Goal: Information Seeking & Learning: Learn about a topic

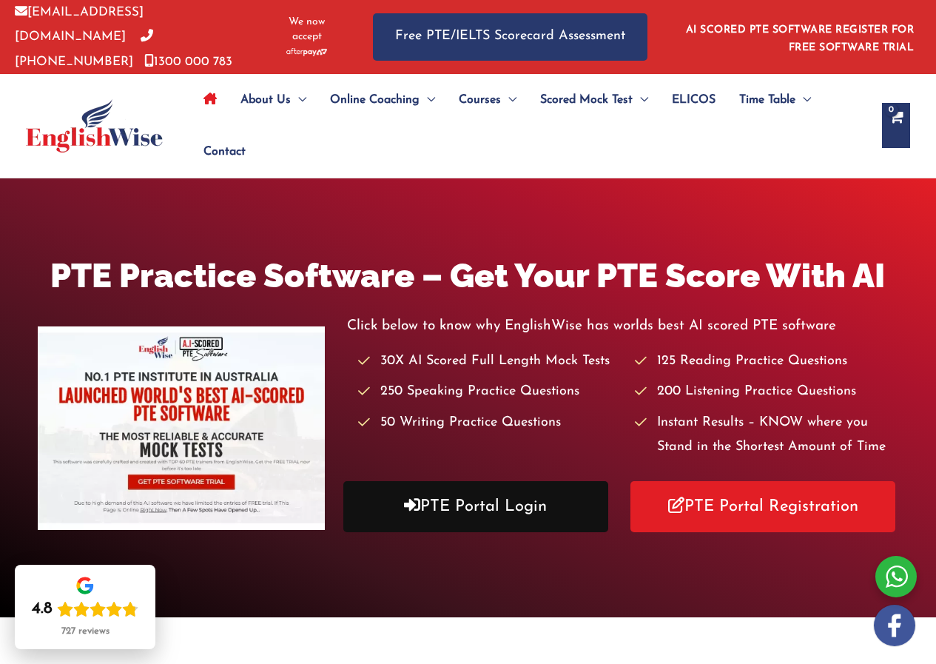
click at [463, 511] on link "PTE Portal Login" at bounding box center [475, 506] width 265 height 51
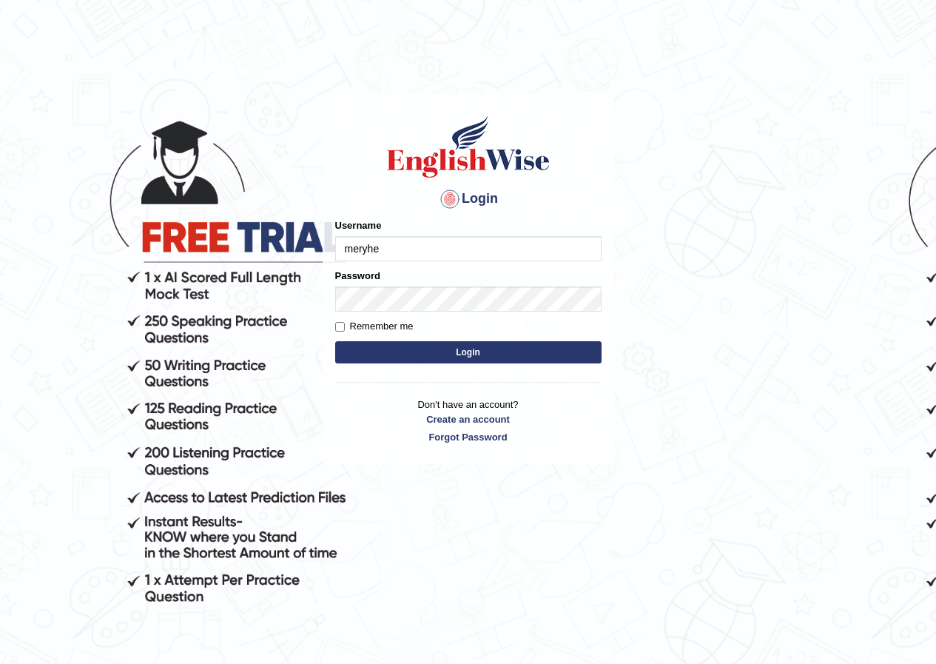
type input "meryheng"
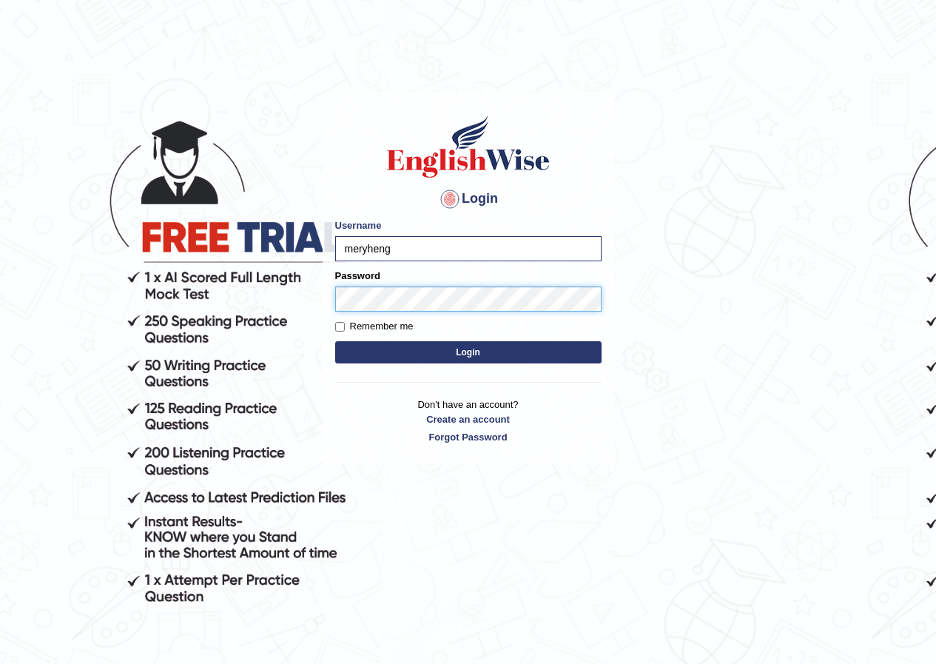
click at [335, 341] on button "Login" at bounding box center [468, 352] width 266 height 22
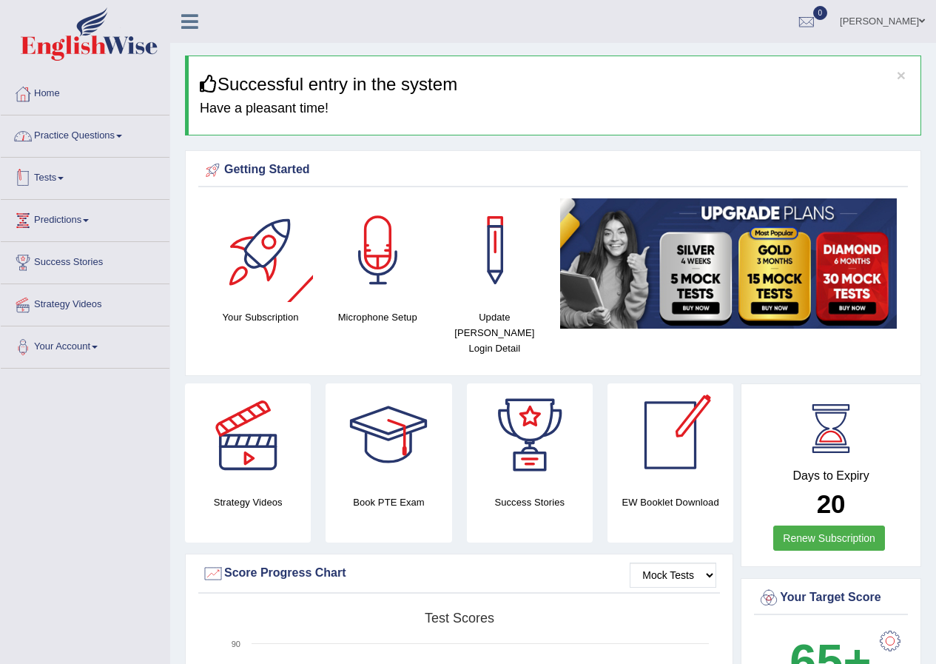
click at [109, 134] on link "Practice Questions" at bounding box center [85, 133] width 169 height 37
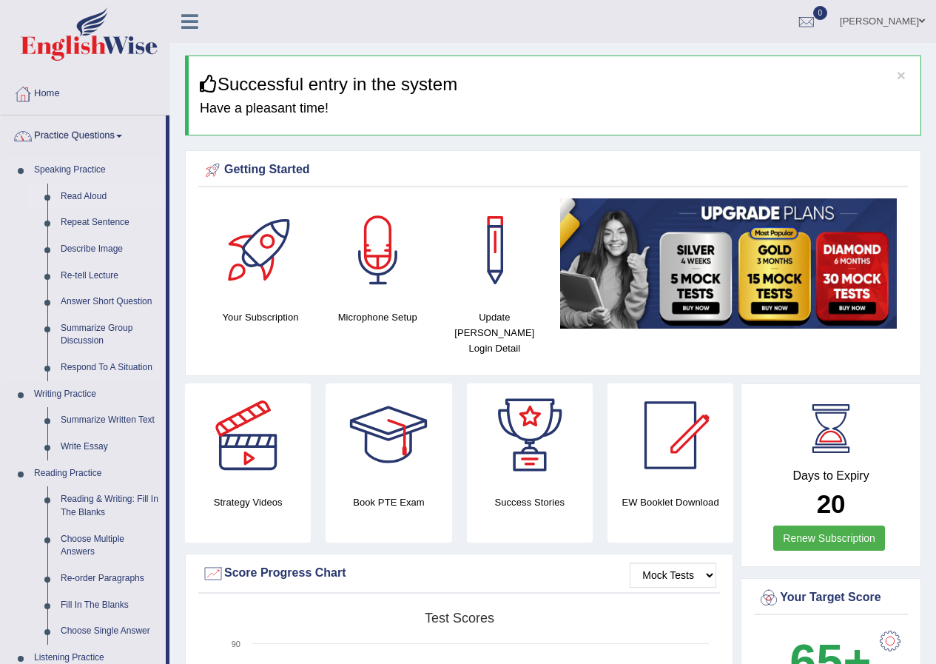
click at [90, 192] on link "Read Aloud" at bounding box center [110, 197] width 112 height 27
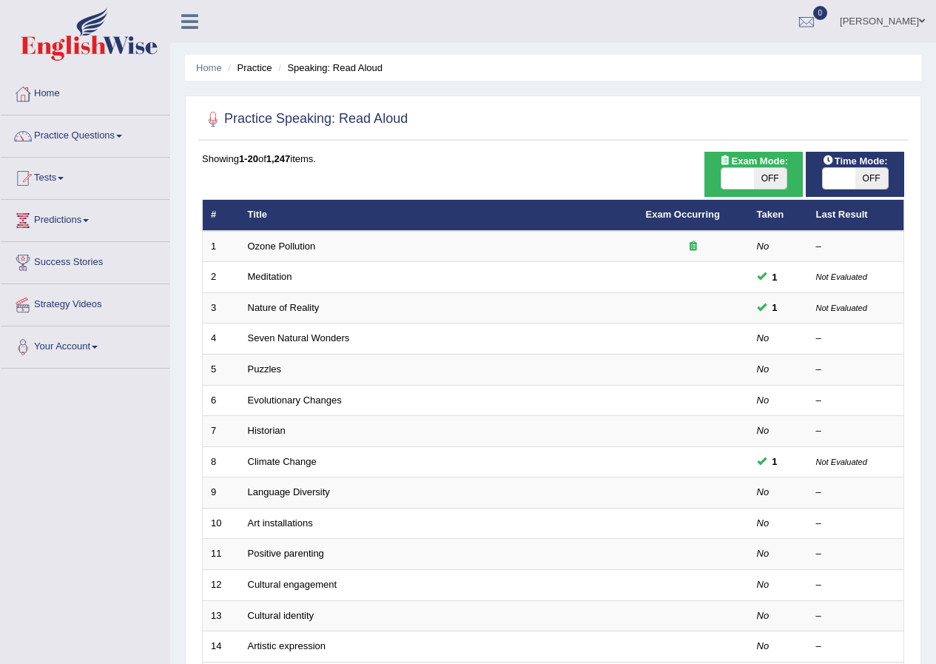
click at [762, 182] on span "OFF" at bounding box center [770, 178] width 33 height 21
checkbox input "true"
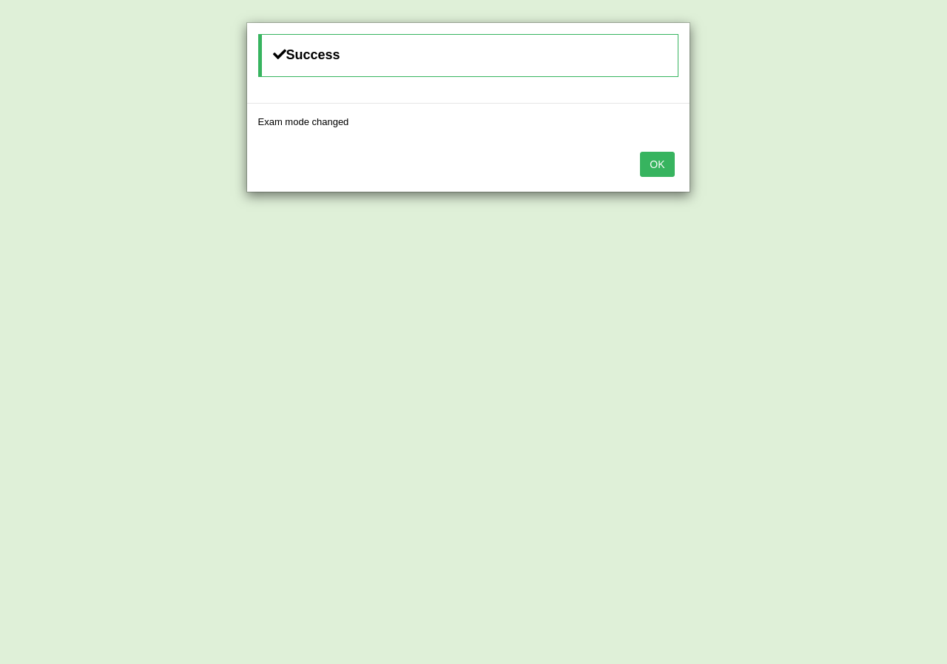
click at [668, 168] on button "OK" at bounding box center [657, 164] width 34 height 25
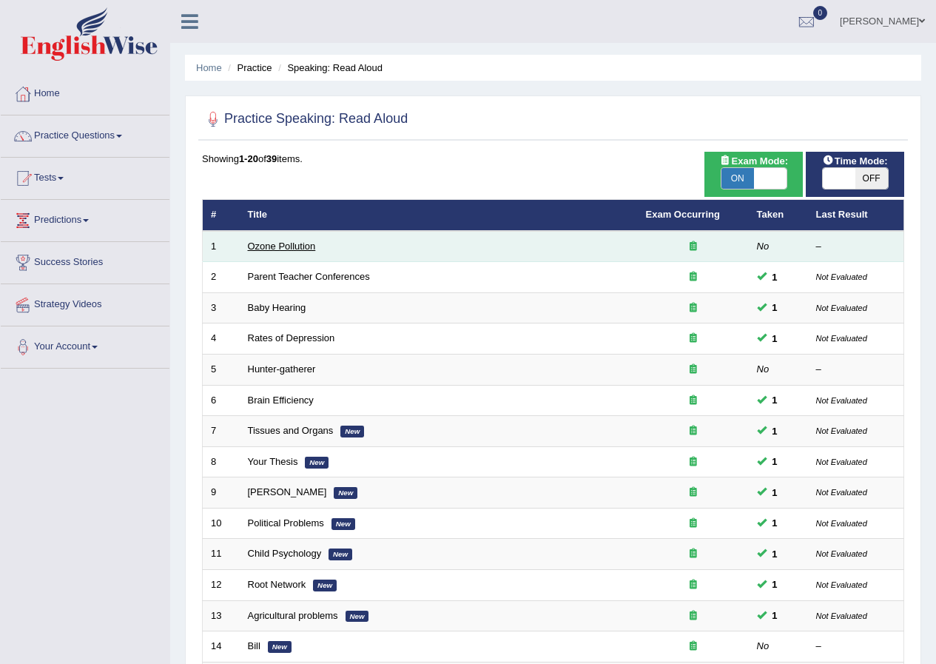
click at [306, 244] on link "Ozone Pollution" at bounding box center [282, 246] width 68 height 11
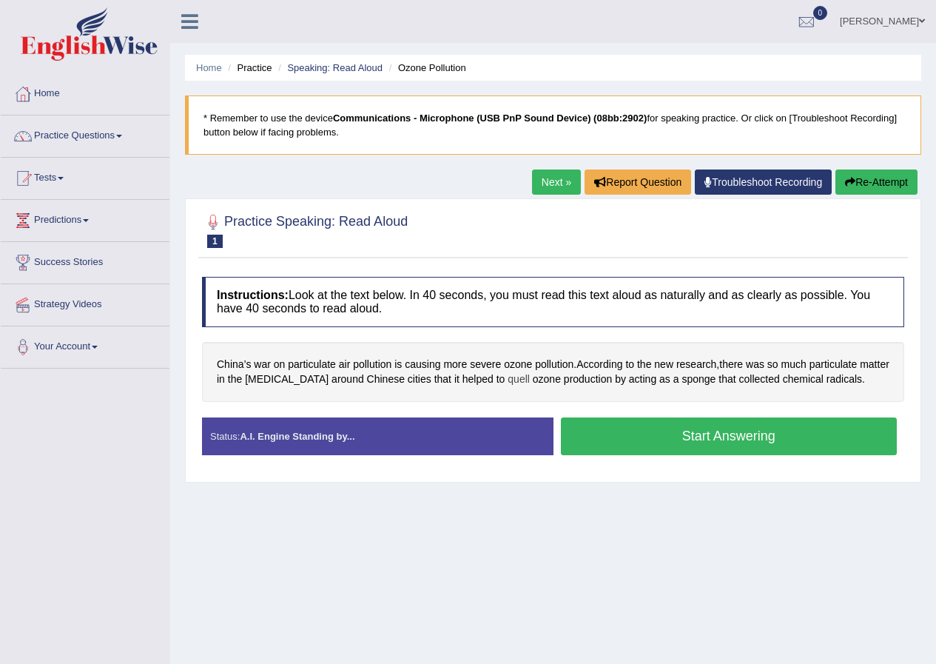
click at [508, 380] on span "quell" at bounding box center [519, 380] width 22 height 16
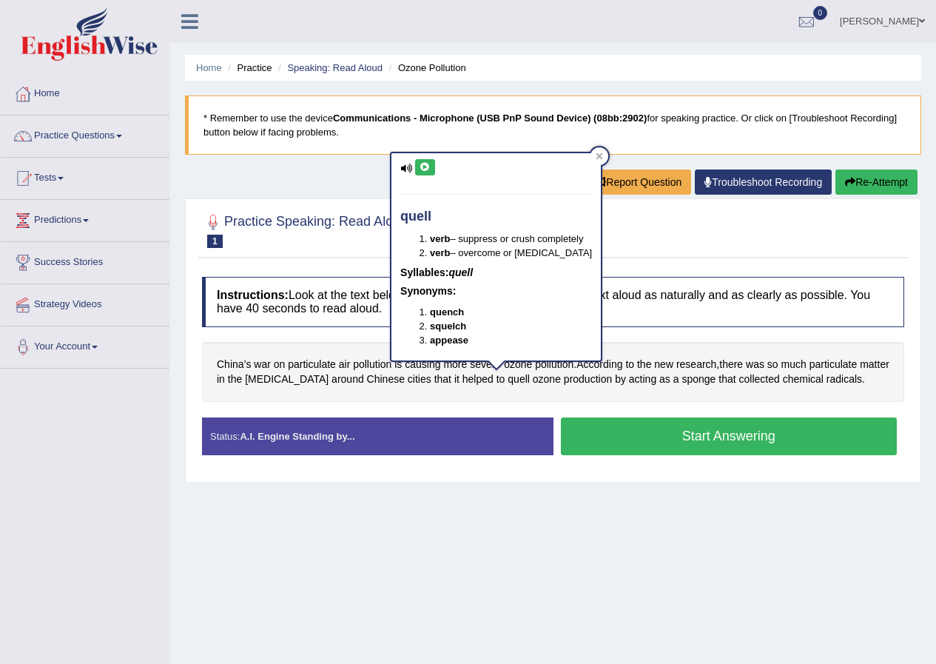
click at [429, 168] on icon at bounding box center [425, 167] width 11 height 9
click at [427, 167] on icon at bounding box center [425, 167] width 11 height 9
click at [591, 155] on div at bounding box center [600, 156] width 18 height 18
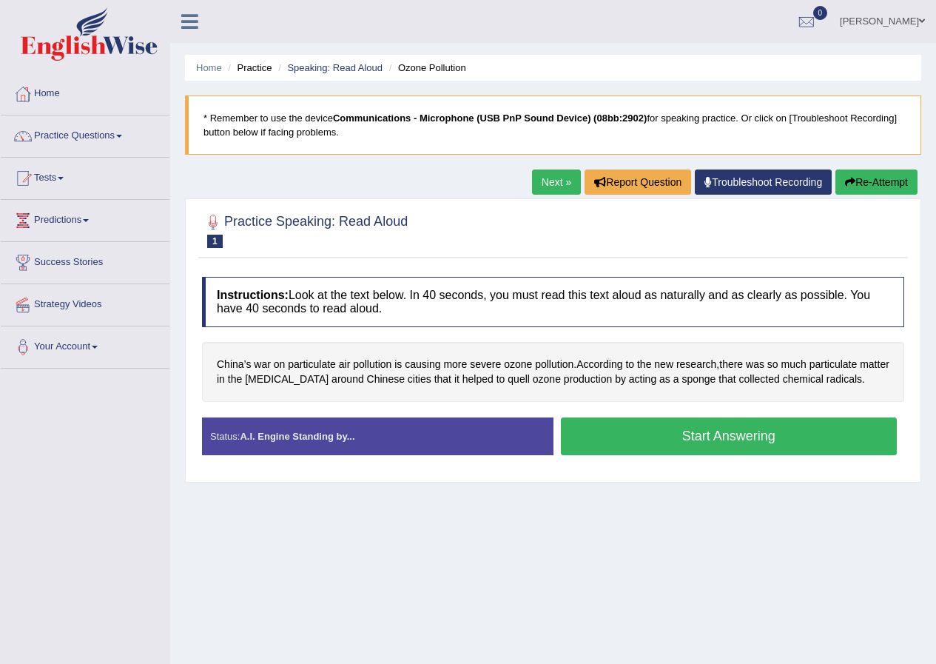
click at [673, 440] on button "Start Answering" at bounding box center [729, 436] width 337 height 38
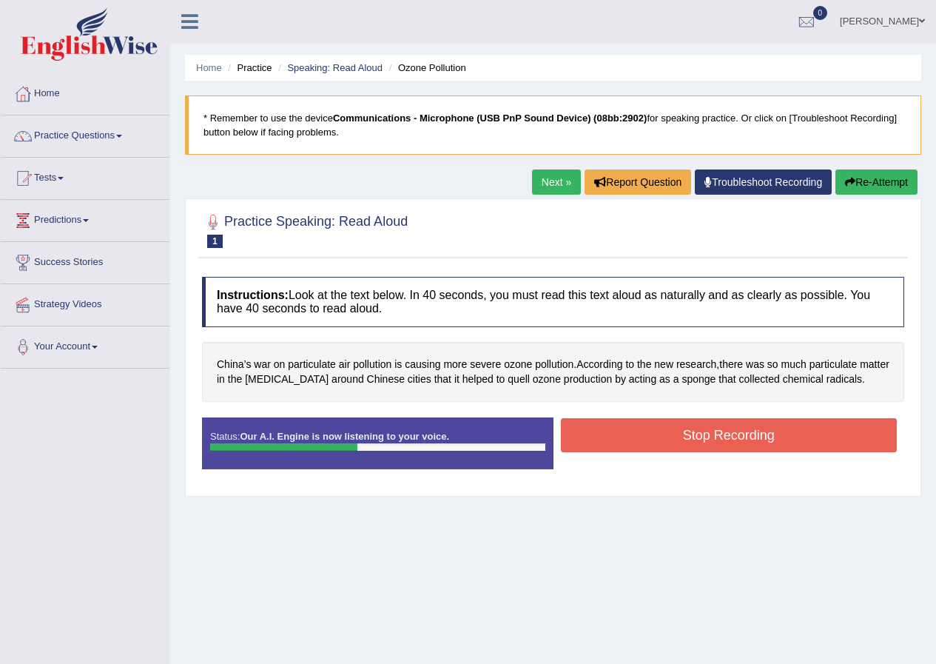
click at [619, 435] on button "Stop Recording" at bounding box center [729, 435] width 337 height 34
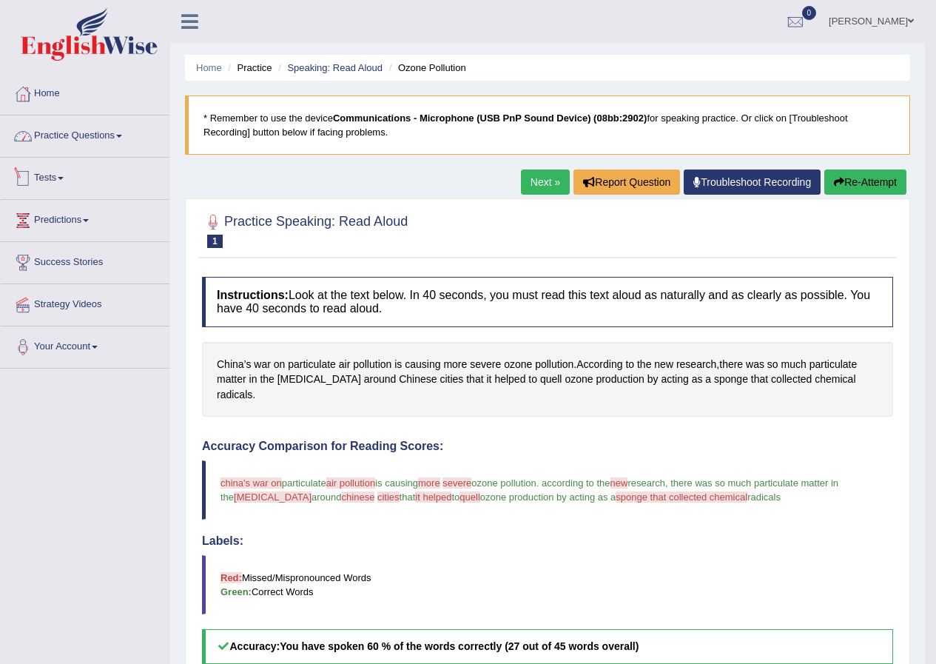
click at [115, 135] on link "Practice Questions" at bounding box center [85, 133] width 169 height 37
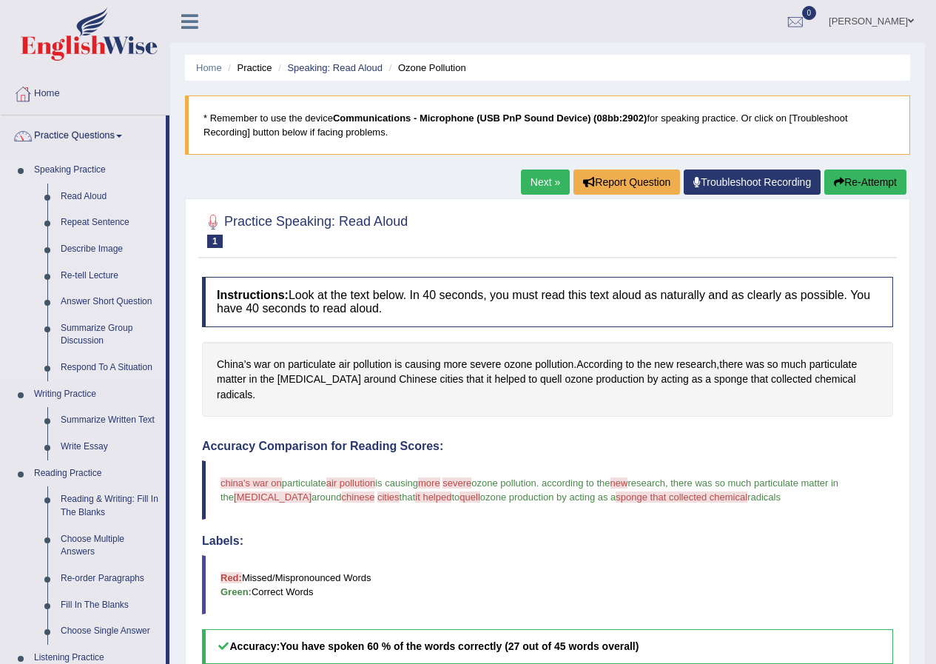
click at [95, 197] on link "Read Aloud" at bounding box center [110, 197] width 112 height 27
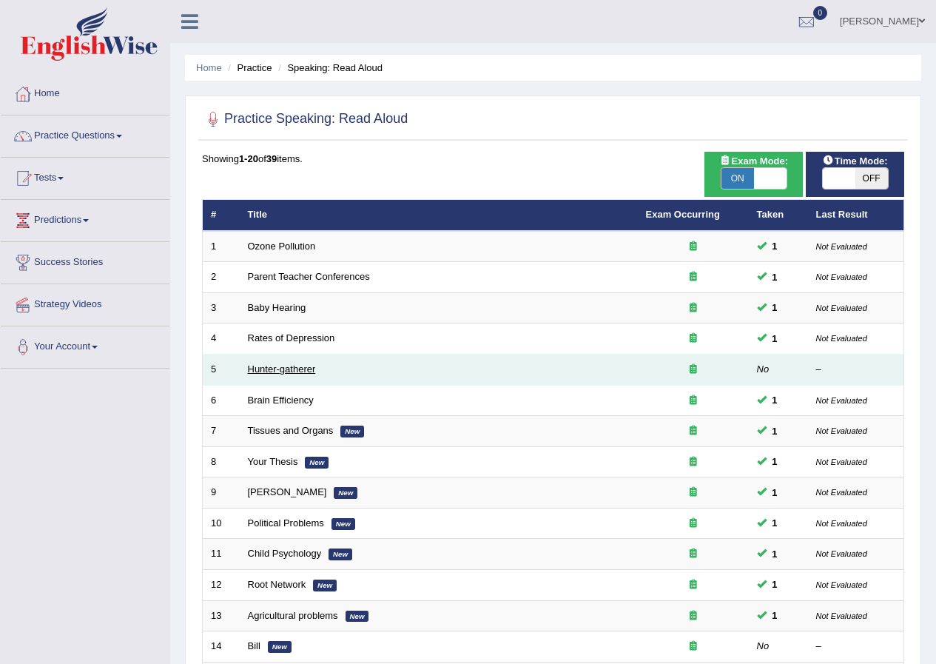
click at [307, 368] on link "Hunter-gatherer" at bounding box center [282, 368] width 68 height 11
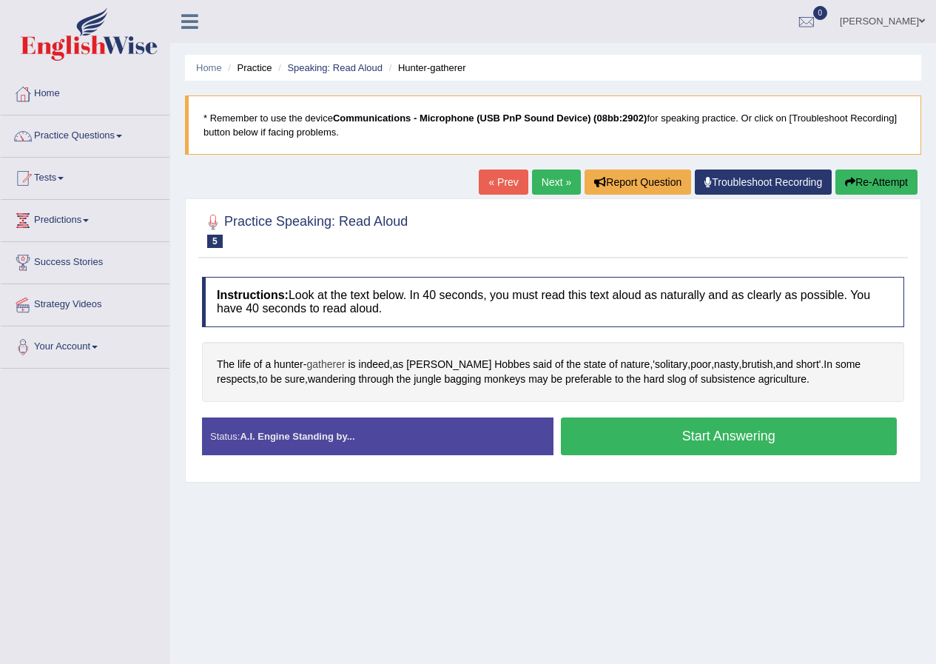
click at [322, 363] on span "gatherer" at bounding box center [325, 365] width 38 height 16
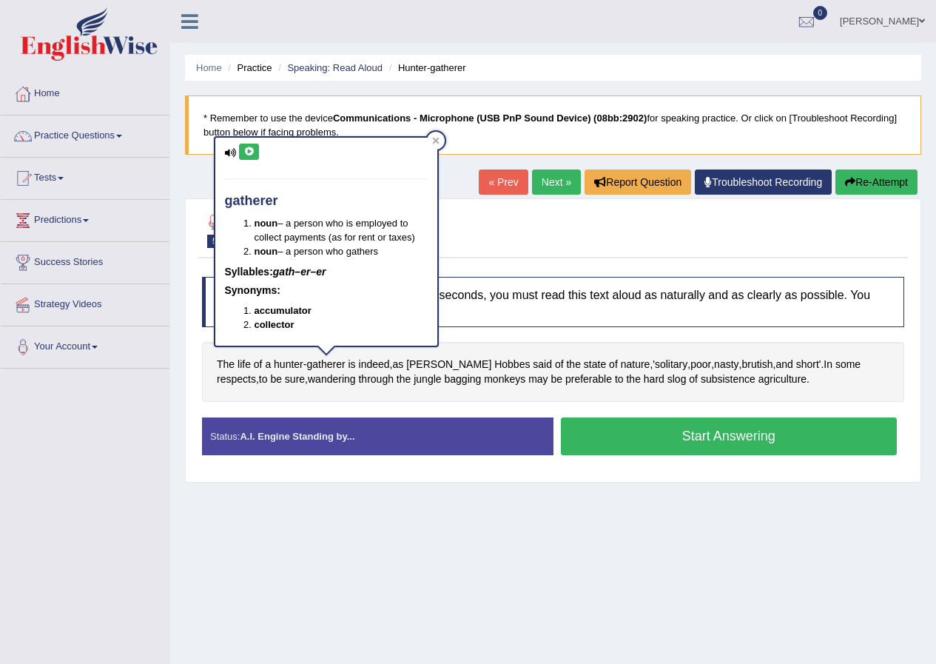
click at [246, 153] on icon at bounding box center [249, 151] width 11 height 9
click at [444, 138] on div at bounding box center [436, 141] width 18 height 18
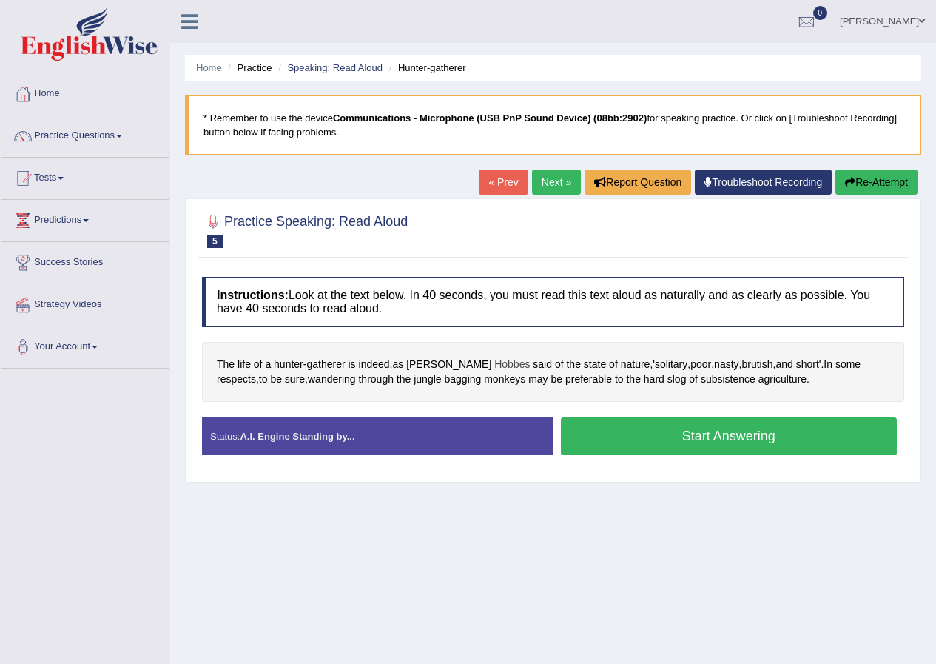
click at [494, 369] on span "Hobbes" at bounding box center [512, 365] width 36 height 16
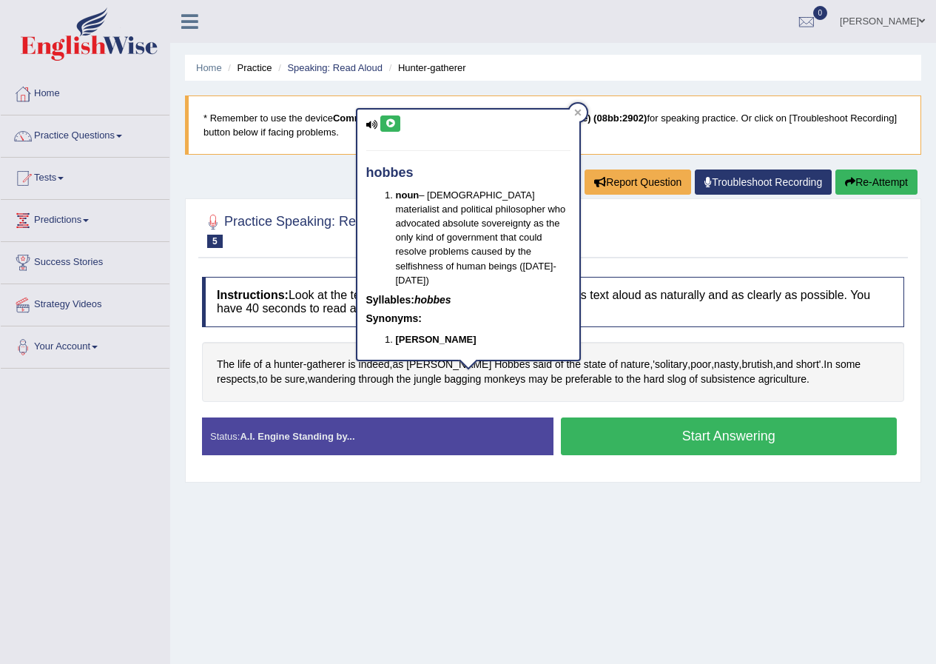
click at [393, 127] on icon at bounding box center [390, 123] width 11 height 9
click at [392, 124] on icon at bounding box center [390, 123] width 11 height 9
click at [580, 115] on icon at bounding box center [577, 113] width 7 height 7
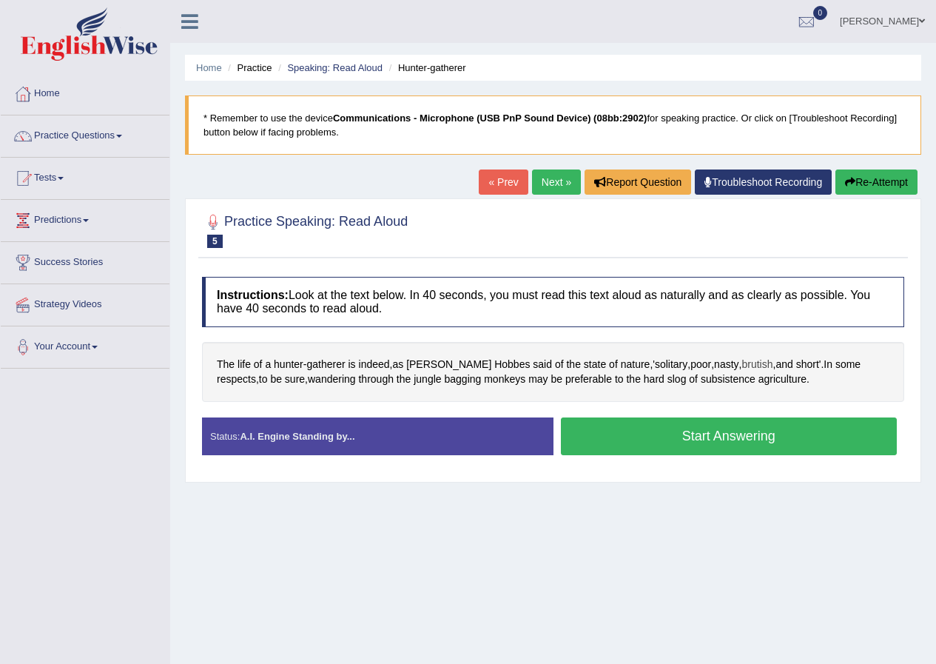
click at [742, 367] on span "brutish" at bounding box center [757, 365] width 31 height 16
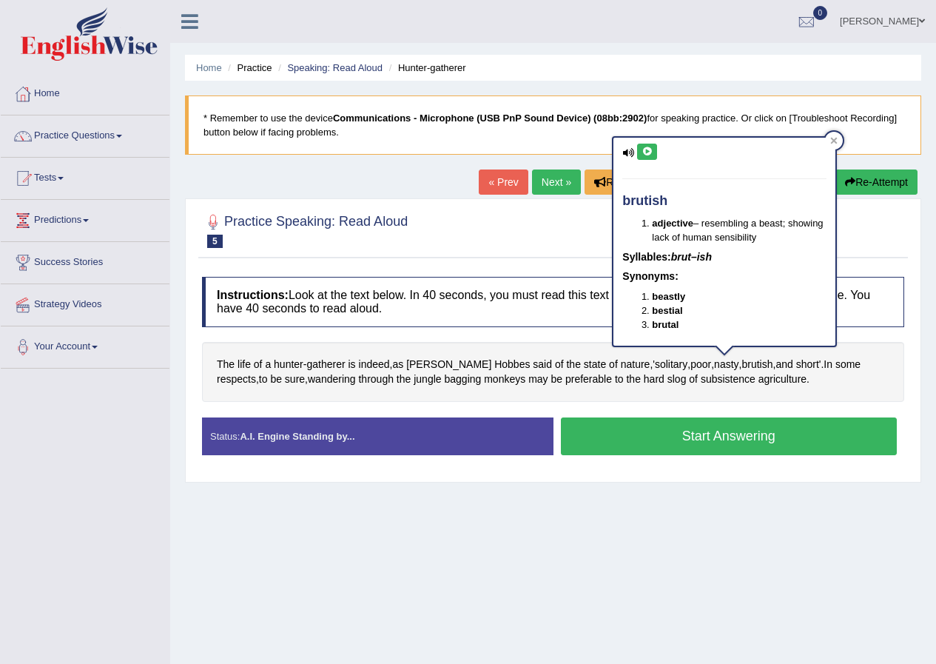
click at [651, 145] on button at bounding box center [647, 152] width 20 height 16
click at [838, 140] on icon at bounding box center [834, 140] width 7 height 7
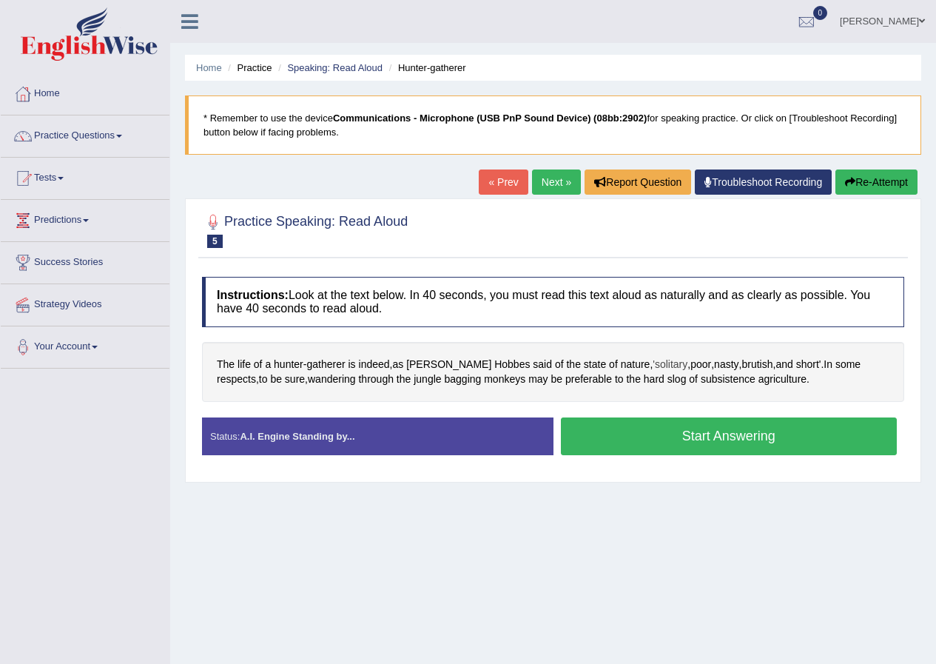
click at [653, 359] on span "'solitary" at bounding box center [670, 365] width 35 height 16
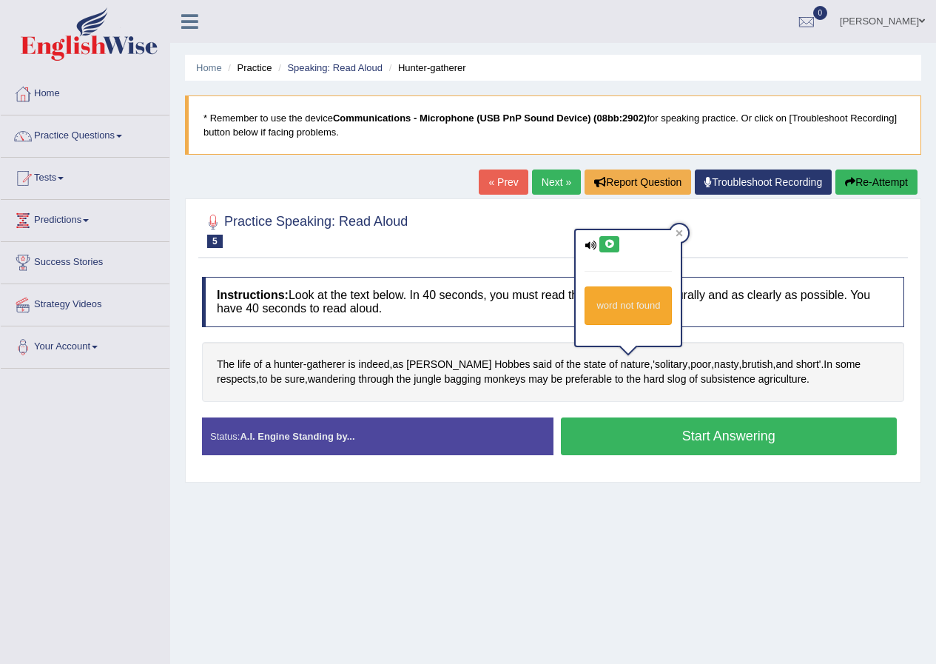
click at [603, 246] on button at bounding box center [610, 244] width 20 height 16
click at [607, 243] on icon at bounding box center [609, 244] width 11 height 9
click at [675, 238] on div at bounding box center [680, 233] width 18 height 18
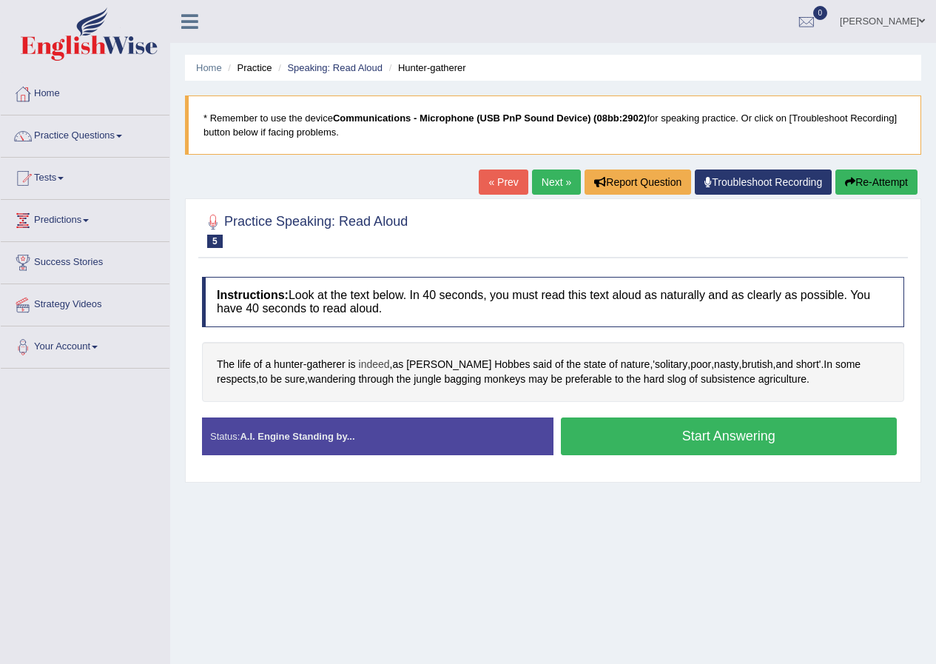
click at [372, 364] on span "indeed" at bounding box center [374, 365] width 31 height 16
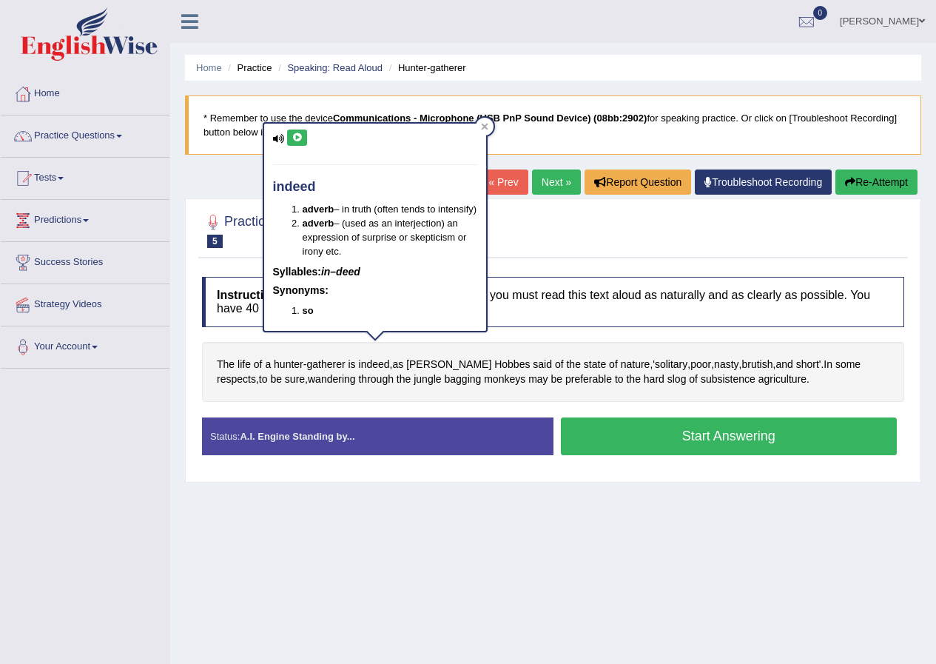
click at [302, 141] on icon at bounding box center [297, 137] width 11 height 9
click at [488, 127] on icon at bounding box center [484, 126] width 7 height 7
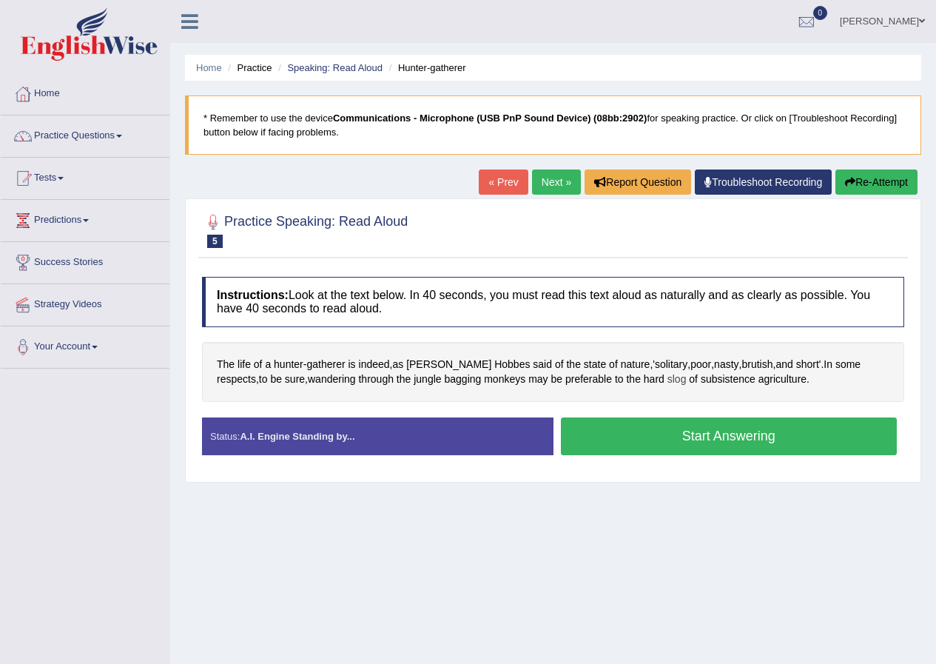
click at [668, 381] on span "slog" at bounding box center [677, 380] width 19 height 16
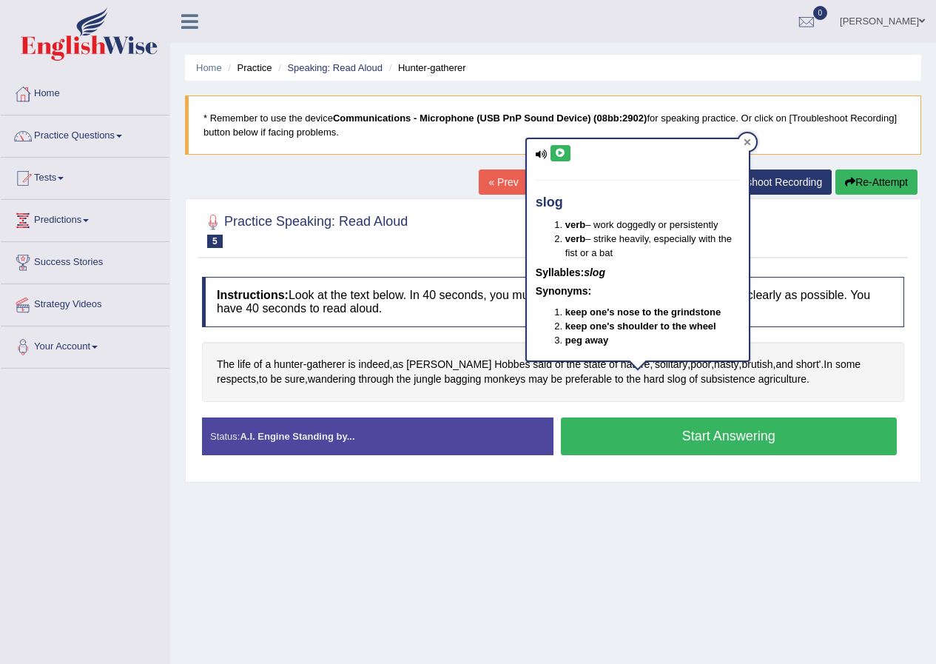
click at [746, 142] on icon at bounding box center [747, 141] width 7 height 7
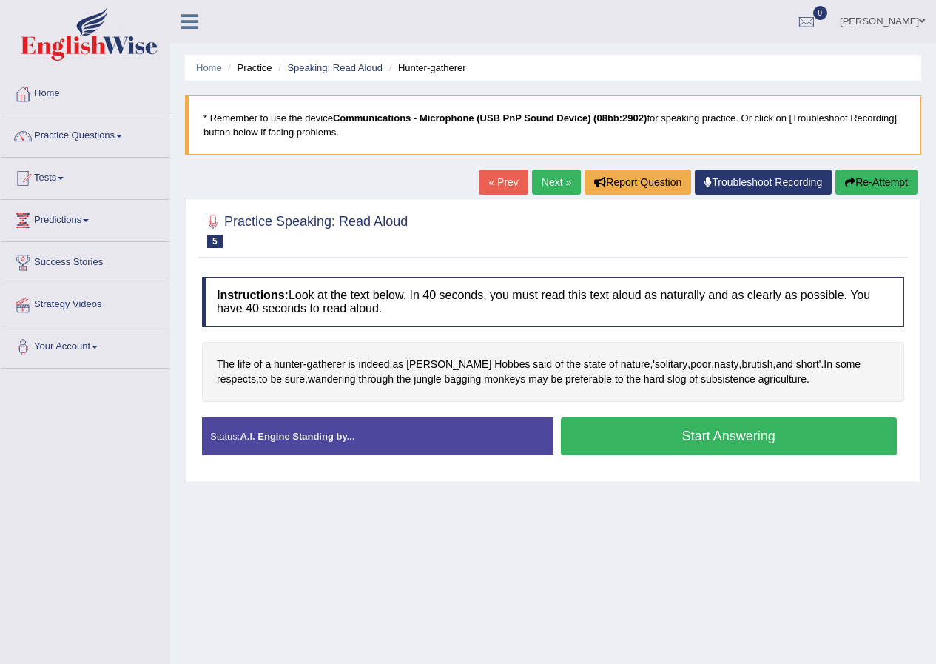
click at [346, 363] on div "The life of a hunter - gatherer is indeed , as Thomas Hobbes said of the state …" at bounding box center [553, 372] width 702 height 60
click at [337, 363] on span "gatherer" at bounding box center [325, 365] width 38 height 16
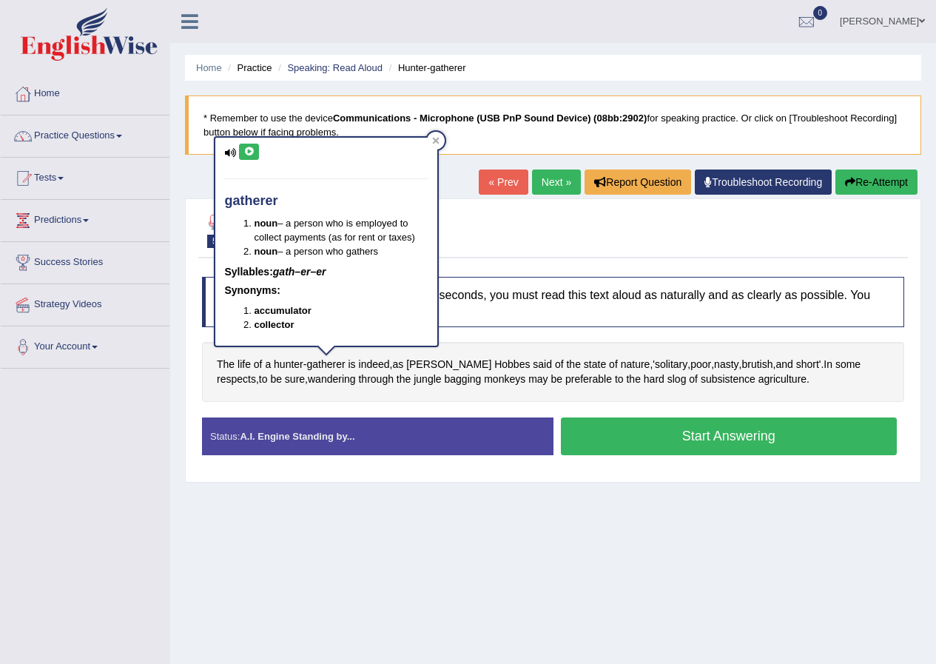
click at [252, 152] on icon at bounding box center [249, 151] width 11 height 9
click at [435, 147] on div at bounding box center [436, 141] width 18 height 18
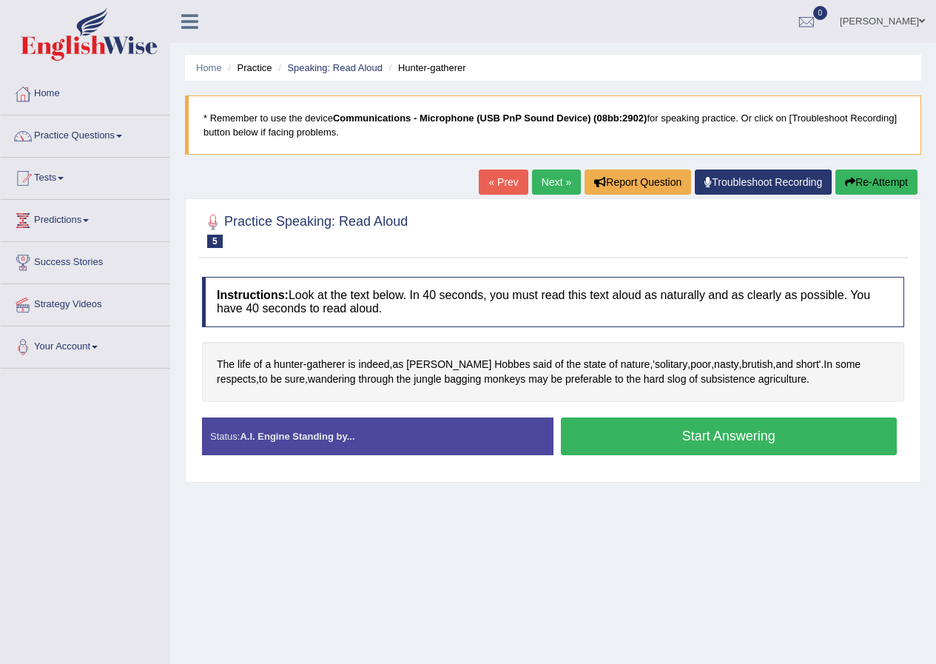
click at [587, 417] on button "Start Answering" at bounding box center [729, 436] width 337 height 38
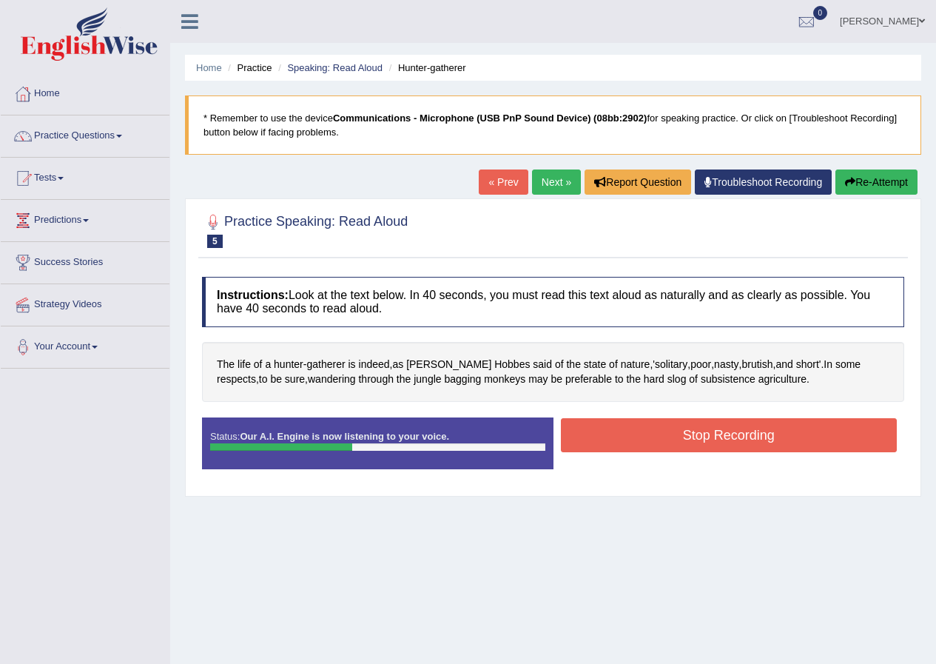
click at [671, 430] on button "Stop Recording" at bounding box center [729, 435] width 337 height 34
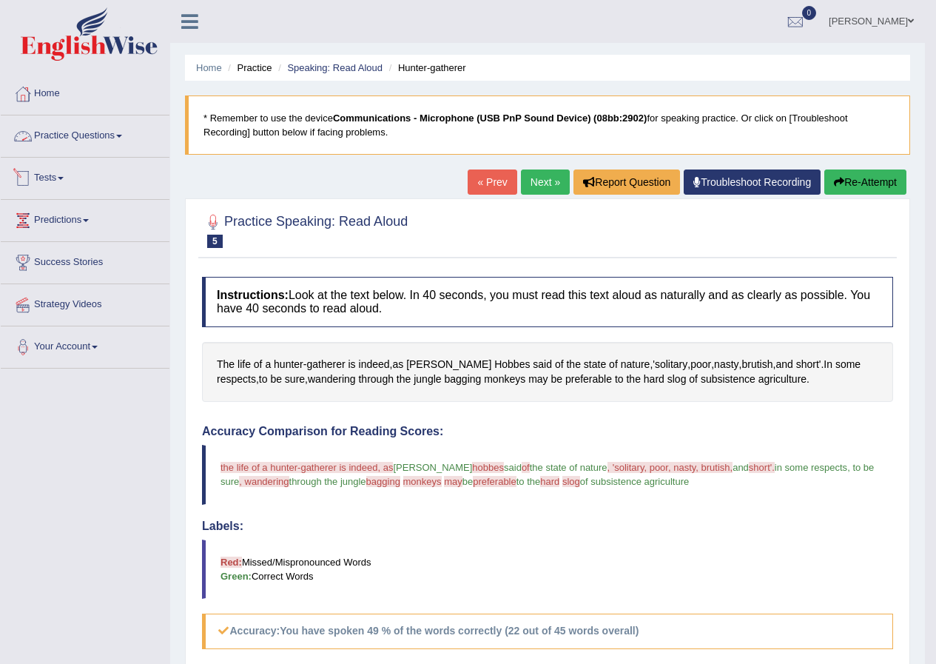
click at [122, 136] on span at bounding box center [119, 136] width 6 height 3
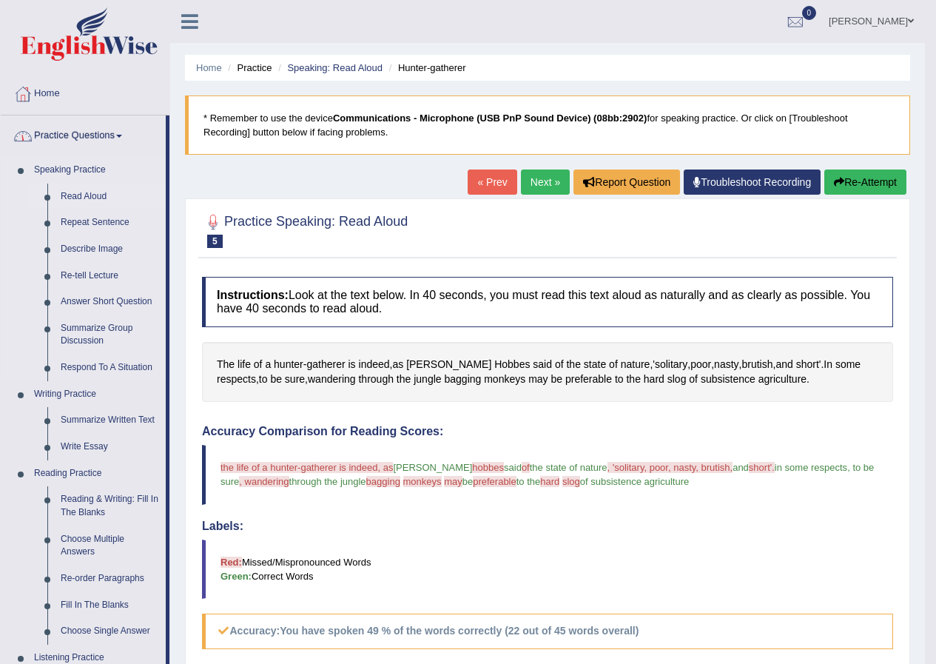
click at [99, 195] on link "Read Aloud" at bounding box center [110, 197] width 112 height 27
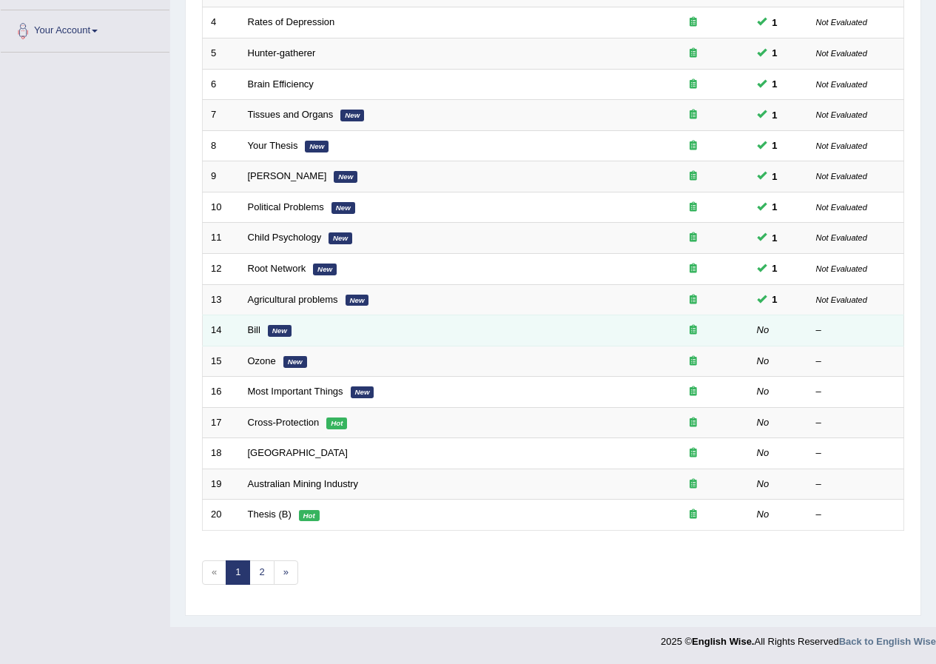
click at [253, 329] on link "Bill" at bounding box center [254, 329] width 13 height 11
click at [250, 328] on link "Bill" at bounding box center [254, 329] width 13 height 11
click at [299, 330] on td "Bill New" at bounding box center [439, 330] width 398 height 31
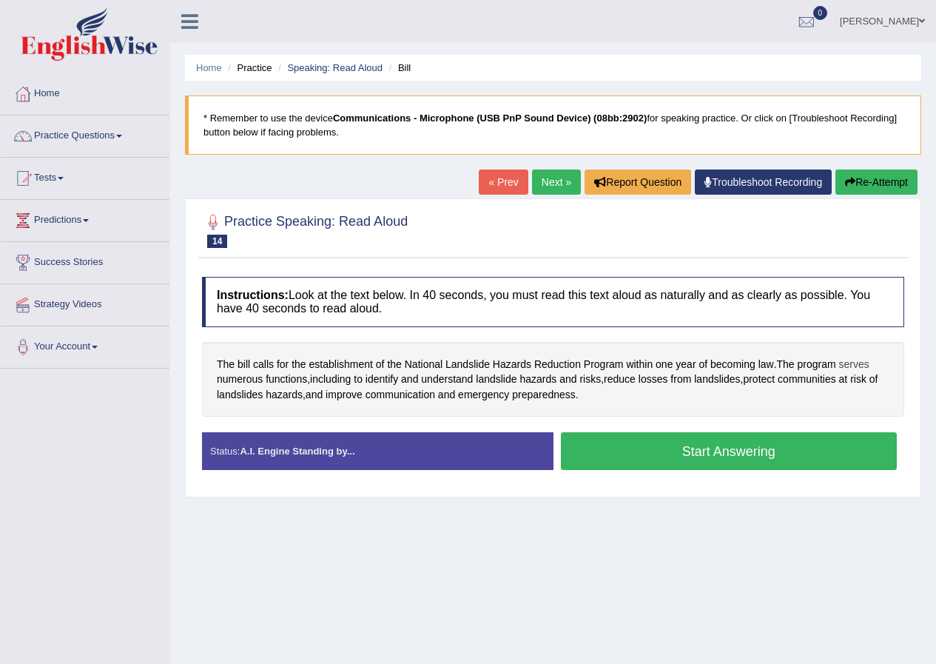
click at [856, 369] on span "serves" at bounding box center [854, 365] width 30 height 16
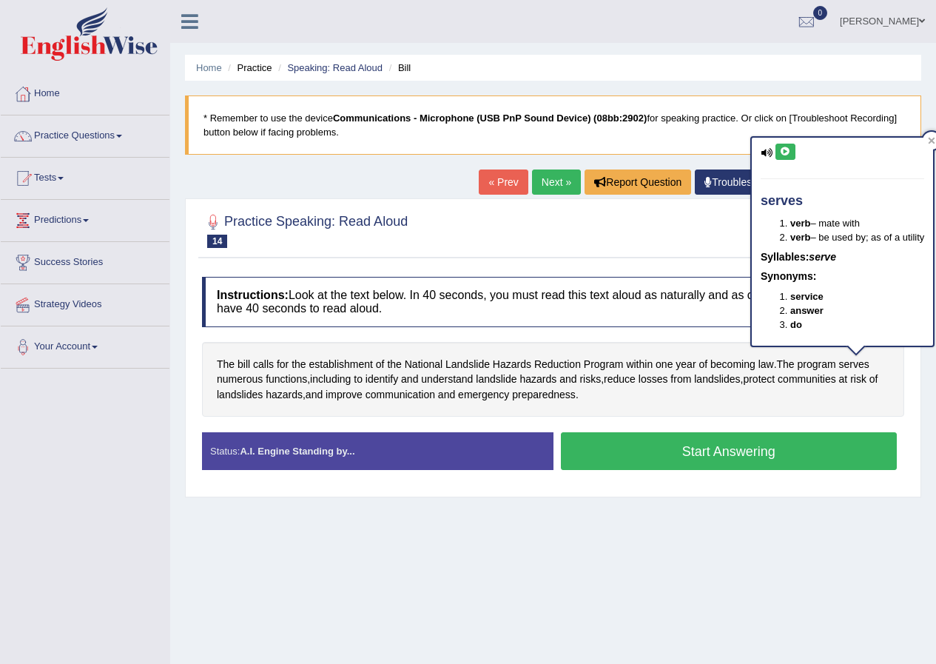
click at [789, 150] on icon at bounding box center [785, 151] width 11 height 9
click at [928, 139] on div at bounding box center [932, 141] width 18 height 18
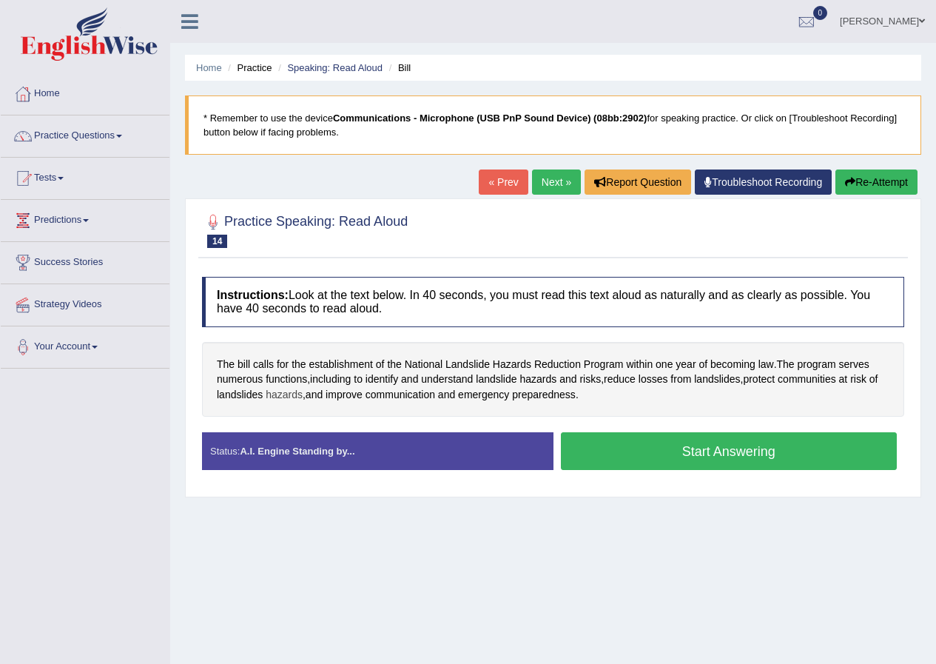
click at [295, 395] on span "hazards" at bounding box center [284, 395] width 37 height 16
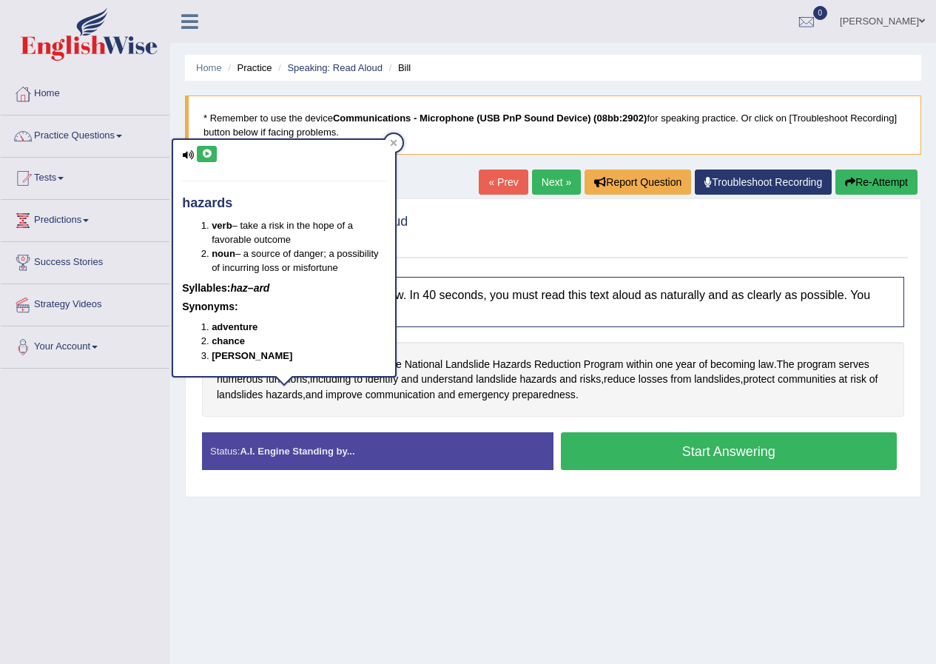
click at [215, 152] on button at bounding box center [207, 154] width 20 height 16
click at [393, 144] on icon at bounding box center [394, 143] width 7 height 7
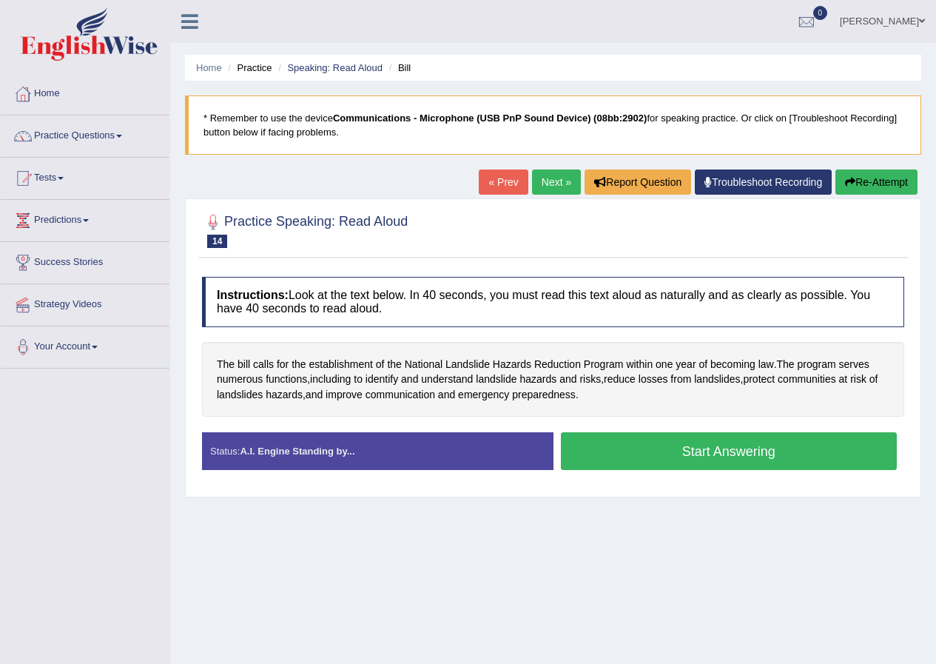
click at [648, 438] on button "Start Answering" at bounding box center [729, 451] width 337 height 38
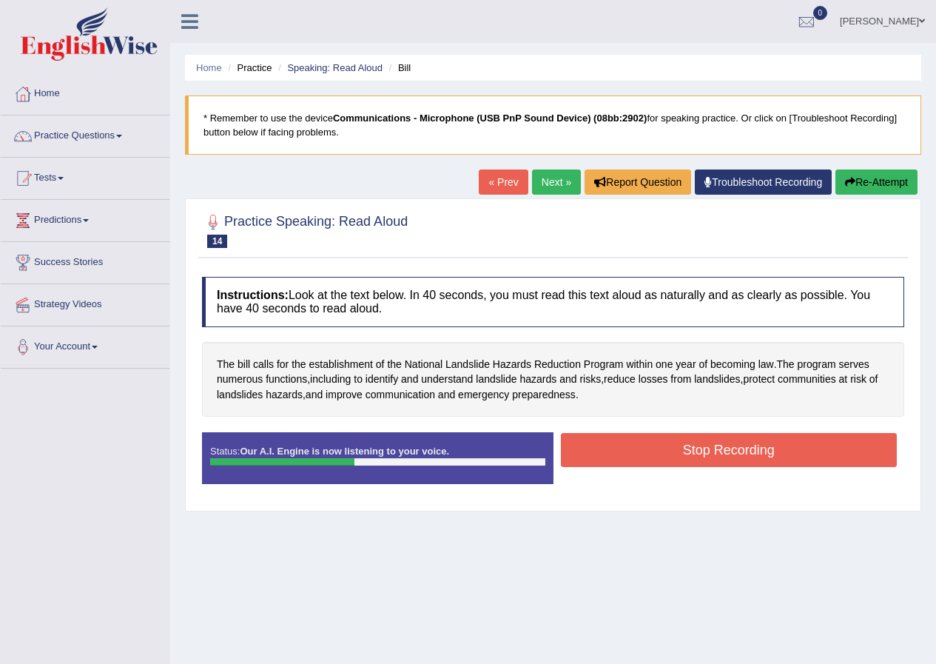
click at [876, 180] on button "Re-Attempt" at bounding box center [877, 182] width 82 height 25
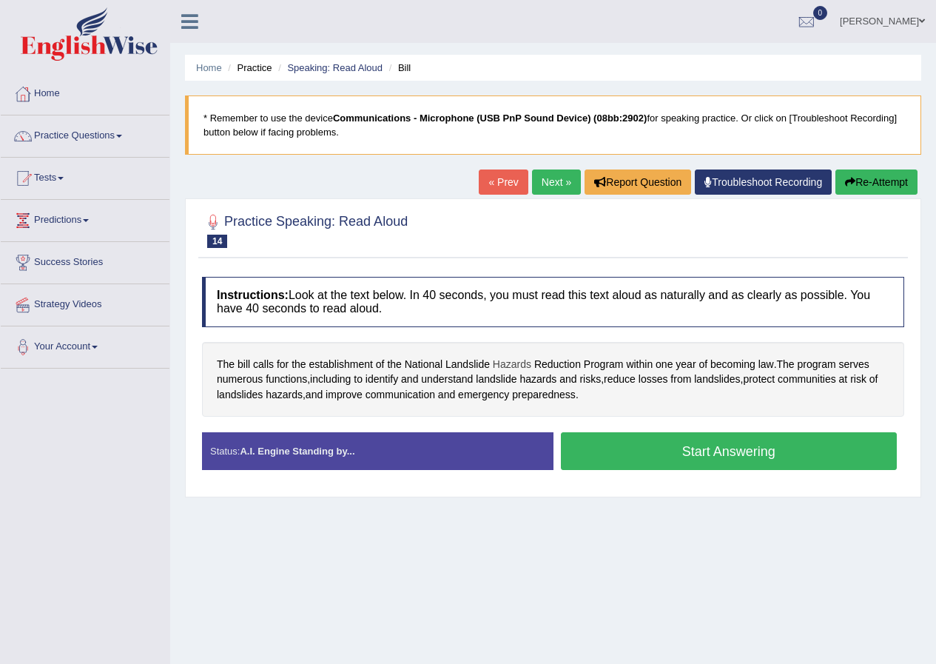
click at [513, 365] on span "Hazards" at bounding box center [512, 365] width 38 height 16
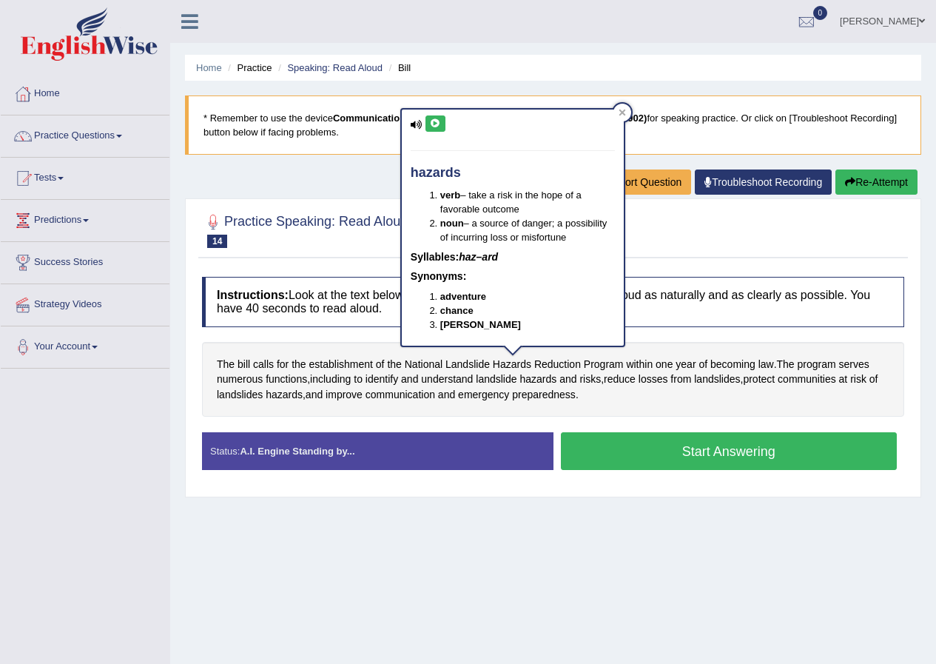
click at [439, 121] on icon at bounding box center [435, 123] width 11 height 9
click at [625, 114] on icon at bounding box center [622, 112] width 7 height 7
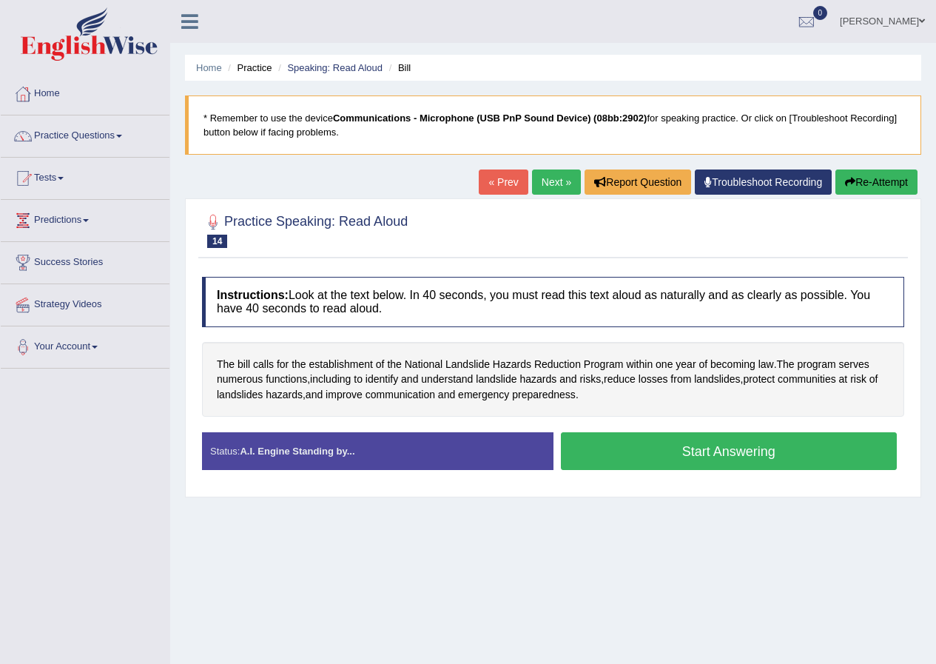
click at [686, 456] on button "Start Answering" at bounding box center [729, 451] width 337 height 38
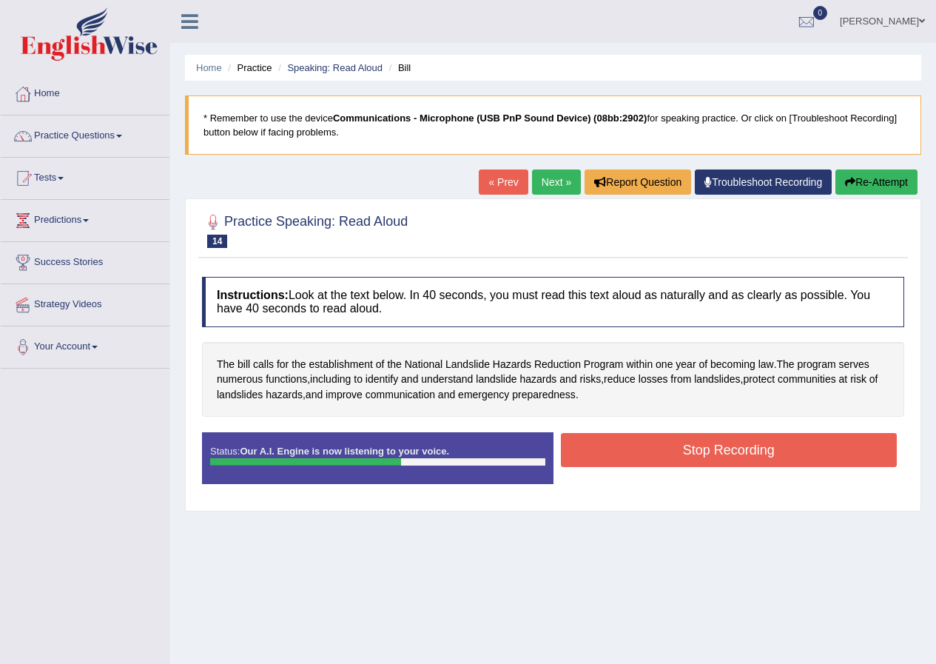
click at [638, 447] on button "Stop Recording" at bounding box center [729, 450] width 337 height 34
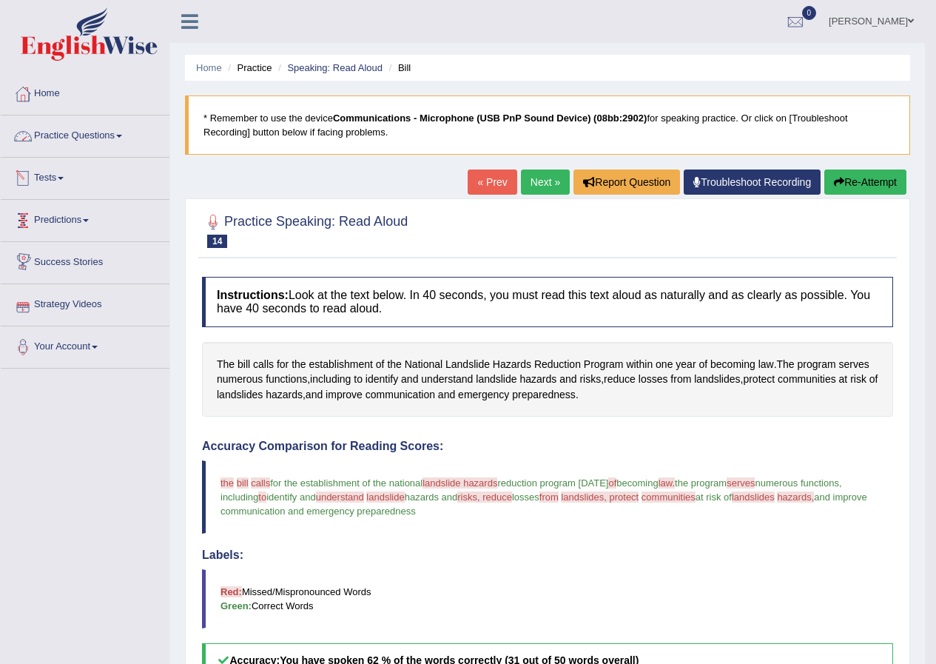
click at [84, 142] on link "Practice Questions" at bounding box center [85, 133] width 169 height 37
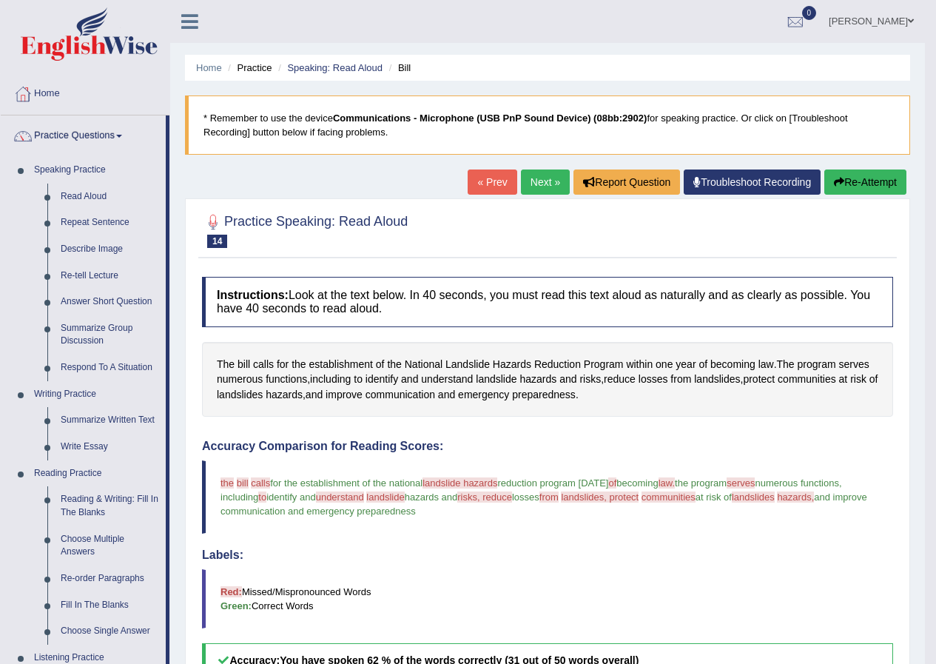
click at [523, 180] on link "Next »" at bounding box center [545, 182] width 49 height 25
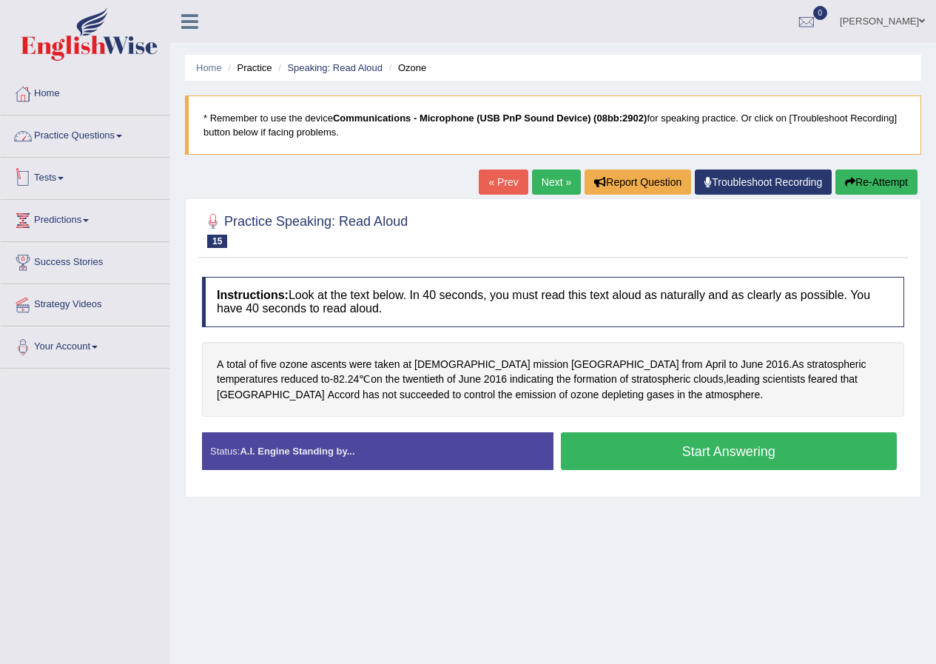
click at [58, 137] on link "Practice Questions" at bounding box center [85, 133] width 169 height 37
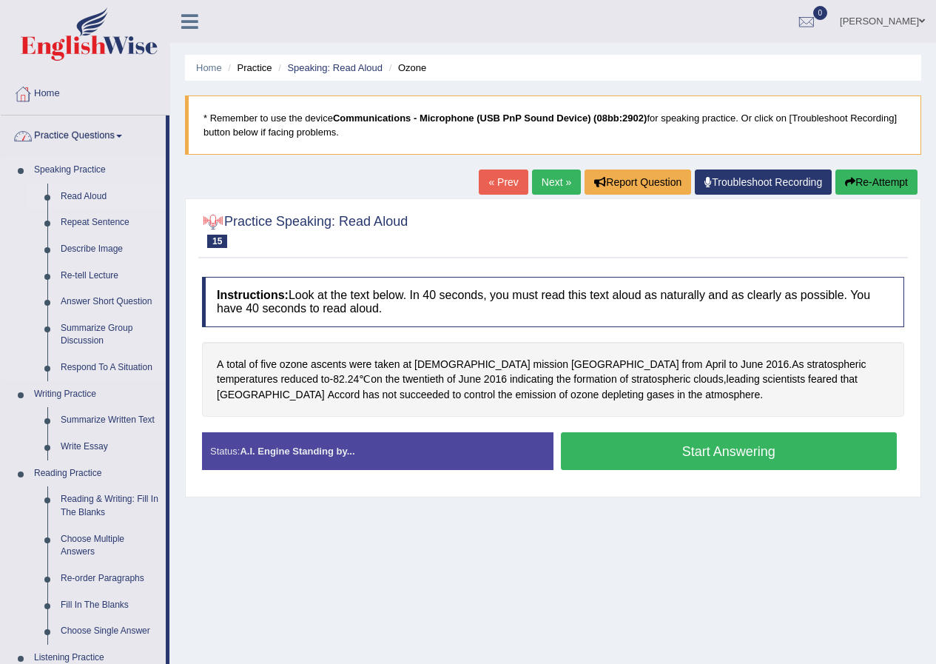
click at [76, 198] on link "Read Aloud" at bounding box center [110, 197] width 112 height 27
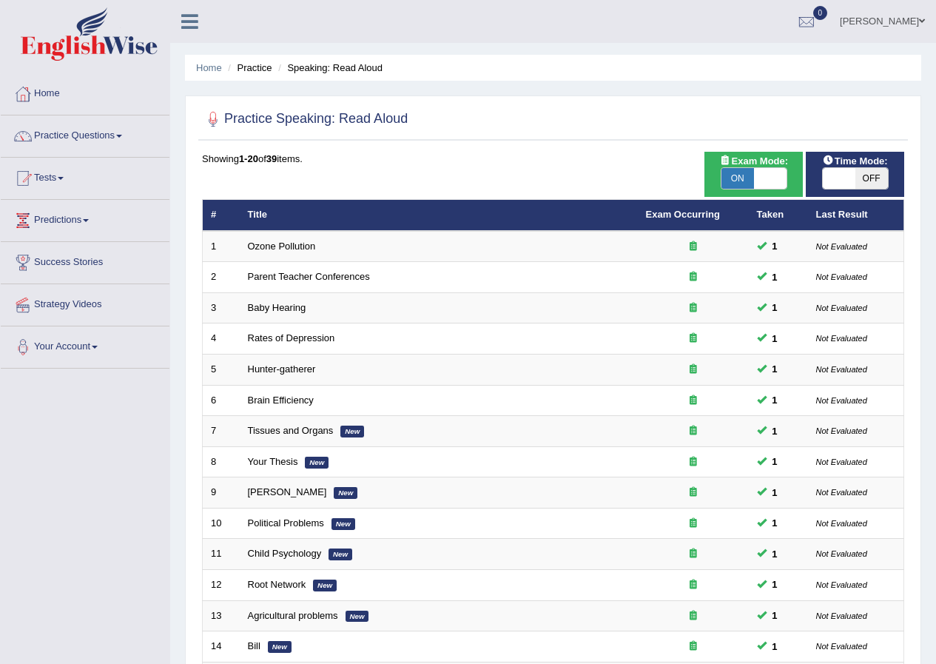
scroll to position [316, 0]
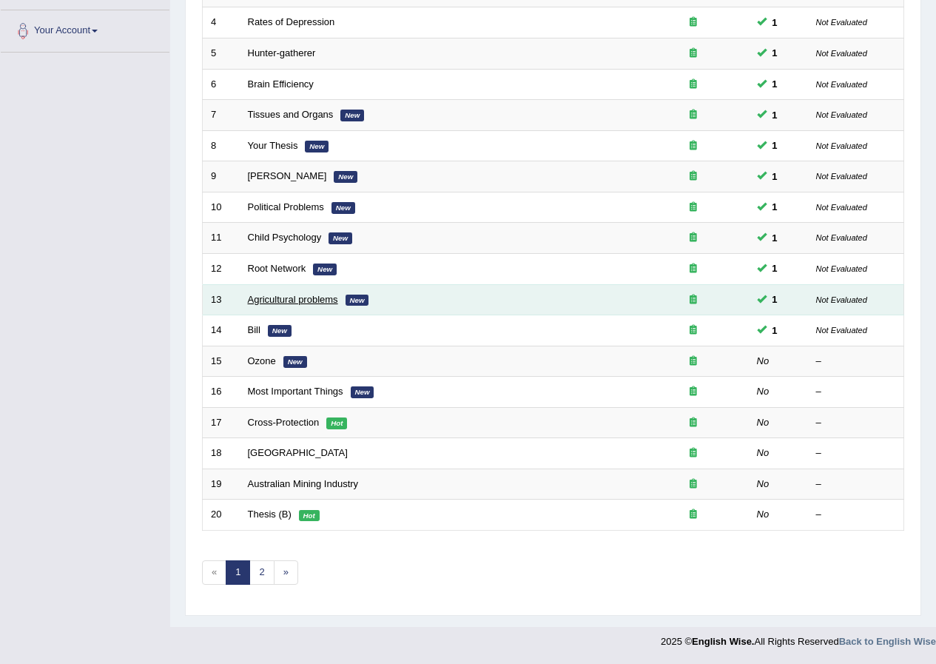
click at [291, 301] on link "Agricultural problems" at bounding box center [293, 299] width 90 height 11
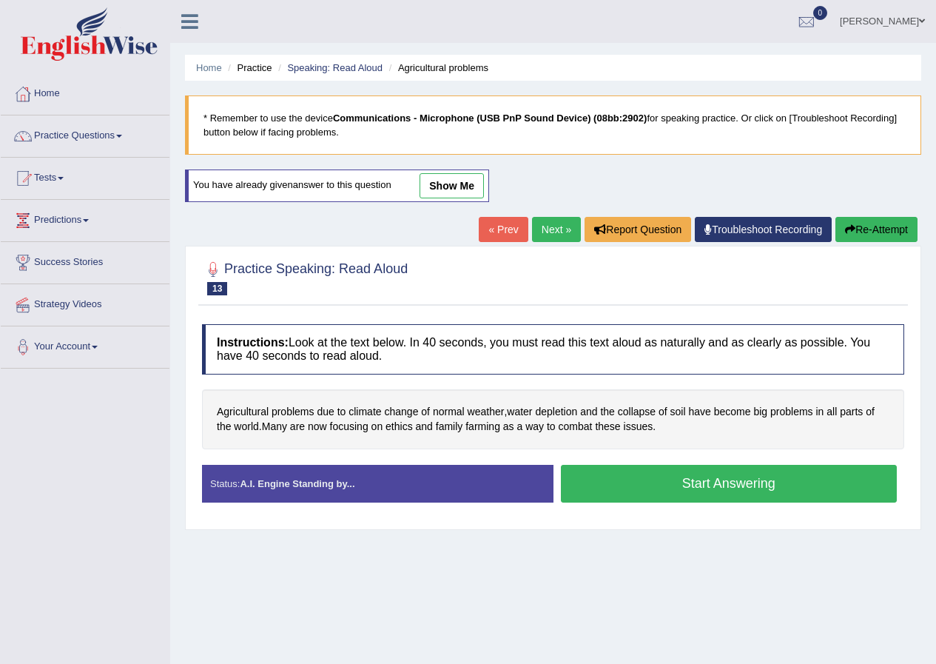
click at [446, 187] on link "show me" at bounding box center [452, 185] width 64 height 25
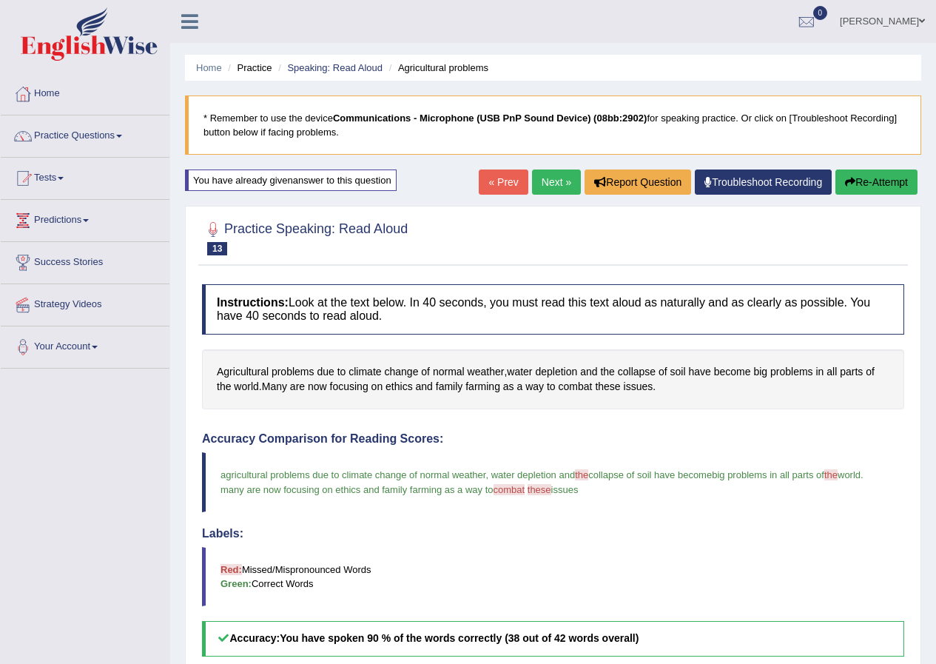
scroll to position [325, 0]
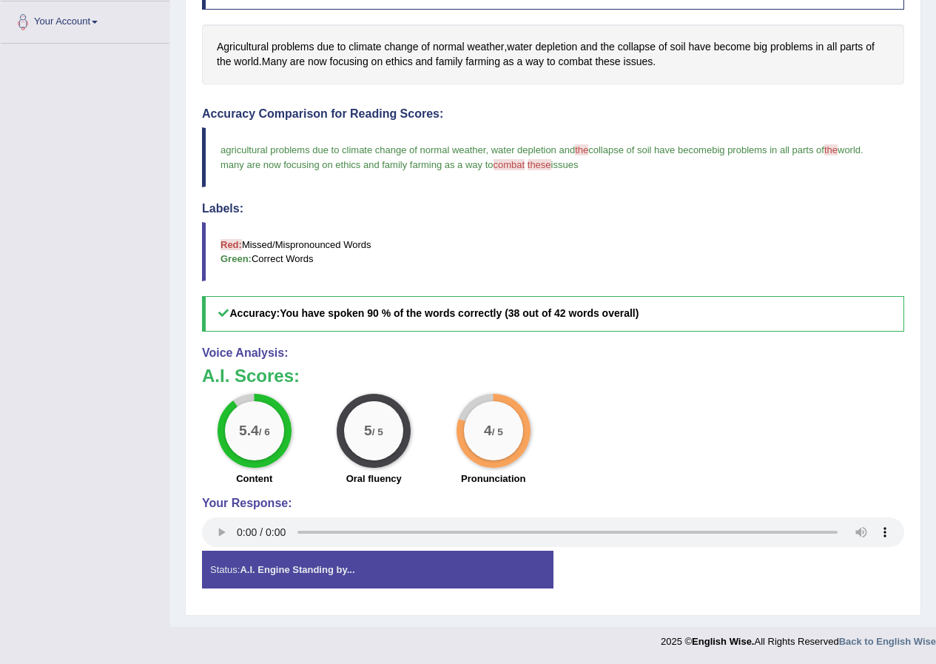
click at [640, 428] on div "5.4 / 6 Content 5 / 5 Oral fluency 4 / 5 Pronunciation" at bounding box center [553, 441] width 717 height 95
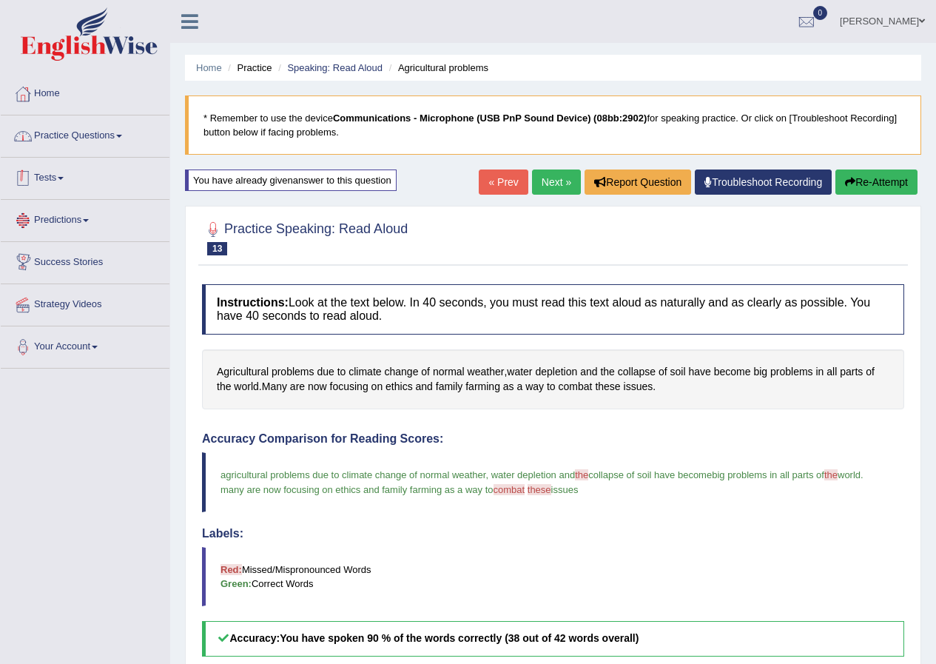
click at [89, 132] on link "Practice Questions" at bounding box center [85, 133] width 169 height 37
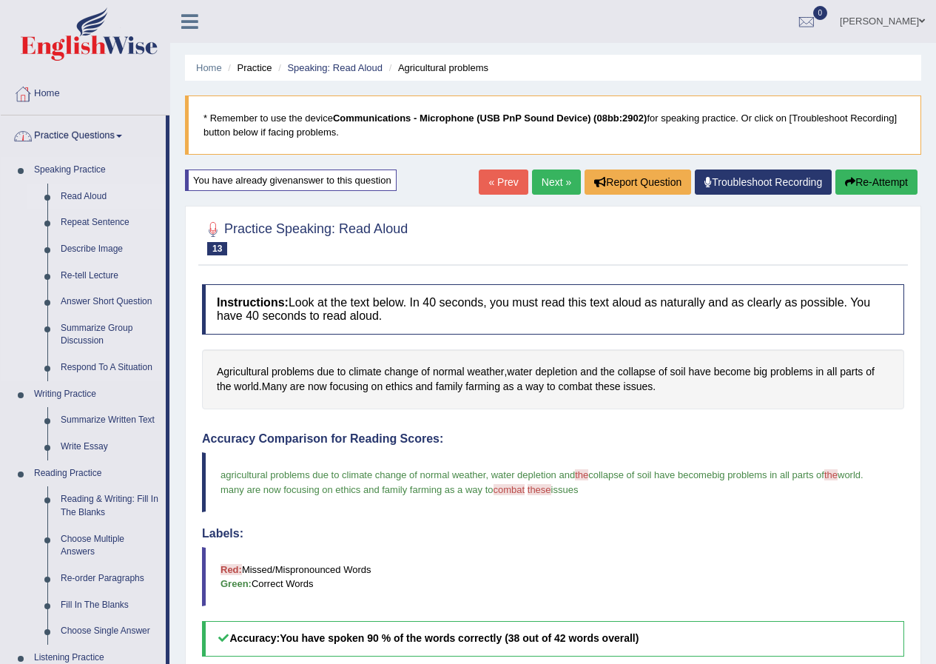
click at [90, 192] on link "Read Aloud" at bounding box center [110, 197] width 112 height 27
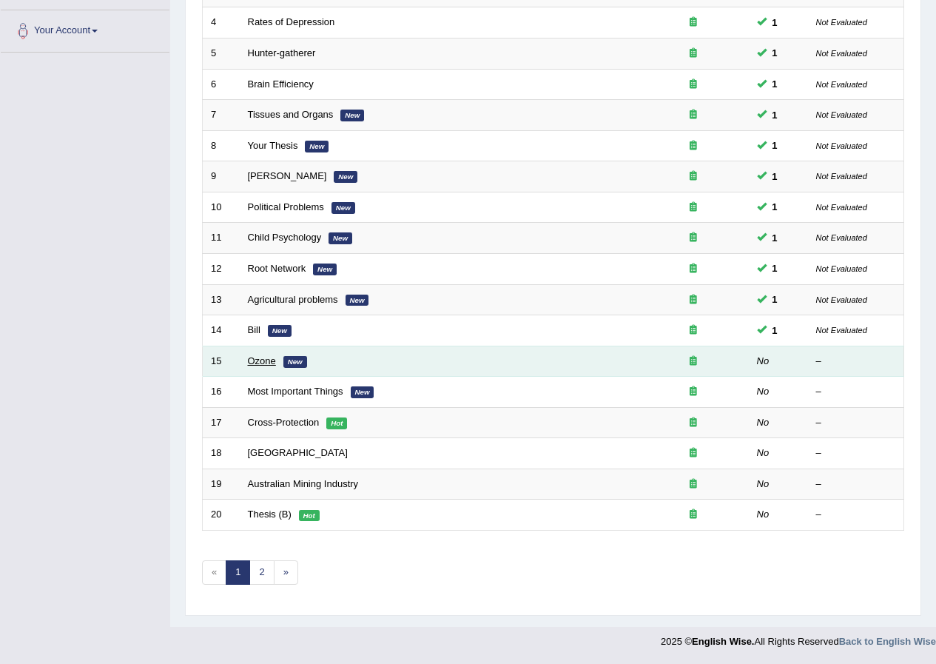
click at [265, 363] on link "Ozone" at bounding box center [262, 360] width 28 height 11
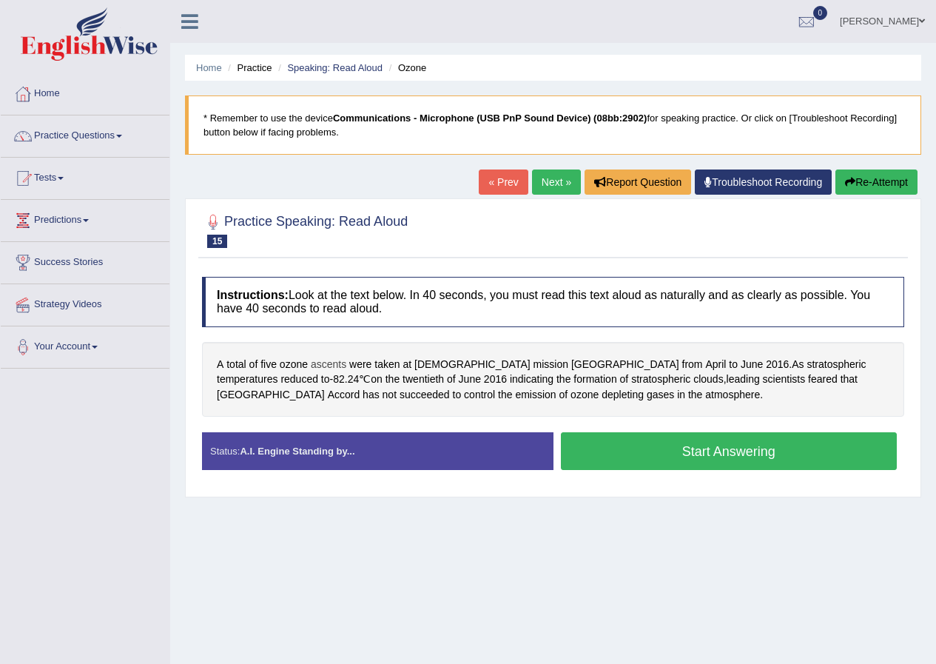
click at [334, 366] on span "ascents" at bounding box center [329, 365] width 36 height 16
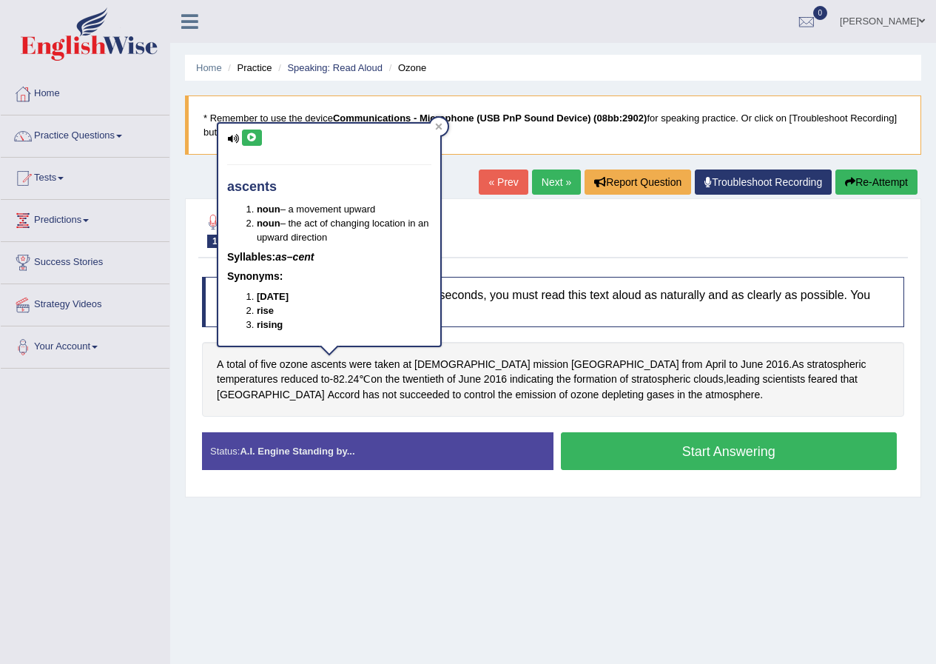
click at [256, 136] on icon at bounding box center [251, 137] width 11 height 9
click at [441, 125] on icon at bounding box center [439, 127] width 7 height 7
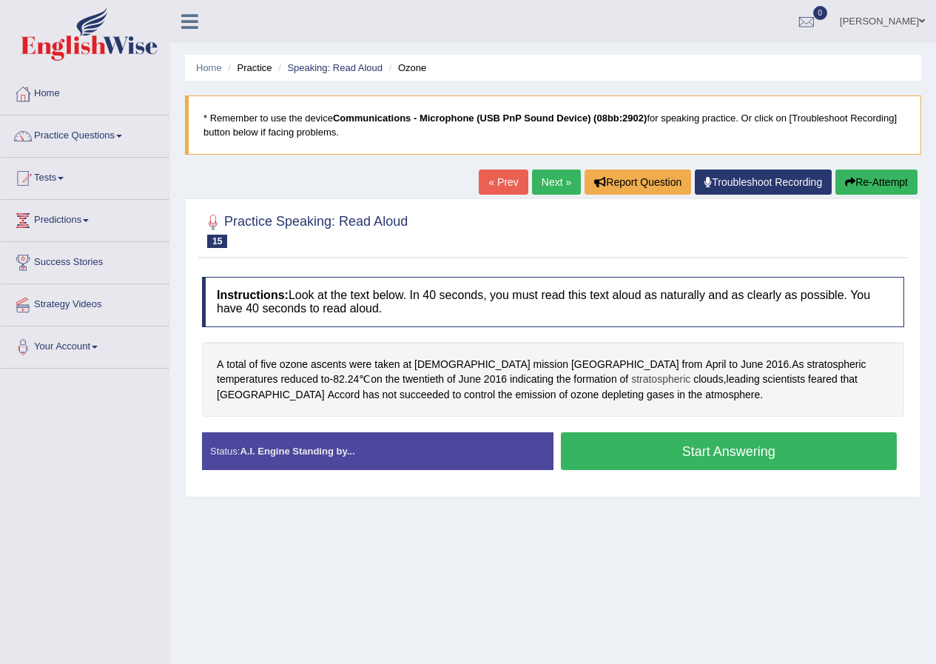
click at [631, 380] on span "stratospheric" at bounding box center [660, 380] width 59 height 16
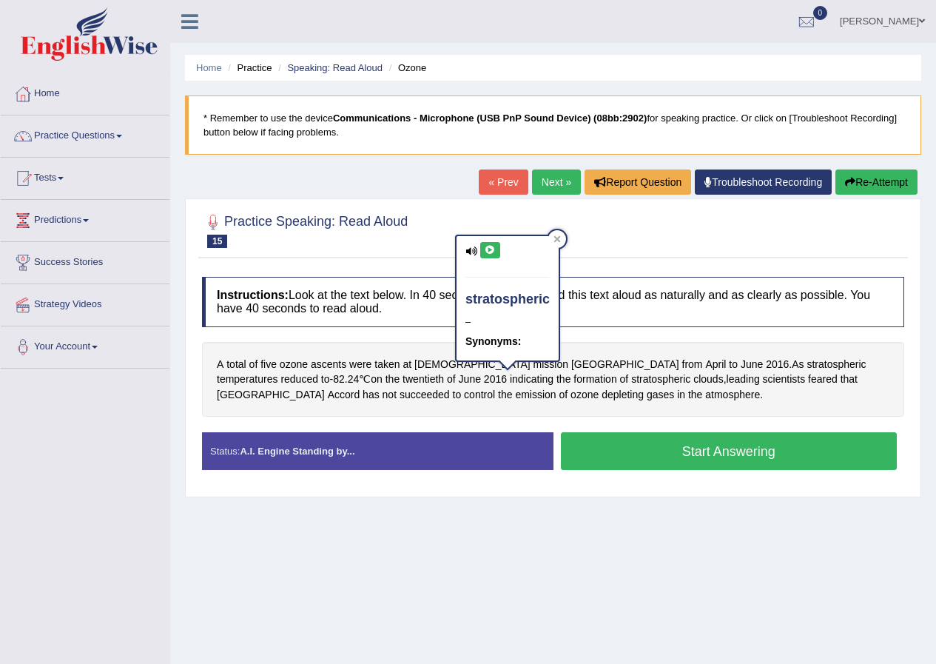
click at [489, 252] on icon at bounding box center [490, 250] width 11 height 9
click at [559, 238] on icon at bounding box center [557, 238] width 7 height 7
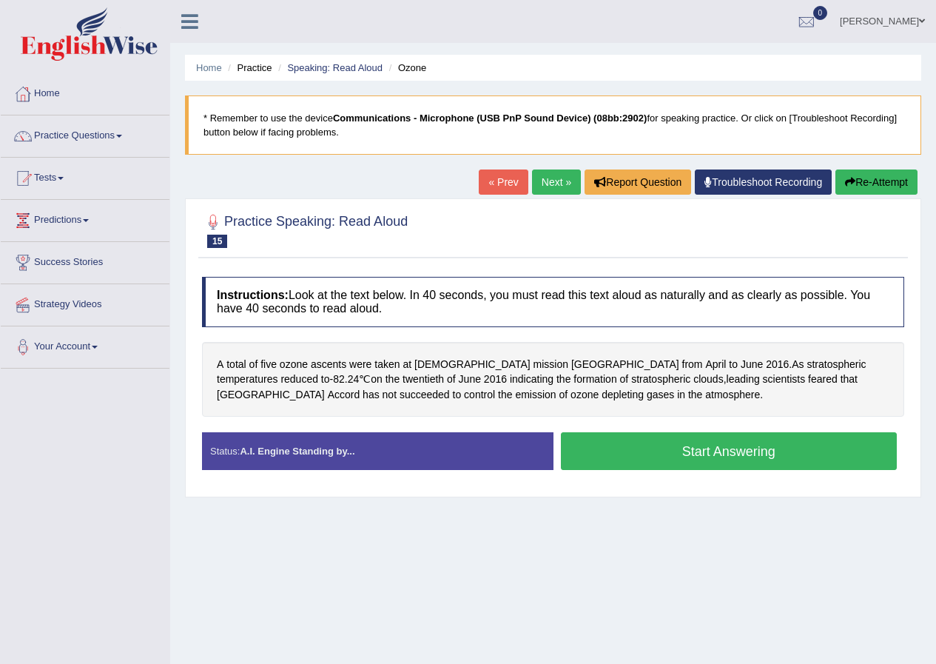
click at [591, 439] on button "Start Answering" at bounding box center [729, 451] width 337 height 38
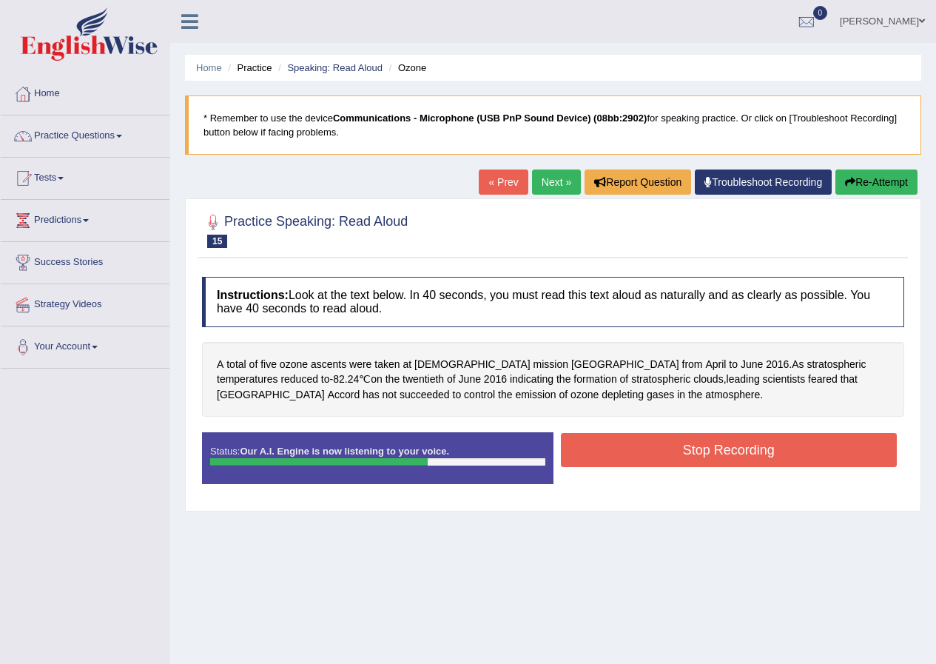
click at [608, 456] on button "Stop Recording" at bounding box center [729, 450] width 337 height 34
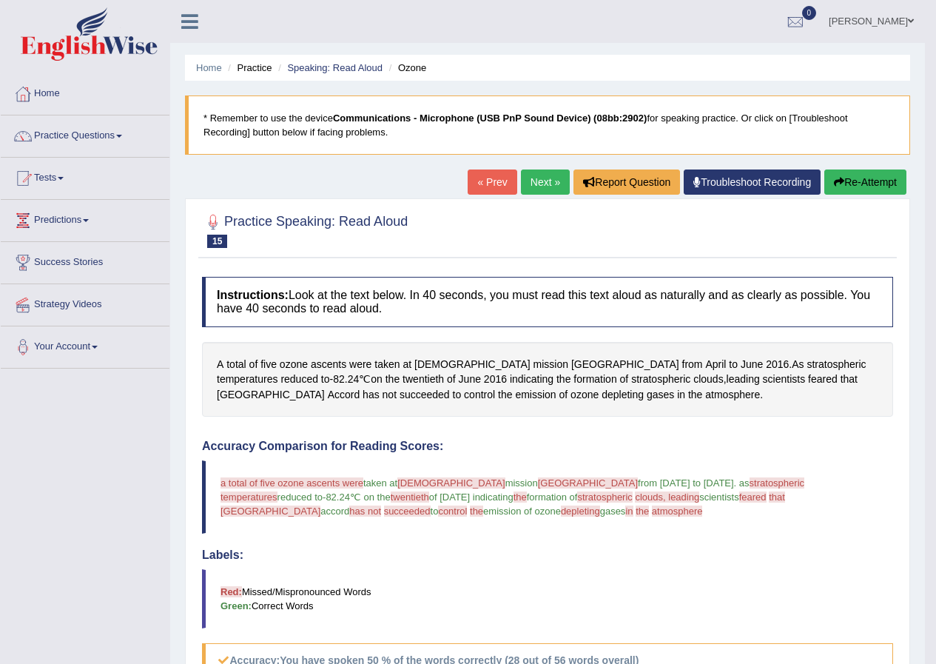
click at [534, 185] on link "Next »" at bounding box center [545, 182] width 49 height 25
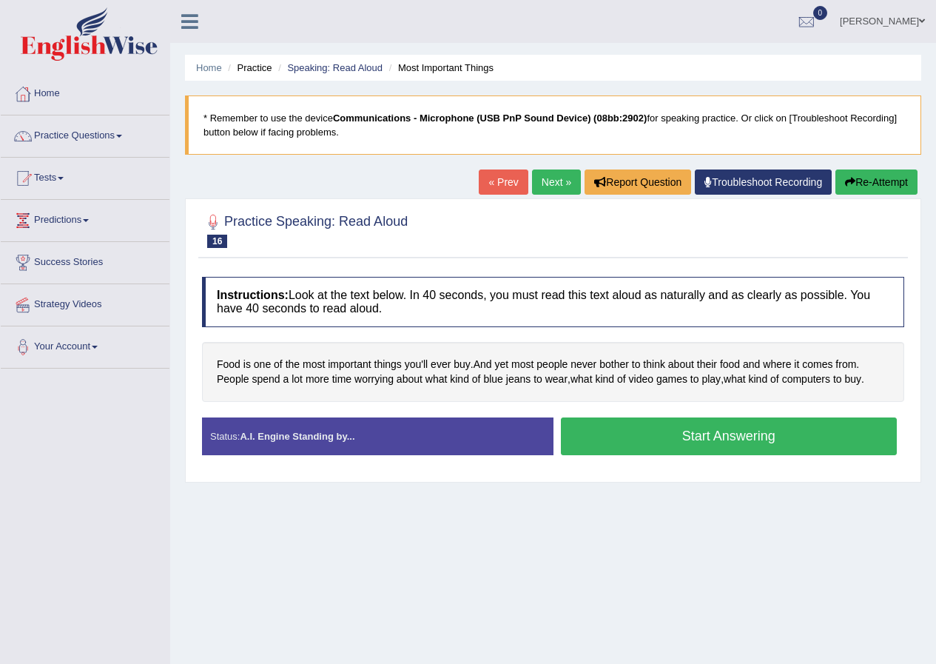
click at [637, 435] on button "Start Answering" at bounding box center [729, 436] width 337 height 38
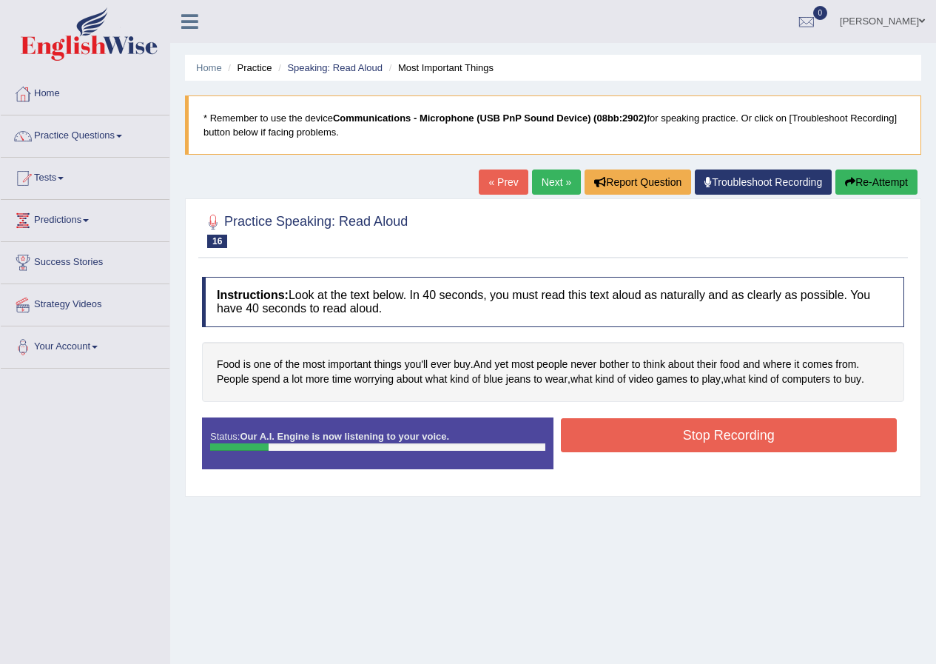
click at [865, 187] on button "Re-Attempt" at bounding box center [877, 182] width 82 height 25
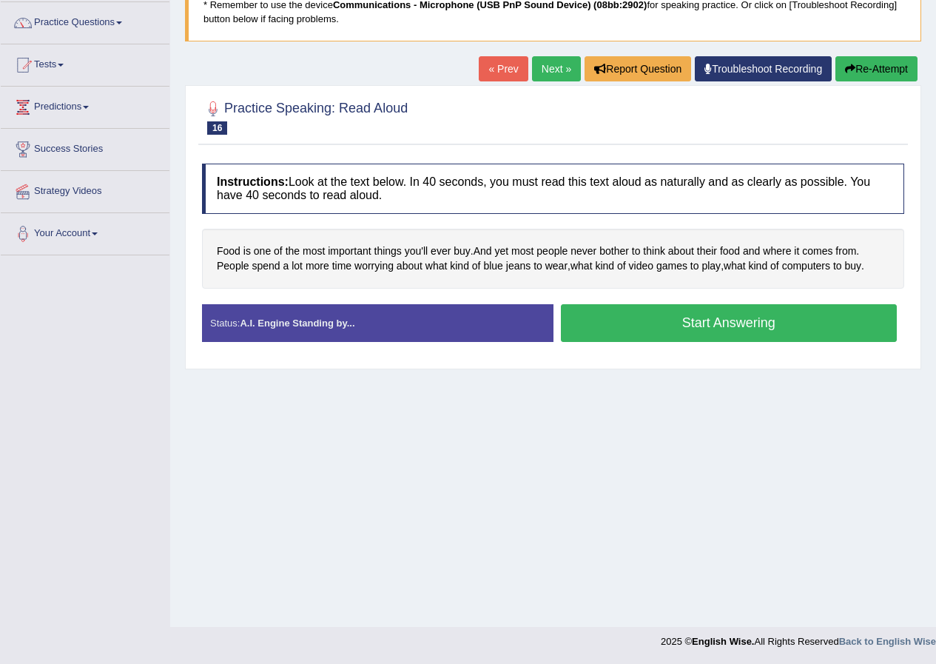
click at [708, 328] on button "Start Answering" at bounding box center [729, 323] width 337 height 38
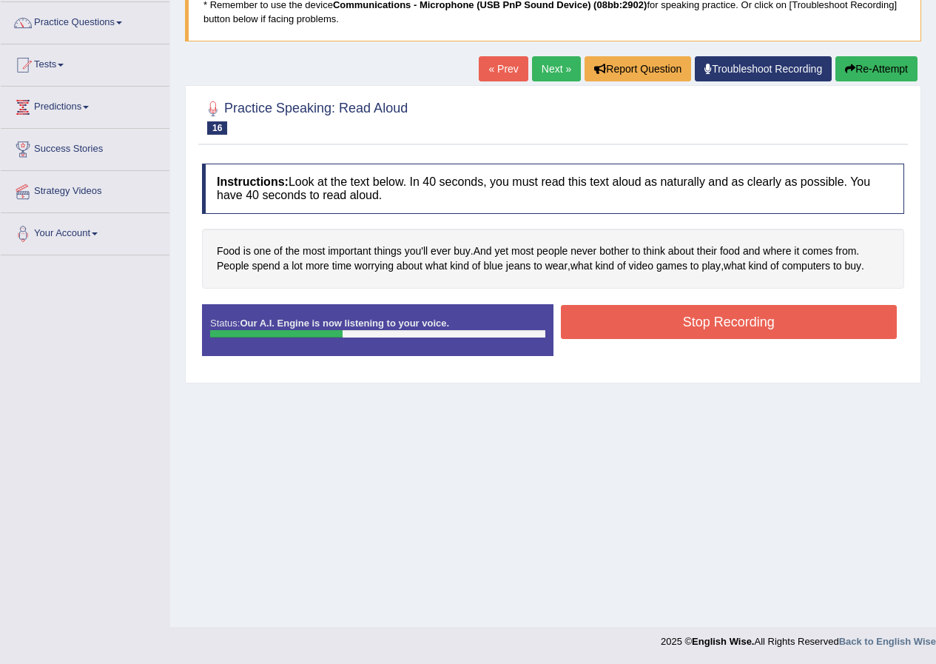
click at [688, 318] on button "Stop Recording" at bounding box center [729, 322] width 337 height 34
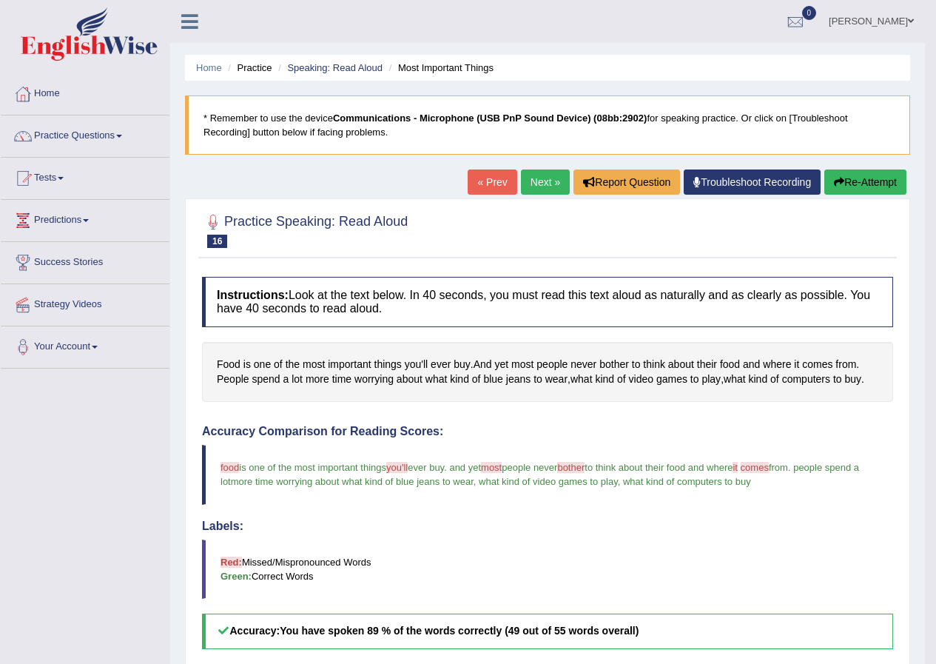
click at [540, 187] on link "Next »" at bounding box center [545, 182] width 49 height 25
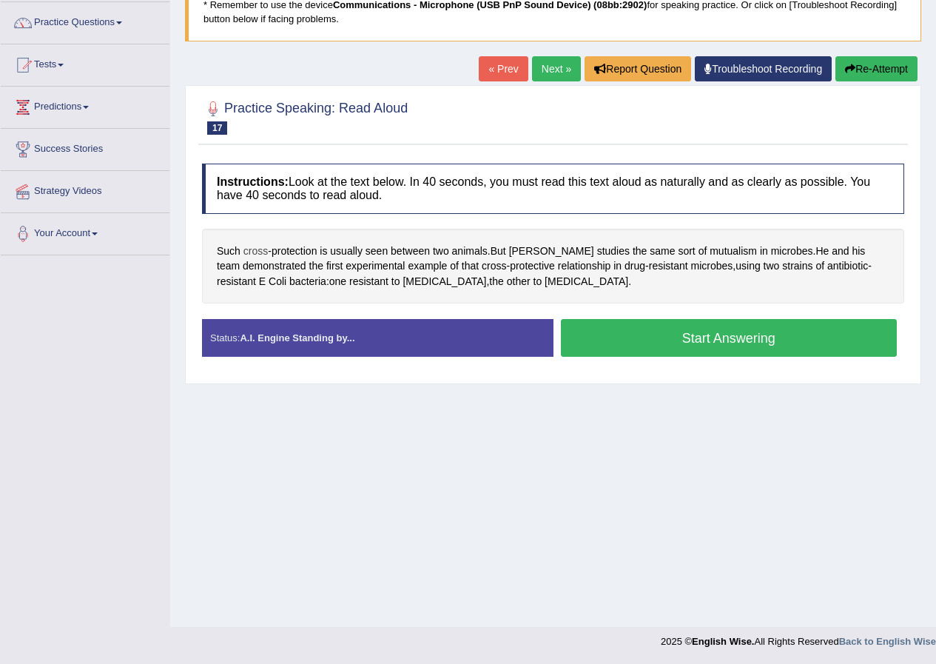
scroll to position [113, 0]
click at [710, 252] on span "mutualism" at bounding box center [733, 252] width 47 height 16
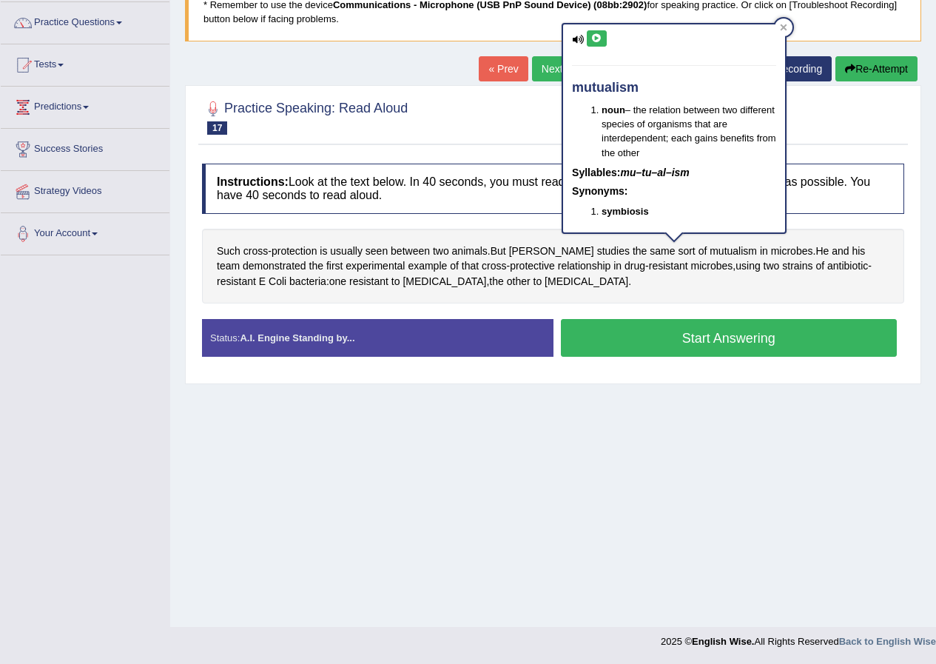
click at [603, 38] on button at bounding box center [597, 38] width 20 height 16
click at [403, 286] on span "[MEDICAL_DATA]" at bounding box center [445, 282] width 84 height 16
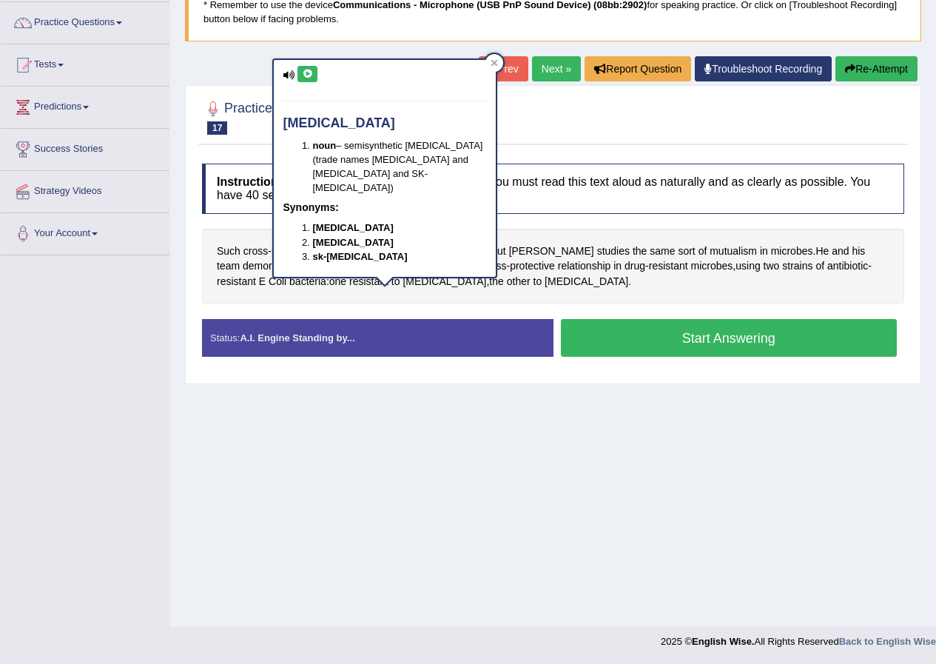
click at [312, 71] on icon at bounding box center [307, 74] width 11 height 9
click at [499, 56] on div at bounding box center [495, 63] width 18 height 18
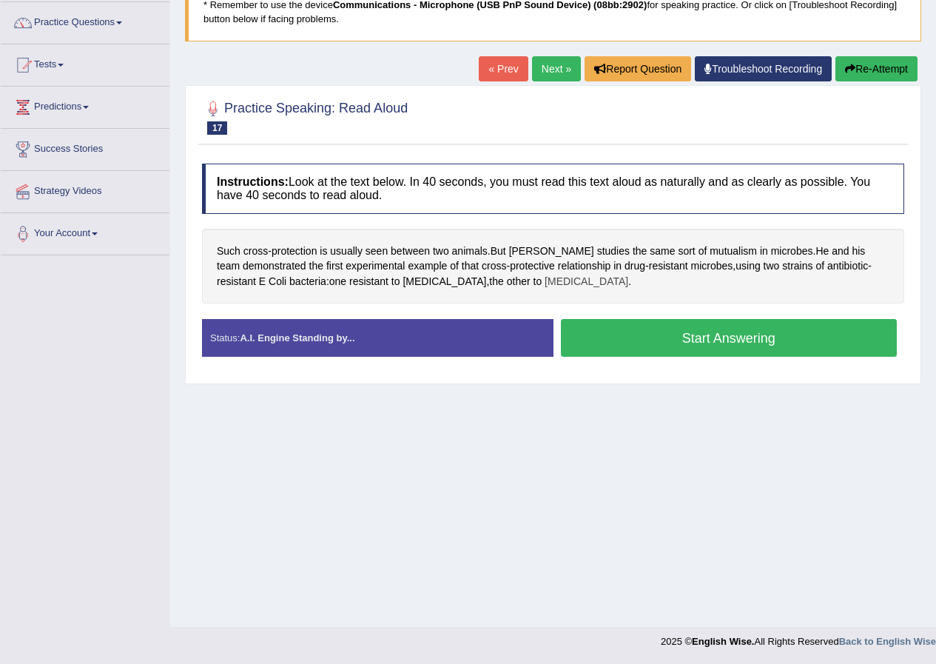
click at [545, 281] on span "[MEDICAL_DATA]" at bounding box center [587, 282] width 84 height 16
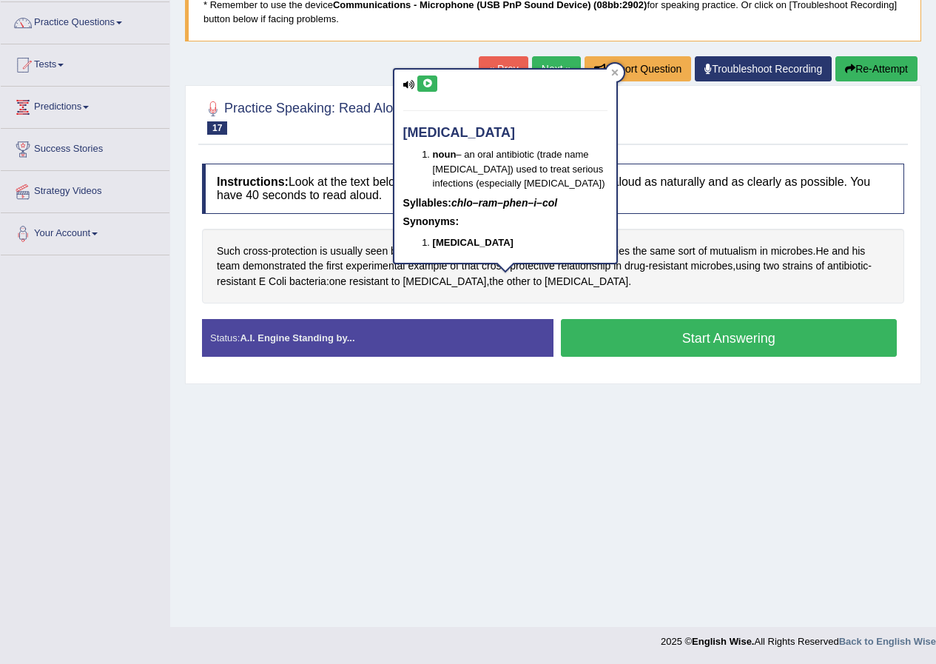
click at [431, 79] on icon at bounding box center [427, 83] width 11 height 9
click at [613, 75] on icon at bounding box center [614, 72] width 7 height 7
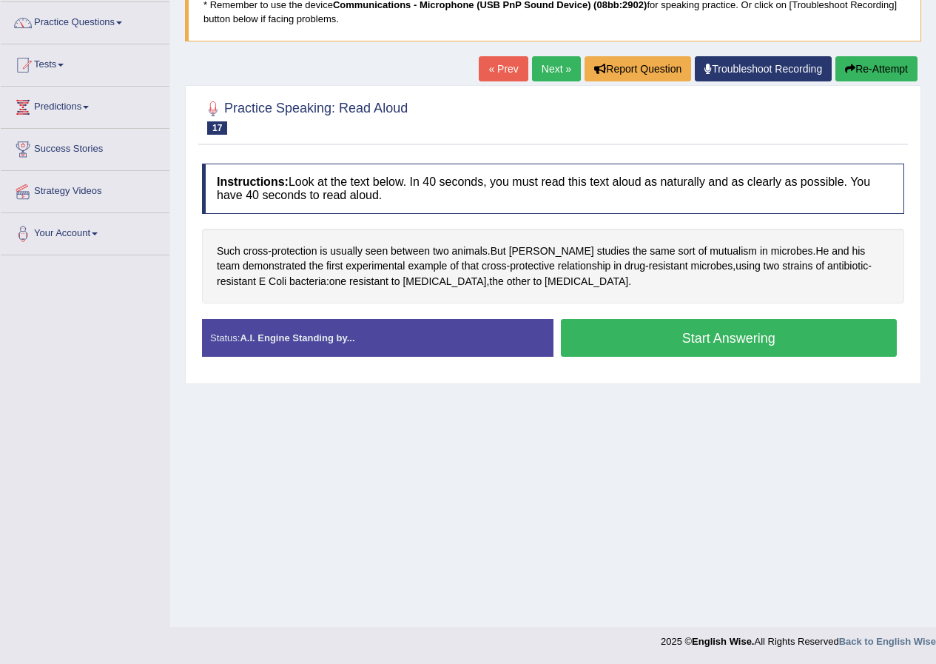
click at [603, 335] on button "Start Answering" at bounding box center [729, 338] width 337 height 38
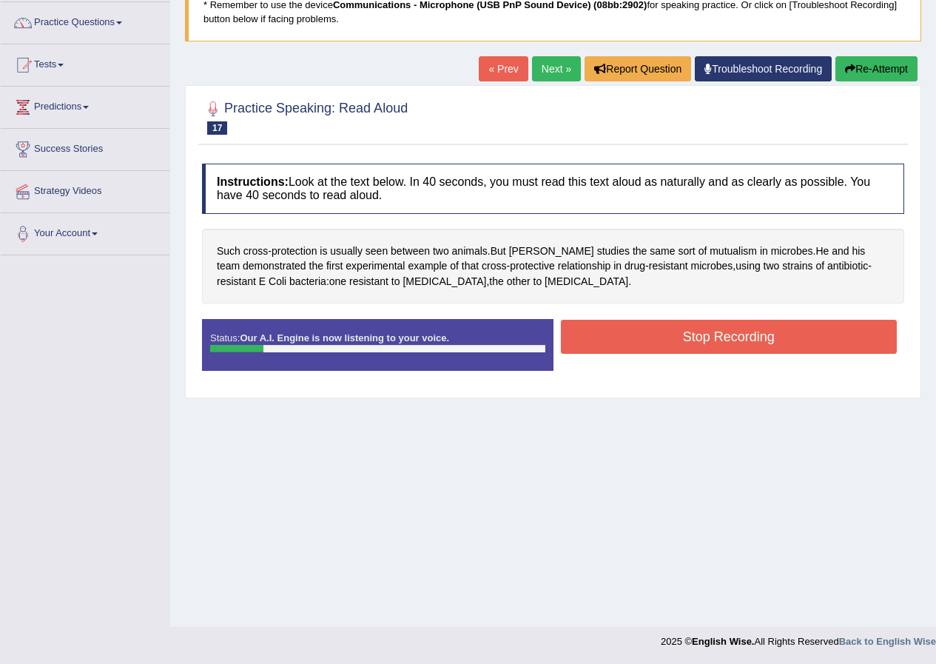
click at [868, 61] on button "Re-Attempt" at bounding box center [877, 68] width 82 height 25
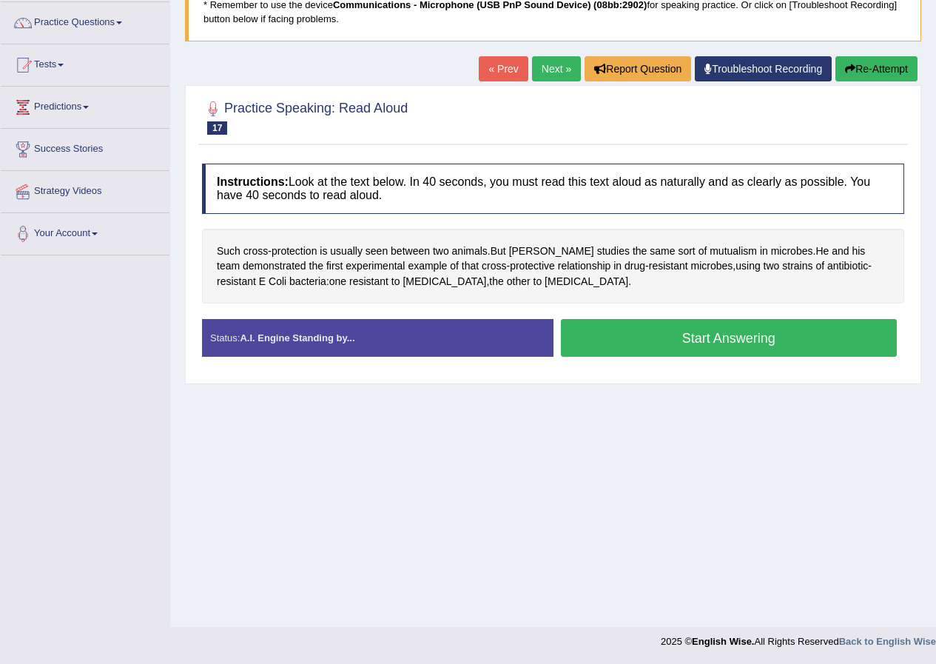
click at [643, 336] on button "Start Answering" at bounding box center [729, 338] width 337 height 38
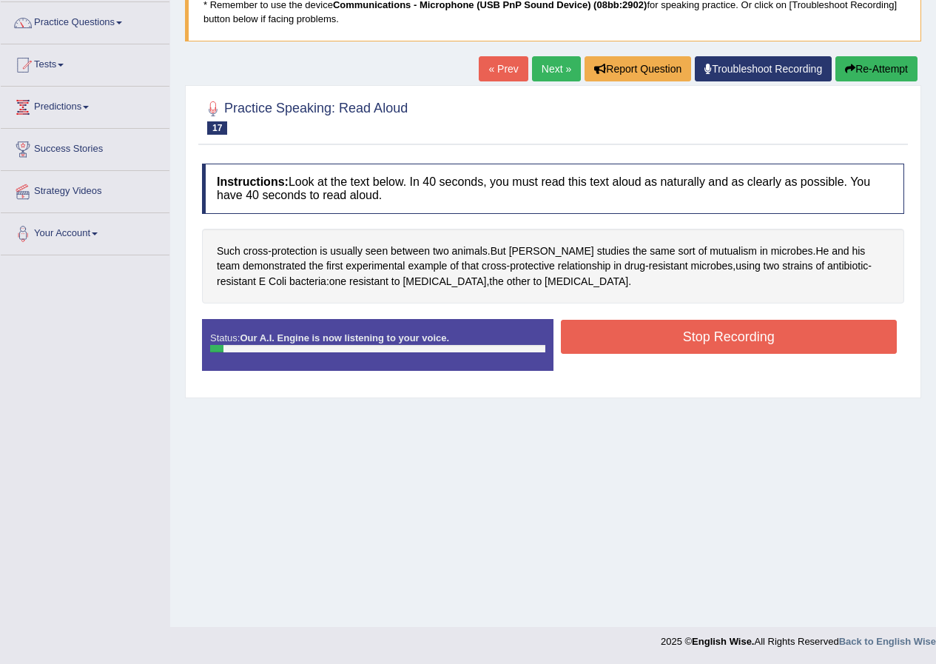
click at [874, 64] on button "Re-Attempt" at bounding box center [877, 68] width 82 height 25
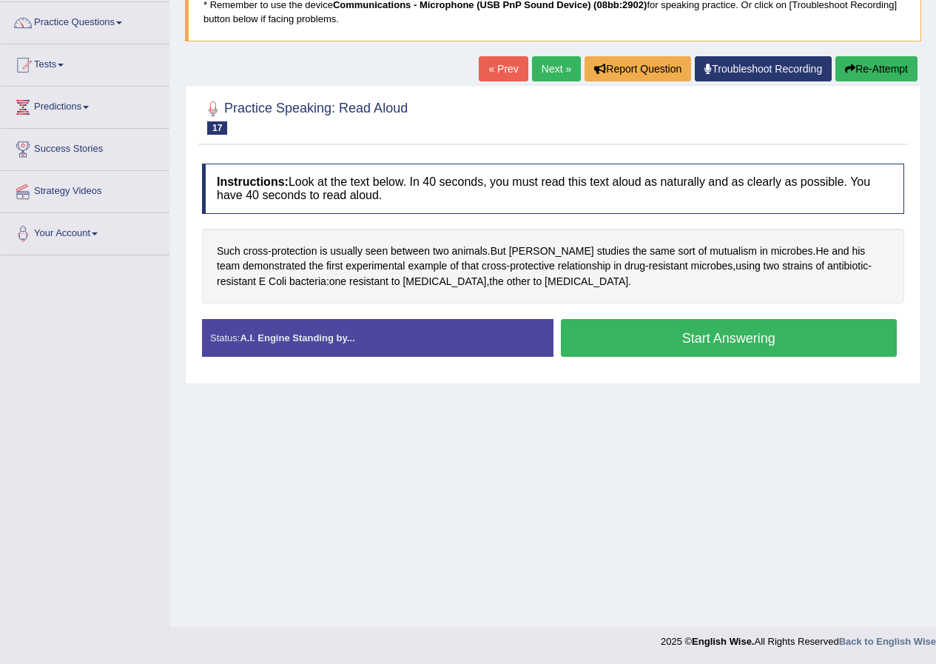
click at [655, 329] on button "Start Answering" at bounding box center [729, 338] width 337 height 38
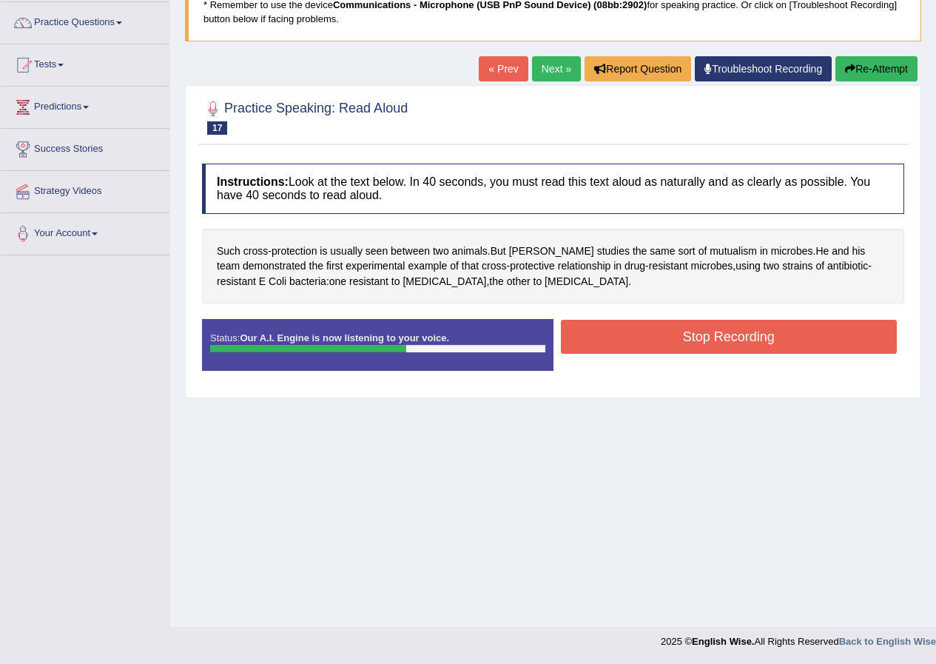
click at [621, 338] on button "Stop Recording" at bounding box center [729, 337] width 337 height 34
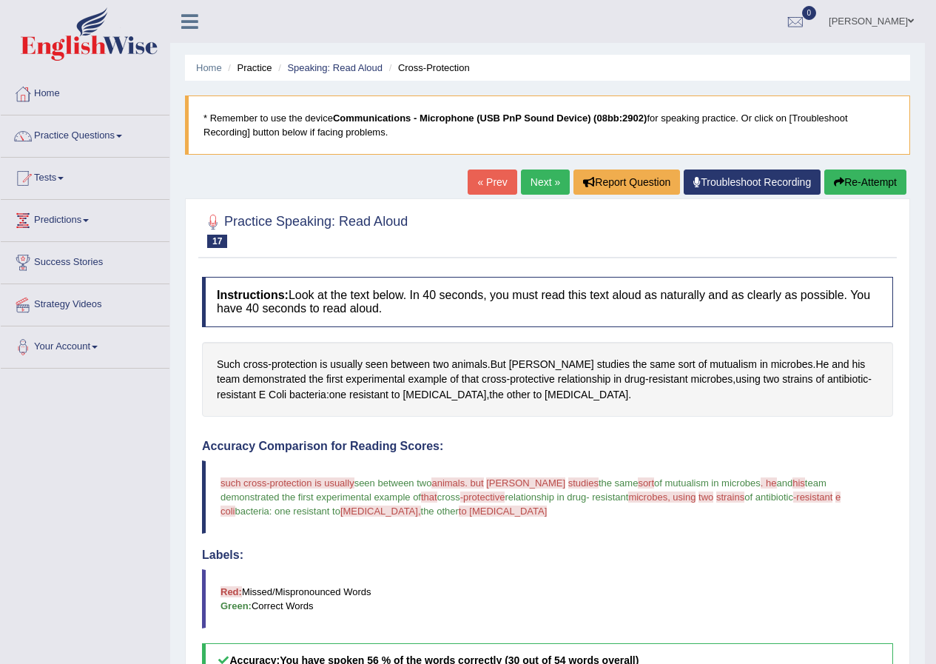
click at [529, 180] on link "Next »" at bounding box center [545, 182] width 49 height 25
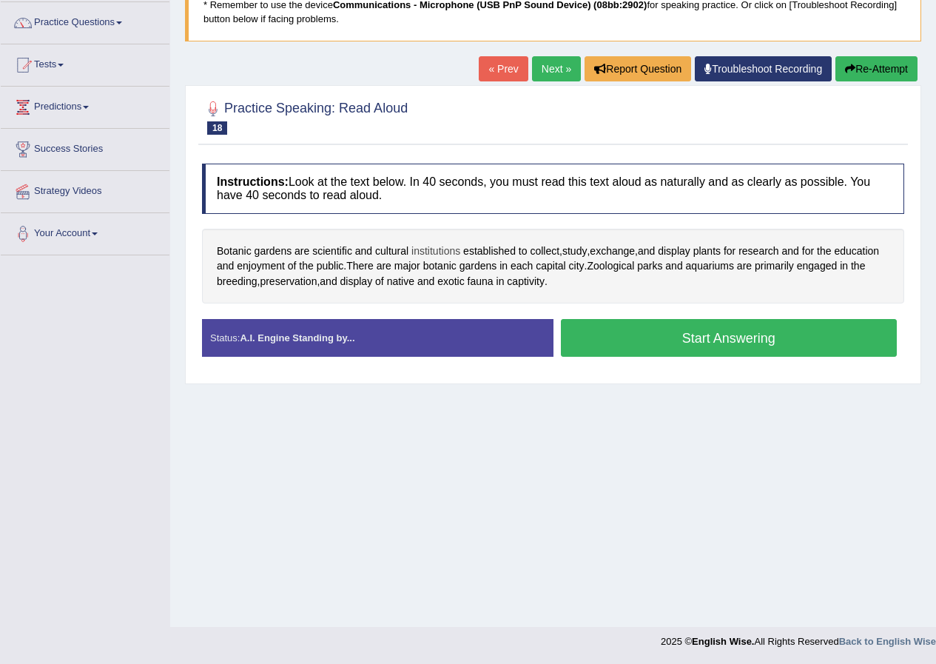
drag, startPoint x: 422, startPoint y: 243, endPoint x: 456, endPoint y: 256, distance: 36.6
click at [489, 283] on span "fauna" at bounding box center [481, 282] width 26 height 16
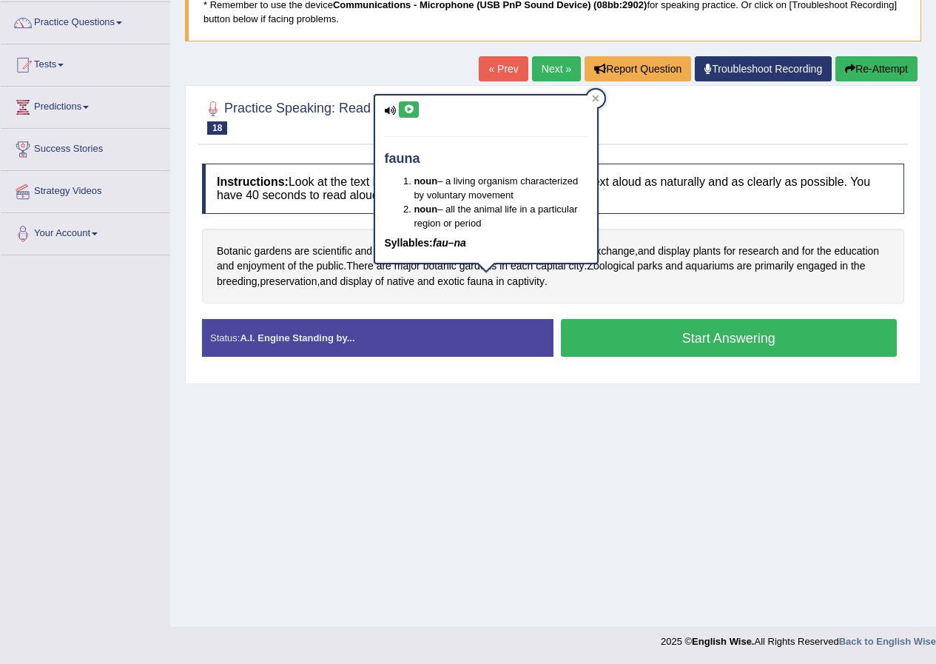
click at [415, 109] on button at bounding box center [409, 109] width 20 height 16
click at [597, 92] on div at bounding box center [596, 99] width 18 height 18
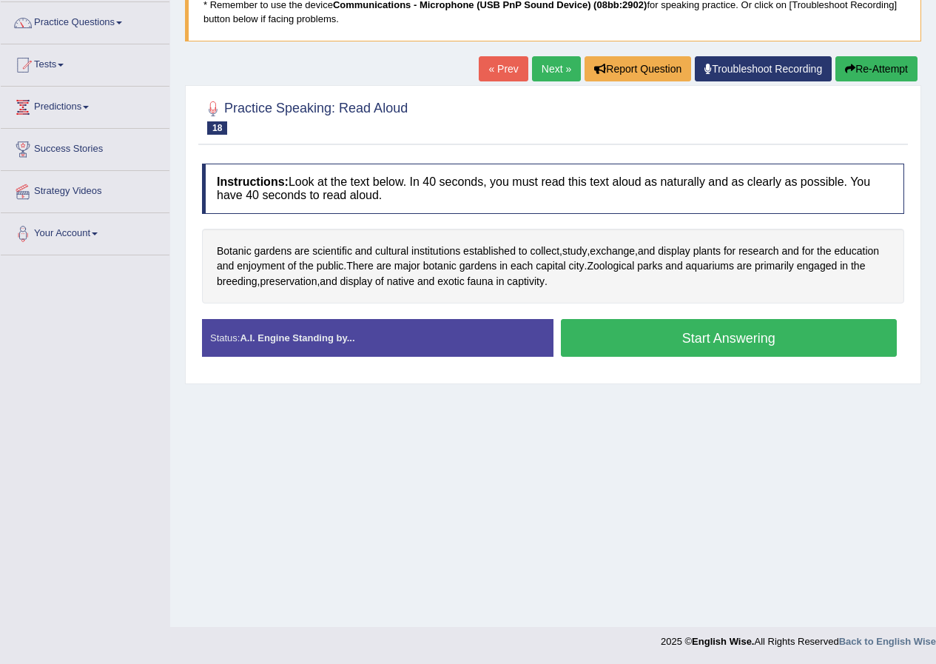
click at [595, 334] on button "Start Answering" at bounding box center [729, 338] width 337 height 38
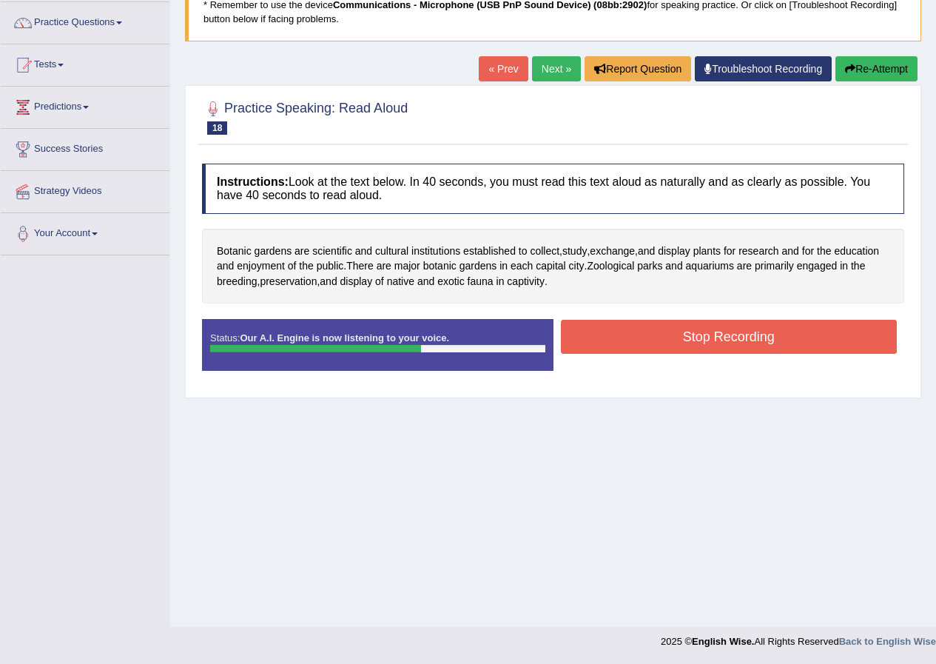
click at [591, 329] on button "Stop Recording" at bounding box center [729, 337] width 337 height 34
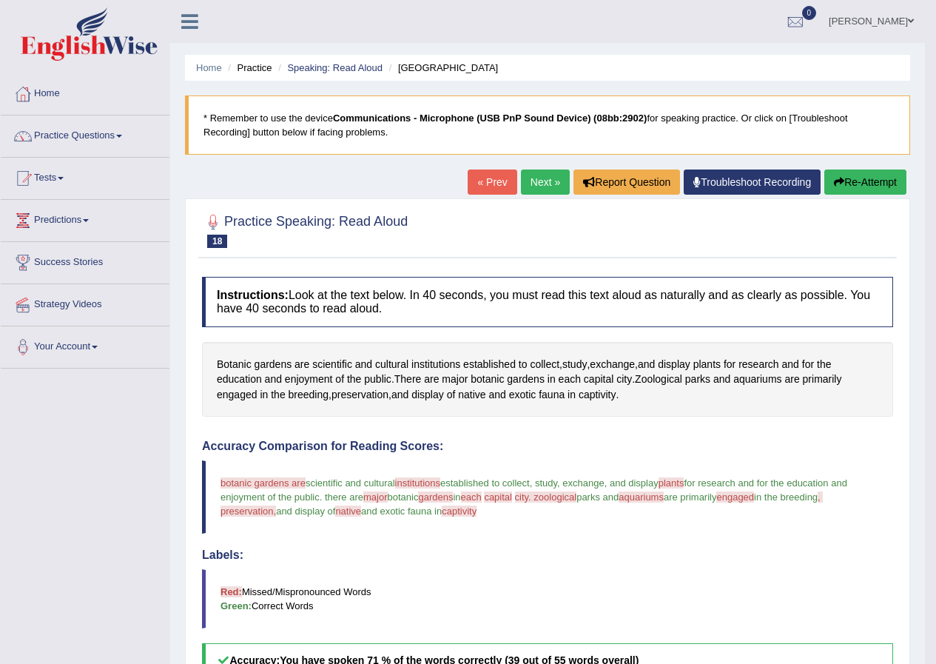
click at [540, 178] on link "Next »" at bounding box center [545, 182] width 49 height 25
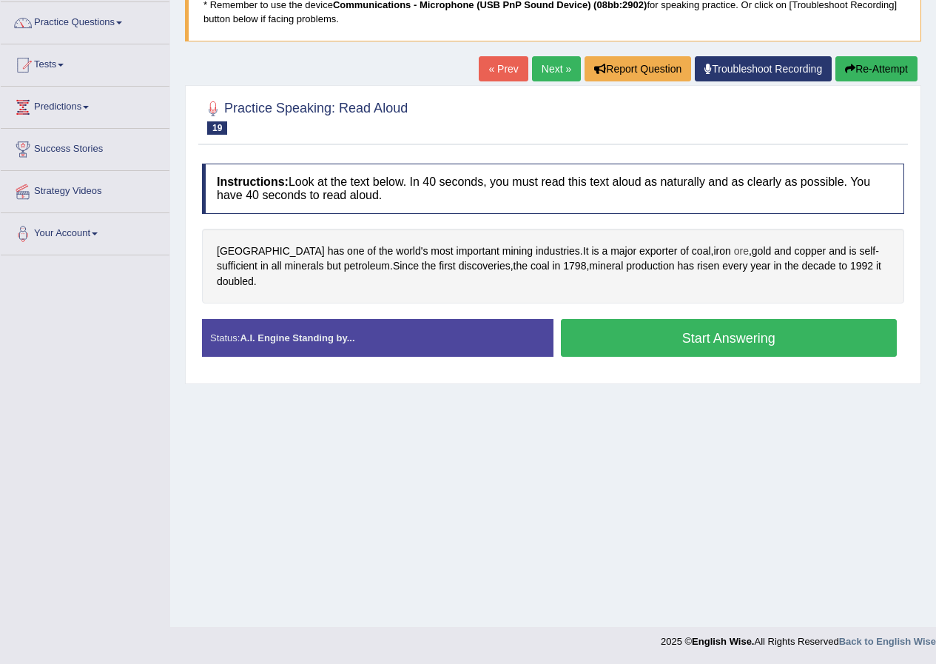
click at [734, 252] on span "ore" at bounding box center [741, 252] width 15 height 16
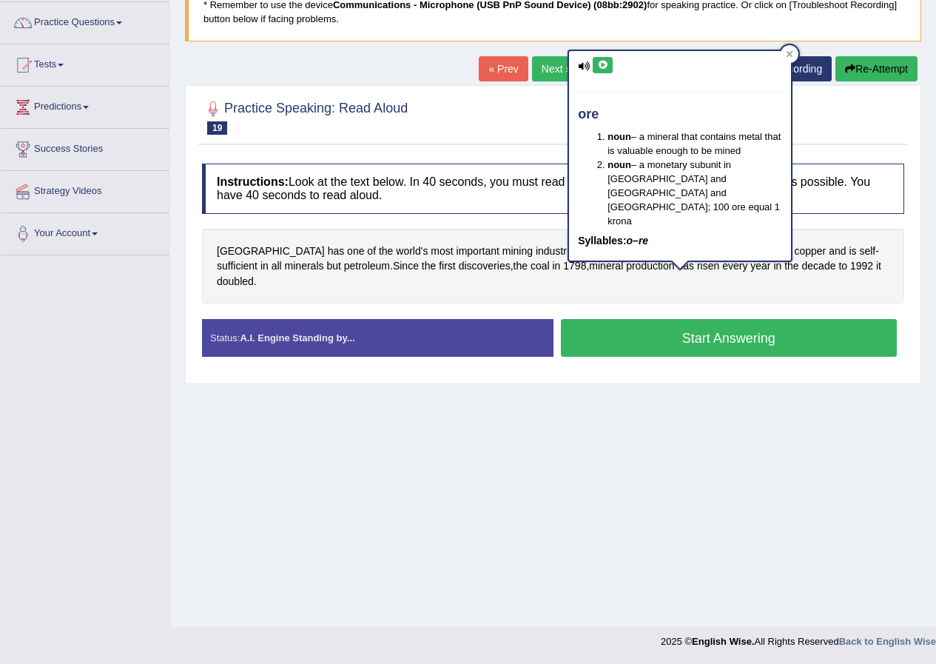
click at [599, 58] on button at bounding box center [603, 65] width 20 height 16
click at [793, 57] on icon at bounding box center [789, 53] width 7 height 7
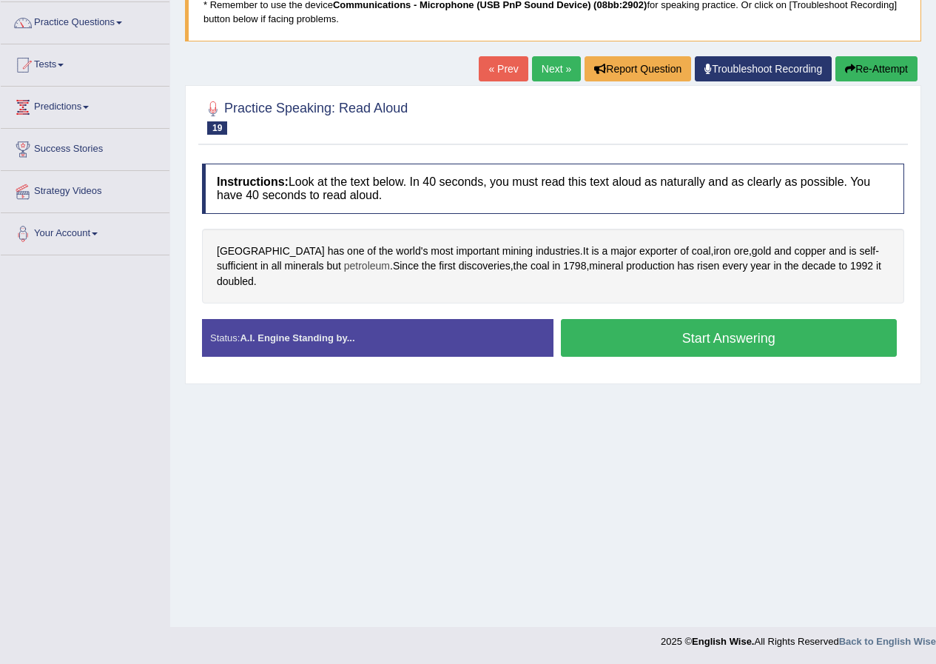
click at [344, 271] on span "petroleum" at bounding box center [367, 266] width 46 height 16
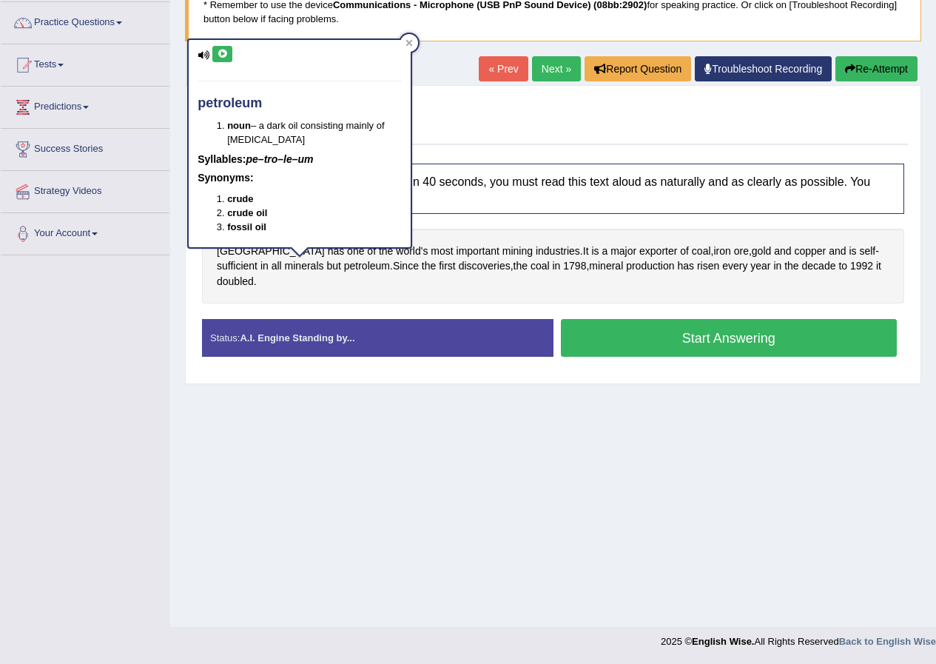
click at [229, 51] on button at bounding box center [222, 54] width 20 height 16
click at [403, 40] on div at bounding box center [409, 43] width 18 height 18
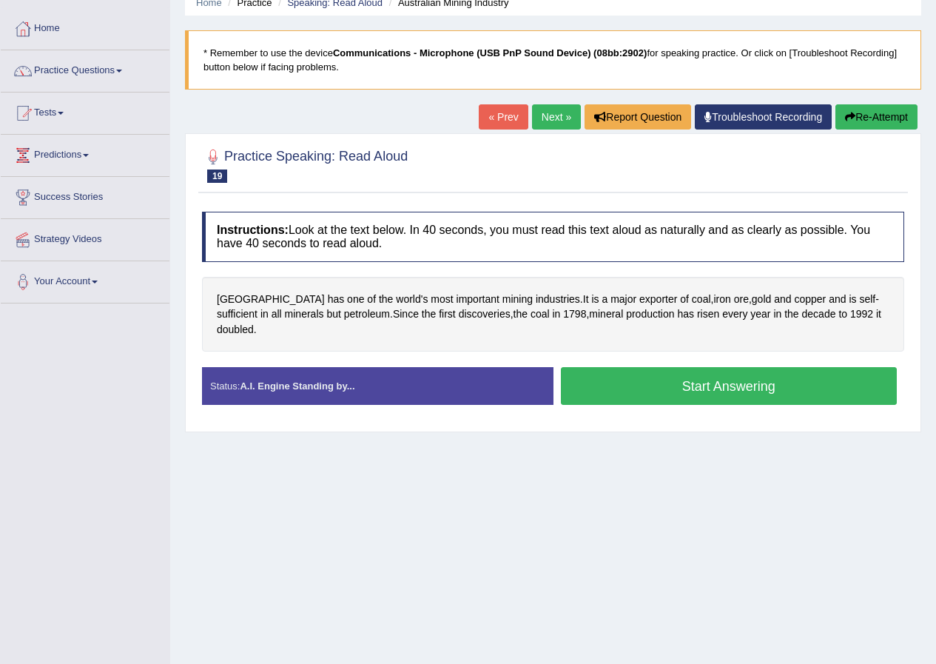
scroll to position [113, 0]
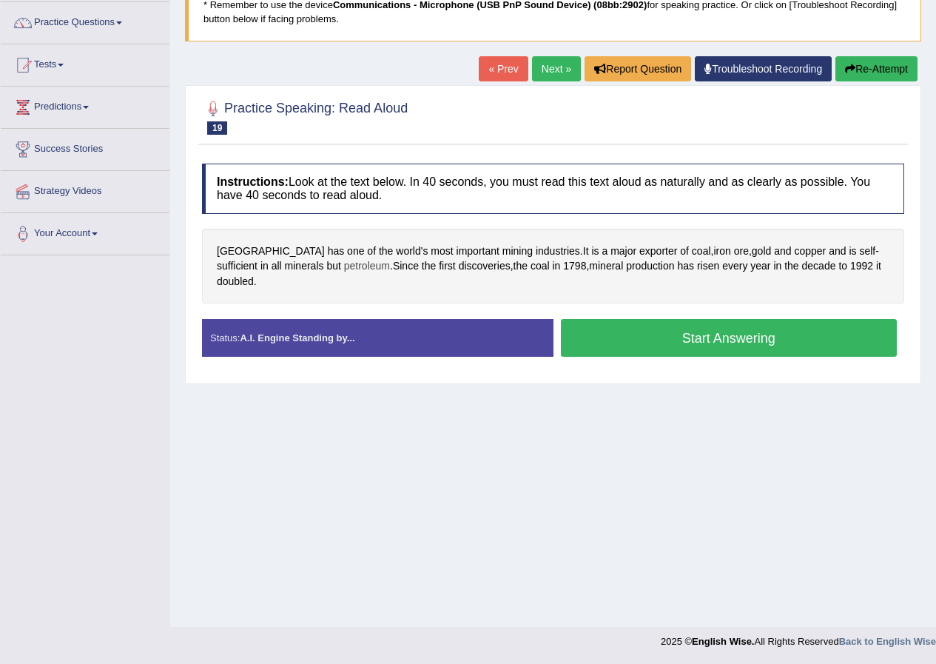
click at [344, 268] on span "petroleum" at bounding box center [367, 266] width 46 height 16
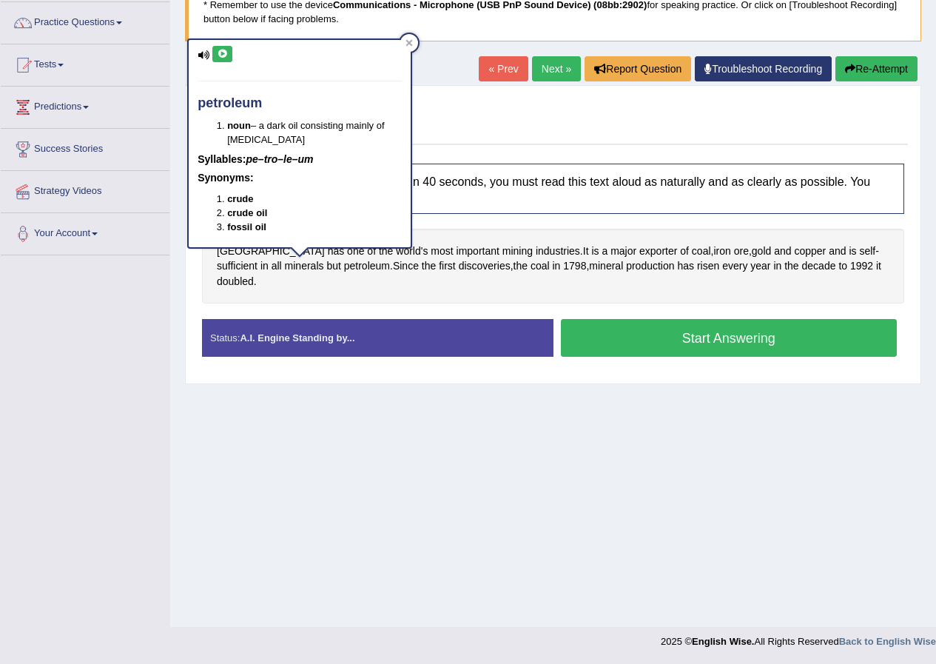
click at [227, 56] on icon at bounding box center [222, 54] width 11 height 9
click at [406, 42] on icon at bounding box center [409, 42] width 7 height 7
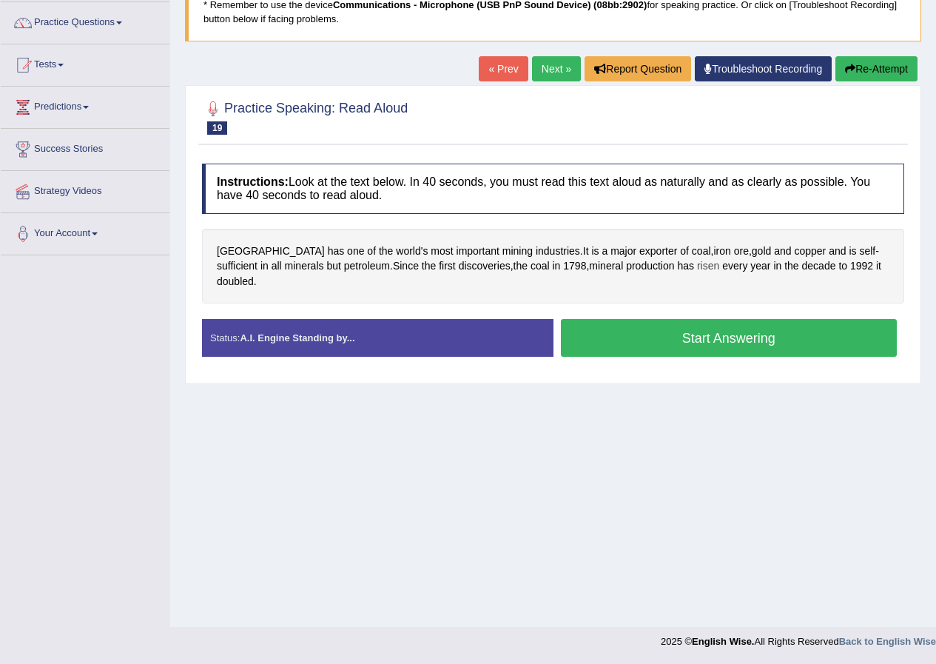
click at [697, 269] on span "risen" at bounding box center [708, 266] width 22 height 16
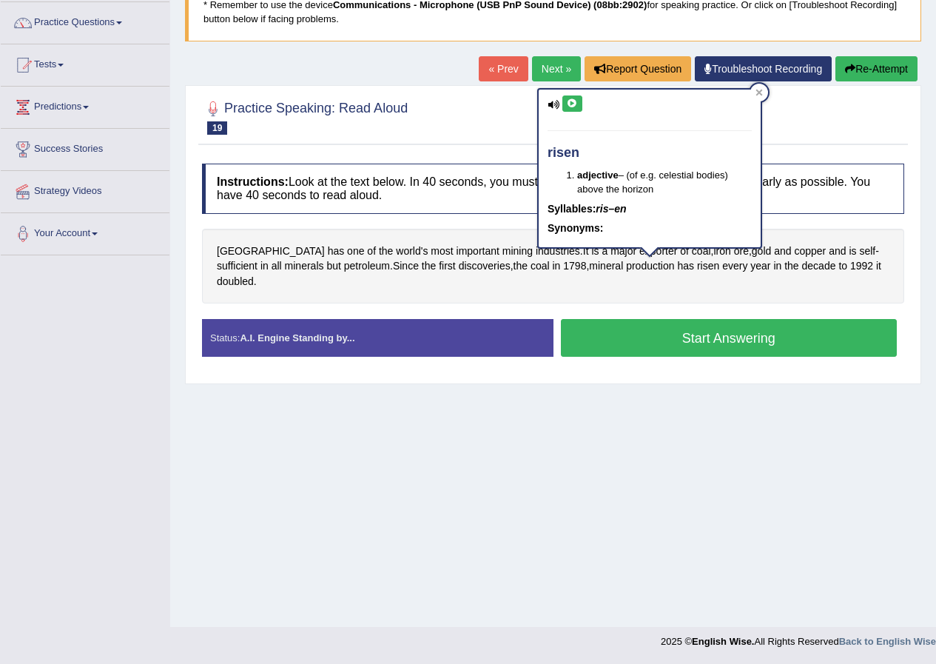
click at [574, 104] on icon at bounding box center [572, 103] width 11 height 9
click at [759, 95] on icon at bounding box center [759, 92] width 7 height 7
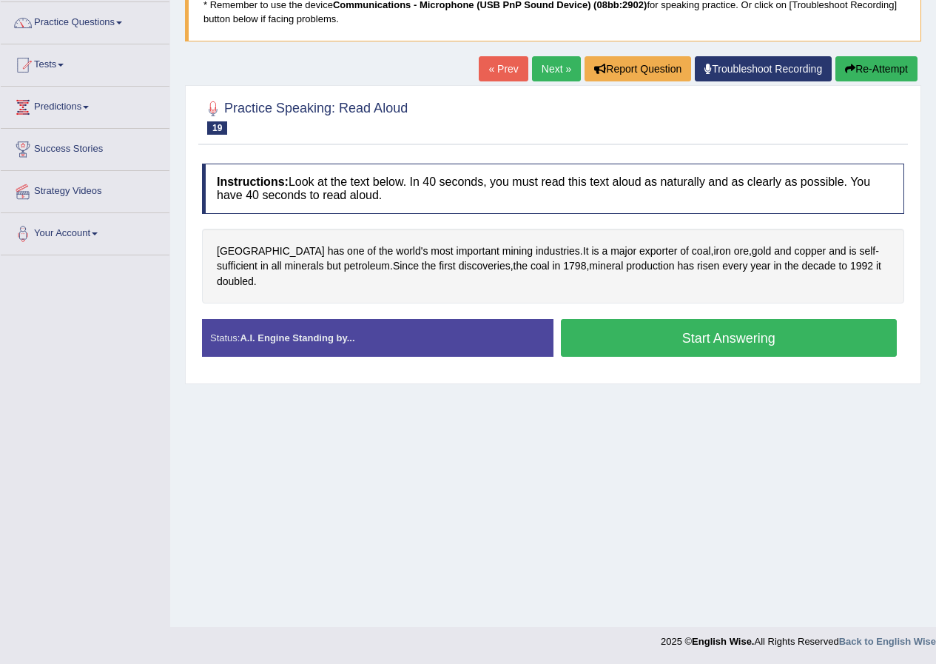
click at [673, 319] on button "Start Answering" at bounding box center [729, 338] width 337 height 38
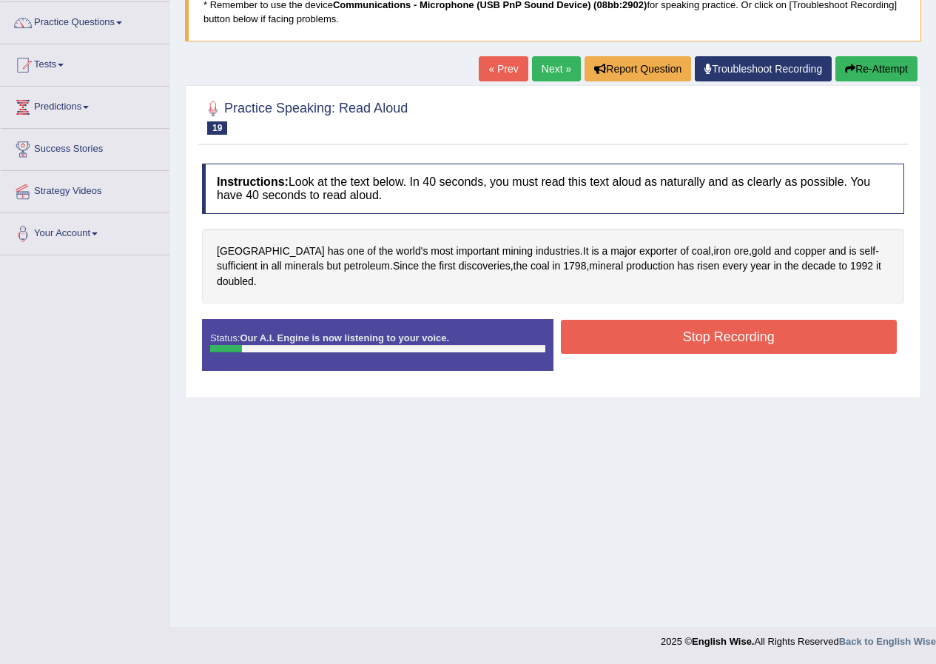
click at [910, 64] on button "Re-Attempt" at bounding box center [877, 68] width 82 height 25
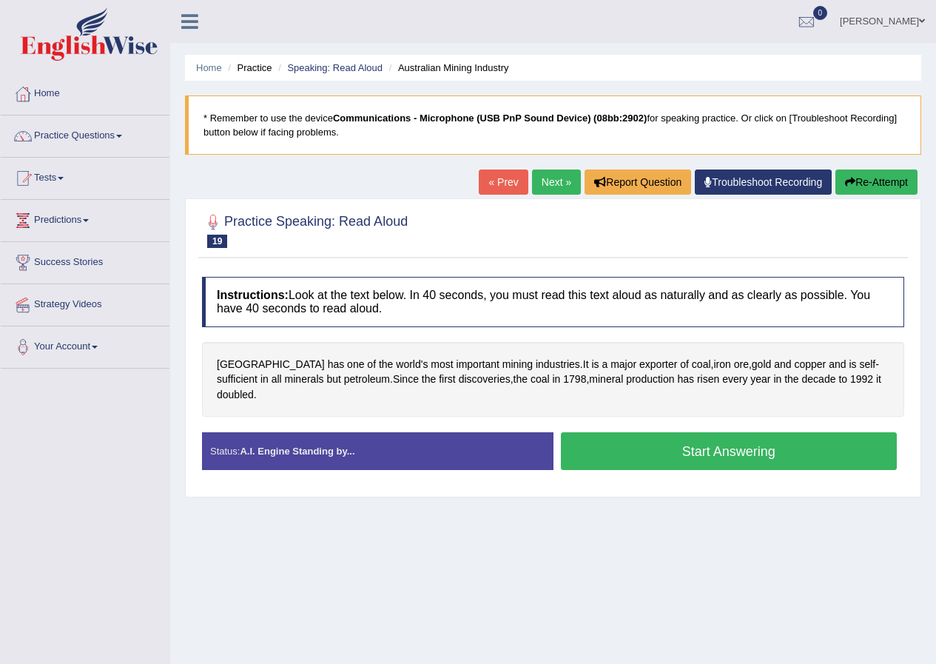
click at [698, 432] on button "Start Answering" at bounding box center [729, 451] width 337 height 38
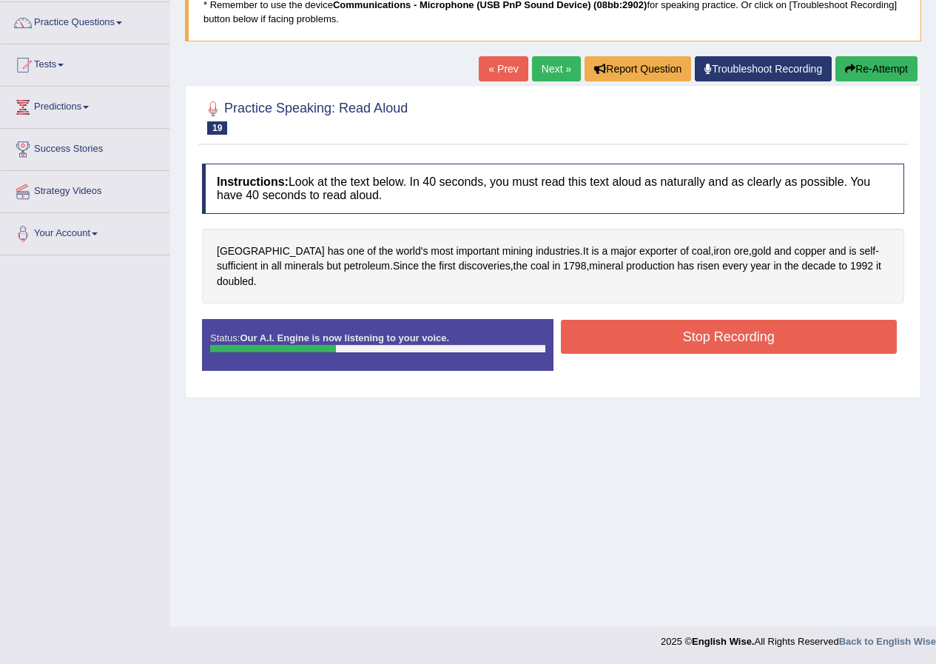
click at [908, 67] on button "Re-Attempt" at bounding box center [877, 68] width 82 height 25
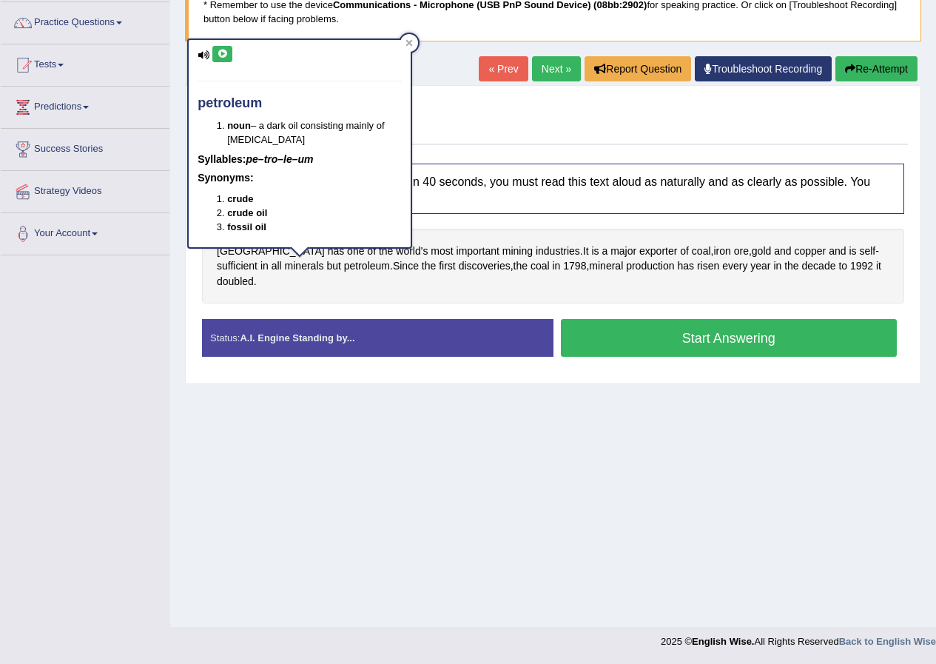
click at [220, 61] on button at bounding box center [222, 54] width 20 height 16
click at [402, 44] on div at bounding box center [409, 43] width 18 height 18
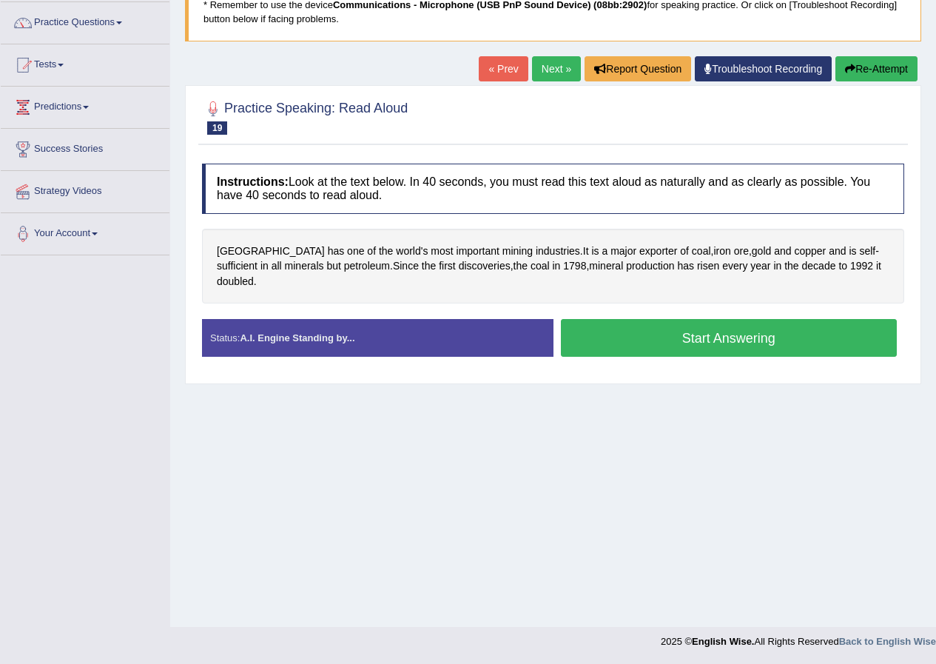
click at [690, 324] on button "Start Answering" at bounding box center [729, 338] width 337 height 38
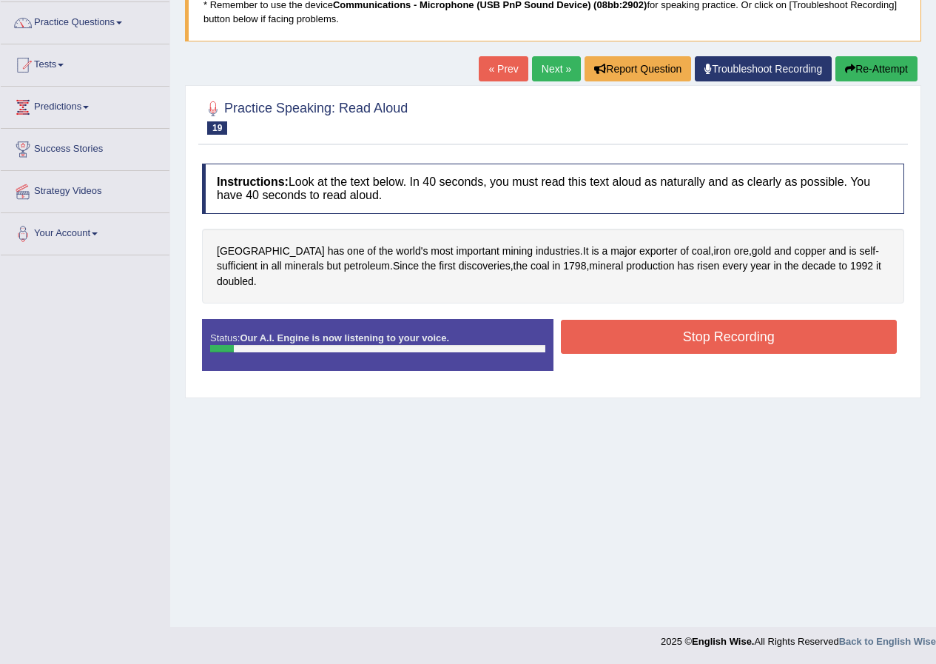
click at [905, 65] on button "Re-Attempt" at bounding box center [877, 68] width 82 height 25
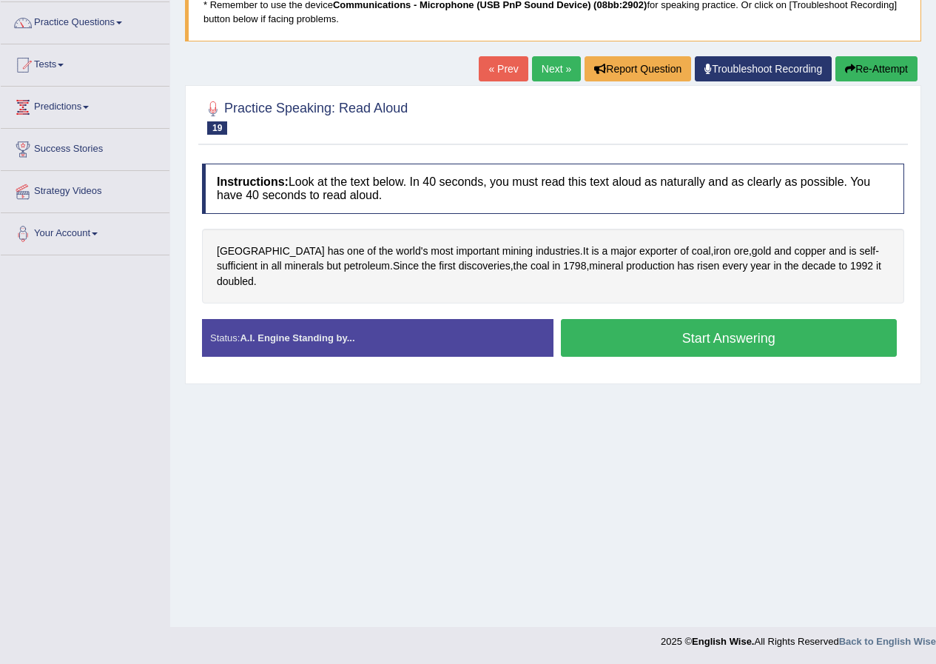
click at [713, 320] on button "Start Answering" at bounding box center [729, 338] width 337 height 38
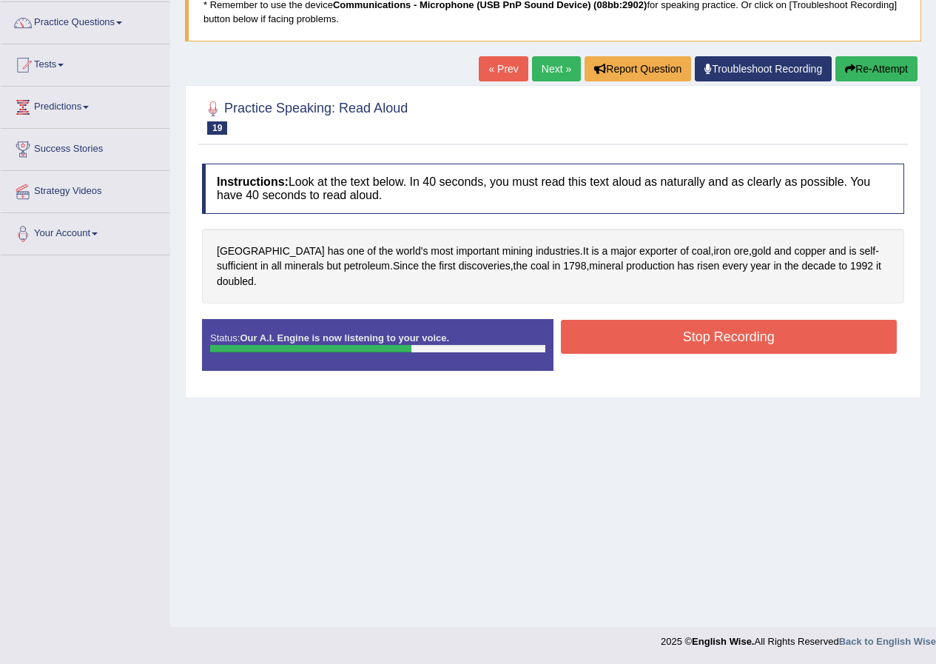
click at [770, 323] on button "Stop Recording" at bounding box center [729, 337] width 337 height 34
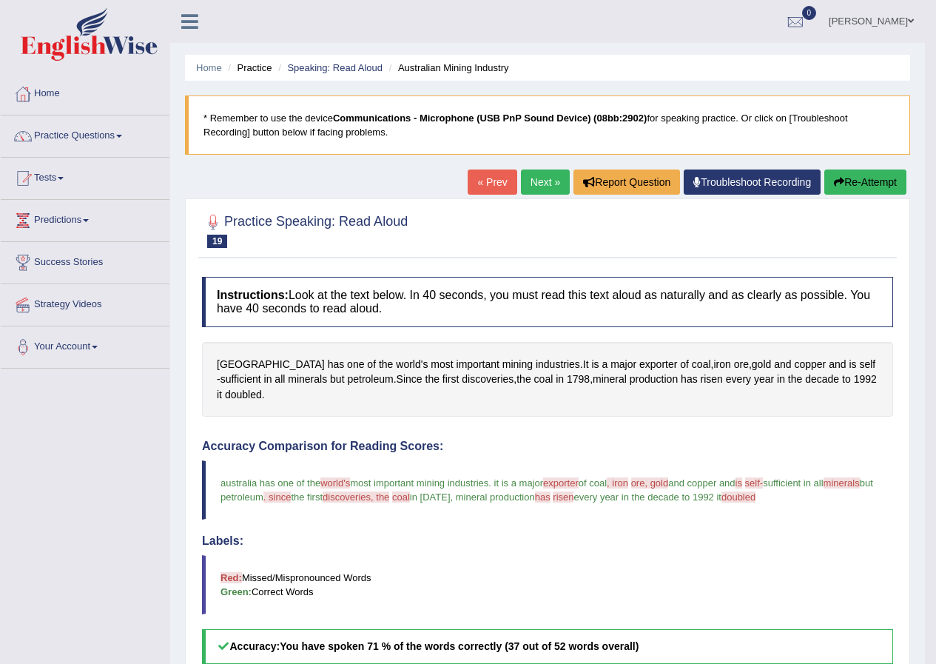
click at [539, 176] on link "Next »" at bounding box center [545, 182] width 49 height 25
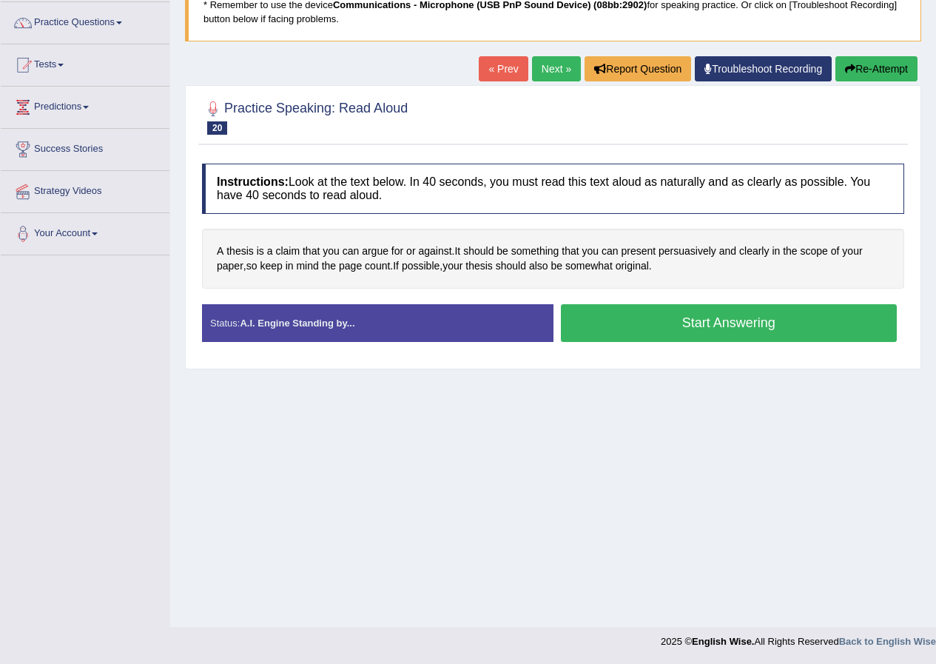
click at [687, 323] on button "Start Answering" at bounding box center [729, 323] width 337 height 38
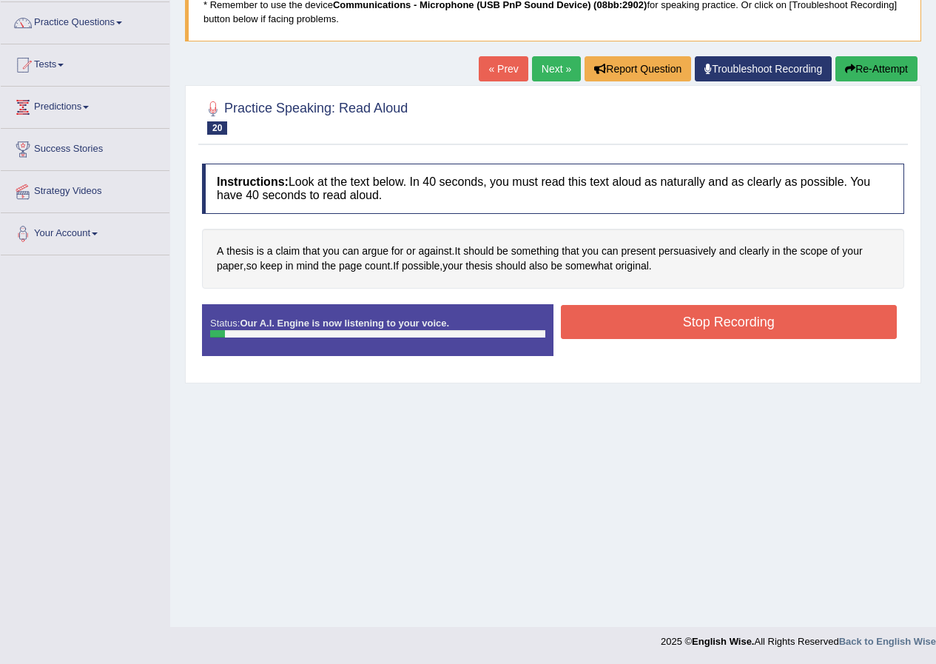
click at [867, 77] on button "Re-Attempt" at bounding box center [877, 68] width 82 height 25
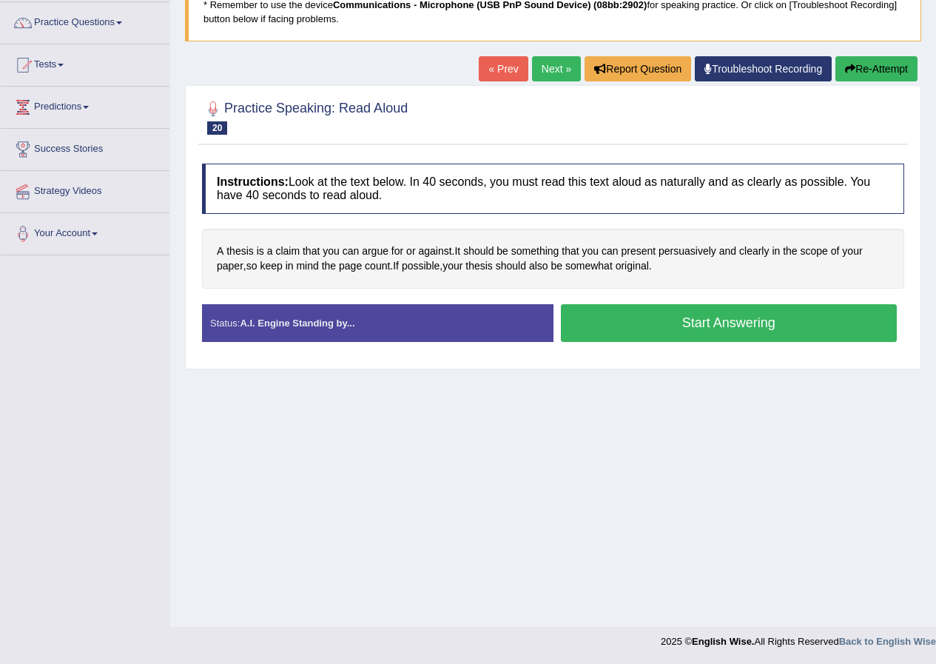
click at [235, 242] on div "A thesis is a claim that you can argue for or against . It should be something …" at bounding box center [553, 259] width 702 height 60
click at [235, 248] on span "thesis" at bounding box center [240, 252] width 27 height 16
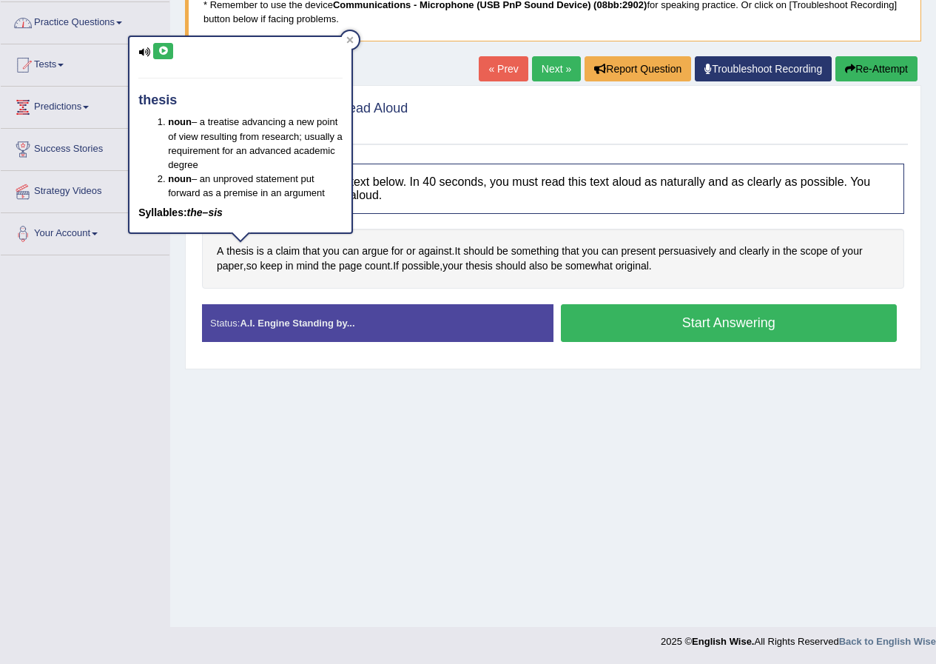
click at [164, 47] on icon at bounding box center [163, 51] width 11 height 9
click at [166, 45] on button at bounding box center [163, 51] width 20 height 16
click at [357, 39] on div at bounding box center [350, 40] width 18 height 18
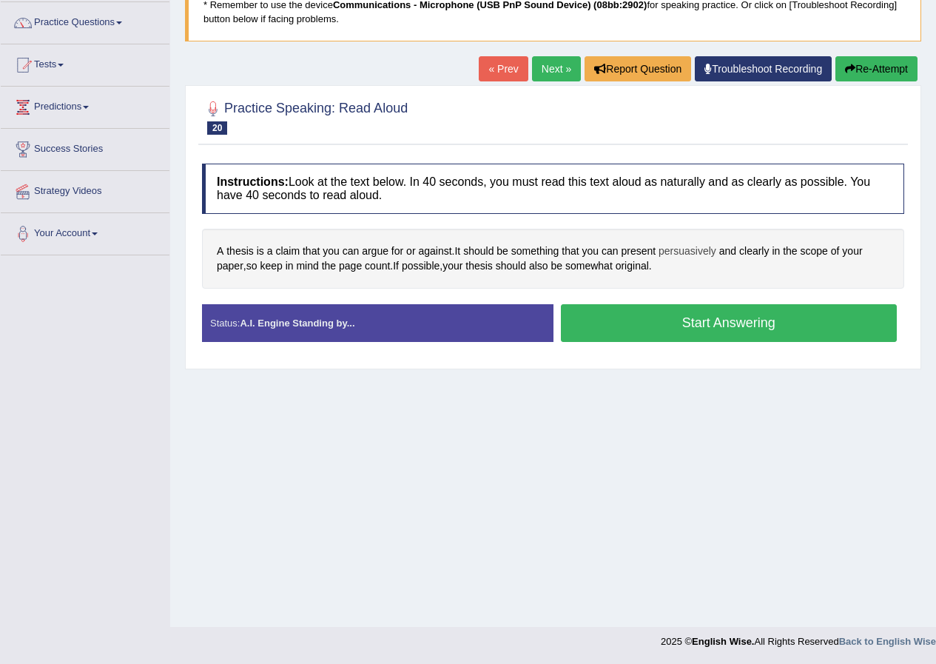
click at [685, 258] on span "persuasively" at bounding box center [688, 252] width 58 height 16
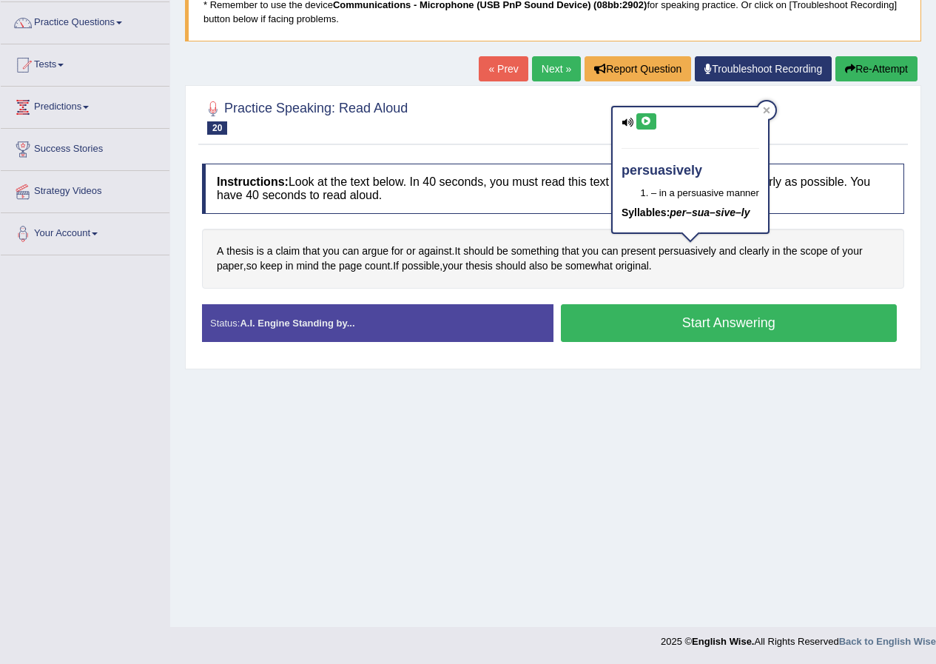
click at [637, 117] on button at bounding box center [647, 121] width 20 height 16
click at [769, 111] on icon at bounding box center [766, 110] width 7 height 7
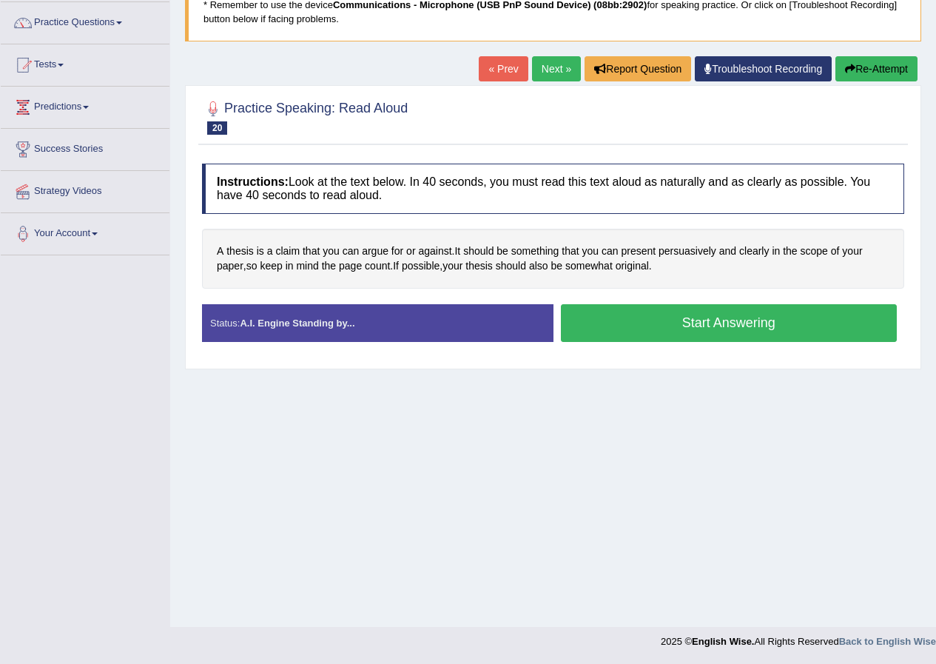
drag, startPoint x: 675, startPoint y: 331, endPoint x: 667, endPoint y: 331, distance: 8.1
click at [676, 331] on button "Start Answering" at bounding box center [729, 323] width 337 height 38
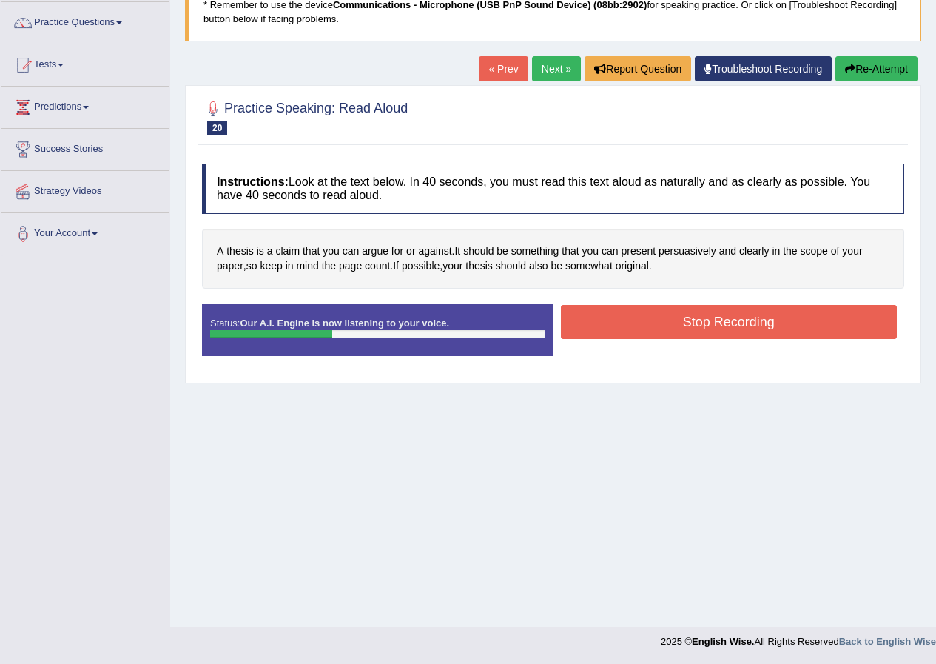
click at [607, 322] on button "Stop Recording" at bounding box center [729, 322] width 337 height 34
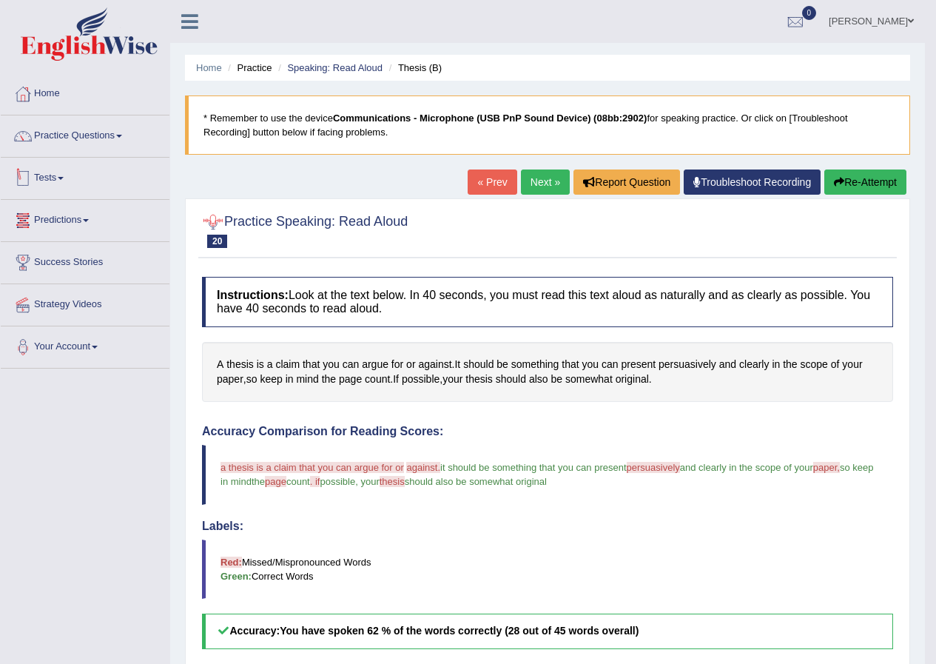
click at [64, 172] on link "Tests" at bounding box center [85, 176] width 169 height 37
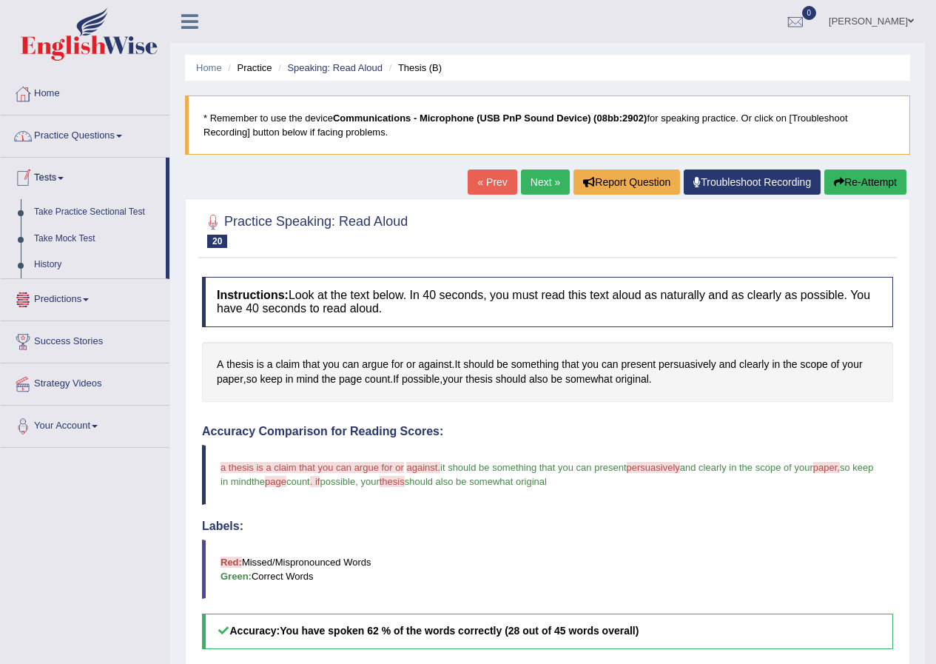
click at [105, 132] on link "Practice Questions" at bounding box center [85, 133] width 169 height 37
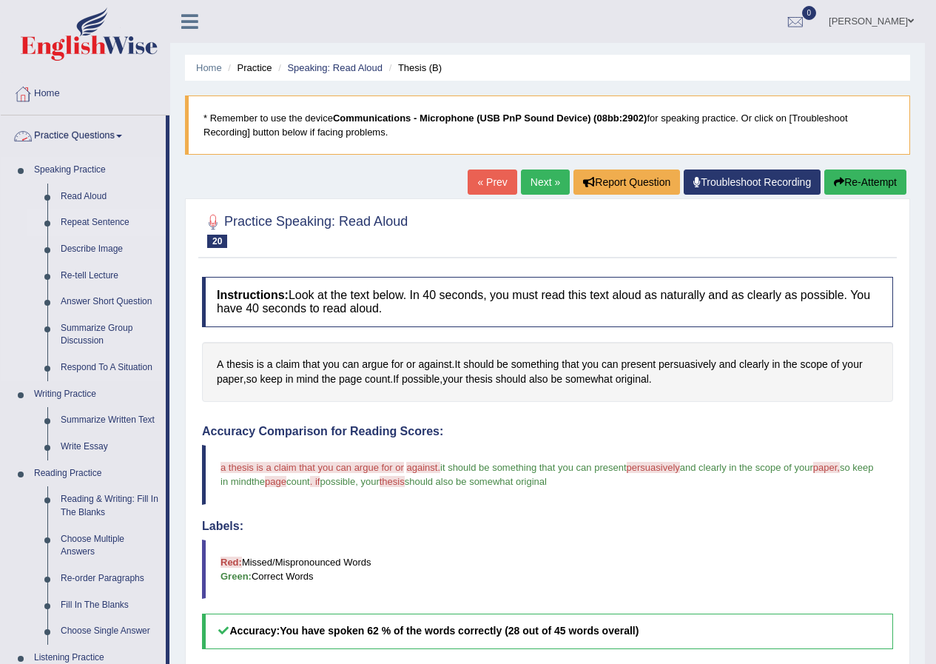
click at [94, 220] on link "Repeat Sentence" at bounding box center [110, 222] width 112 height 27
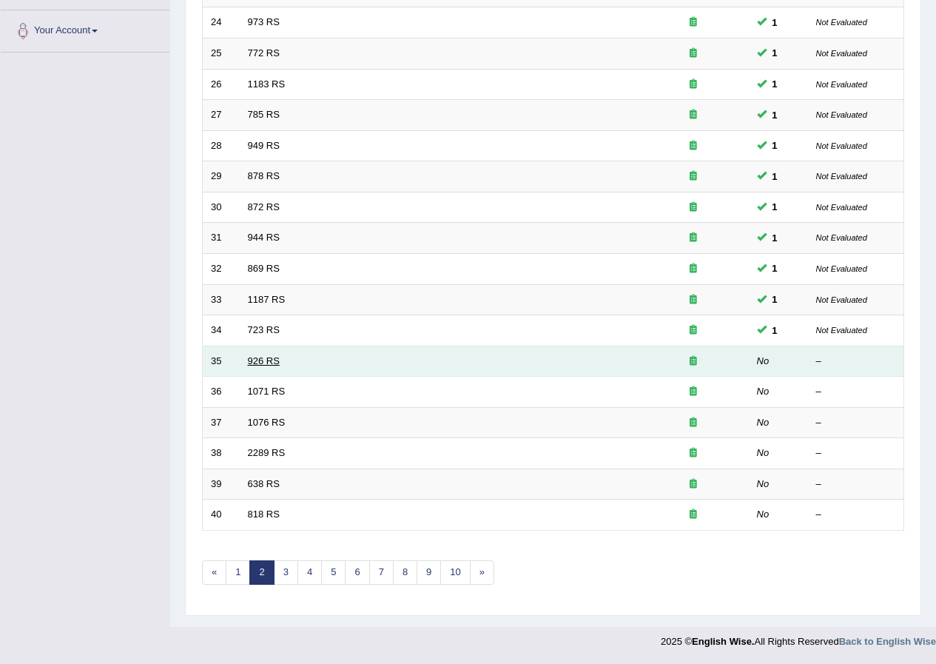
click at [260, 360] on link "926 RS" at bounding box center [264, 360] width 32 height 11
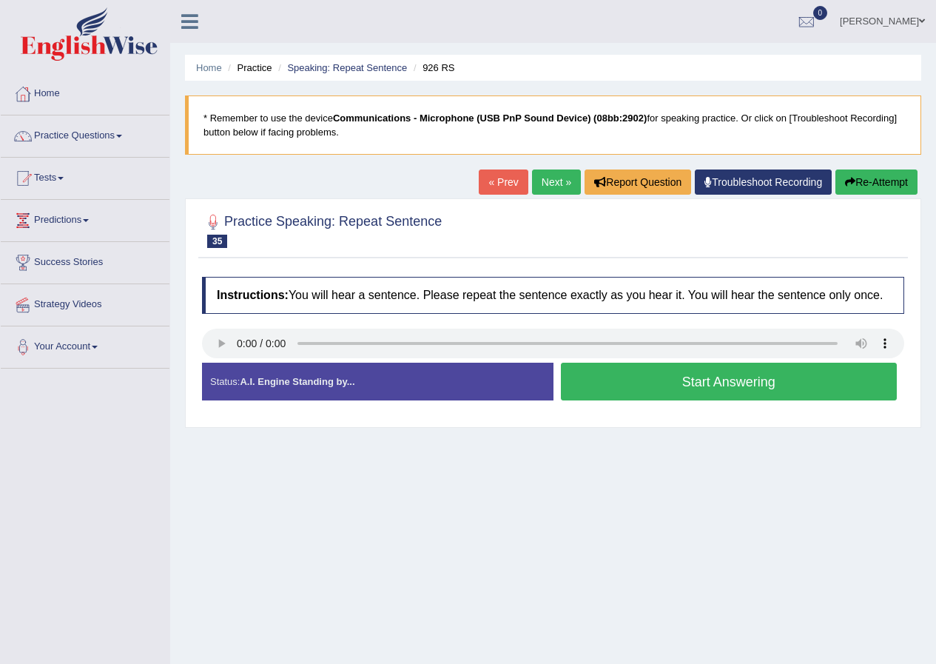
click at [723, 382] on button "Start Answering" at bounding box center [729, 382] width 337 height 38
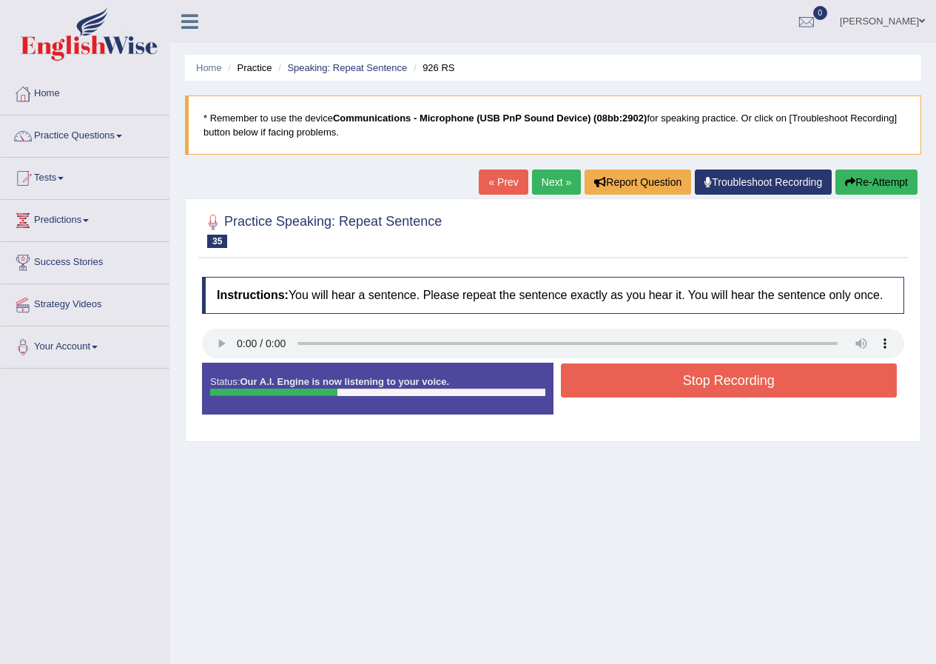
click at [705, 383] on button "Stop Recording" at bounding box center [729, 380] width 337 height 34
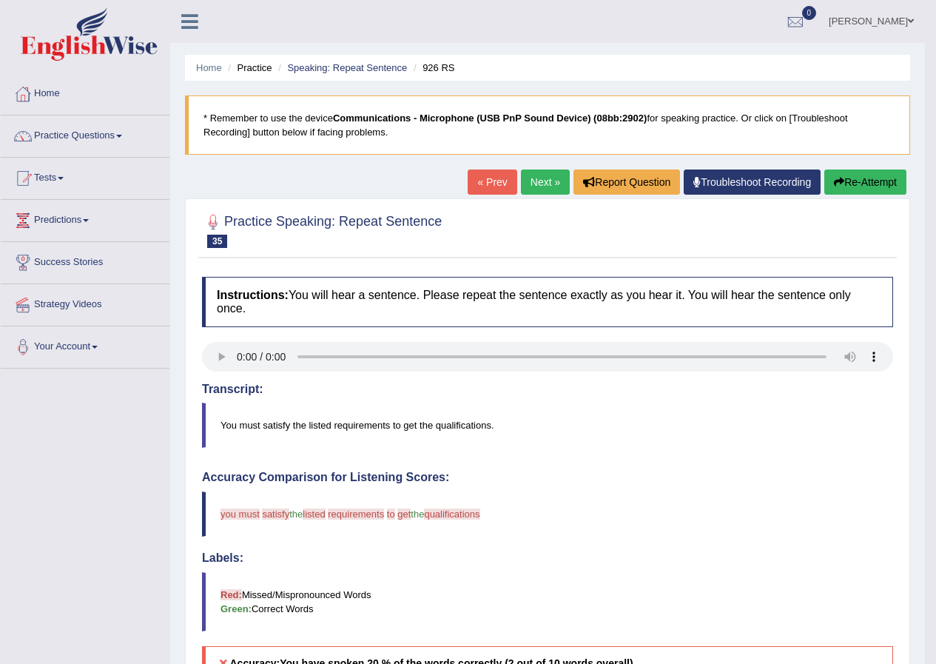
click at [546, 181] on link "Next »" at bounding box center [545, 182] width 49 height 25
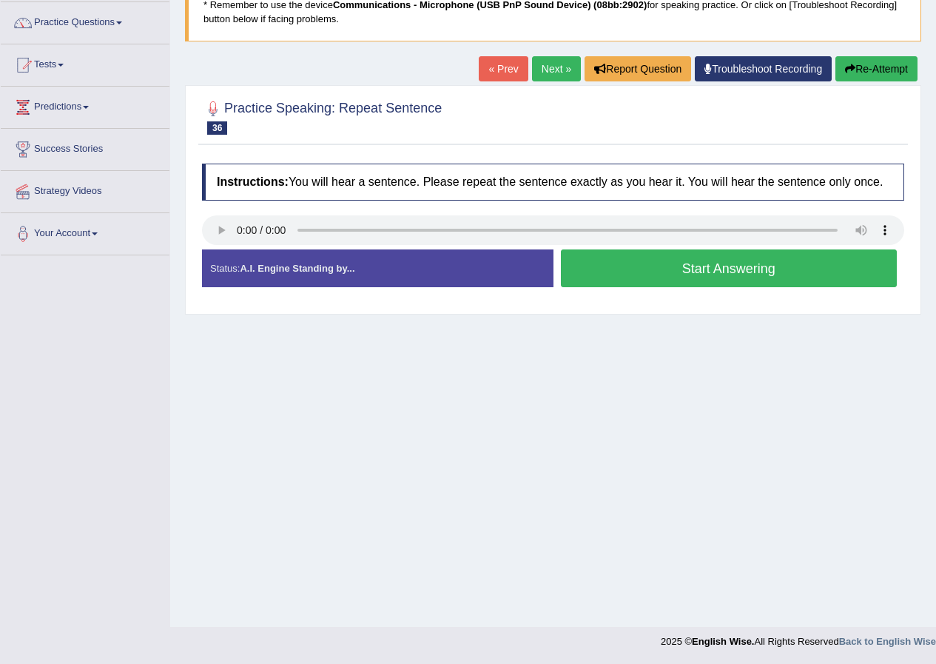
click at [575, 269] on button "Start Answering" at bounding box center [729, 268] width 337 height 38
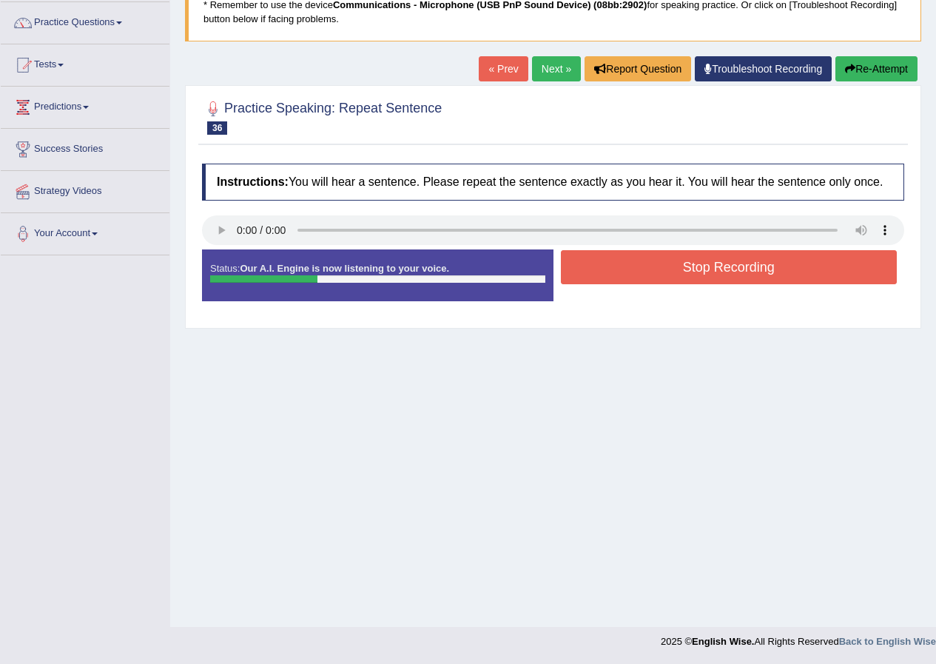
click at [587, 272] on button "Stop Recording" at bounding box center [729, 267] width 337 height 34
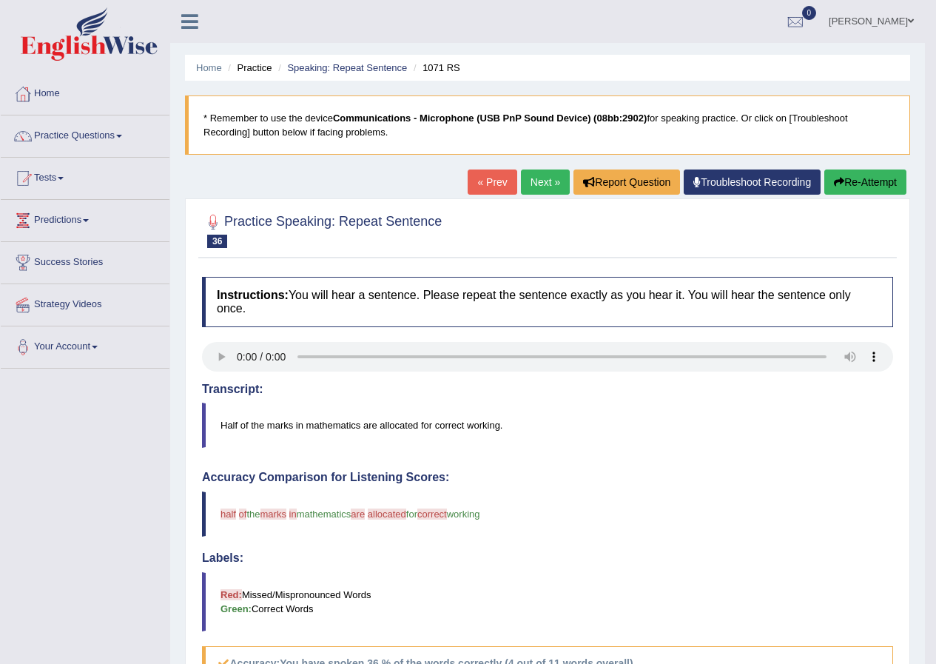
click at [550, 192] on link "Next »" at bounding box center [545, 182] width 49 height 25
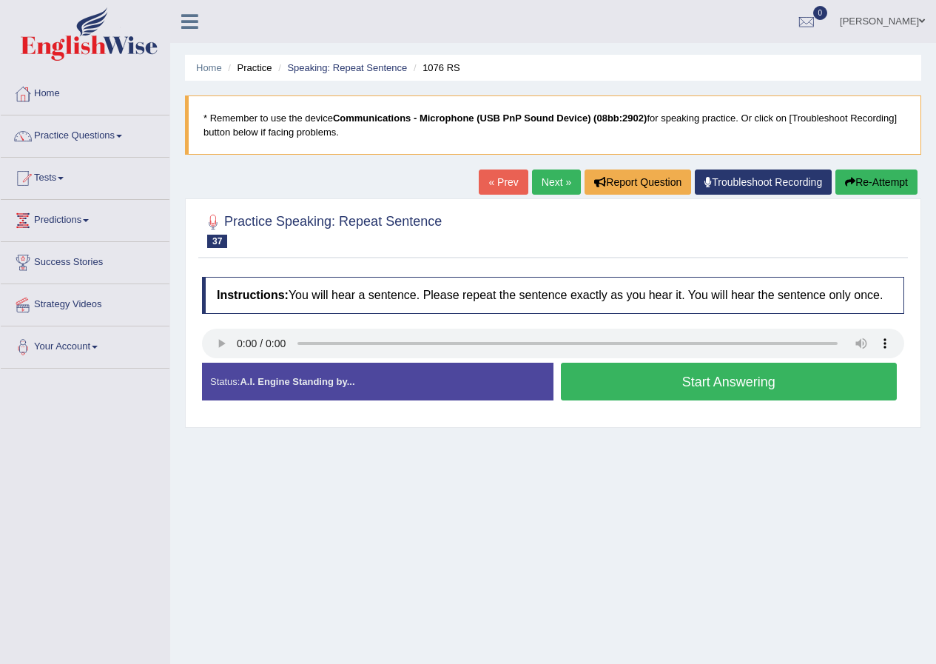
click at [668, 392] on button "Start Answering" at bounding box center [729, 382] width 337 height 38
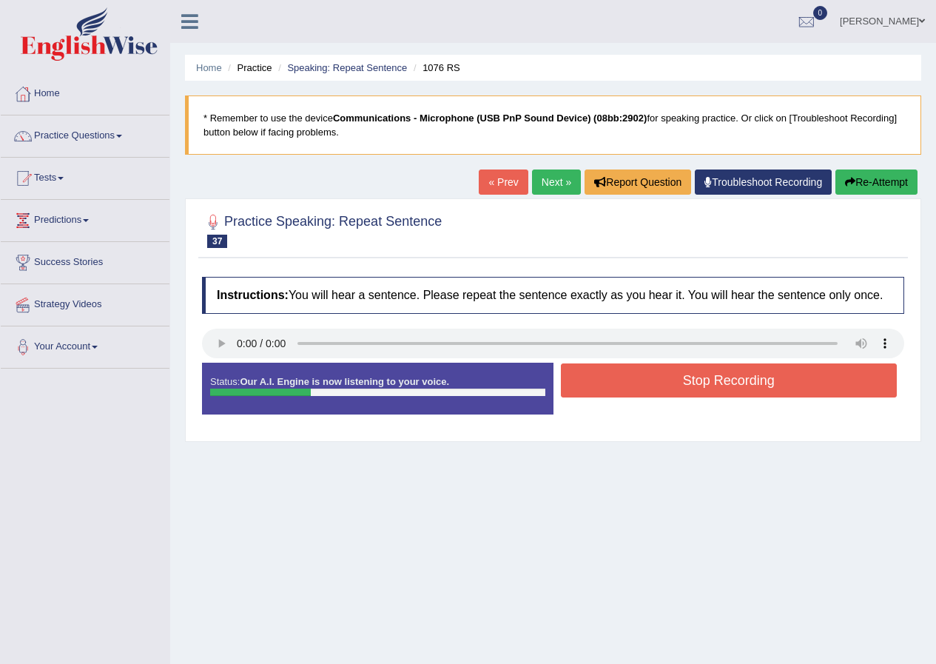
click at [685, 377] on button "Stop Recording" at bounding box center [729, 380] width 337 height 34
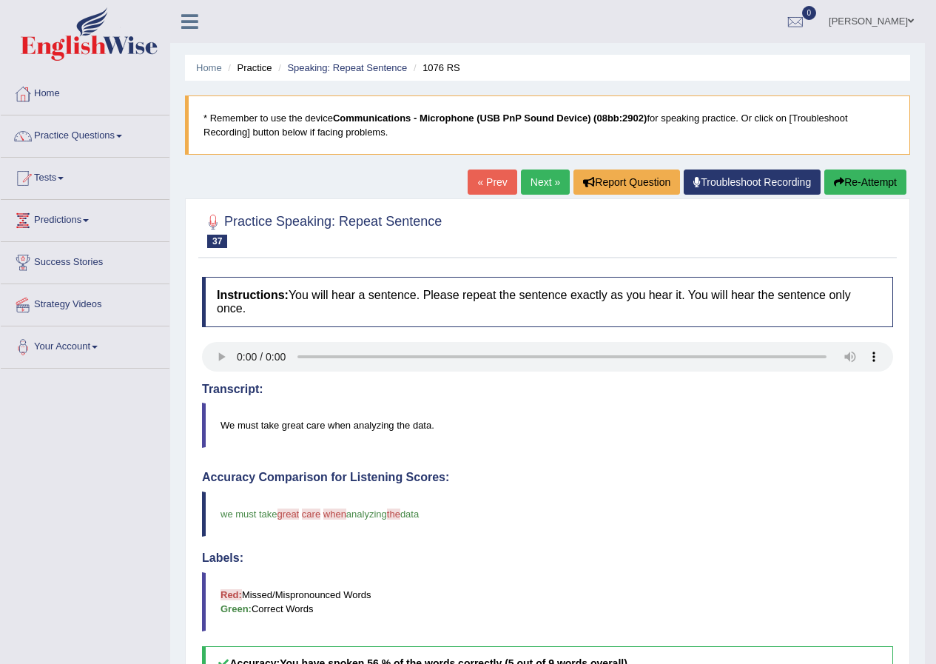
click at [529, 181] on link "Next »" at bounding box center [545, 182] width 49 height 25
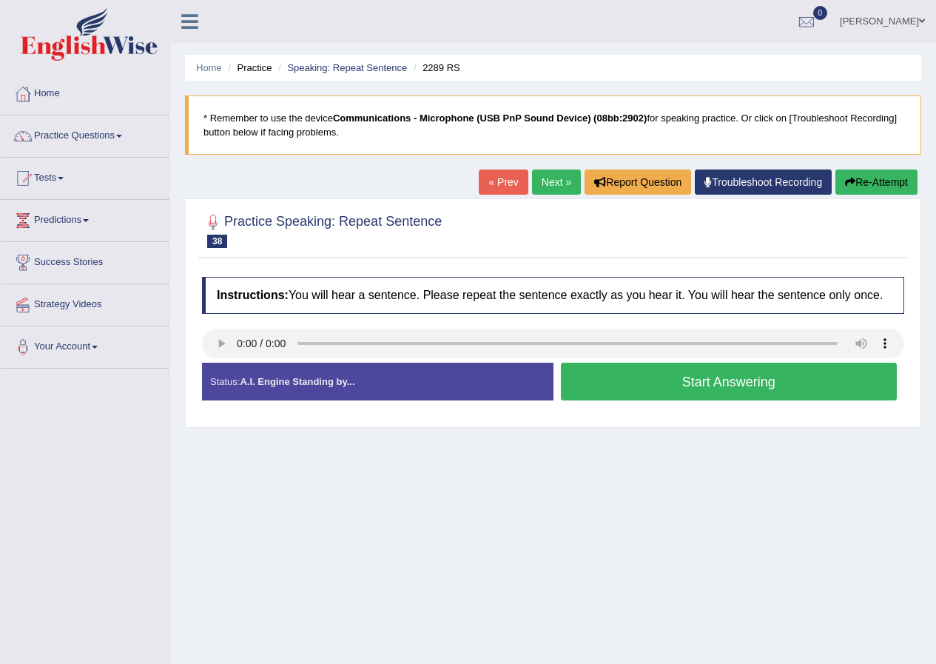
click at [692, 376] on button "Start Answering" at bounding box center [729, 382] width 337 height 38
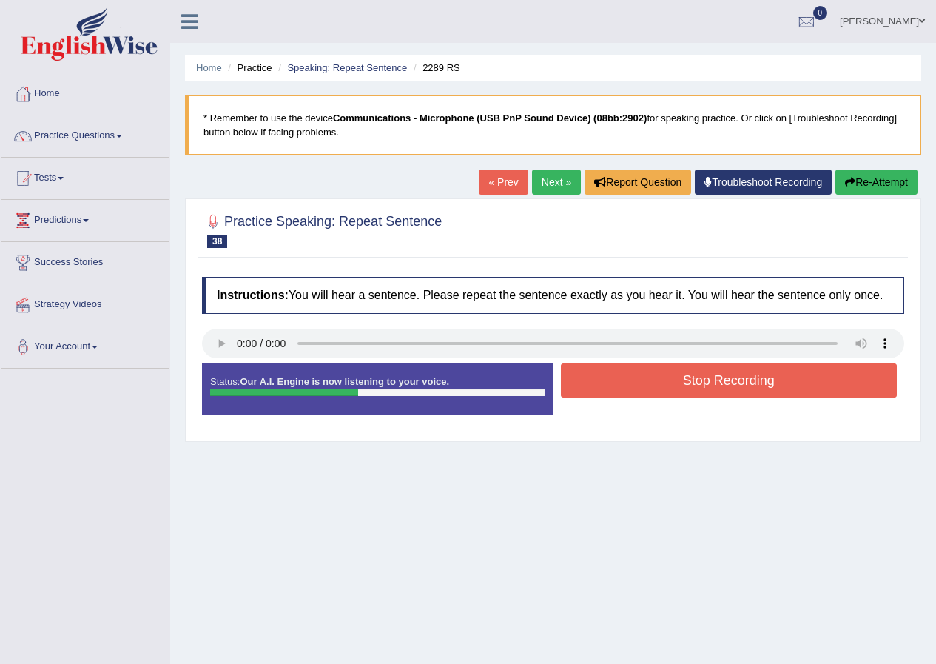
click at [685, 378] on button "Stop Recording" at bounding box center [729, 380] width 337 height 34
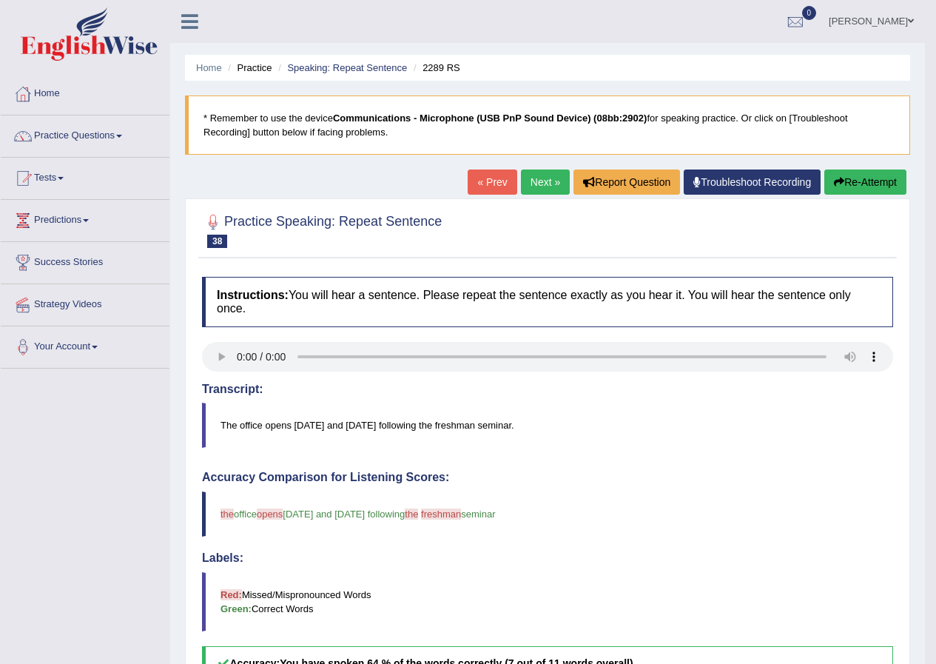
click at [533, 186] on link "Next »" at bounding box center [545, 182] width 49 height 25
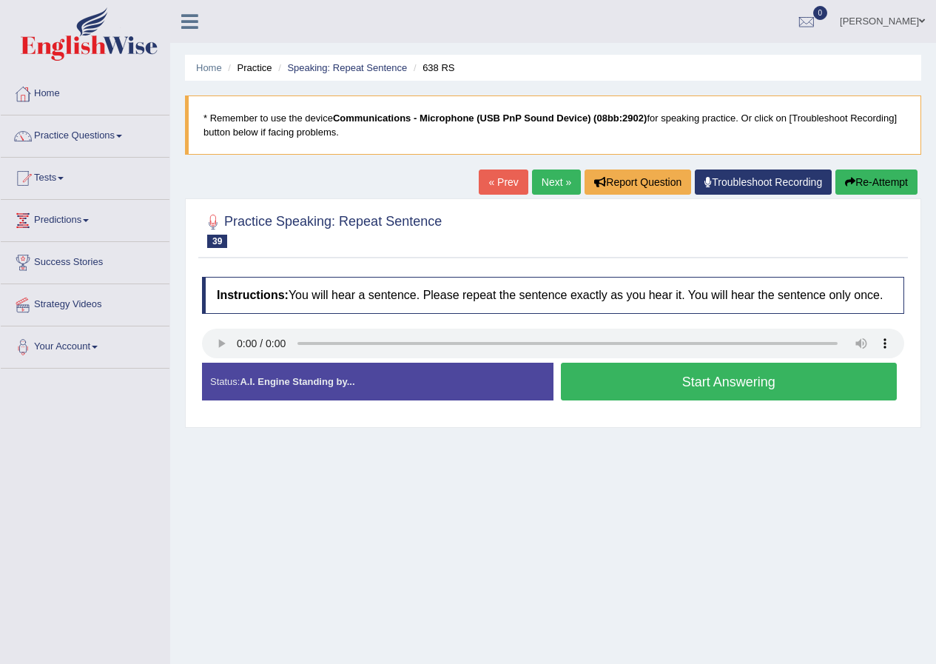
click at [680, 383] on button "Start Answering" at bounding box center [729, 382] width 337 height 38
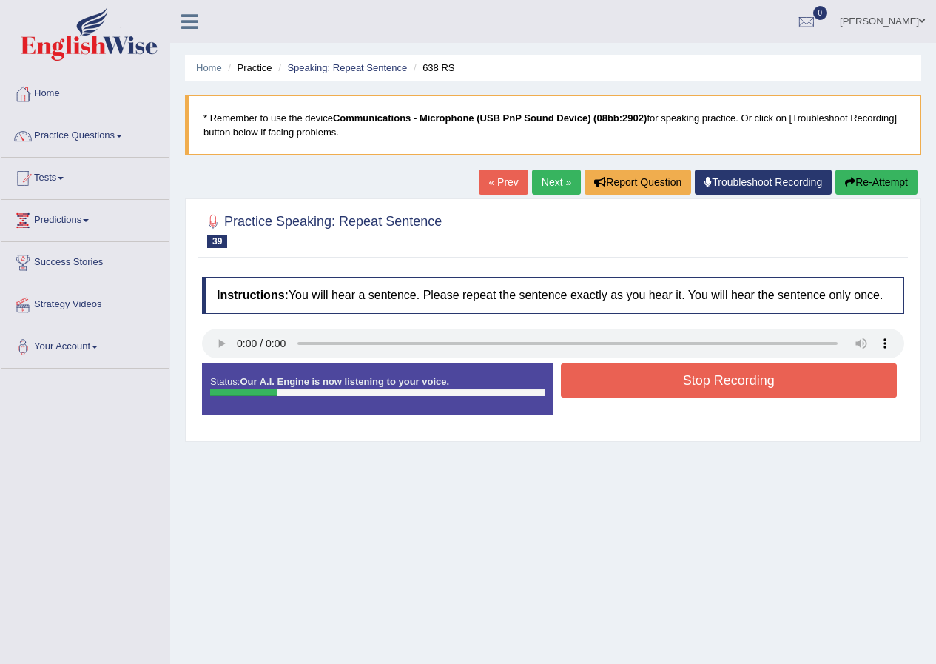
click at [684, 380] on button "Stop Recording" at bounding box center [729, 380] width 337 height 34
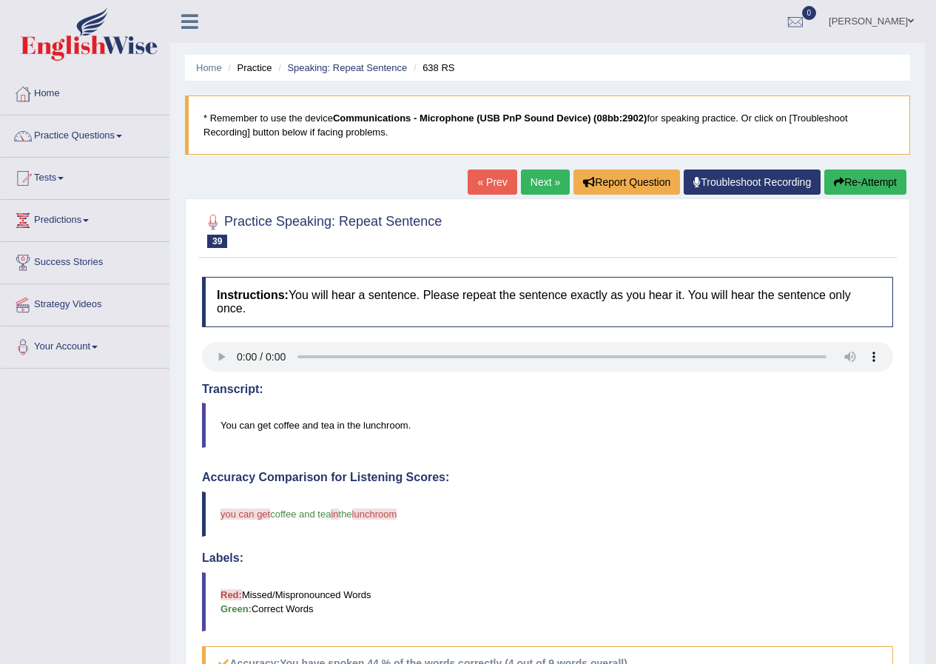
click at [526, 181] on link "Next »" at bounding box center [545, 182] width 49 height 25
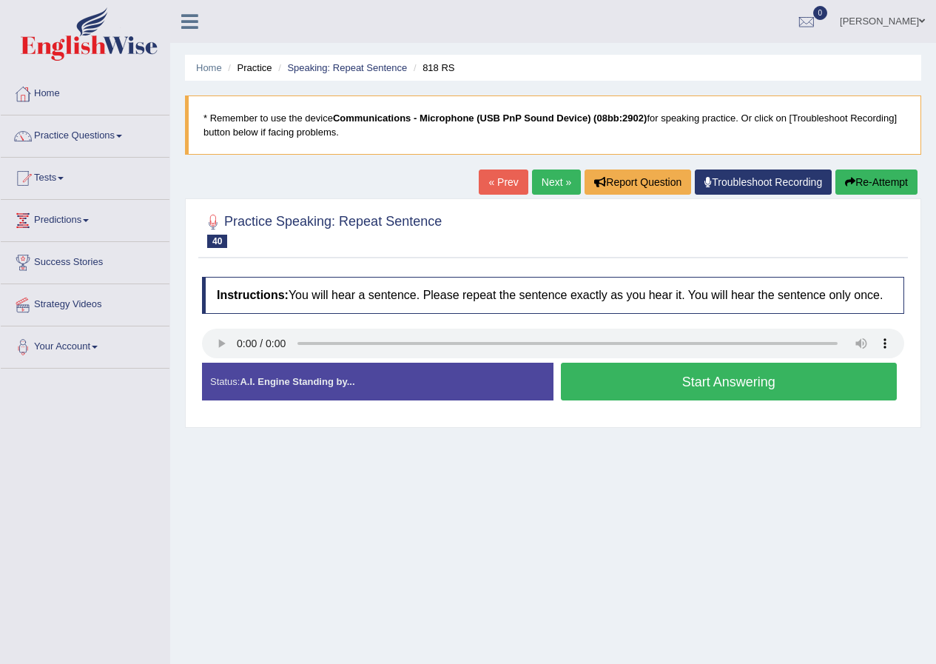
click at [619, 389] on button "Start Answering" at bounding box center [729, 382] width 337 height 38
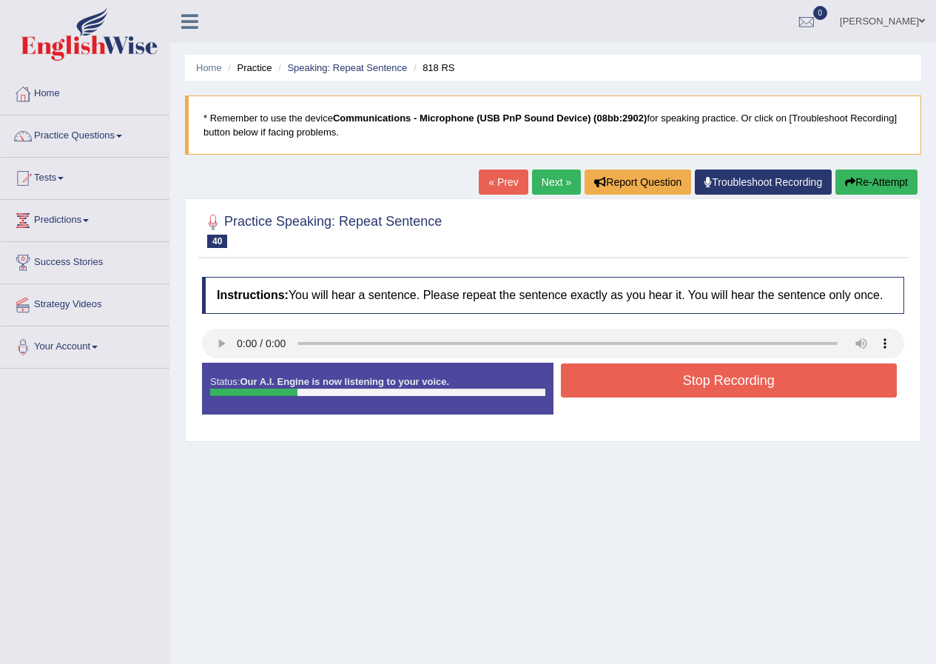
click at [631, 388] on button "Stop Recording" at bounding box center [729, 380] width 337 height 34
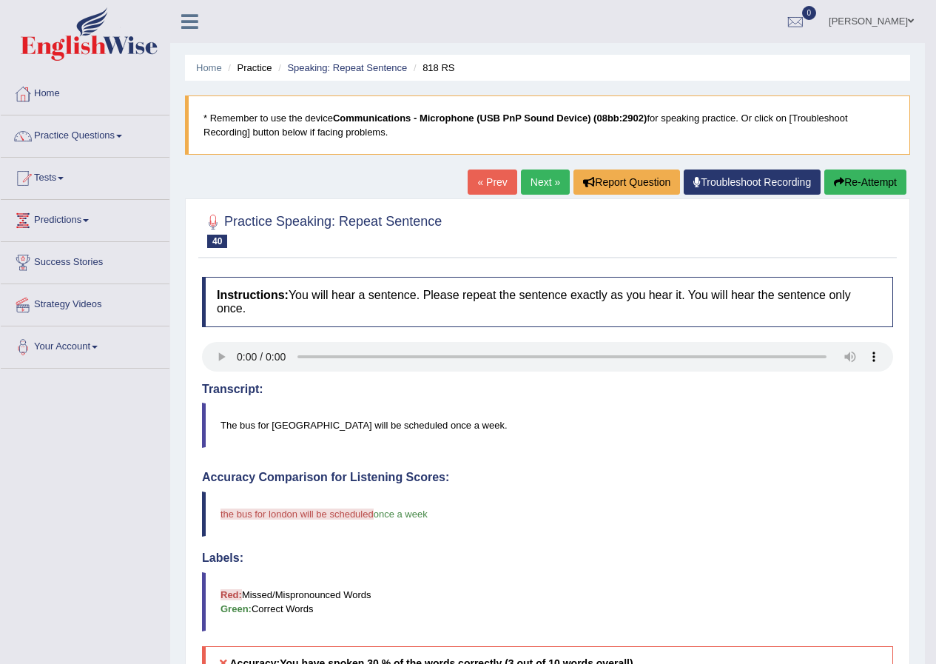
click at [536, 171] on link "Next »" at bounding box center [545, 182] width 49 height 25
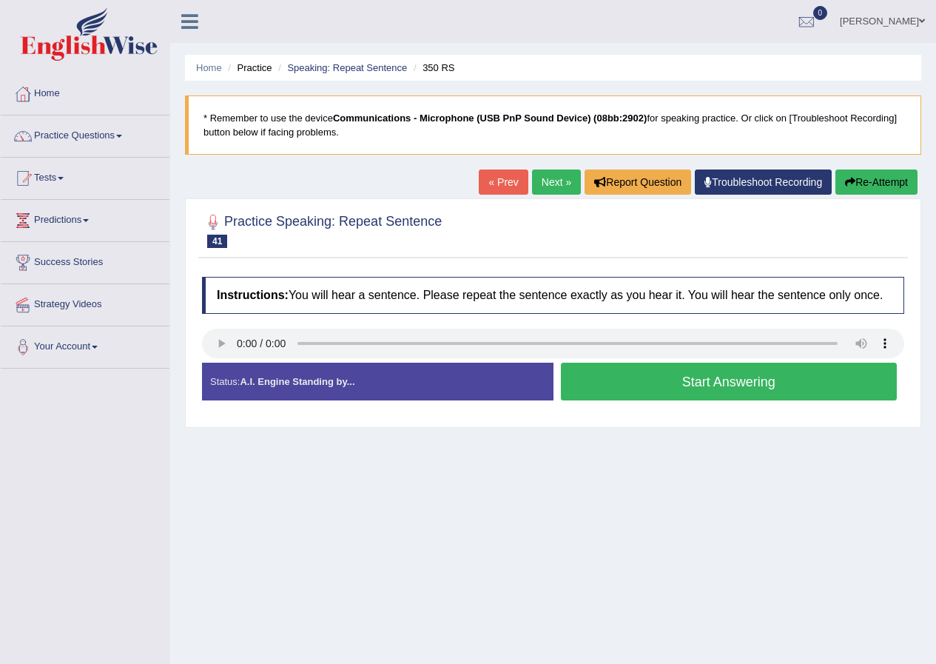
click at [742, 378] on button "Start Answering" at bounding box center [729, 382] width 337 height 38
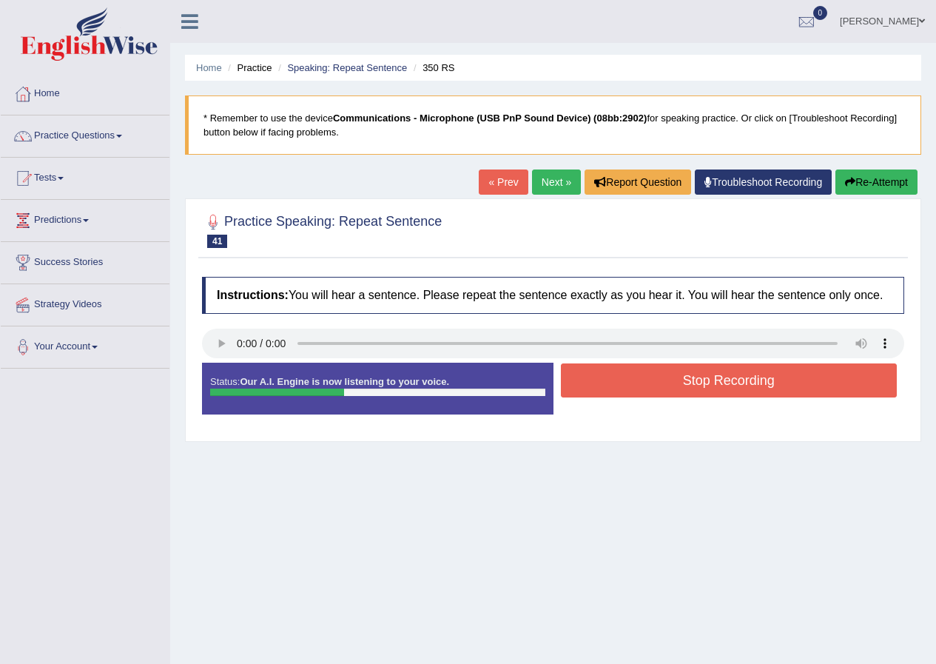
click at [711, 383] on button "Stop Recording" at bounding box center [729, 380] width 337 height 34
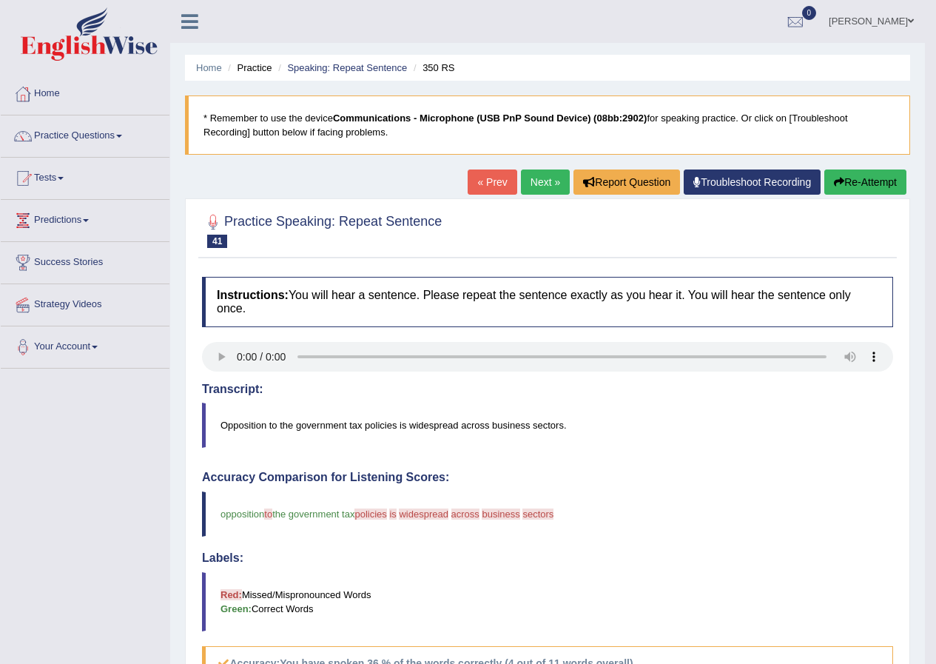
click at [535, 185] on link "Next »" at bounding box center [545, 182] width 49 height 25
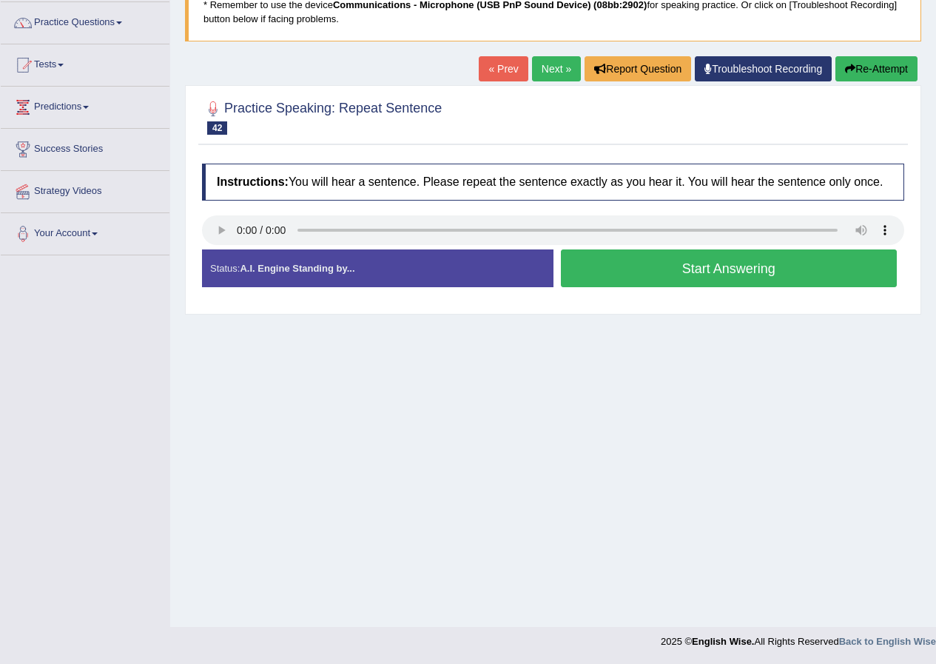
click at [631, 261] on button "Start Answering" at bounding box center [729, 268] width 337 height 38
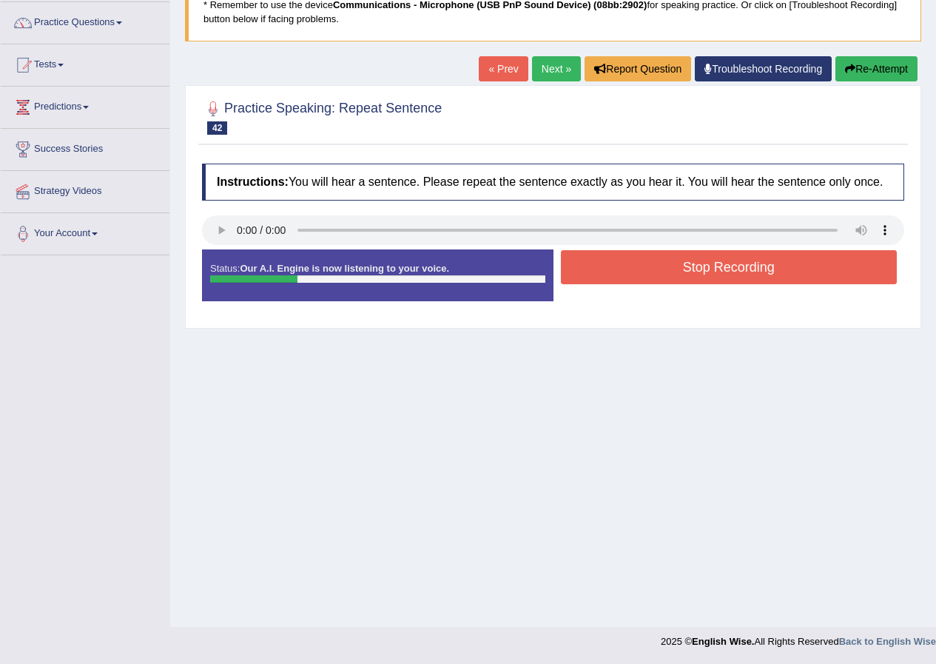
click at [628, 272] on button "Stop Recording" at bounding box center [729, 267] width 337 height 34
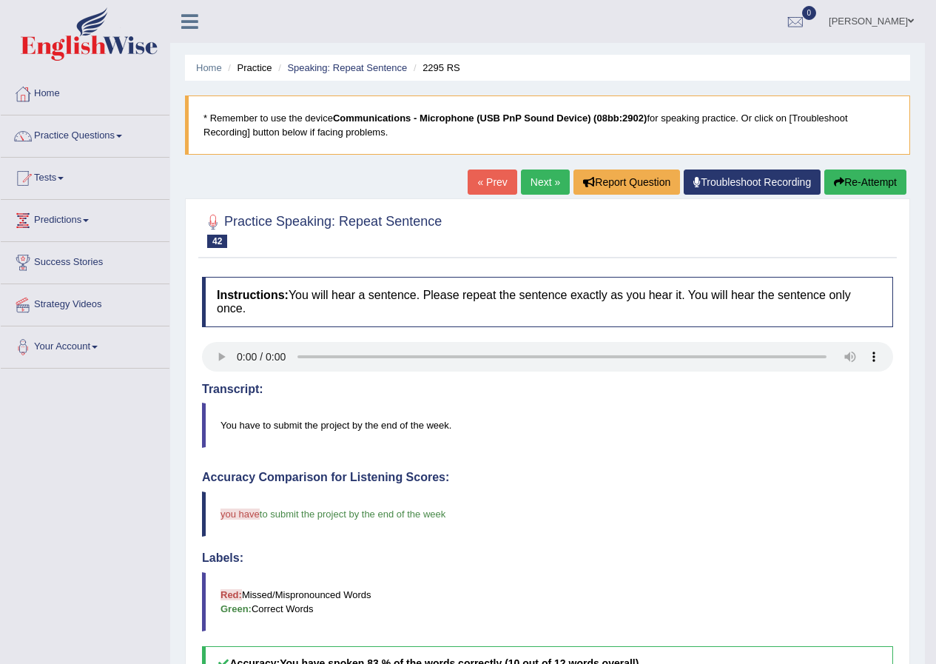
click at [525, 185] on link "Next »" at bounding box center [545, 182] width 49 height 25
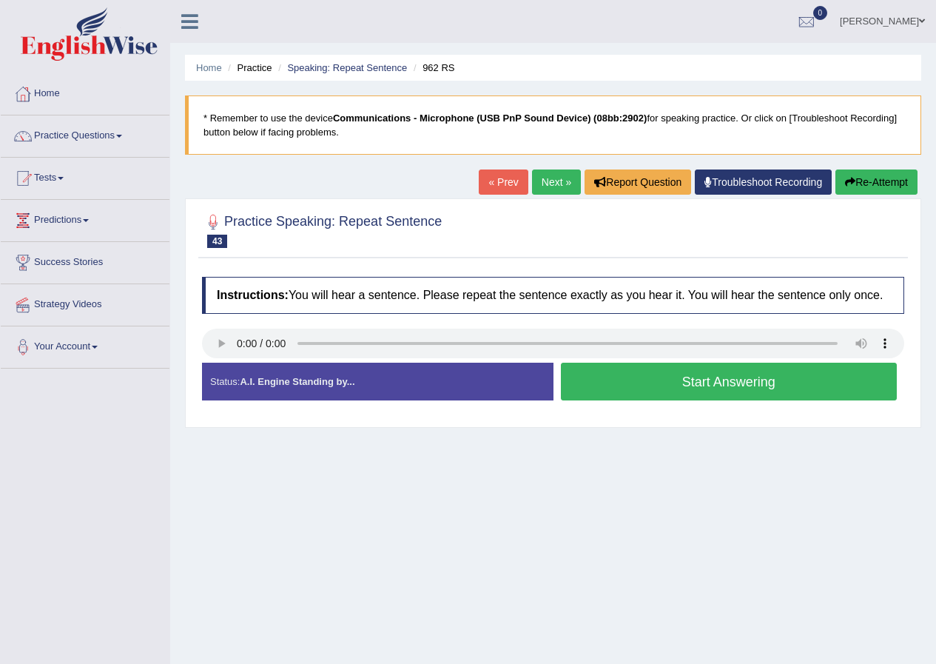
click at [625, 381] on button "Start Answering" at bounding box center [729, 382] width 337 height 38
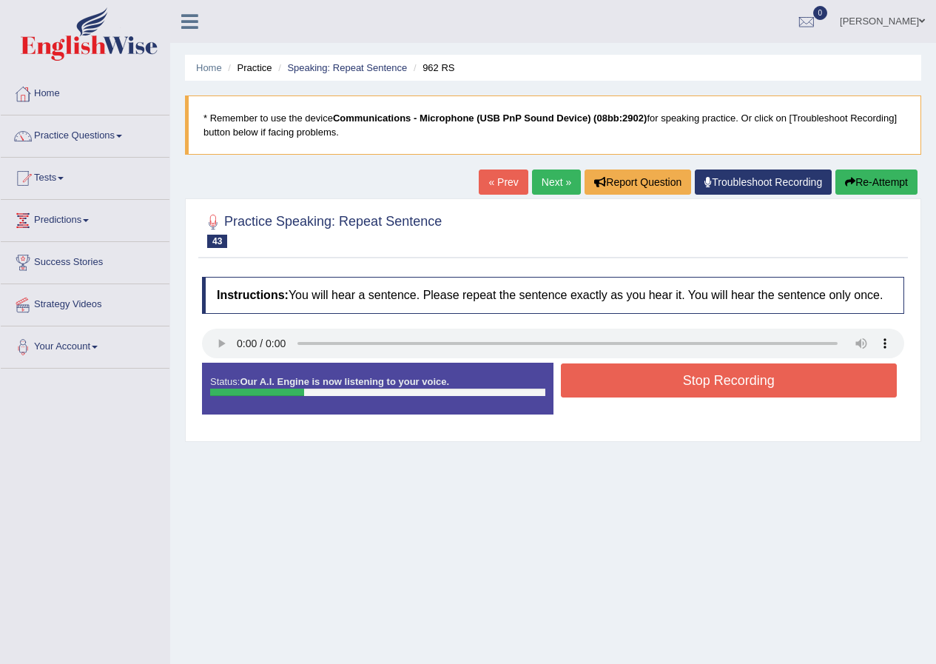
click at [629, 379] on button "Stop Recording" at bounding box center [729, 380] width 337 height 34
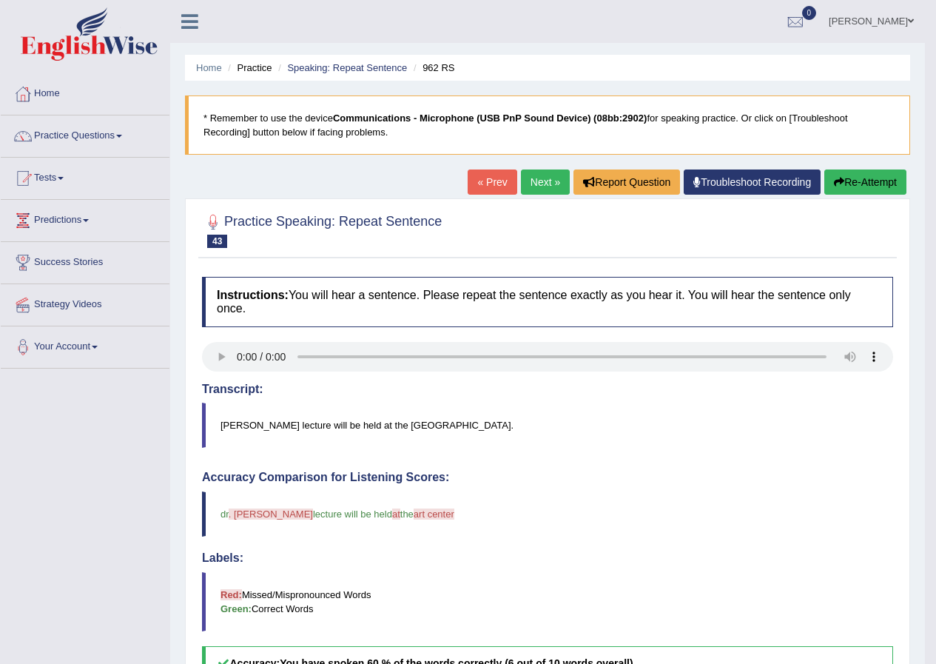
click at [553, 178] on link "Next »" at bounding box center [545, 182] width 49 height 25
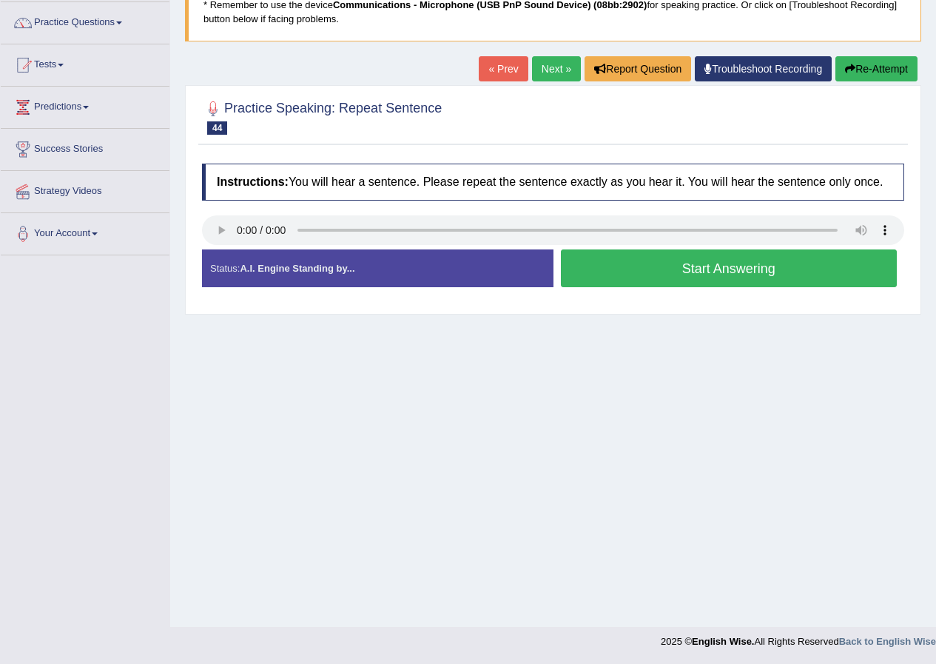
click at [647, 272] on button "Start Answering" at bounding box center [729, 268] width 337 height 38
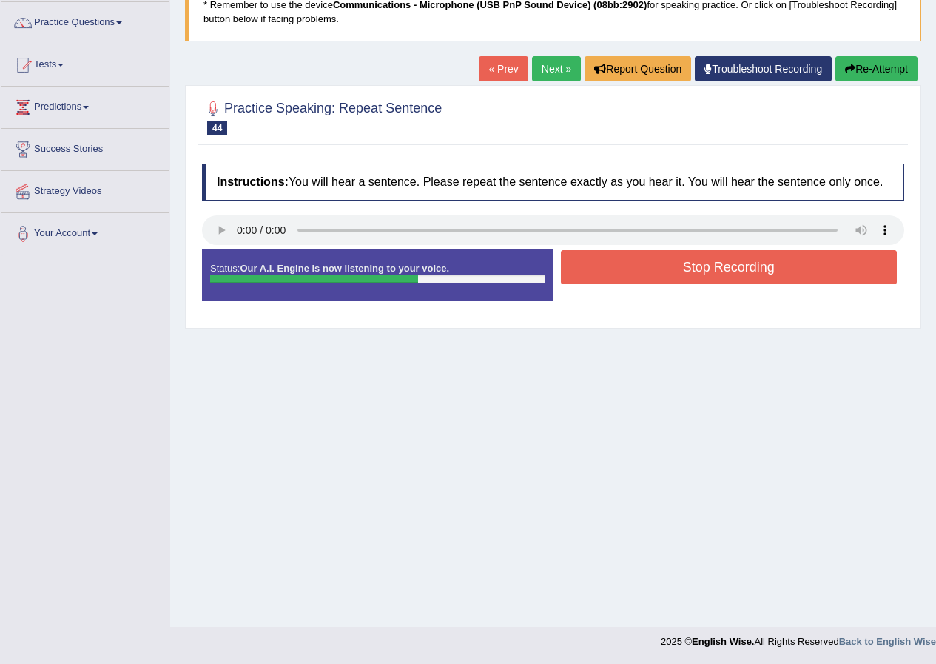
click at [880, 56] on button "Re-Attempt" at bounding box center [877, 68] width 82 height 25
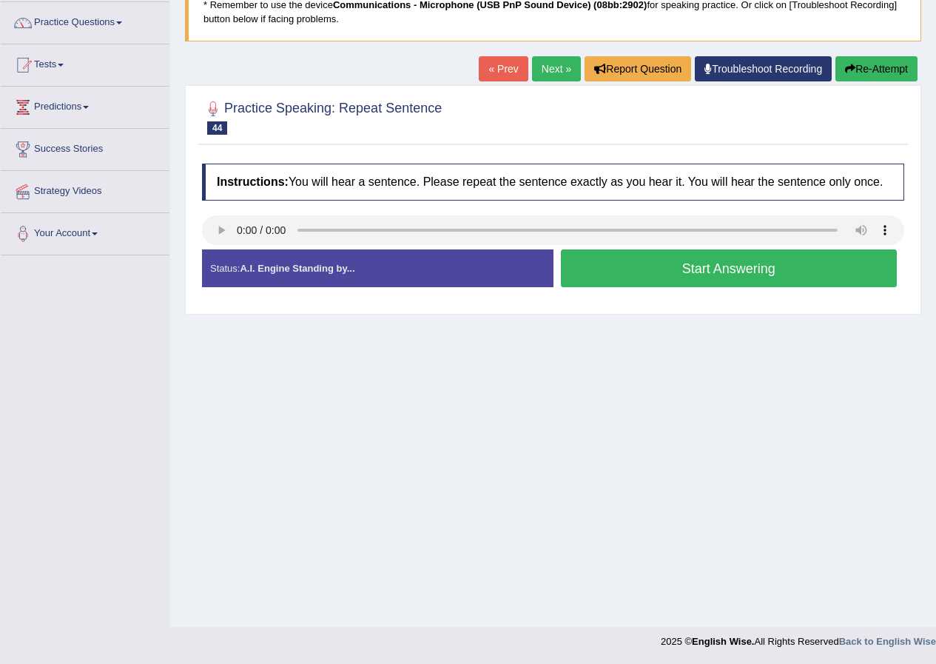
click at [629, 262] on button "Start Answering" at bounding box center [729, 268] width 337 height 38
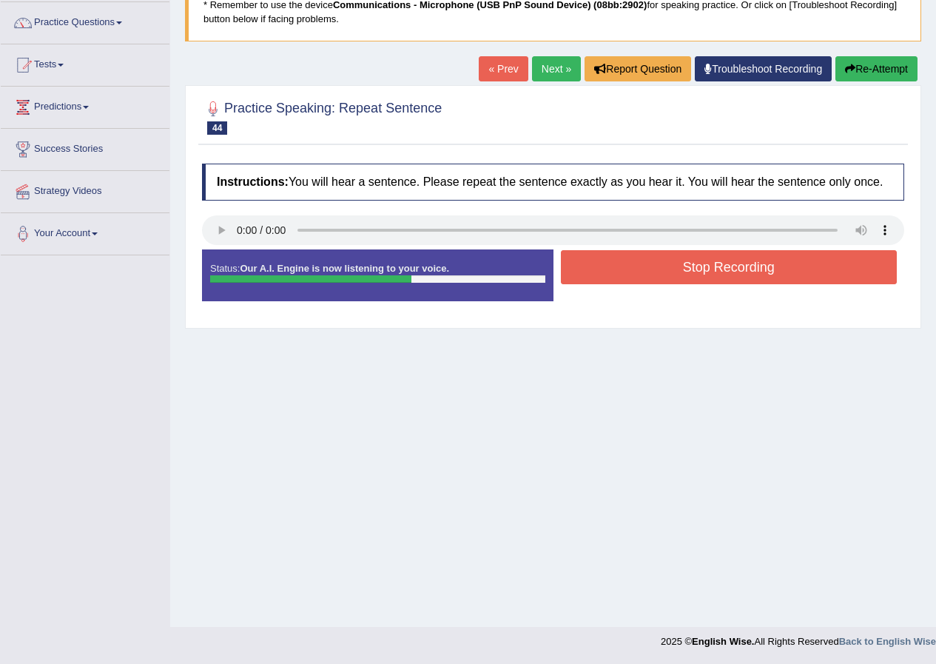
click at [653, 265] on button "Stop Recording" at bounding box center [729, 267] width 337 height 34
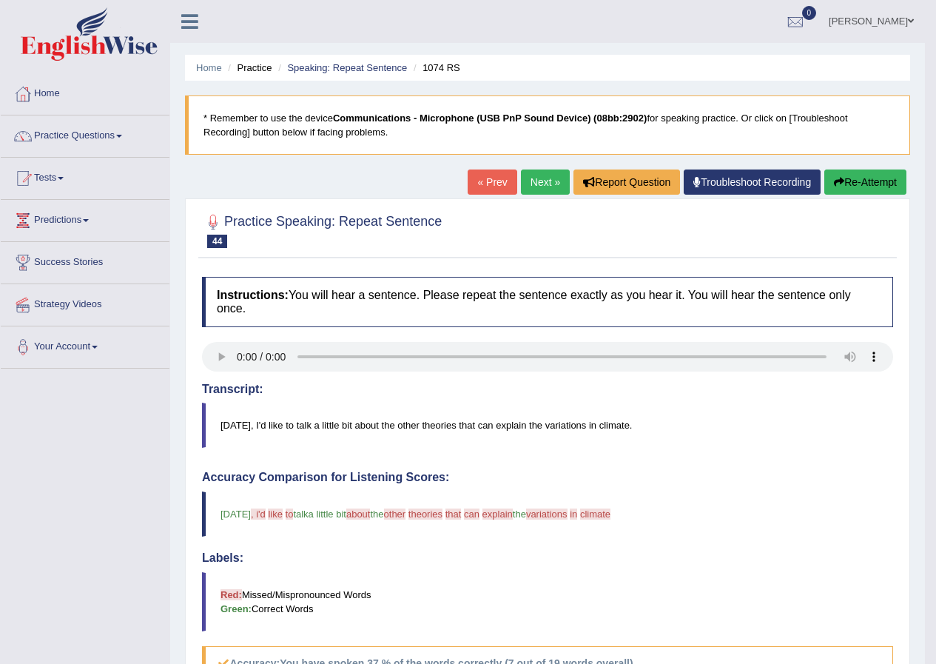
click at [546, 188] on link "Next »" at bounding box center [545, 182] width 49 height 25
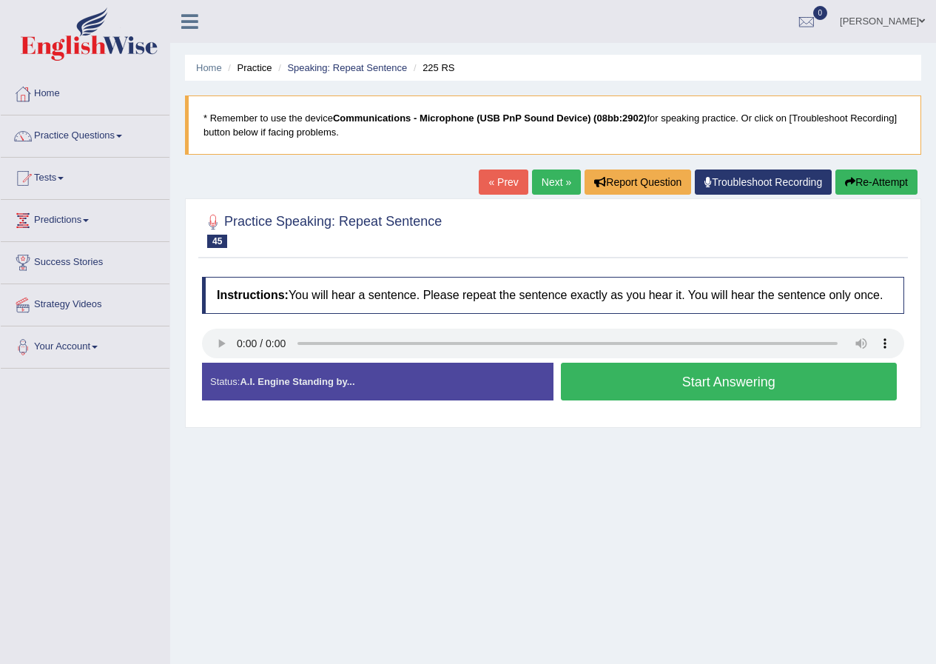
click at [694, 390] on button "Start Answering" at bounding box center [729, 382] width 337 height 38
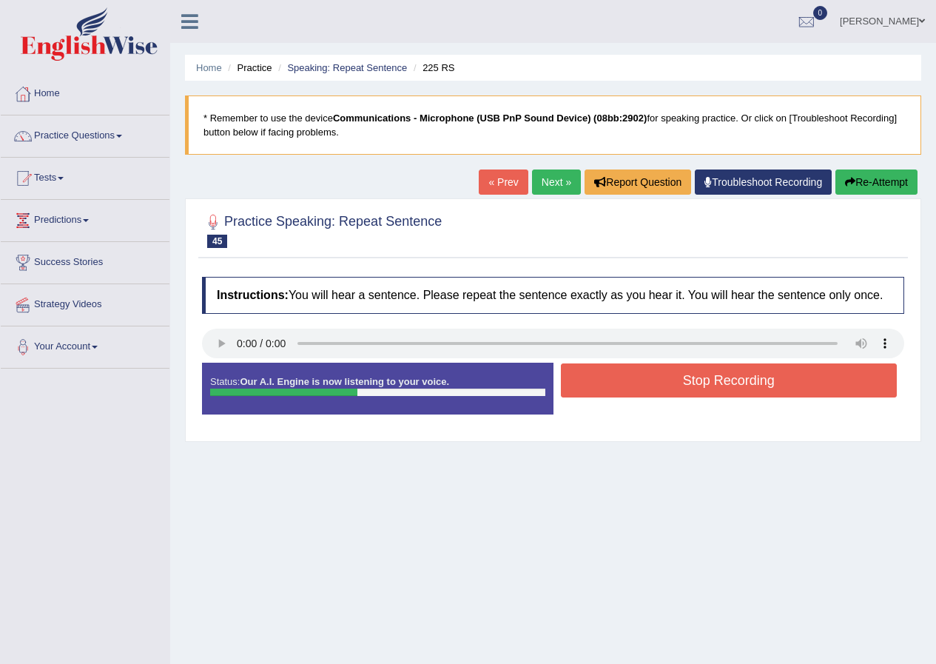
click at [728, 380] on button "Stop Recording" at bounding box center [729, 380] width 337 height 34
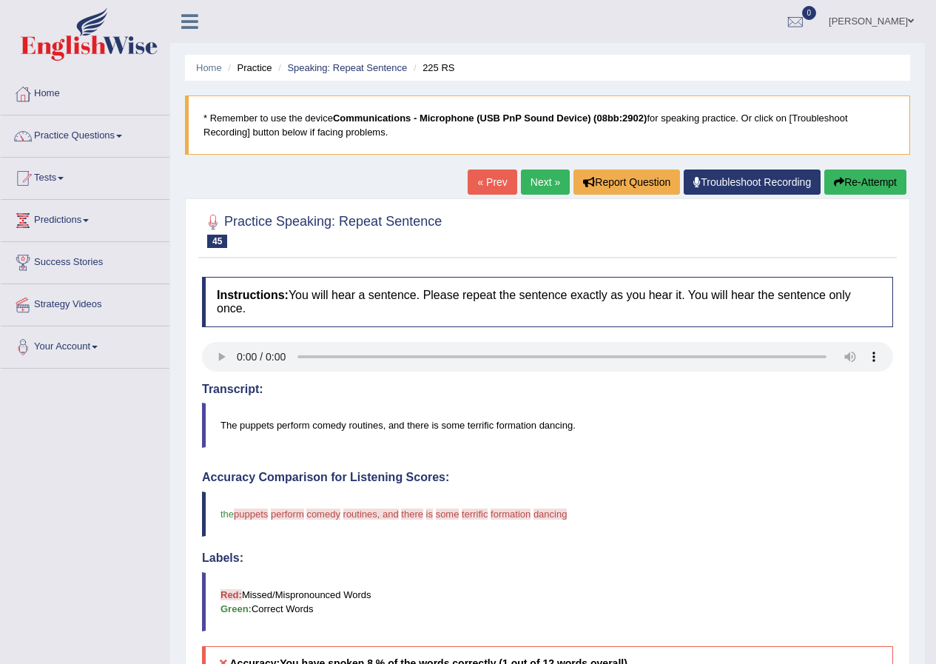
click at [546, 192] on link "Next »" at bounding box center [545, 182] width 49 height 25
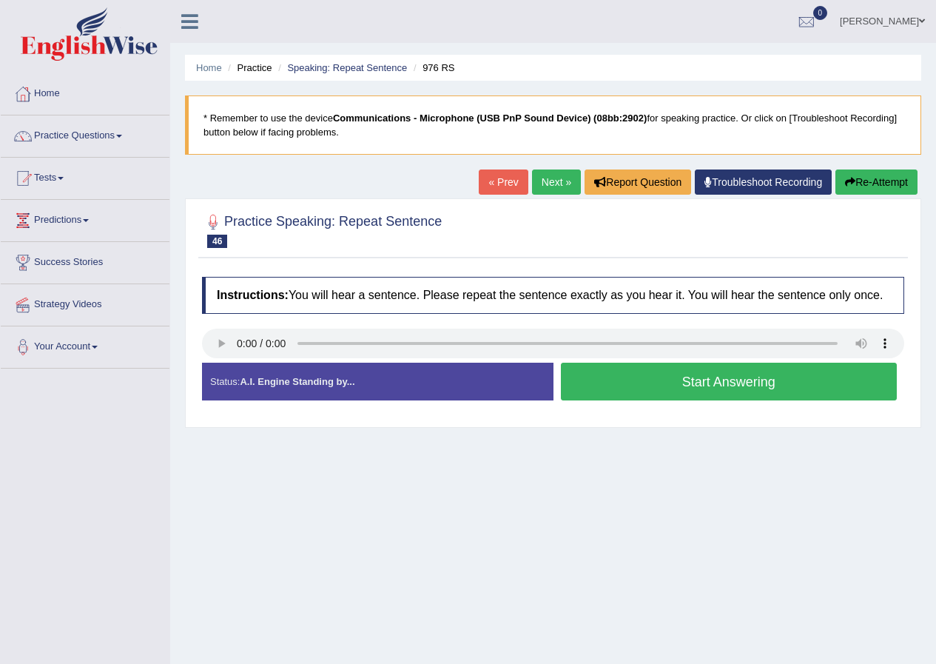
click at [593, 380] on button "Start Answering" at bounding box center [729, 382] width 337 height 38
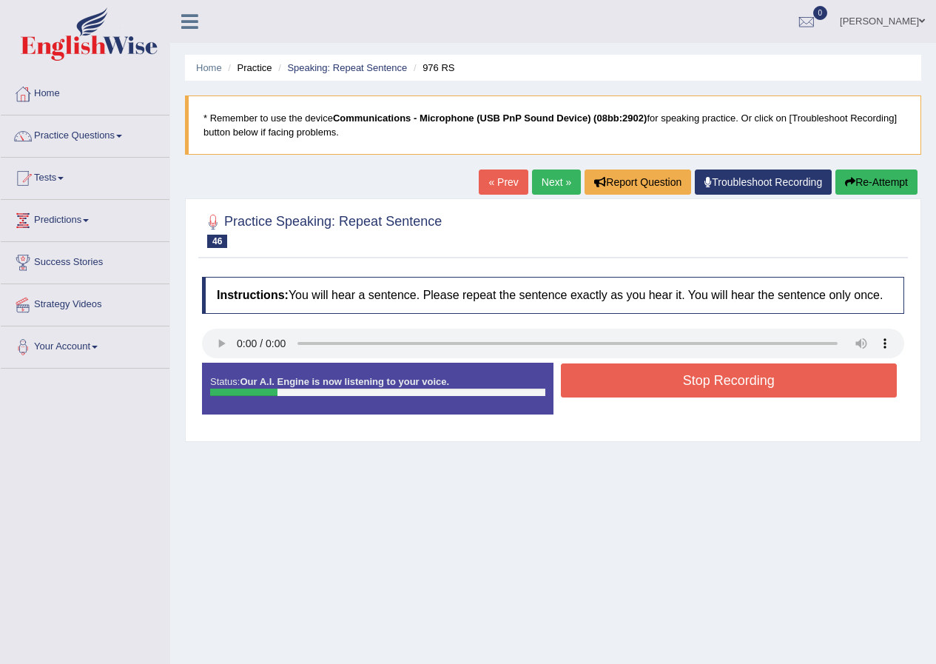
click at [871, 177] on button "Re-Attempt" at bounding box center [877, 182] width 82 height 25
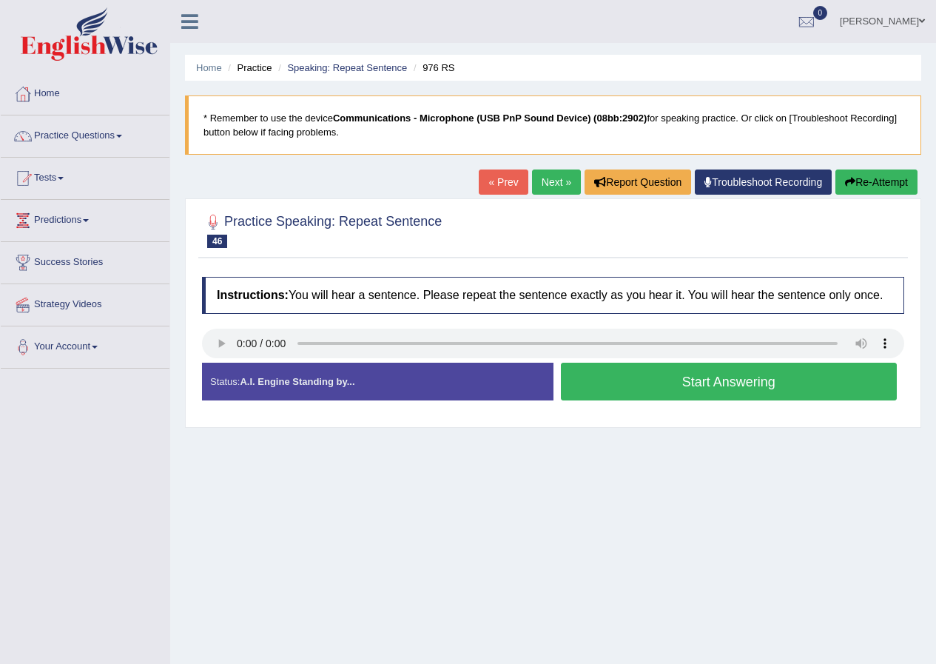
click at [625, 378] on button "Start Answering" at bounding box center [729, 382] width 337 height 38
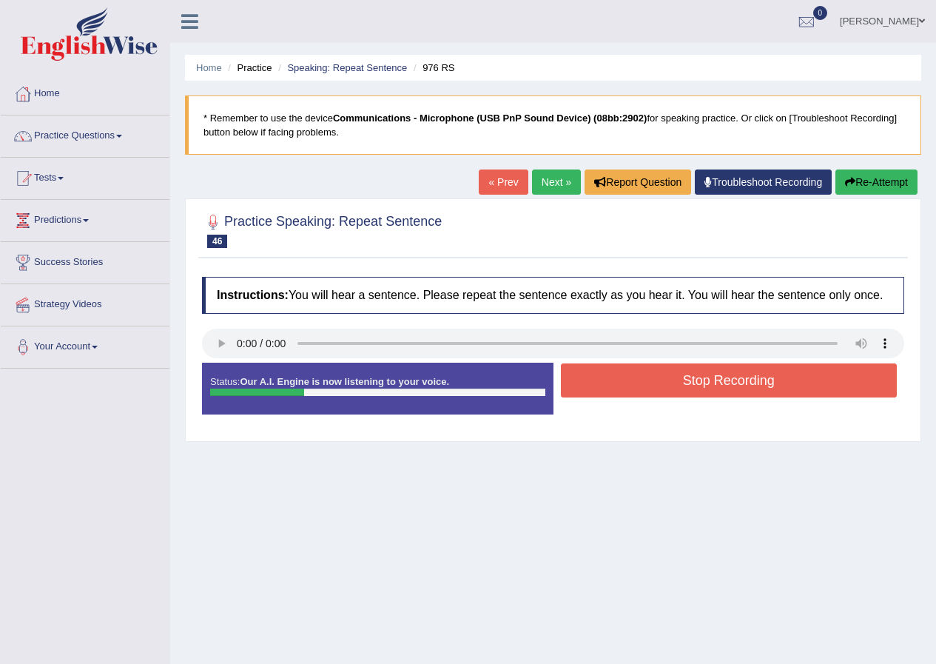
click at [643, 373] on button "Stop Recording" at bounding box center [729, 380] width 337 height 34
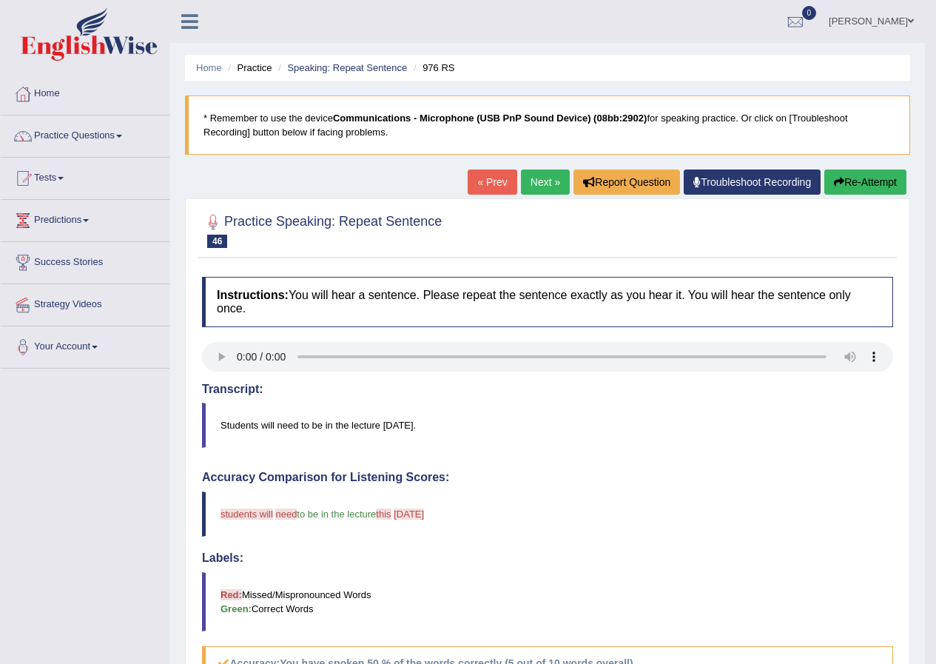
click at [548, 188] on link "Next »" at bounding box center [545, 182] width 49 height 25
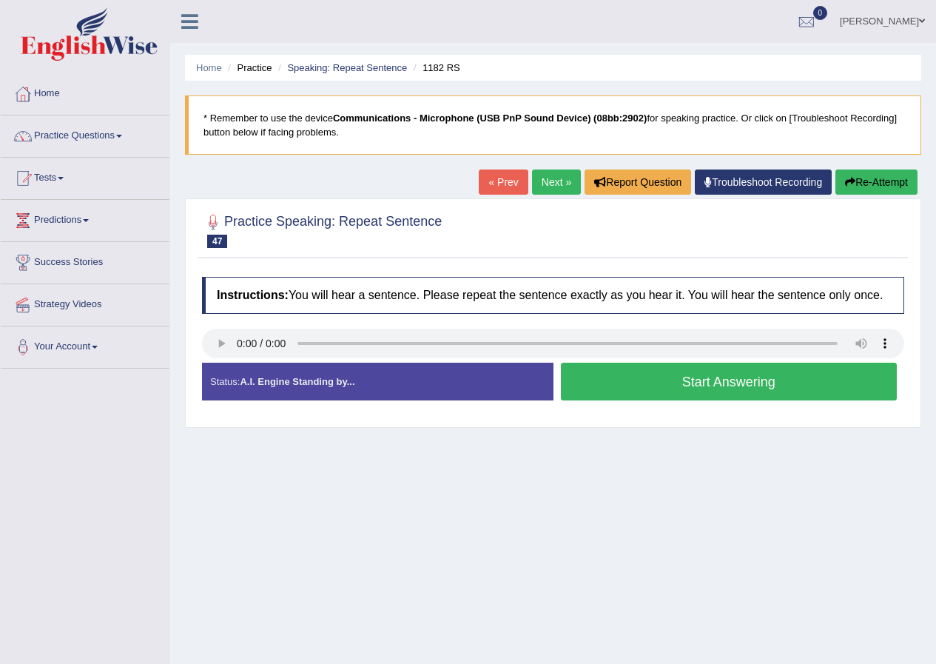
click at [624, 377] on button "Start Answering" at bounding box center [729, 382] width 337 height 38
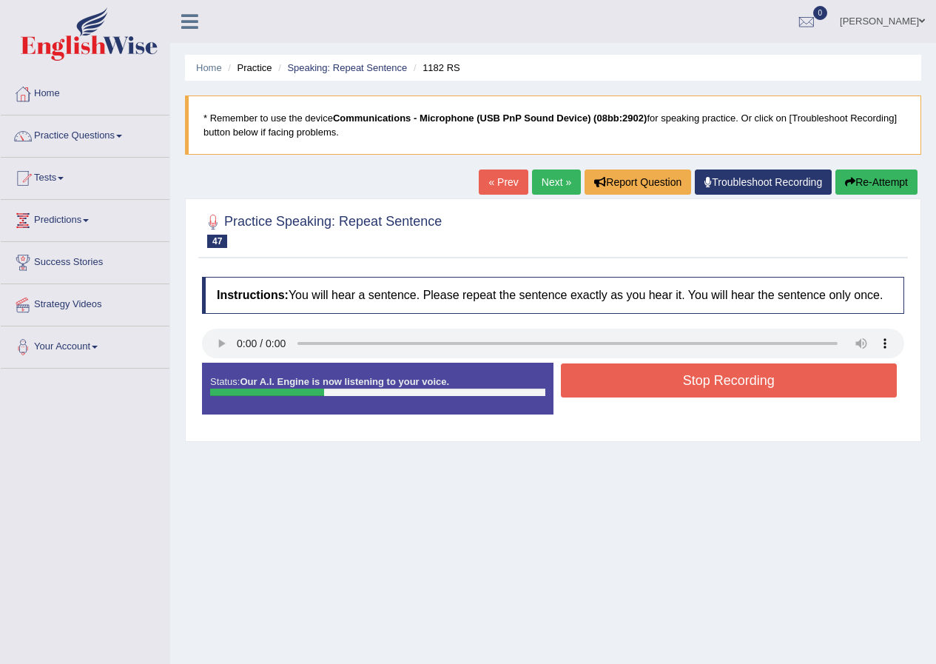
click at [639, 378] on button "Stop Recording" at bounding box center [729, 380] width 337 height 34
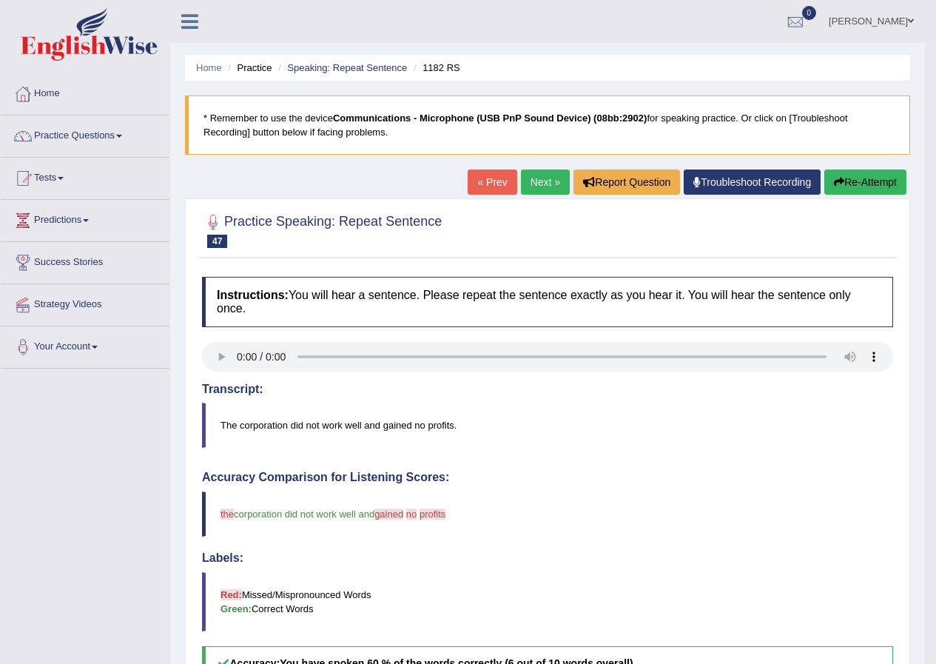
click at [542, 182] on link "Next »" at bounding box center [545, 182] width 49 height 25
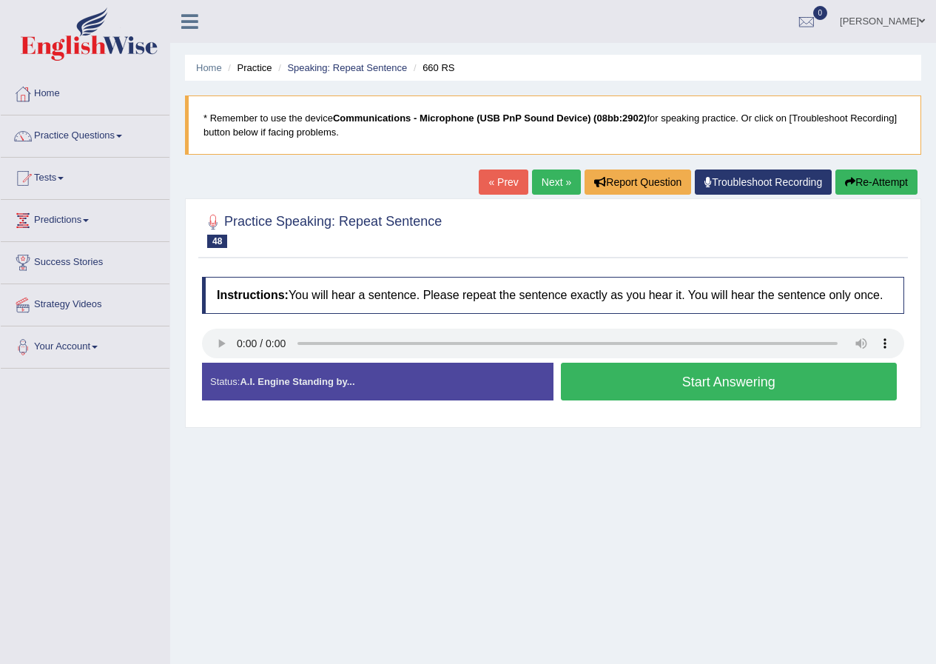
click at [645, 385] on button "Start Answering" at bounding box center [729, 382] width 337 height 38
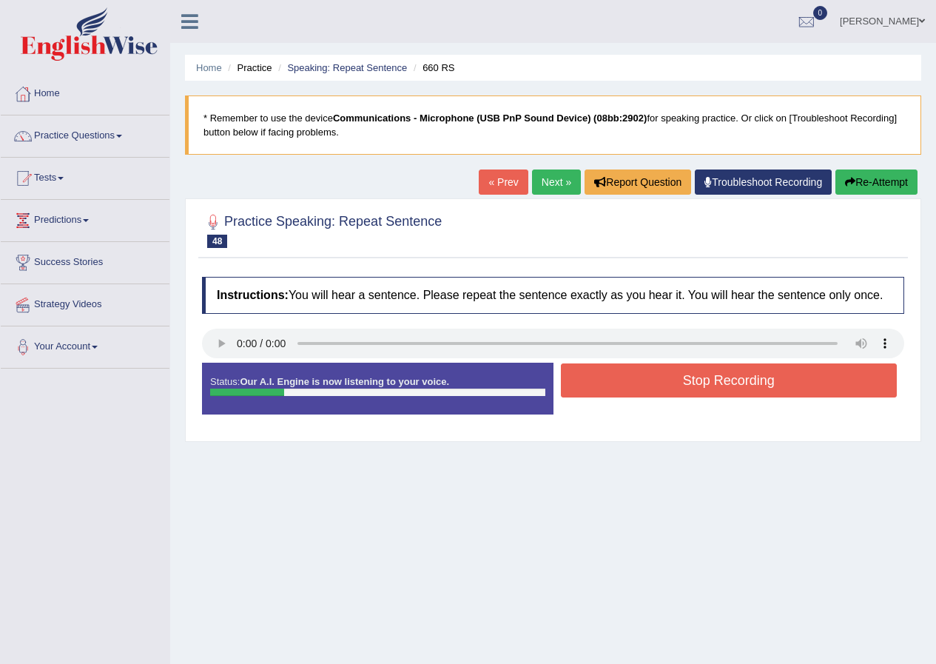
click at [634, 379] on button "Stop Recording" at bounding box center [729, 380] width 337 height 34
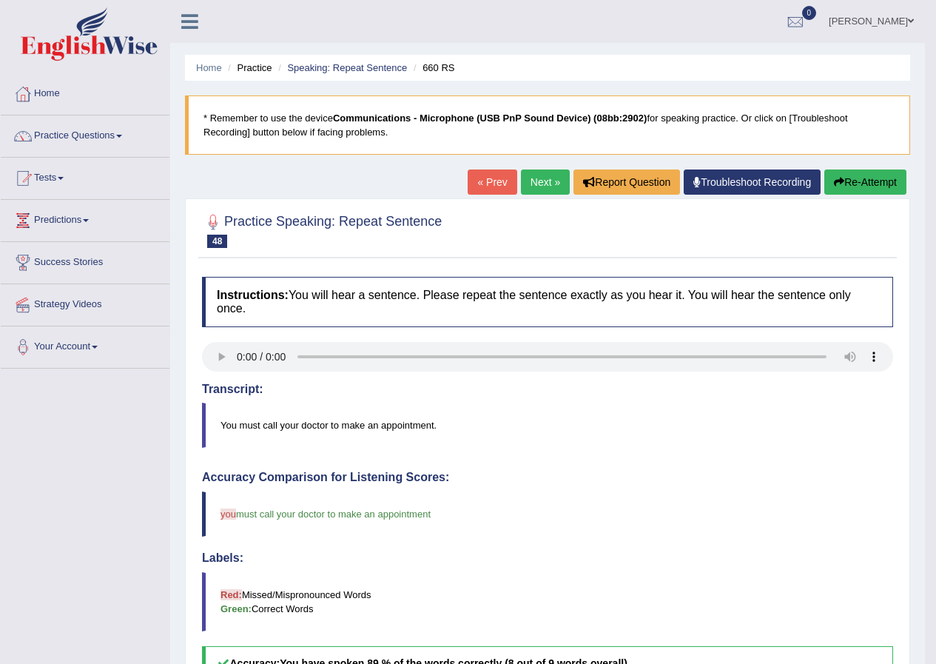
click at [551, 181] on link "Next »" at bounding box center [545, 182] width 49 height 25
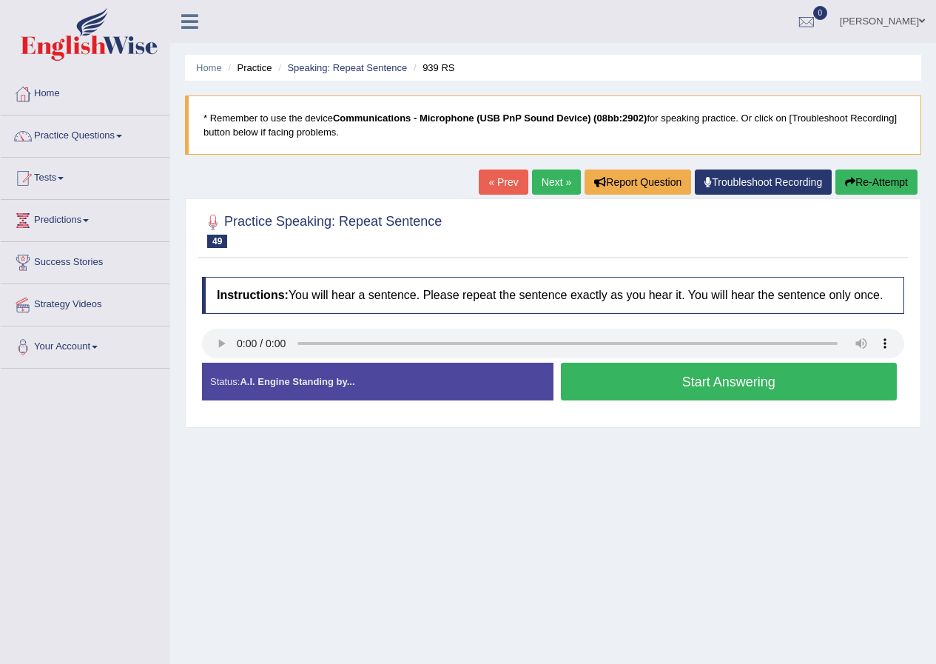
click at [618, 376] on button "Start Answering" at bounding box center [729, 382] width 337 height 38
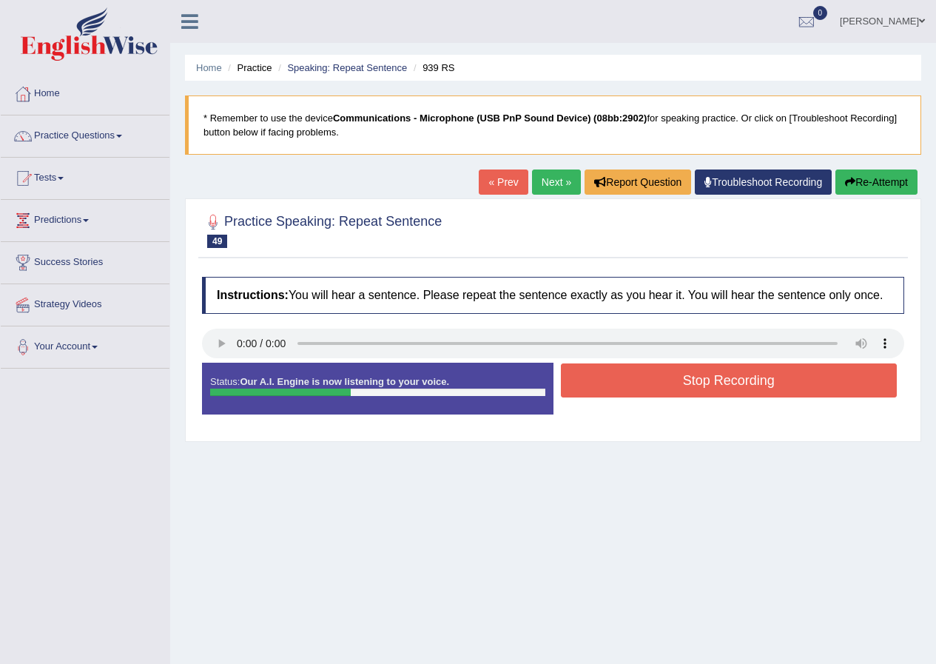
click at [629, 378] on button "Stop Recording" at bounding box center [729, 380] width 337 height 34
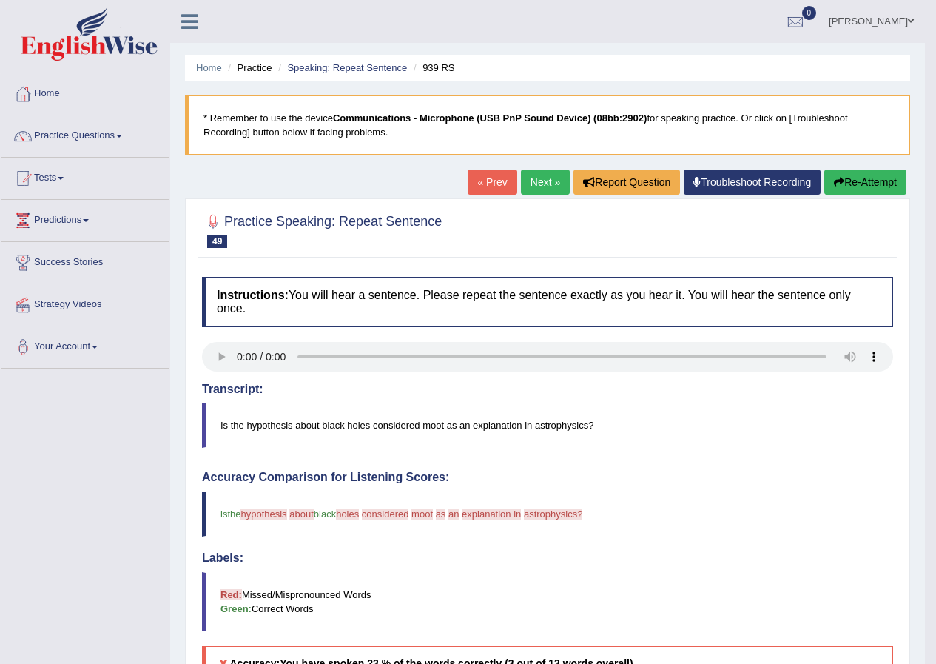
click at [541, 182] on link "Next »" at bounding box center [545, 182] width 49 height 25
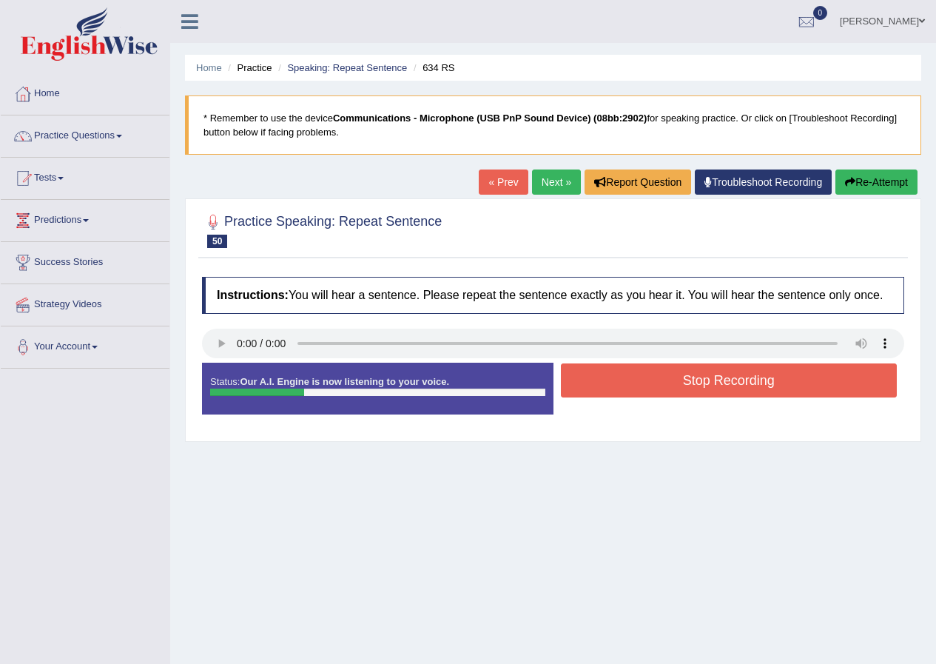
click at [664, 380] on button "Stop Recording" at bounding box center [729, 380] width 337 height 34
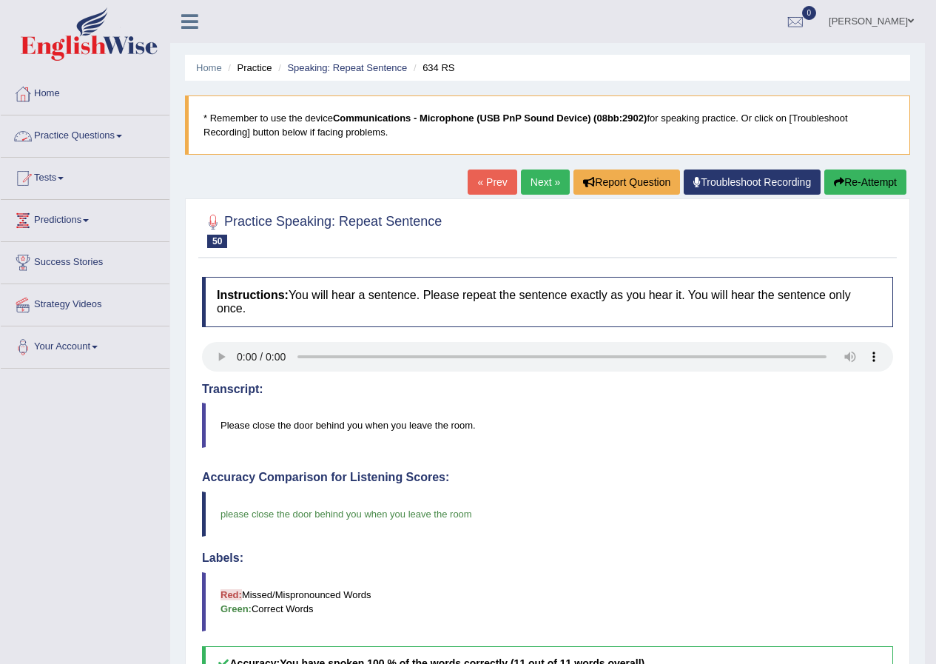
click at [95, 131] on link "Practice Questions" at bounding box center [85, 133] width 169 height 37
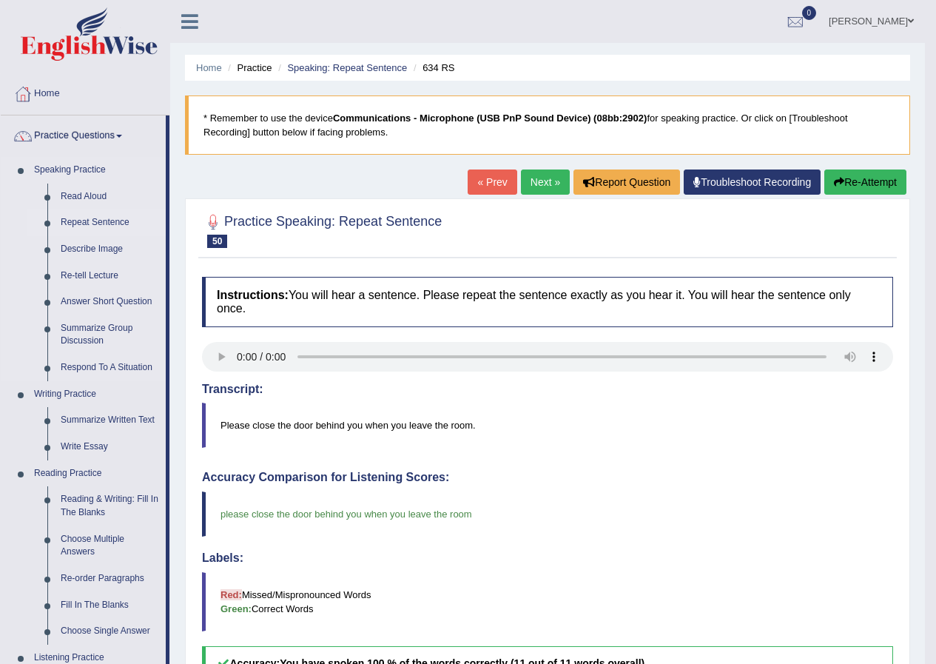
click at [119, 221] on link "Repeat Sentence" at bounding box center [110, 222] width 112 height 27
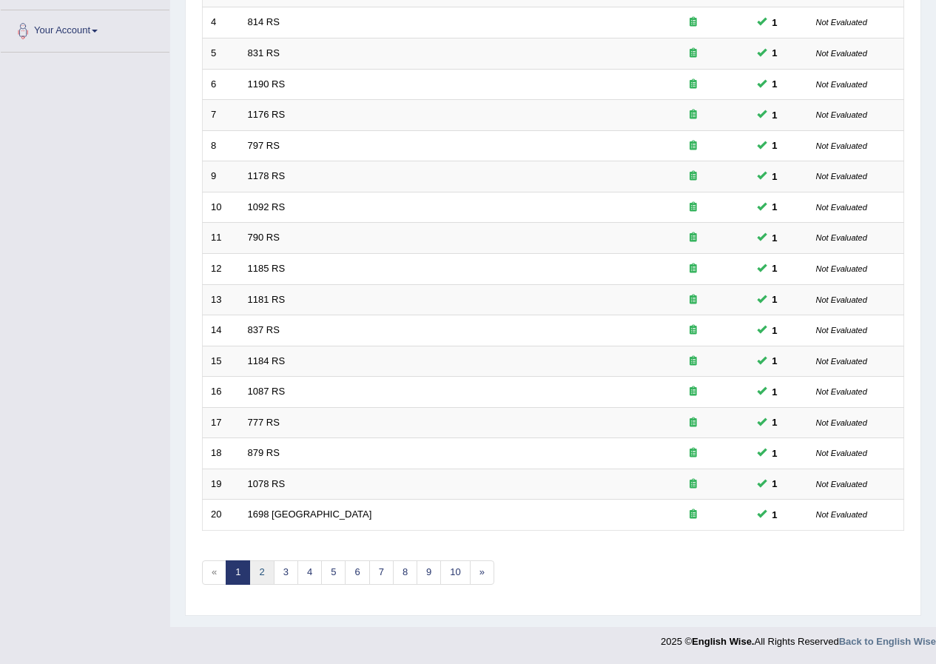
click at [257, 568] on link "2" at bounding box center [261, 572] width 24 height 24
click at [289, 570] on link "3" at bounding box center [286, 572] width 24 height 24
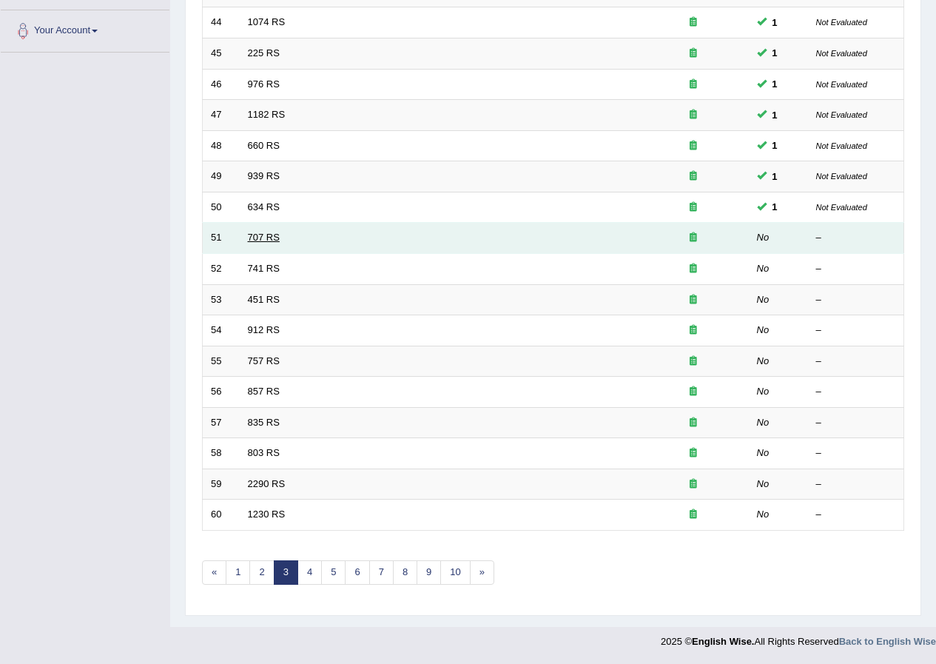
click at [253, 238] on link "707 RS" at bounding box center [264, 237] width 32 height 11
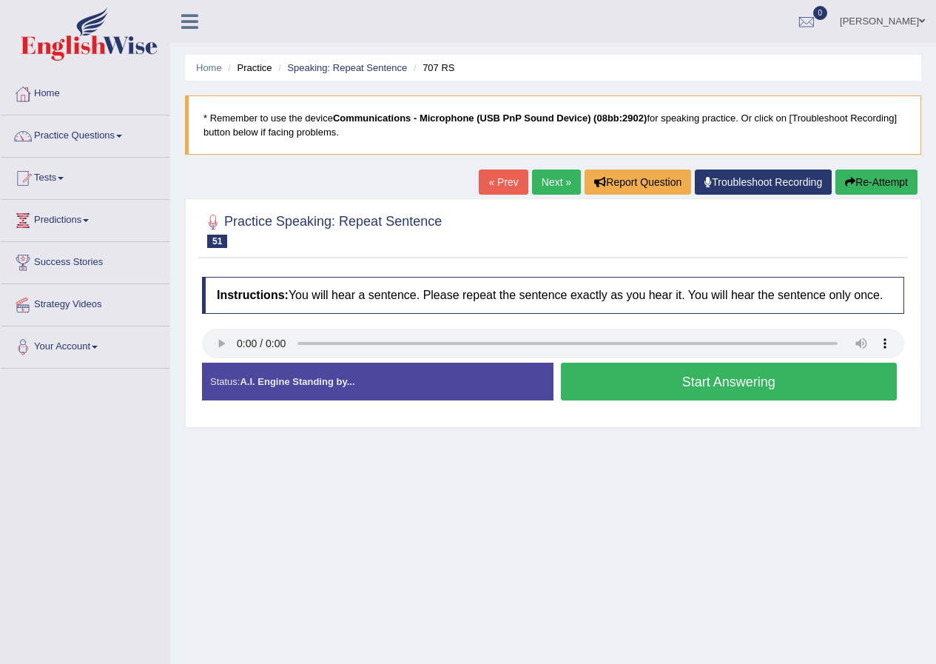
click at [686, 383] on button "Start Answering" at bounding box center [729, 382] width 337 height 38
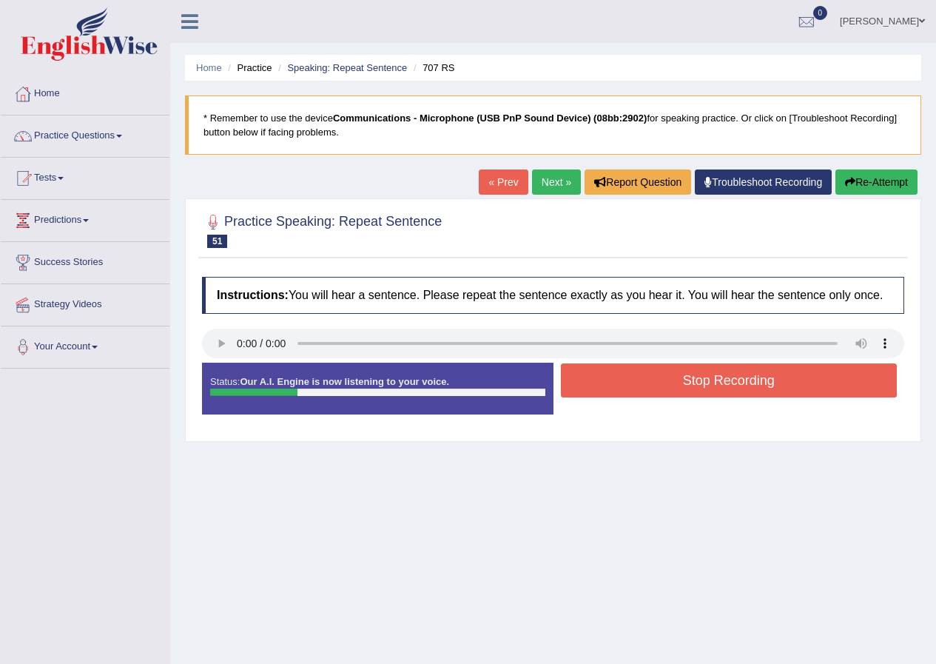
click at [685, 383] on button "Stop Recording" at bounding box center [729, 380] width 337 height 34
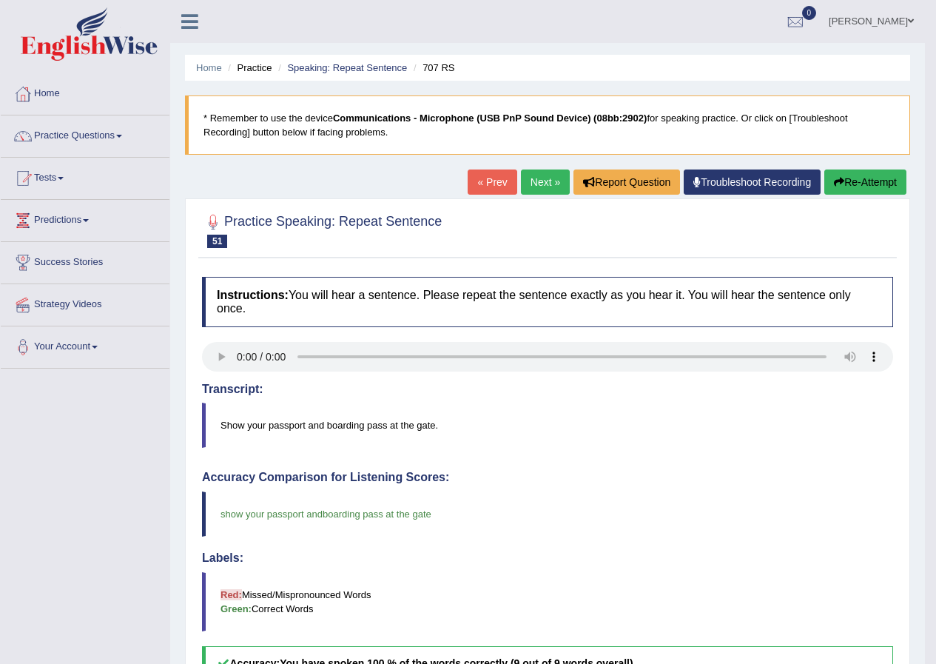
click at [530, 190] on link "Next »" at bounding box center [545, 182] width 49 height 25
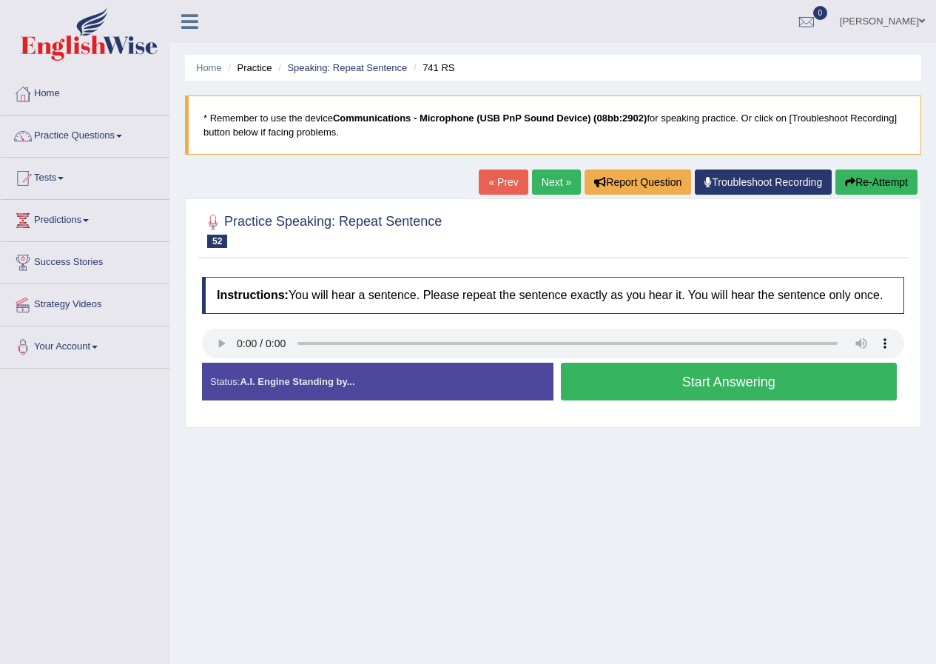
click at [592, 387] on button "Start Answering" at bounding box center [729, 382] width 337 height 38
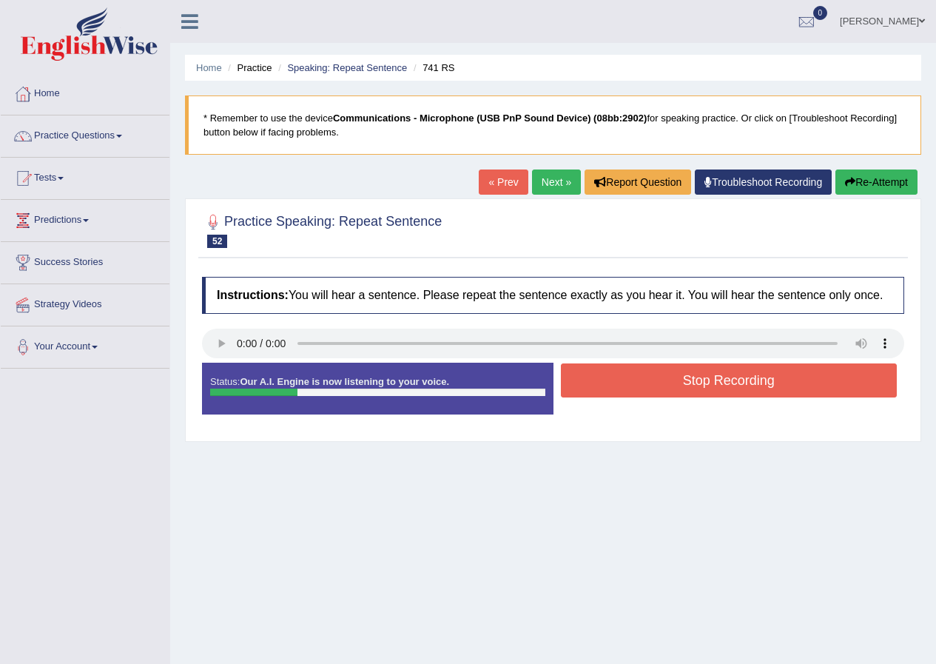
click at [645, 388] on button "Stop Recording" at bounding box center [729, 380] width 337 height 34
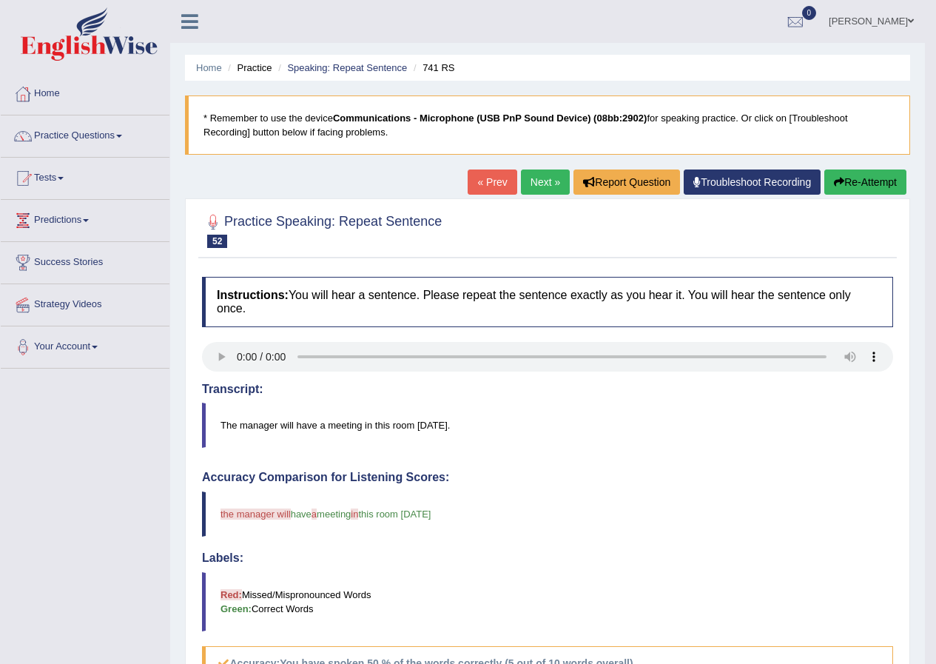
click at [537, 175] on link "Next »" at bounding box center [545, 182] width 49 height 25
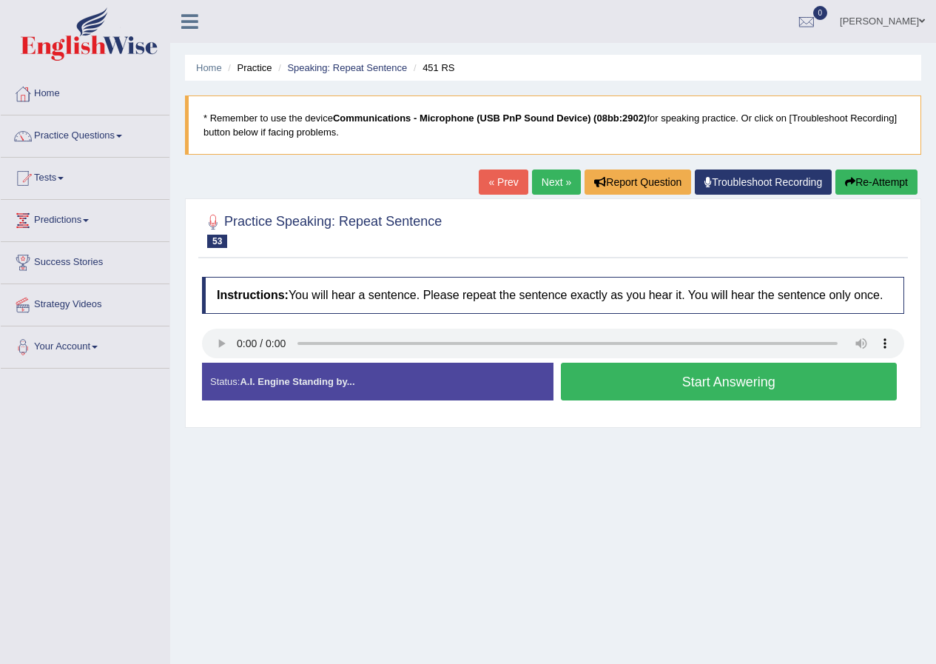
click at [636, 388] on button "Start Answering" at bounding box center [729, 382] width 337 height 38
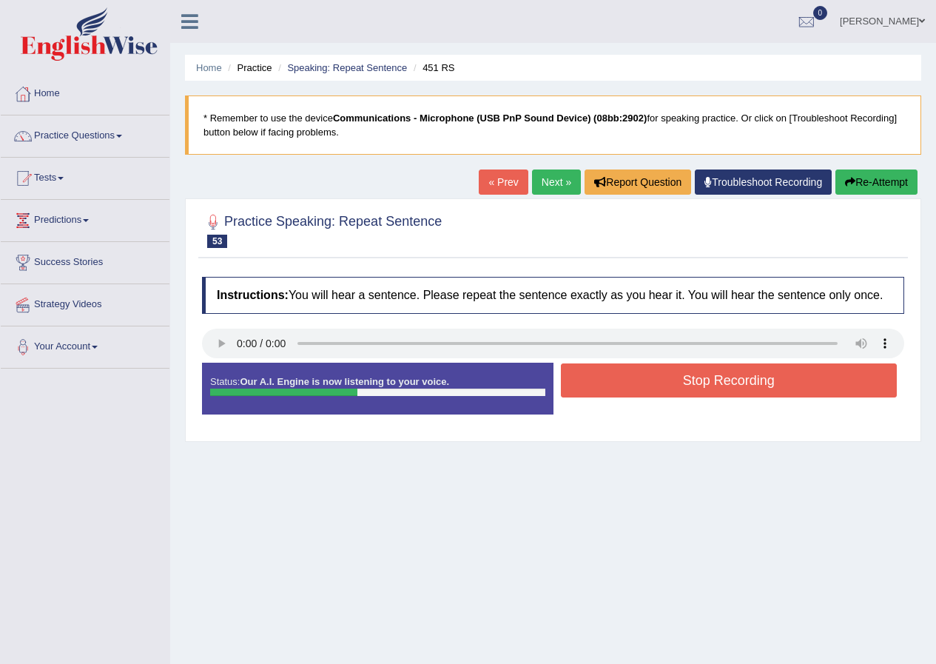
click at [640, 383] on button "Stop Recording" at bounding box center [729, 380] width 337 height 34
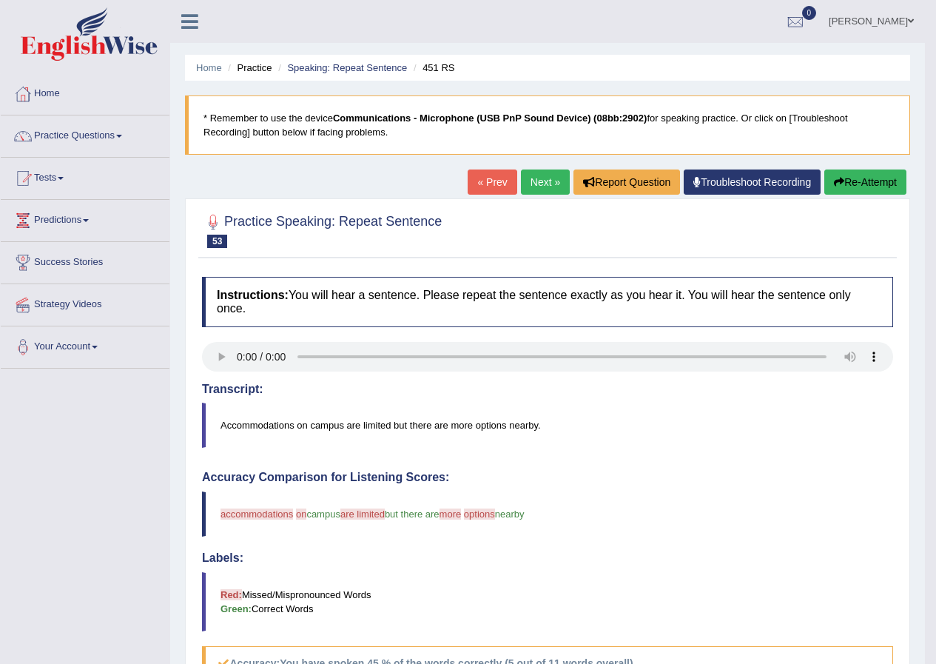
click at [542, 183] on link "Next »" at bounding box center [545, 182] width 49 height 25
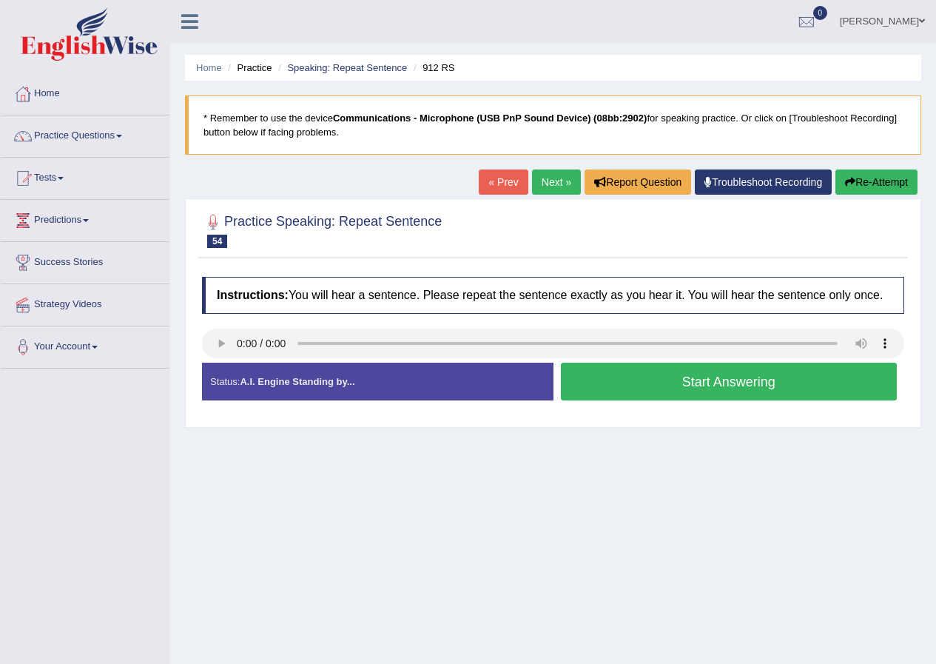
click at [662, 378] on button "Start Answering" at bounding box center [729, 382] width 337 height 38
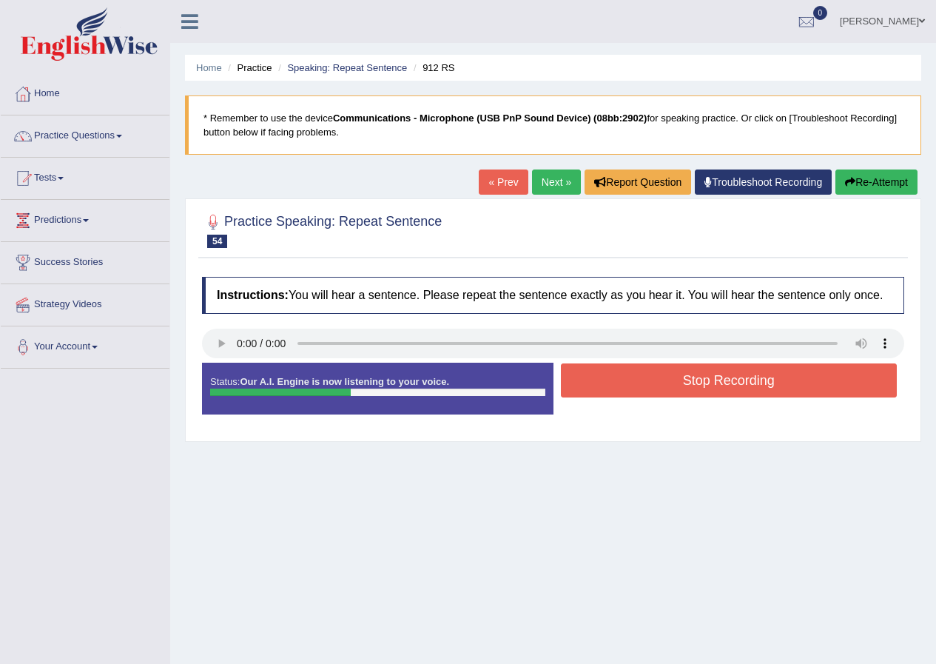
click at [654, 381] on button "Stop Recording" at bounding box center [729, 380] width 337 height 34
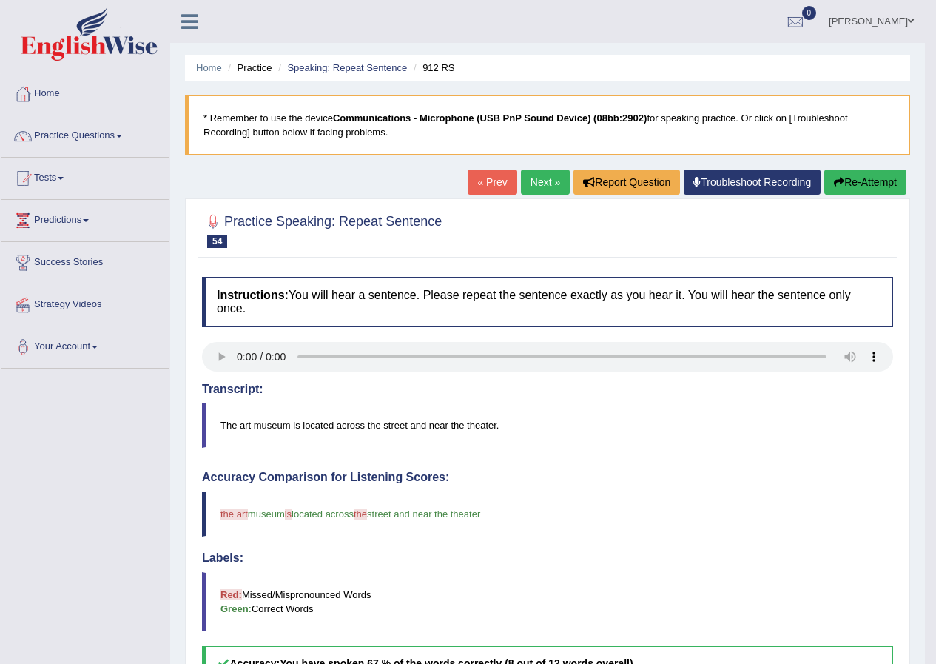
click at [543, 184] on link "Next »" at bounding box center [545, 182] width 49 height 25
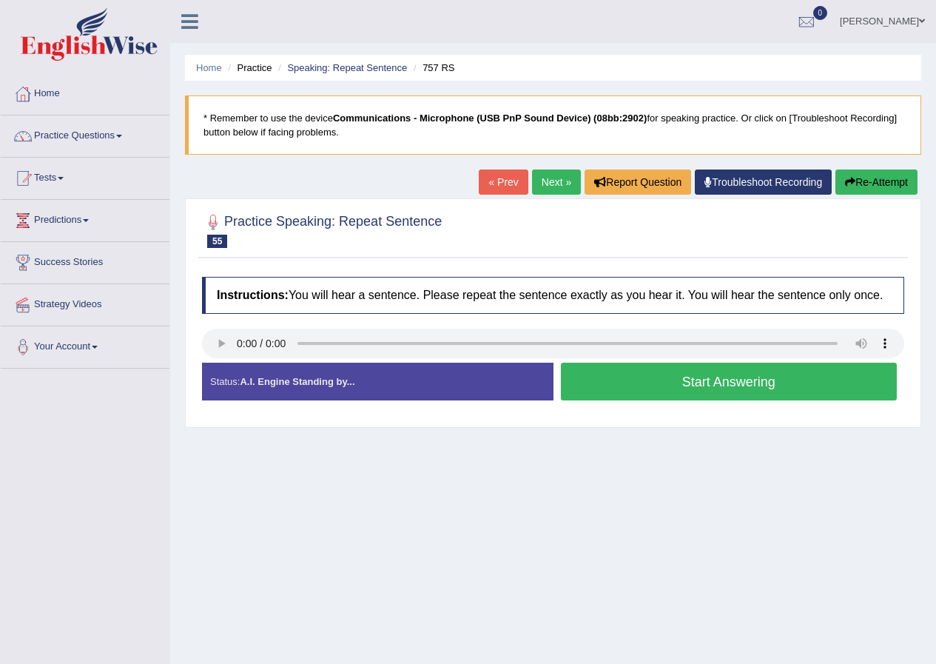
click at [721, 383] on button "Start Answering" at bounding box center [729, 382] width 337 height 38
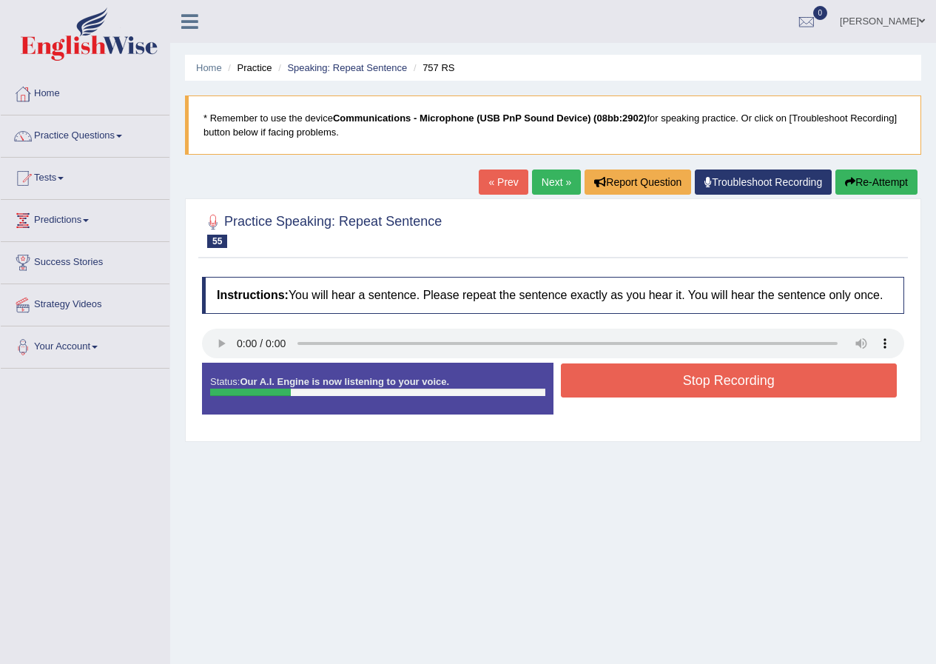
click at [863, 181] on button "Re-Attempt" at bounding box center [877, 182] width 82 height 25
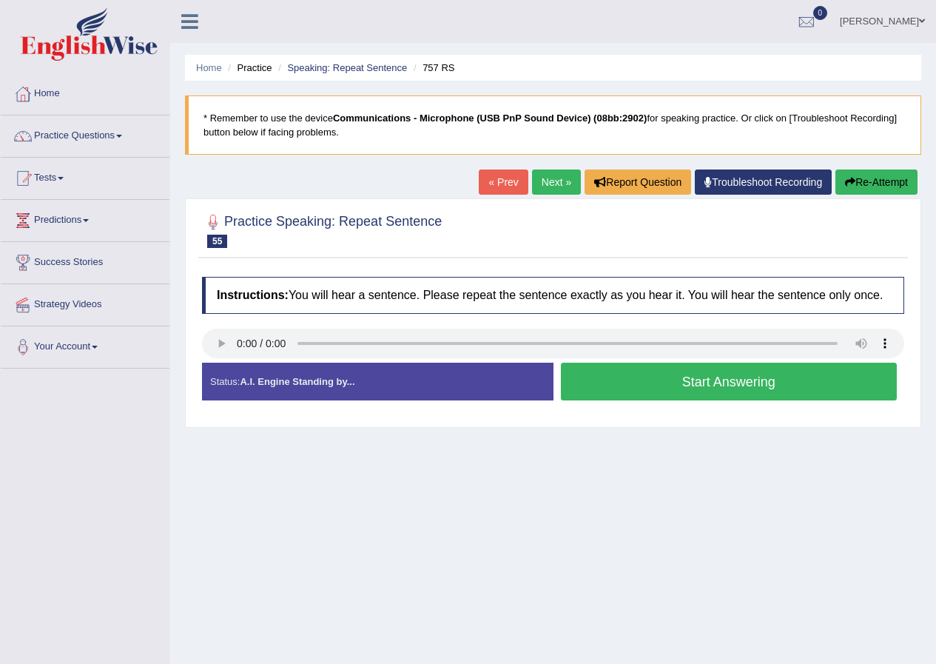
click at [614, 392] on button "Start Answering" at bounding box center [729, 382] width 337 height 38
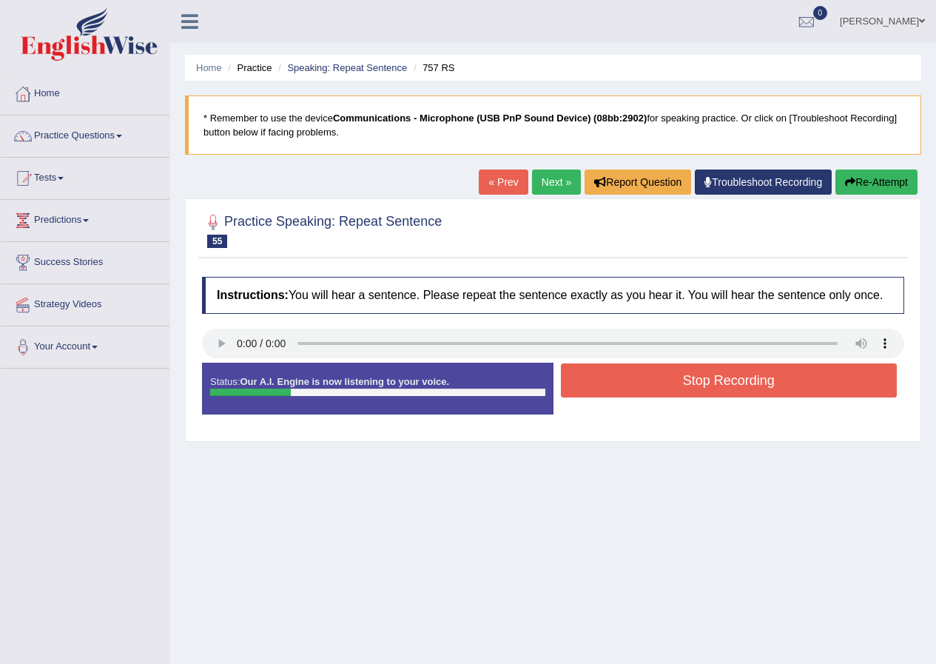
click at [623, 384] on button "Stop Recording" at bounding box center [729, 380] width 337 height 34
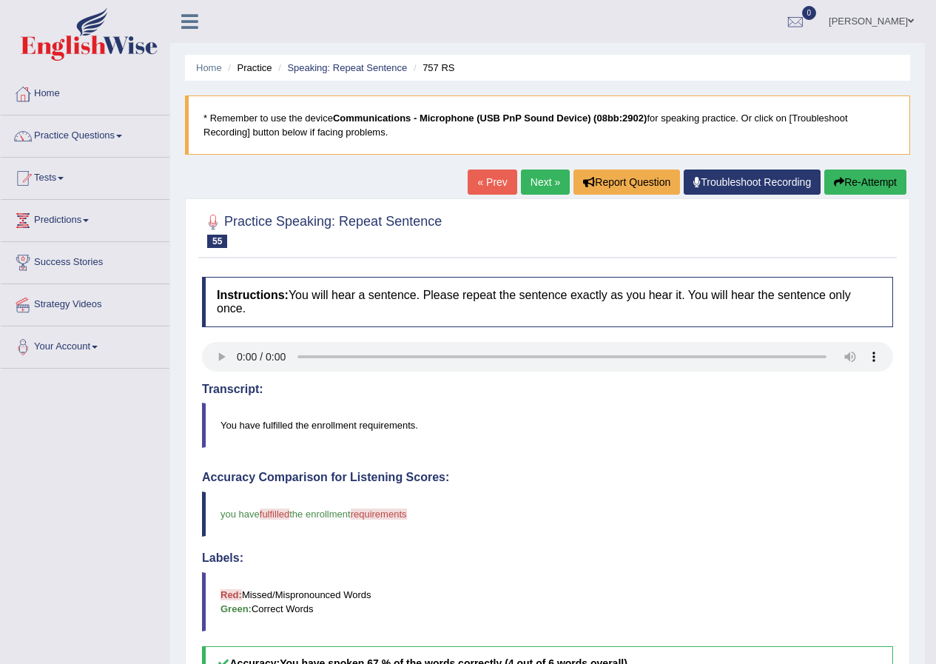
click at [541, 179] on link "Next »" at bounding box center [545, 182] width 49 height 25
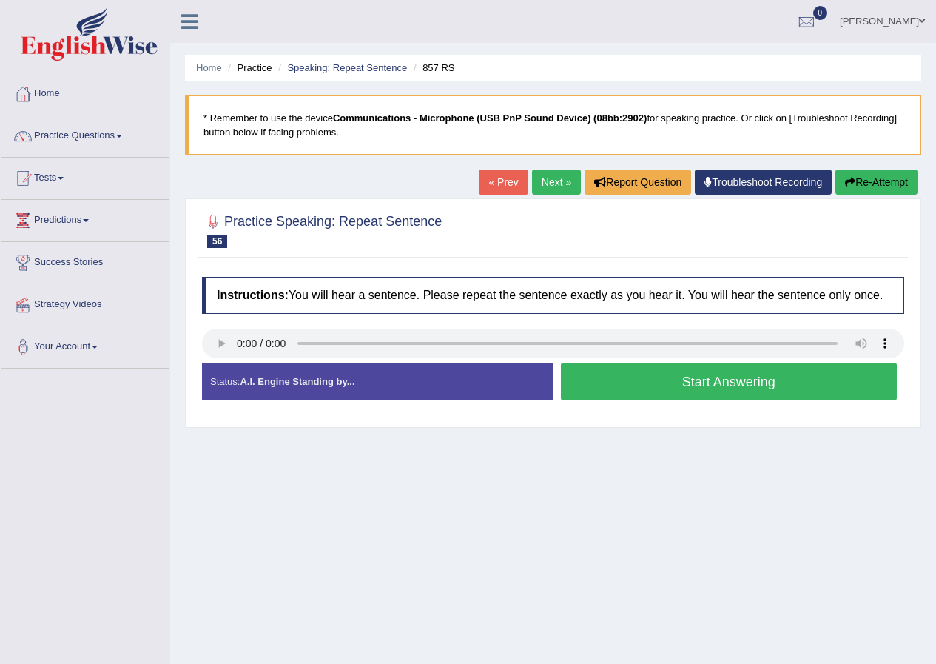
click at [606, 375] on button "Start Answering" at bounding box center [729, 382] width 337 height 38
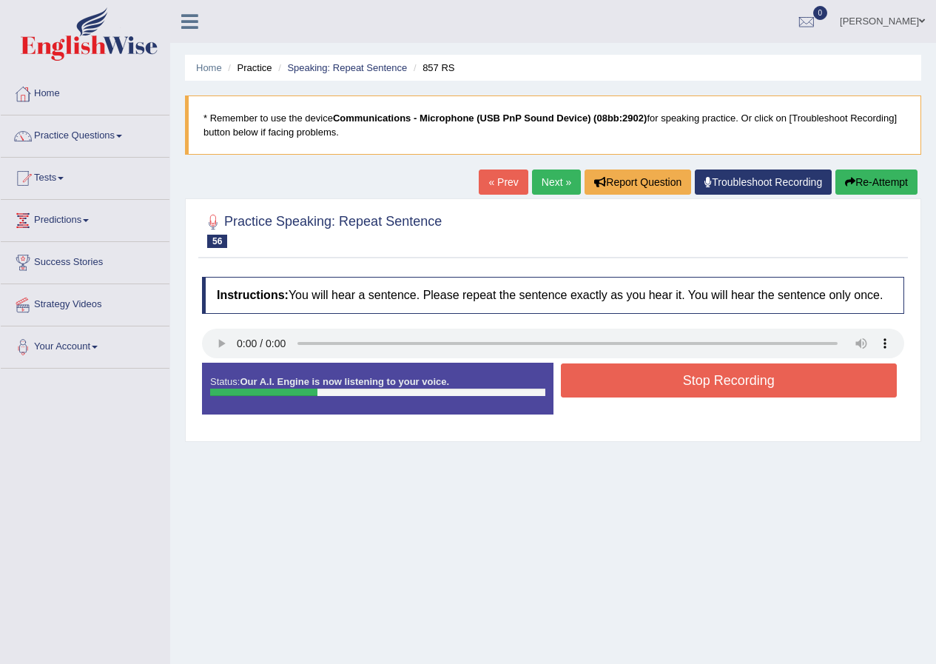
click at [608, 380] on button "Stop Recording" at bounding box center [729, 380] width 337 height 34
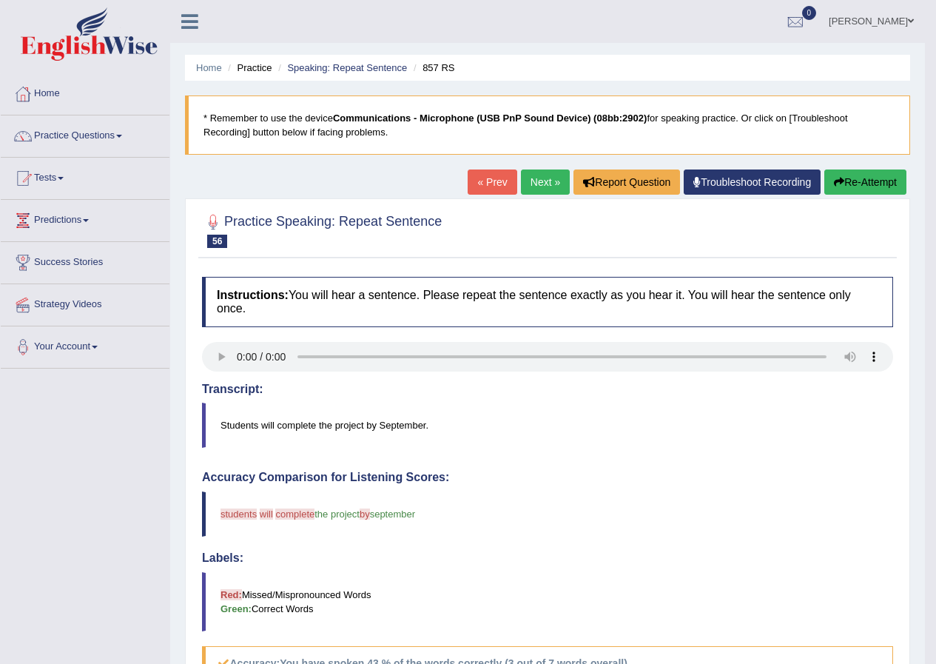
click at [540, 180] on link "Next »" at bounding box center [545, 182] width 49 height 25
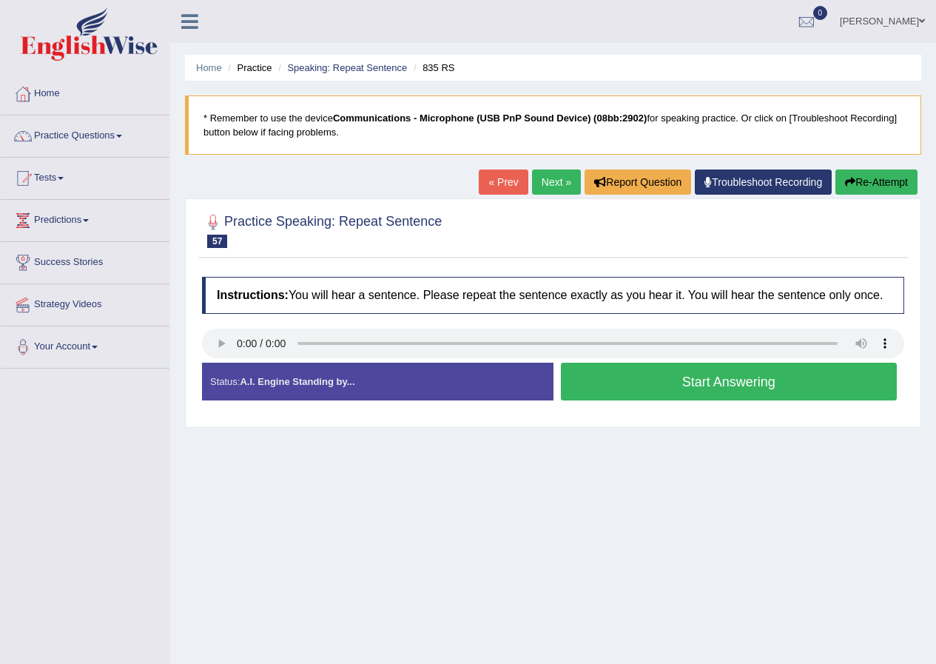
click at [649, 385] on button "Start Answering" at bounding box center [729, 382] width 337 height 38
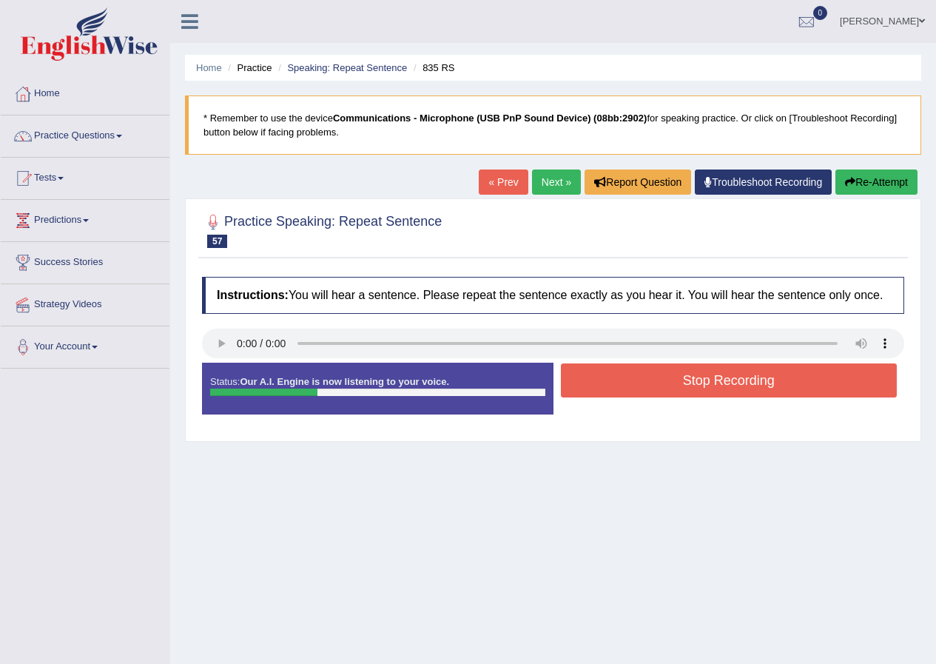
click at [657, 390] on button "Stop Recording" at bounding box center [729, 380] width 337 height 34
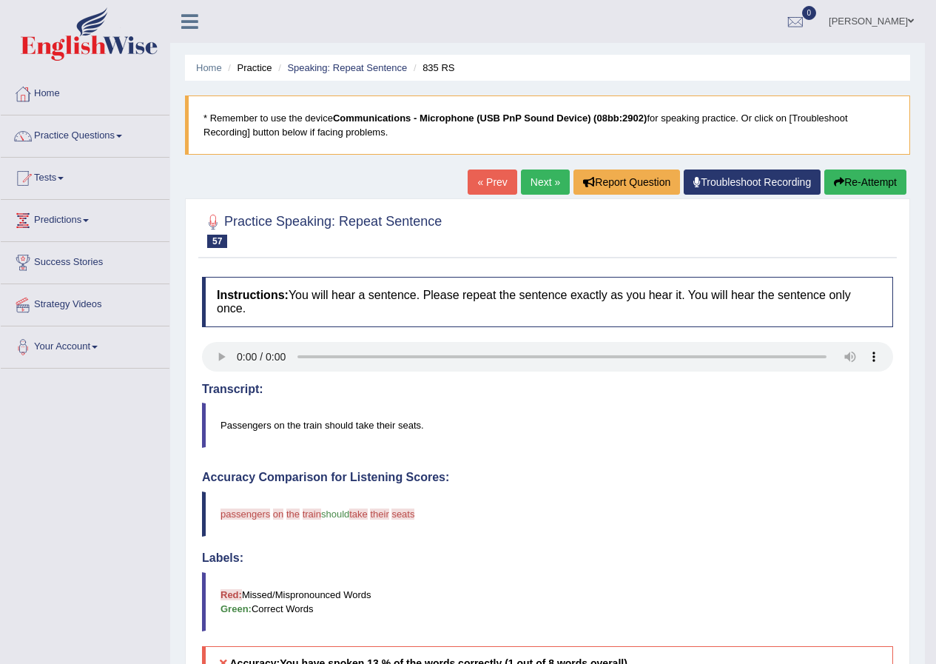
click at [475, 181] on link "« Prev" at bounding box center [492, 182] width 49 height 25
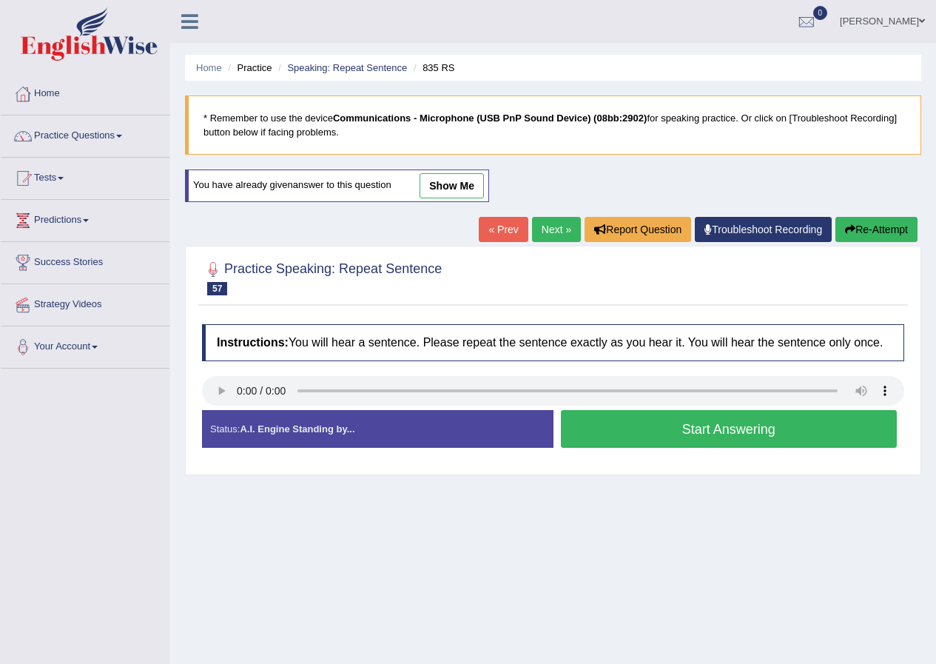
click at [446, 181] on link "show me" at bounding box center [452, 185] width 64 height 25
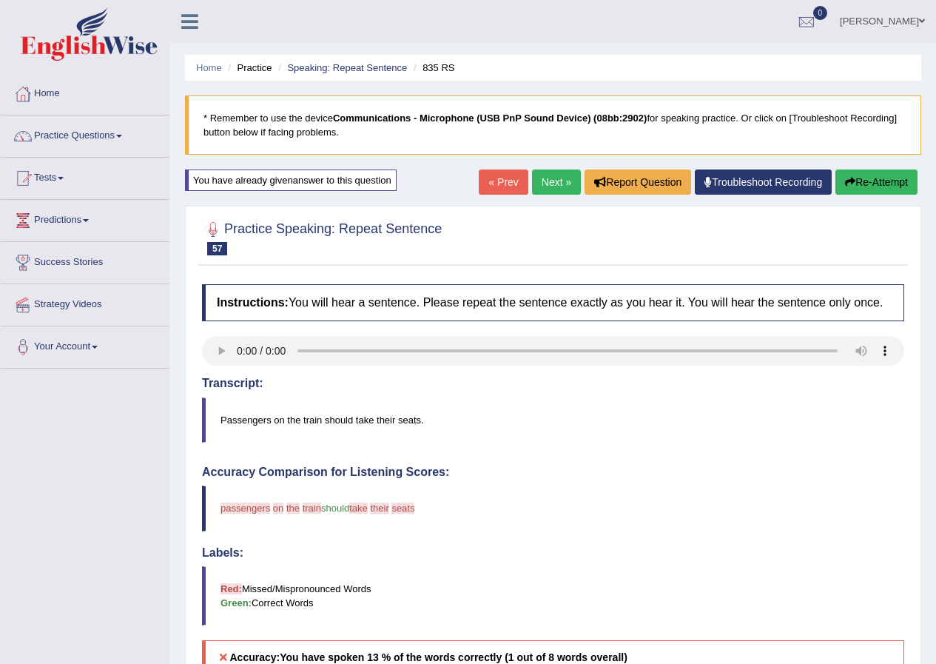
click at [551, 185] on link "Next »" at bounding box center [556, 182] width 49 height 25
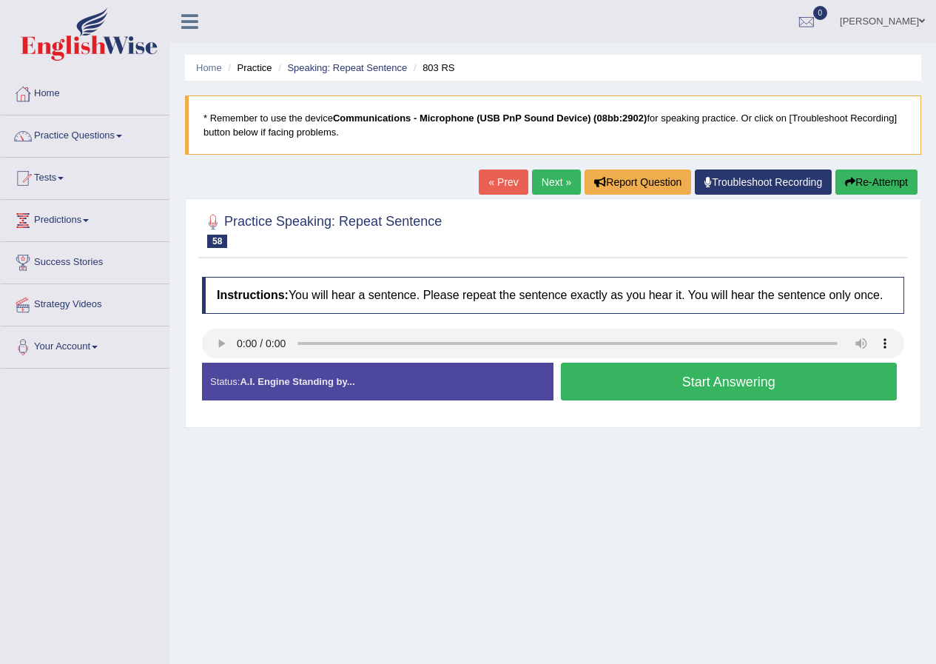
click at [688, 378] on button "Start Answering" at bounding box center [729, 382] width 337 height 38
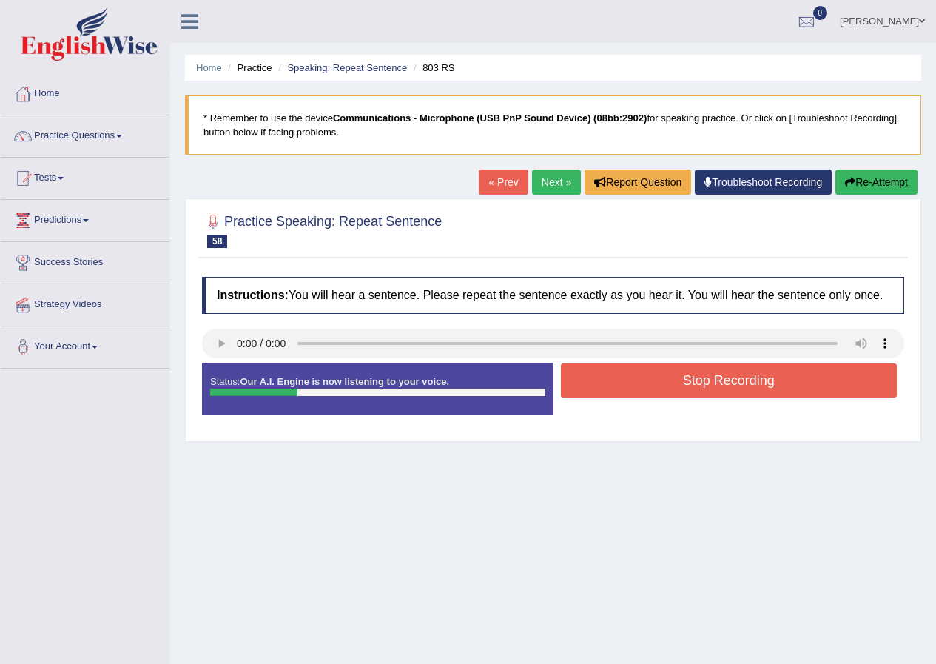
click at [680, 381] on button "Stop Recording" at bounding box center [729, 380] width 337 height 34
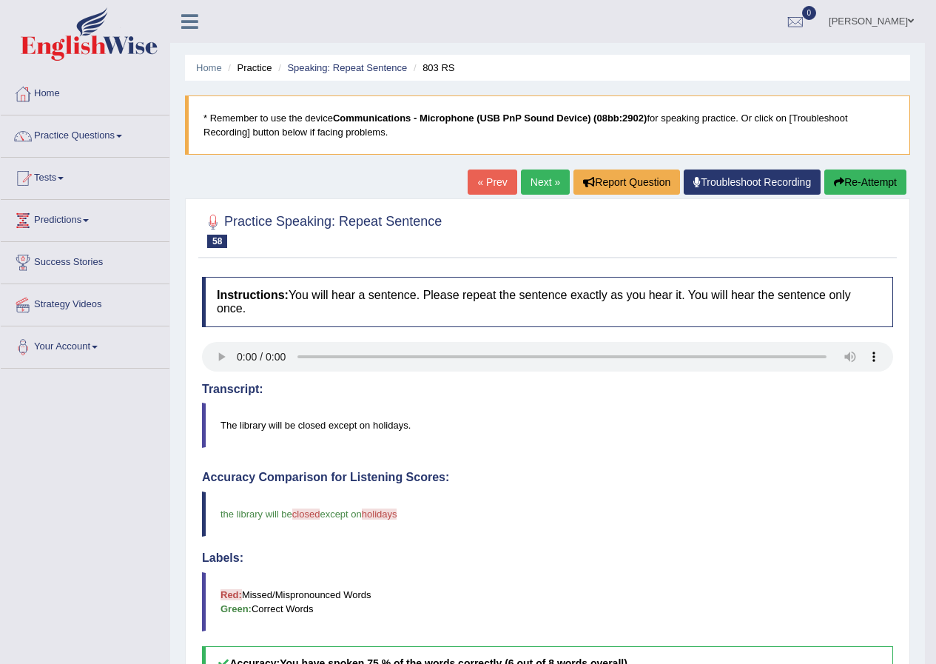
click at [535, 181] on link "Next »" at bounding box center [545, 182] width 49 height 25
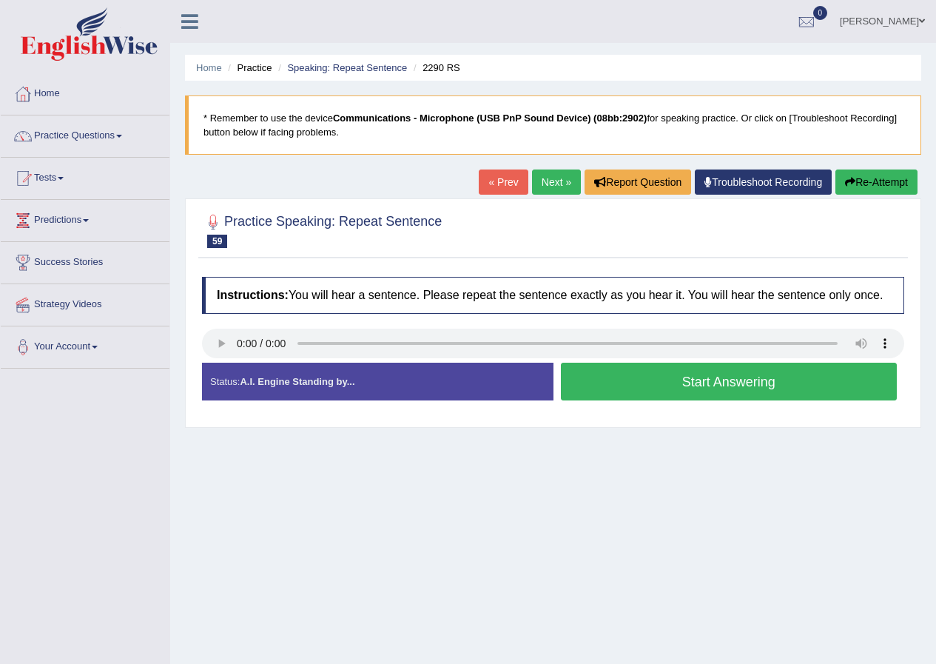
click at [695, 375] on button "Start Answering" at bounding box center [729, 382] width 337 height 38
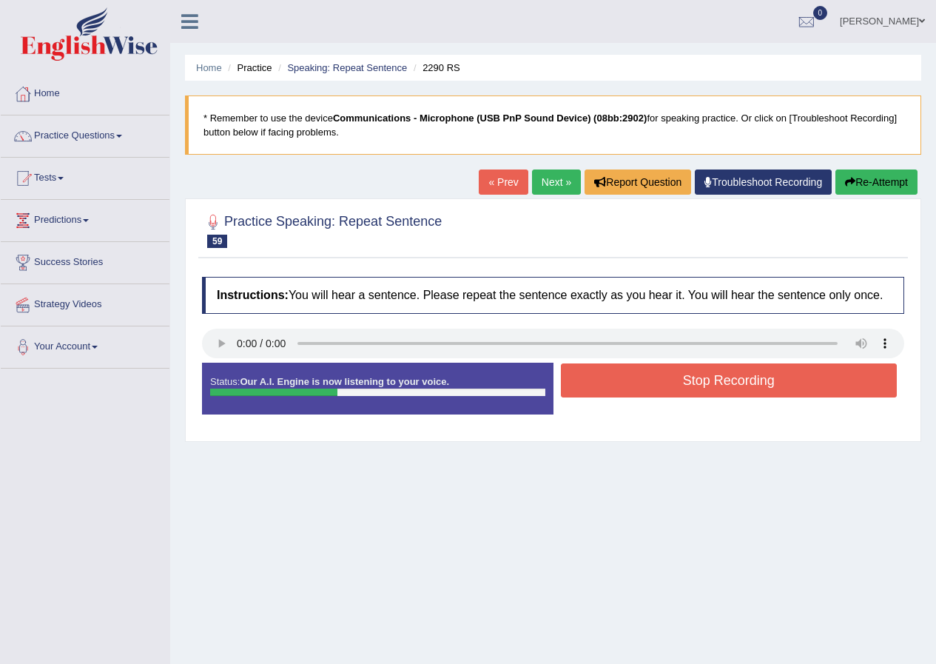
click at [667, 389] on button "Stop Recording" at bounding box center [729, 380] width 337 height 34
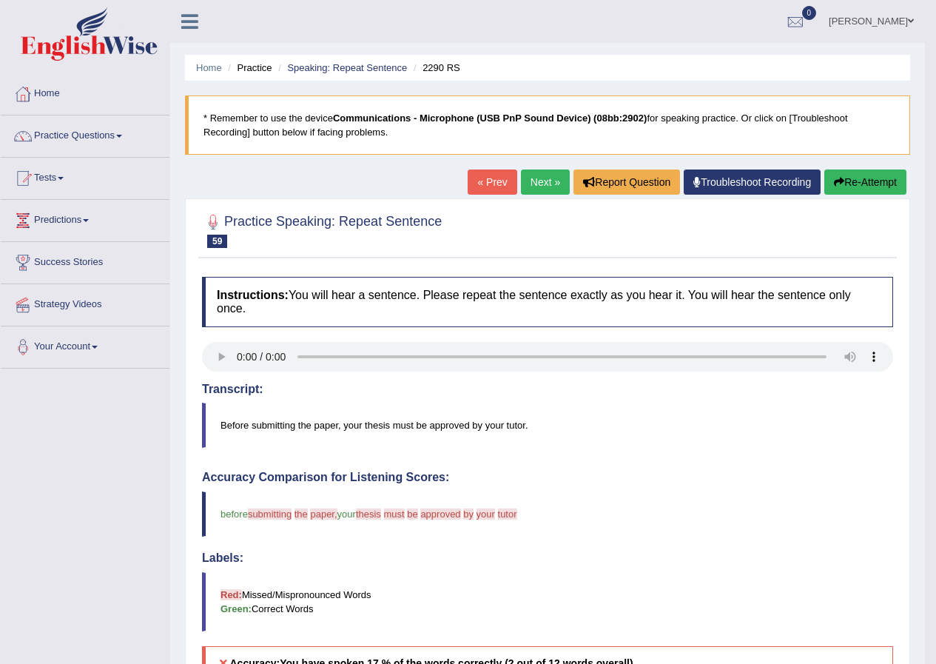
click at [546, 186] on link "Next »" at bounding box center [545, 182] width 49 height 25
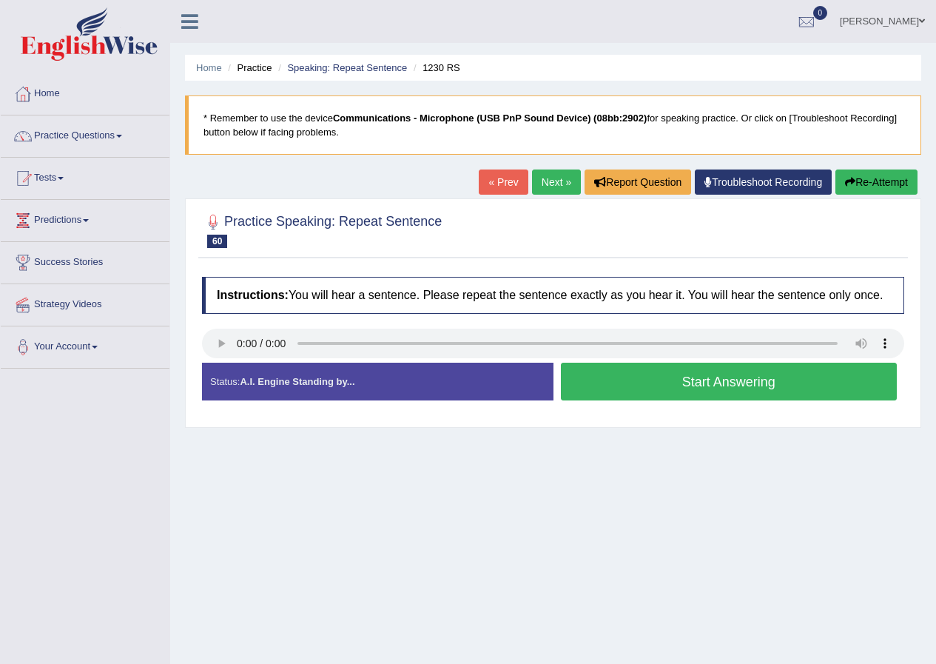
click at [664, 380] on button "Start Answering" at bounding box center [729, 382] width 337 height 38
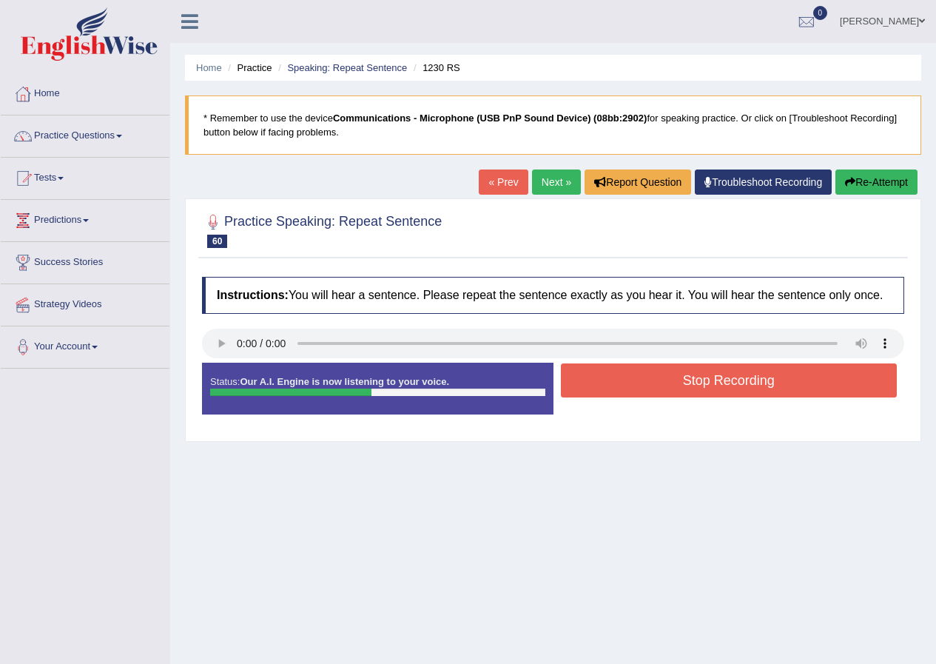
click at [804, 392] on button "Stop Recording" at bounding box center [729, 380] width 337 height 34
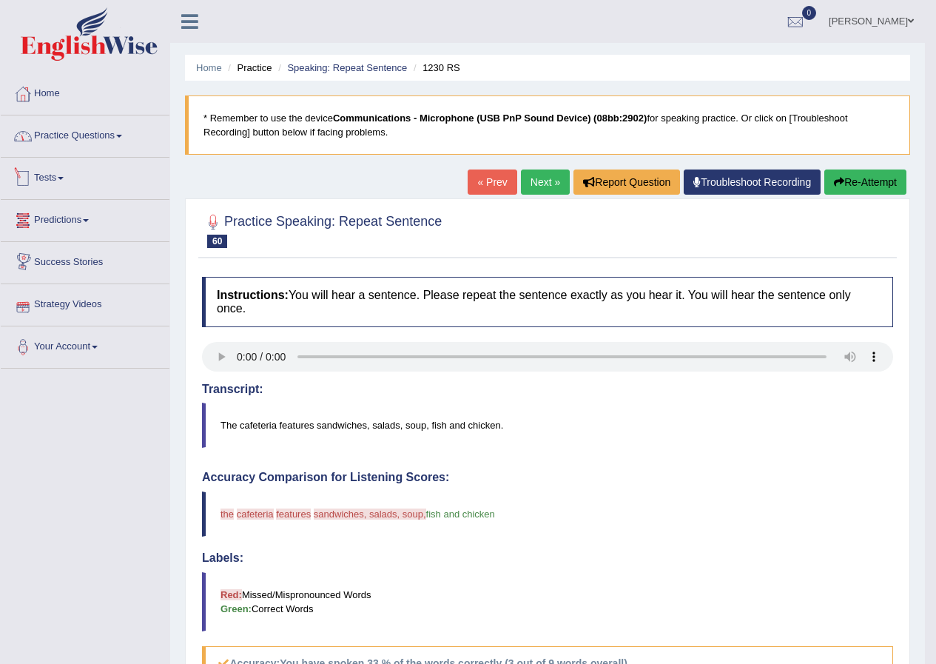
click at [89, 138] on link "Practice Questions" at bounding box center [85, 133] width 169 height 37
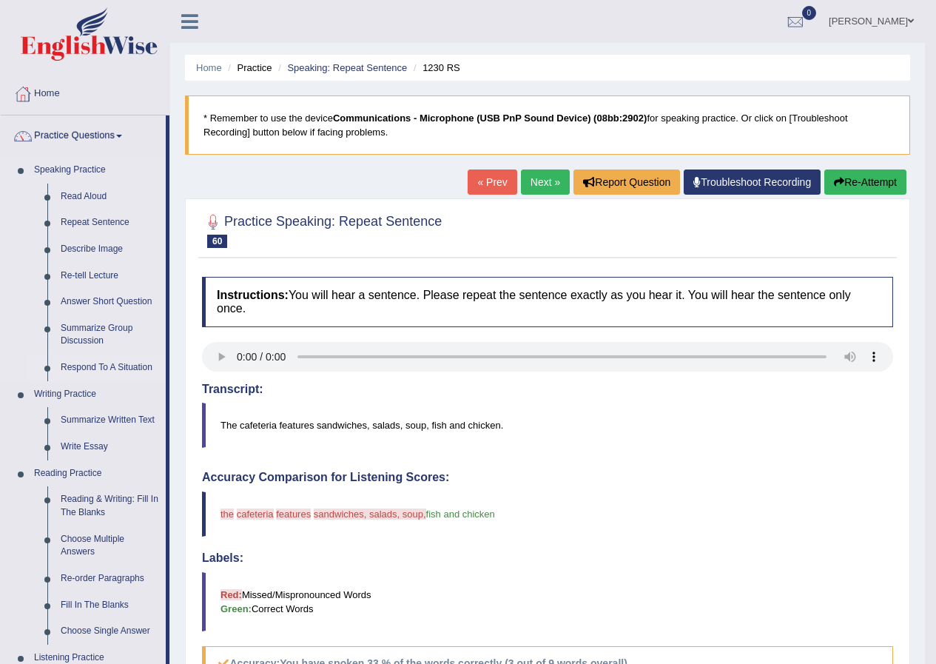
click at [112, 369] on link "Respond To A Situation" at bounding box center [110, 368] width 112 height 27
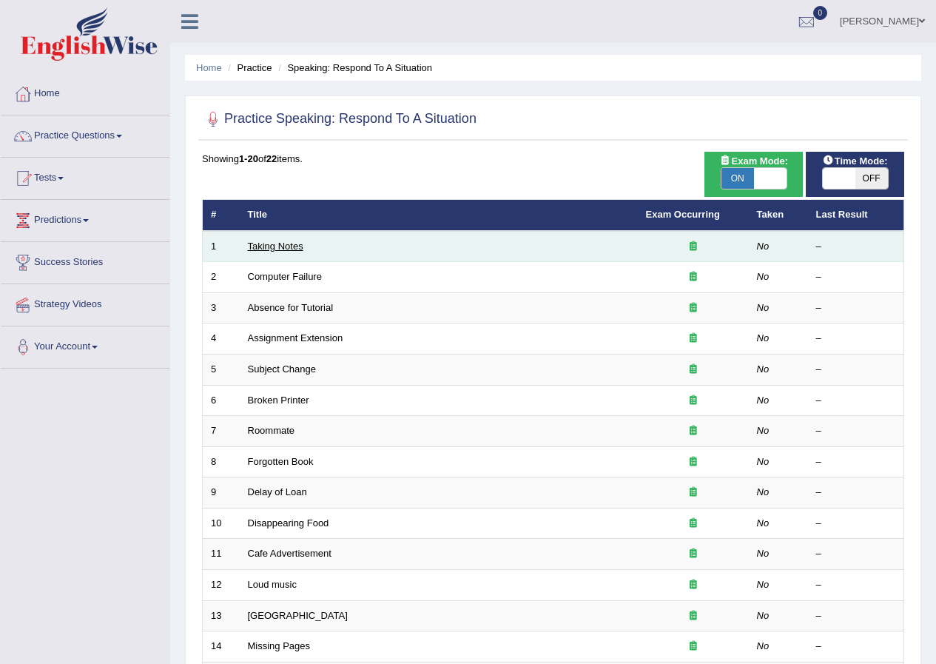
click at [295, 249] on link "Taking Notes" at bounding box center [276, 246] width 56 height 11
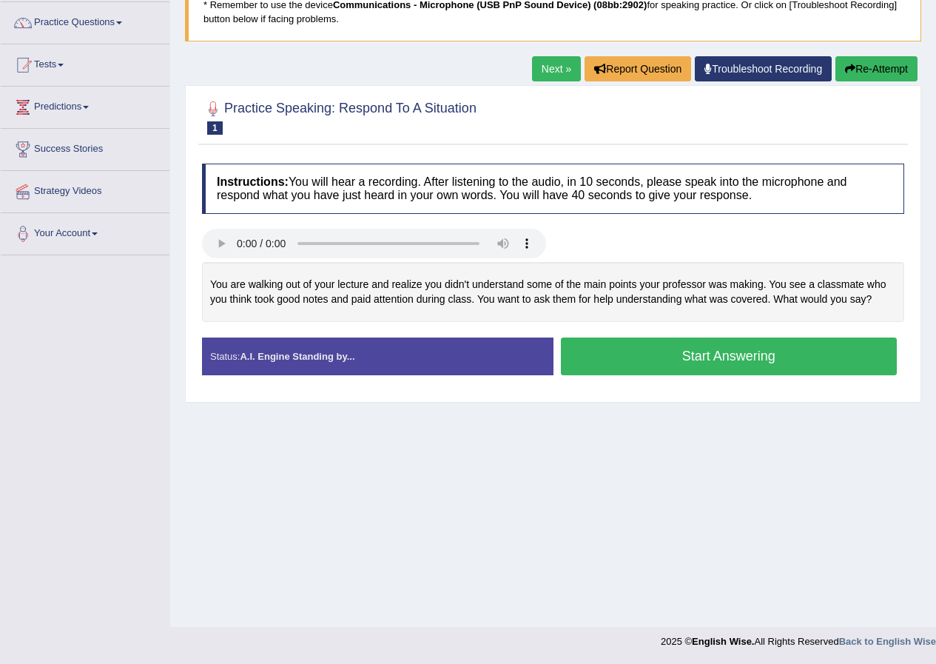
click at [759, 348] on button "Start Answering" at bounding box center [729, 357] width 337 height 38
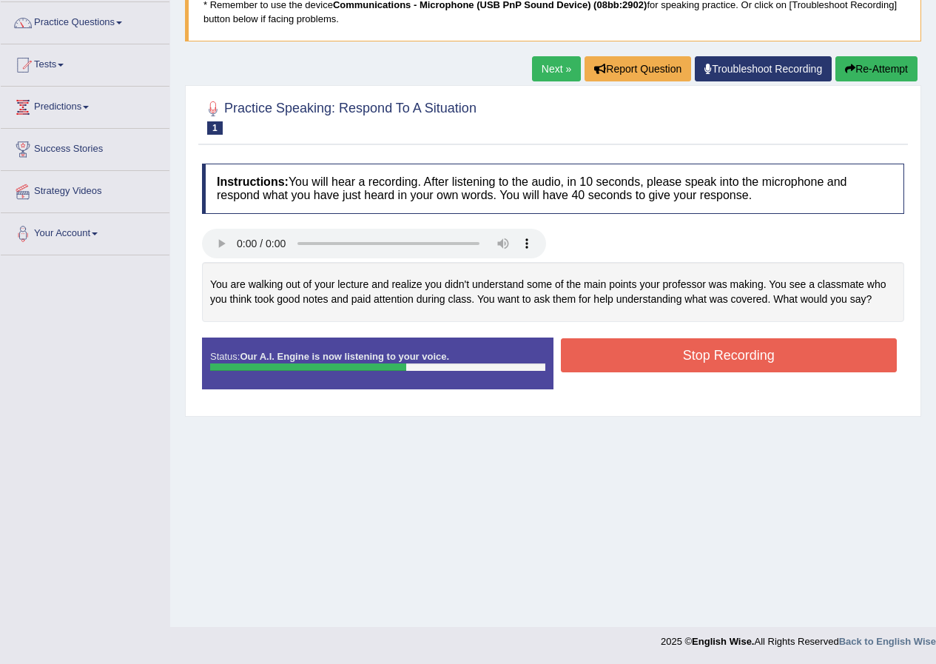
click at [780, 351] on button "Stop Recording" at bounding box center [729, 355] width 337 height 34
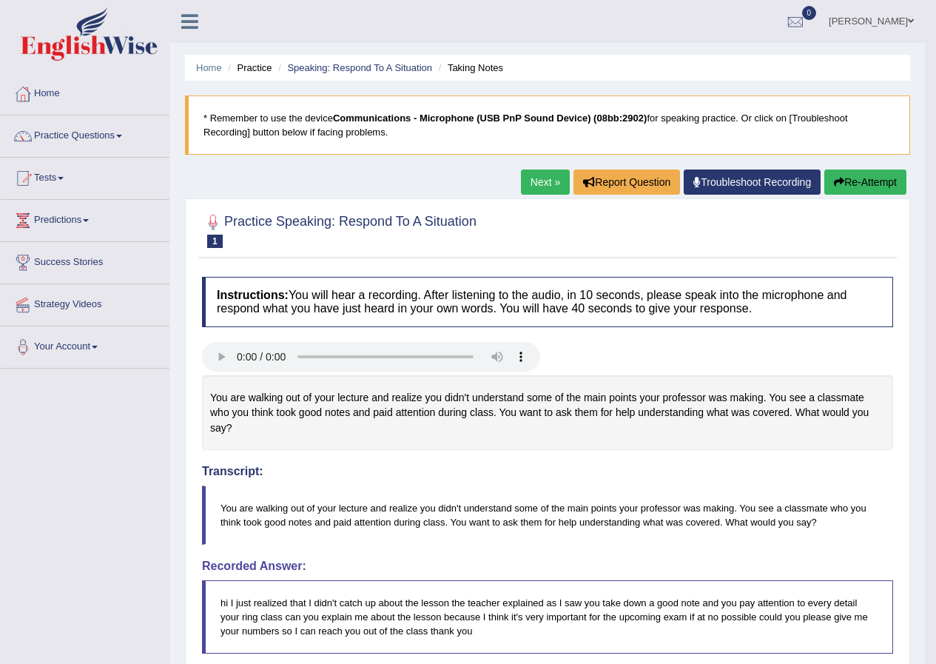
click at [523, 177] on link "Next »" at bounding box center [545, 182] width 49 height 25
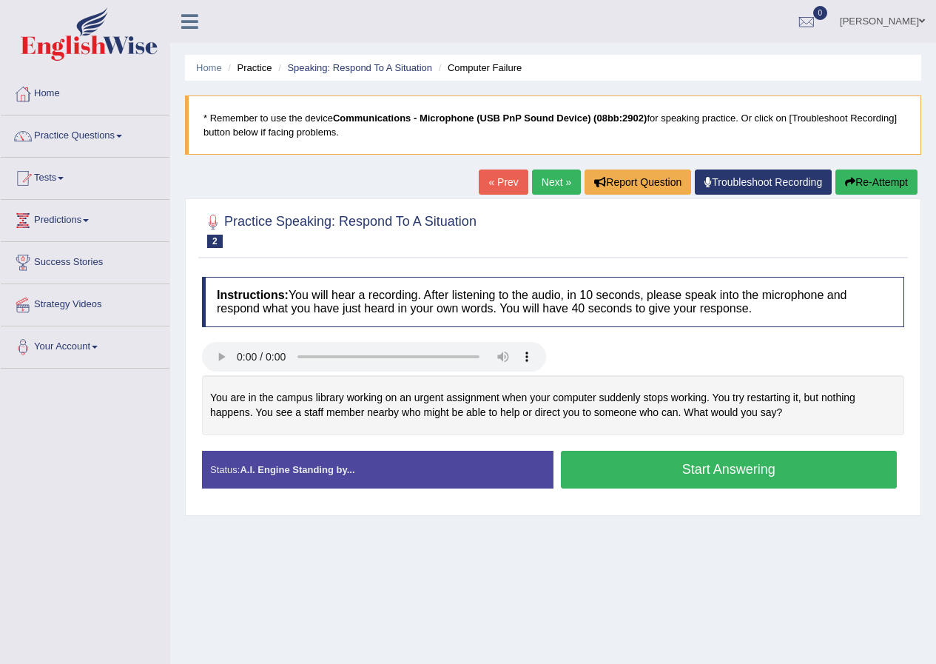
click at [608, 468] on button "Start Answering" at bounding box center [729, 470] width 337 height 38
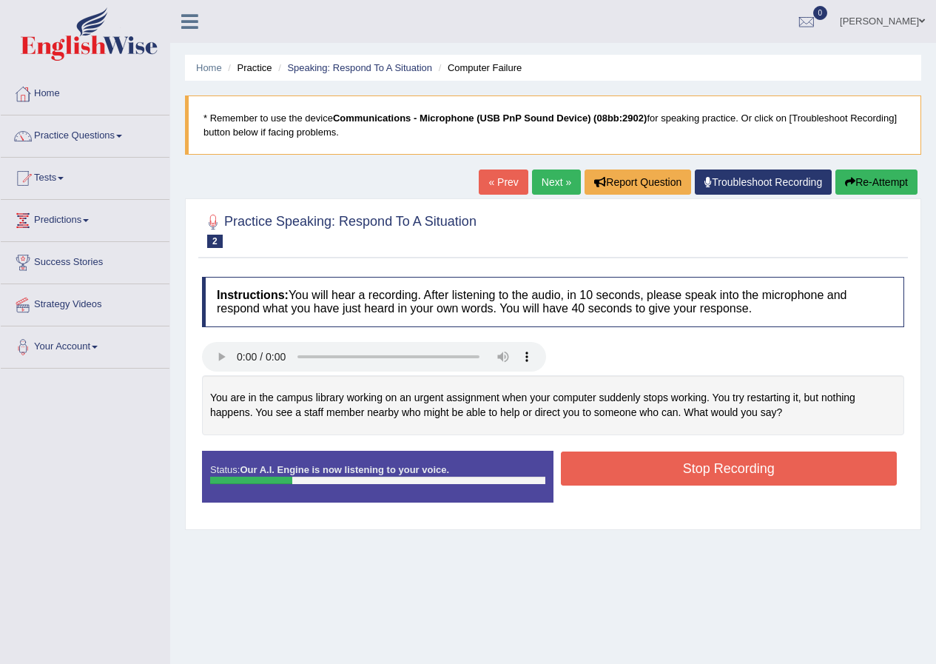
click at [882, 172] on button "Re-Attempt" at bounding box center [877, 182] width 82 height 25
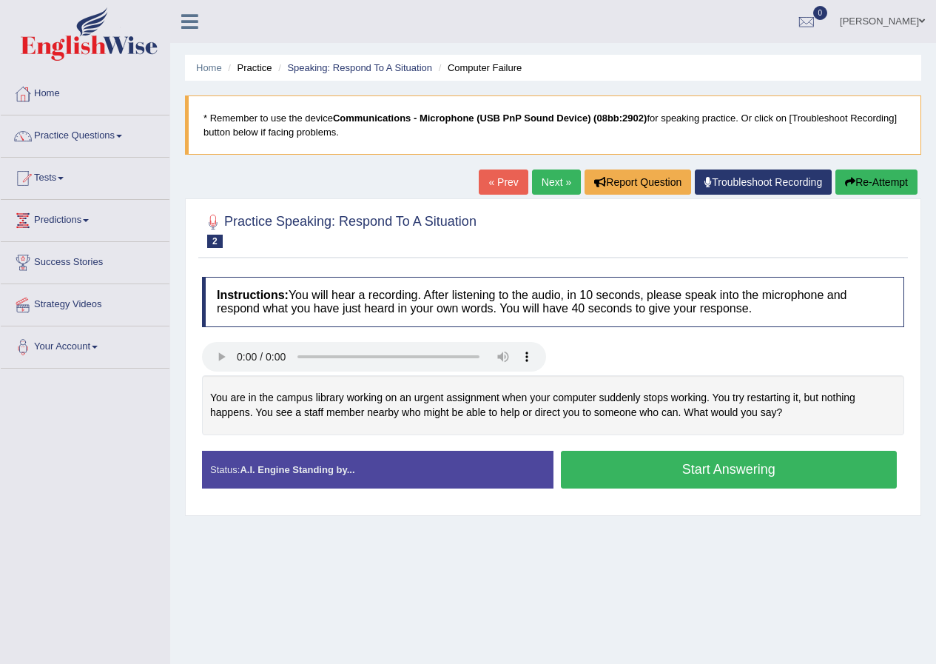
click at [654, 475] on button "Start Answering" at bounding box center [729, 470] width 337 height 38
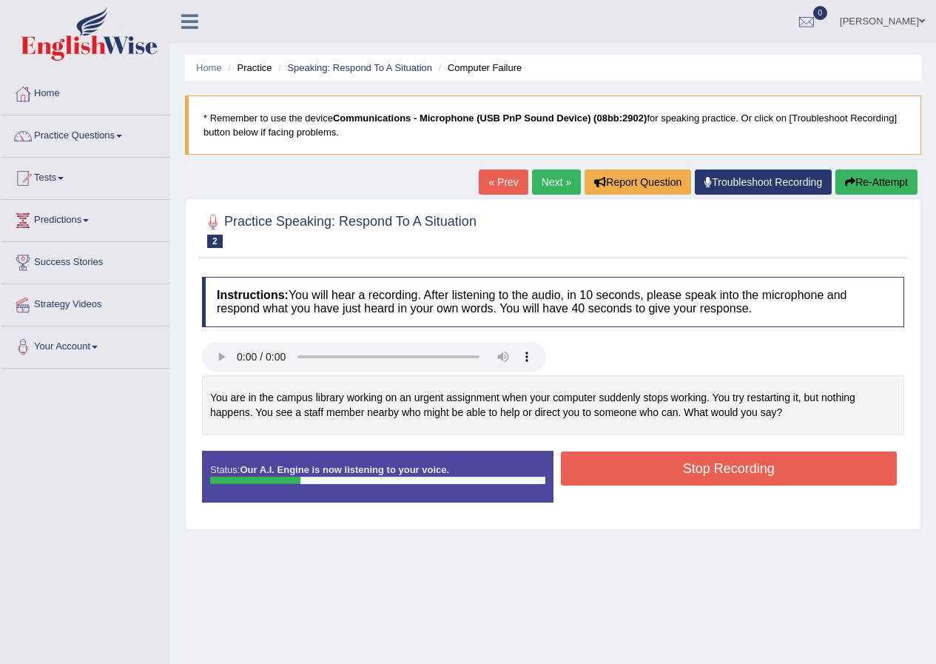
click at [882, 184] on button "Re-Attempt" at bounding box center [877, 182] width 82 height 25
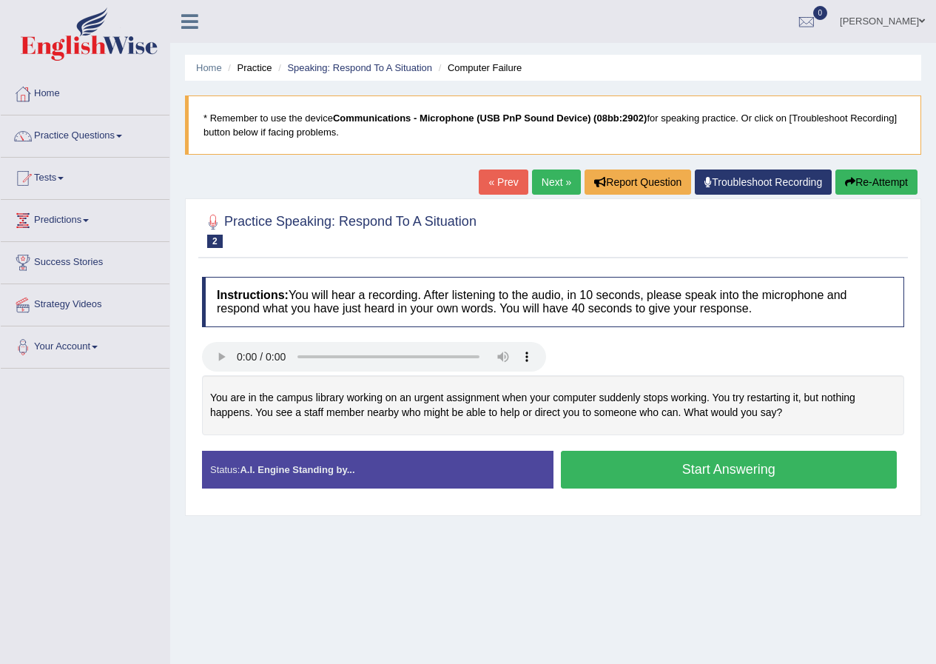
click at [748, 466] on button "Start Answering" at bounding box center [729, 470] width 337 height 38
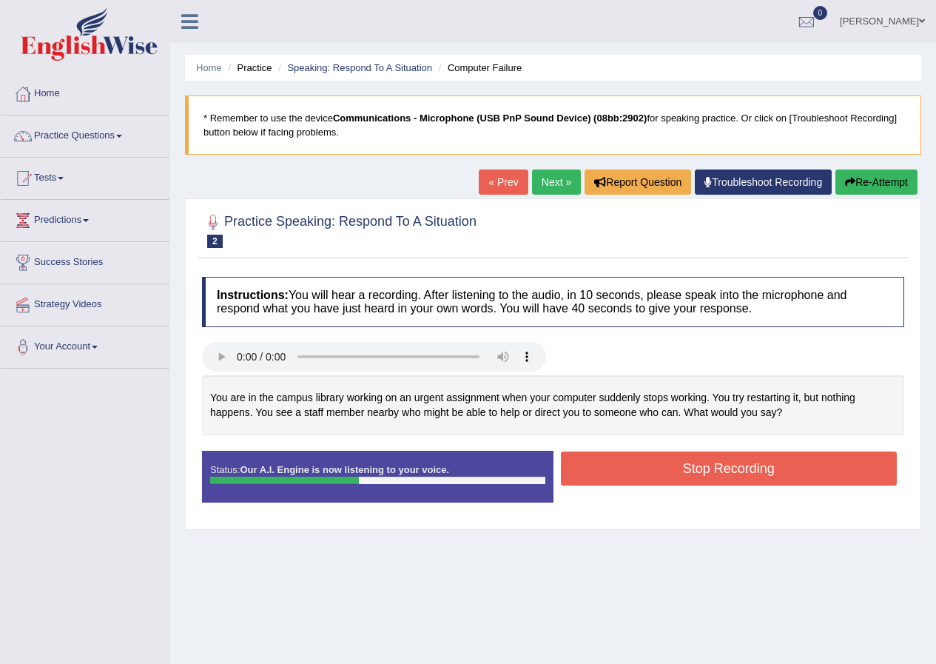
click at [739, 464] on button "Stop Recording" at bounding box center [729, 469] width 337 height 34
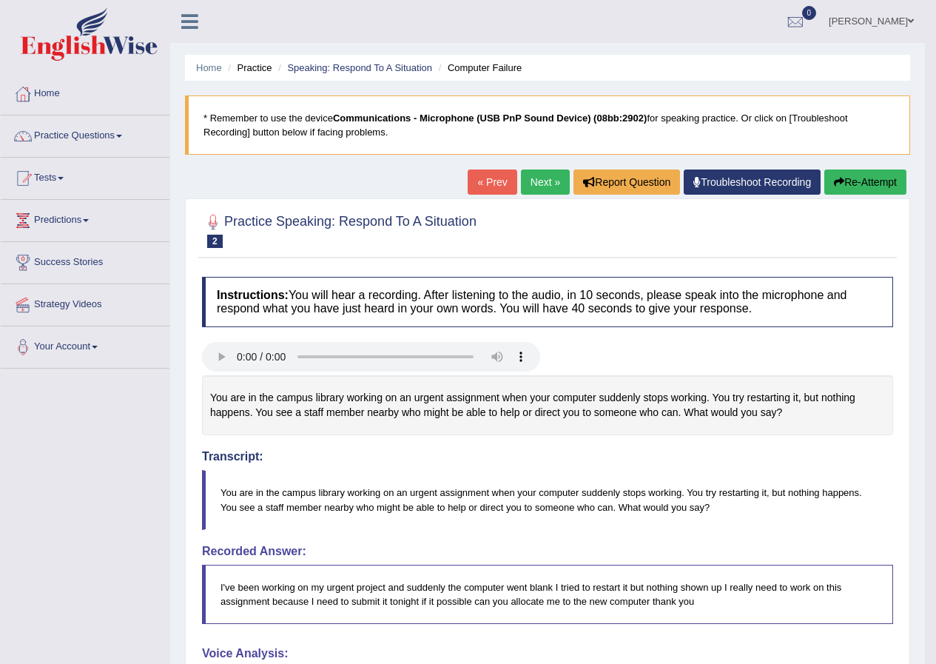
click at [528, 174] on link "Next »" at bounding box center [545, 182] width 49 height 25
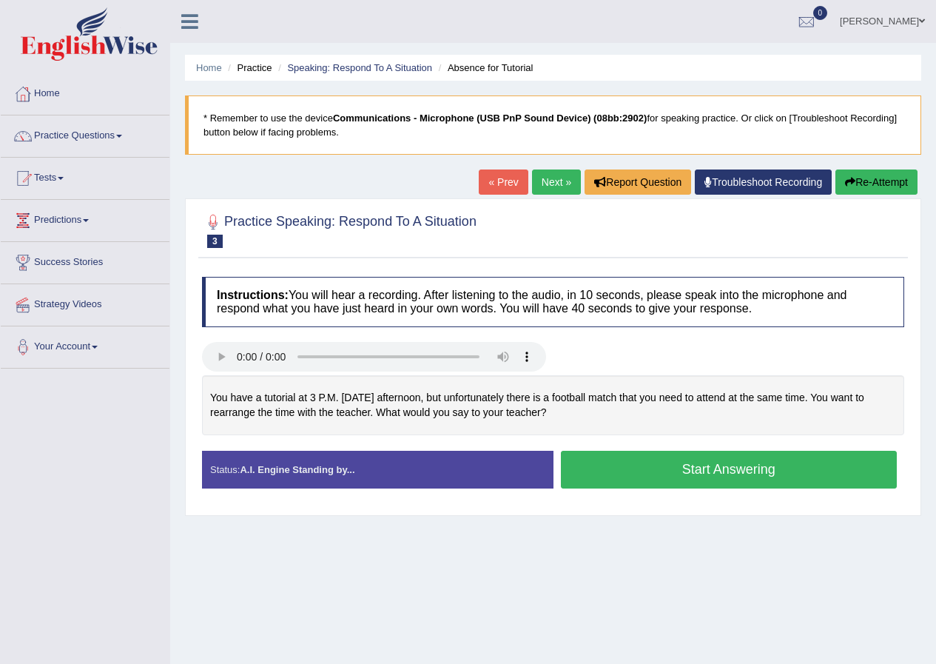
click at [633, 473] on button "Start Answering" at bounding box center [729, 470] width 337 height 38
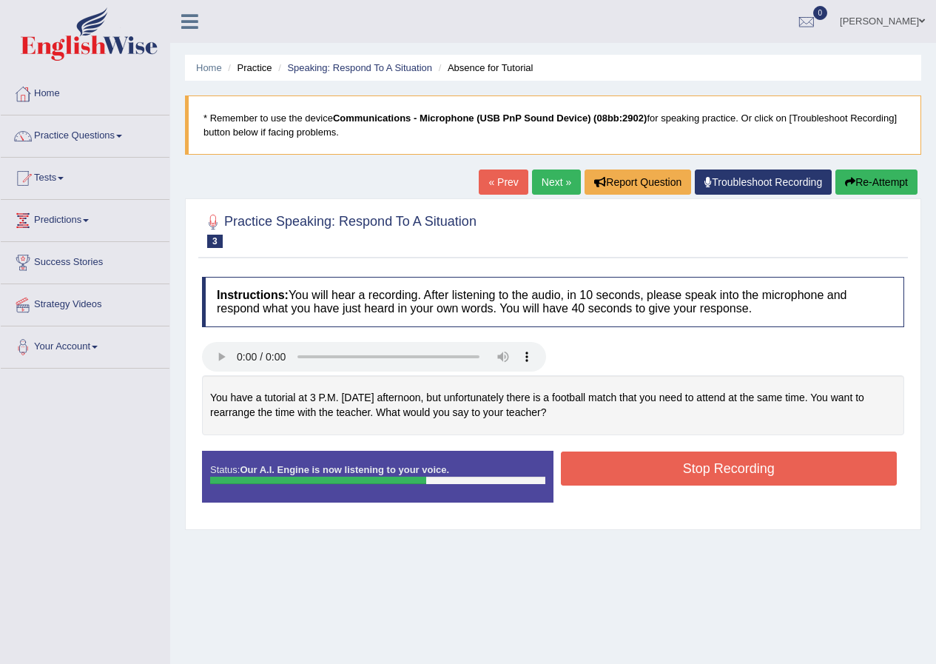
click at [623, 469] on button "Stop Recording" at bounding box center [729, 469] width 337 height 34
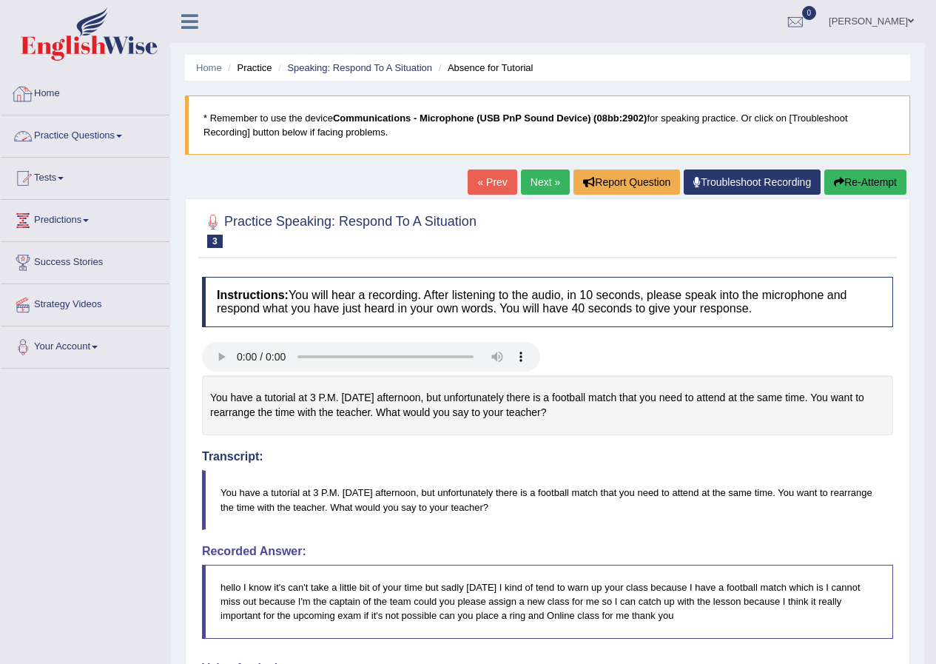
click at [118, 133] on link "Practice Questions" at bounding box center [85, 133] width 169 height 37
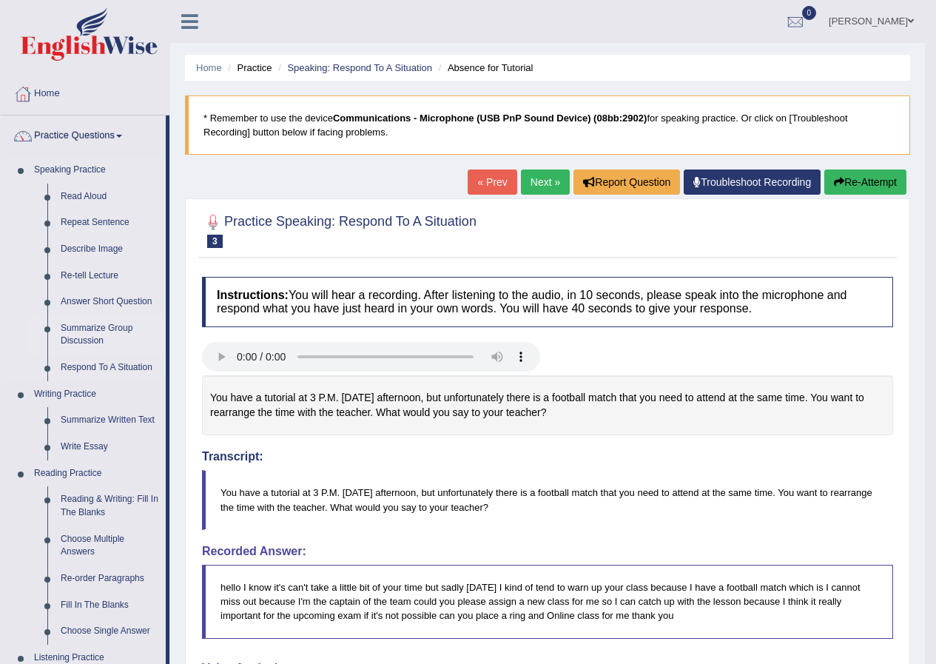
click at [73, 339] on link "Summarize Group Discussion" at bounding box center [110, 334] width 112 height 39
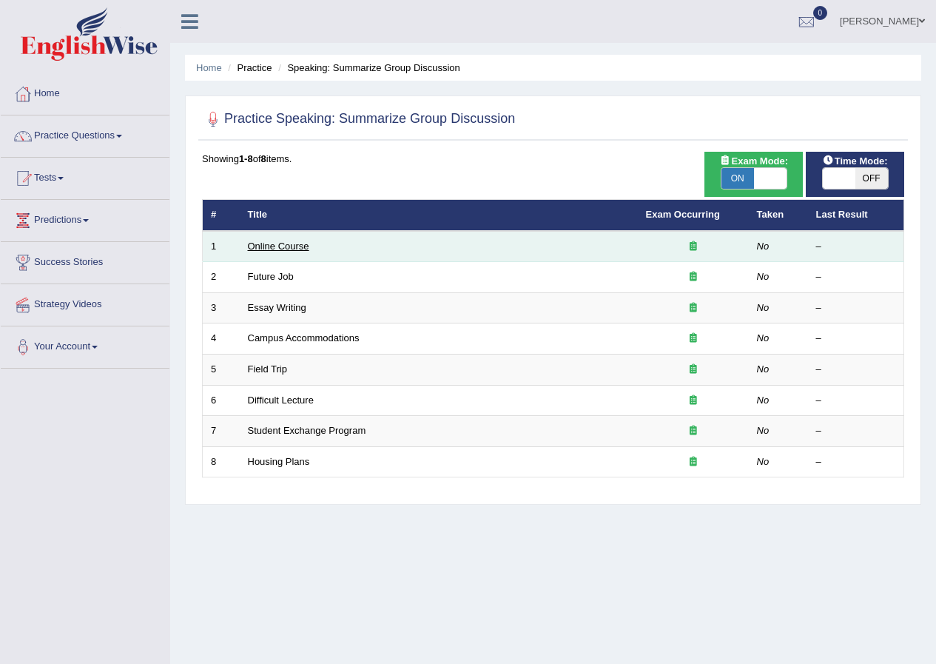
click at [289, 250] on link "Online Course" at bounding box center [278, 246] width 61 height 11
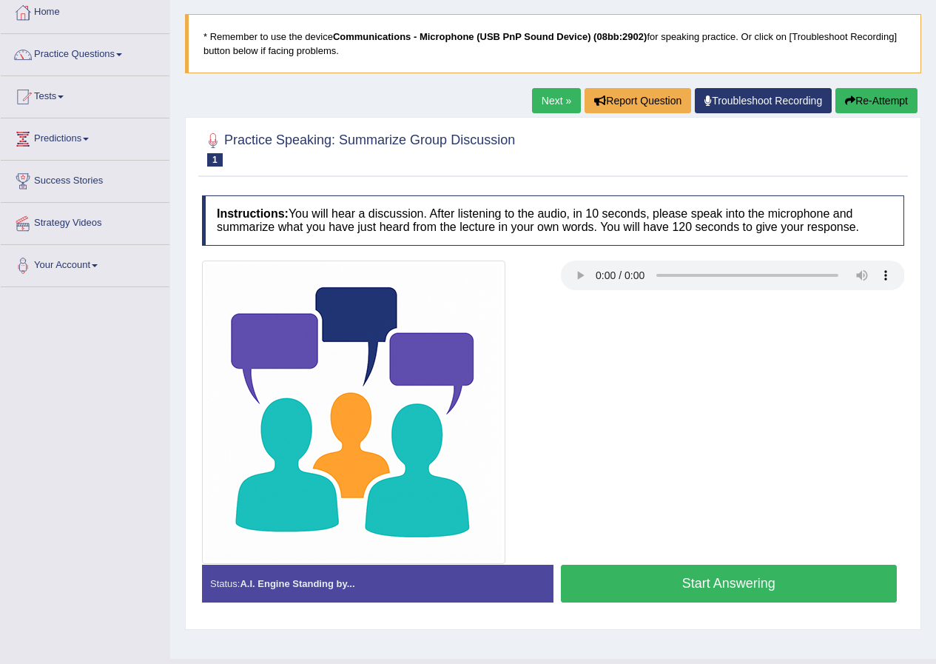
scroll to position [113, 0]
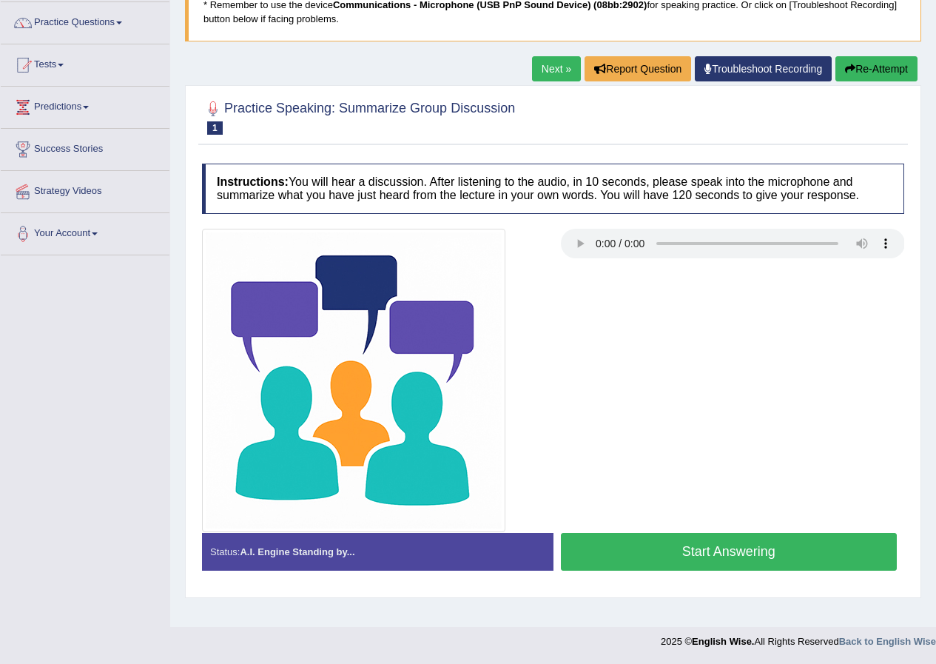
click at [729, 544] on button "Start Answering" at bounding box center [729, 552] width 337 height 38
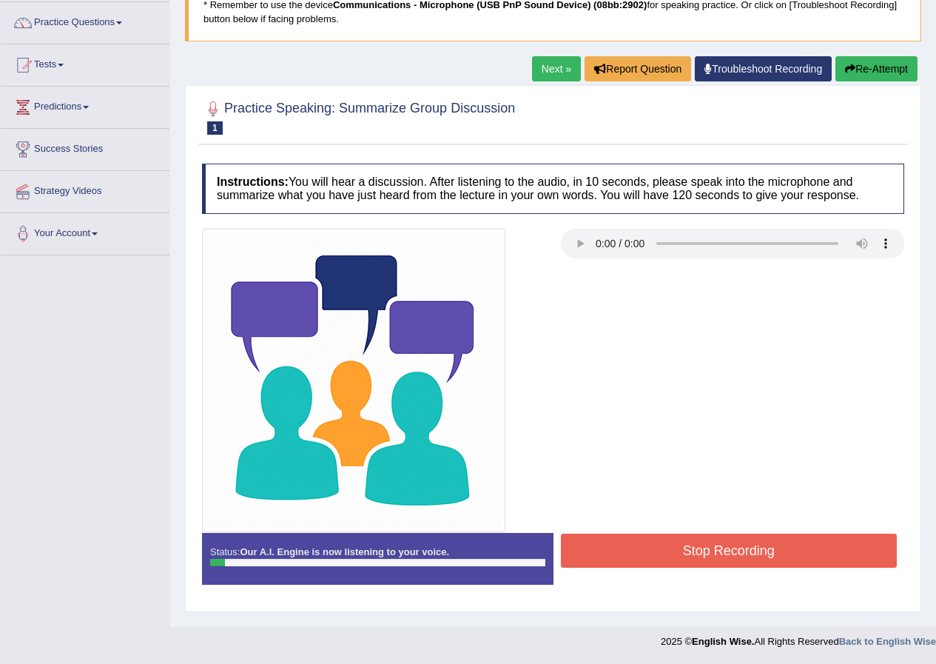
click at [873, 73] on button "Re-Attempt" at bounding box center [877, 68] width 82 height 25
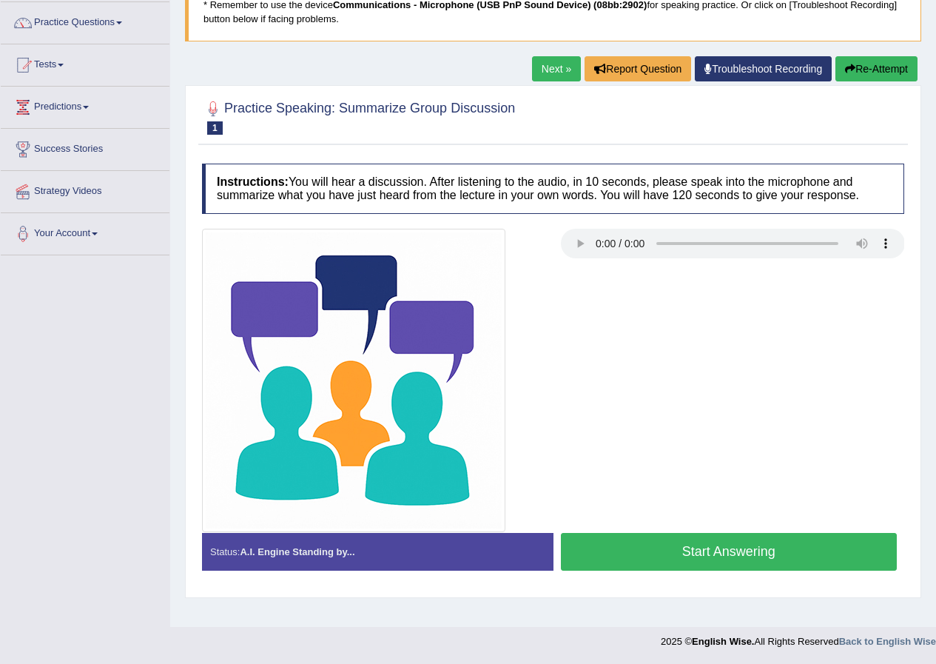
click at [702, 551] on button "Start Answering" at bounding box center [729, 552] width 337 height 38
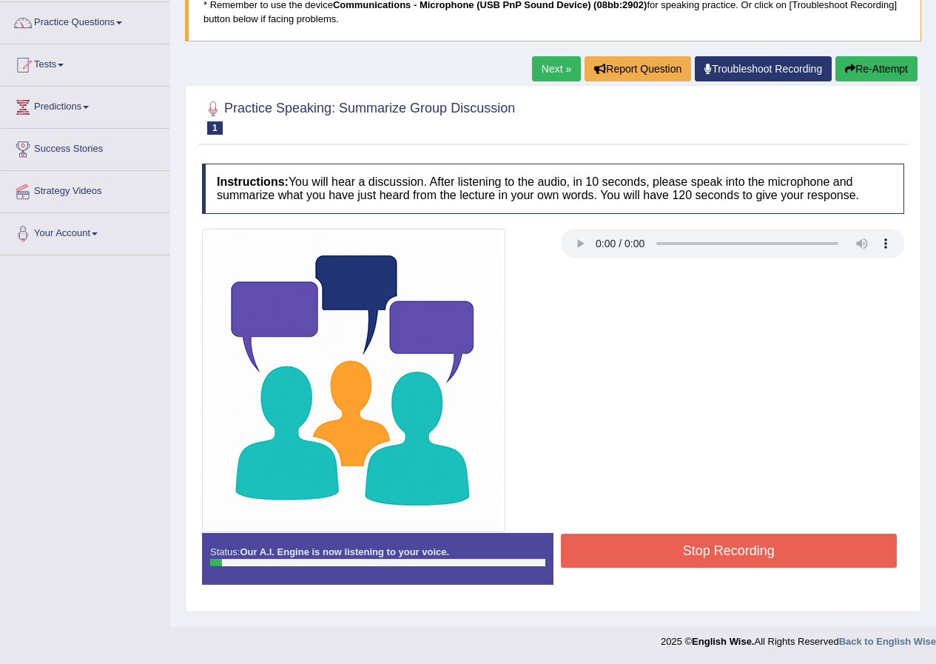
click at [884, 69] on button "Re-Attempt" at bounding box center [877, 68] width 82 height 25
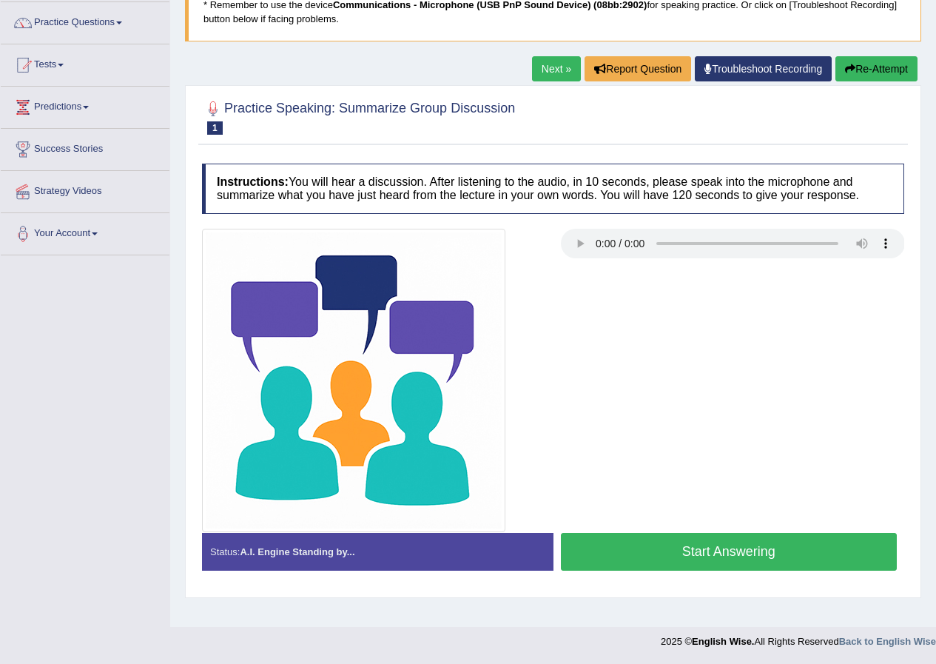
scroll to position [113, 0]
click button "Start Answering"
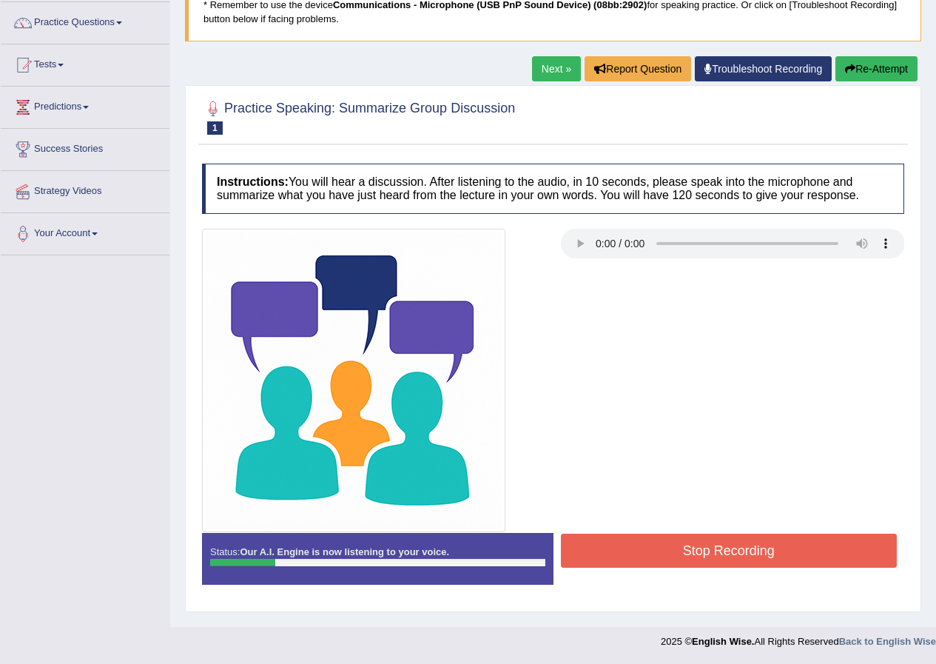
click button "Re-Attempt"
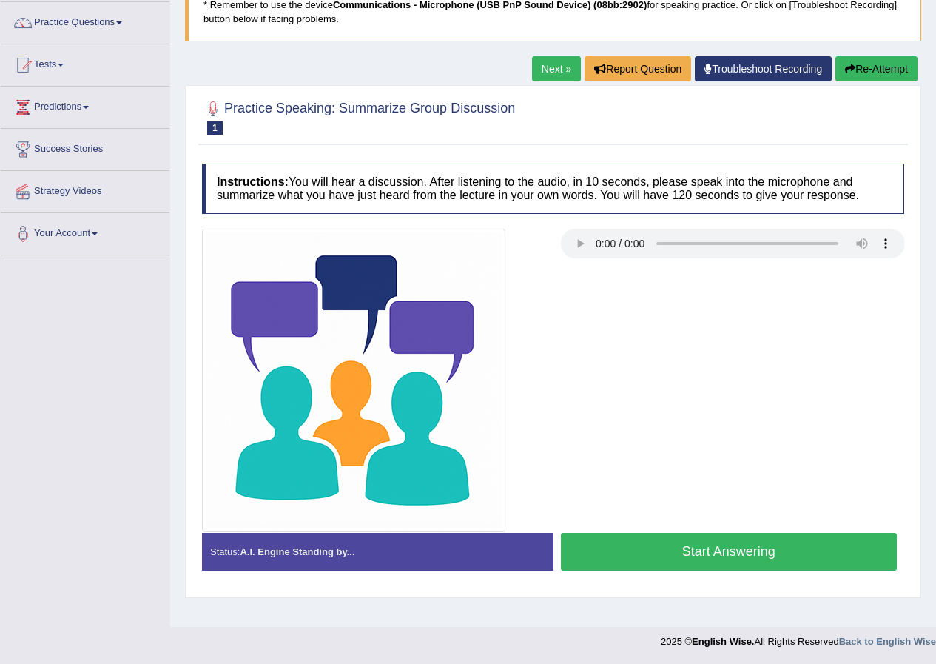
click at [733, 547] on button "Start Answering" at bounding box center [729, 552] width 337 height 38
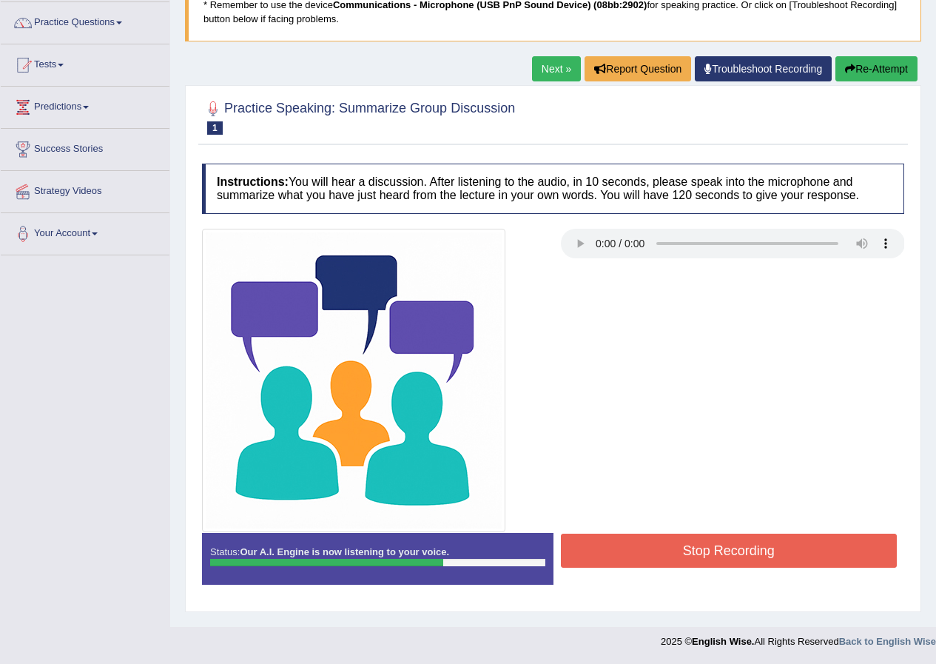
click at [685, 554] on button "Stop Recording" at bounding box center [729, 551] width 337 height 34
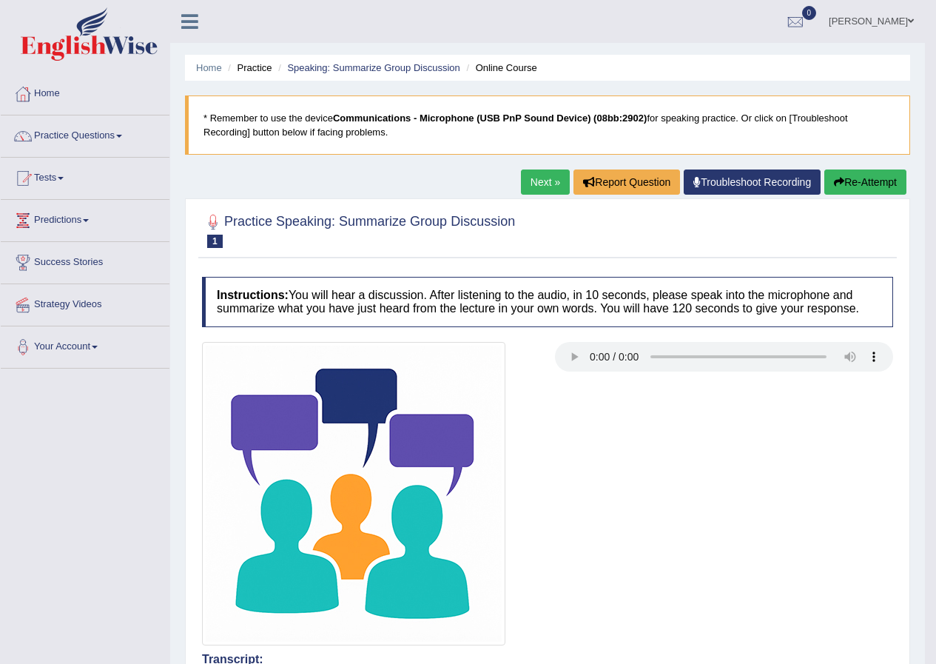
click at [542, 179] on link "Next »" at bounding box center [545, 182] width 49 height 25
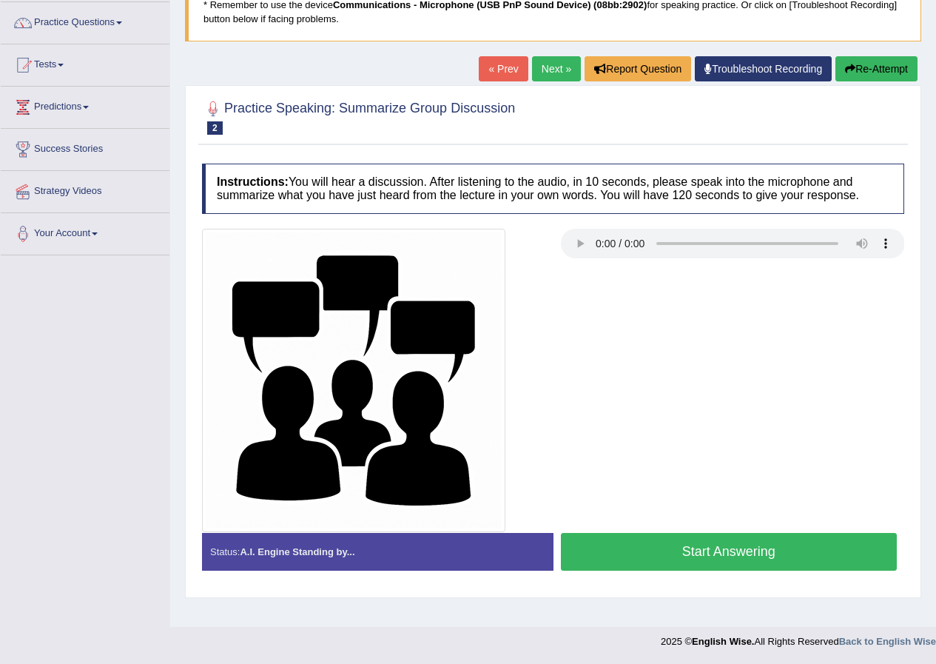
scroll to position [113, 0]
click at [784, 543] on button "Start Answering" at bounding box center [729, 552] width 337 height 38
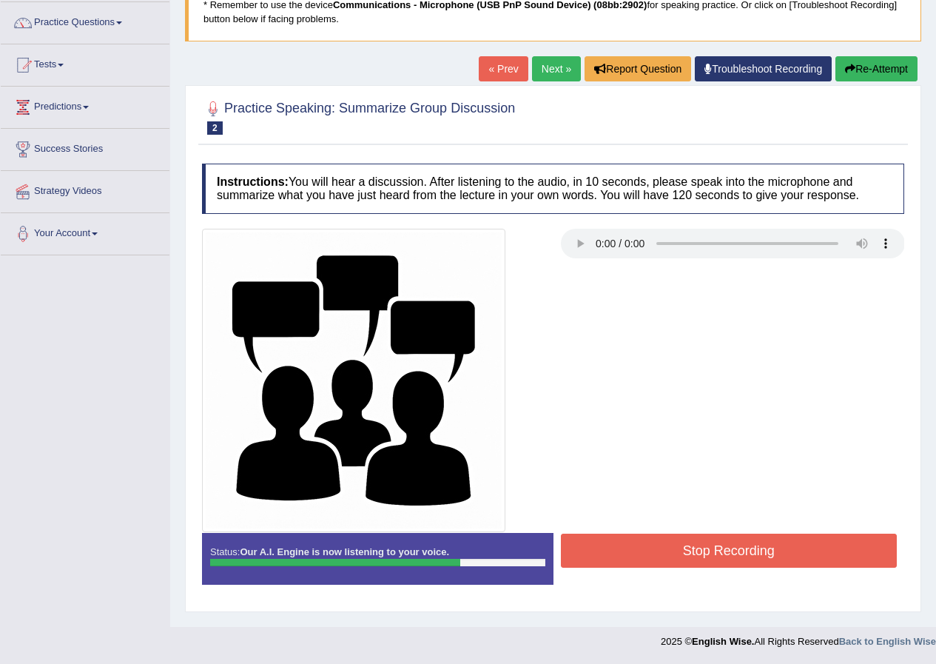
click at [755, 552] on button "Stop Recording" at bounding box center [729, 551] width 337 height 34
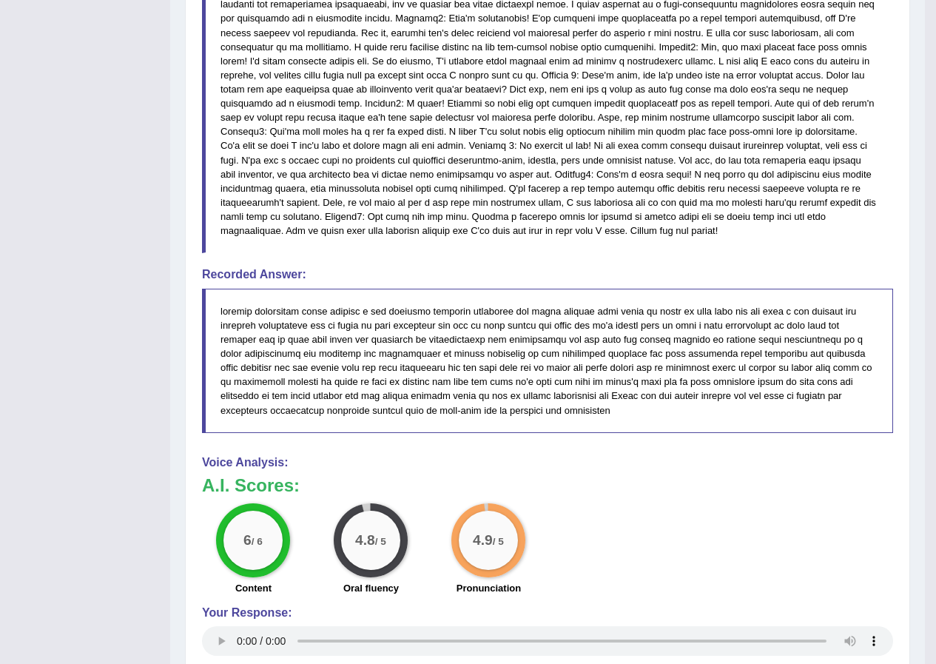
scroll to position [0, 0]
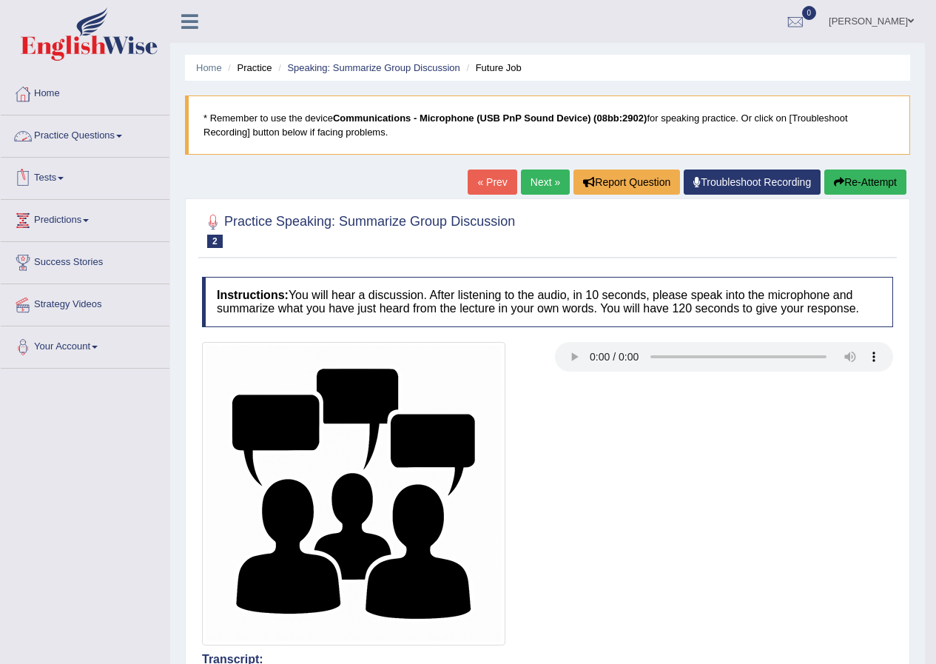
click at [73, 133] on link "Practice Questions" at bounding box center [85, 133] width 169 height 37
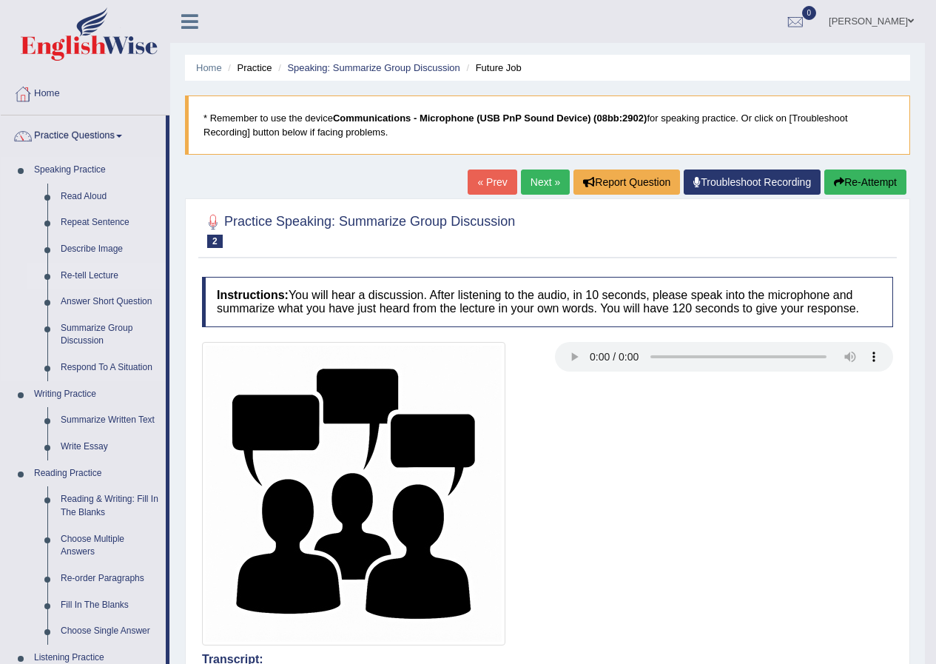
click at [98, 276] on link "Re-tell Lecture" at bounding box center [110, 276] width 112 height 27
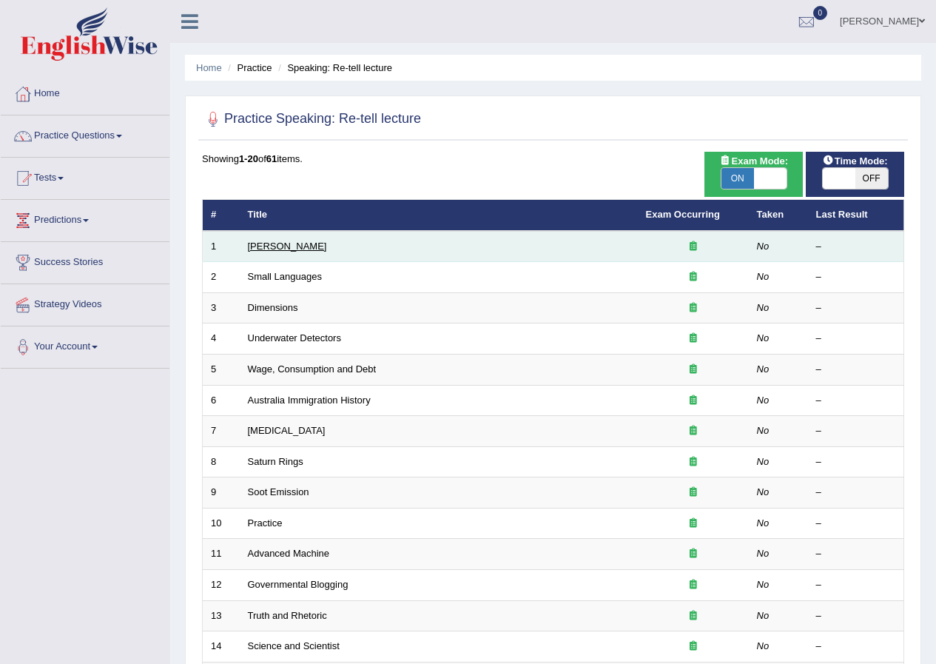
click at [285, 249] on link "[PERSON_NAME]" at bounding box center [287, 246] width 79 height 11
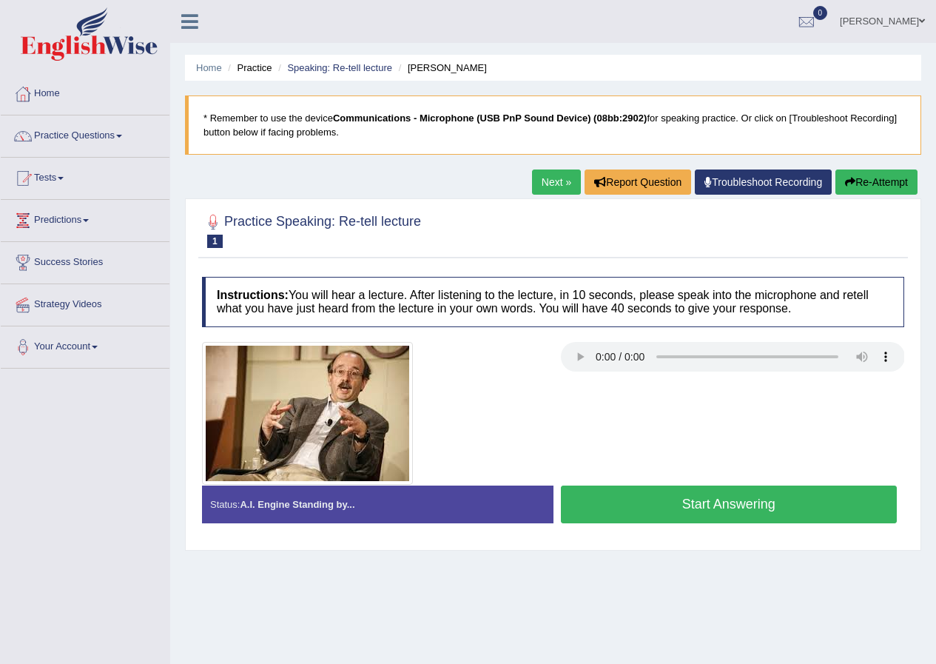
click at [699, 506] on button "Start Answering" at bounding box center [729, 505] width 337 height 38
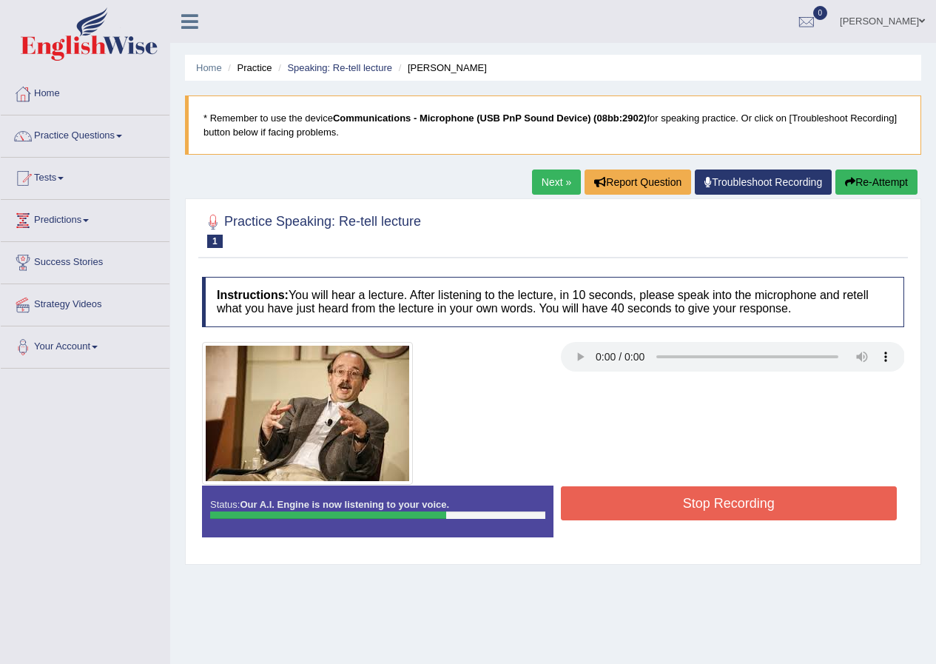
click at [873, 181] on button "Re-Attempt" at bounding box center [877, 182] width 82 height 25
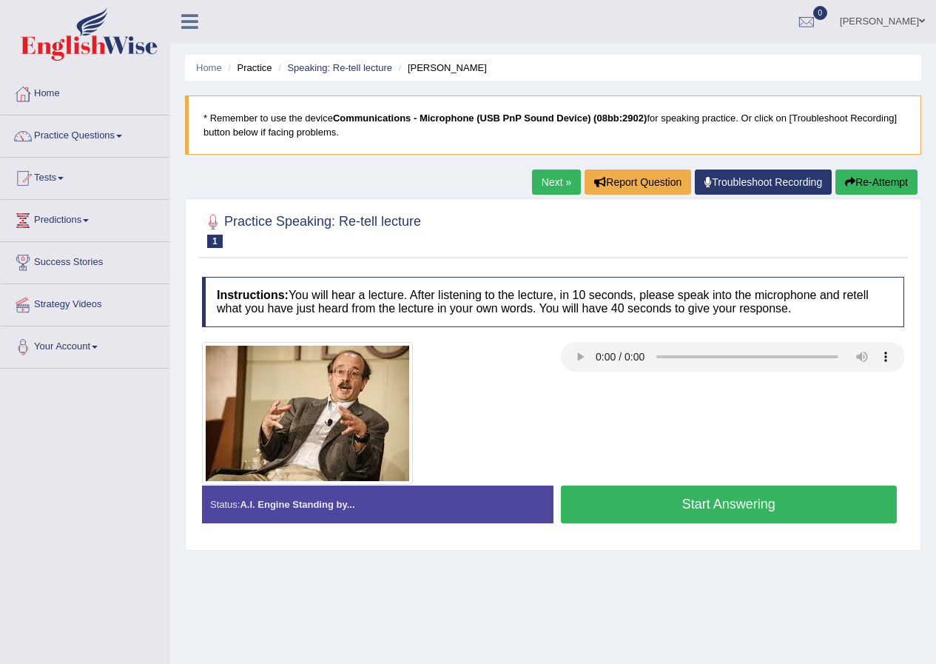
click at [720, 503] on button "Start Answering" at bounding box center [729, 505] width 337 height 38
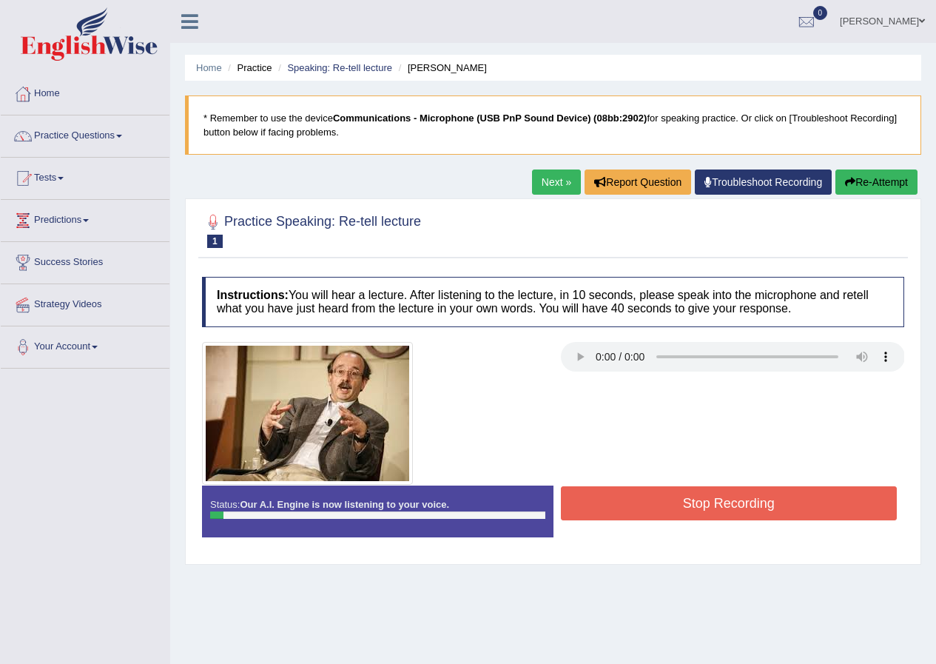
click at [894, 187] on button "Re-Attempt" at bounding box center [877, 182] width 82 height 25
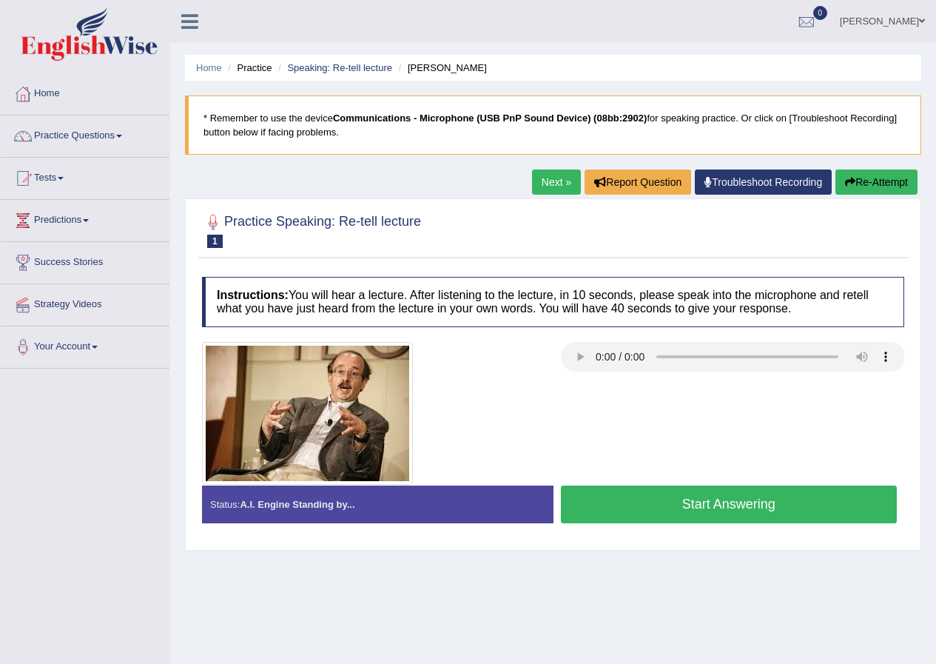
click at [717, 510] on button "Start Answering" at bounding box center [729, 505] width 337 height 38
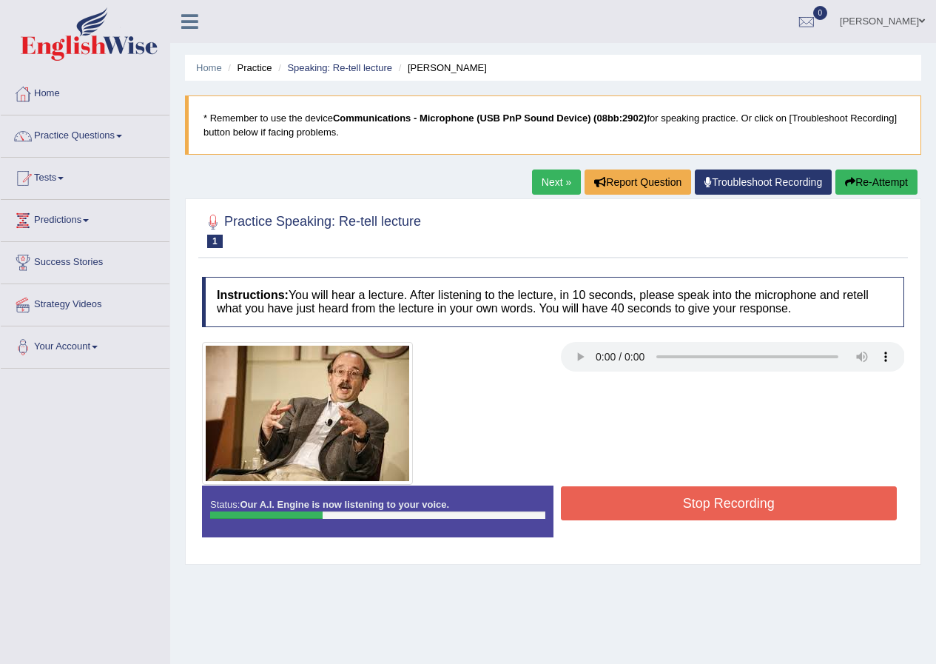
click at [884, 190] on button "Re-Attempt" at bounding box center [877, 182] width 82 height 25
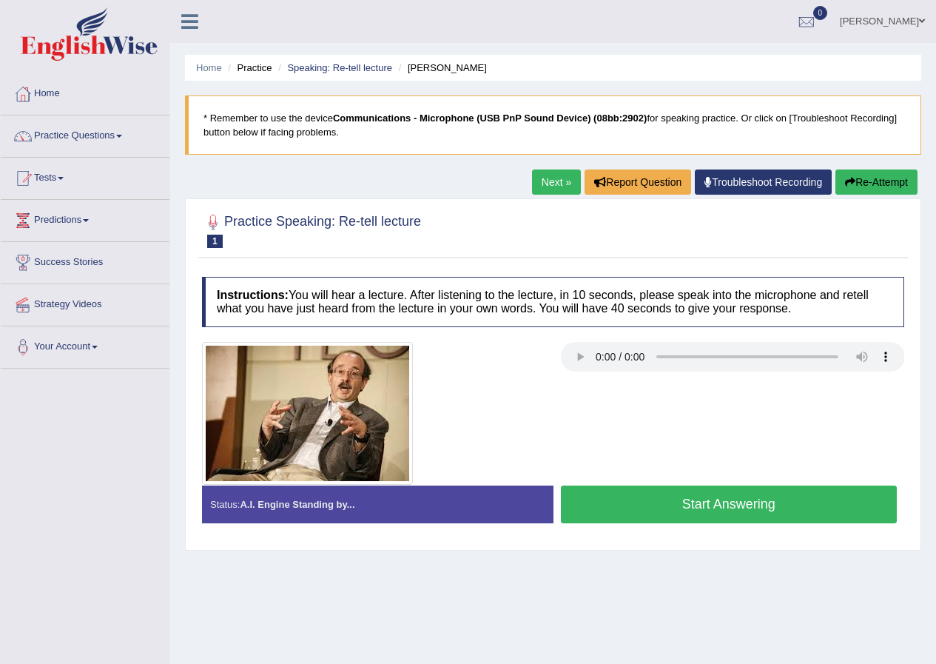
click at [745, 509] on button "Start Answering" at bounding box center [729, 505] width 337 height 38
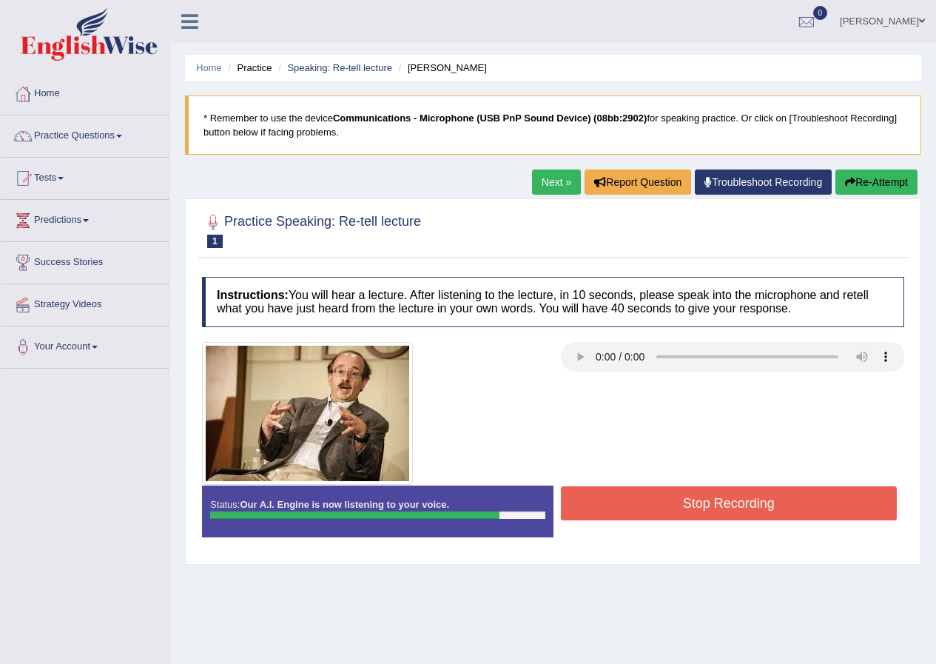
click at [783, 498] on button "Stop Recording" at bounding box center [729, 503] width 337 height 34
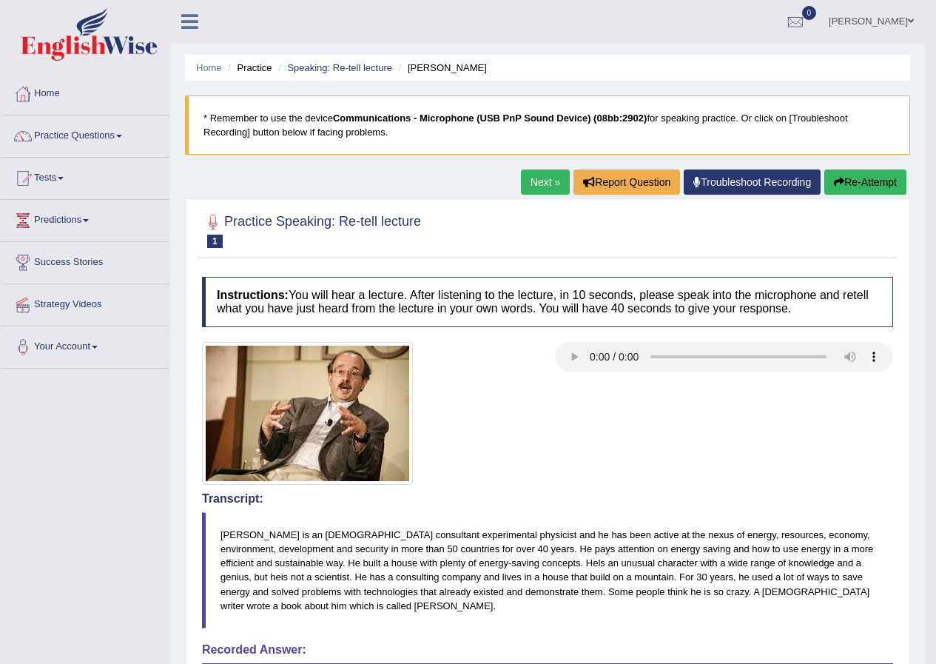
click at [542, 189] on link "Next »" at bounding box center [545, 182] width 49 height 25
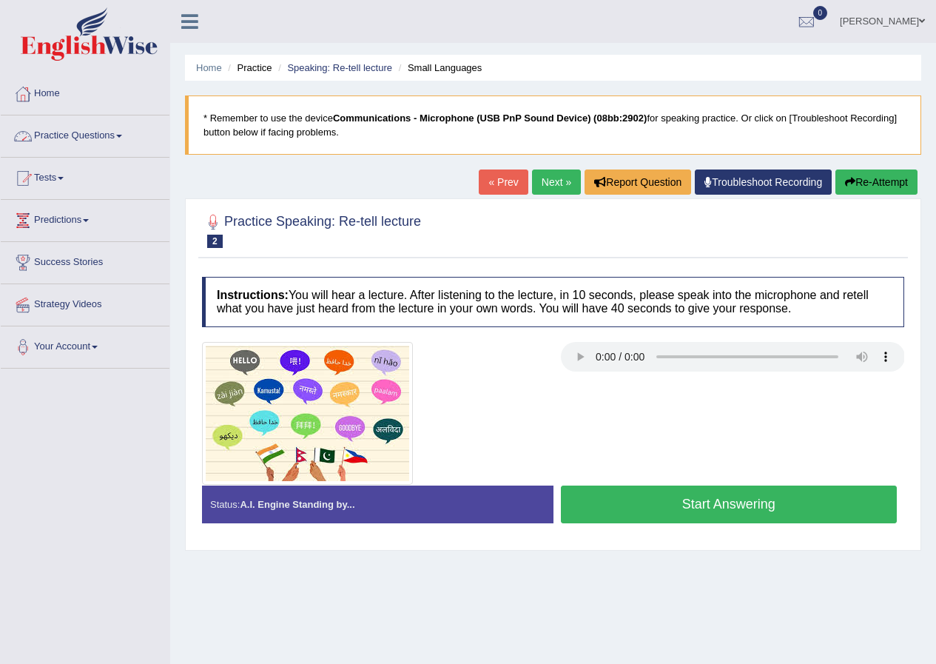
click at [690, 513] on button "Start Answering" at bounding box center [729, 505] width 337 height 38
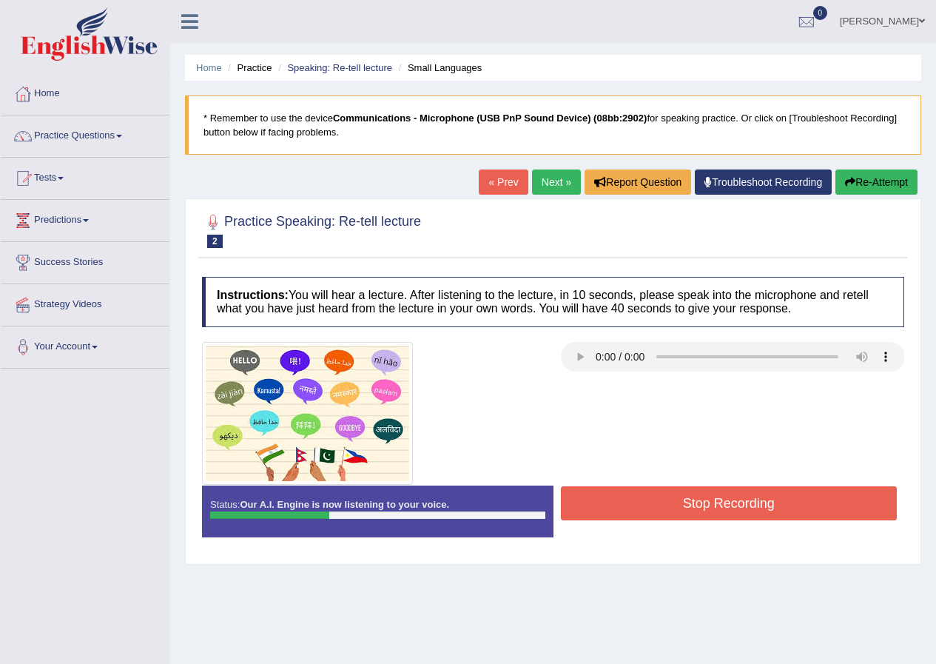
click at [873, 184] on button "Re-Attempt" at bounding box center [877, 182] width 82 height 25
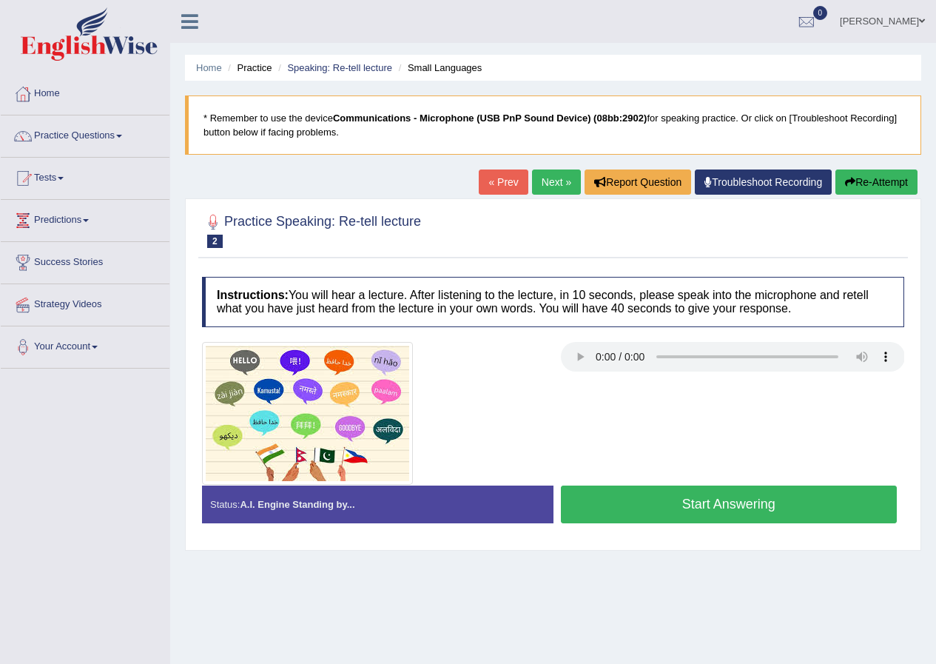
click at [645, 499] on button "Start Answering" at bounding box center [729, 505] width 337 height 38
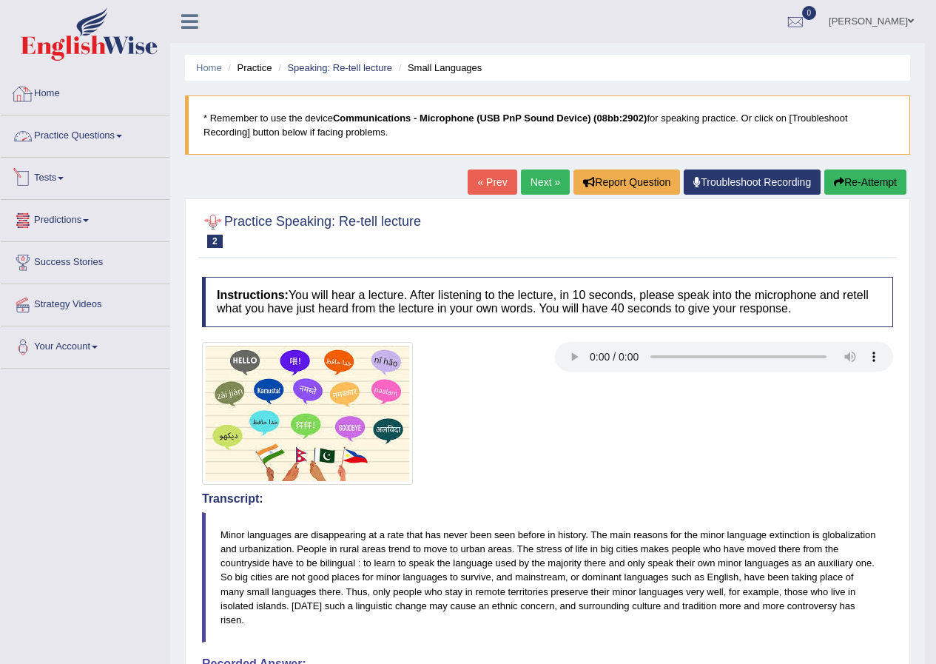
click at [73, 125] on link "Practice Questions" at bounding box center [85, 133] width 169 height 37
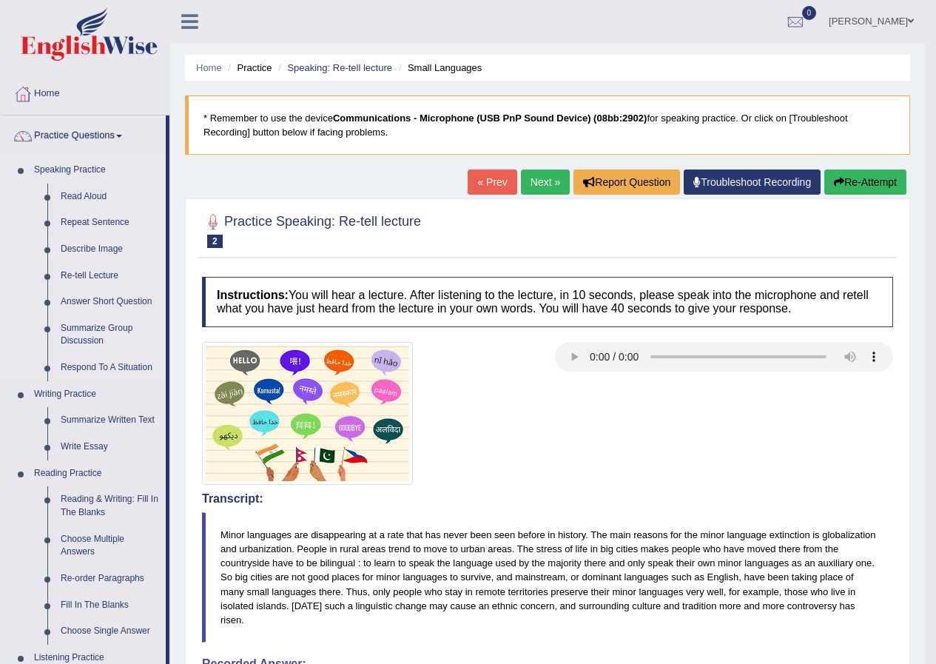
click at [106, 244] on link "Describe Image" at bounding box center [110, 249] width 112 height 27
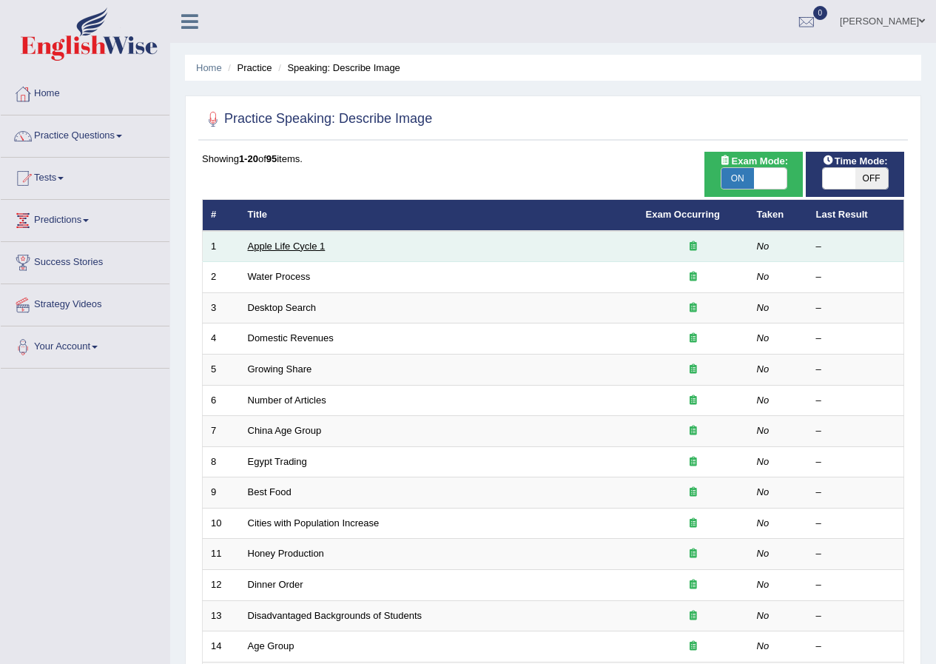
click at [290, 248] on link "Apple Life Cycle 1" at bounding box center [287, 246] width 78 height 11
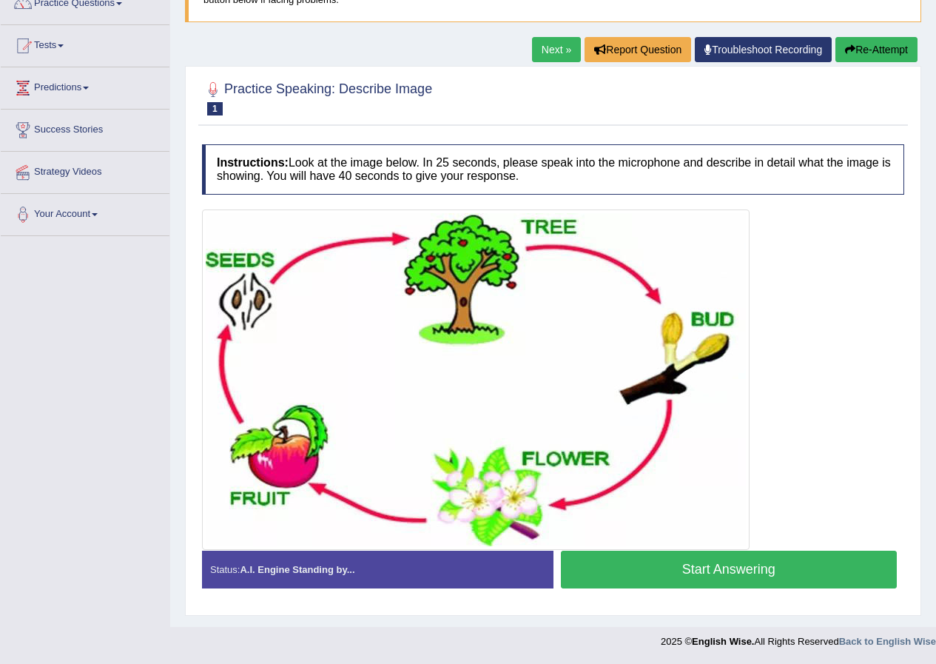
click at [668, 569] on button "Start Answering" at bounding box center [729, 570] width 337 height 38
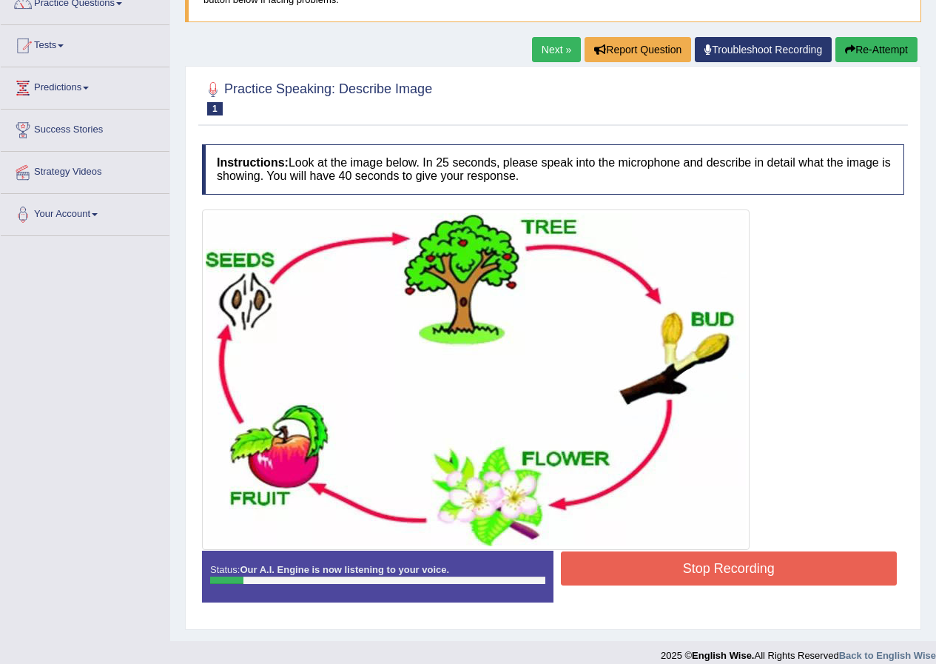
click at [866, 44] on button "Re-Attempt" at bounding box center [877, 49] width 82 height 25
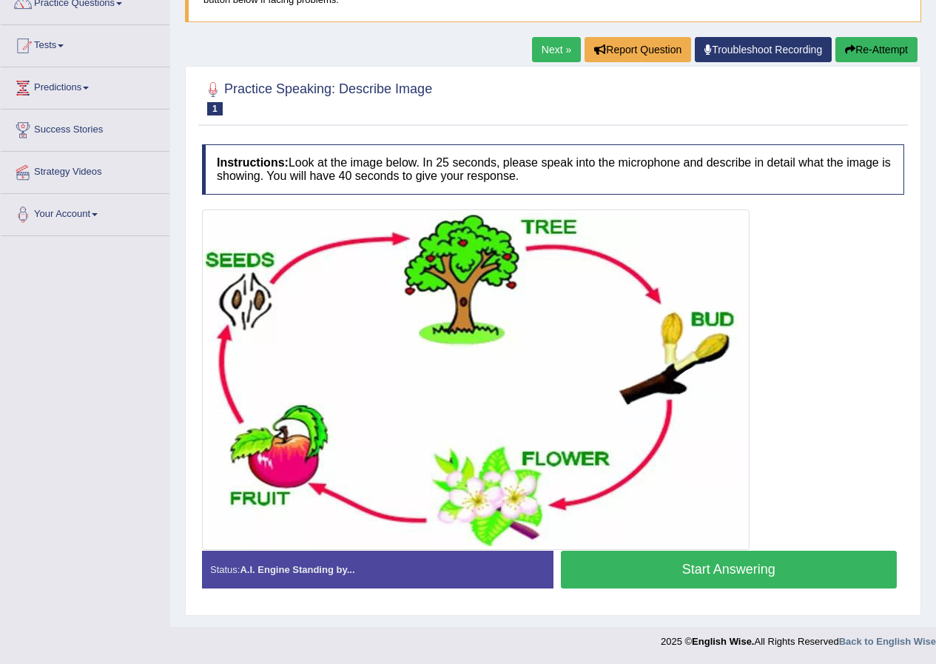
scroll to position [133, 0]
click at [716, 577] on button "Start Answering" at bounding box center [729, 570] width 337 height 38
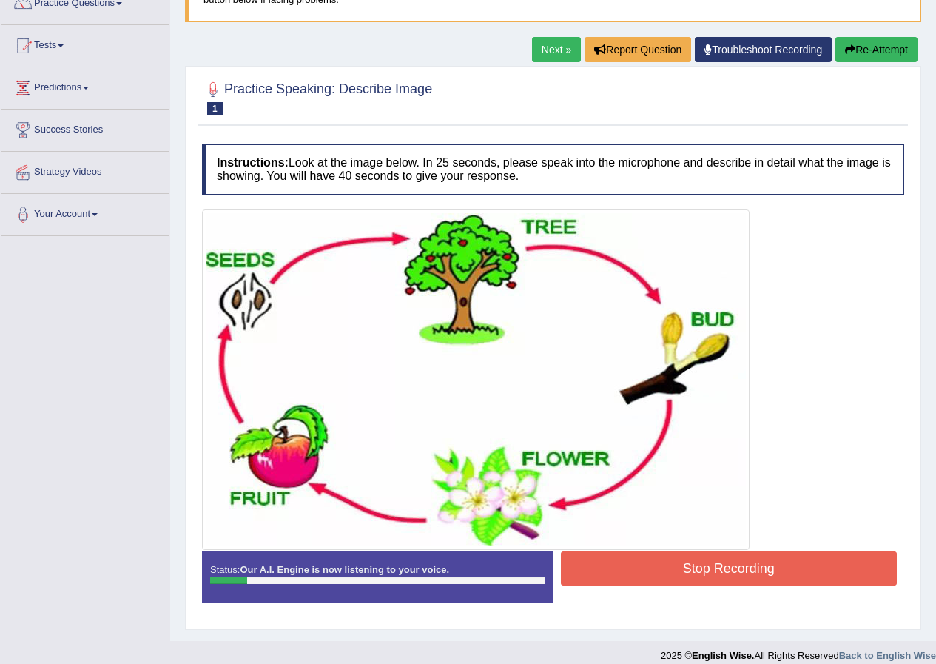
click at [850, 39] on button "Re-Attempt" at bounding box center [877, 49] width 82 height 25
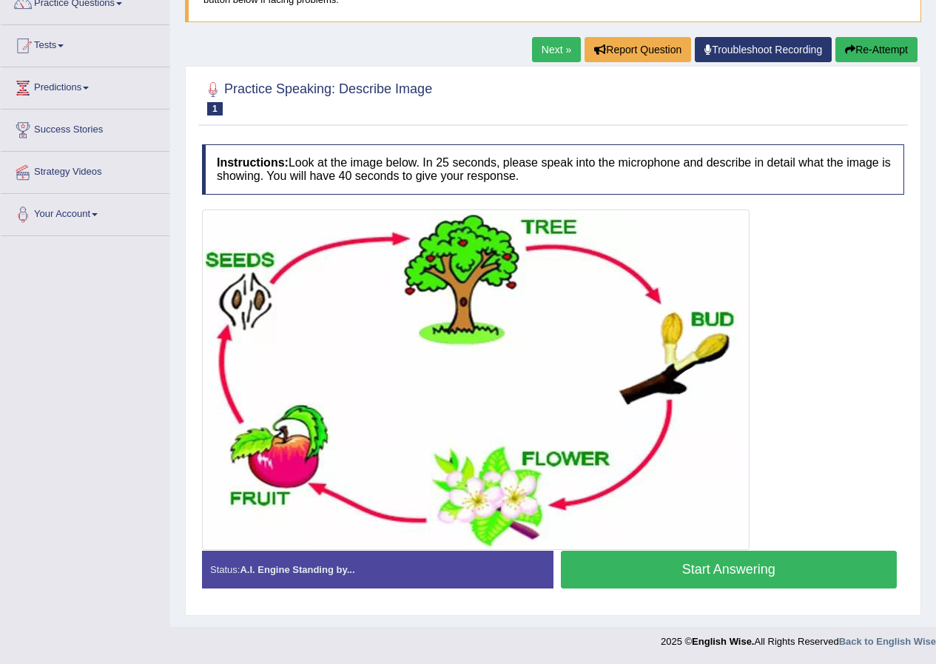
click at [765, 571] on button "Start Answering" at bounding box center [729, 570] width 337 height 38
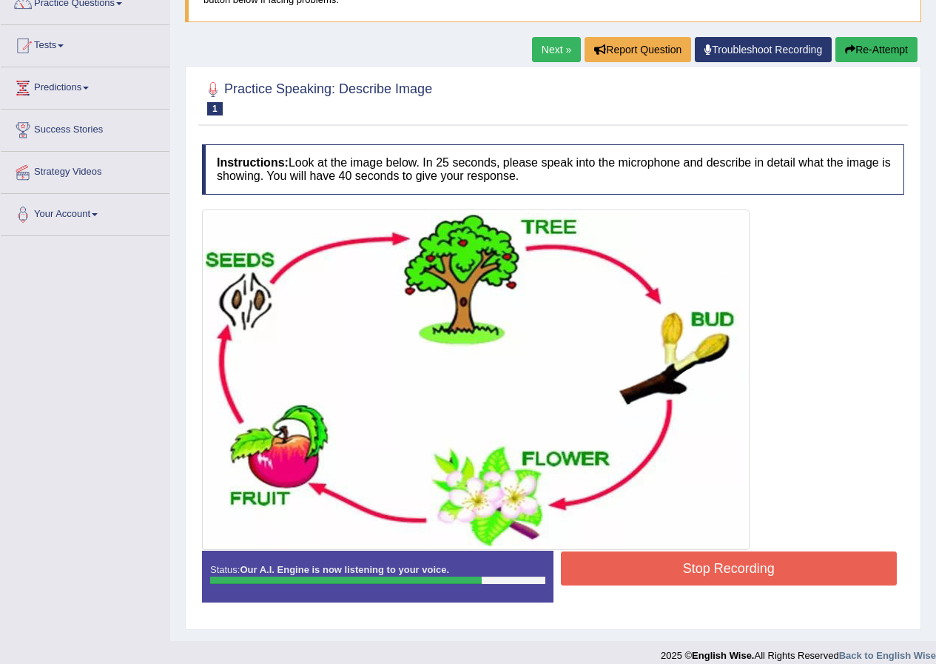
click at [631, 575] on button "Stop Recording" at bounding box center [729, 568] width 337 height 34
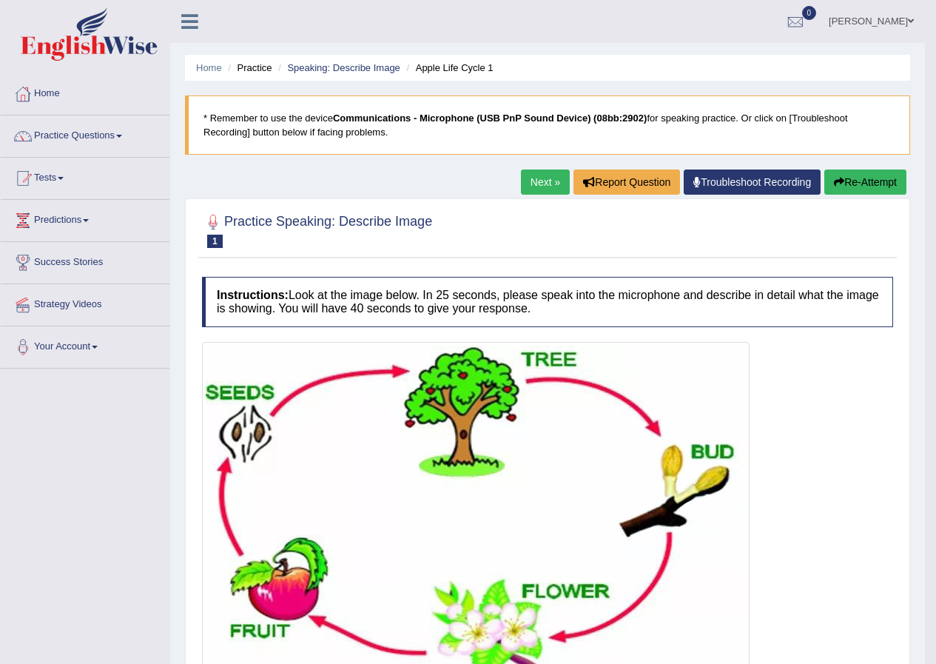
click at [539, 181] on link "Next »" at bounding box center [545, 182] width 49 height 25
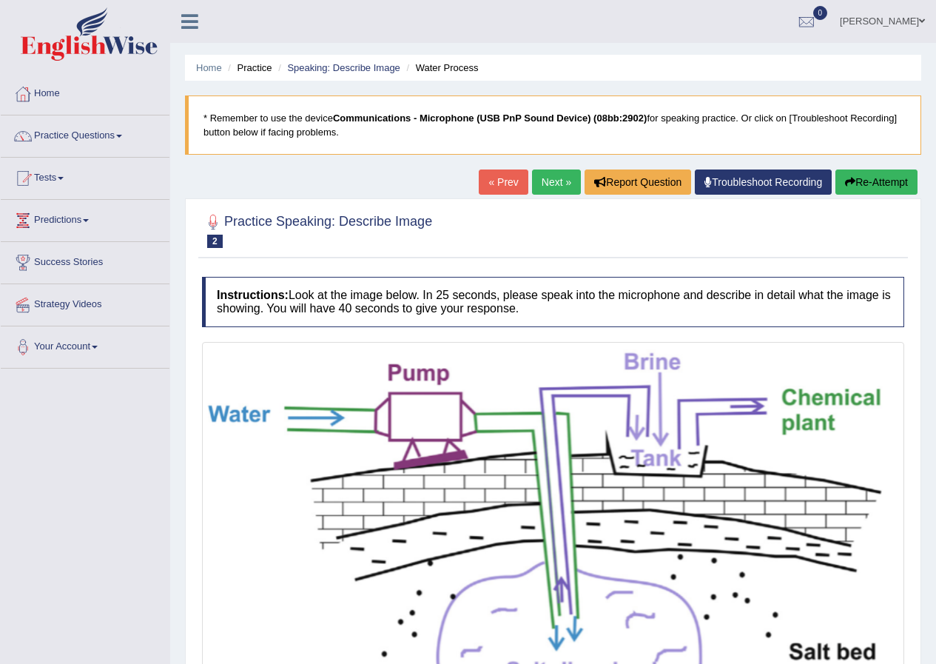
scroll to position [268, 0]
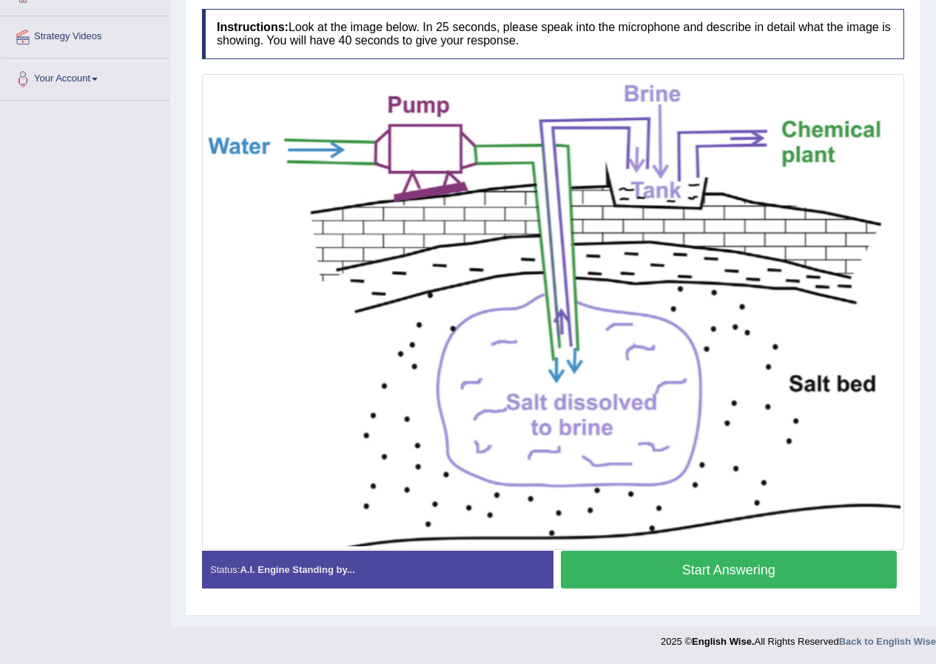
click at [717, 577] on button "Start Answering" at bounding box center [729, 570] width 337 height 38
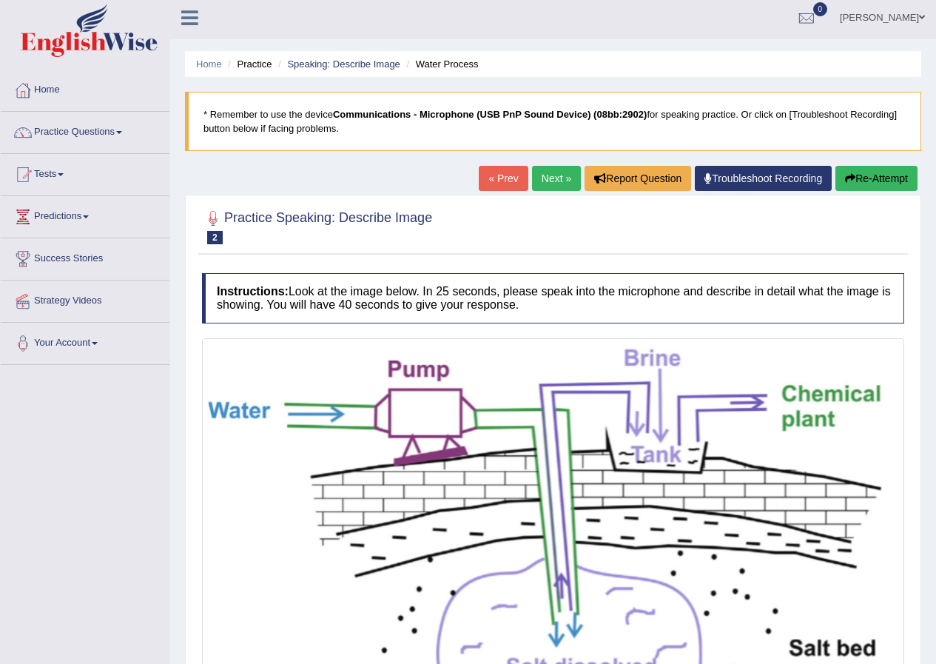
scroll to position [0, 0]
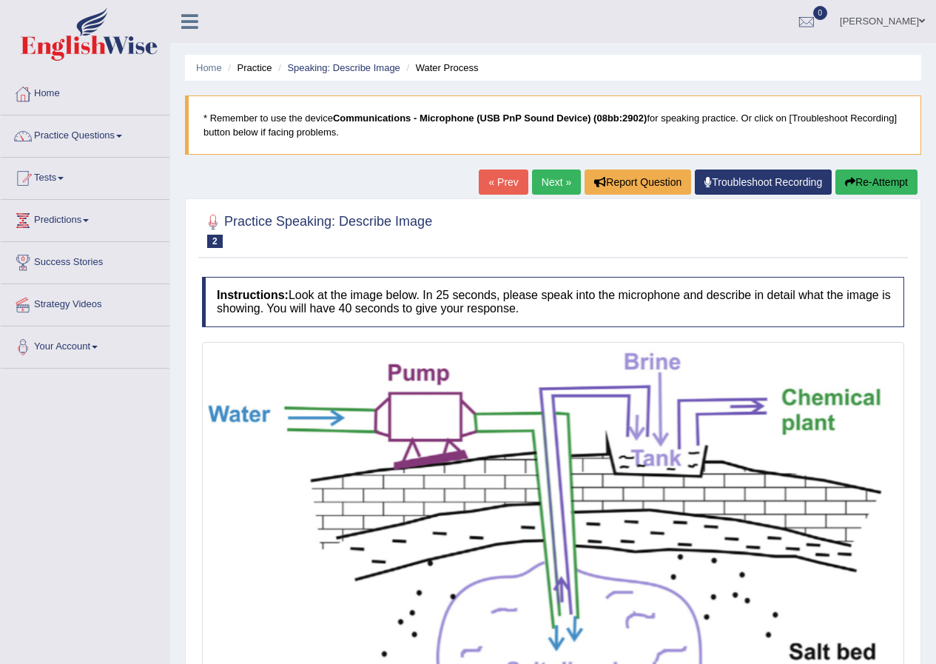
click at [882, 187] on button "Re-Attempt" at bounding box center [877, 182] width 82 height 25
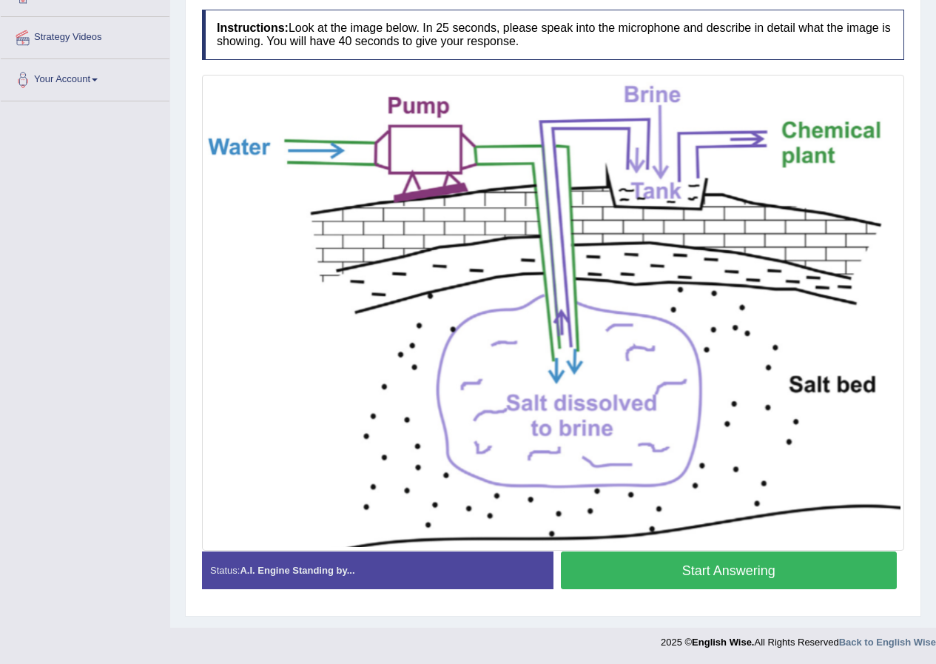
scroll to position [268, 0]
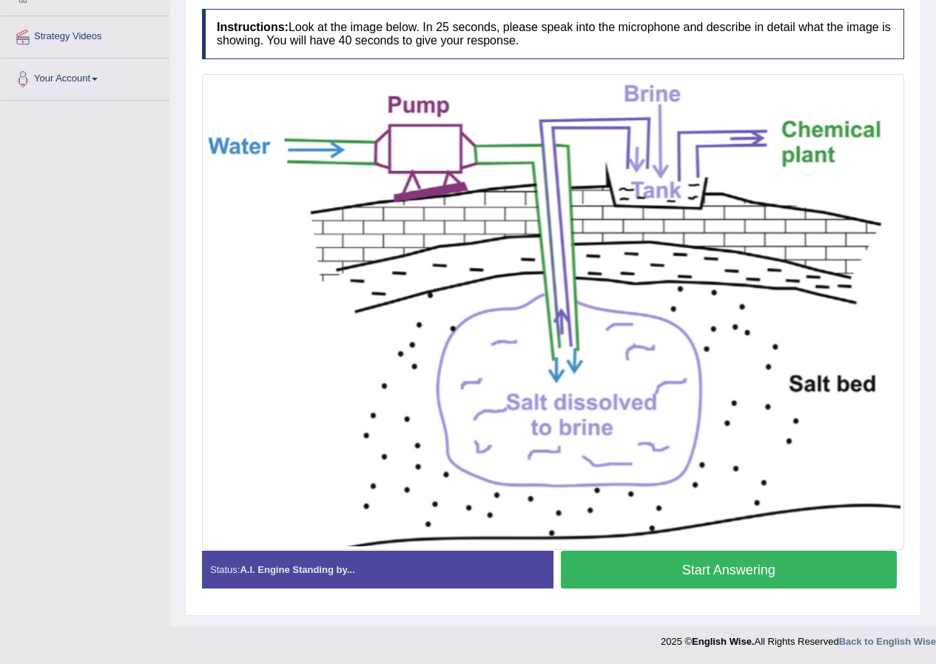
click at [834, 566] on button "Start Answering" at bounding box center [729, 570] width 337 height 38
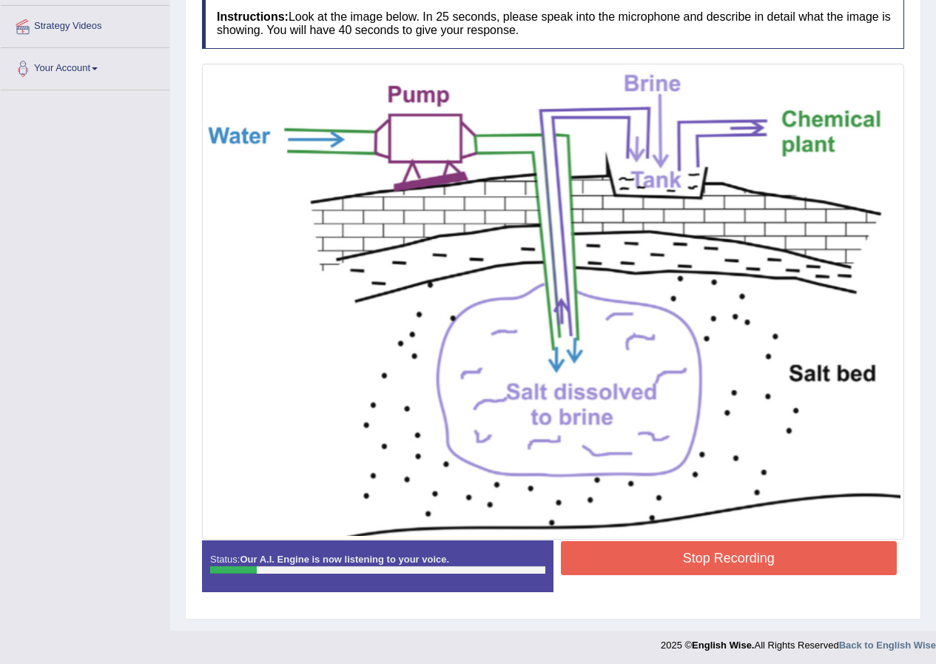
scroll to position [282, 0]
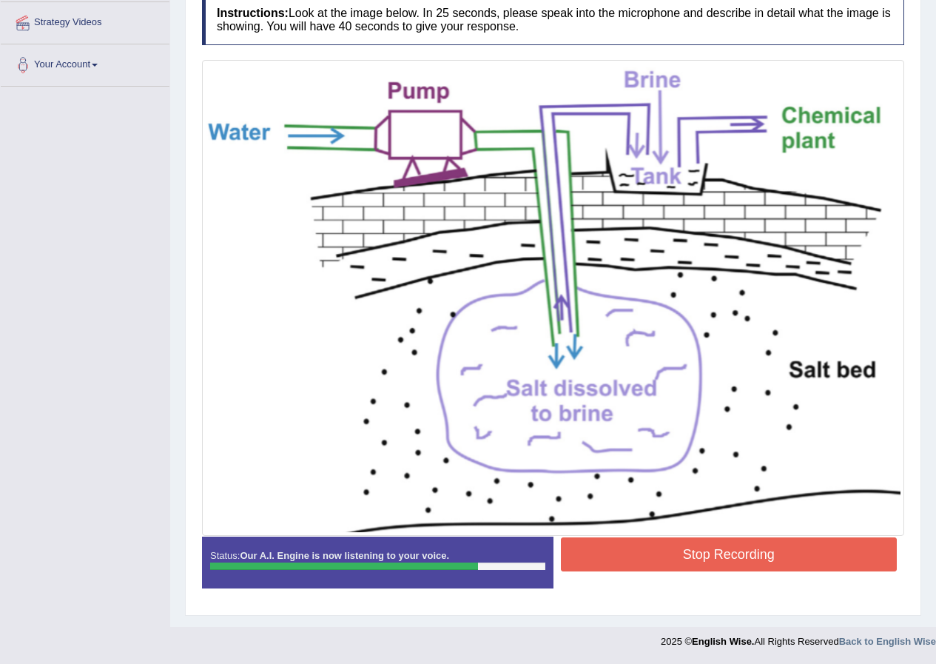
click at [766, 554] on button "Stop Recording" at bounding box center [729, 554] width 337 height 34
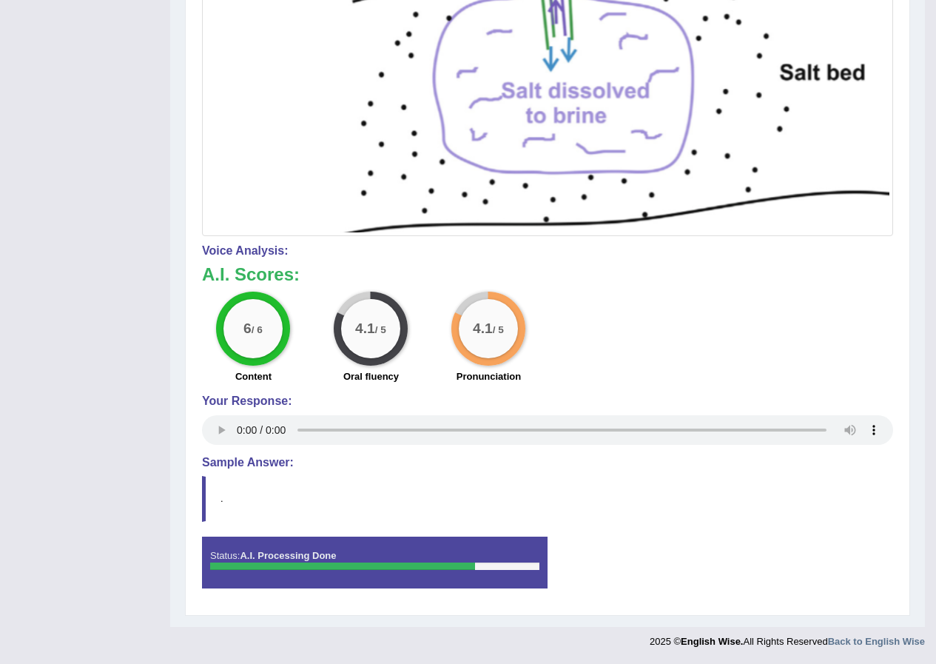
scroll to position [0, 0]
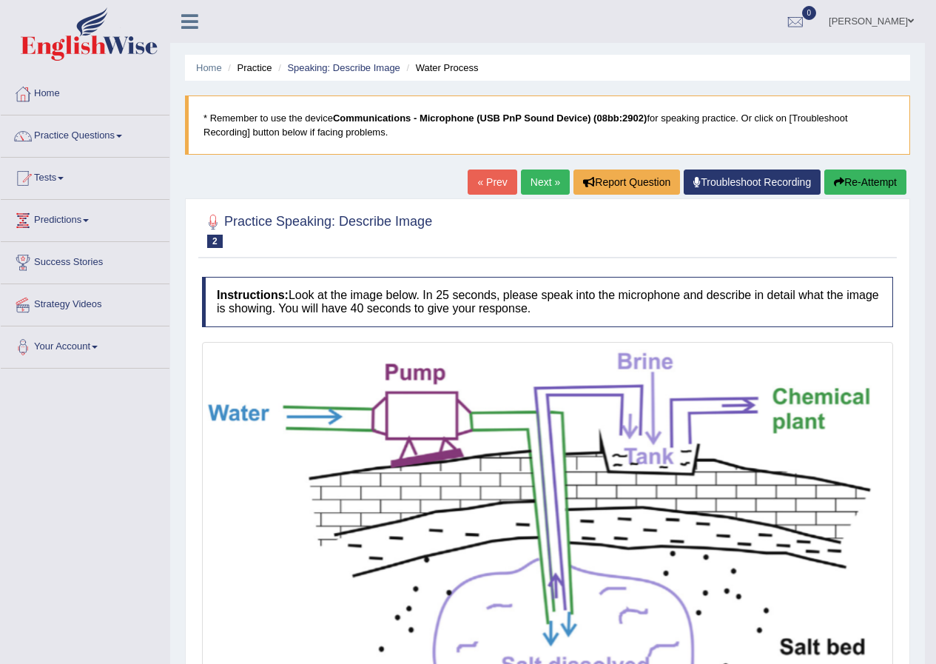
click at [545, 181] on link "Next »" at bounding box center [545, 182] width 49 height 25
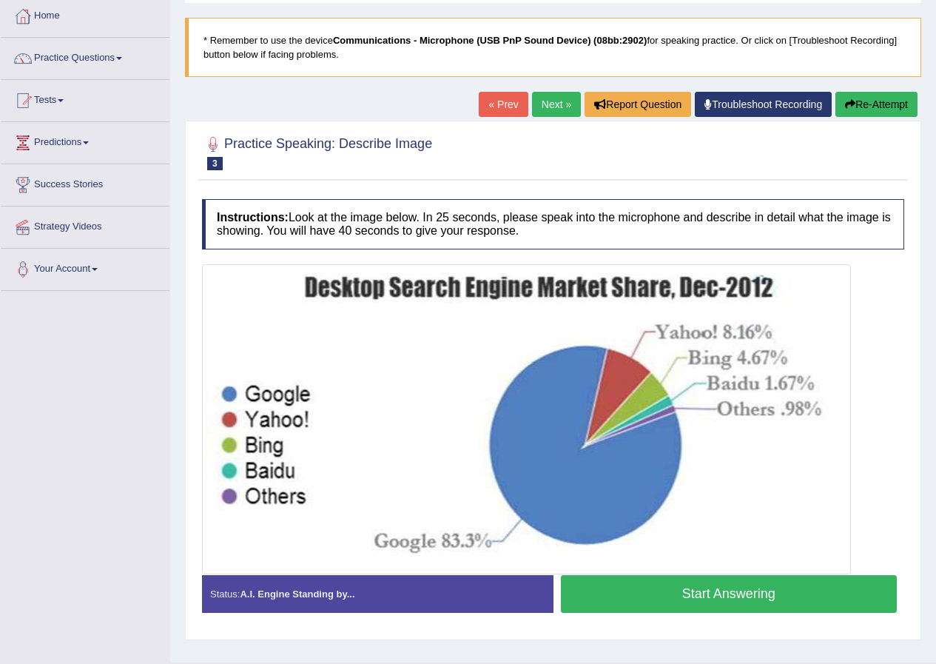
scroll to position [113, 0]
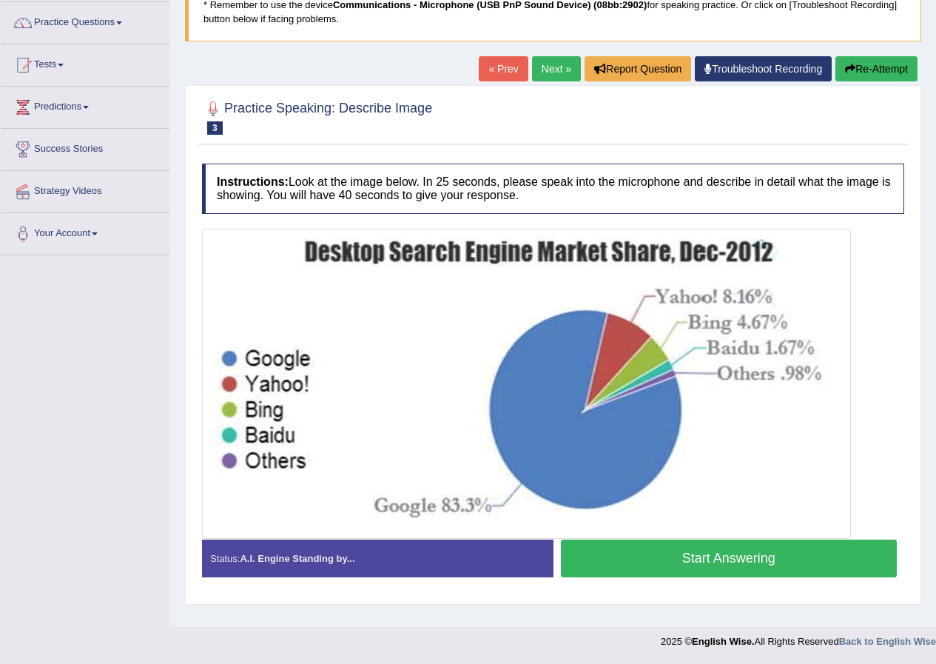
click at [717, 554] on button "Start Answering" at bounding box center [729, 559] width 337 height 38
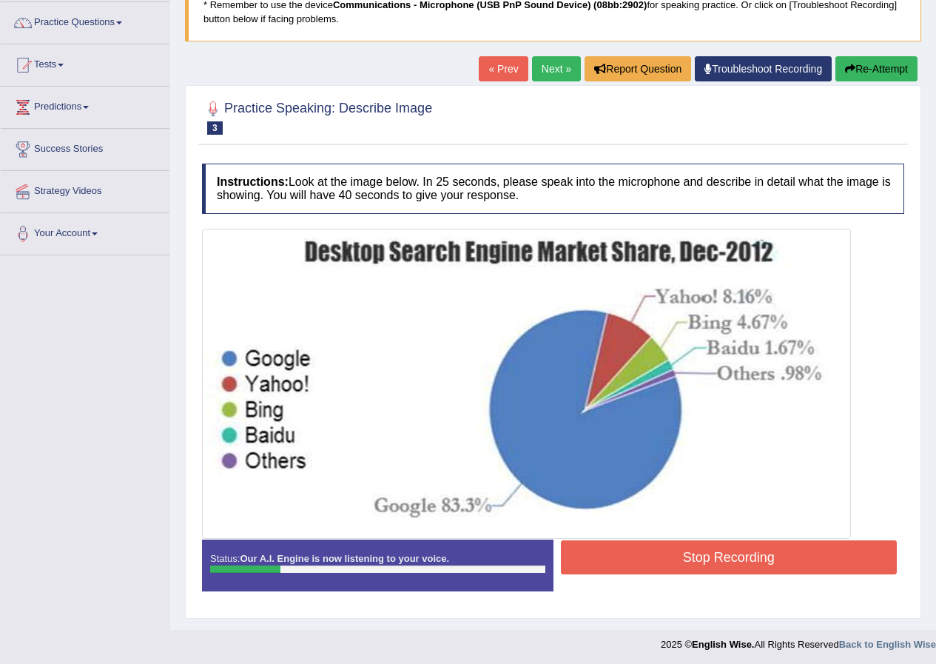
click at [891, 66] on button "Re-Attempt" at bounding box center [877, 68] width 82 height 25
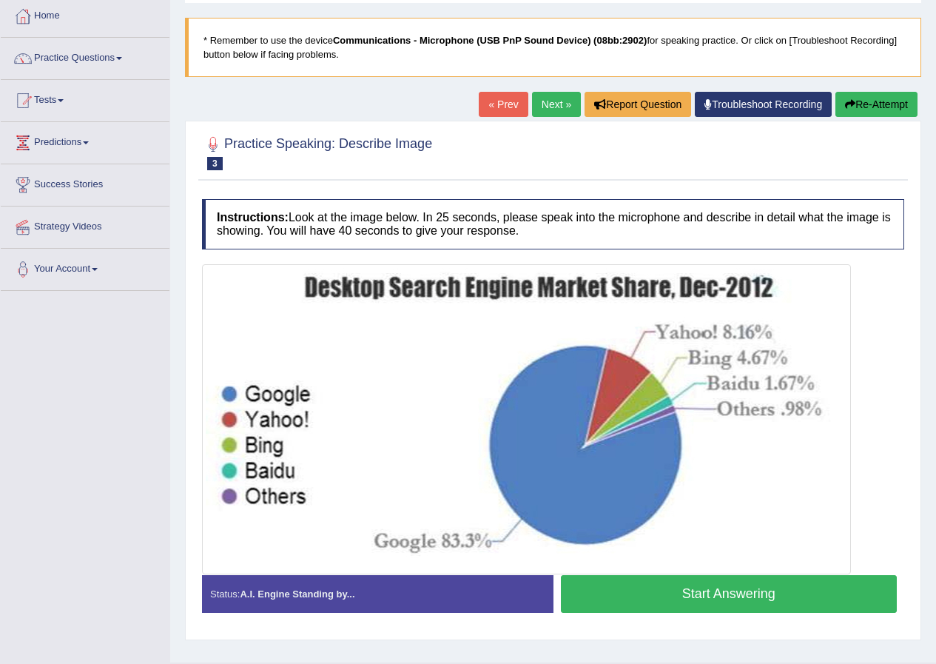
scroll to position [113, 0]
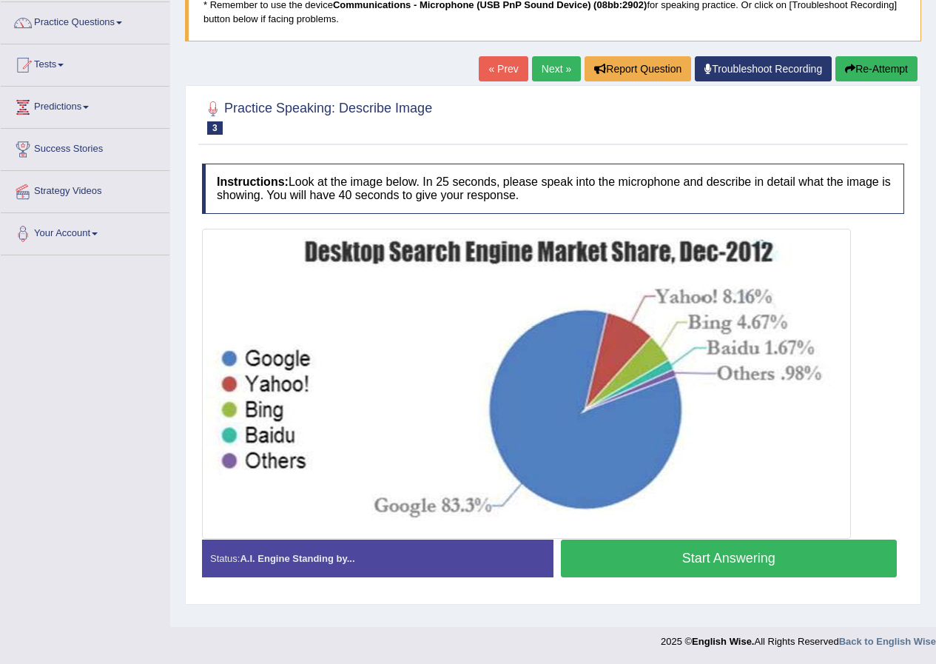
click at [680, 560] on button "Start Answering" at bounding box center [729, 559] width 337 height 38
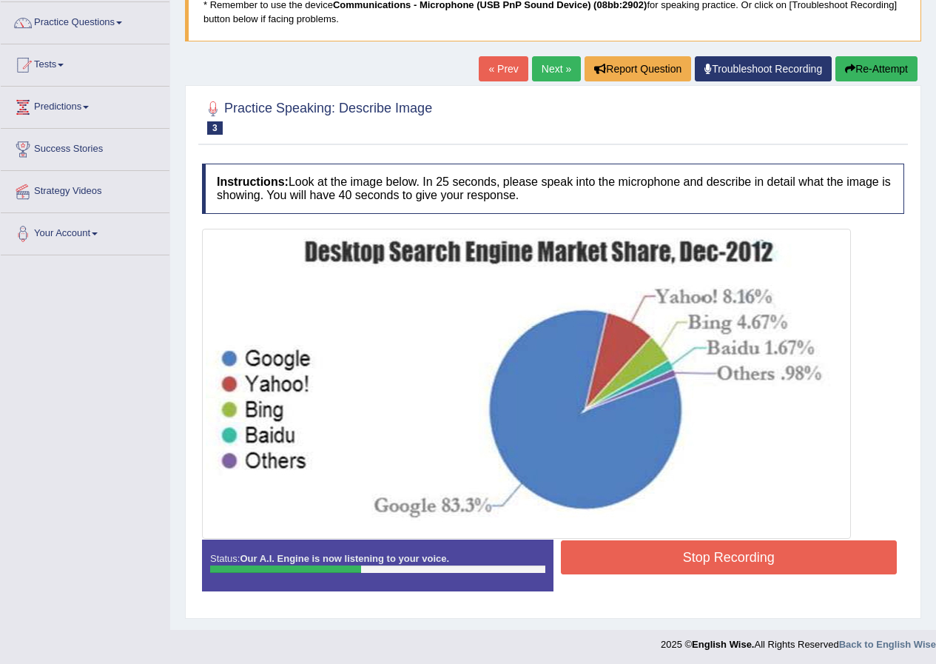
click at [868, 58] on button "Re-Attempt" at bounding box center [877, 68] width 82 height 25
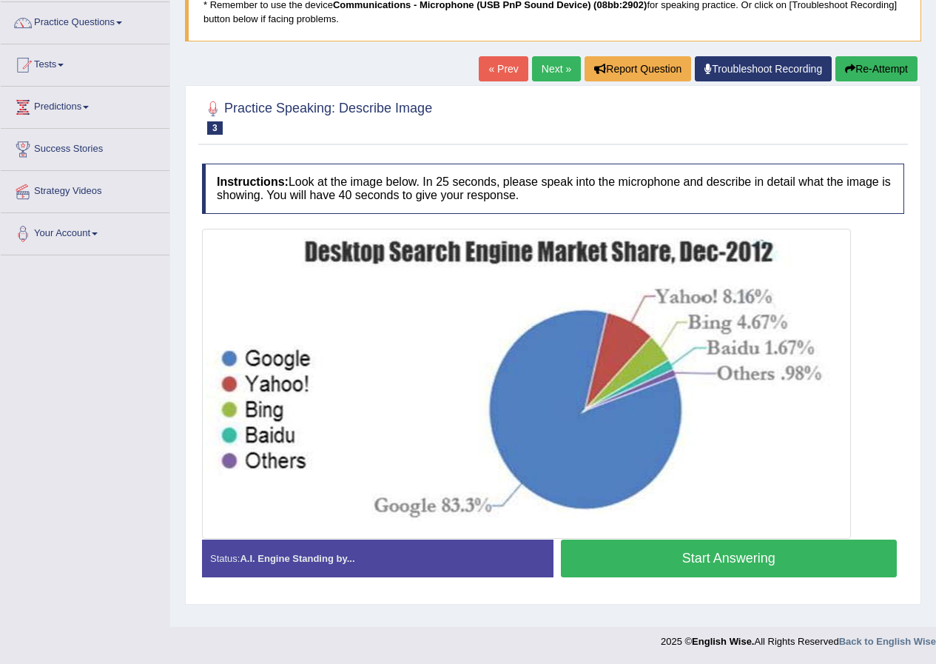
click at [742, 557] on button "Start Answering" at bounding box center [729, 559] width 337 height 38
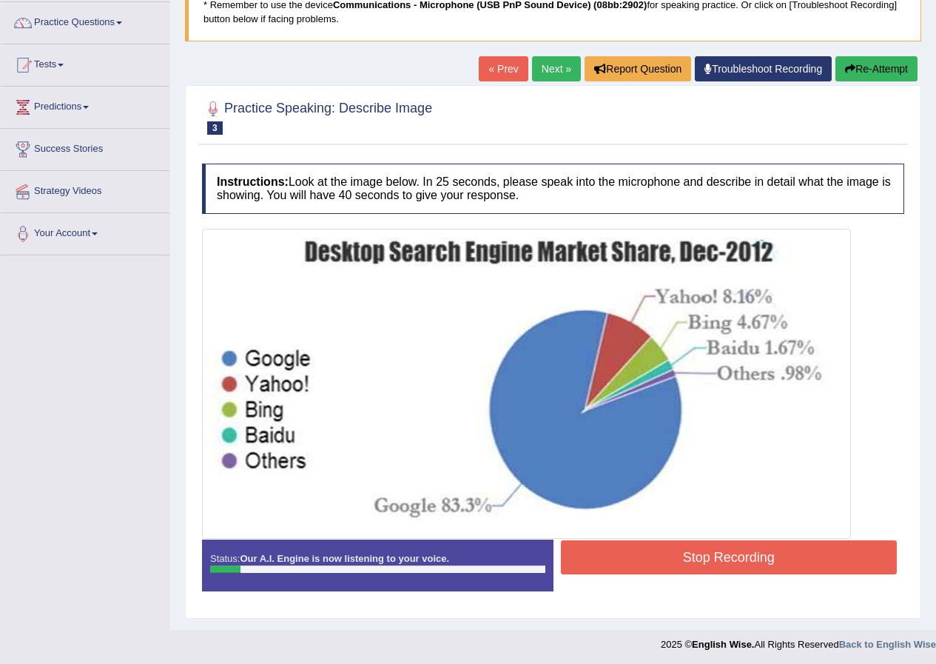
click at [853, 71] on button "Re-Attempt" at bounding box center [877, 68] width 82 height 25
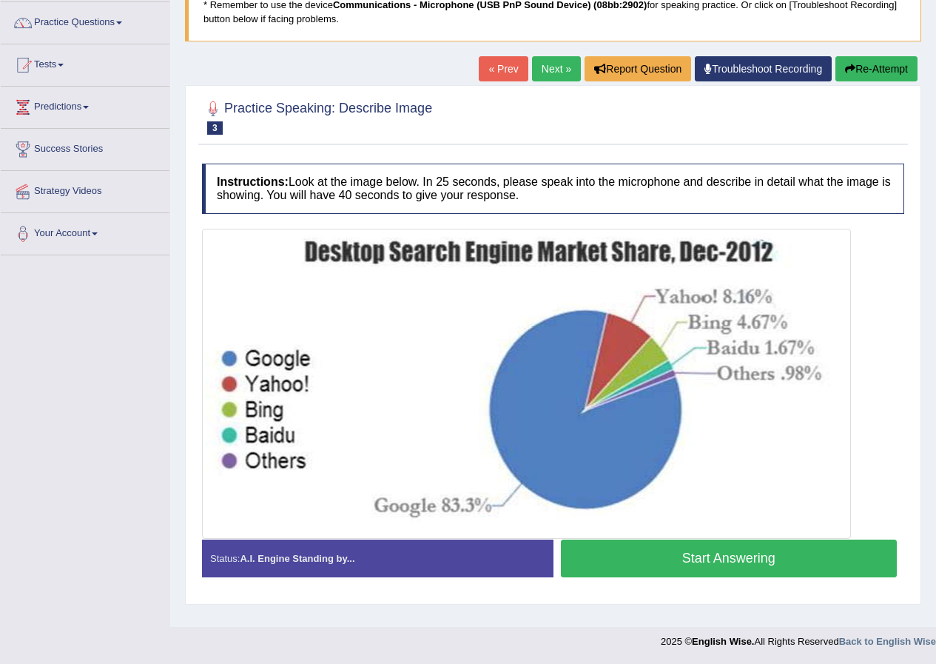
click at [758, 550] on button "Start Answering" at bounding box center [729, 559] width 337 height 38
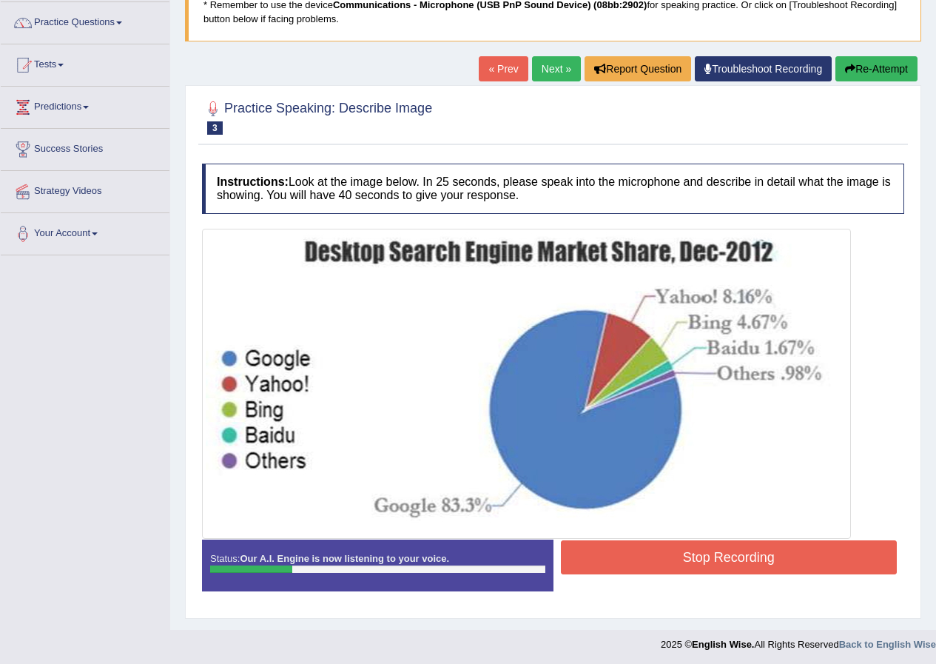
click at [875, 75] on button "Re-Attempt" at bounding box center [877, 68] width 82 height 25
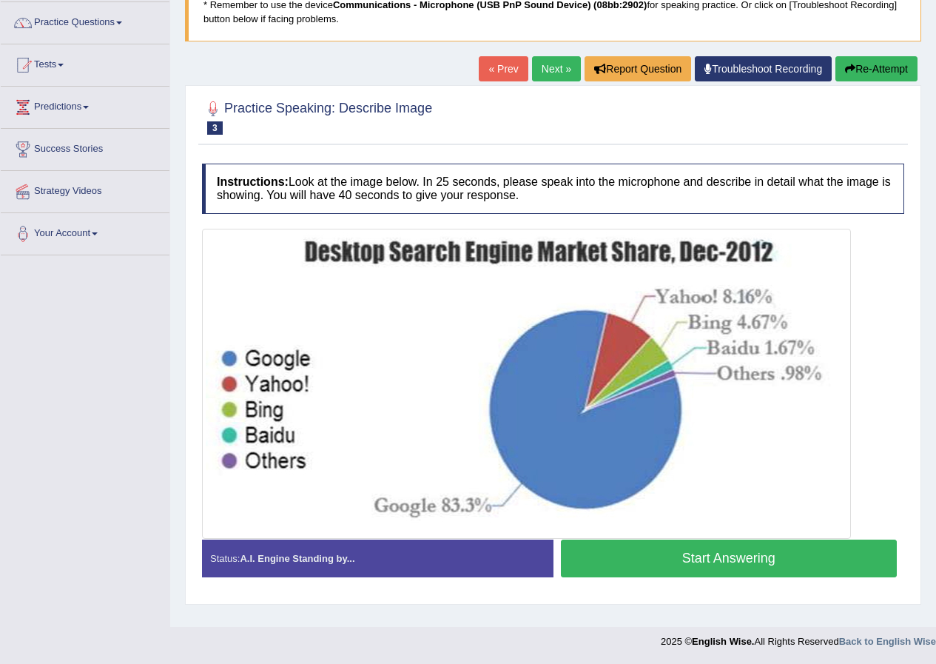
click at [853, 67] on button "Re-Attempt" at bounding box center [877, 68] width 82 height 25
click at [693, 559] on button "Start Answering" at bounding box center [729, 559] width 337 height 38
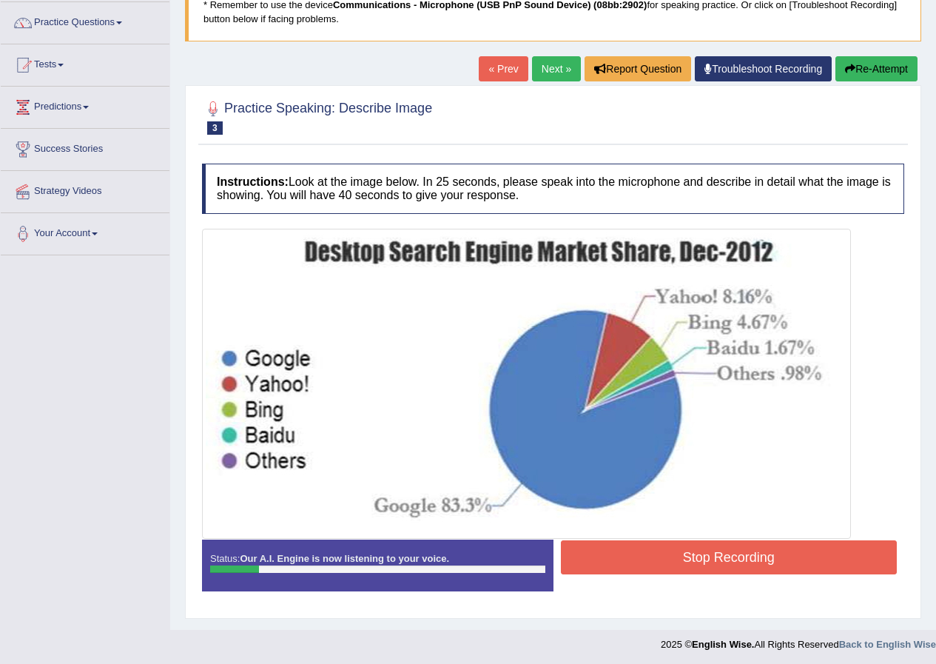
click at [878, 61] on button "Re-Attempt" at bounding box center [877, 68] width 82 height 25
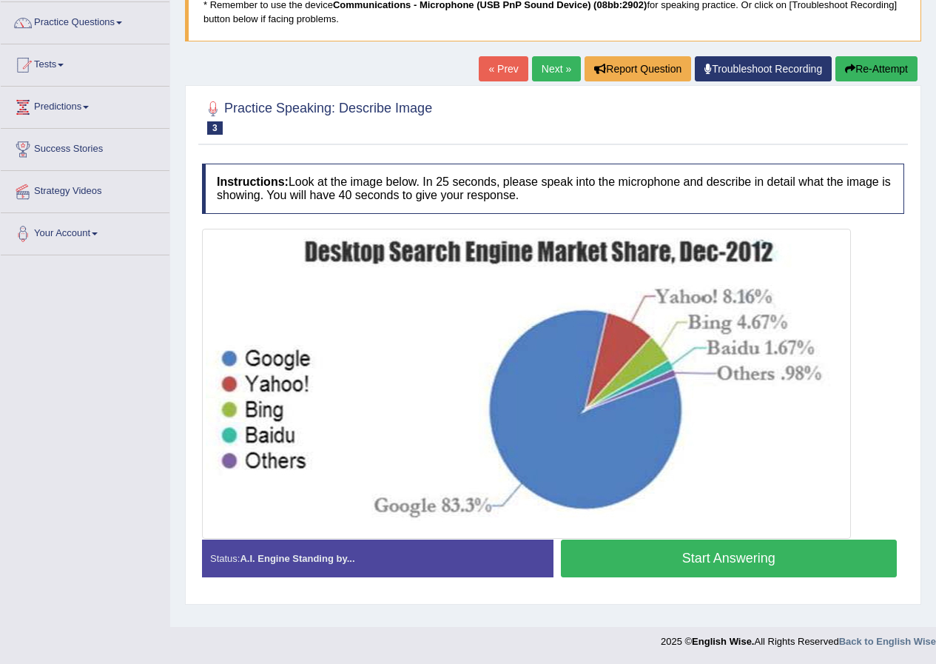
click at [683, 569] on button "Start Answering" at bounding box center [729, 559] width 337 height 38
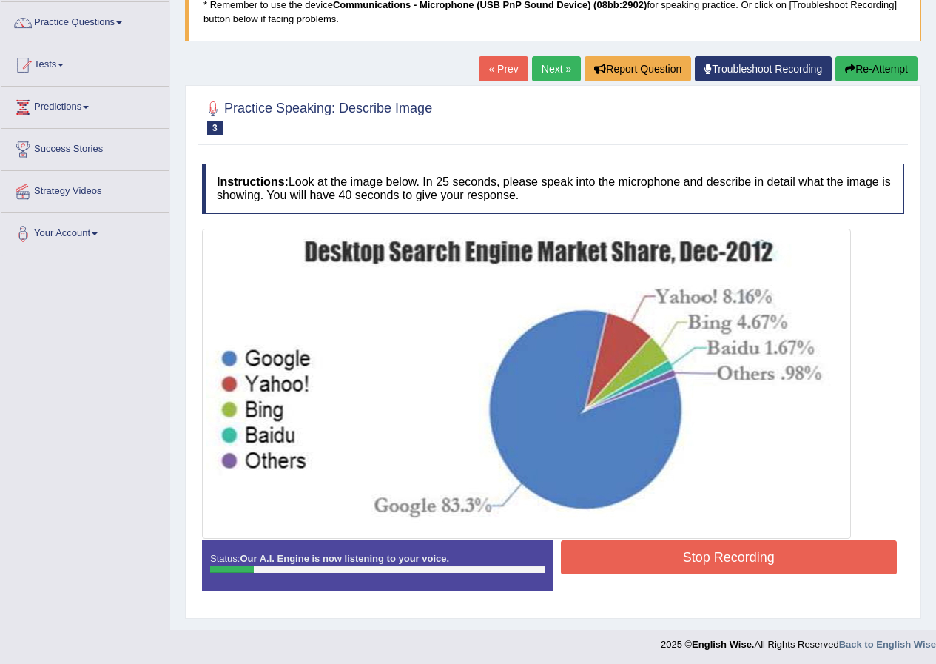
click at [862, 73] on button "Re-Attempt" at bounding box center [877, 68] width 82 height 25
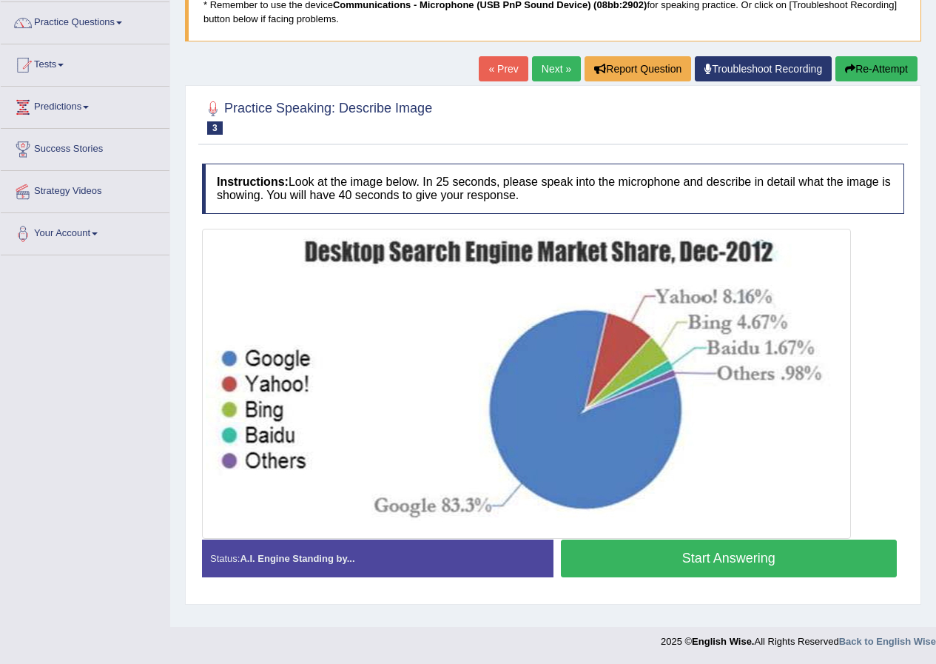
click at [702, 568] on button "Start Answering" at bounding box center [729, 559] width 337 height 38
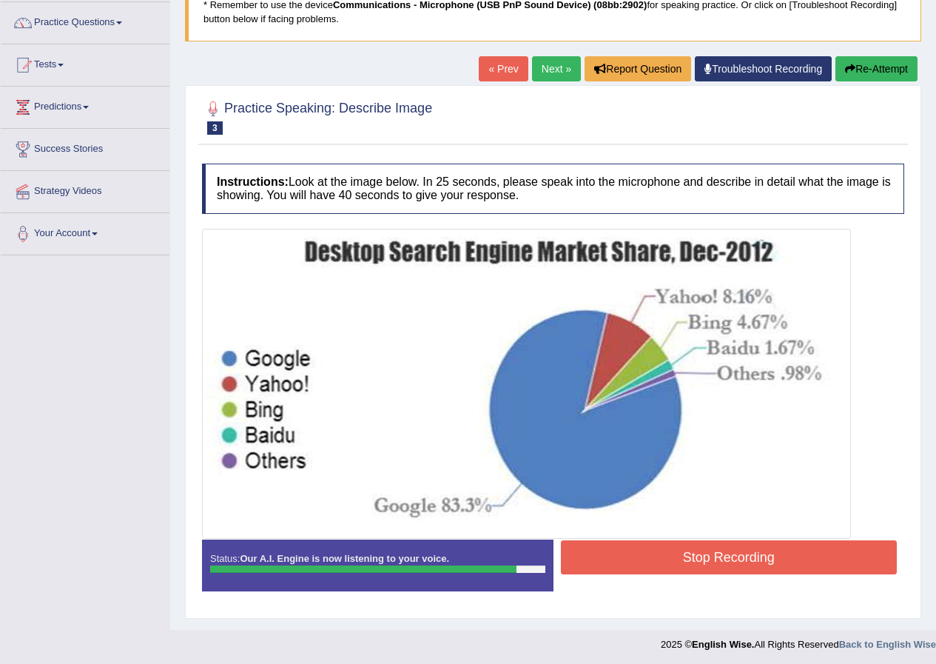
click at [888, 67] on button "Re-Attempt" at bounding box center [877, 68] width 82 height 25
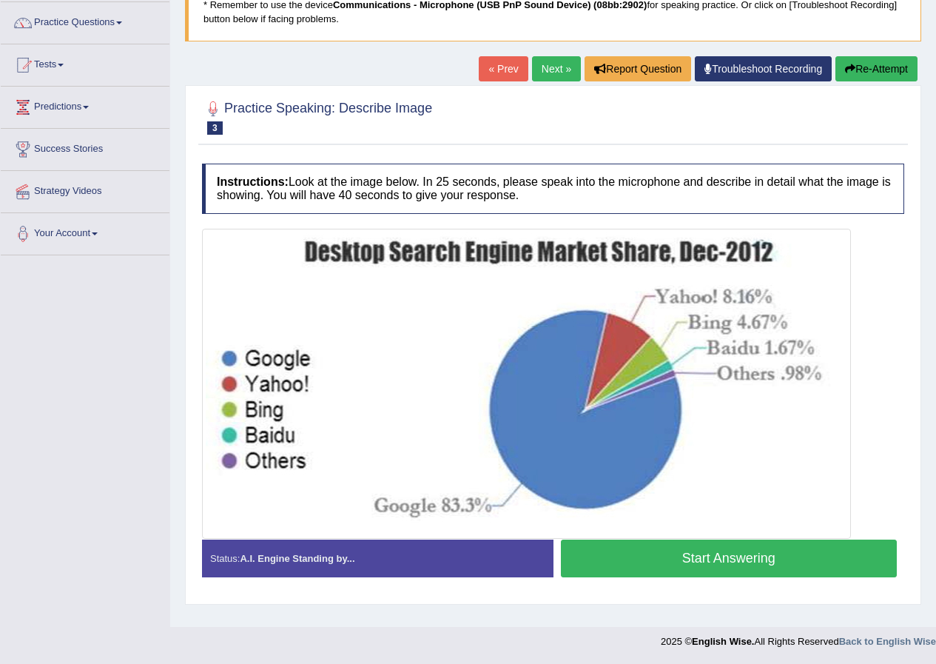
click at [893, 61] on button "Re-Attempt" at bounding box center [877, 68] width 82 height 25
click at [745, 563] on button "Start Answering" at bounding box center [729, 559] width 337 height 38
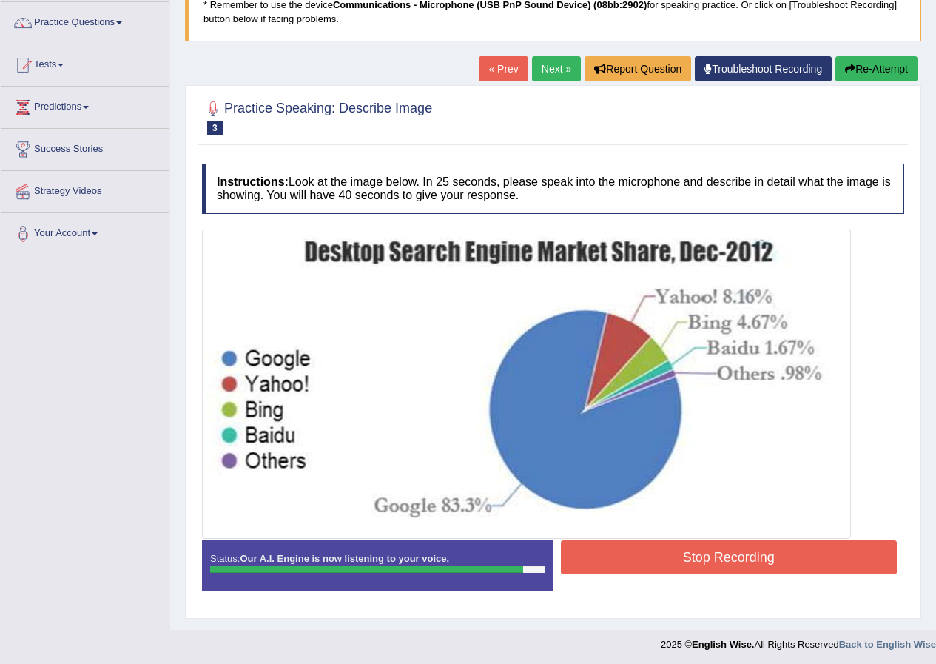
click at [902, 70] on button "Re-Attempt" at bounding box center [877, 68] width 82 height 25
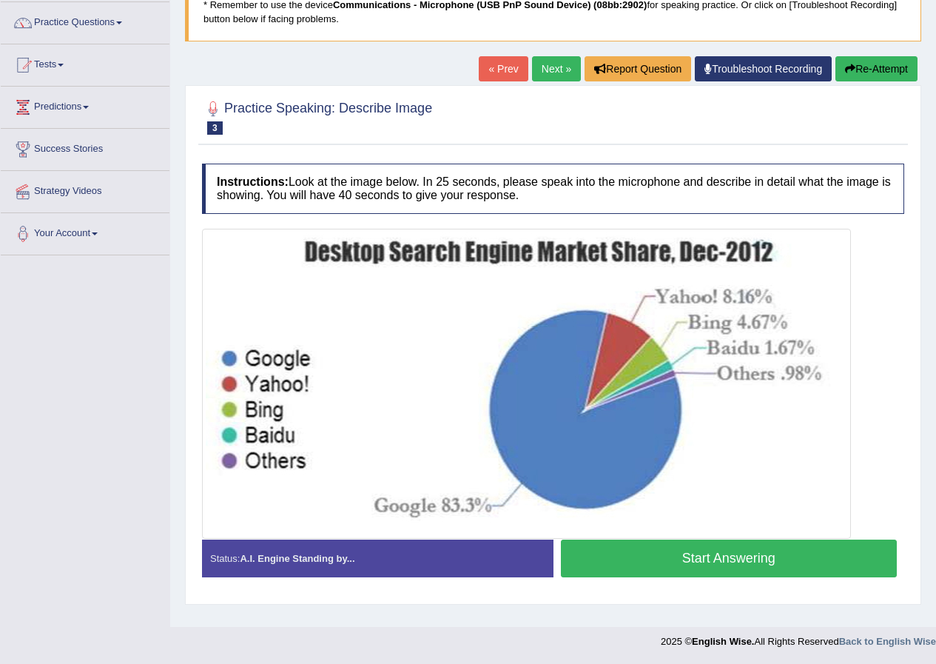
scroll to position [113, 0]
click at [717, 554] on button "Start Answering" at bounding box center [729, 559] width 337 height 38
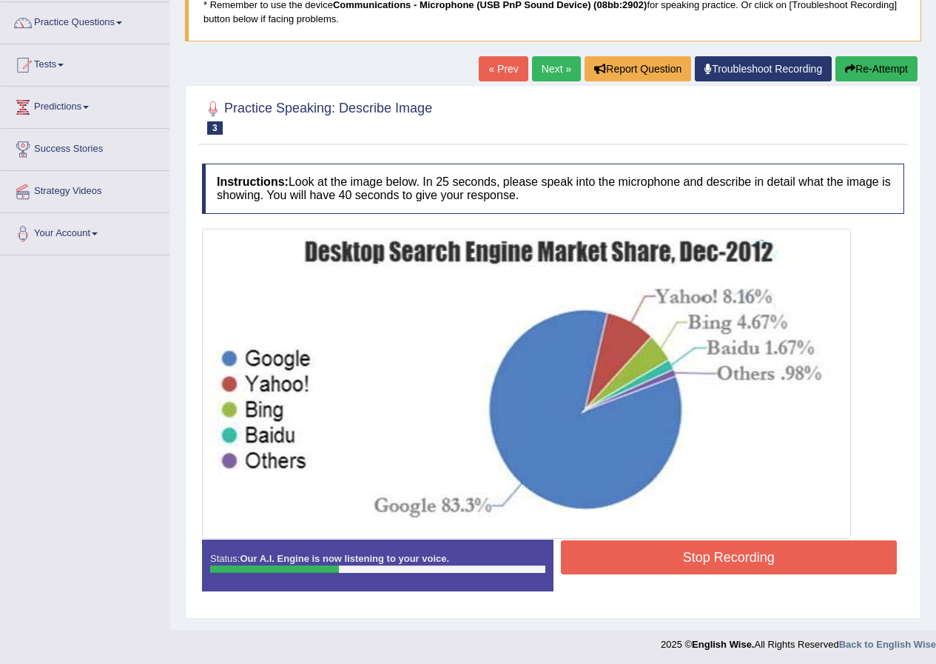
click at [890, 78] on button "Re-Attempt" at bounding box center [877, 68] width 82 height 25
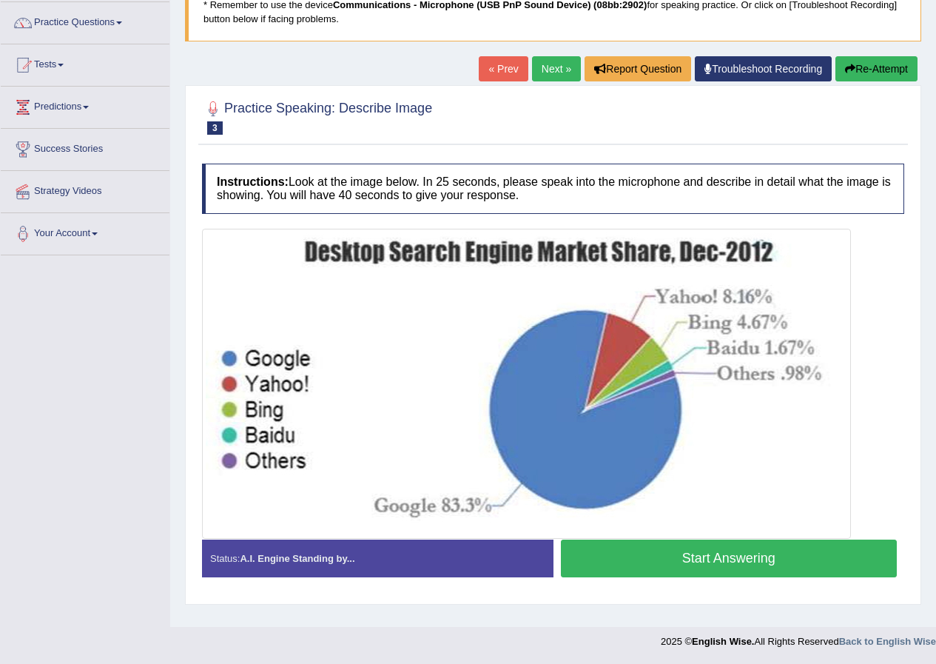
click at [785, 547] on button "Start Answering" at bounding box center [729, 559] width 337 height 38
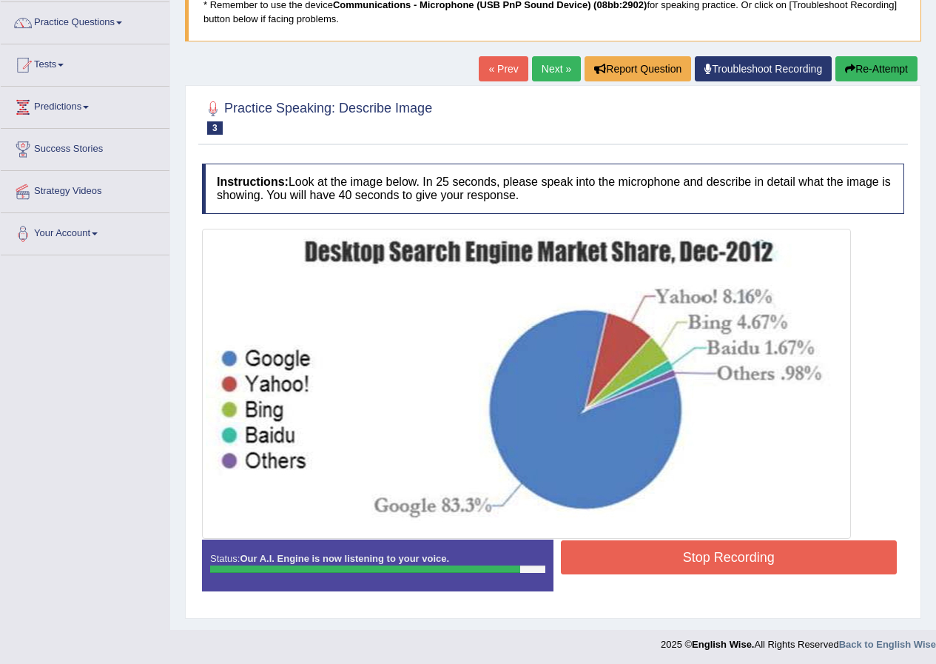
click at [746, 555] on button "Stop Recording" at bounding box center [729, 557] width 337 height 34
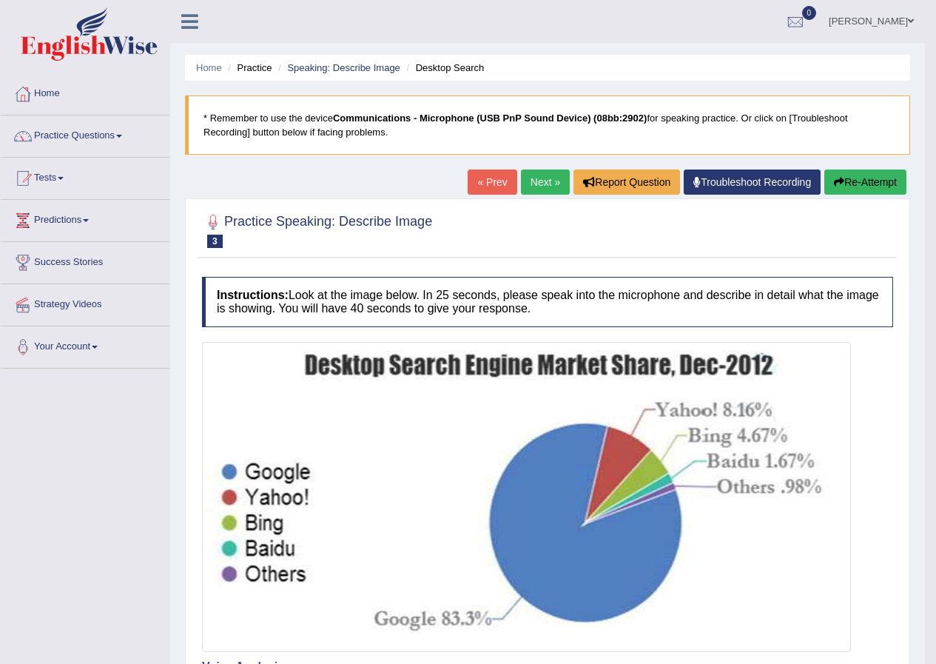
click at [539, 185] on link "Next »" at bounding box center [545, 182] width 49 height 25
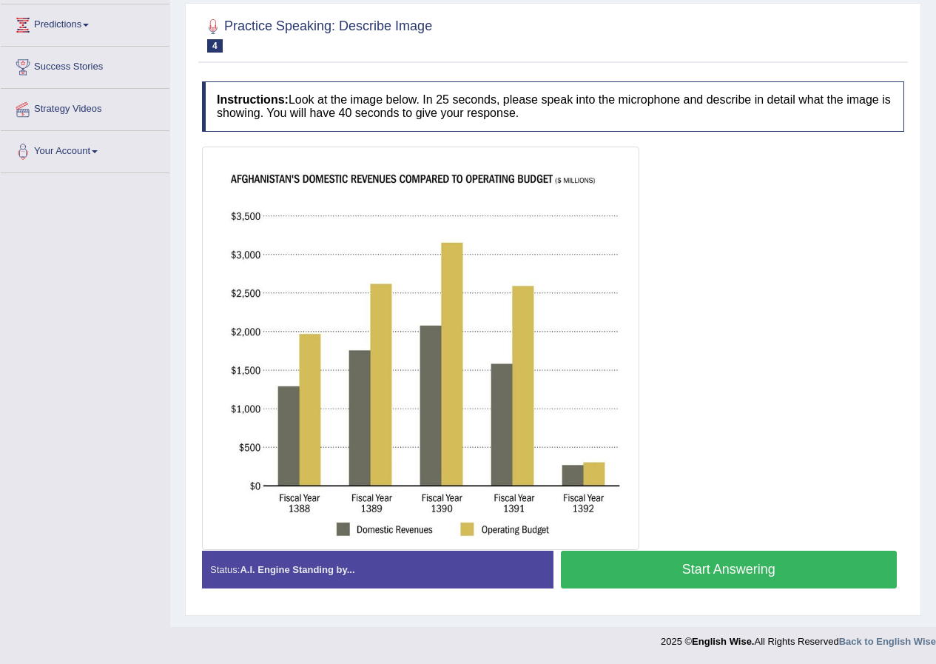
click at [674, 566] on button "Start Answering" at bounding box center [729, 570] width 337 height 38
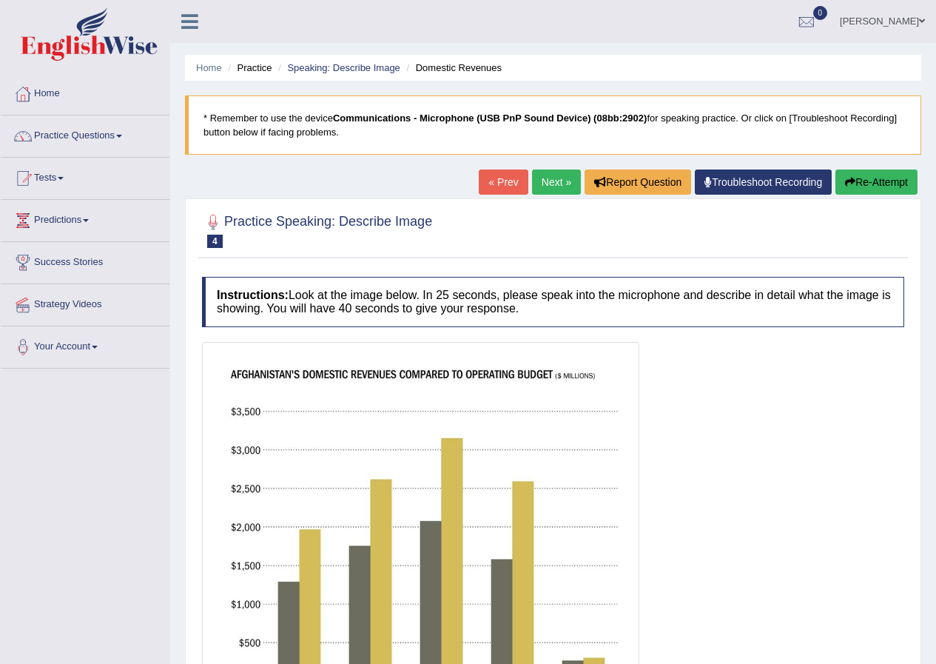
click at [856, 192] on button "Re-Attempt" at bounding box center [877, 182] width 82 height 25
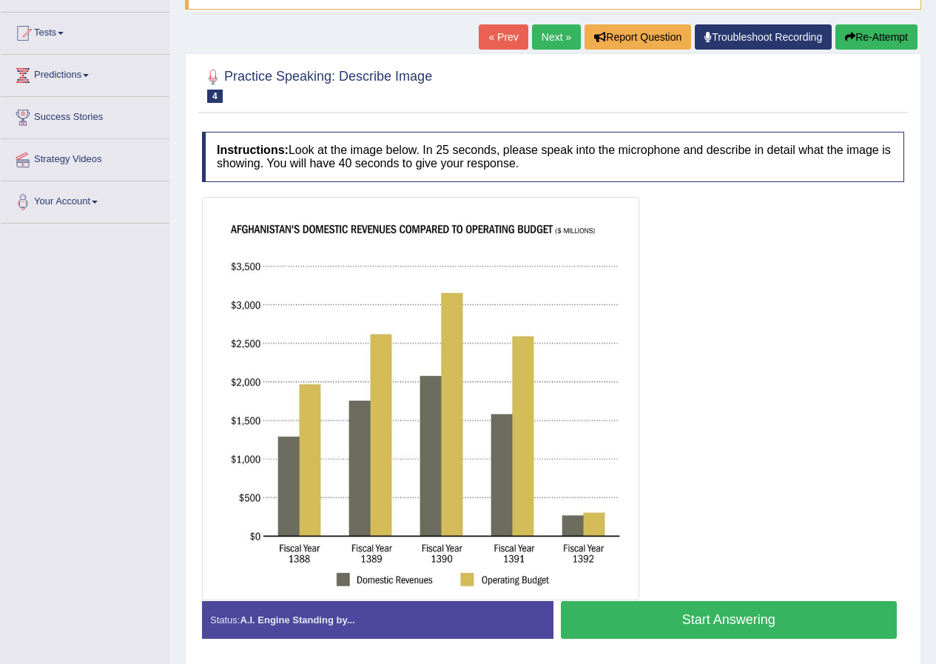
scroll to position [195, 0]
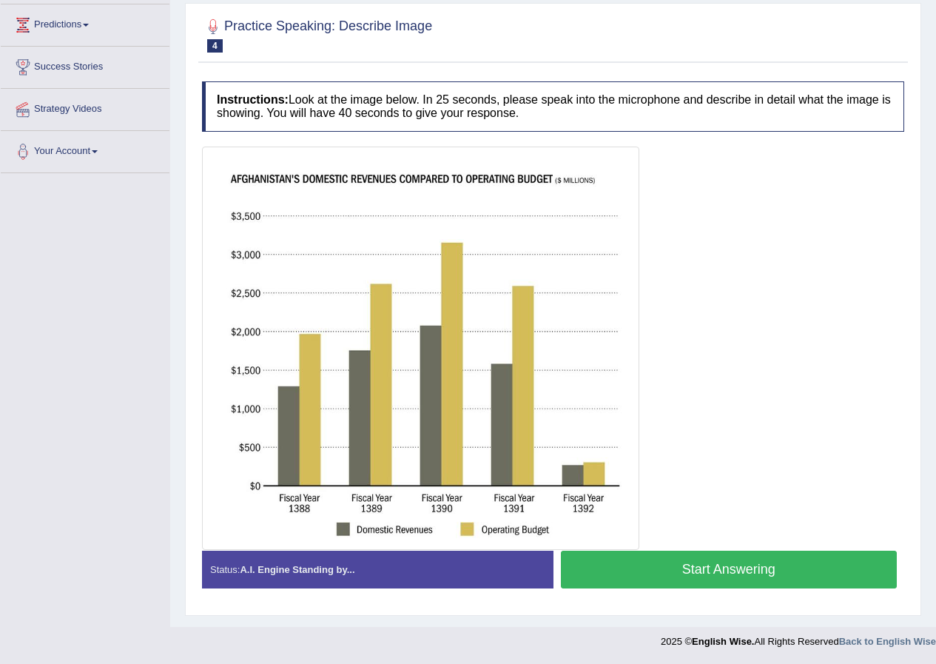
click at [716, 561] on button "Start Answering" at bounding box center [729, 570] width 337 height 38
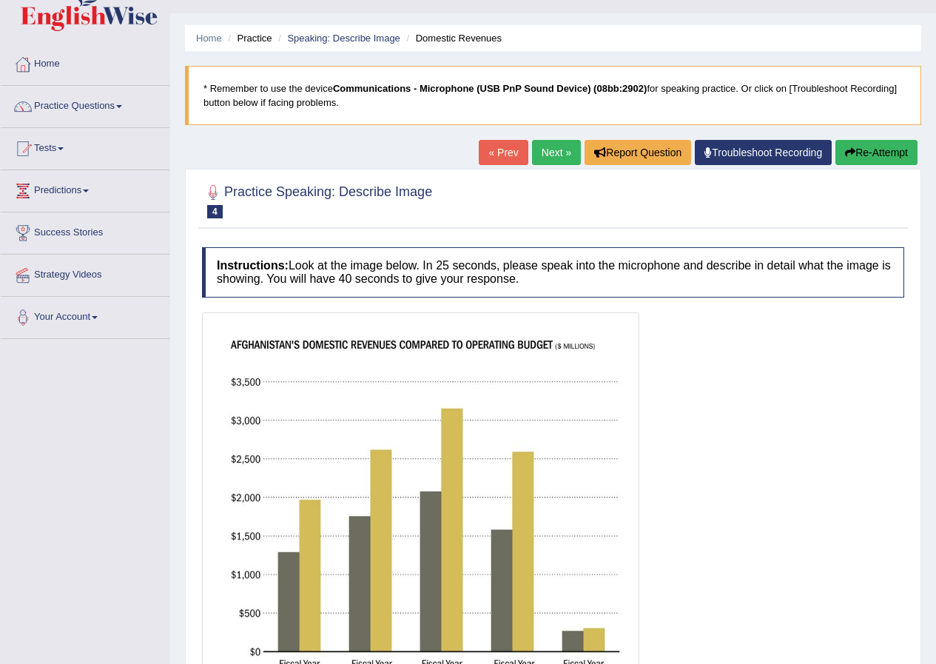
scroll to position [0, 0]
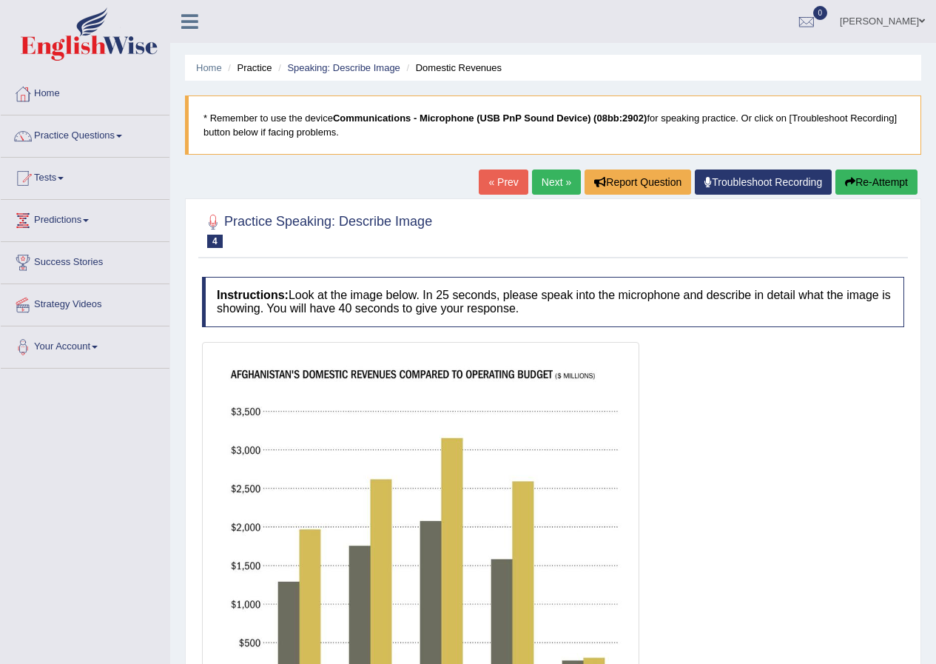
click at [870, 184] on button "Re-Attempt" at bounding box center [877, 182] width 82 height 25
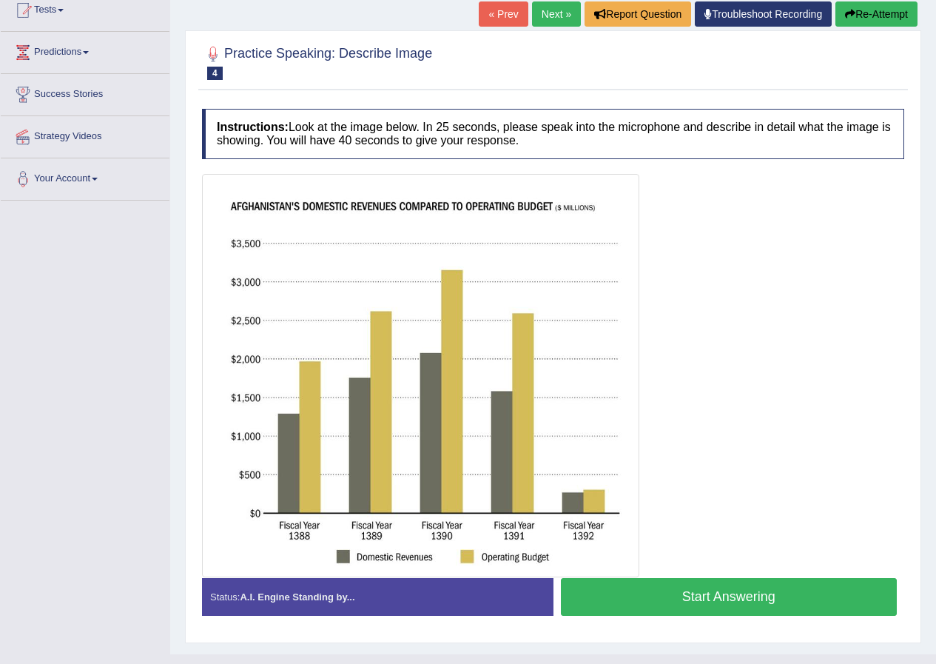
scroll to position [195, 0]
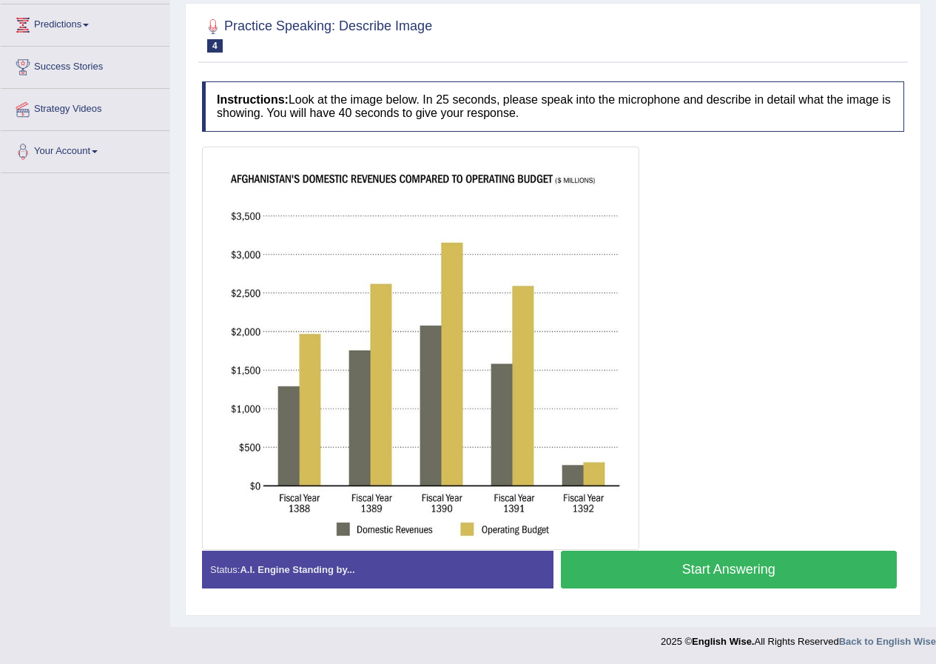
click at [719, 561] on button "Start Answering" at bounding box center [729, 570] width 337 height 38
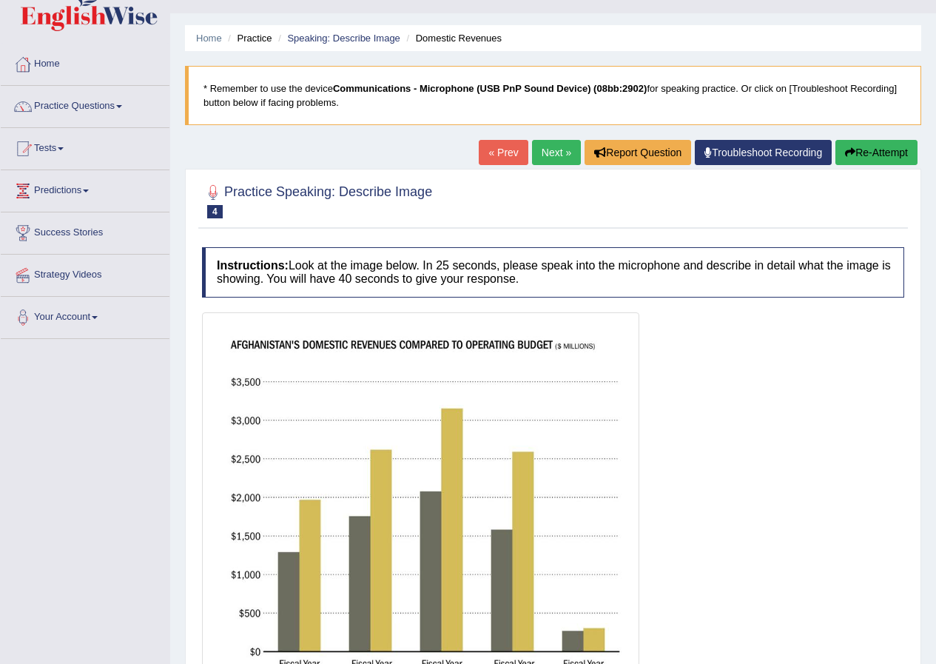
scroll to position [0, 0]
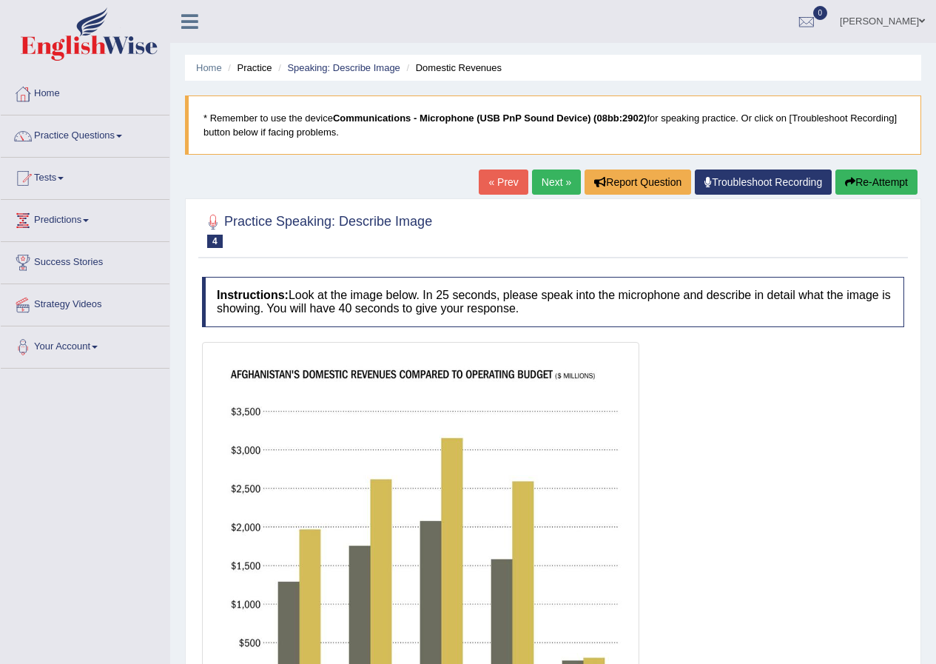
click at [868, 174] on button "Re-Attempt" at bounding box center [877, 182] width 82 height 25
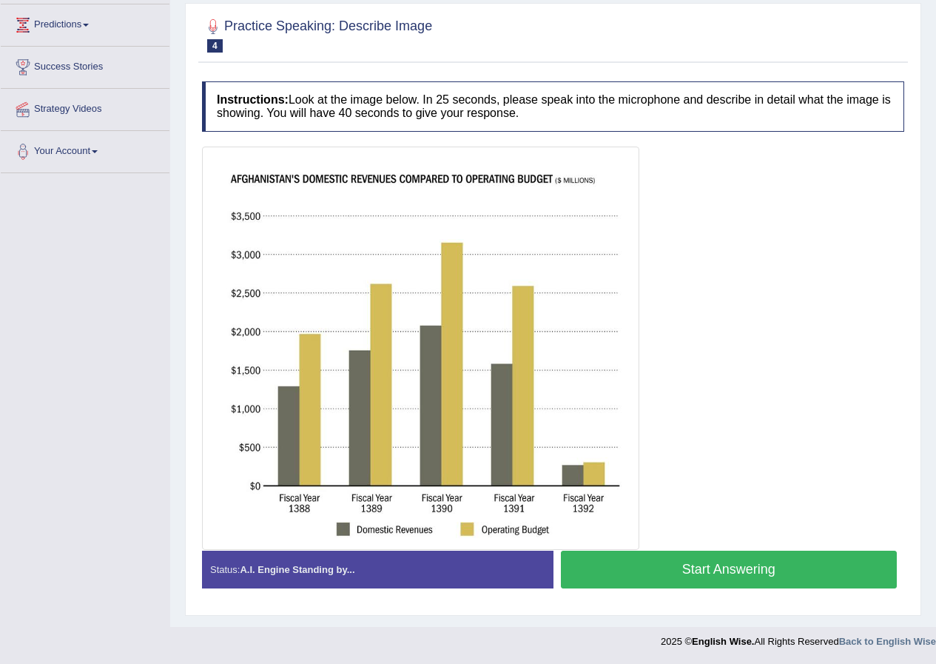
click at [759, 582] on button "Start Answering" at bounding box center [729, 570] width 337 height 38
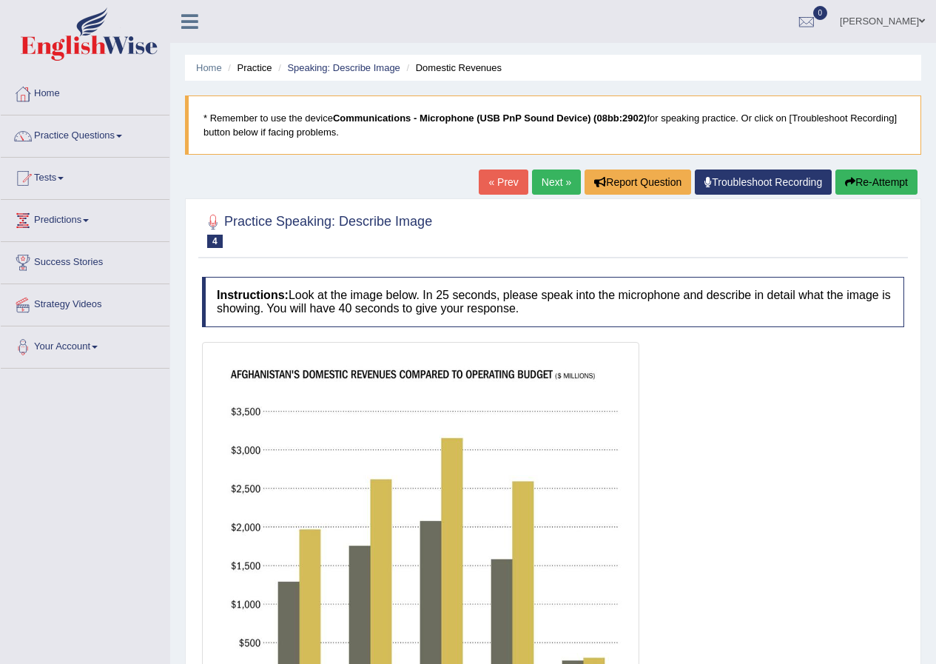
click at [903, 188] on button "Re-Attempt" at bounding box center [877, 182] width 82 height 25
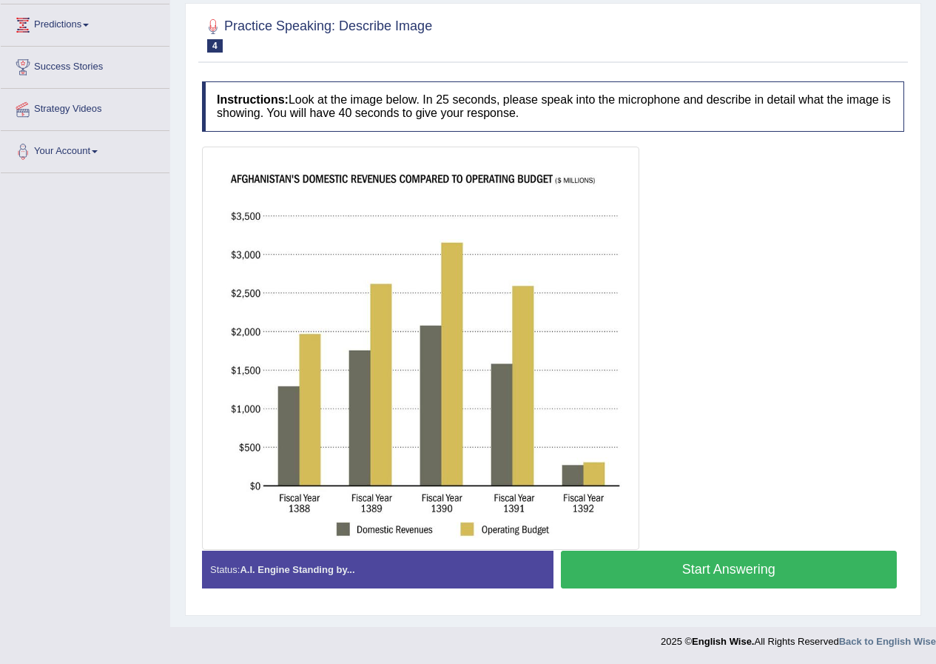
click at [751, 566] on button "Start Answering" at bounding box center [729, 570] width 337 height 38
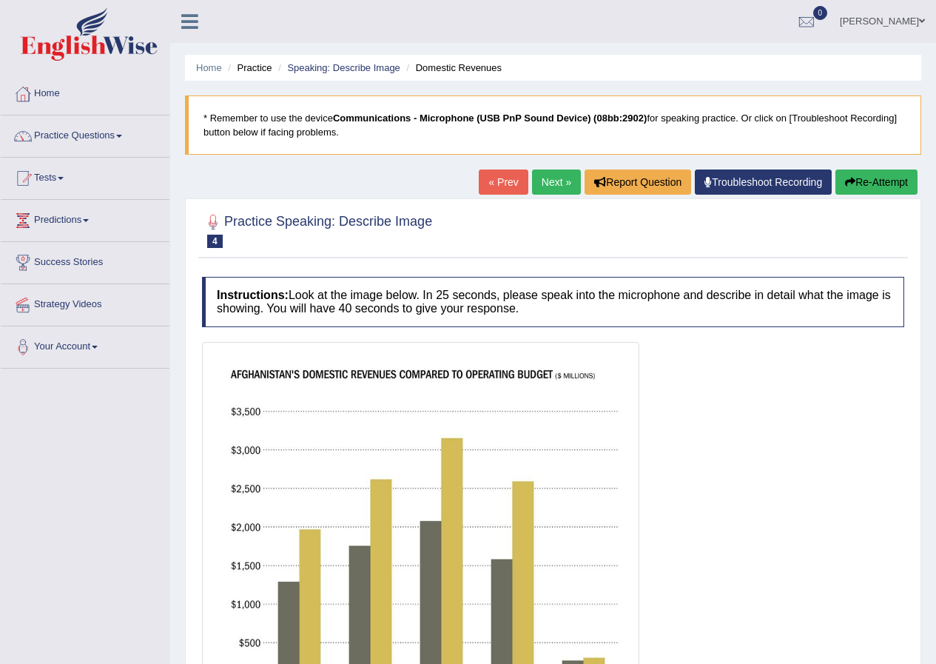
click at [865, 175] on button "Re-Attempt" at bounding box center [877, 182] width 82 height 25
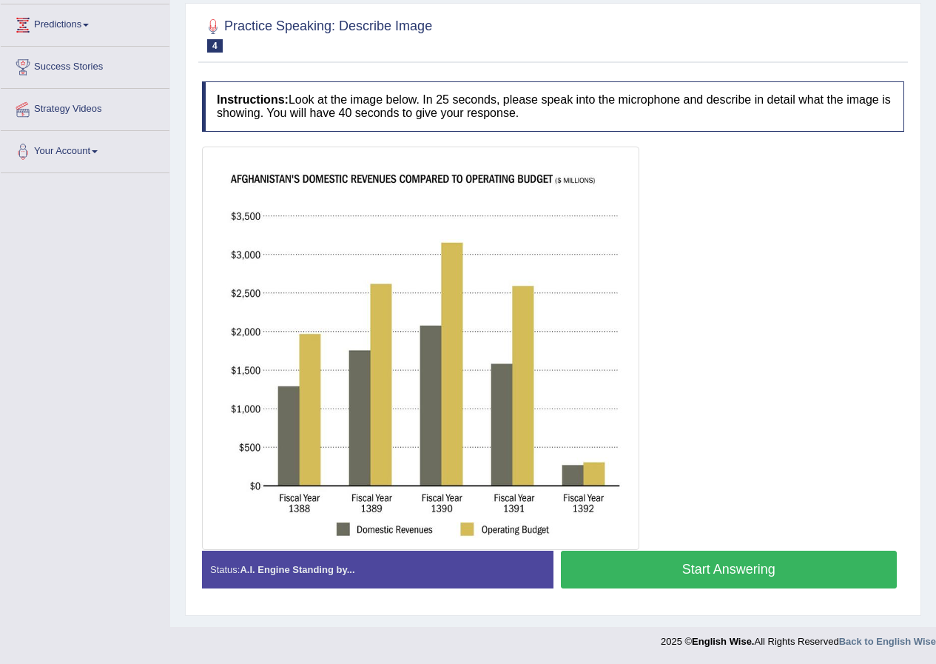
scroll to position [195, 0]
click at [809, 570] on button "Start Answering" at bounding box center [729, 570] width 337 height 38
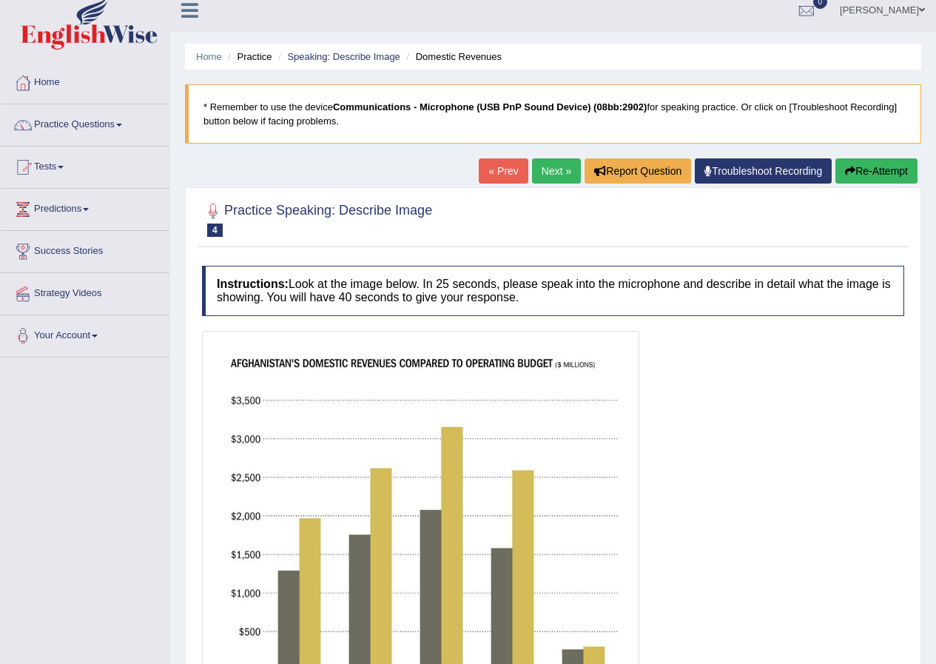
scroll to position [0, 0]
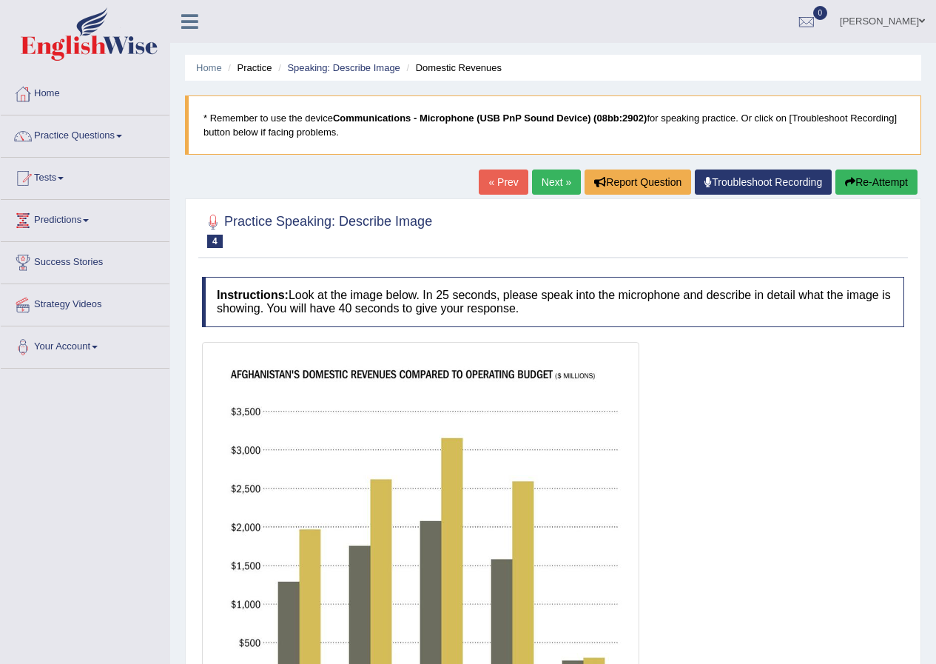
click at [874, 186] on button "Re-Attempt" at bounding box center [877, 182] width 82 height 25
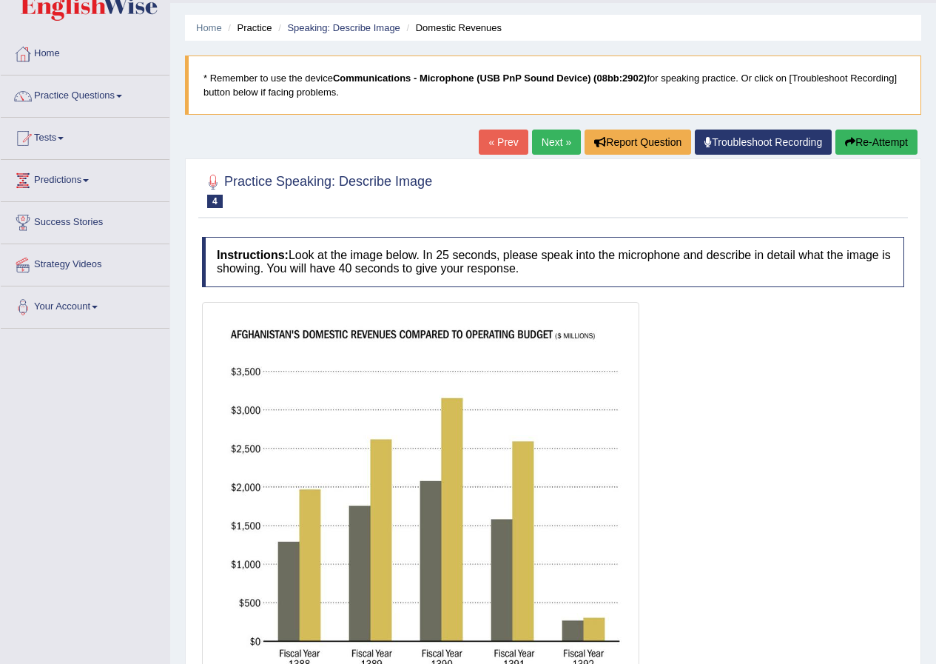
scroll to position [195, 0]
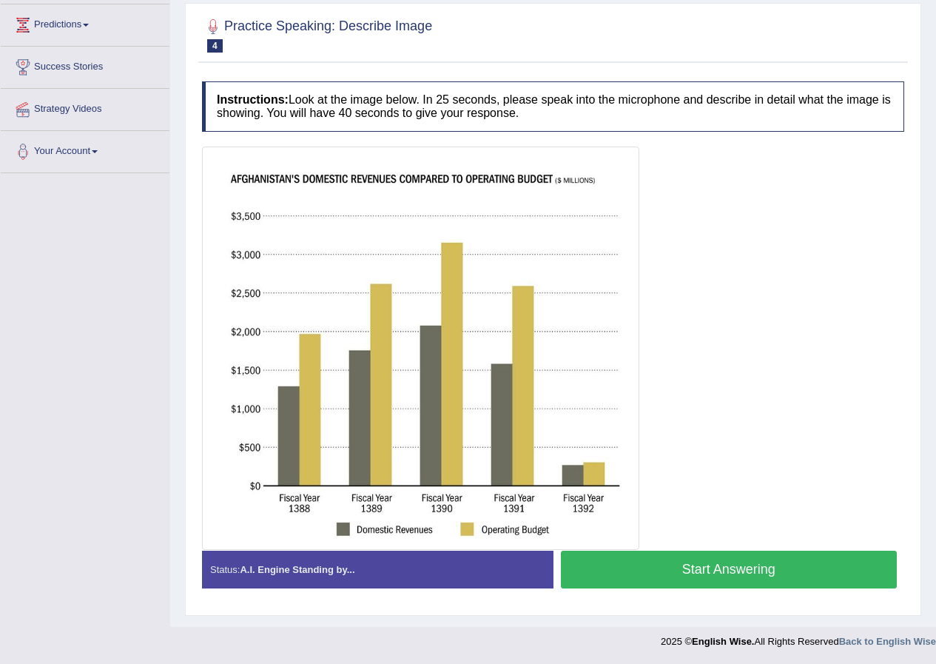
click at [747, 574] on button "Start Answering" at bounding box center [729, 570] width 337 height 38
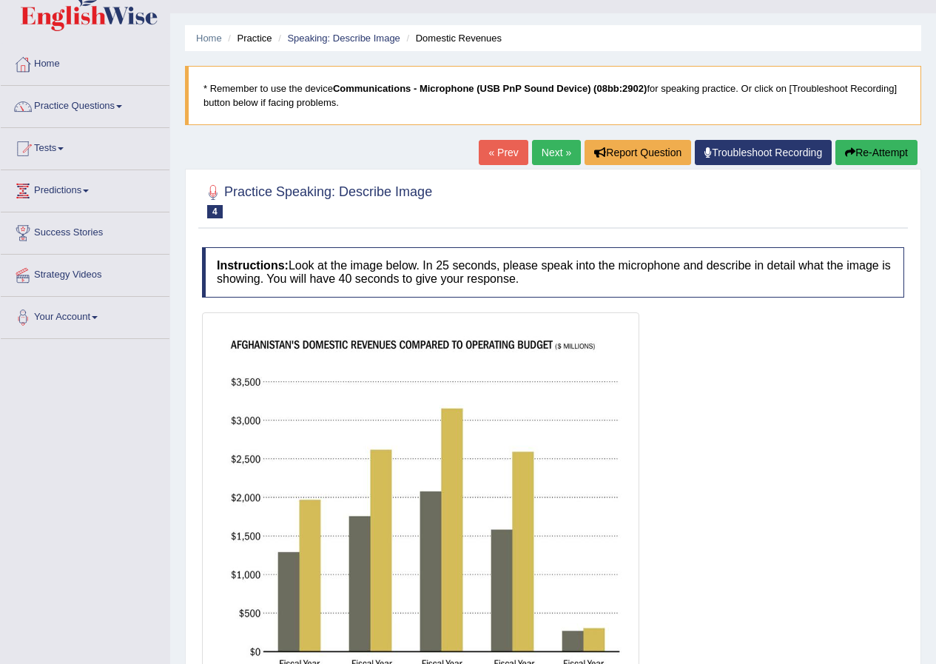
scroll to position [0, 0]
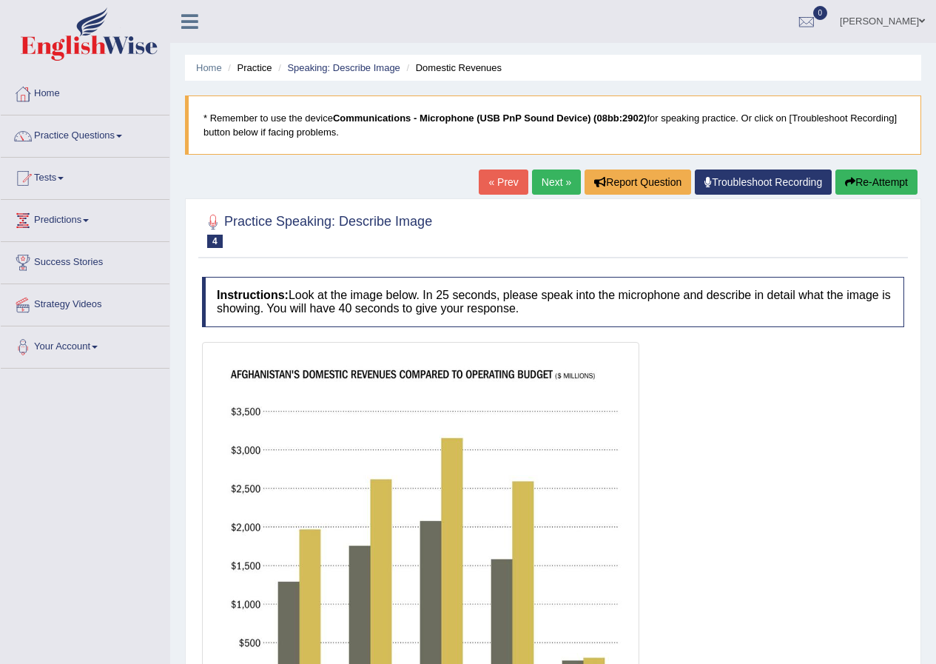
click at [876, 184] on button "Re-Attempt" at bounding box center [877, 182] width 82 height 25
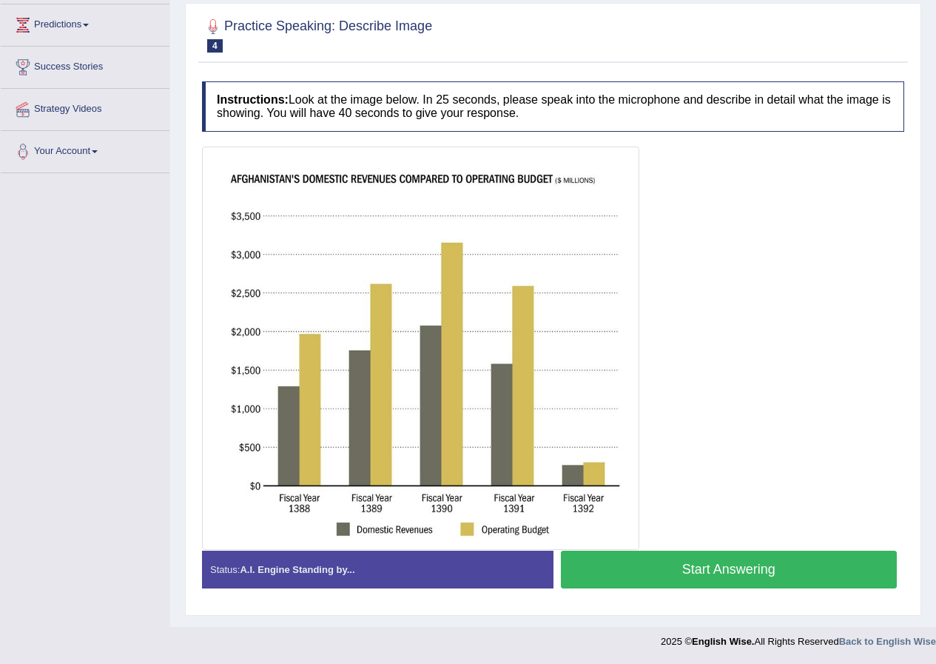
click at [746, 563] on button "Start Answering" at bounding box center [729, 570] width 337 height 38
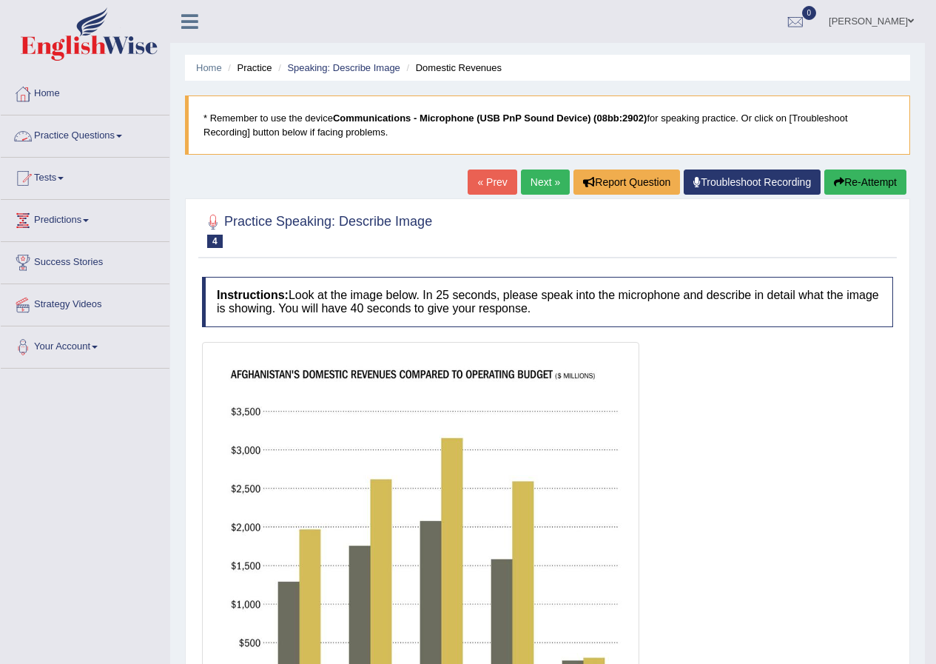
click at [126, 131] on link "Practice Questions" at bounding box center [85, 133] width 169 height 37
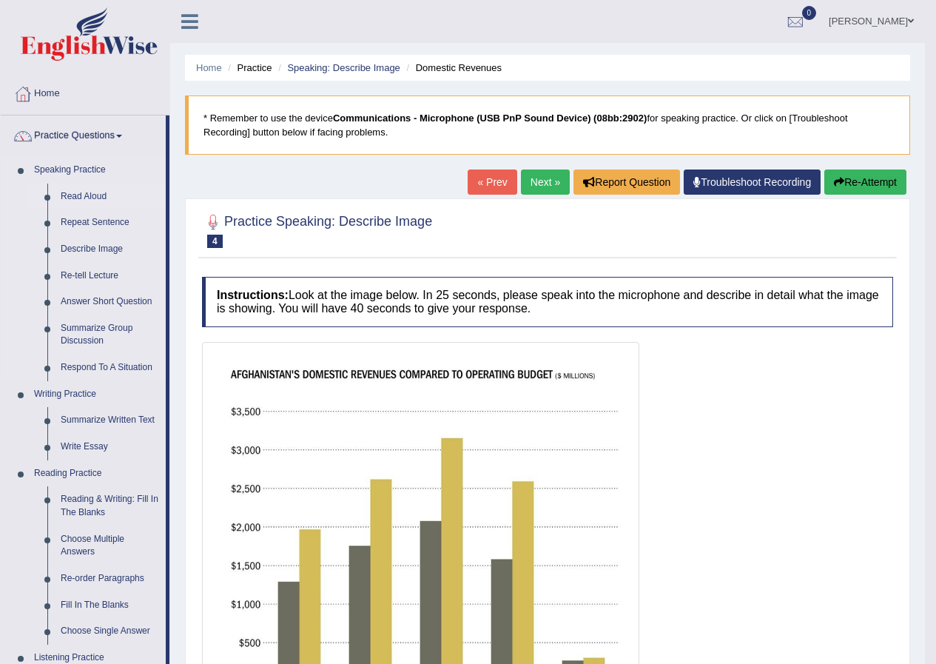
click at [96, 194] on link "Read Aloud" at bounding box center [110, 197] width 112 height 27
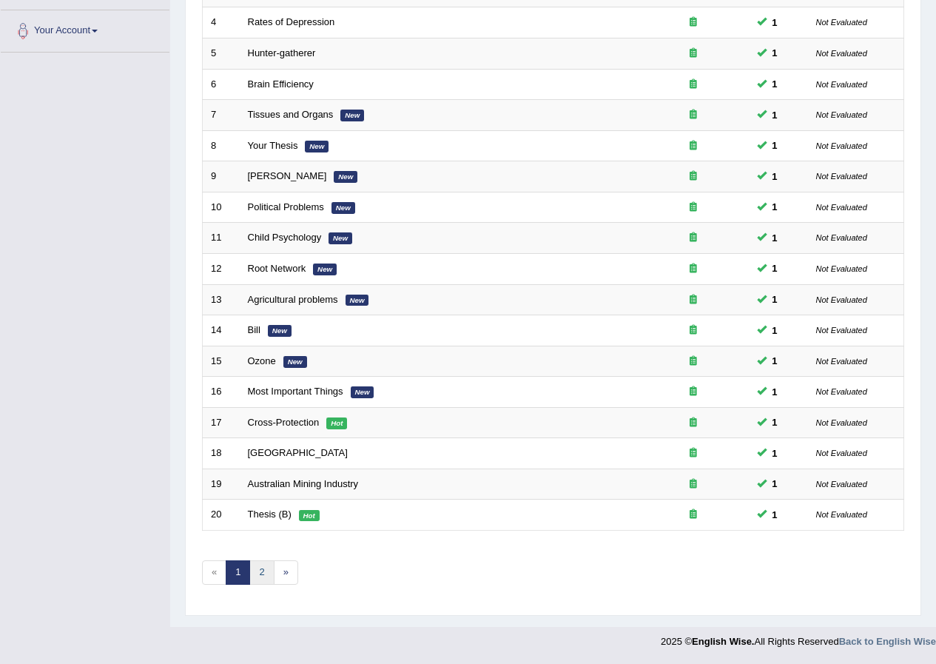
click at [255, 577] on link "2" at bounding box center [261, 572] width 24 height 24
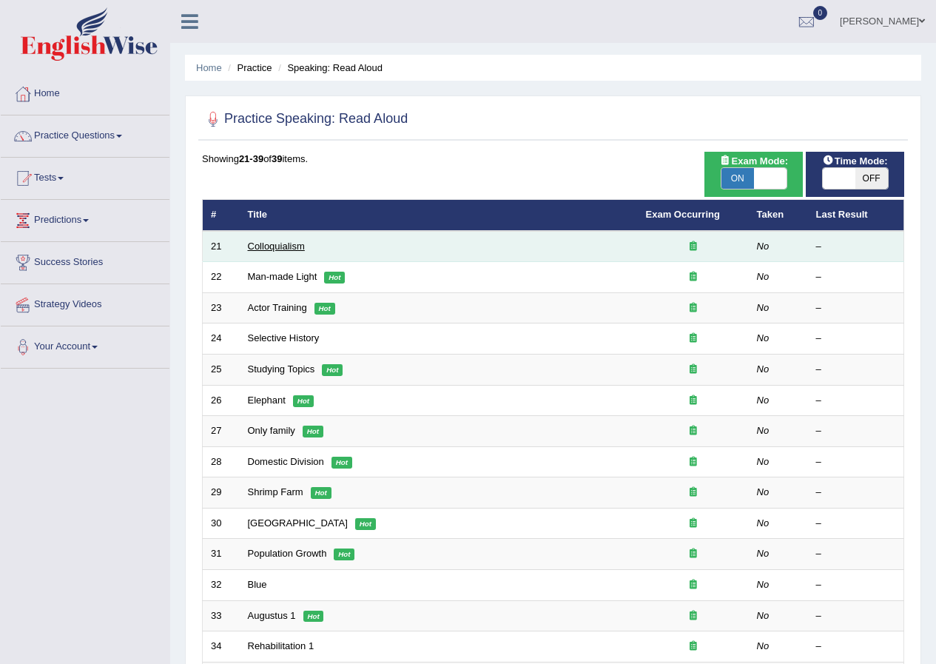
click at [275, 248] on link "Colloquialism" at bounding box center [276, 246] width 57 height 11
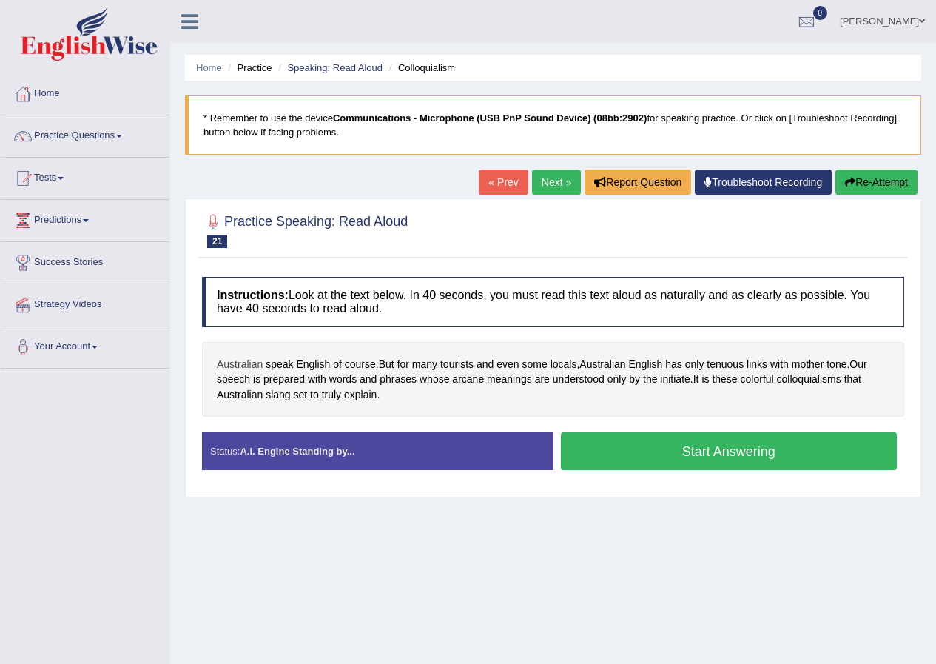
drag, startPoint x: 0, startPoint y: 0, endPoint x: 252, endPoint y: 363, distance: 442.5
click at [252, 363] on span "Australian" at bounding box center [240, 365] width 46 height 16
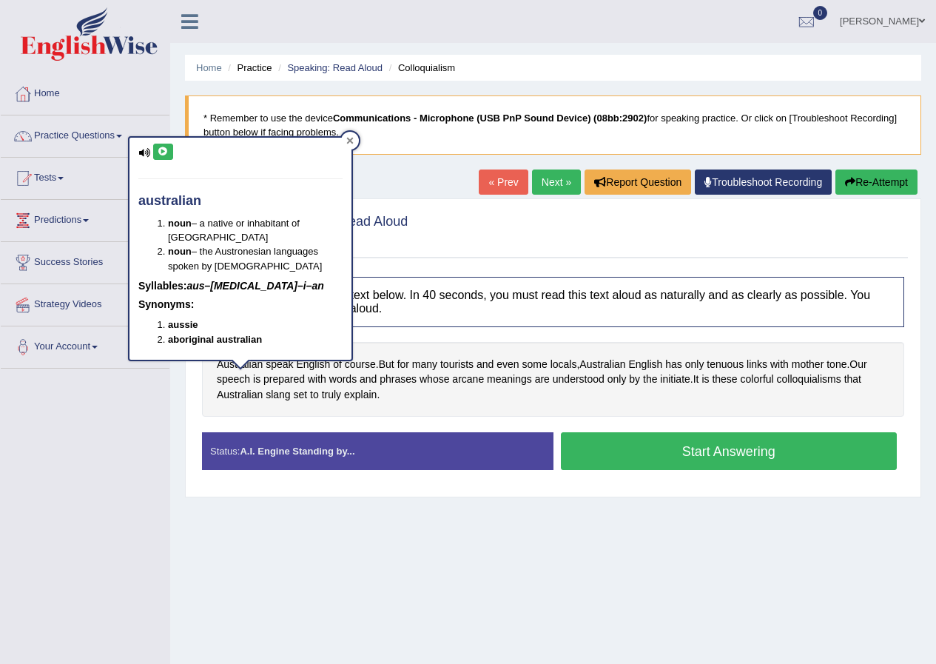
click at [346, 141] on div at bounding box center [350, 141] width 18 height 18
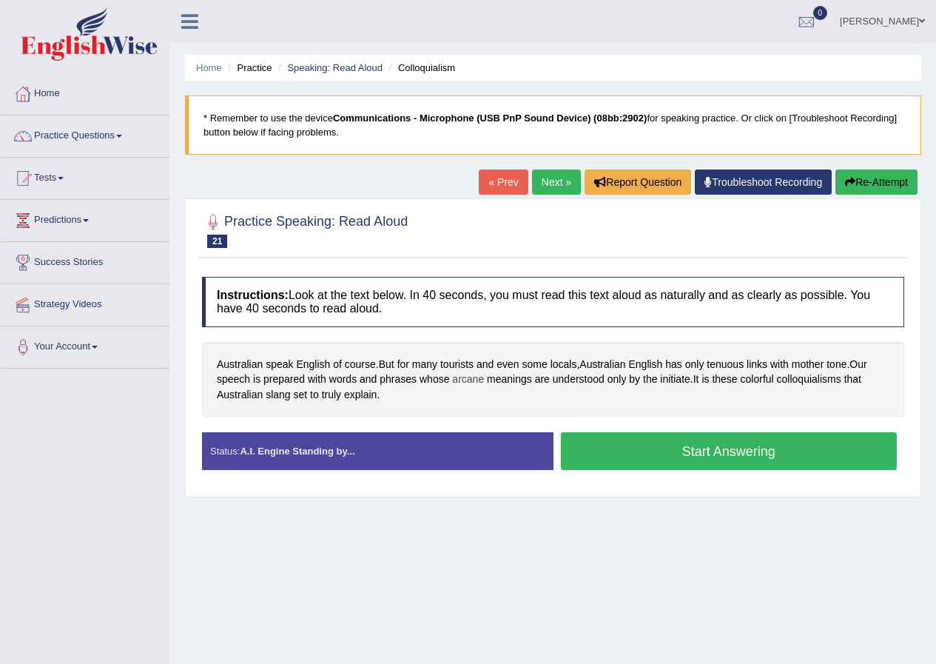
click at [476, 382] on span "arcane" at bounding box center [468, 380] width 32 height 16
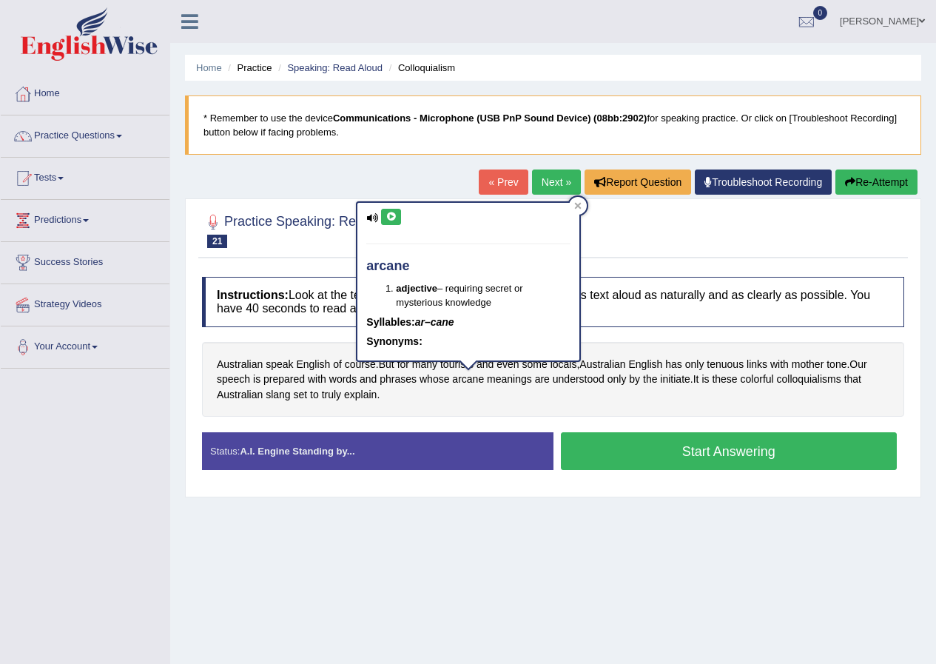
click at [385, 213] on button at bounding box center [391, 217] width 20 height 16
click at [570, 201] on div at bounding box center [578, 206] width 18 height 18
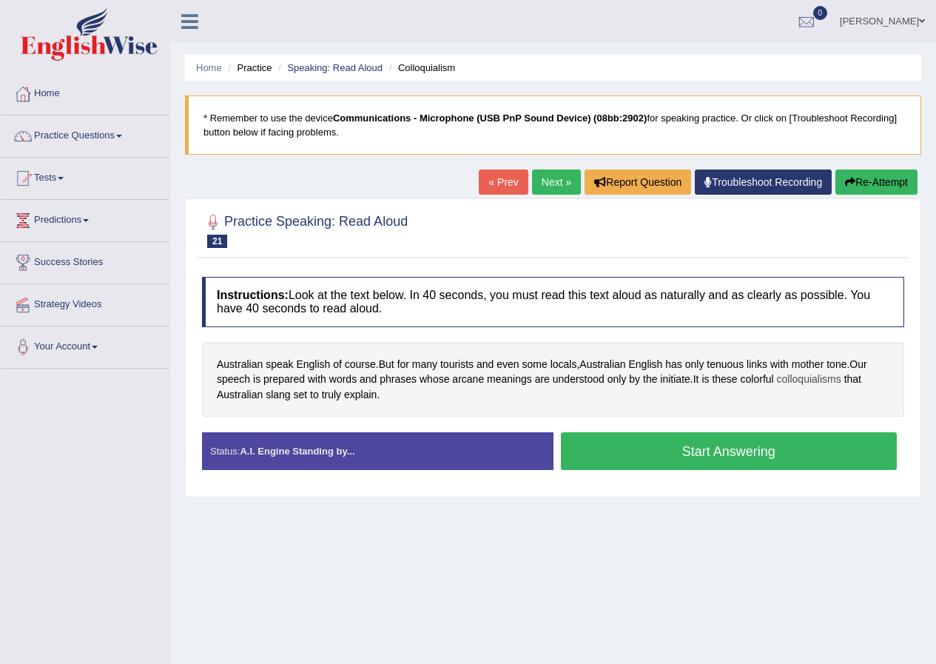
click at [825, 382] on span "colloquialisms" at bounding box center [809, 380] width 64 height 16
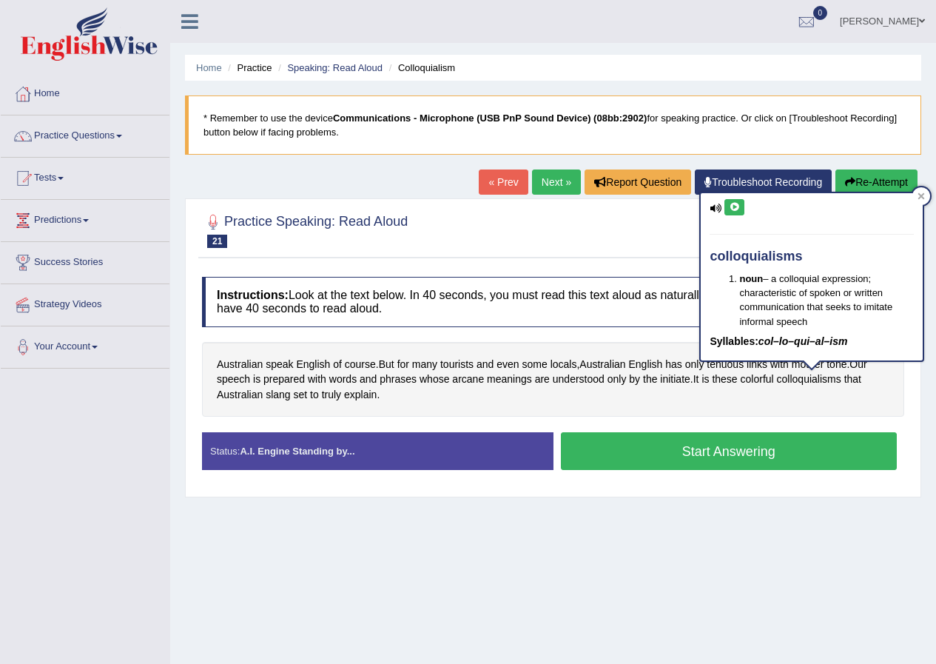
click at [735, 212] on icon at bounding box center [734, 207] width 11 height 9
click at [928, 199] on div at bounding box center [922, 196] width 18 height 18
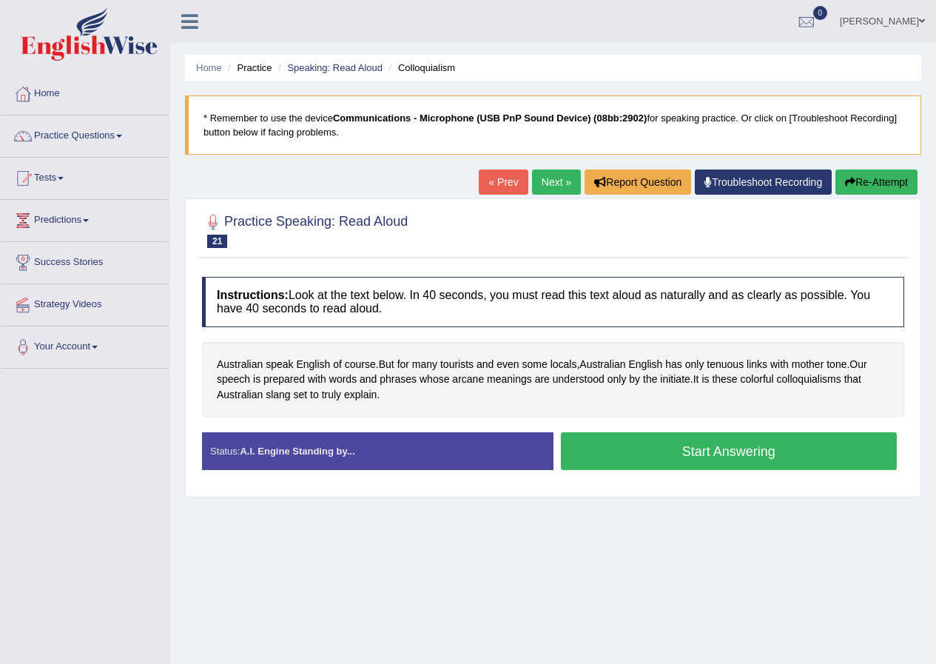
click at [601, 455] on button "Start Answering" at bounding box center [729, 451] width 337 height 38
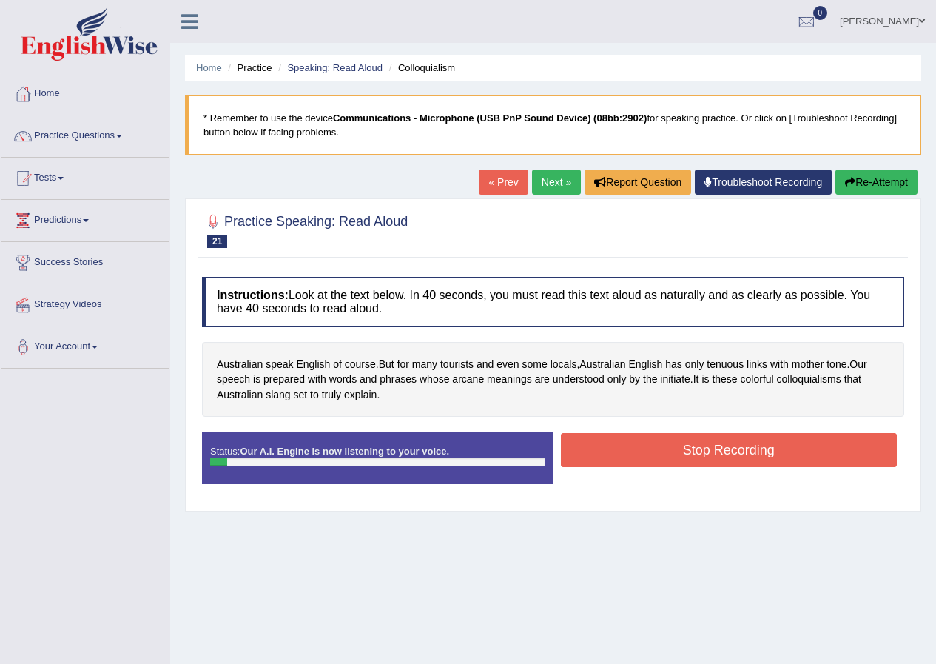
click at [879, 192] on button "Re-Attempt" at bounding box center [877, 182] width 82 height 25
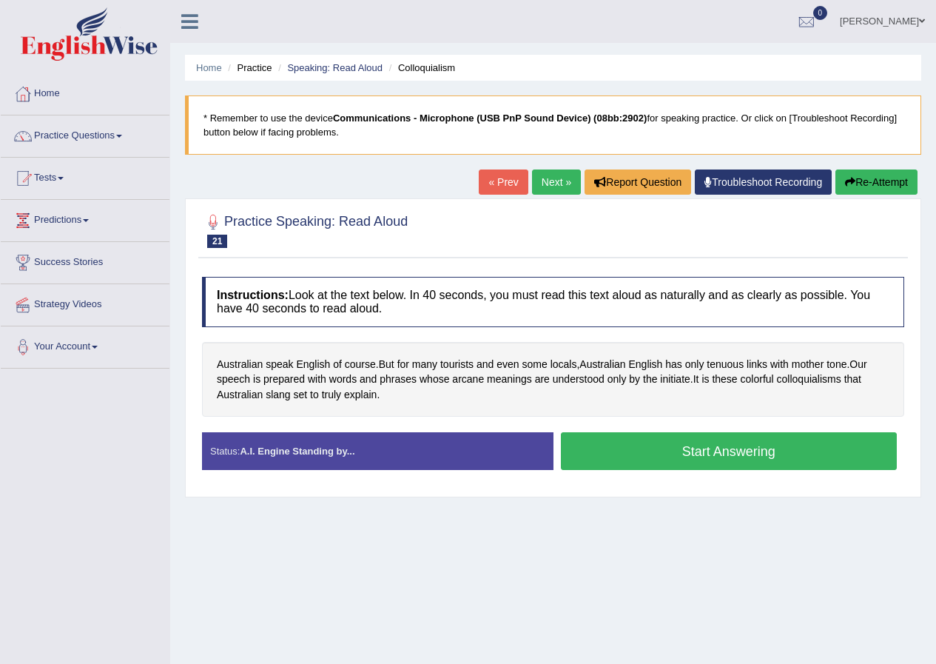
click at [759, 460] on button "Start Answering" at bounding box center [729, 451] width 337 height 38
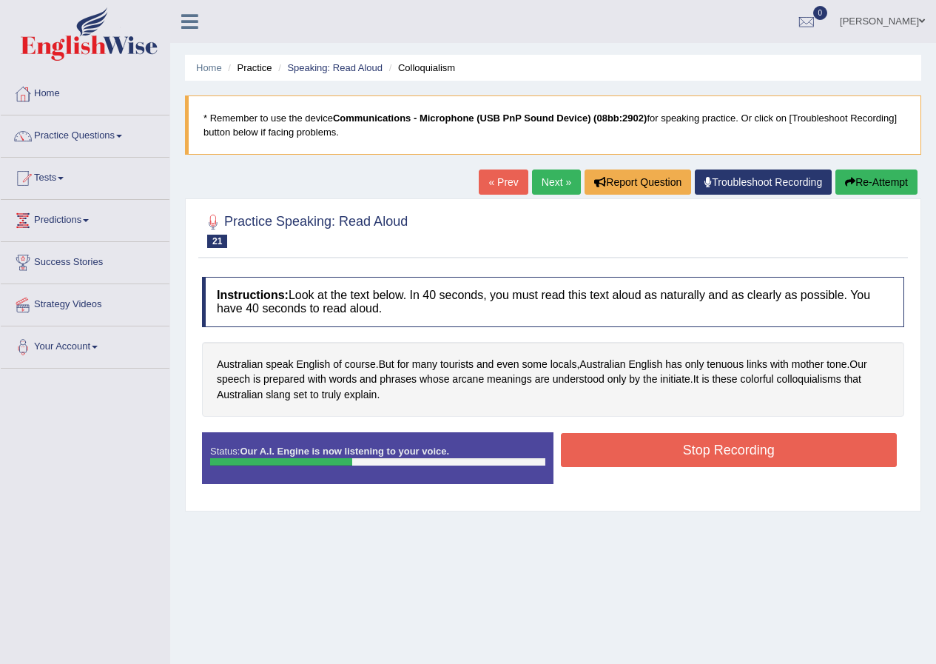
click at [907, 185] on button "Re-Attempt" at bounding box center [877, 182] width 82 height 25
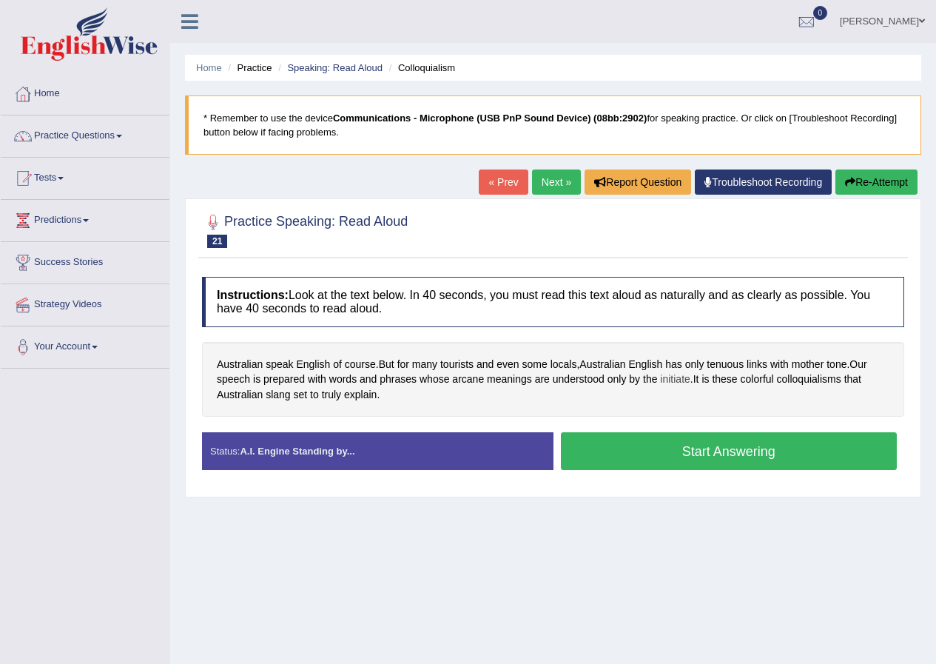
click at [675, 380] on span "initiate" at bounding box center [675, 380] width 30 height 16
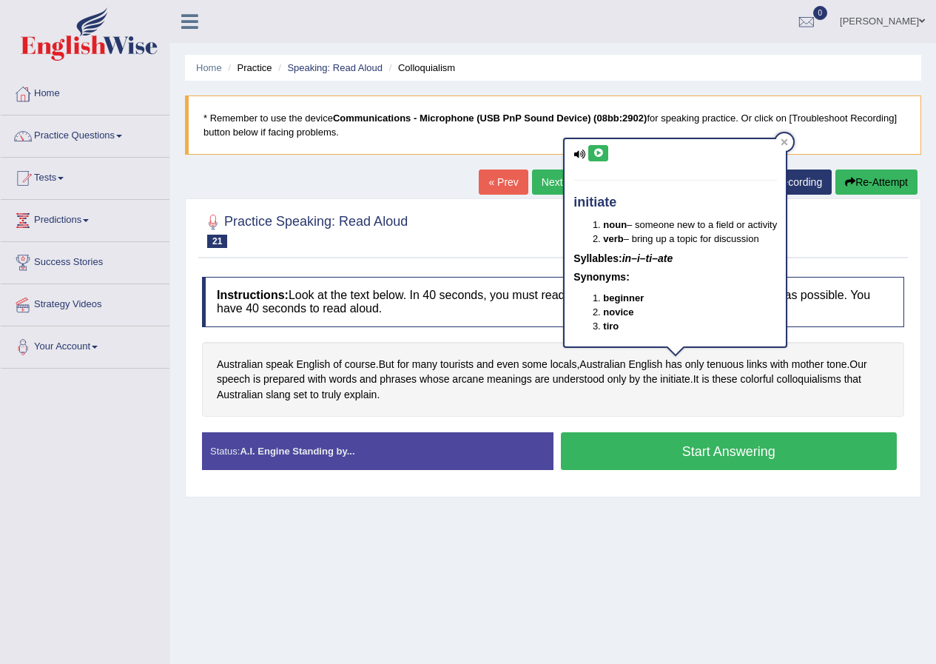
click at [615, 152] on div "initiate noun – someone new to a field or activity verb – bring up a topic for …" at bounding box center [675, 242] width 221 height 207
click at [591, 155] on button at bounding box center [598, 153] width 20 height 16
click at [77, 143] on link "Practice Questions" at bounding box center [85, 133] width 169 height 37
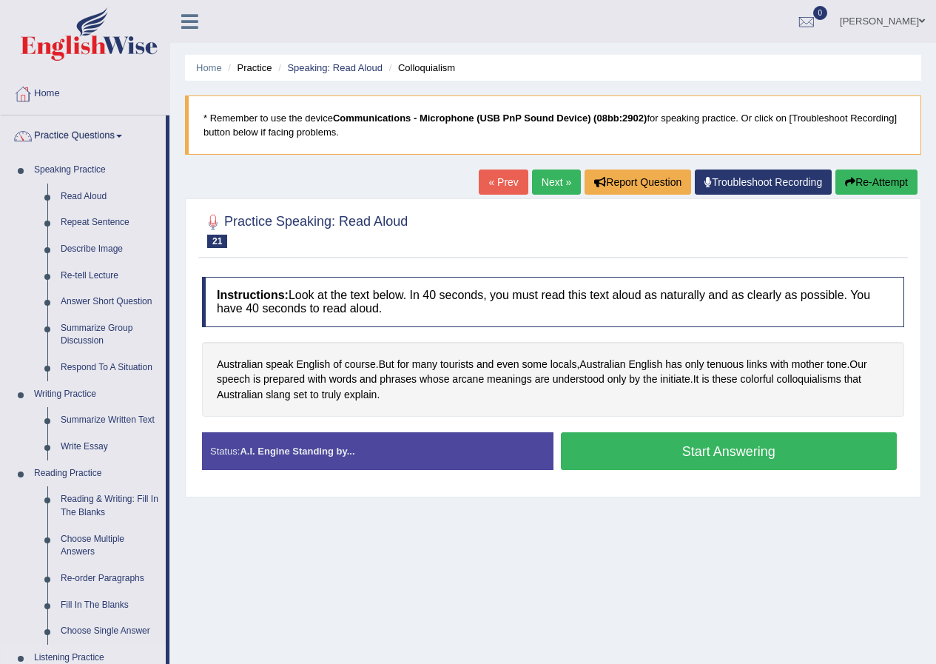
scroll to position [496, 0]
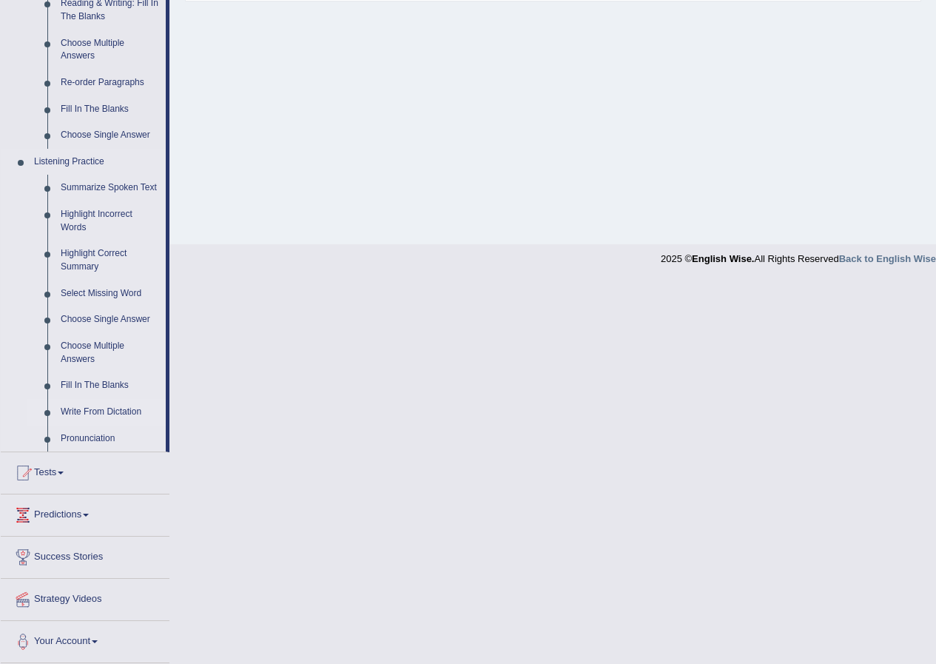
click at [100, 409] on link "Write From Dictation" at bounding box center [110, 412] width 112 height 27
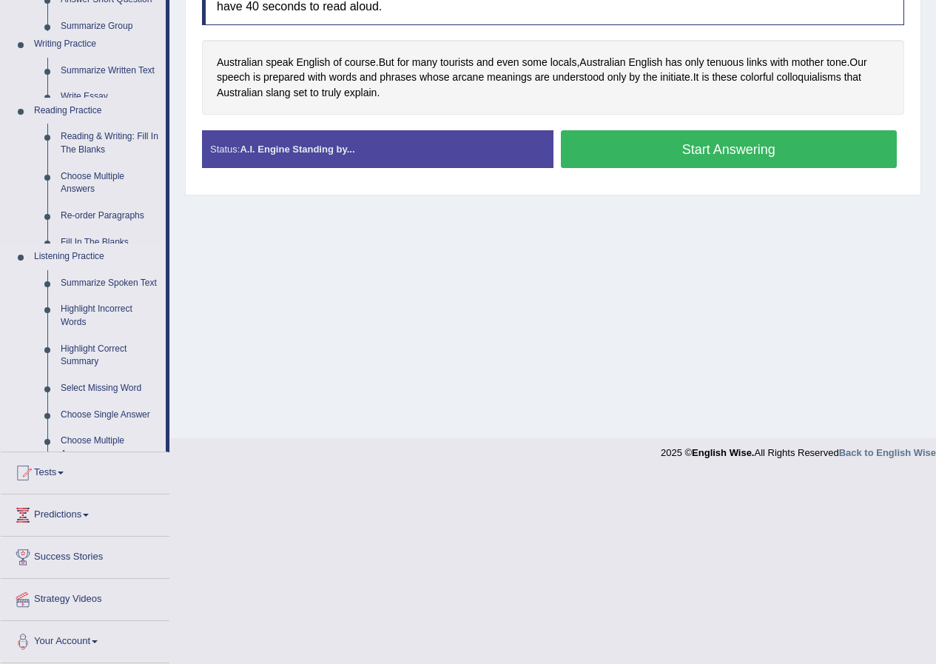
scroll to position [141, 0]
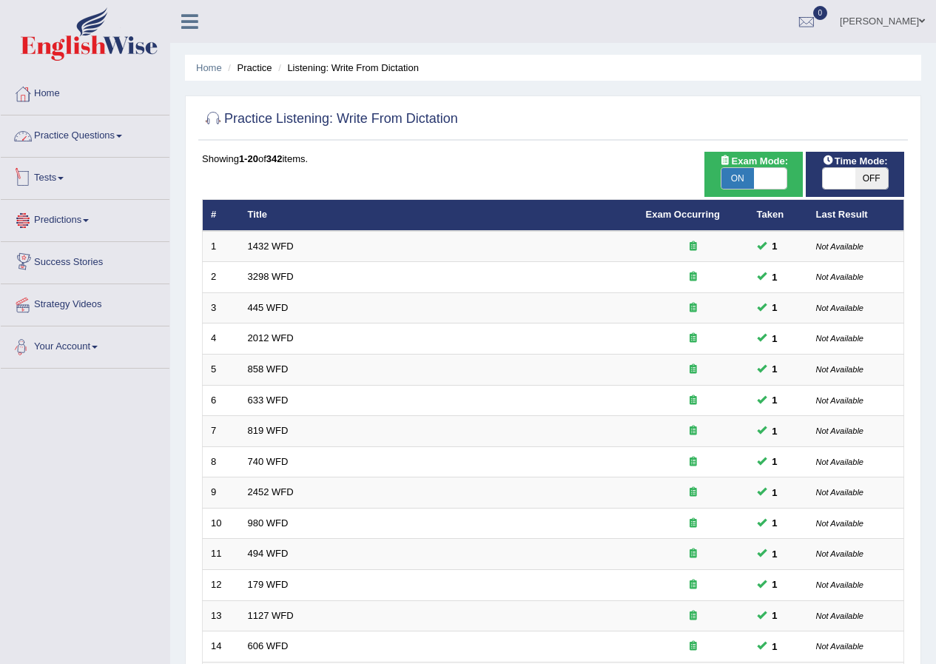
click at [75, 135] on link "Practice Questions" at bounding box center [85, 133] width 169 height 37
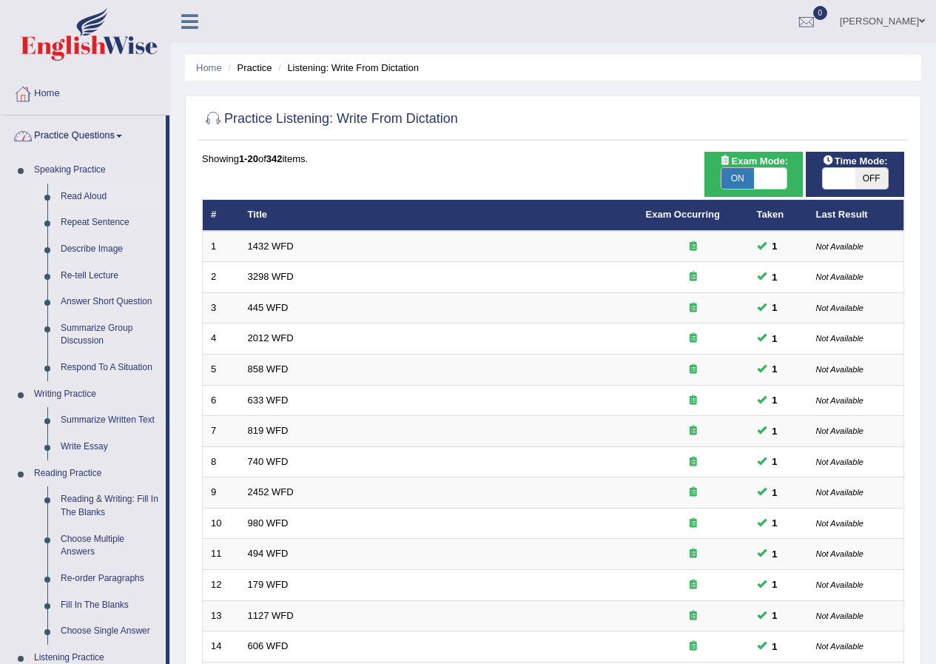
click at [106, 195] on link "Read Aloud" at bounding box center [110, 197] width 112 height 27
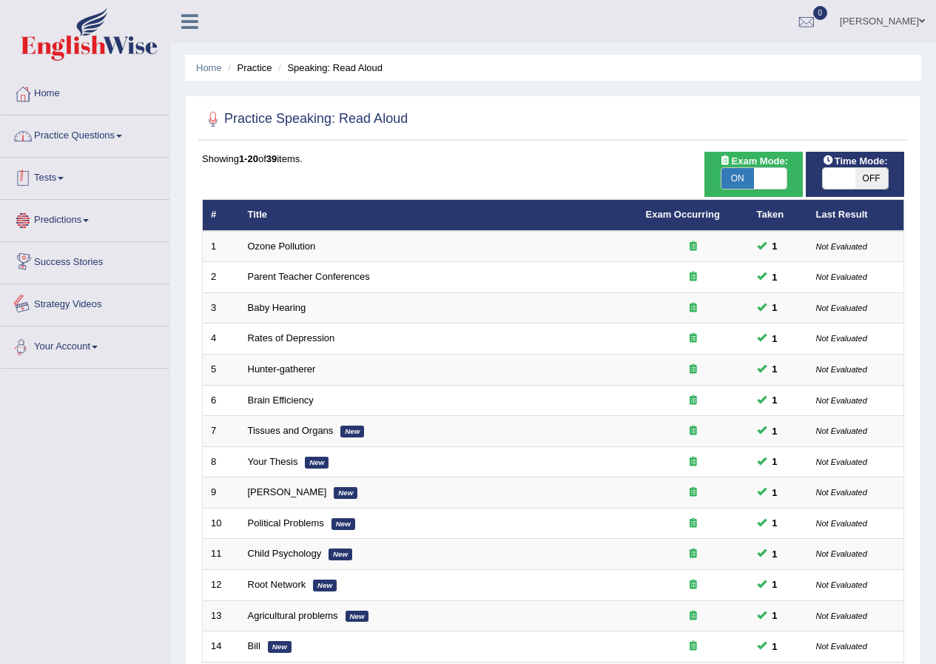
click at [118, 143] on link "Practice Questions" at bounding box center [85, 133] width 169 height 37
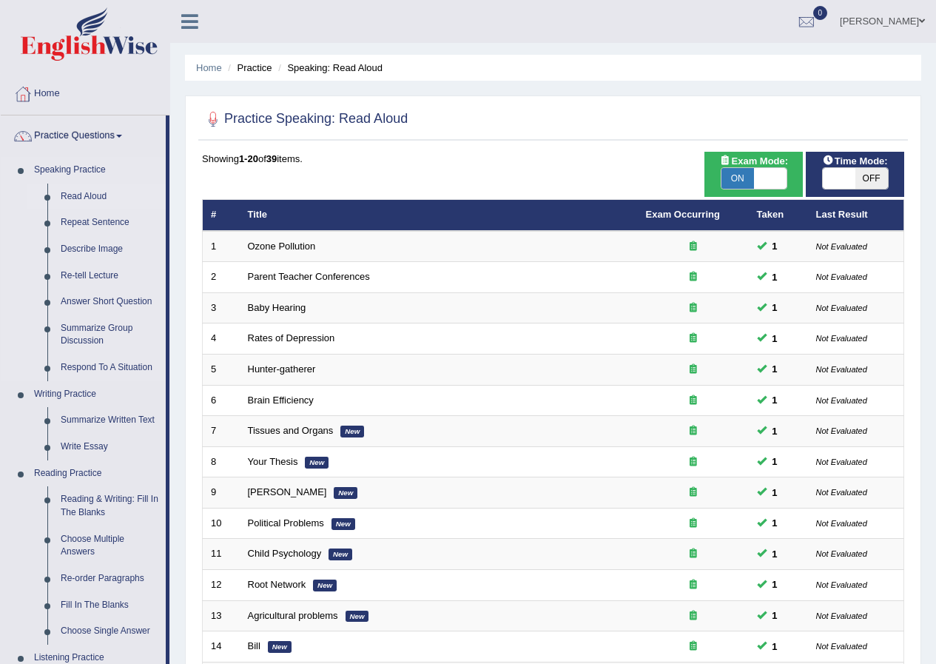
click at [87, 195] on link "Read Aloud" at bounding box center [110, 197] width 112 height 27
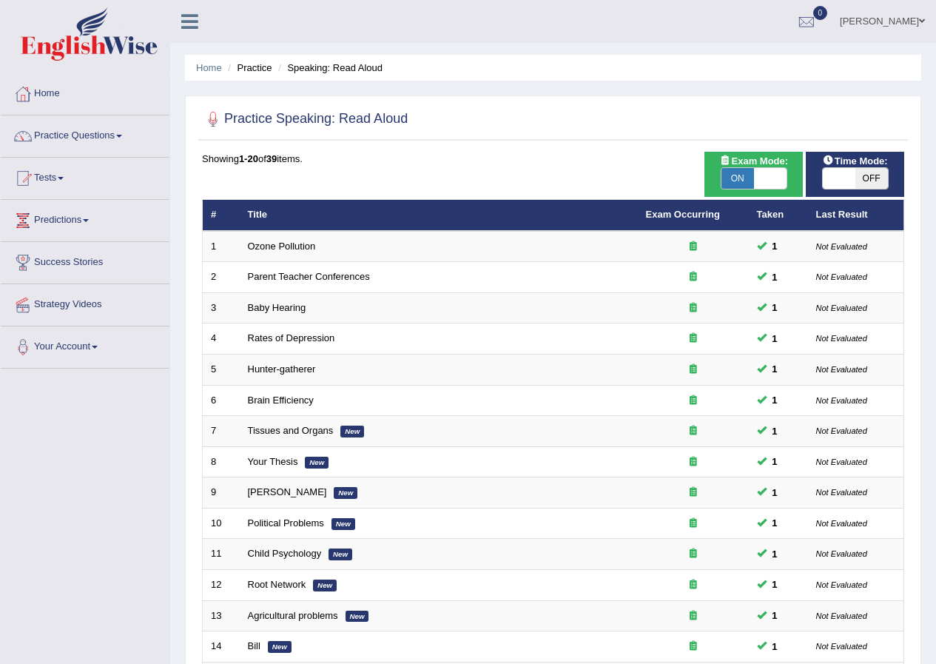
scroll to position [316, 0]
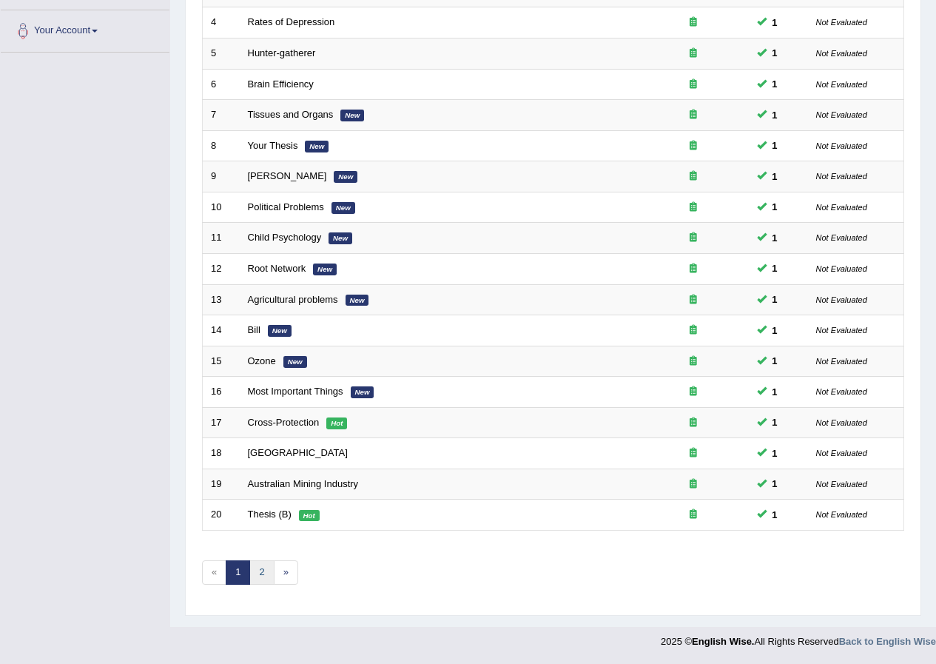
click at [263, 574] on link "2" at bounding box center [261, 572] width 24 height 24
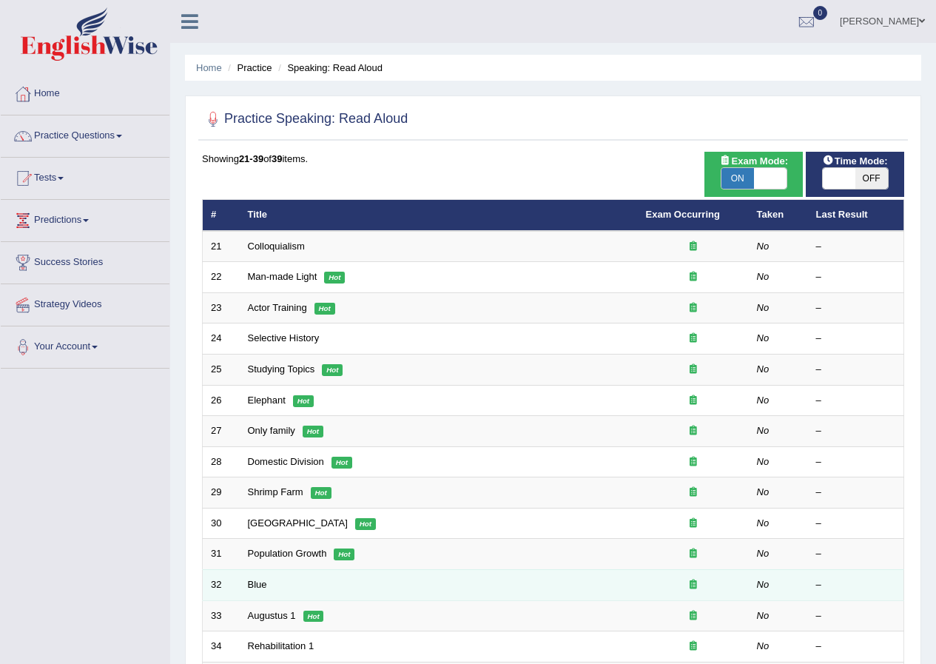
scroll to position [285, 0]
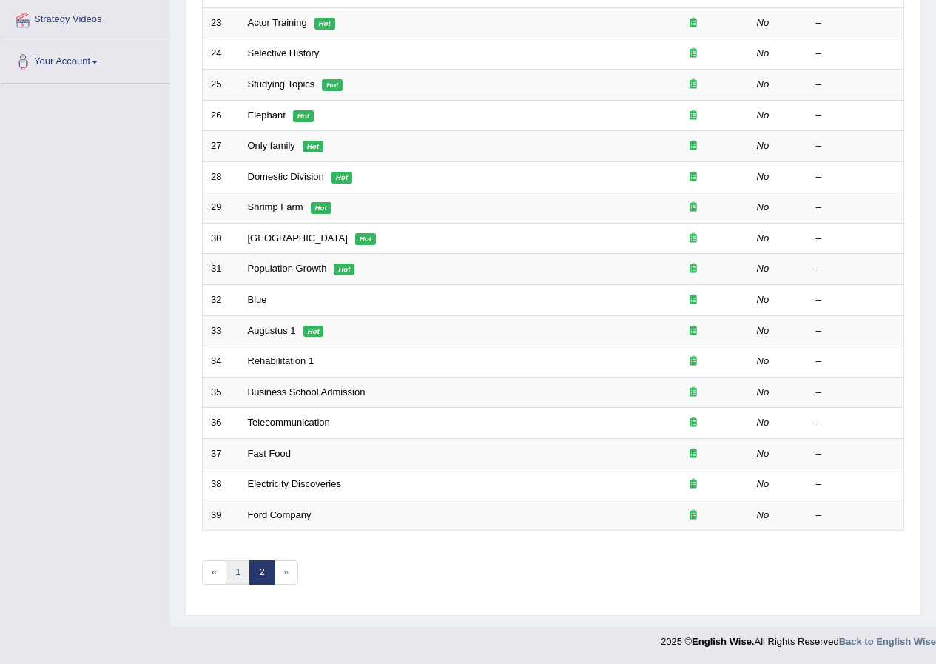
click at [240, 572] on link "1" at bounding box center [238, 572] width 24 height 24
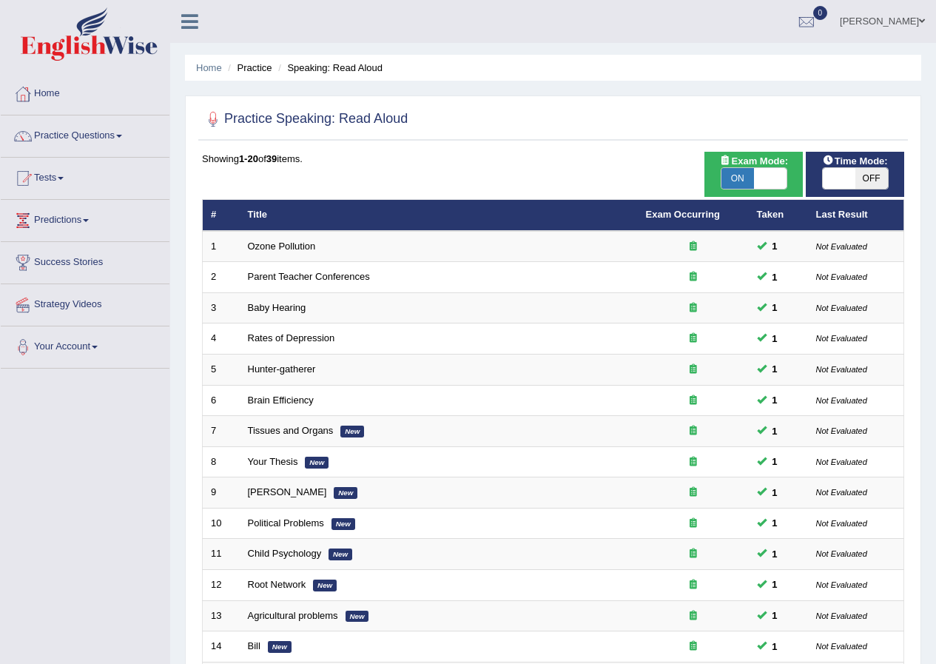
scroll to position [316, 0]
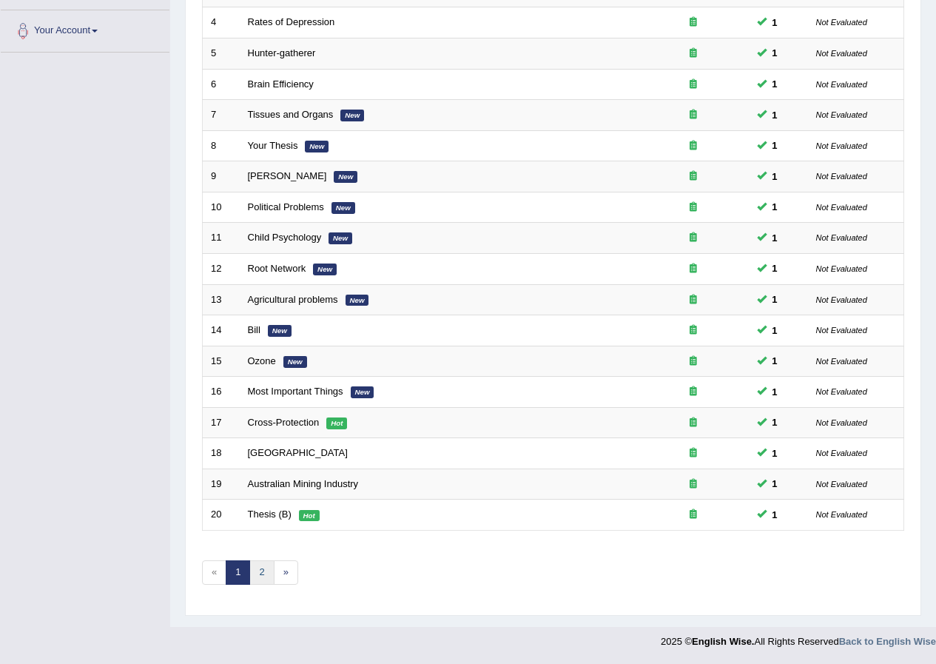
click at [257, 577] on link "2" at bounding box center [261, 572] width 24 height 24
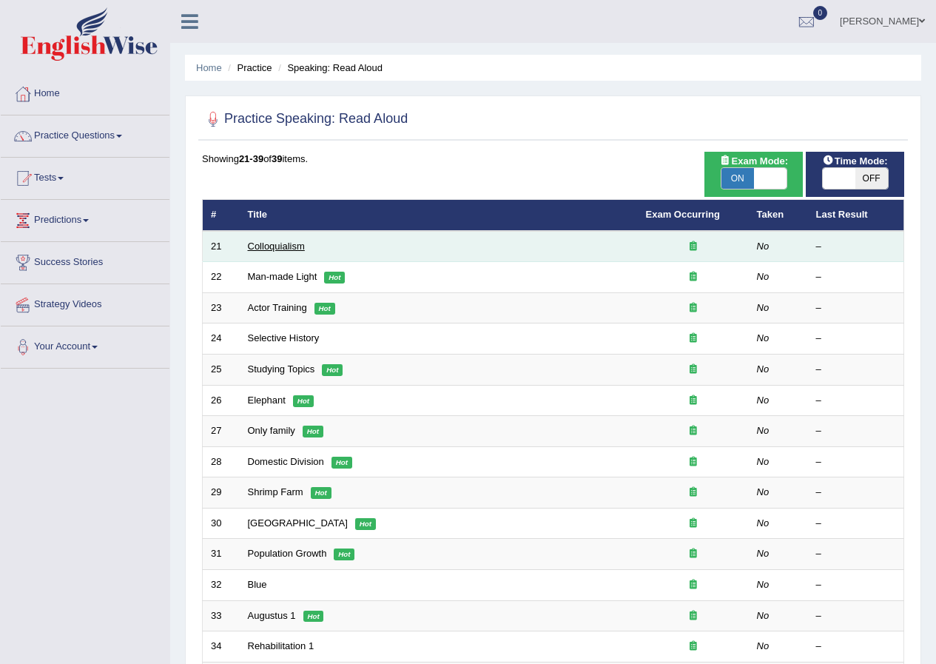
click at [286, 250] on link "Colloquialism" at bounding box center [276, 246] width 57 height 11
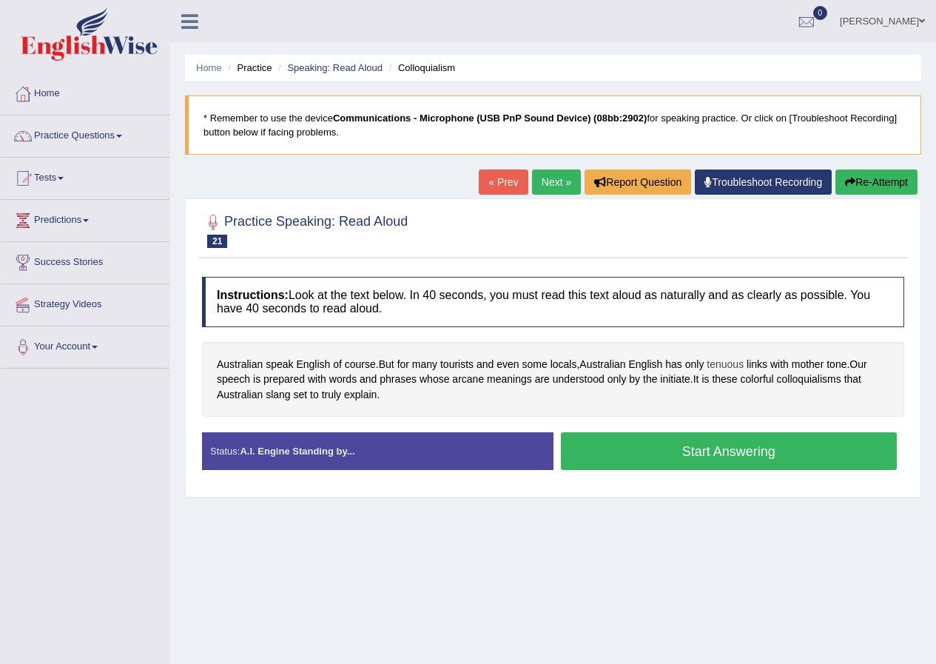
click at [726, 366] on span "tenuous" at bounding box center [725, 365] width 37 height 16
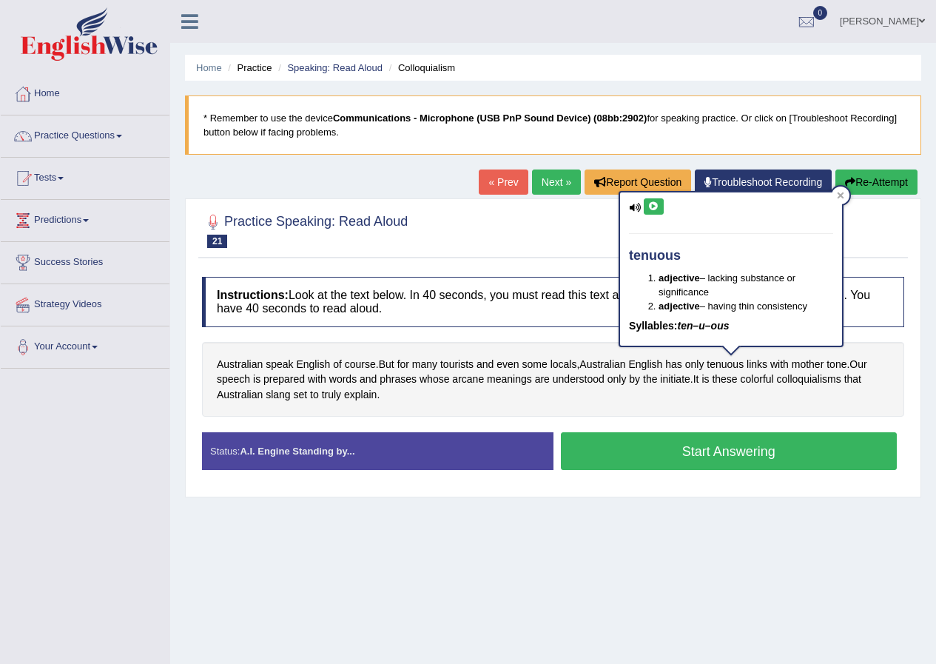
click at [658, 200] on button at bounding box center [654, 206] width 20 height 16
click at [842, 197] on icon at bounding box center [841, 195] width 7 height 7
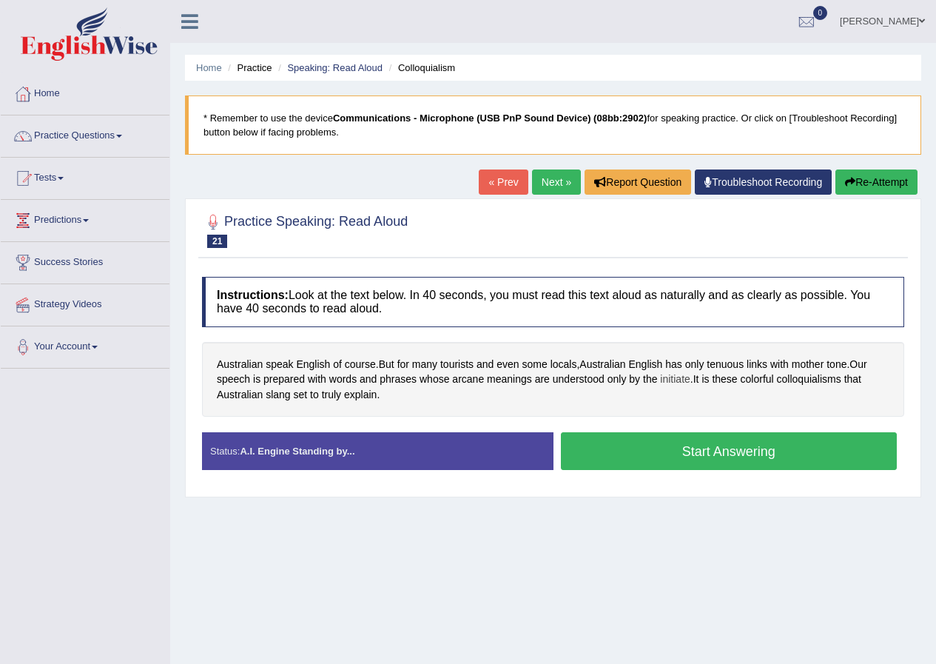
click at [678, 383] on span "initiate" at bounding box center [675, 380] width 30 height 16
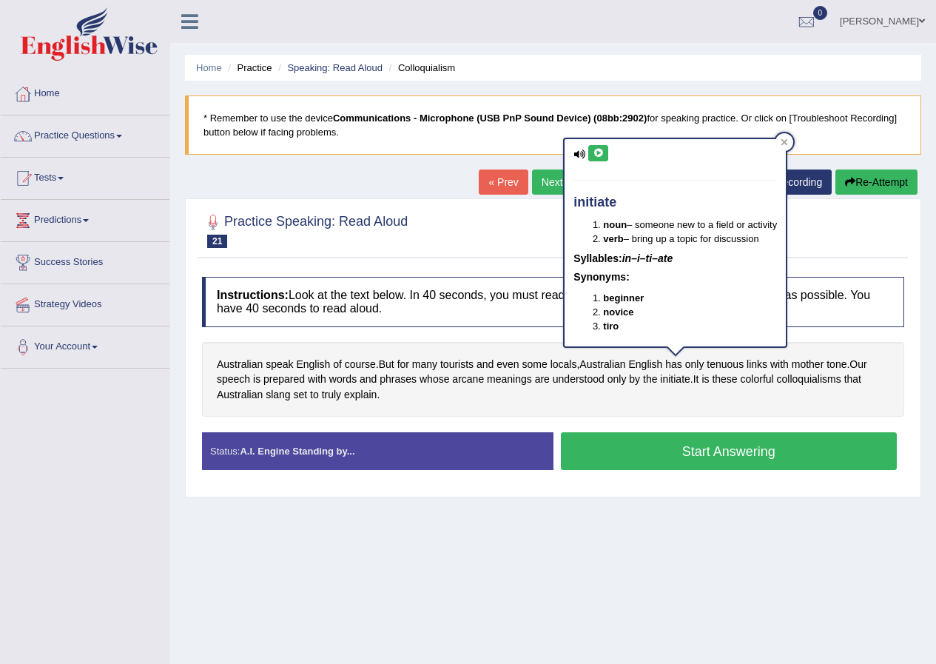
click at [601, 155] on icon at bounding box center [598, 153] width 11 height 9
click at [779, 138] on div at bounding box center [785, 142] width 18 height 18
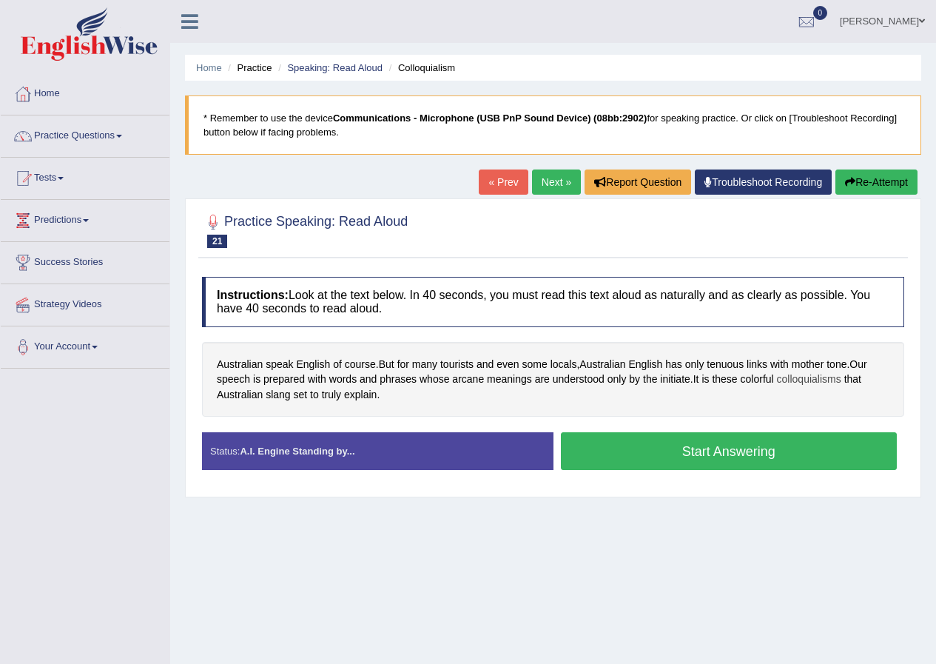
click at [809, 380] on span "colloquialisms" at bounding box center [809, 380] width 64 height 16
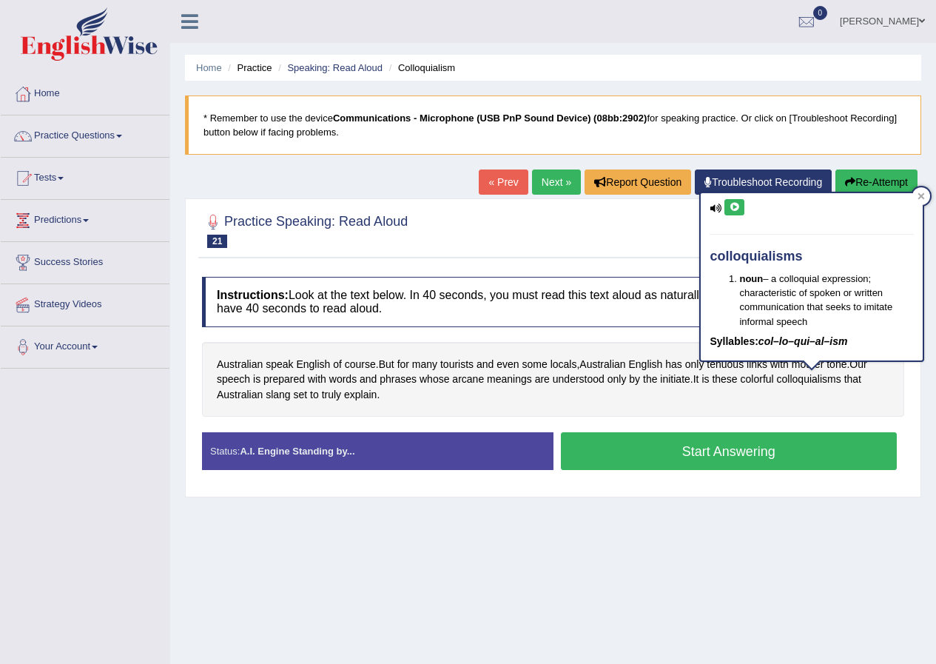
click at [734, 206] on icon at bounding box center [734, 207] width 11 height 9
click at [921, 193] on icon at bounding box center [921, 195] width 7 height 7
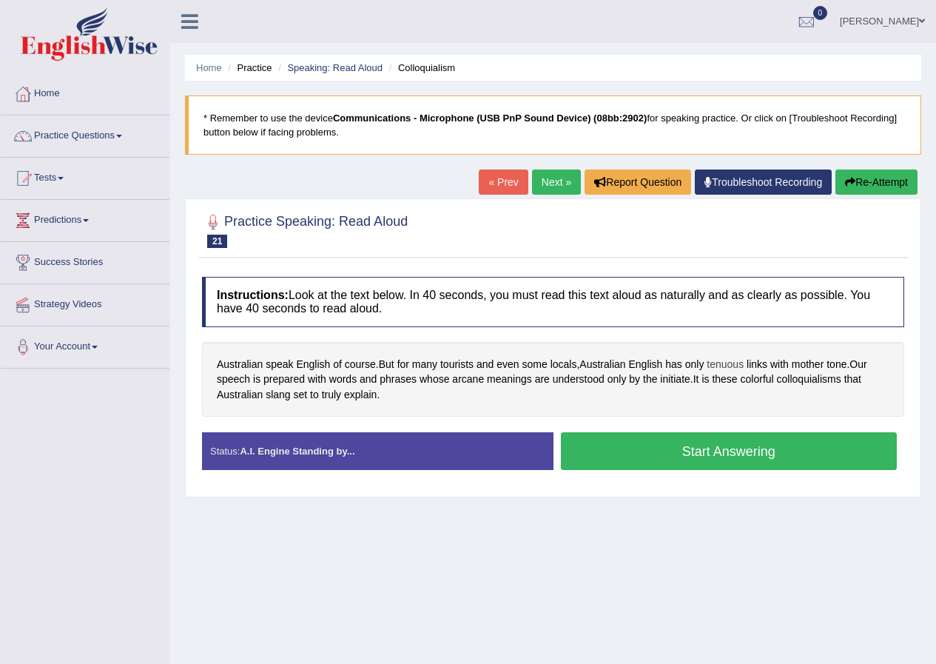
click at [737, 361] on span "tenuous" at bounding box center [725, 365] width 37 height 16
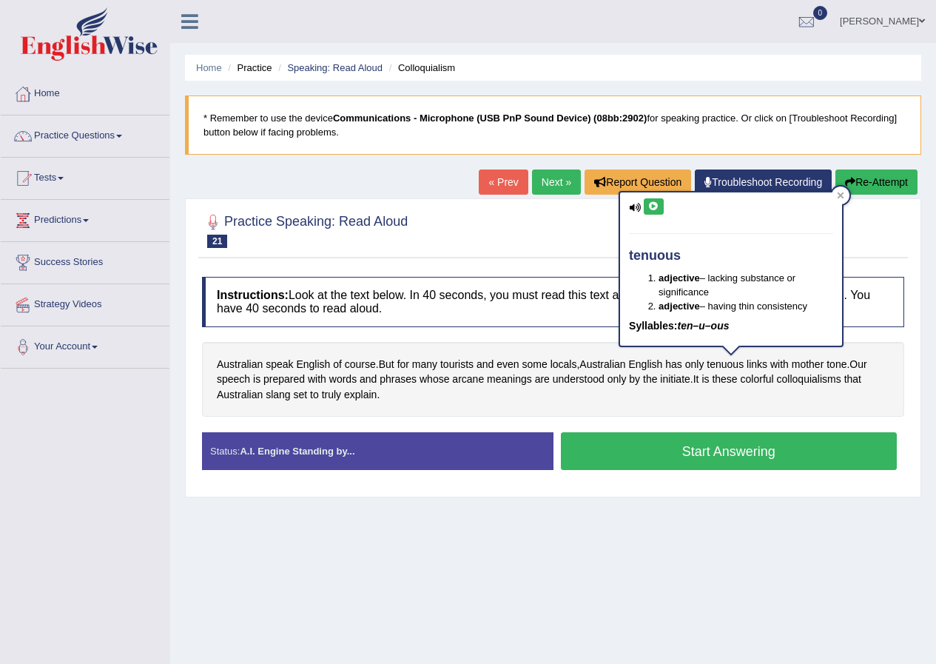
click at [660, 206] on button at bounding box center [654, 206] width 20 height 16
click at [838, 198] on icon at bounding box center [840, 195] width 7 height 7
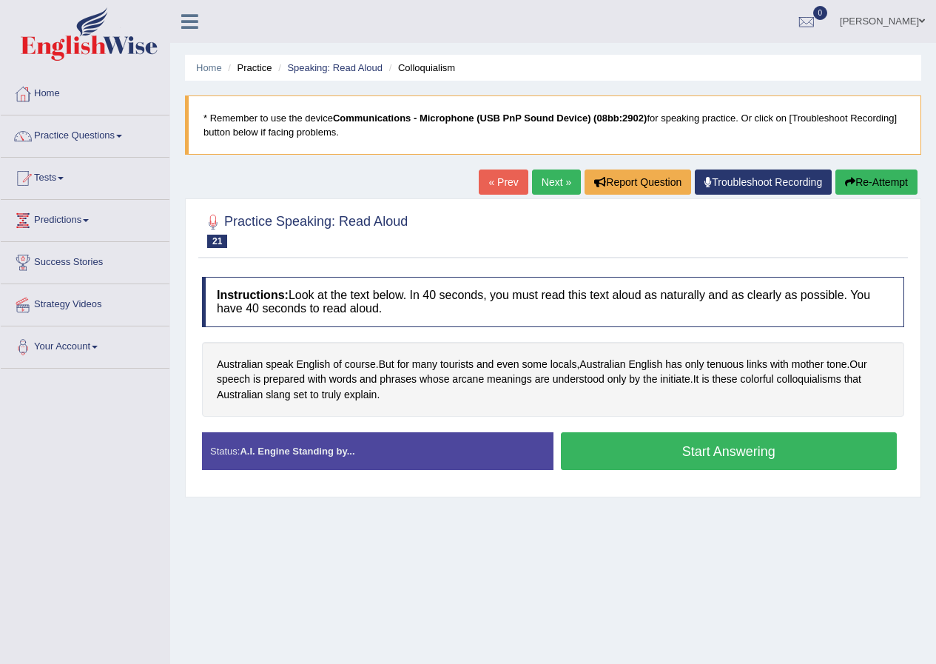
click at [639, 449] on button "Start Answering" at bounding box center [729, 451] width 337 height 38
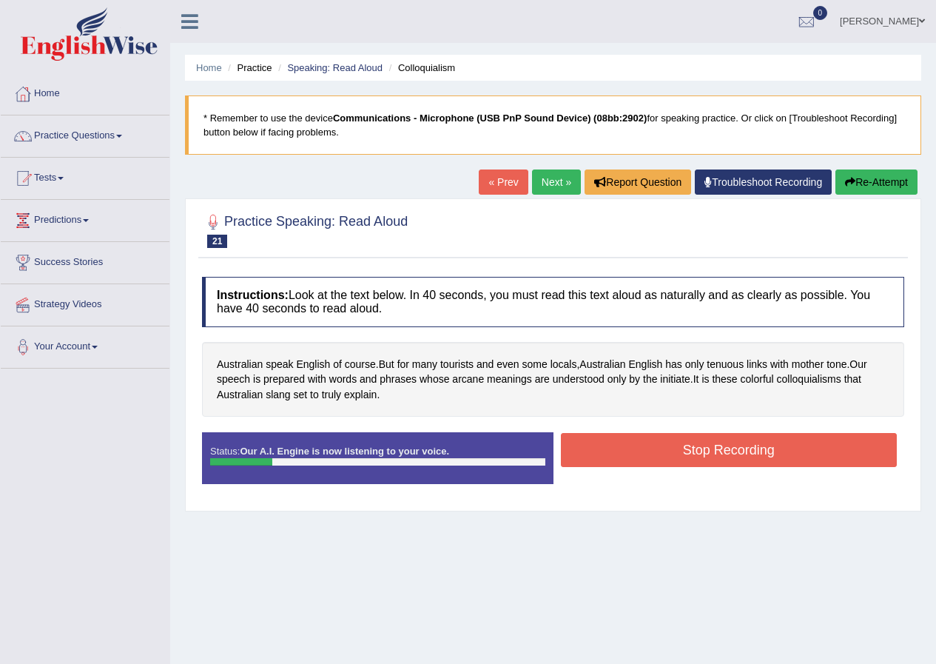
click at [909, 179] on button "Re-Attempt" at bounding box center [877, 182] width 82 height 25
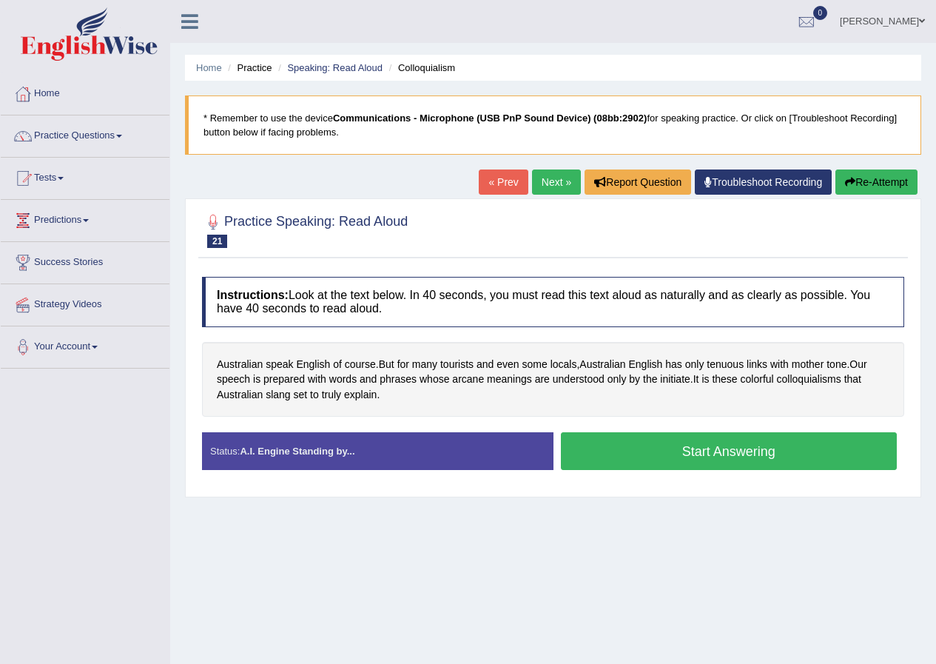
click at [667, 449] on button "Start Answering" at bounding box center [729, 451] width 337 height 38
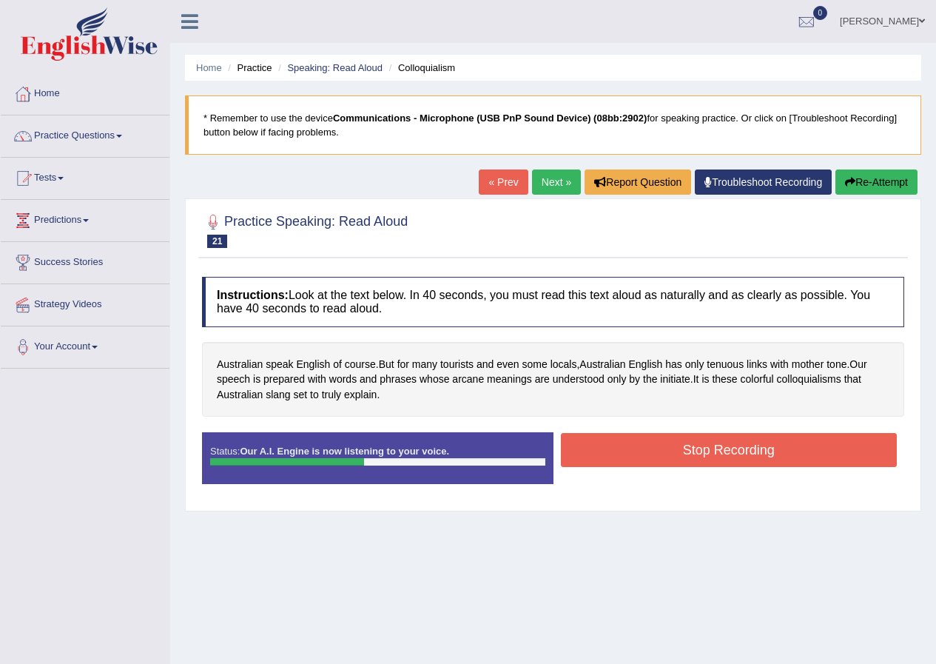
click at [864, 178] on button "Re-Attempt" at bounding box center [877, 182] width 82 height 25
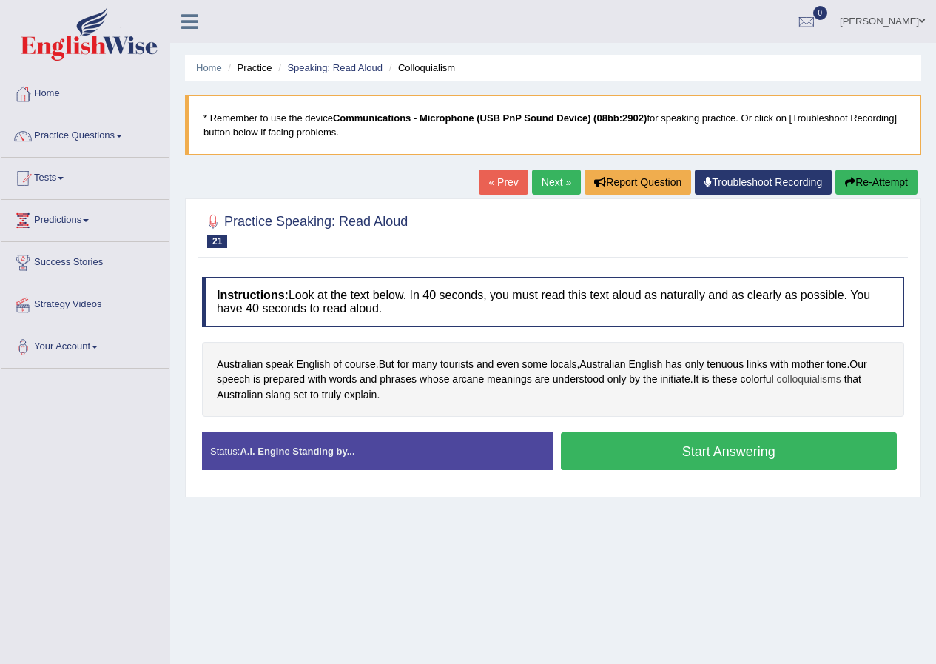
click at [812, 375] on span "colloquialisms" at bounding box center [809, 380] width 64 height 16
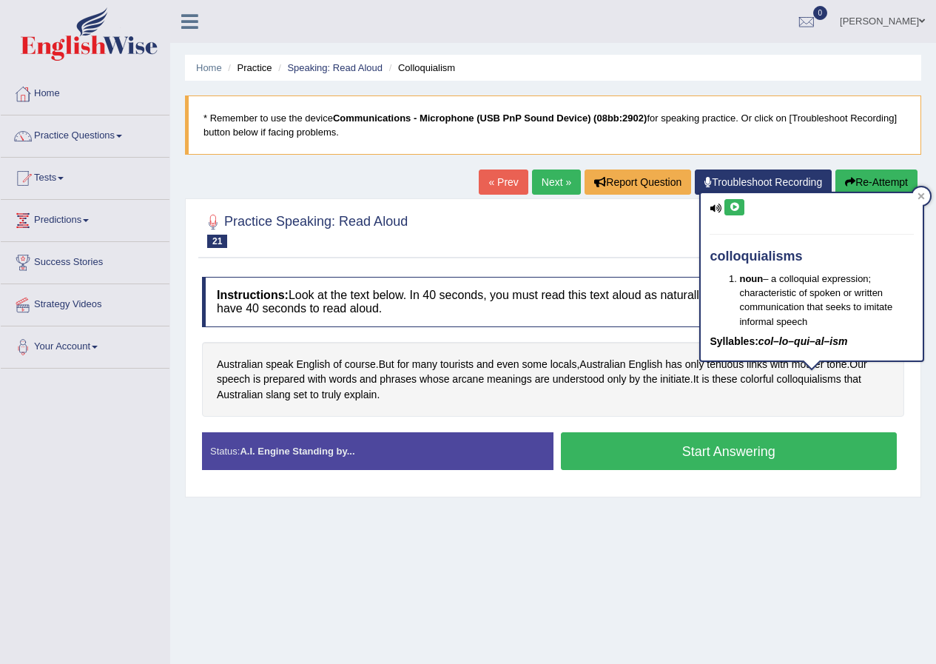
click at [739, 205] on icon at bounding box center [734, 207] width 11 height 9
click at [926, 199] on div at bounding box center [922, 196] width 18 height 18
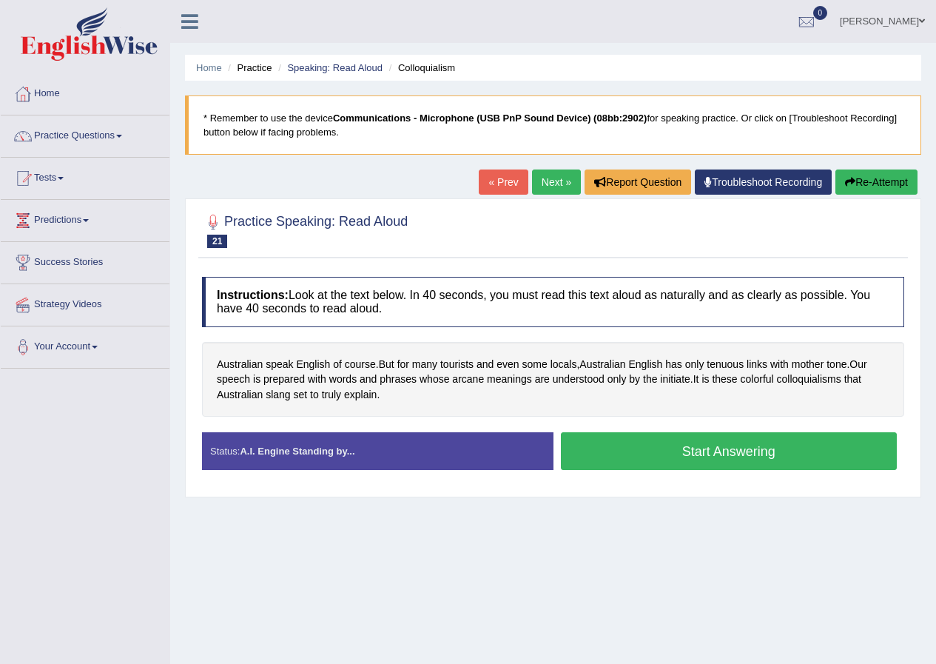
click at [665, 449] on button "Start Answering" at bounding box center [729, 451] width 337 height 38
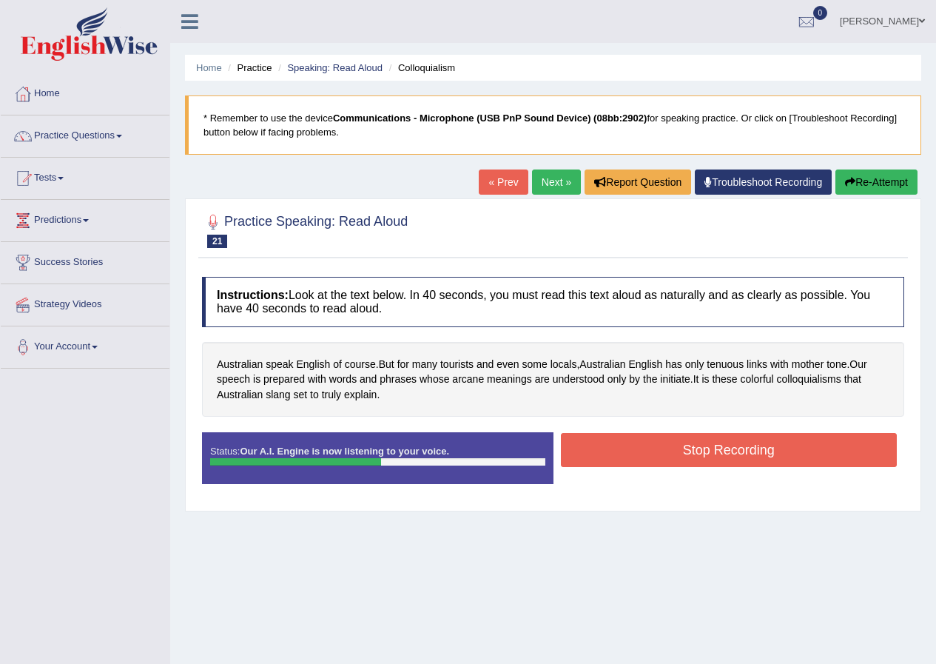
click at [603, 446] on button "Stop Recording" at bounding box center [729, 450] width 337 height 34
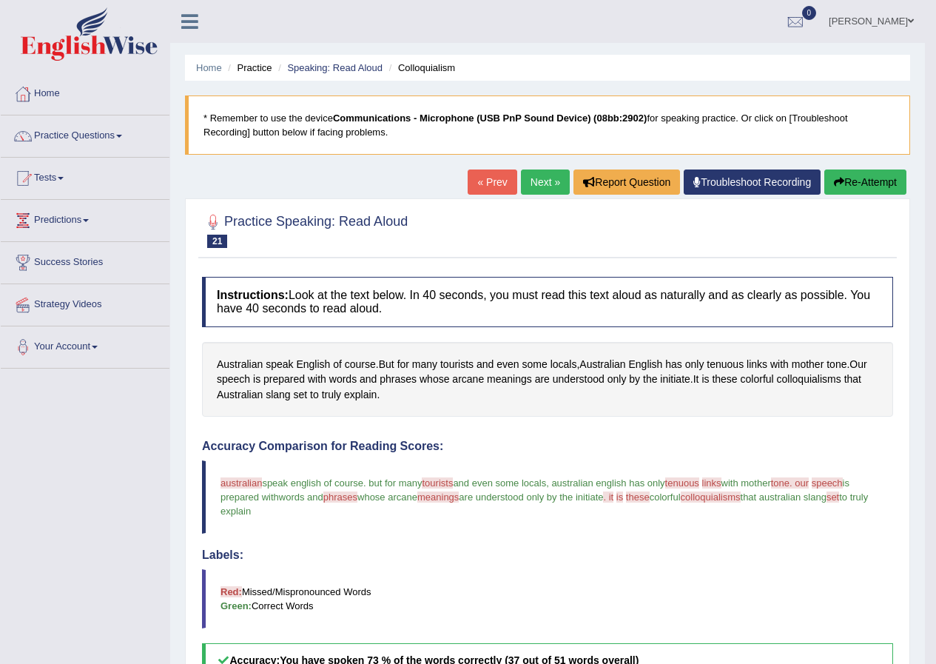
click at [538, 185] on link "Next »" at bounding box center [545, 182] width 49 height 25
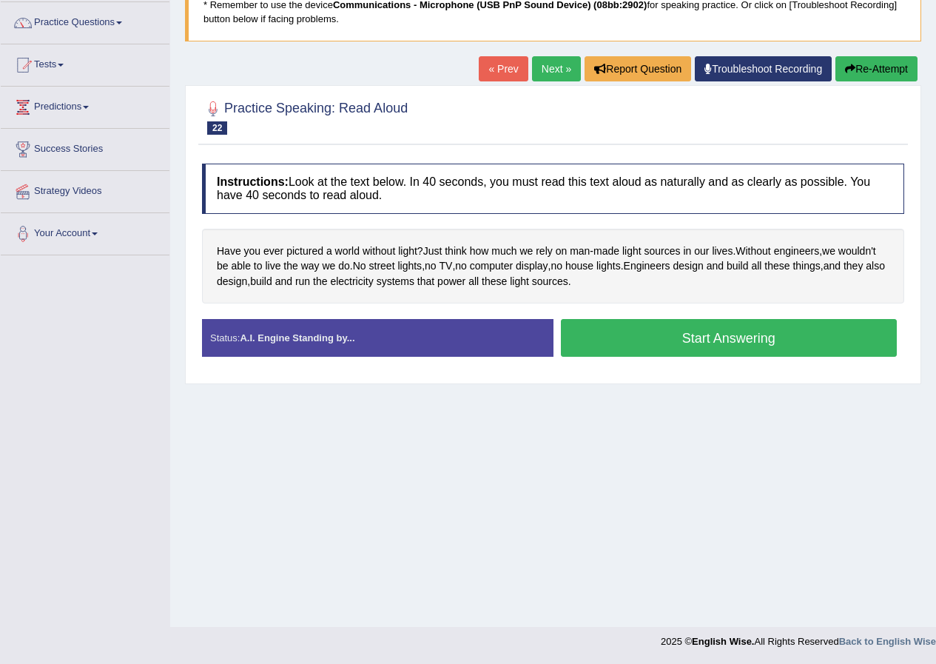
click at [631, 329] on button "Start Answering" at bounding box center [729, 338] width 337 height 38
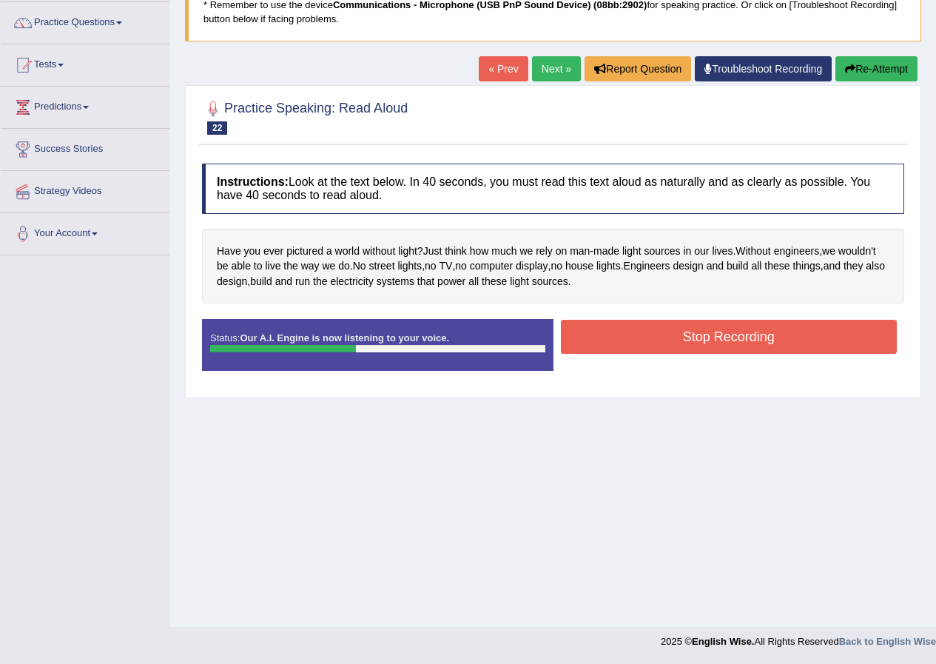
click at [870, 61] on button "Re-Attempt" at bounding box center [877, 68] width 82 height 25
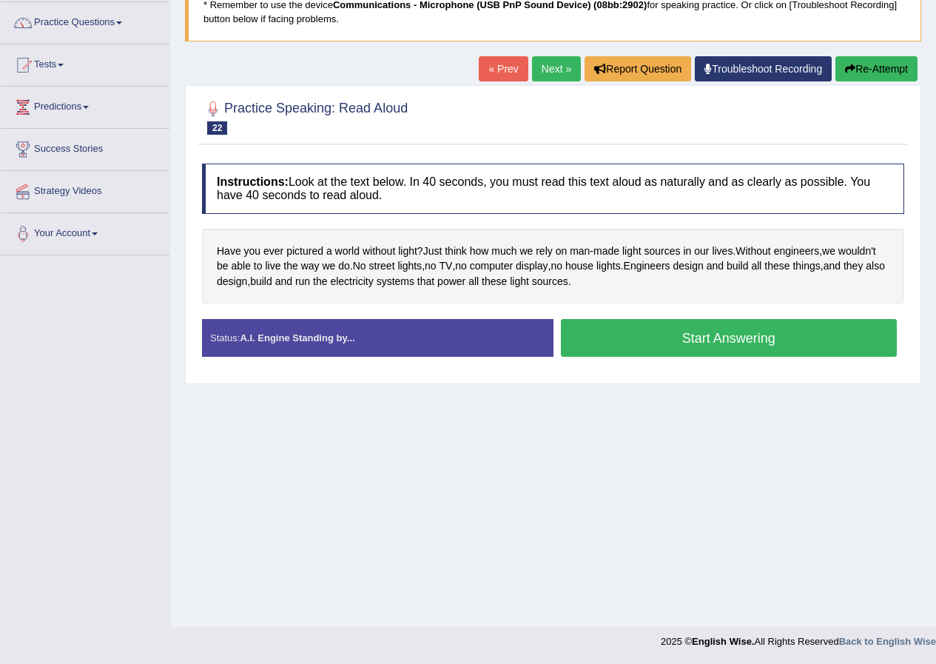
click at [608, 342] on button "Start Answering" at bounding box center [729, 338] width 337 height 38
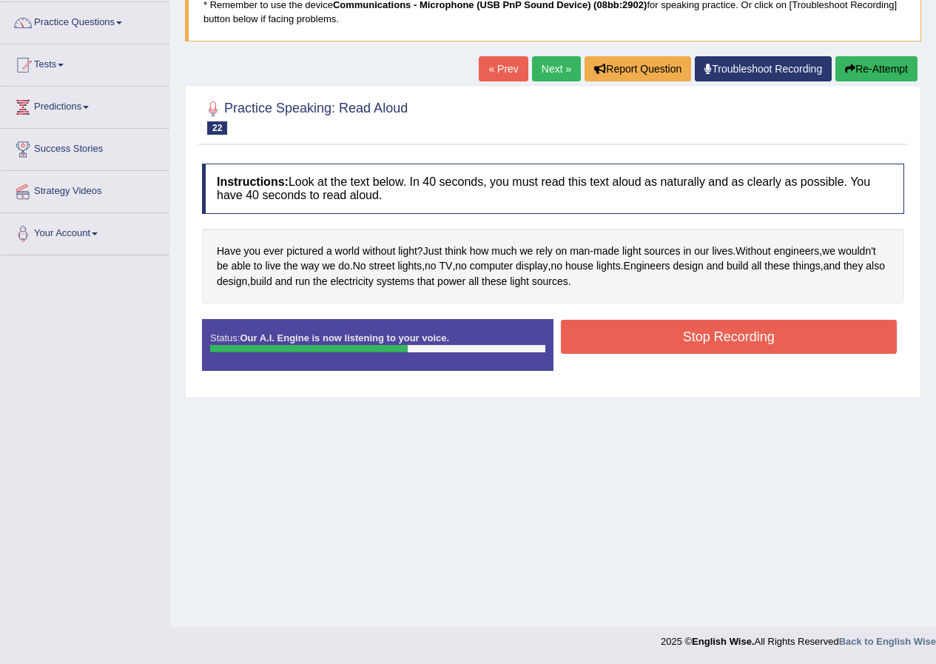
click at [679, 333] on button "Stop Recording" at bounding box center [729, 337] width 337 height 34
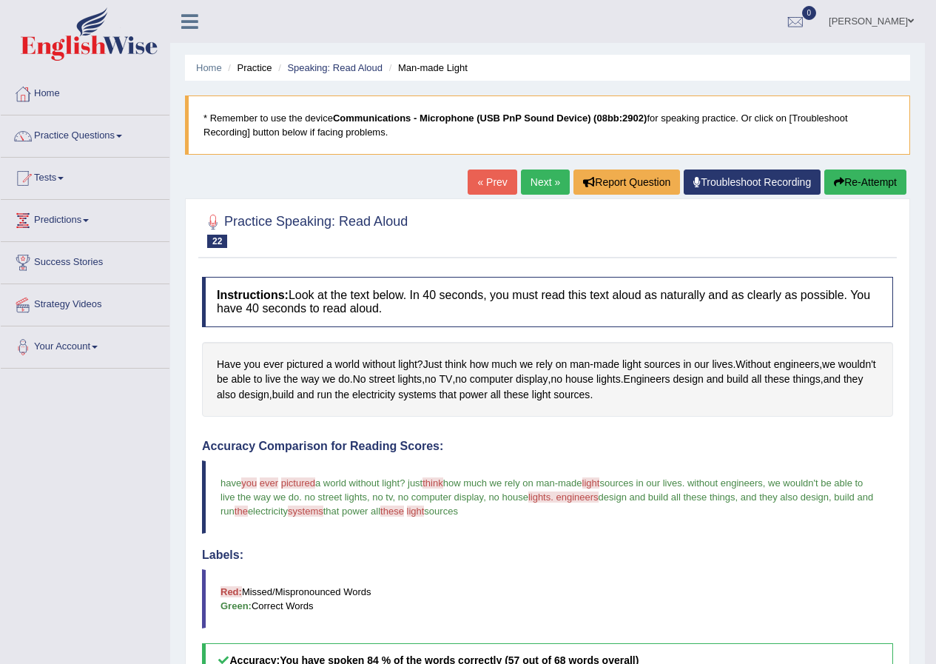
click at [529, 187] on link "Next »" at bounding box center [545, 182] width 49 height 25
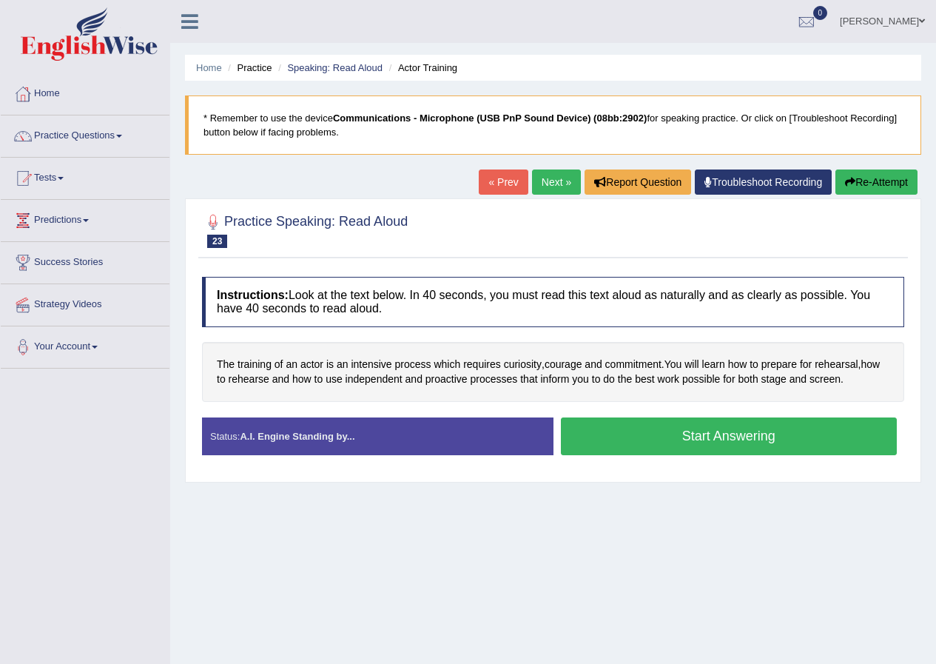
click at [606, 424] on button "Start Answering" at bounding box center [729, 436] width 337 height 38
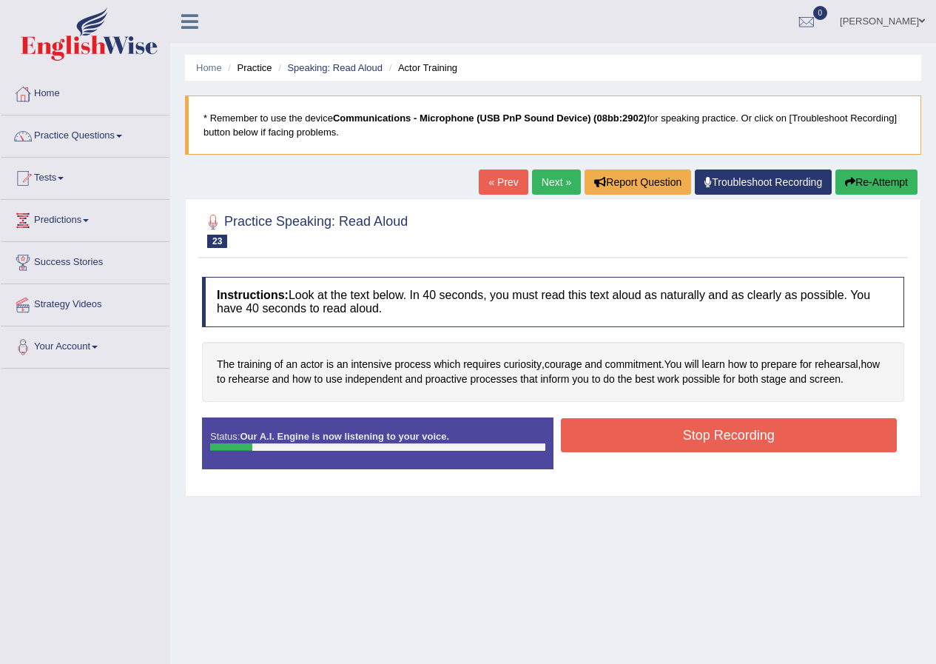
click at [897, 180] on button "Re-Attempt" at bounding box center [877, 182] width 82 height 25
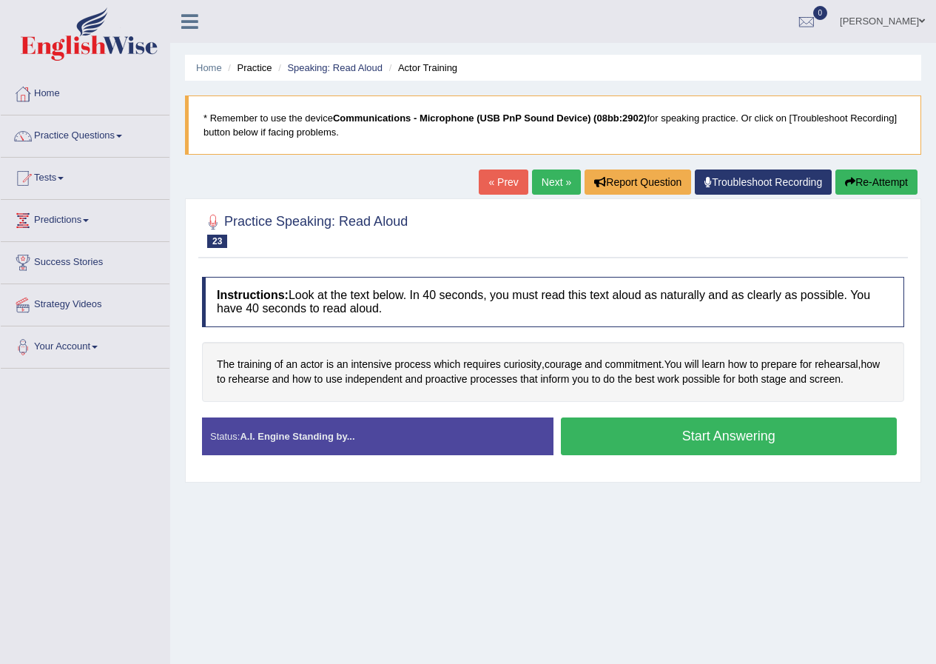
click at [655, 431] on button "Start Answering" at bounding box center [729, 436] width 337 height 38
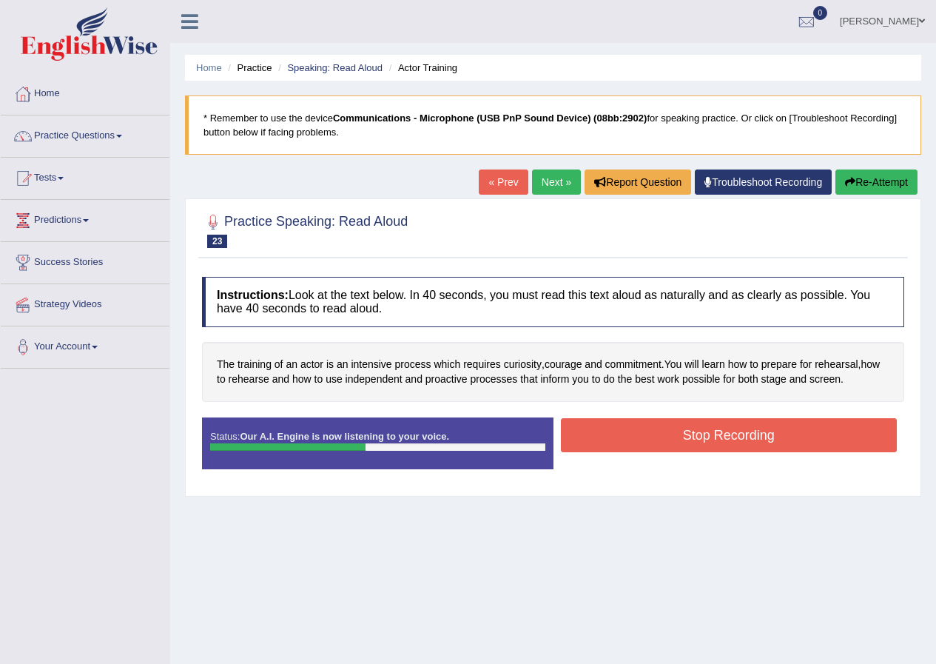
click at [735, 440] on button "Stop Recording" at bounding box center [729, 435] width 337 height 34
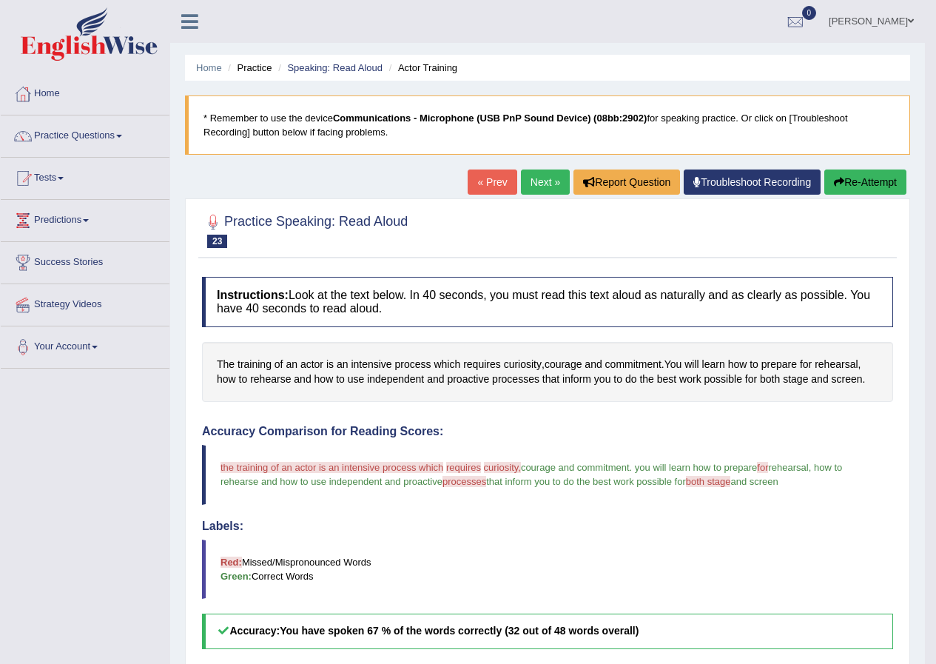
click at [539, 184] on link "Next »" at bounding box center [545, 182] width 49 height 25
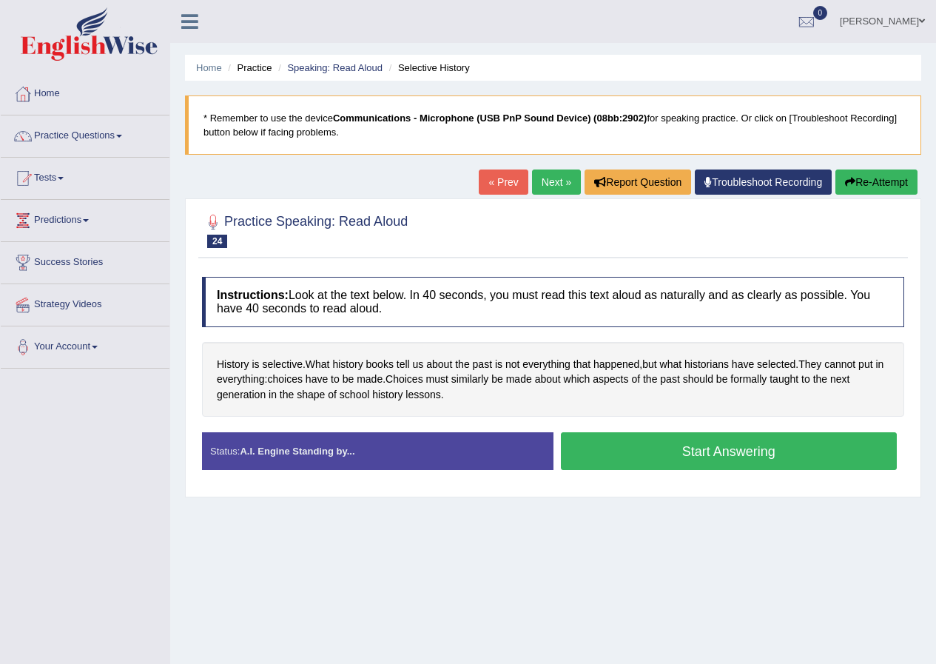
click at [688, 440] on button "Start Answering" at bounding box center [729, 451] width 337 height 38
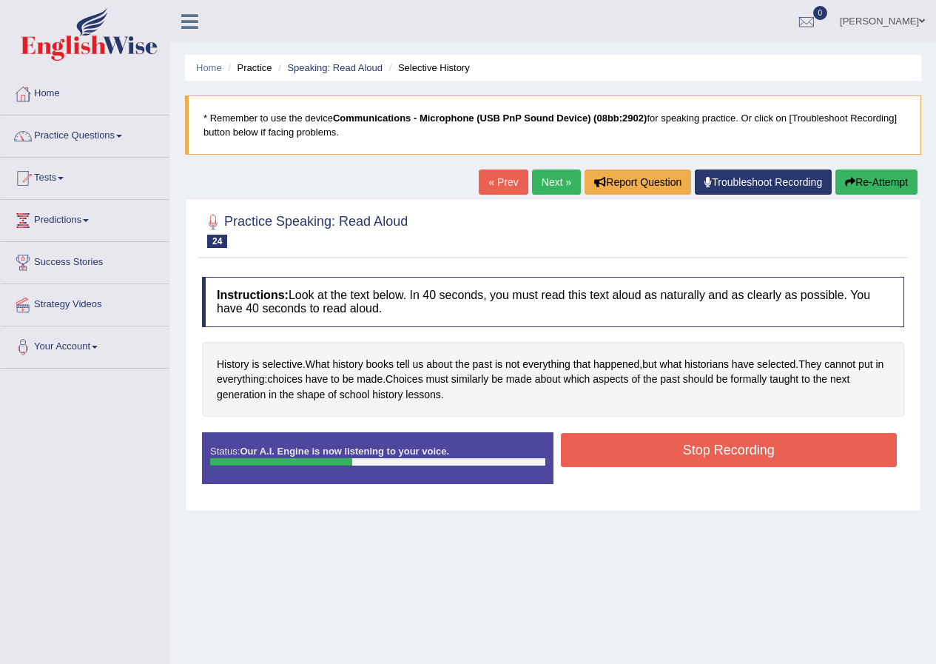
click at [891, 178] on button "Re-Attempt" at bounding box center [877, 182] width 82 height 25
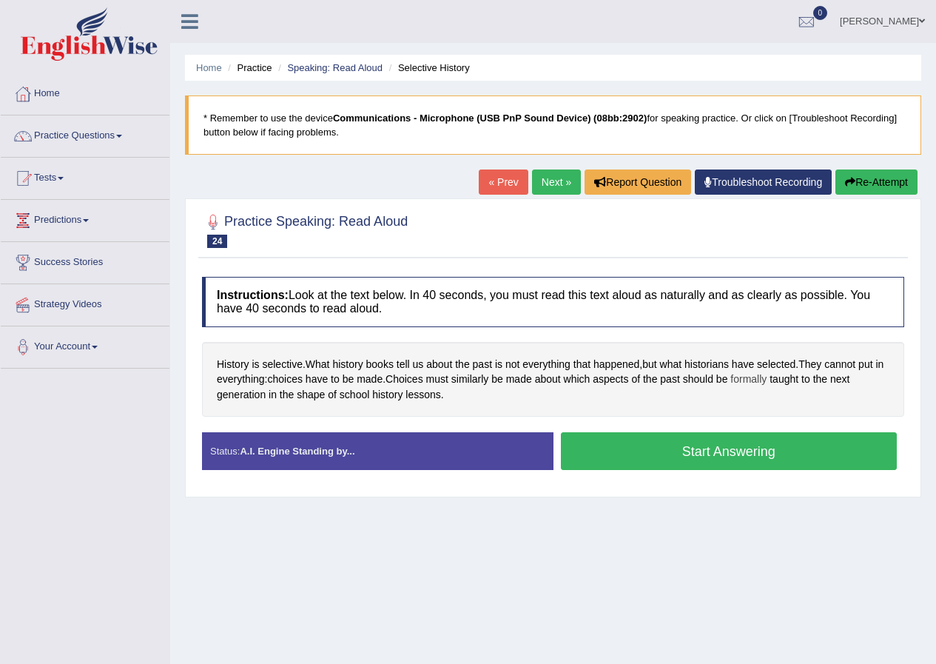
click at [767, 381] on span "formally" at bounding box center [749, 380] width 36 height 16
click at [873, 376] on div "History is selective . What history books tell us about the past is not everyth…" at bounding box center [553, 380] width 702 height 76
click at [606, 453] on button "Start Answering" at bounding box center [729, 451] width 337 height 38
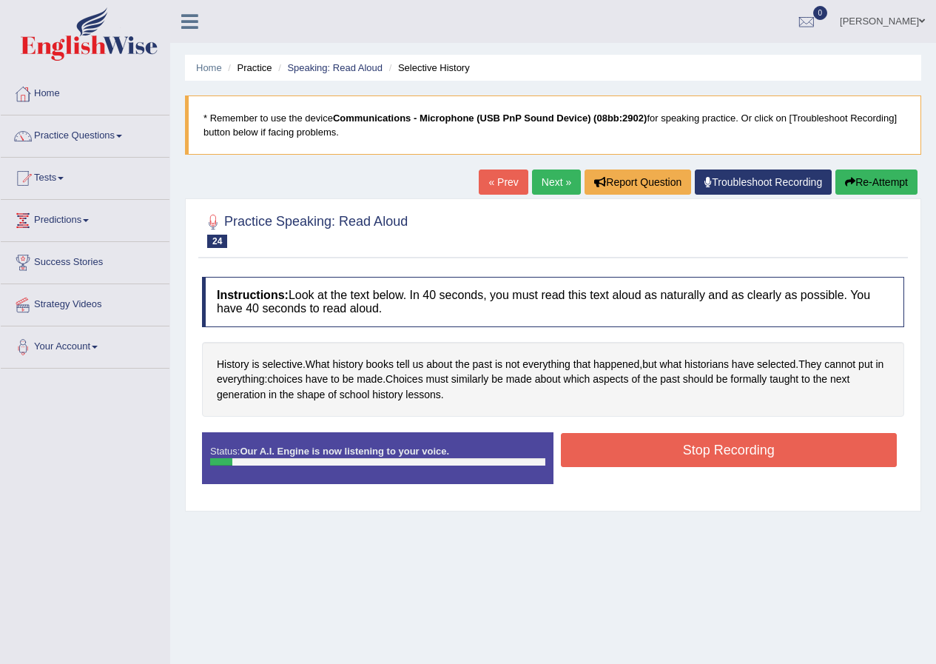
click at [900, 186] on button "Re-Attempt" at bounding box center [877, 182] width 82 height 25
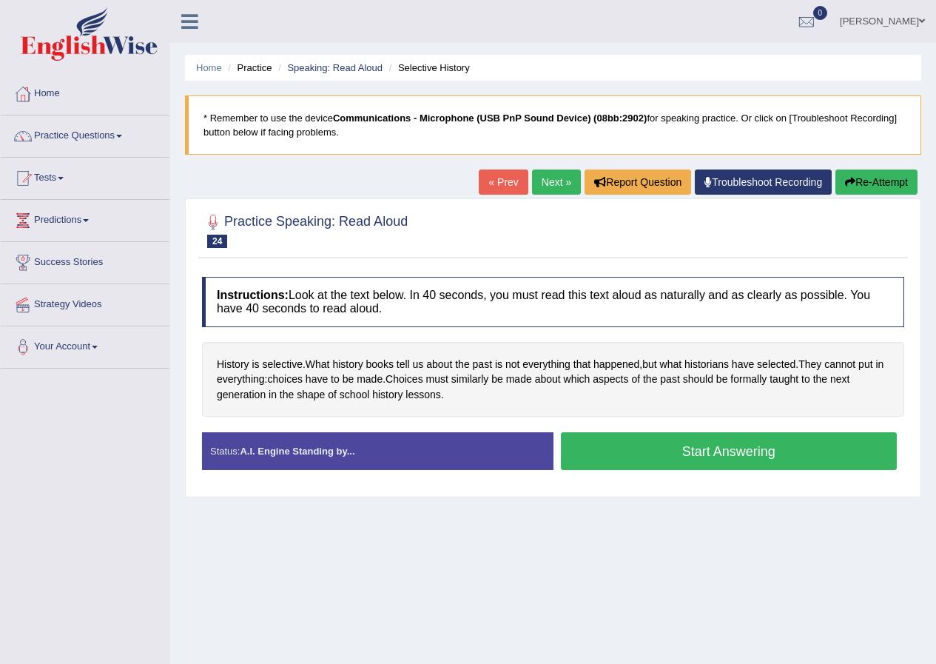
click at [710, 459] on button "Start Answering" at bounding box center [729, 451] width 337 height 38
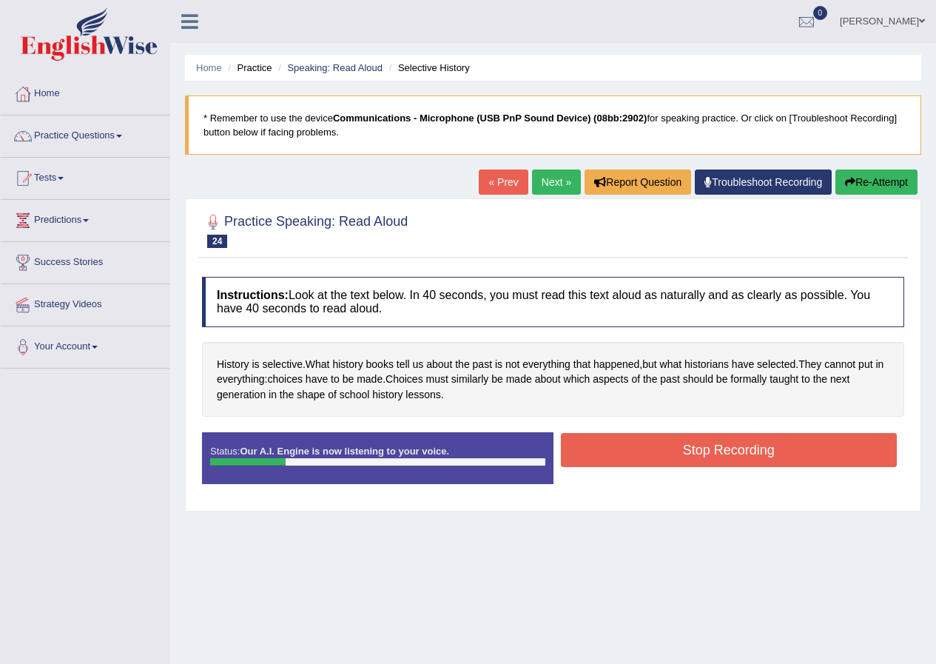
click at [871, 179] on button "Re-Attempt" at bounding box center [877, 182] width 82 height 25
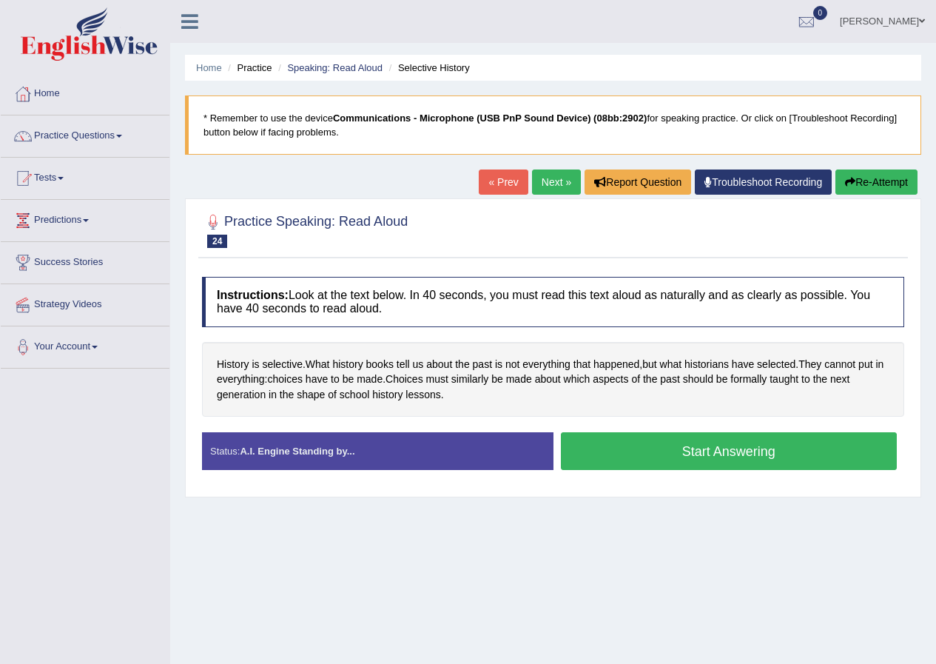
click at [654, 448] on button "Start Answering" at bounding box center [729, 451] width 337 height 38
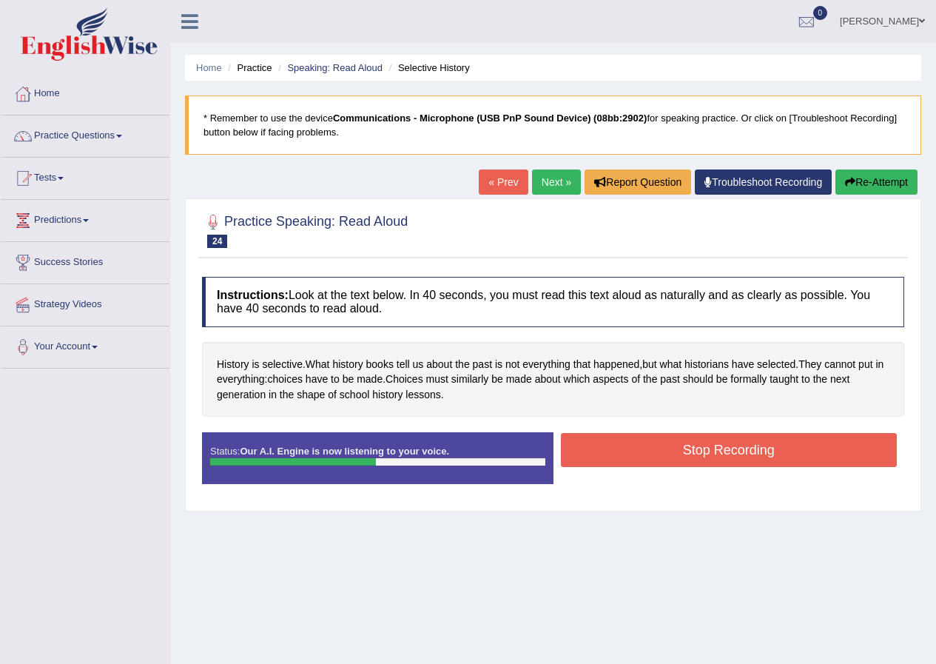
click at [614, 449] on button "Stop Recording" at bounding box center [729, 450] width 337 height 34
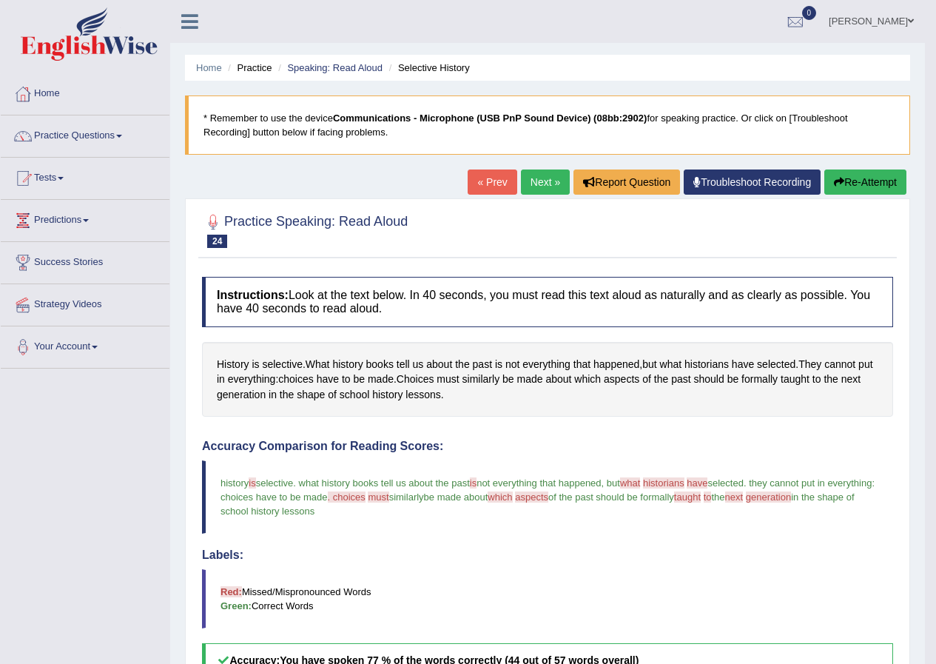
click at [540, 190] on link "Next »" at bounding box center [545, 182] width 49 height 25
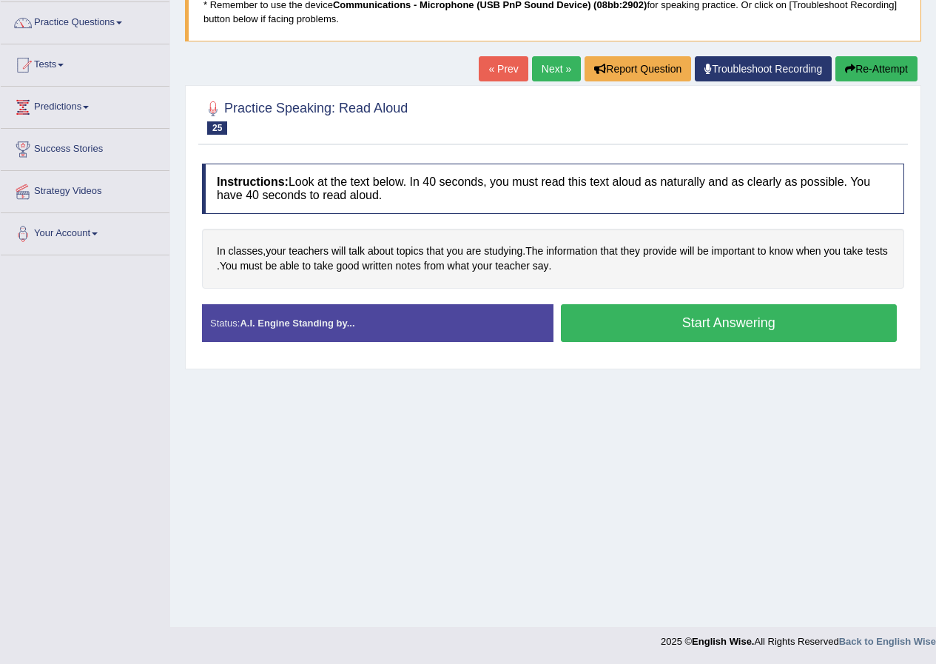
click at [635, 315] on button "Start Answering" at bounding box center [729, 323] width 337 height 38
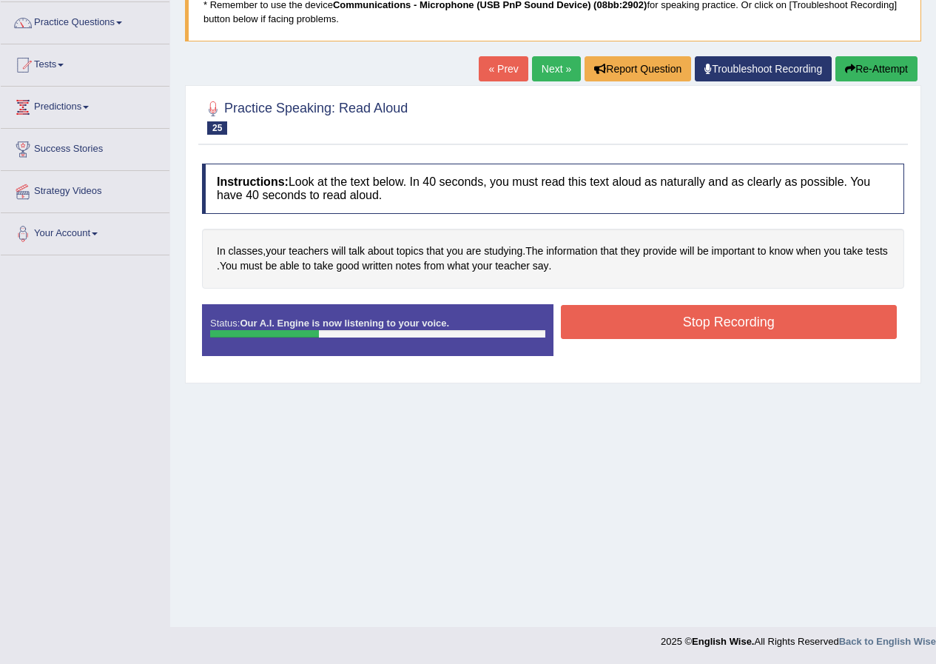
click at [617, 317] on button "Stop Recording" at bounding box center [729, 322] width 337 height 34
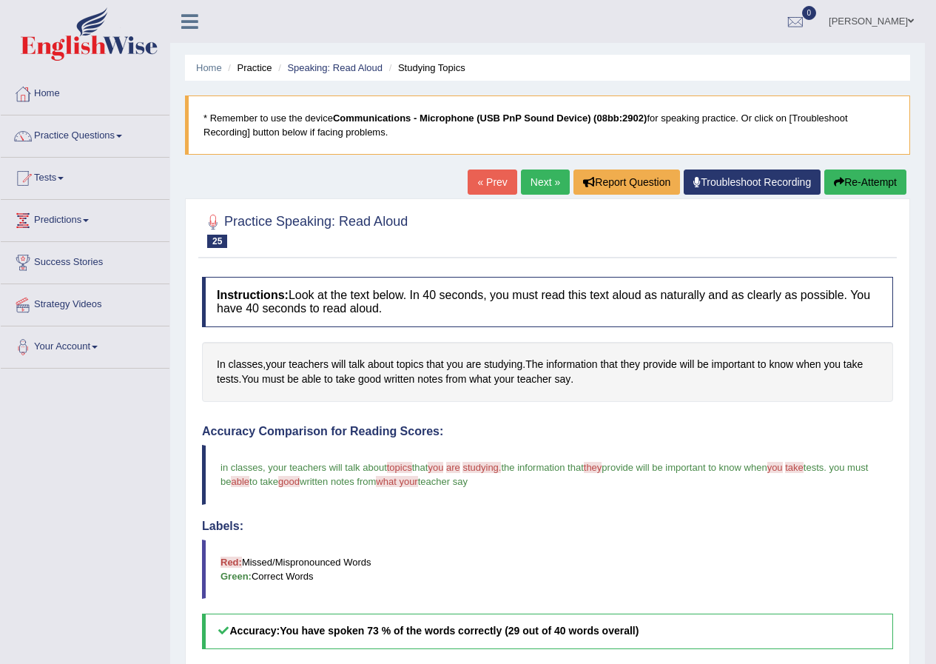
click at [538, 181] on link "Next »" at bounding box center [545, 182] width 49 height 25
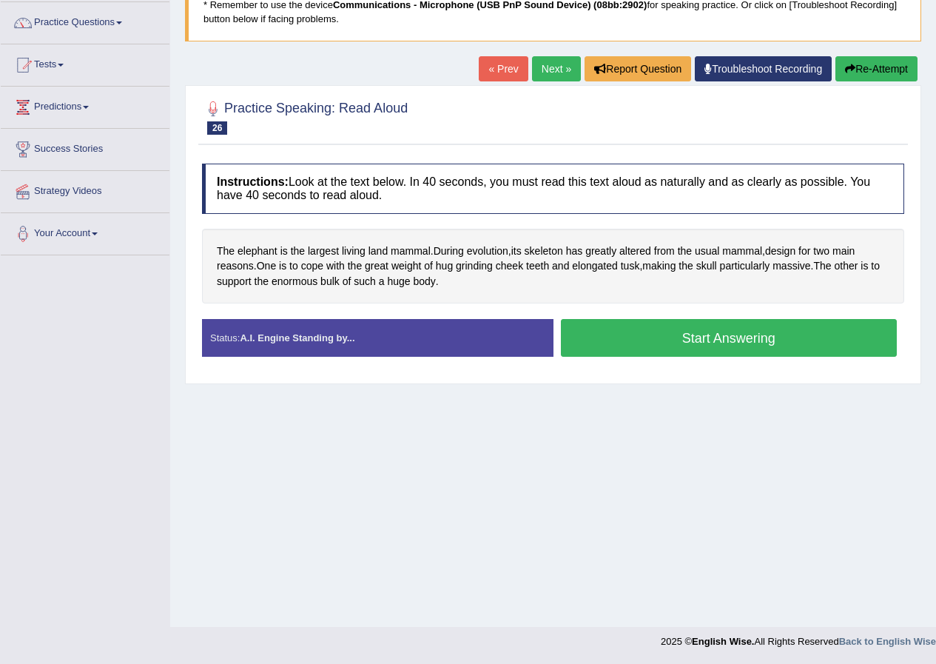
click at [631, 343] on button "Start Answering" at bounding box center [729, 338] width 337 height 38
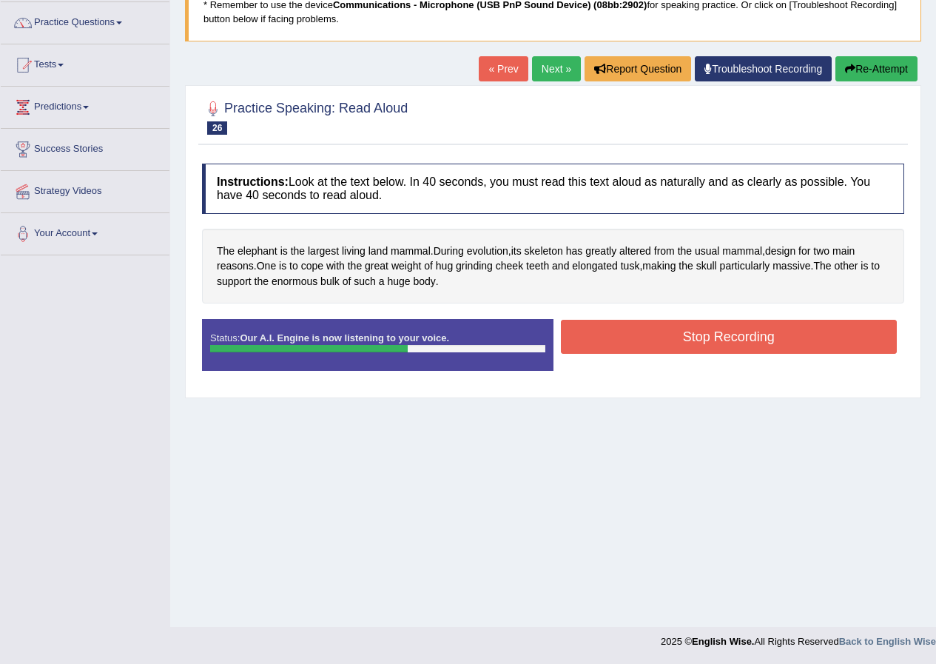
click at [878, 73] on button "Re-Attempt" at bounding box center [877, 68] width 82 height 25
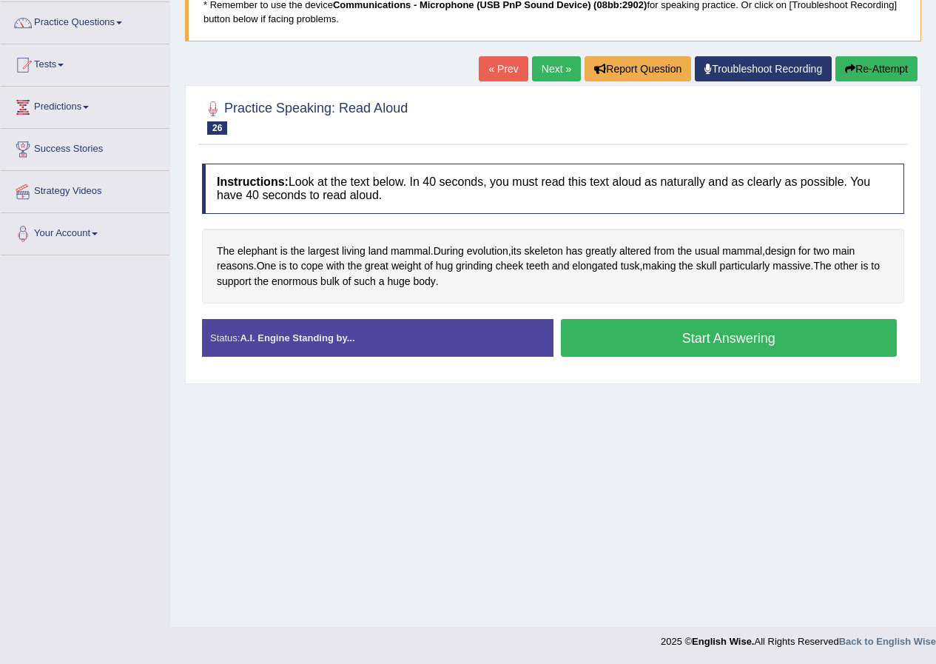
scroll to position [113, 0]
click at [619, 332] on button "Start Answering" at bounding box center [729, 338] width 337 height 38
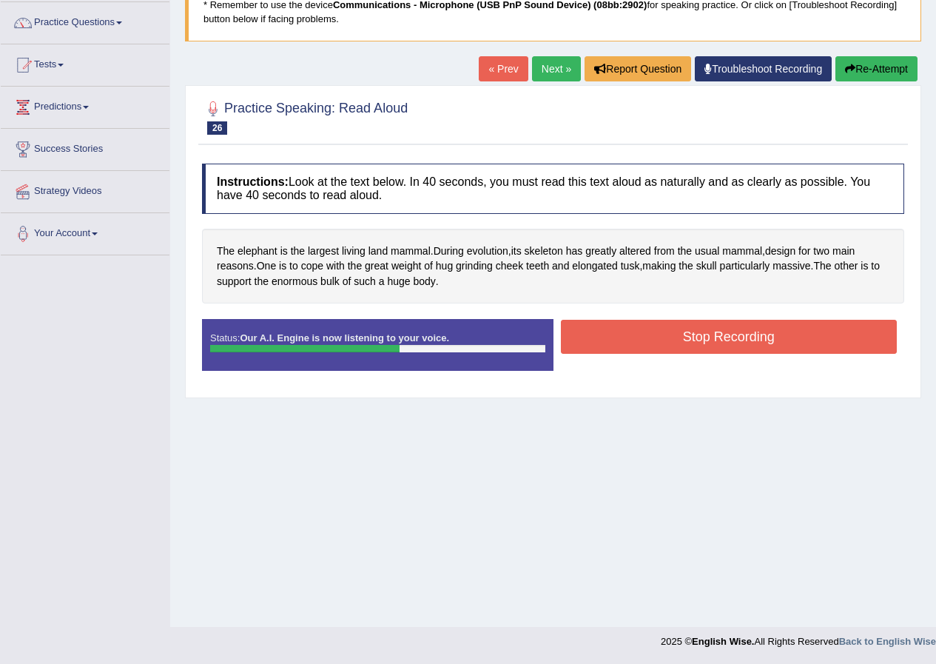
click at [669, 342] on button "Stop Recording" at bounding box center [729, 337] width 337 height 34
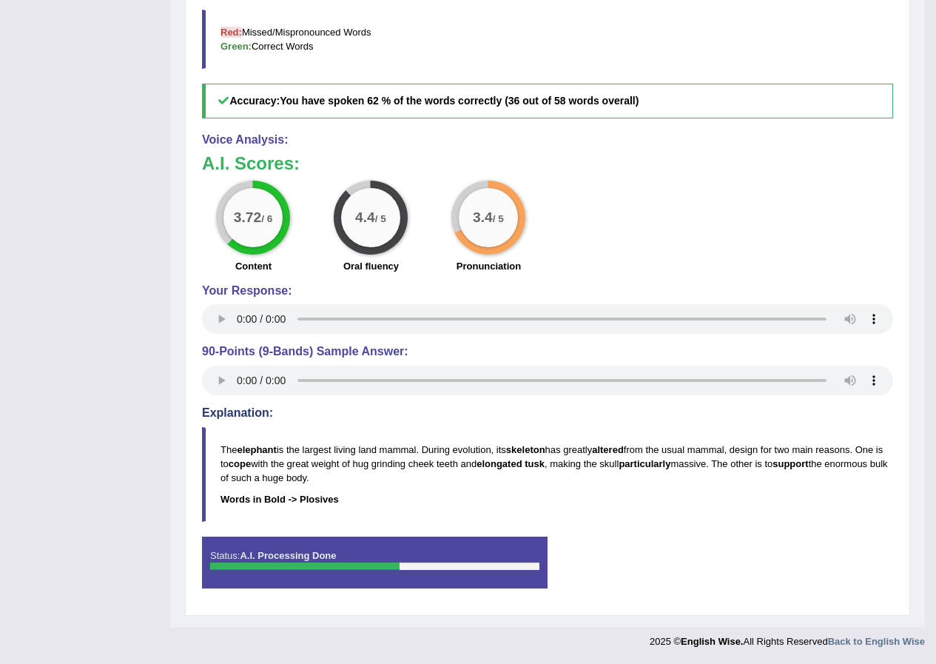
scroll to position [0, 0]
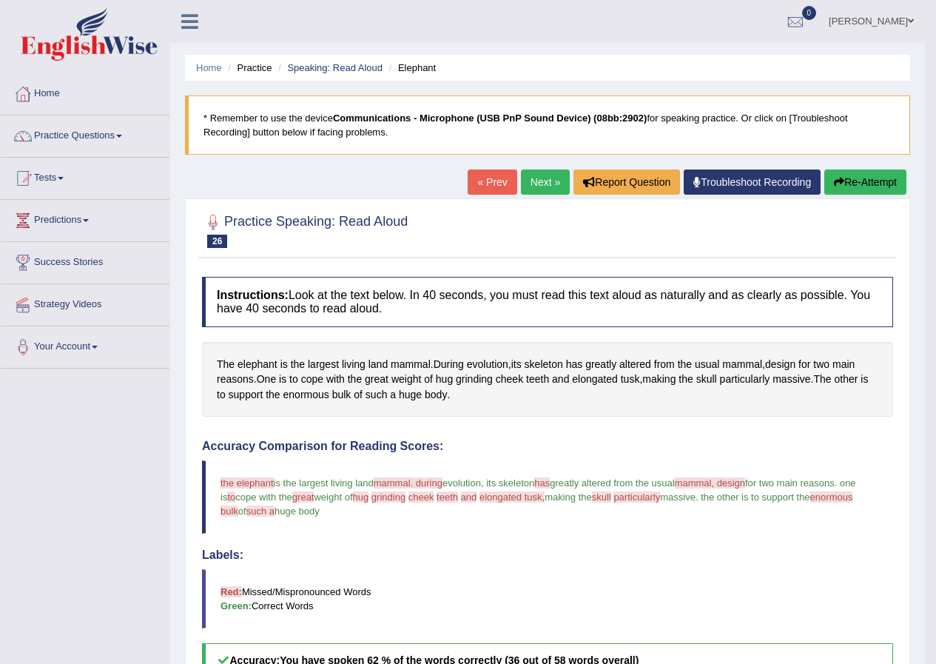
click at [521, 185] on link "Next »" at bounding box center [545, 182] width 49 height 25
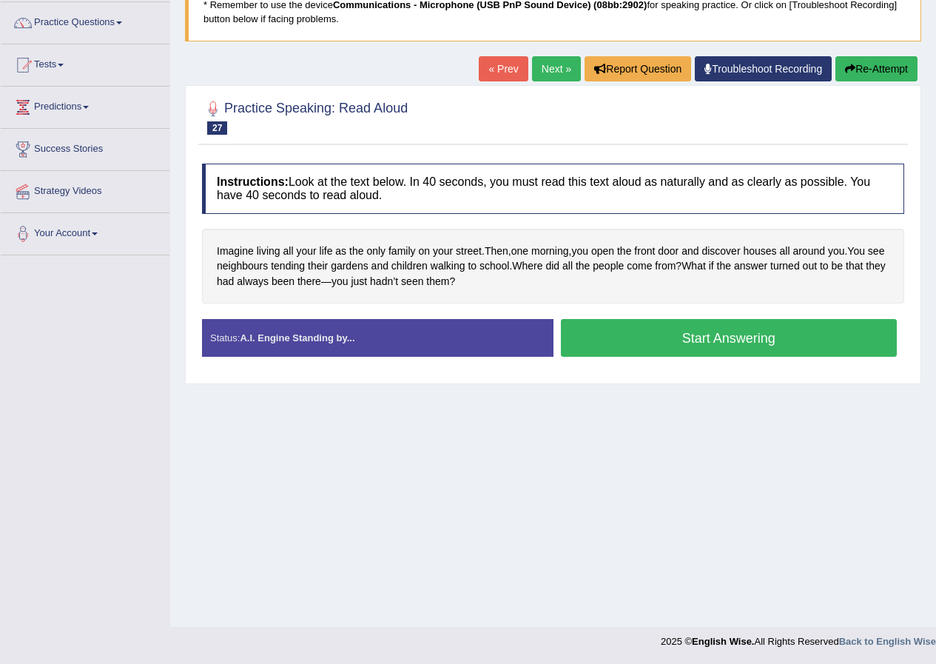
click at [583, 337] on button "Start Answering" at bounding box center [729, 338] width 337 height 38
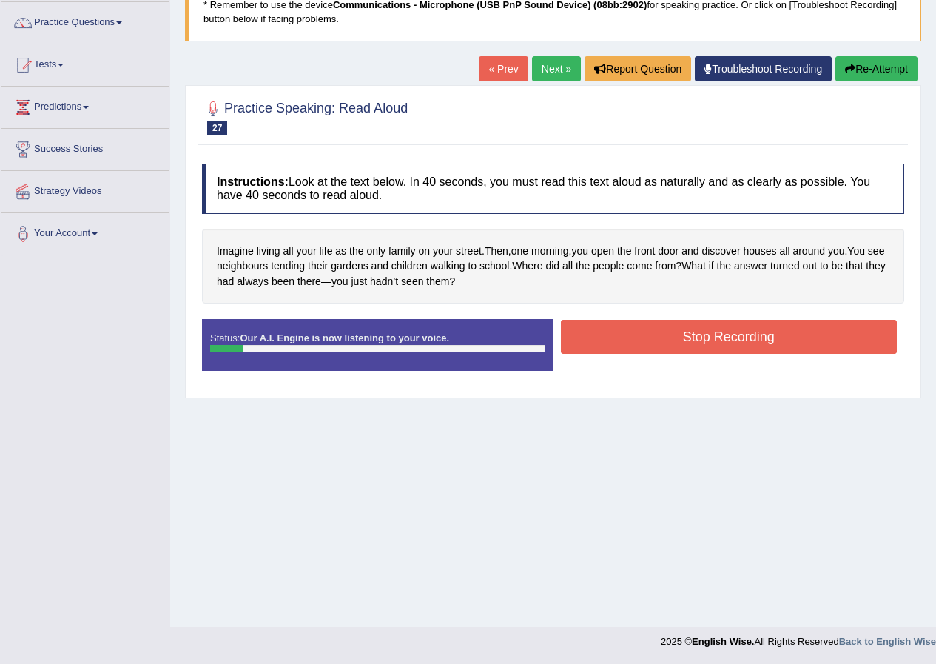
click at [847, 70] on icon "button" at bounding box center [850, 69] width 10 height 10
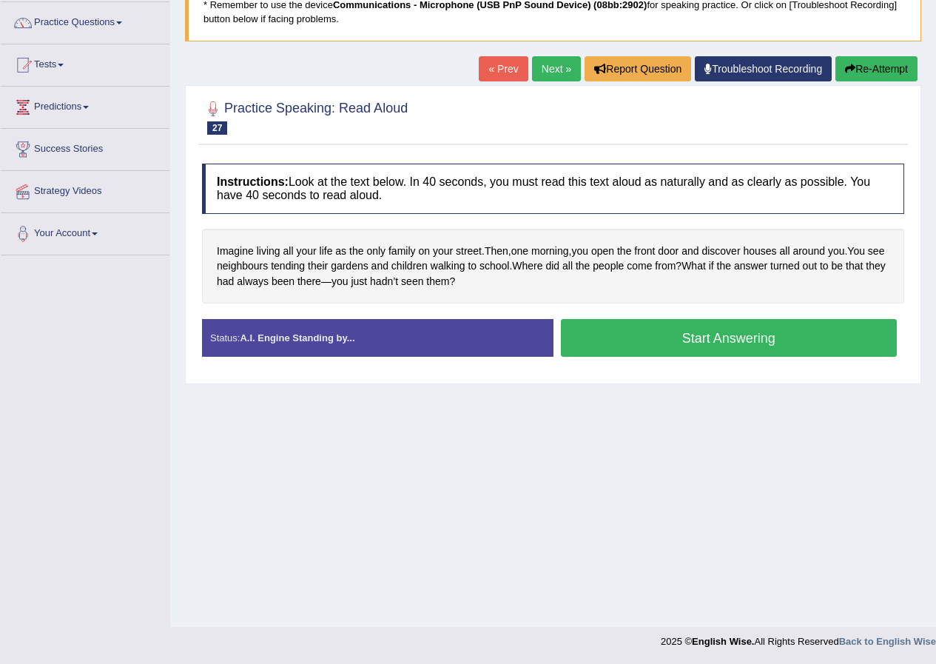
scroll to position [113, 0]
click at [616, 324] on button "Start Answering" at bounding box center [729, 338] width 337 height 38
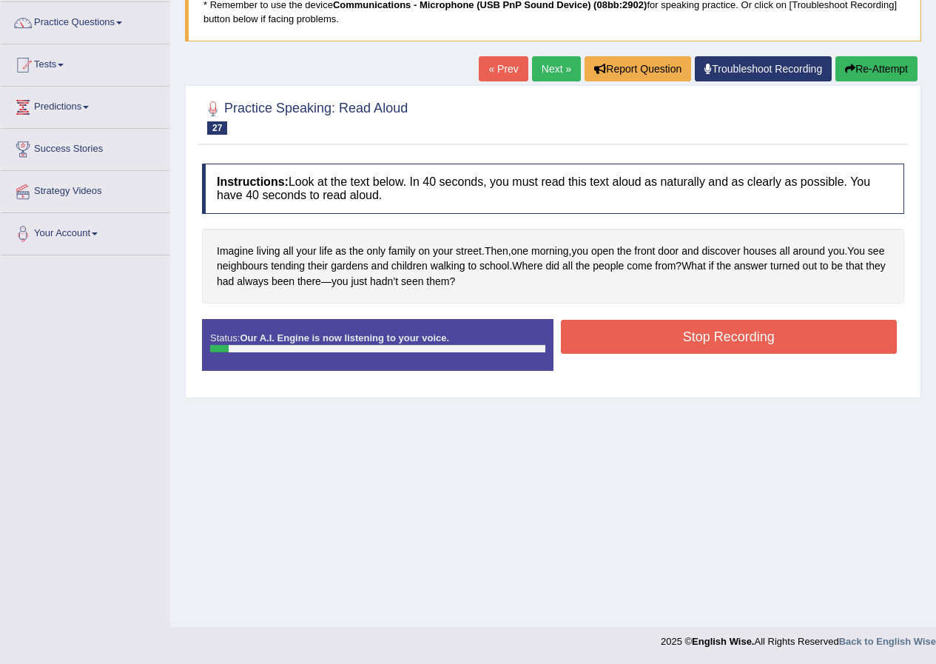
click at [876, 64] on button "Re-Attempt" at bounding box center [877, 68] width 82 height 25
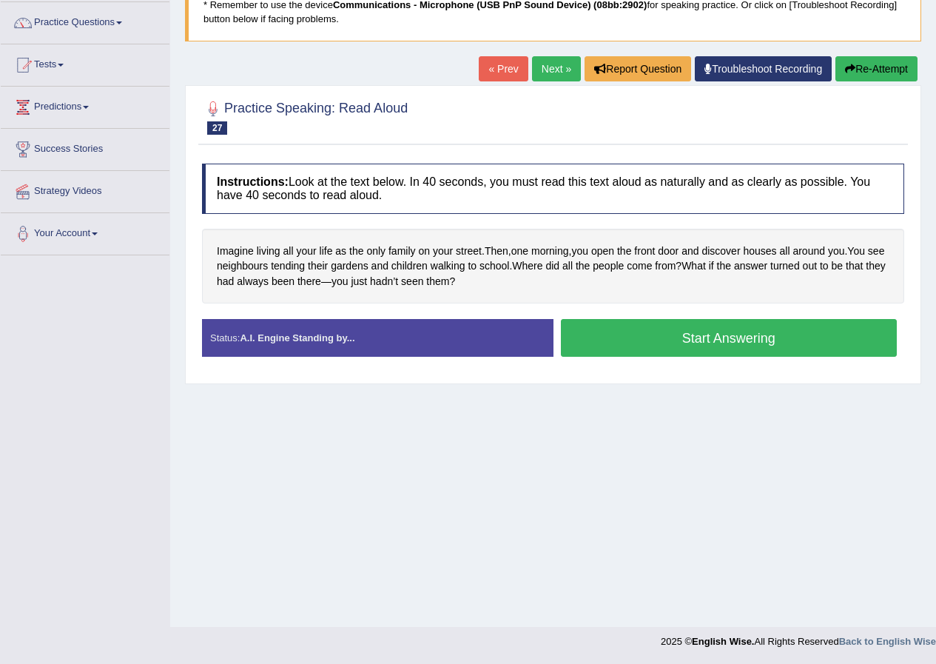
scroll to position [113, 0]
click at [744, 332] on button "Start Answering" at bounding box center [729, 338] width 337 height 38
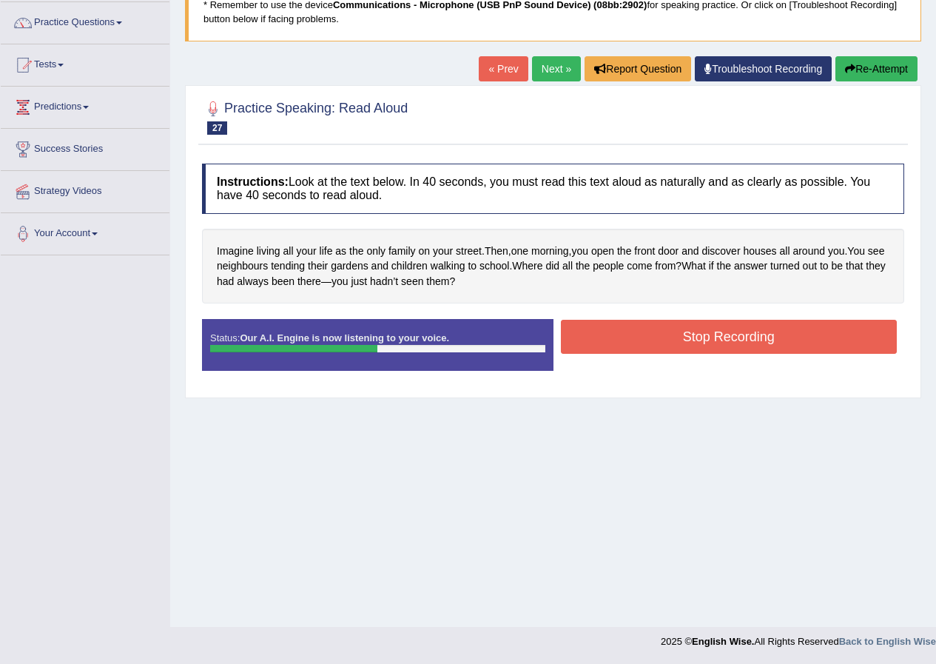
click at [659, 348] on button "Stop Recording" at bounding box center [729, 337] width 337 height 34
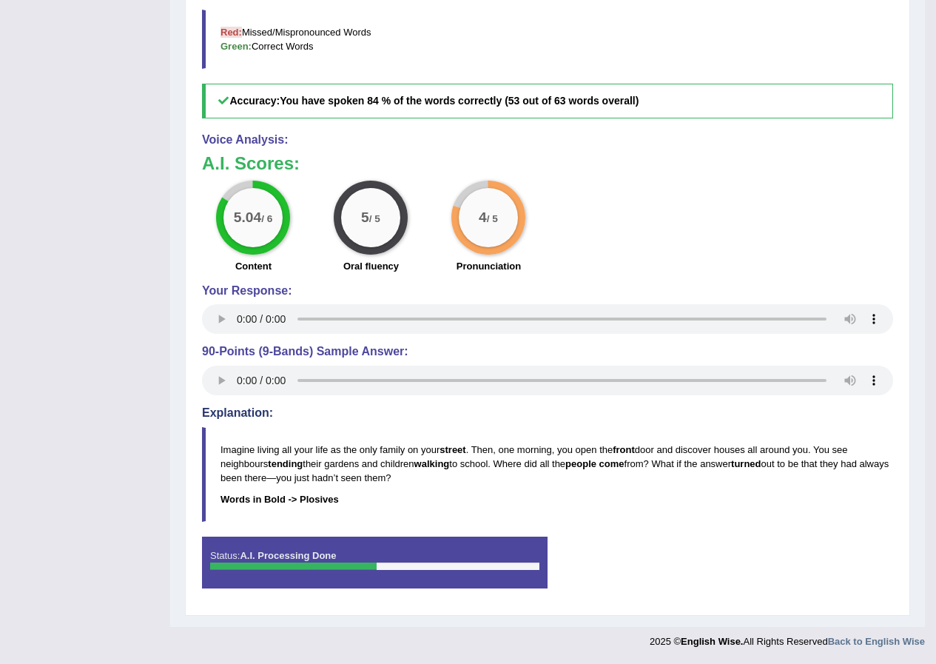
scroll to position [0, 0]
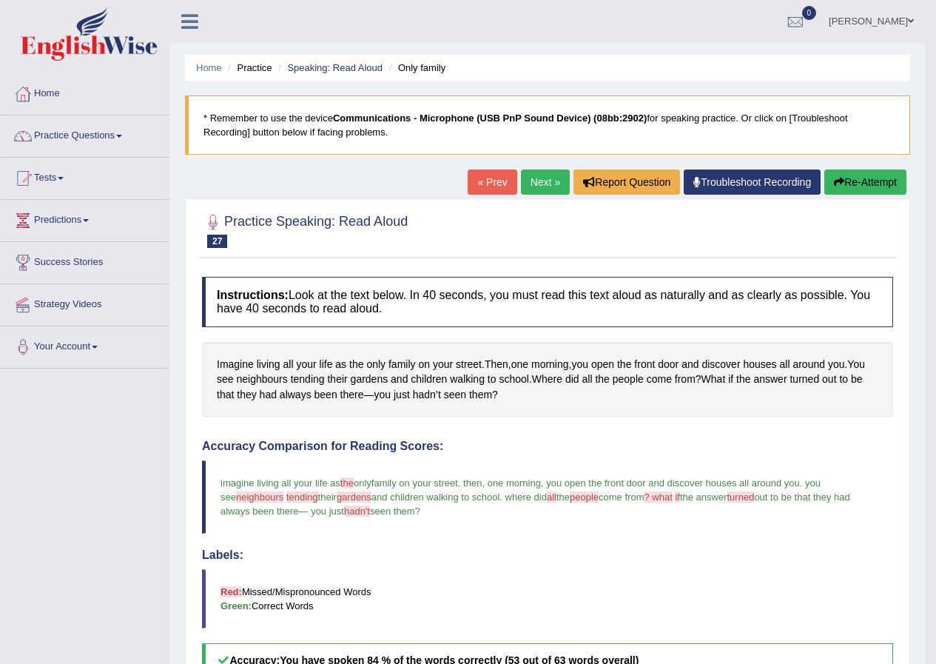
click at [553, 189] on link "Next »" at bounding box center [545, 182] width 49 height 25
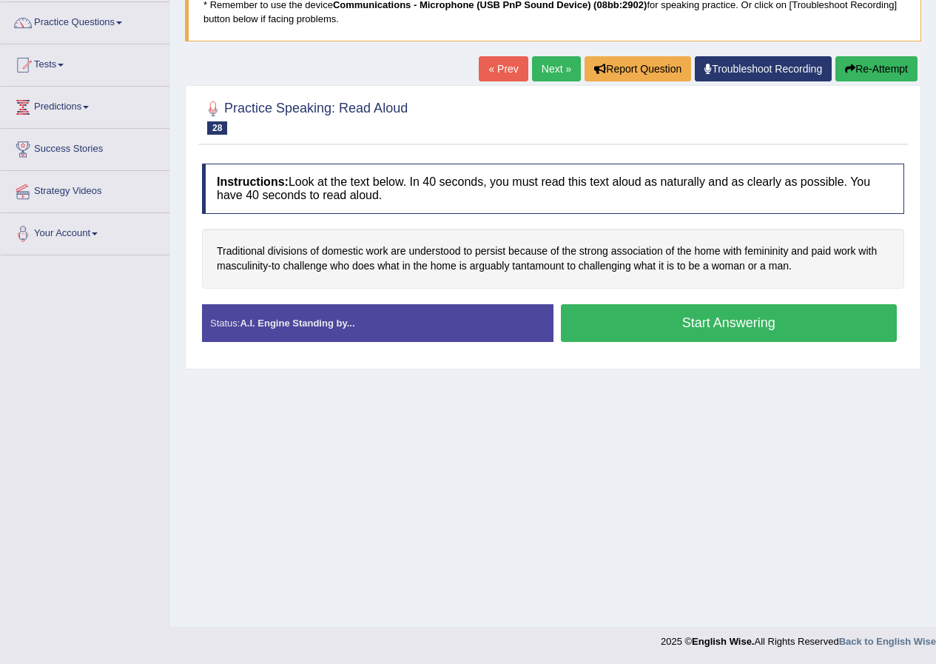
click at [680, 330] on button "Start Answering" at bounding box center [729, 323] width 337 height 38
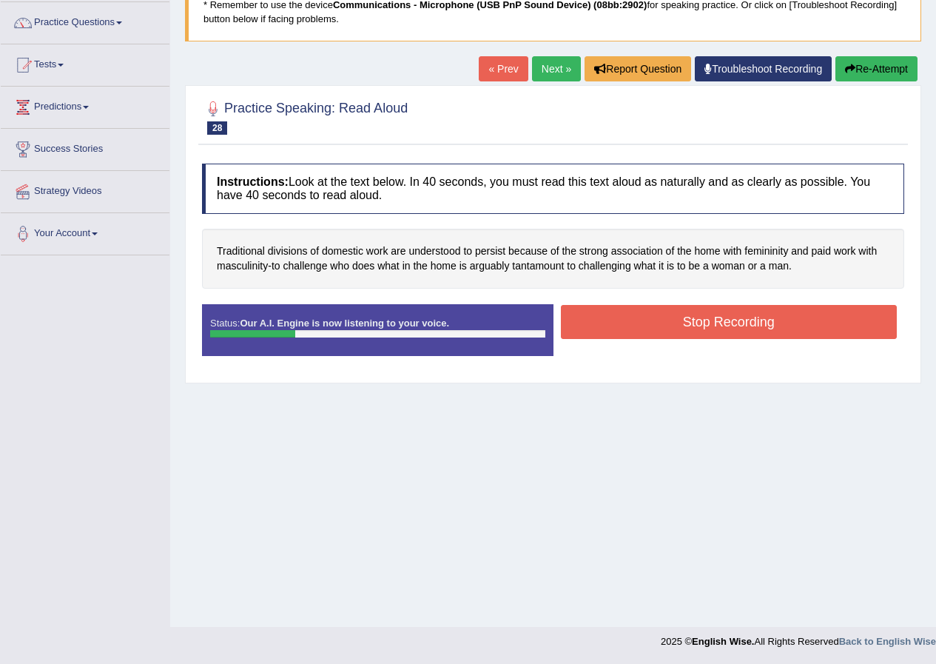
click at [862, 67] on button "Re-Attempt" at bounding box center [877, 68] width 82 height 25
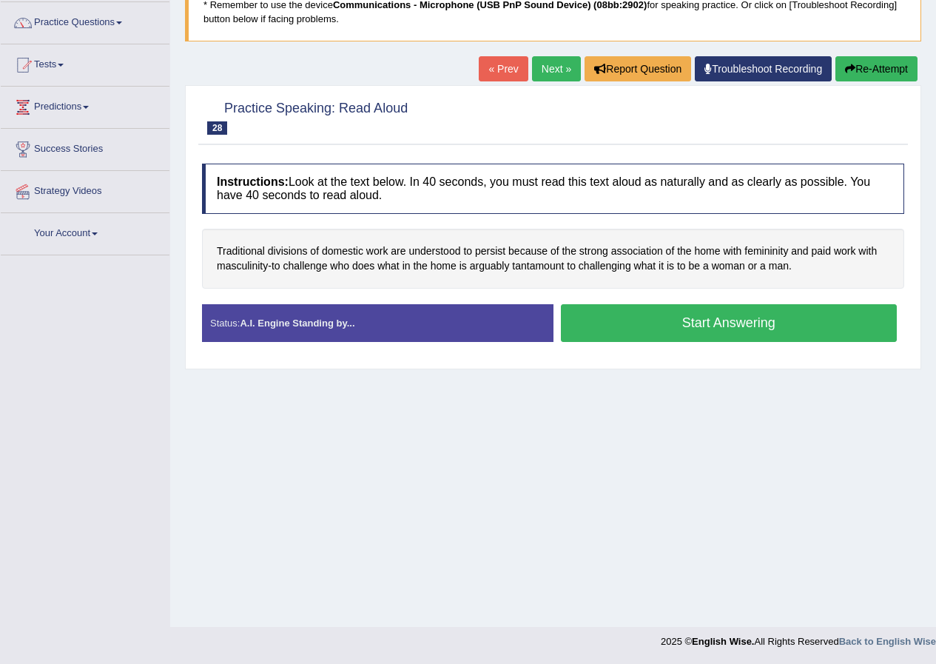
scroll to position [113, 0]
click at [781, 250] on span "femininity" at bounding box center [767, 252] width 44 height 16
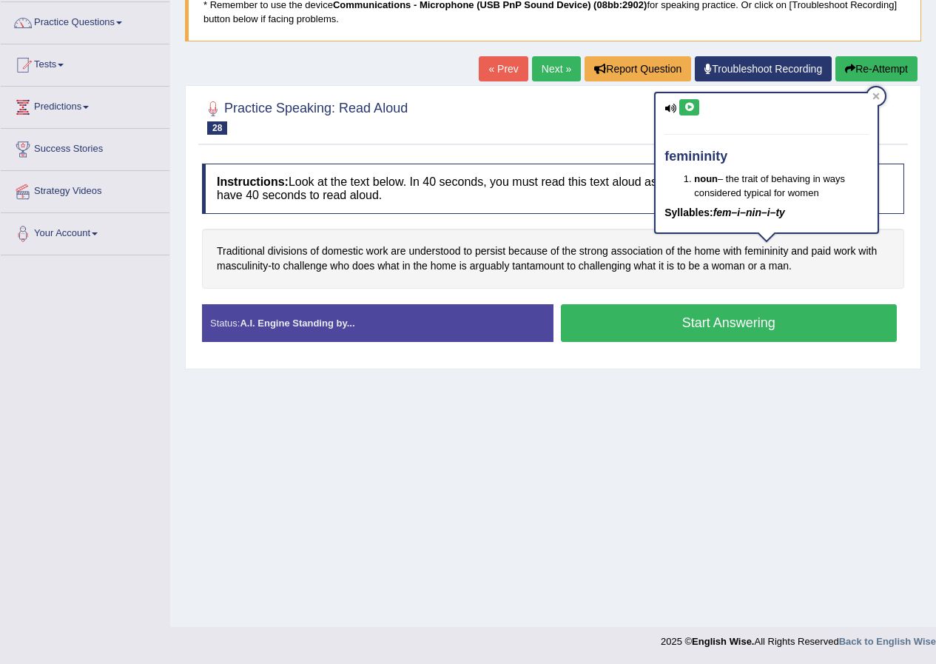
click at [696, 109] on button at bounding box center [690, 107] width 20 height 16
click at [877, 95] on icon at bounding box center [876, 96] width 7 height 7
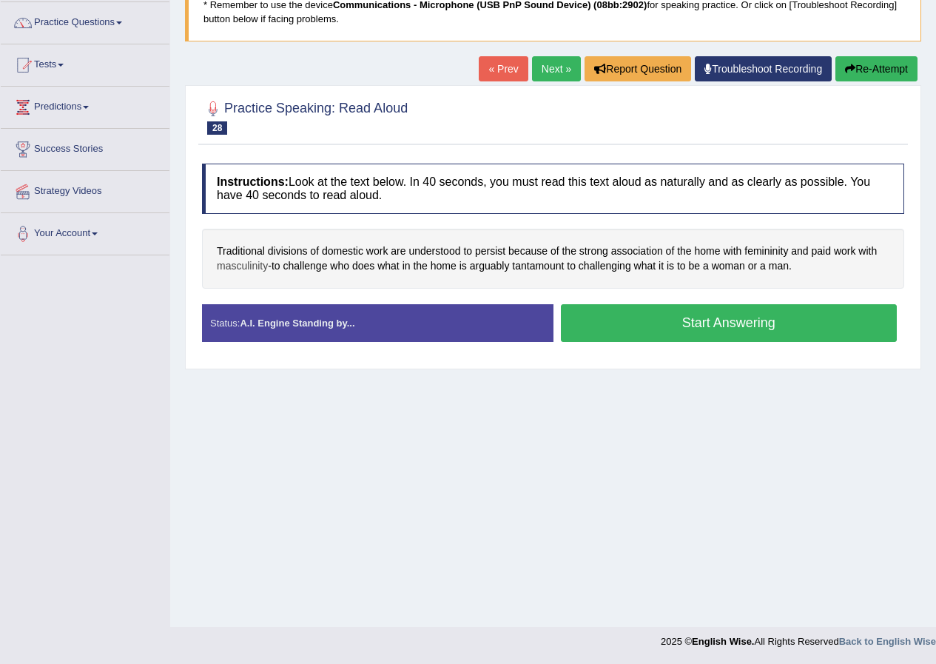
click at [243, 272] on span "masculinity" at bounding box center [242, 266] width 51 height 16
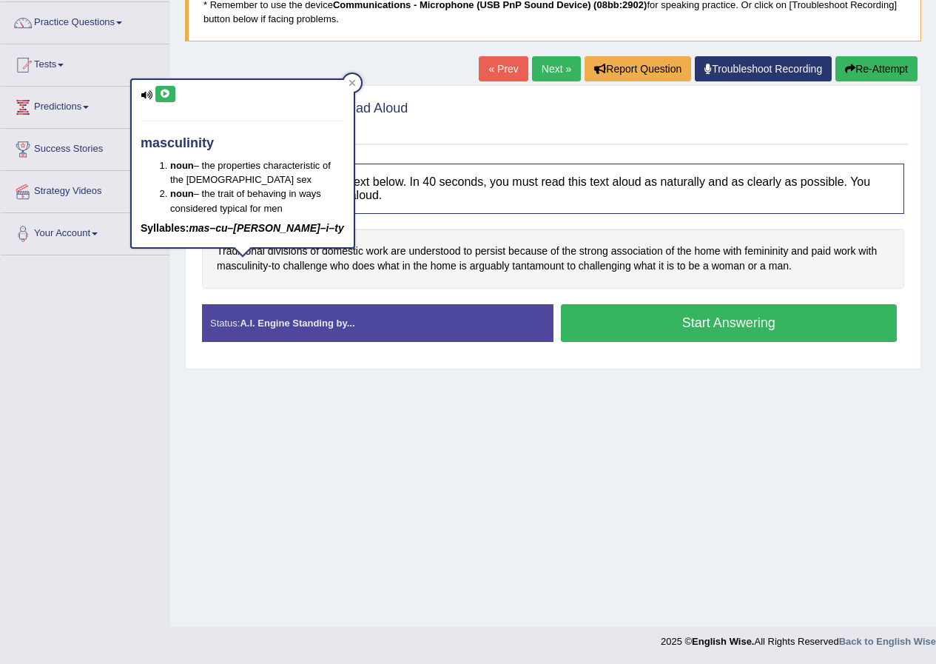
click at [158, 93] on button at bounding box center [165, 94] width 20 height 16
click at [353, 85] on icon at bounding box center [352, 82] width 7 height 7
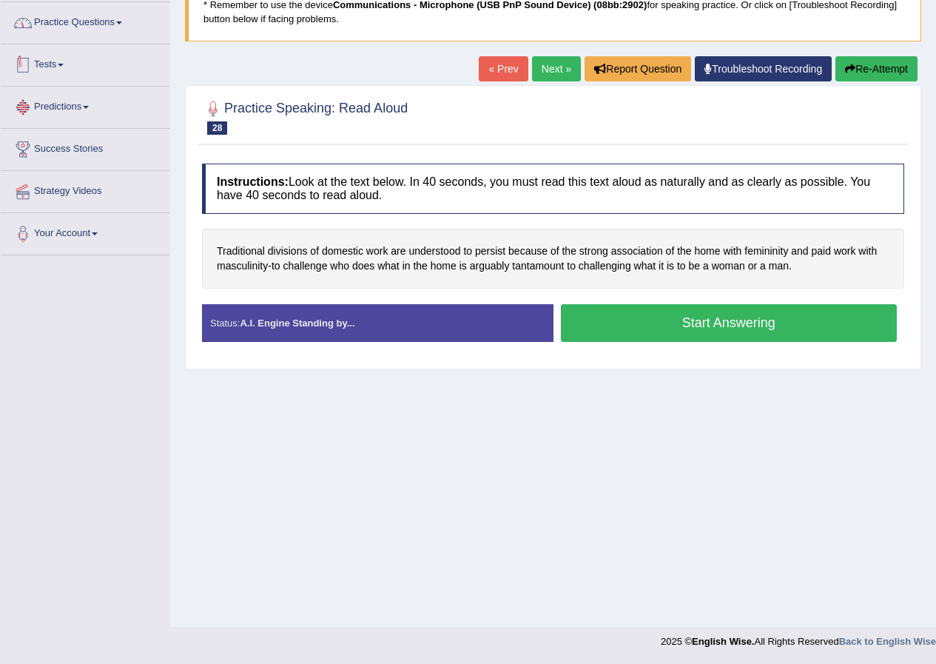
click at [121, 23] on link "Practice Questions" at bounding box center [85, 20] width 169 height 37
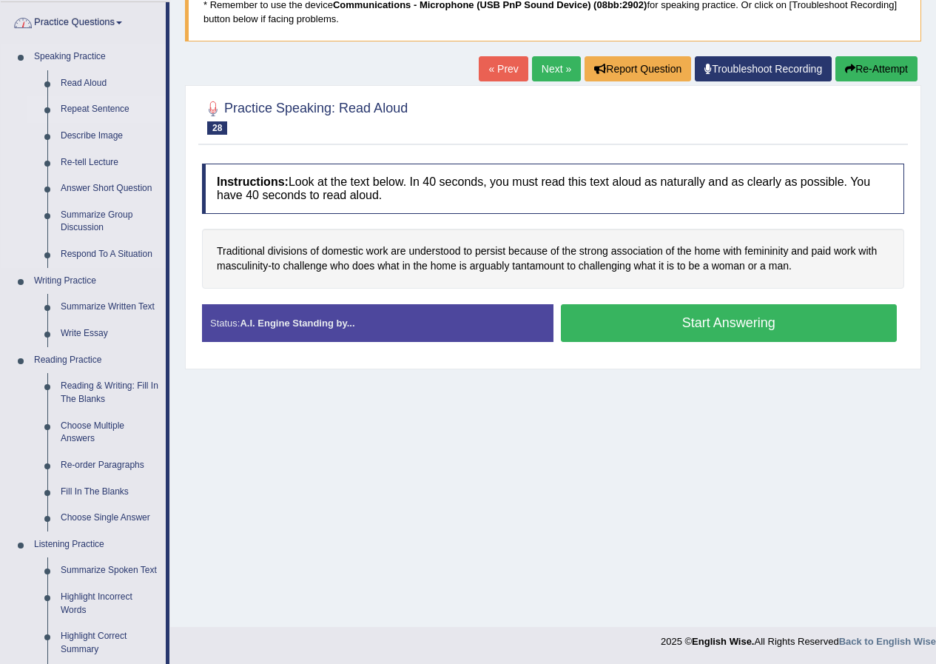
click at [103, 106] on link "Repeat Sentence" at bounding box center [110, 109] width 112 height 27
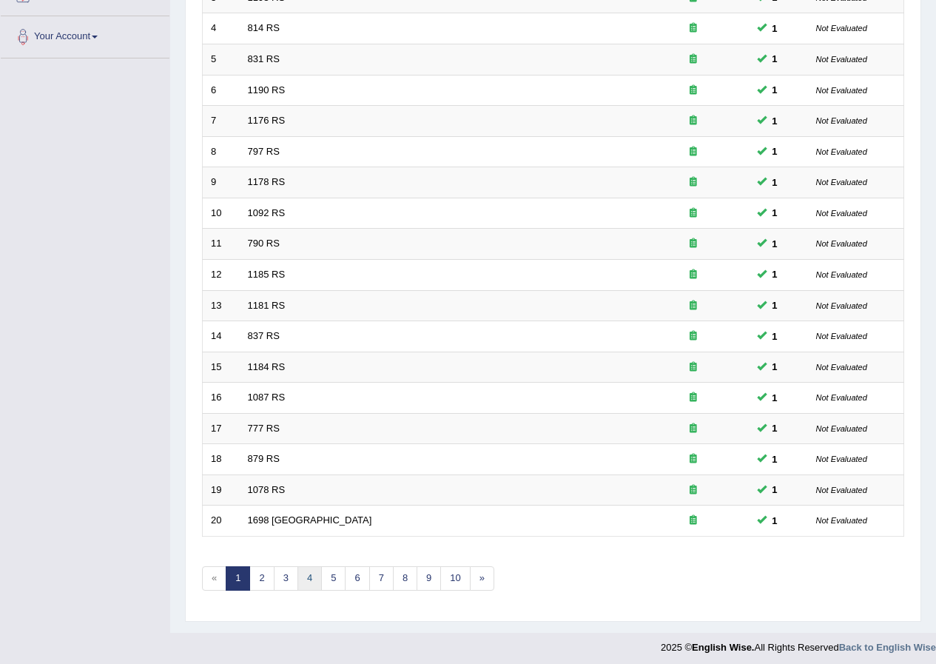
click at [298, 574] on link "4" at bounding box center [310, 578] width 24 height 24
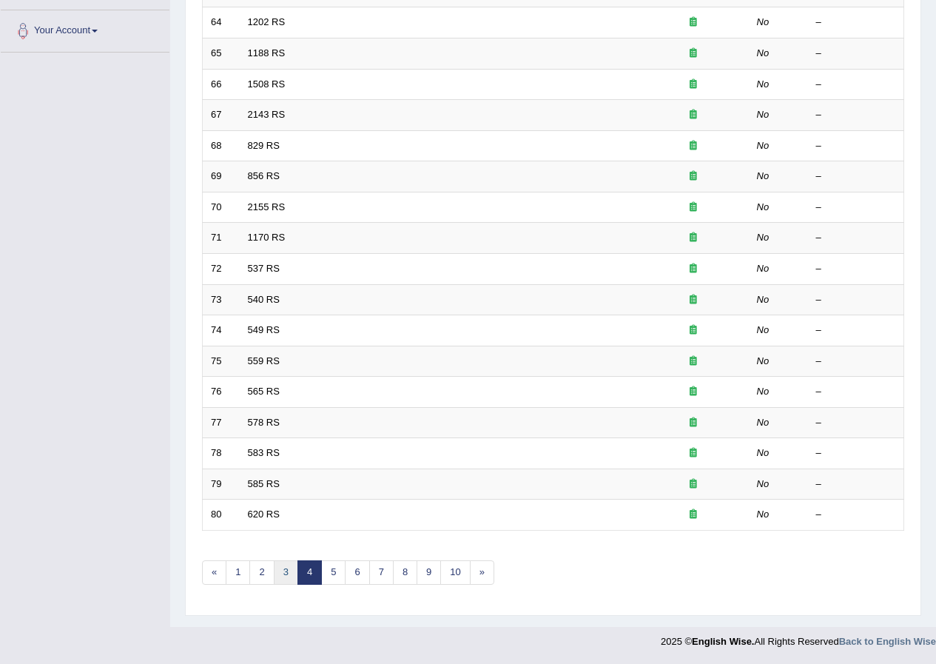
click at [281, 570] on link "3" at bounding box center [286, 572] width 24 height 24
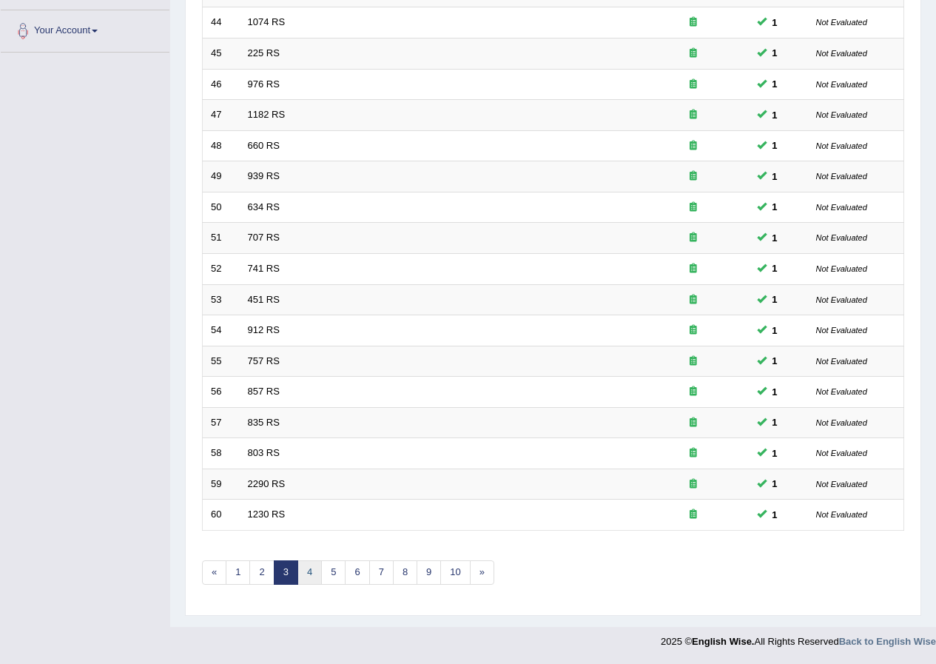
click at [305, 571] on link "4" at bounding box center [310, 572] width 24 height 24
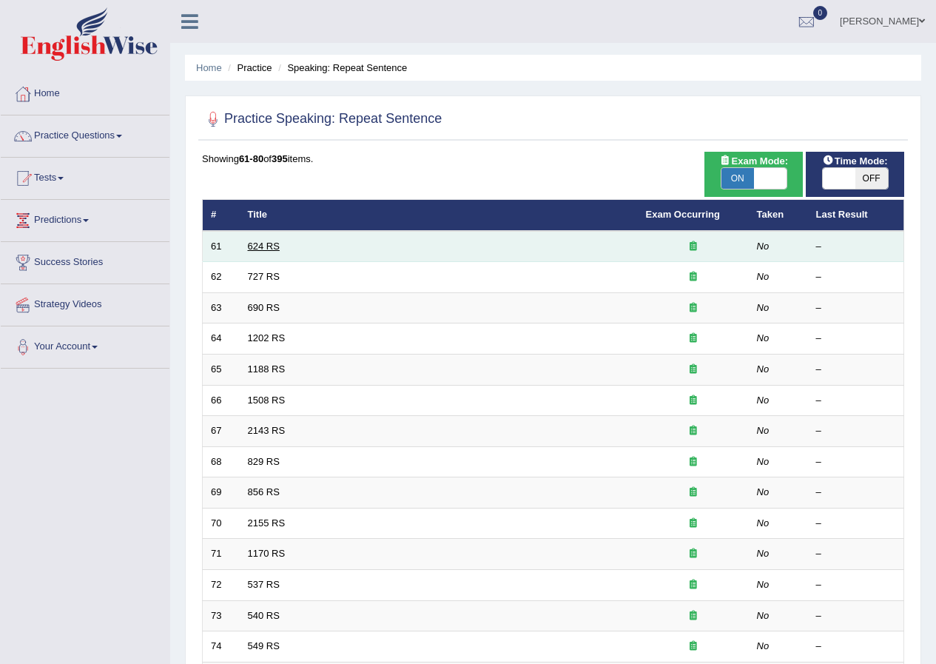
click at [270, 249] on link "624 RS" at bounding box center [264, 246] width 32 height 11
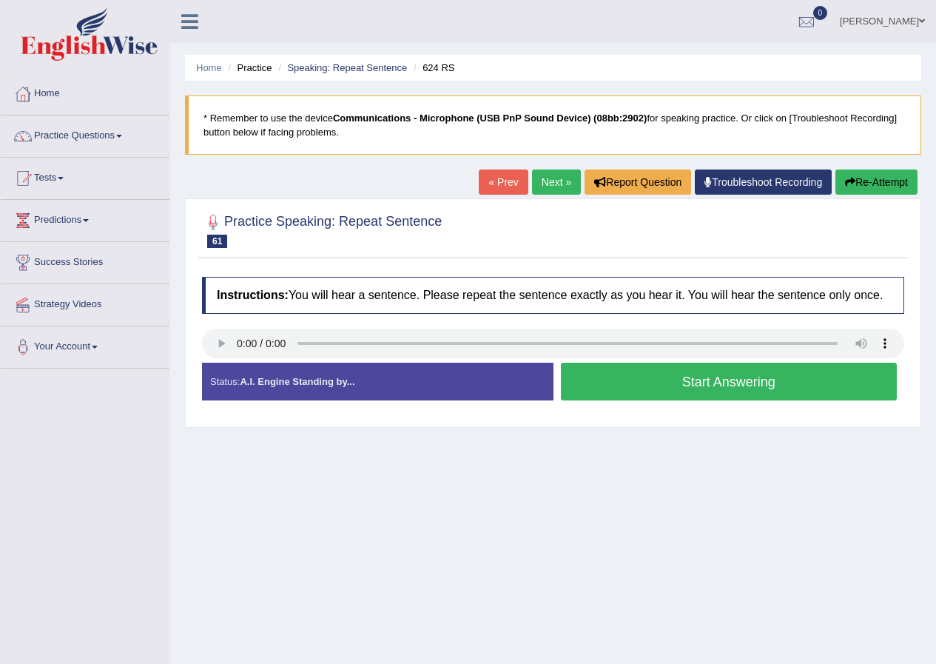
click at [643, 388] on button "Start Answering" at bounding box center [729, 382] width 337 height 38
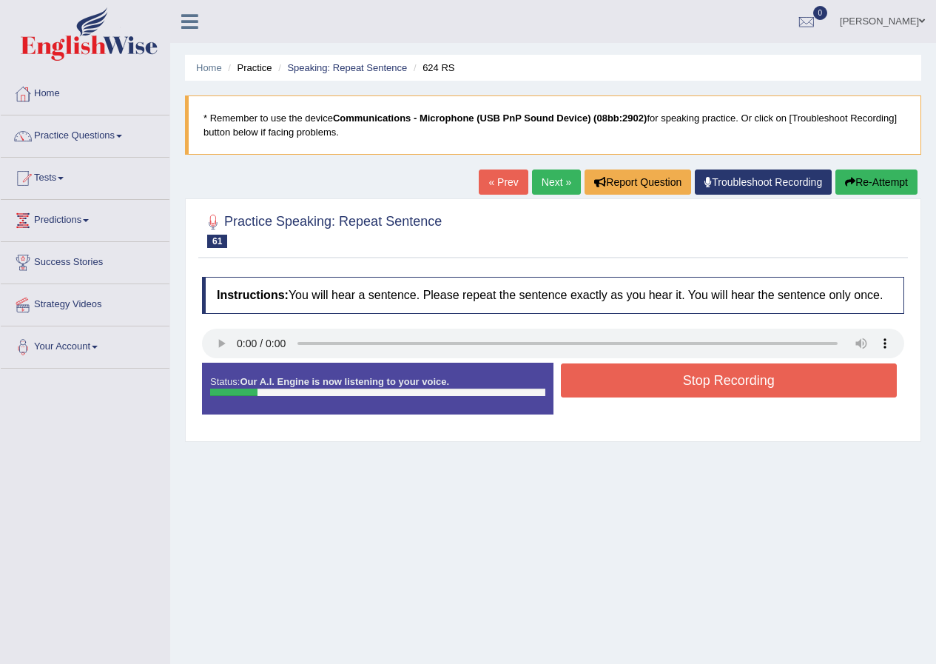
click at [643, 386] on button "Stop Recording" at bounding box center [729, 380] width 337 height 34
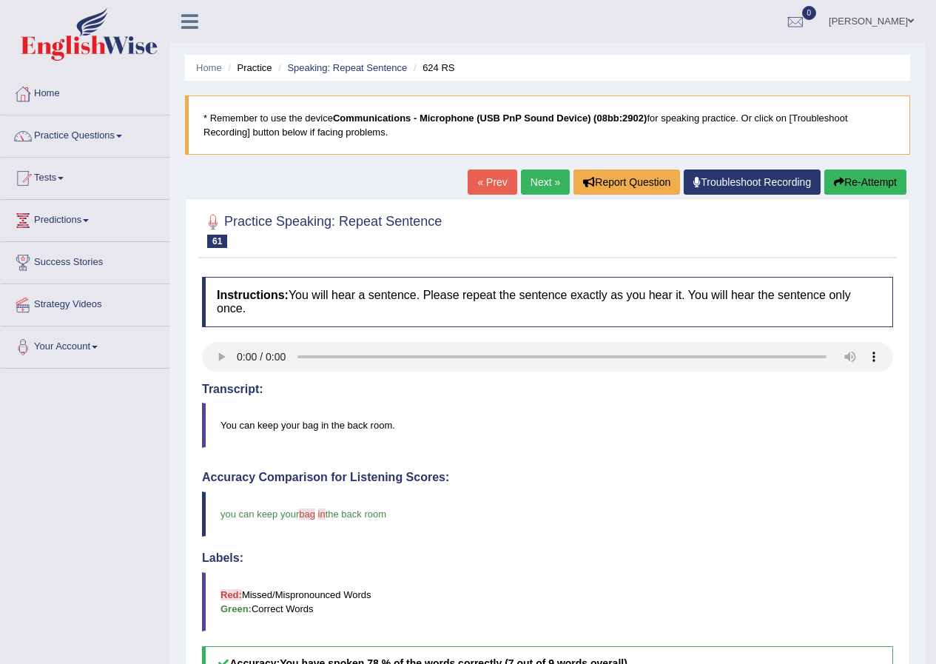
click at [559, 174] on link "Next »" at bounding box center [545, 182] width 49 height 25
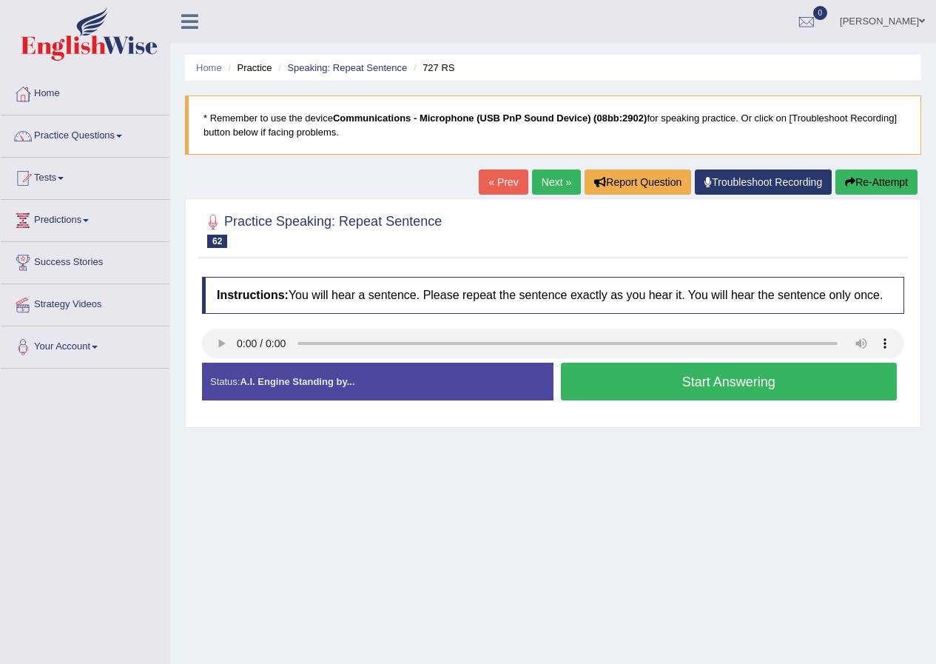
click at [621, 376] on button "Start Answering" at bounding box center [729, 382] width 337 height 38
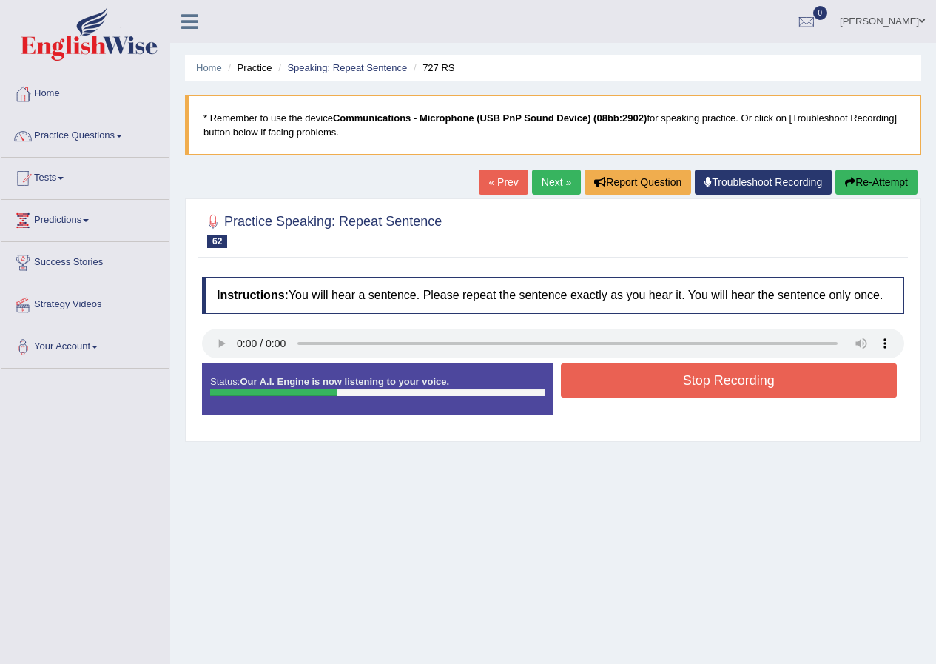
click at [700, 378] on button "Stop Recording" at bounding box center [729, 380] width 337 height 34
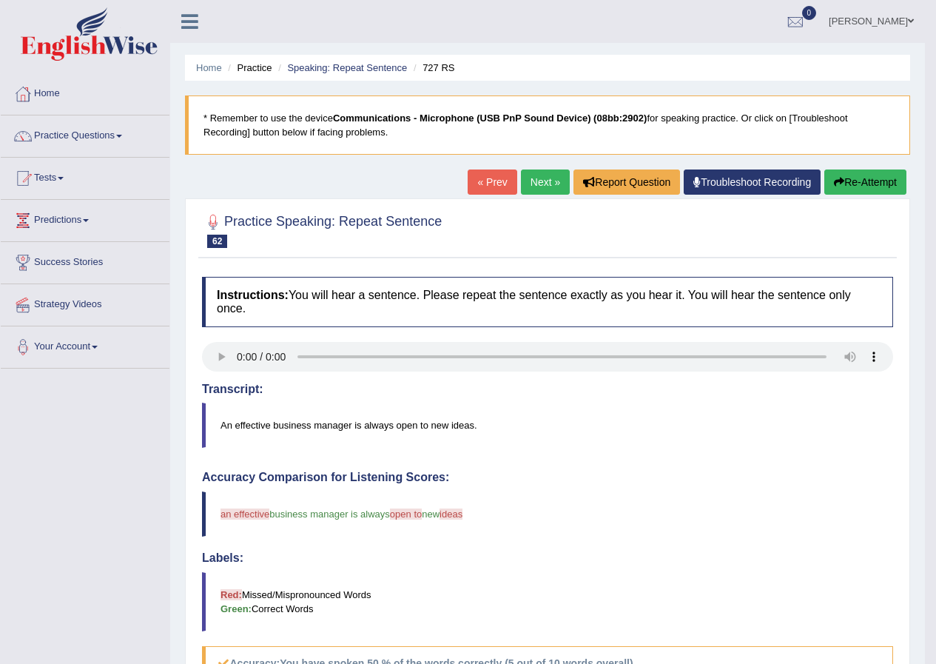
click at [549, 187] on link "Next »" at bounding box center [545, 182] width 49 height 25
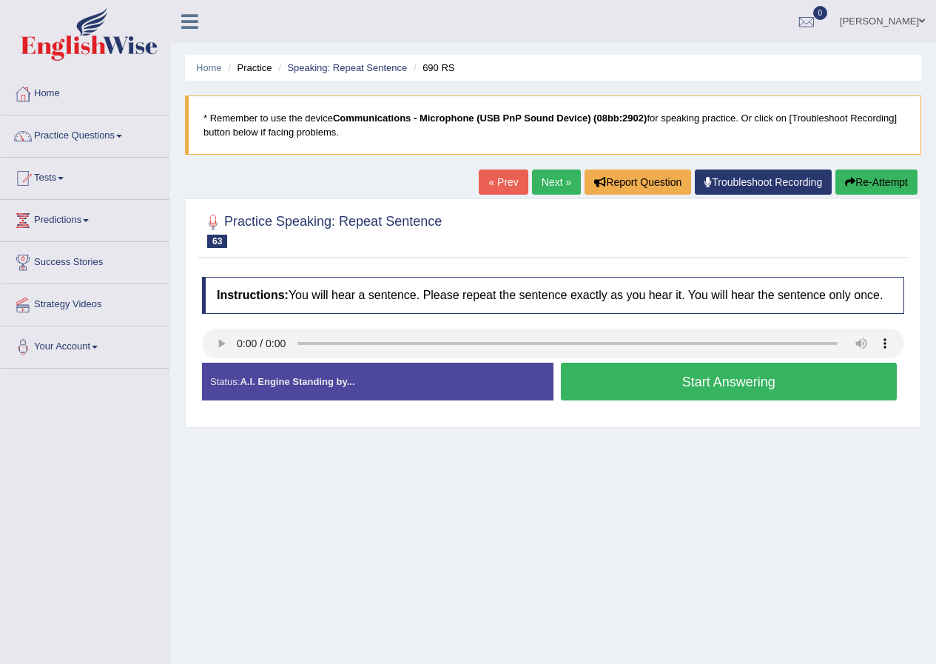
click at [634, 375] on button "Start Answering" at bounding box center [729, 382] width 337 height 38
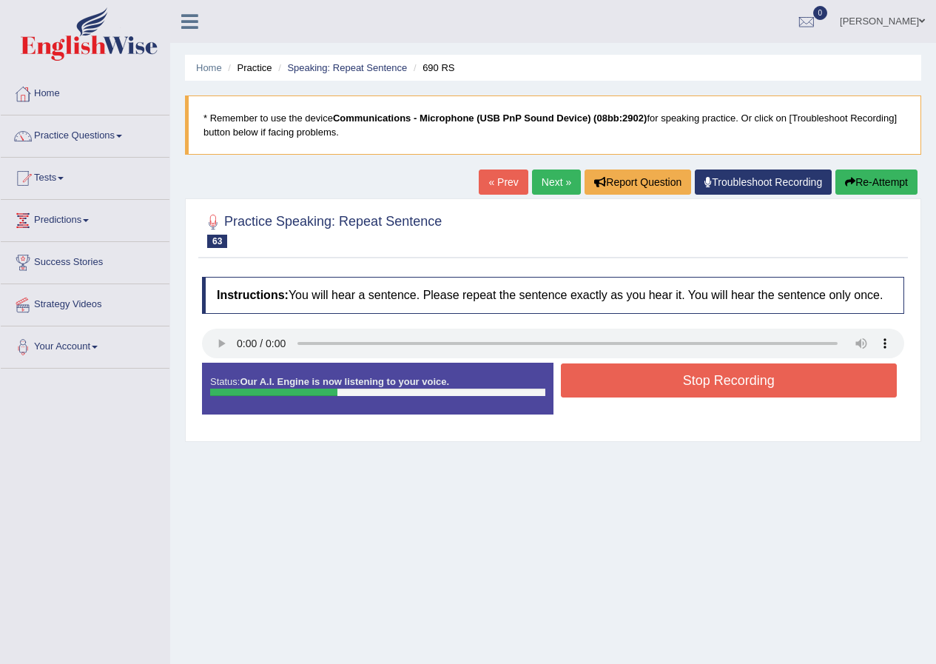
click at [606, 380] on button "Stop Recording" at bounding box center [729, 380] width 337 height 34
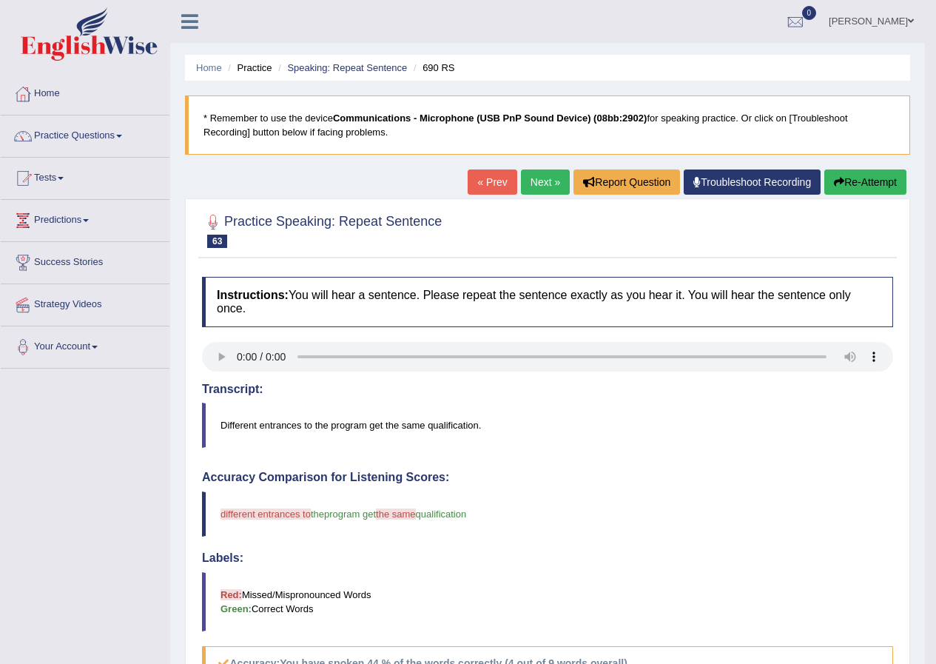
click at [537, 186] on link "Next »" at bounding box center [545, 182] width 49 height 25
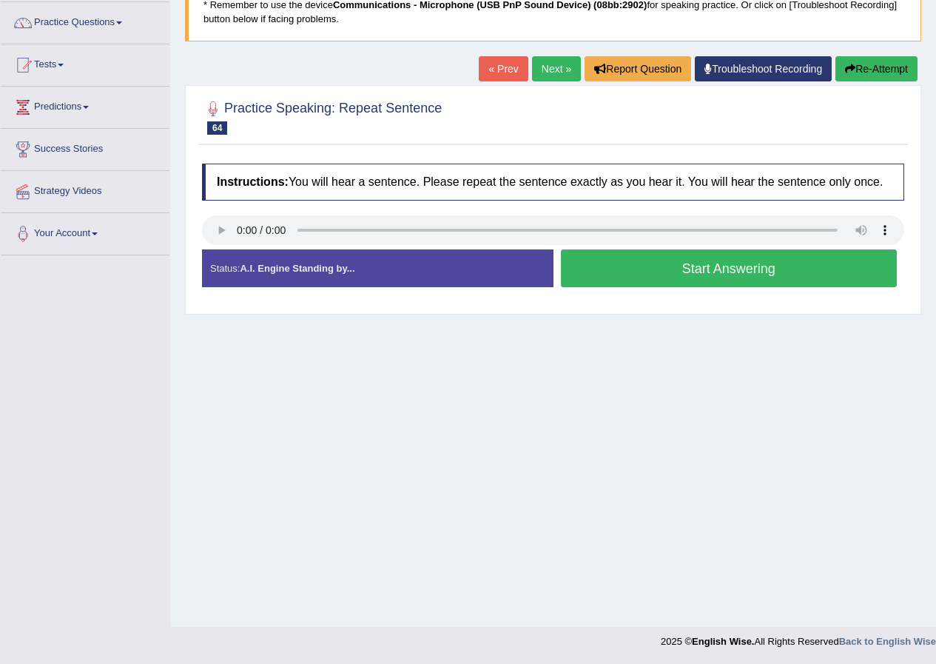
click at [689, 261] on button "Start Answering" at bounding box center [729, 268] width 337 height 38
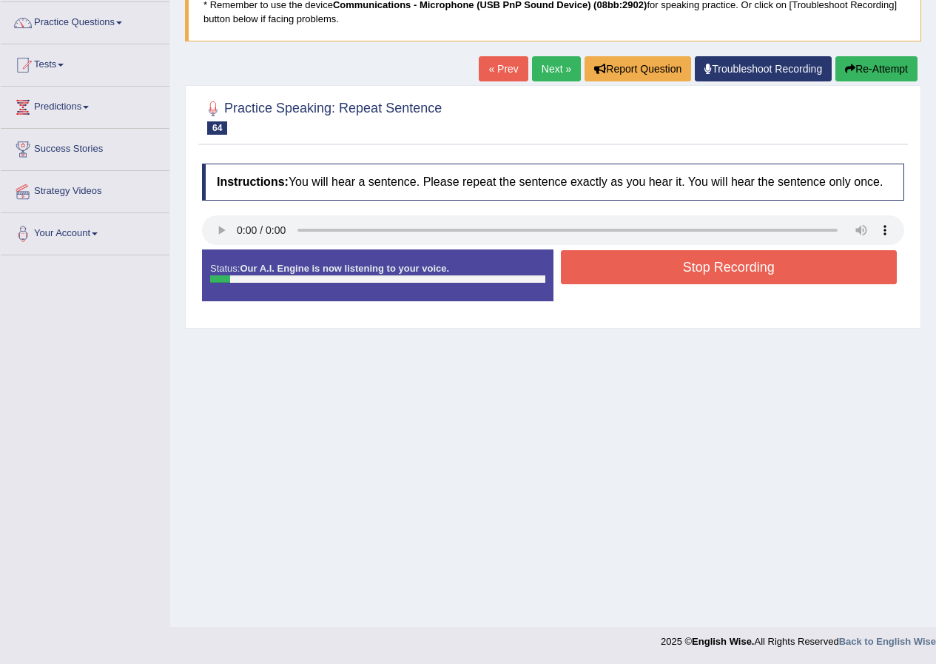
click at [893, 63] on button "Re-Attempt" at bounding box center [877, 68] width 82 height 25
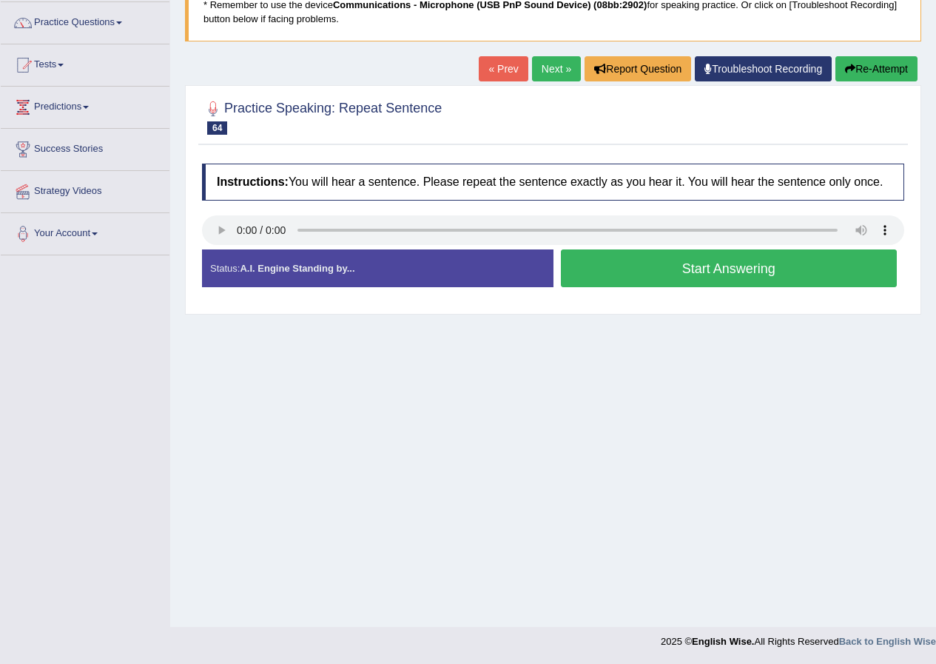
click at [728, 275] on button "Start Answering" at bounding box center [729, 268] width 337 height 38
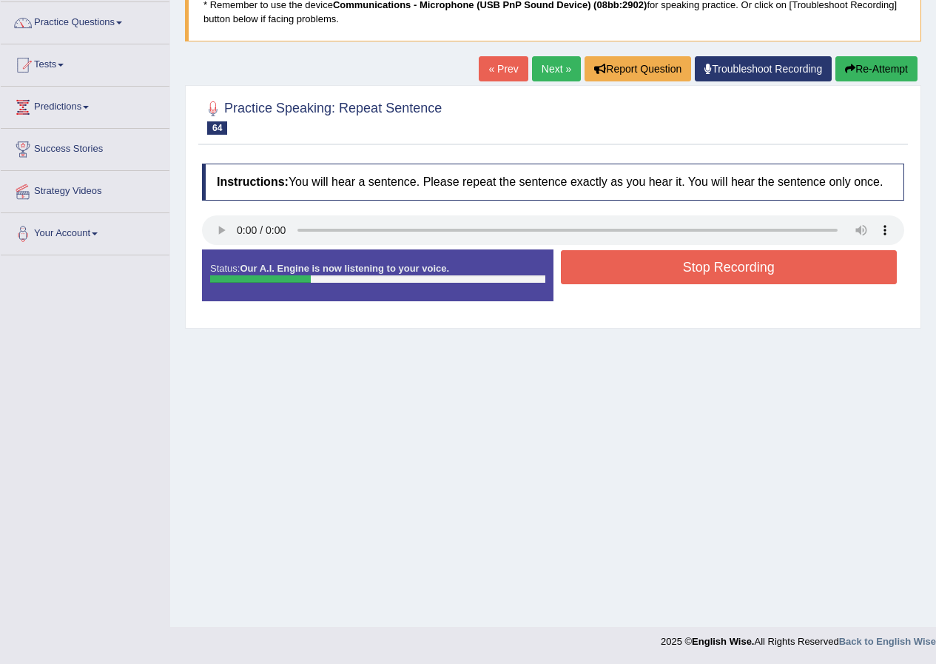
click at [671, 266] on button "Stop Recording" at bounding box center [729, 267] width 337 height 34
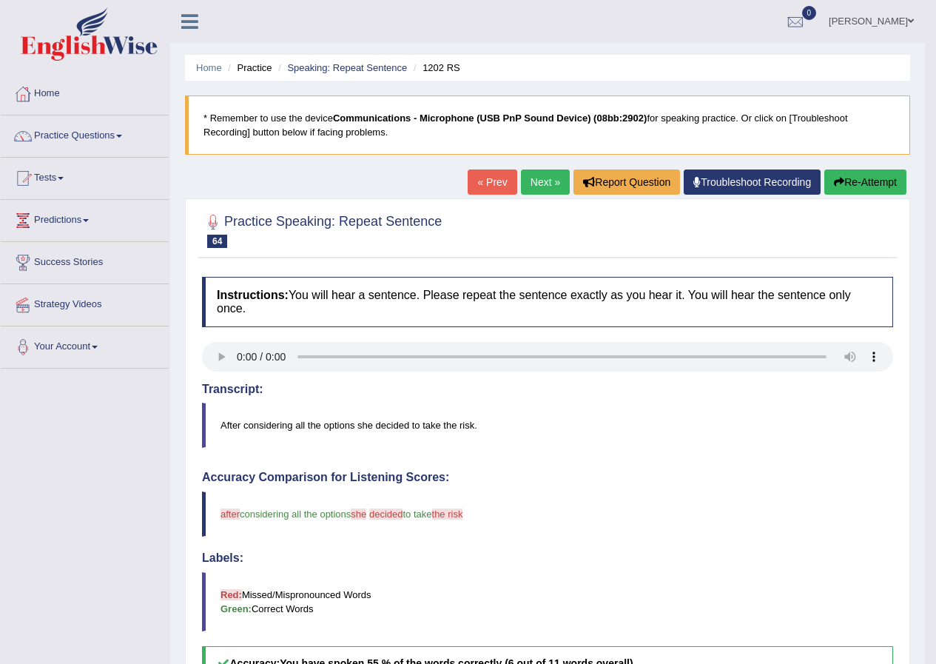
click at [538, 180] on link "Next »" at bounding box center [545, 182] width 49 height 25
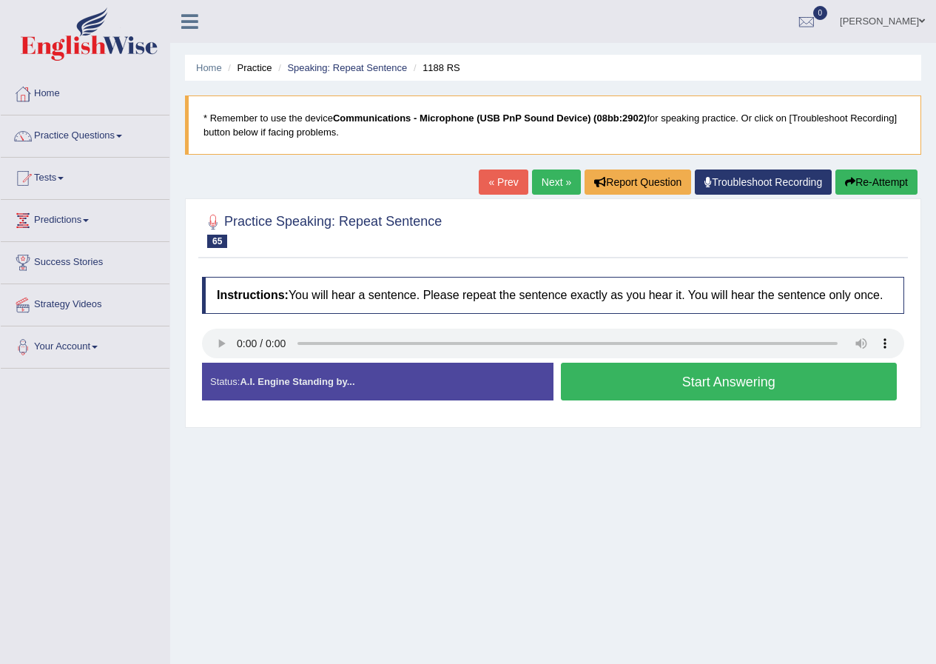
click at [722, 385] on button "Start Answering" at bounding box center [729, 382] width 337 height 38
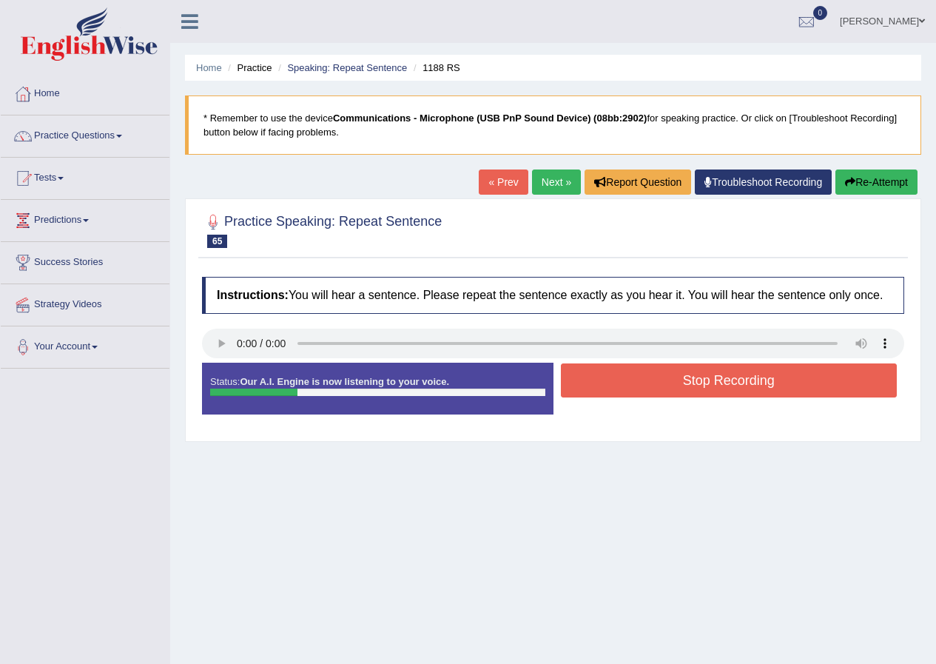
click at [691, 378] on button "Stop Recording" at bounding box center [729, 380] width 337 height 34
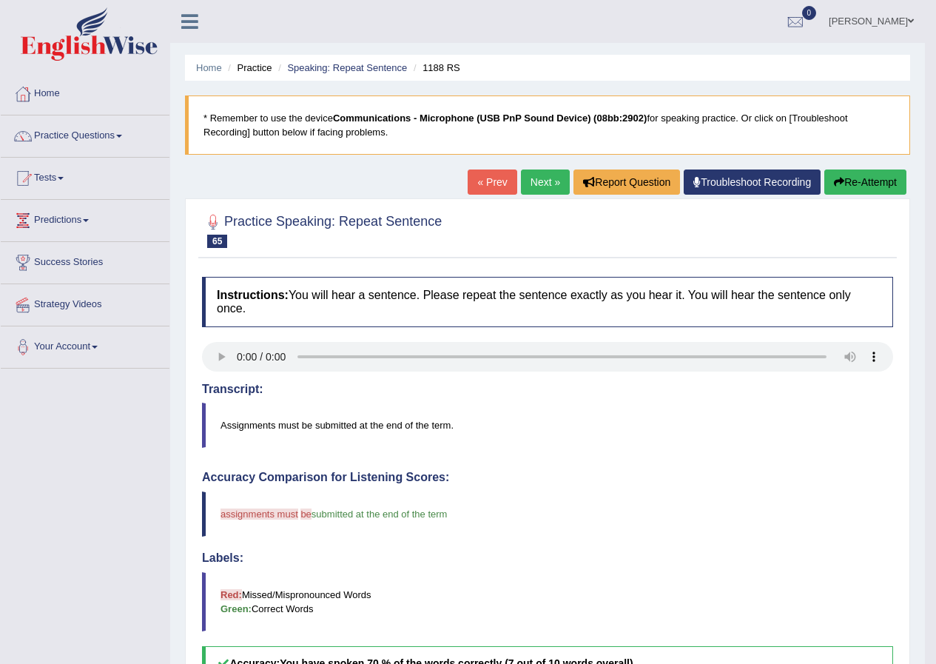
click at [540, 180] on link "Next »" at bounding box center [545, 182] width 49 height 25
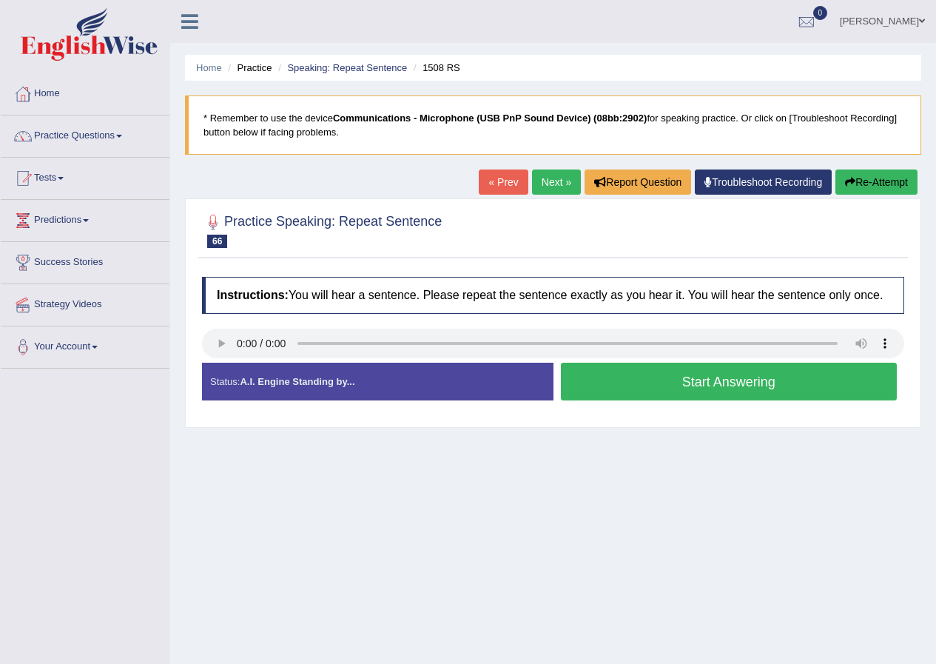
click at [680, 381] on button "Start Answering" at bounding box center [729, 382] width 337 height 38
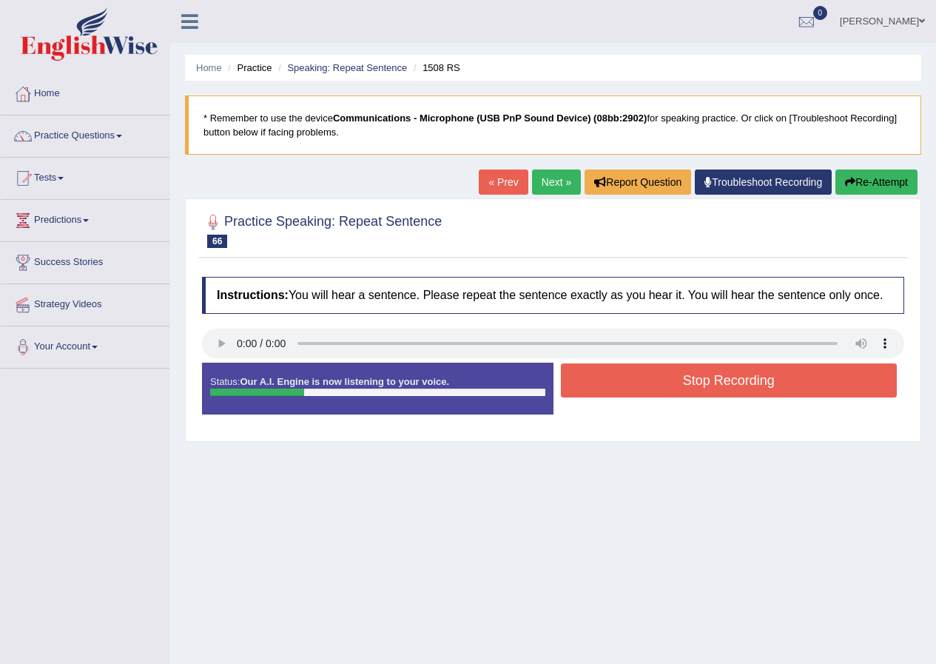
click at [664, 379] on button "Stop Recording" at bounding box center [729, 380] width 337 height 34
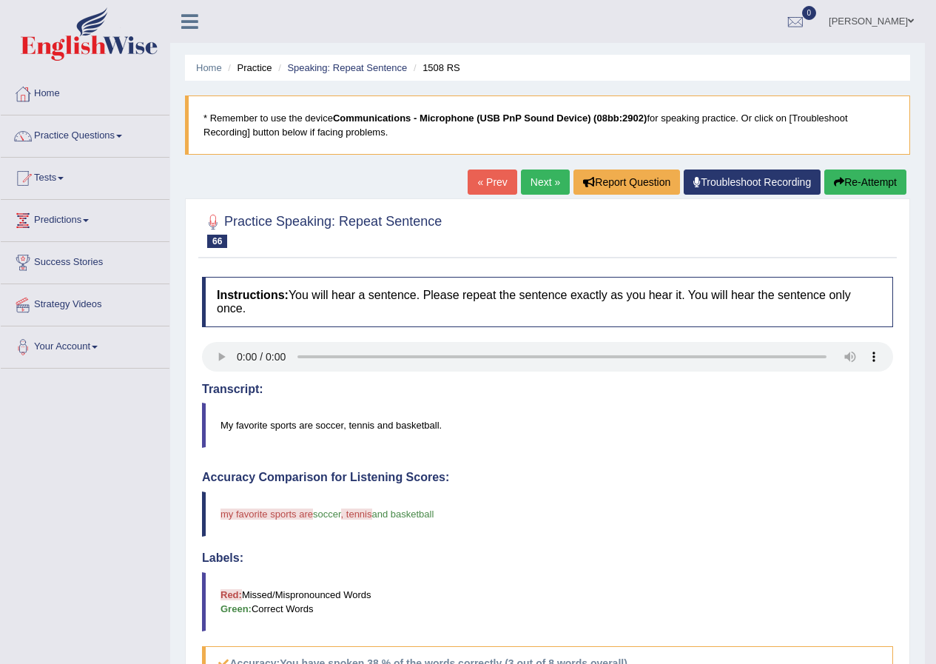
click at [546, 185] on link "Next »" at bounding box center [545, 182] width 49 height 25
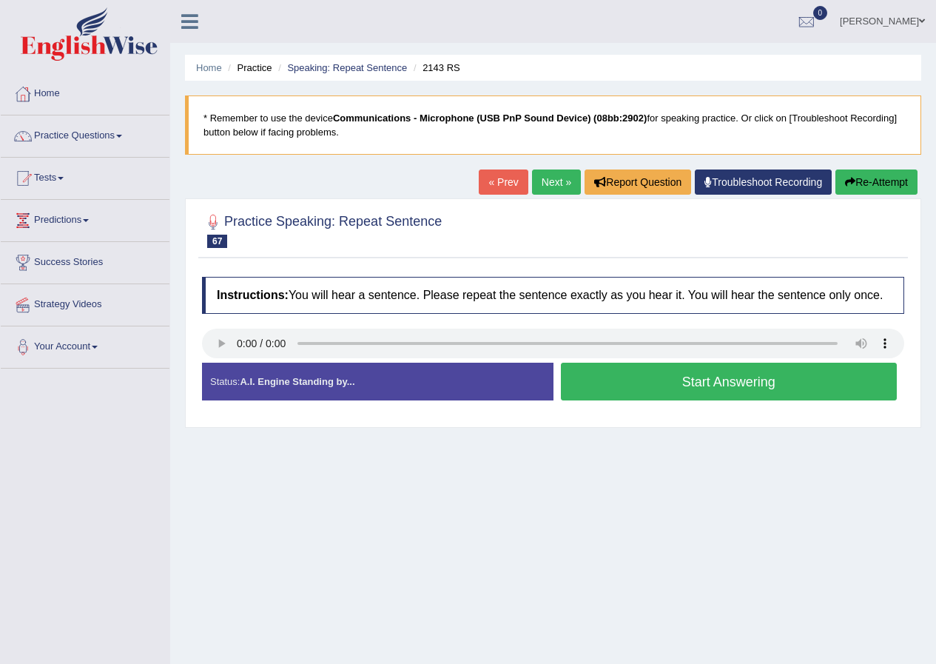
click at [688, 383] on button "Start Answering" at bounding box center [729, 382] width 337 height 38
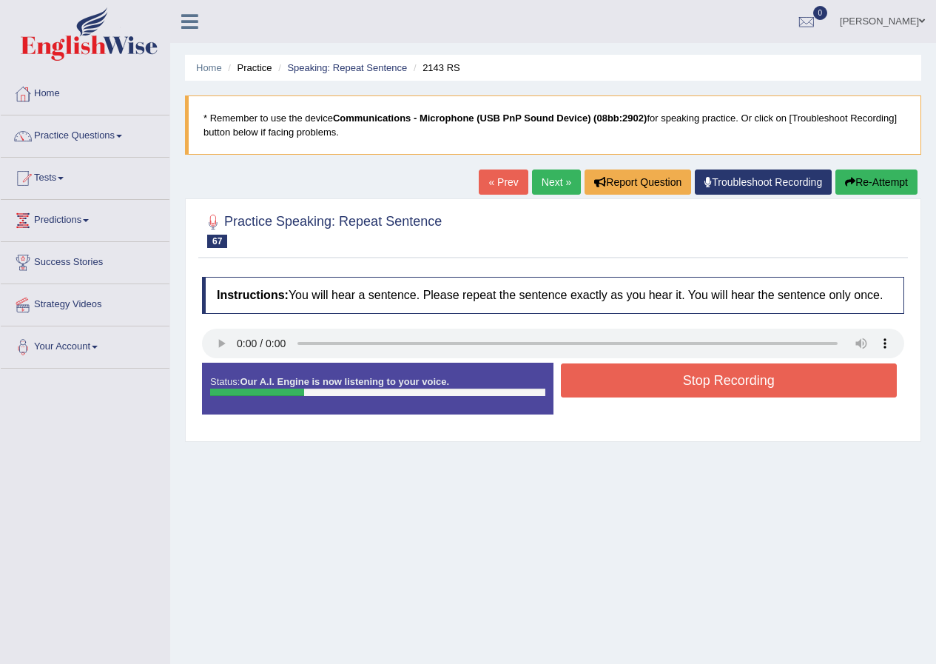
click at [654, 381] on button "Stop Recording" at bounding box center [729, 380] width 337 height 34
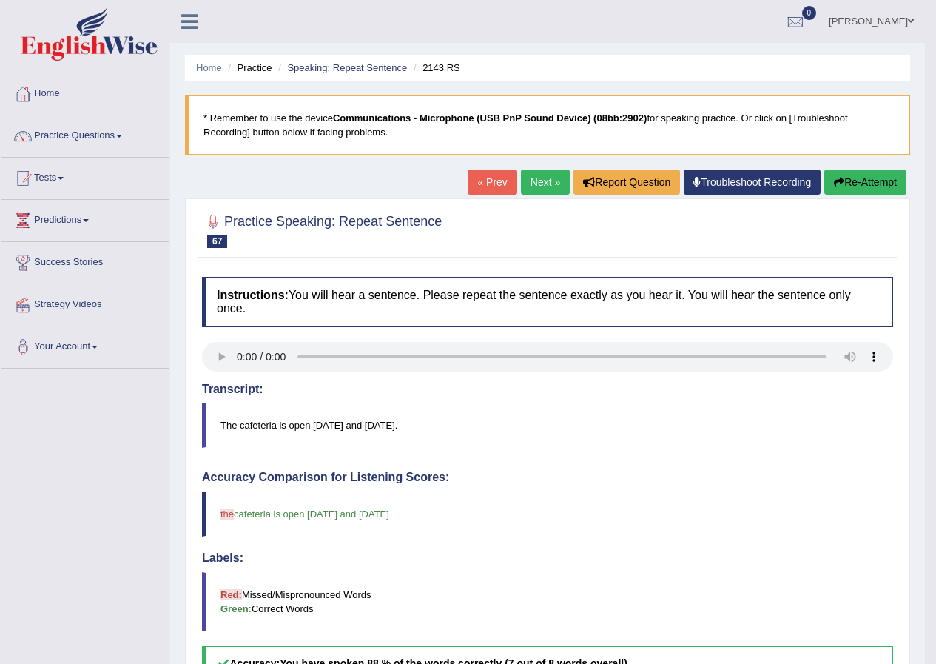
click at [549, 190] on link "Next »" at bounding box center [545, 182] width 49 height 25
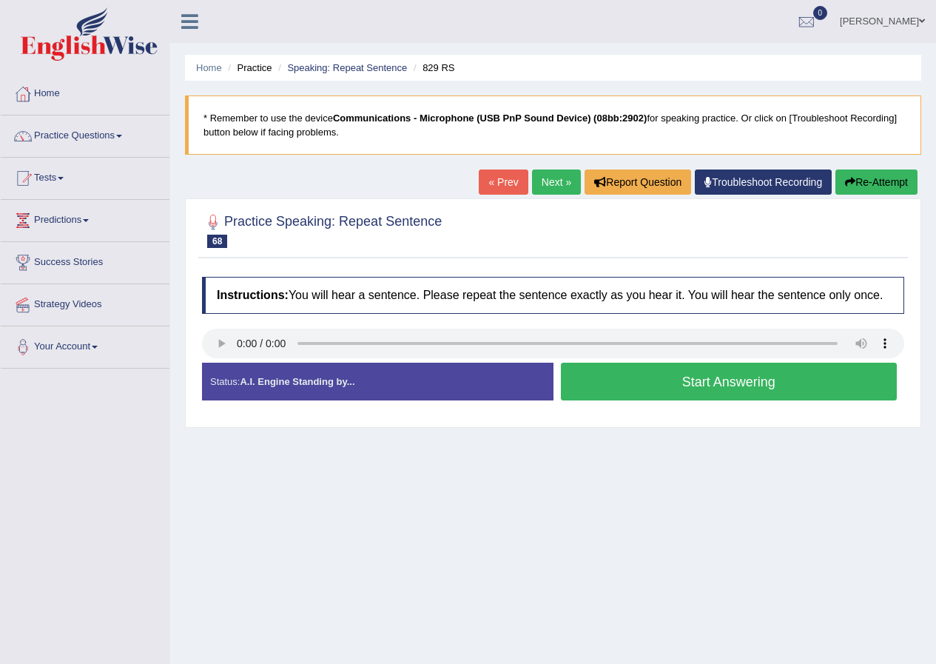
click at [622, 375] on button "Start Answering" at bounding box center [729, 382] width 337 height 38
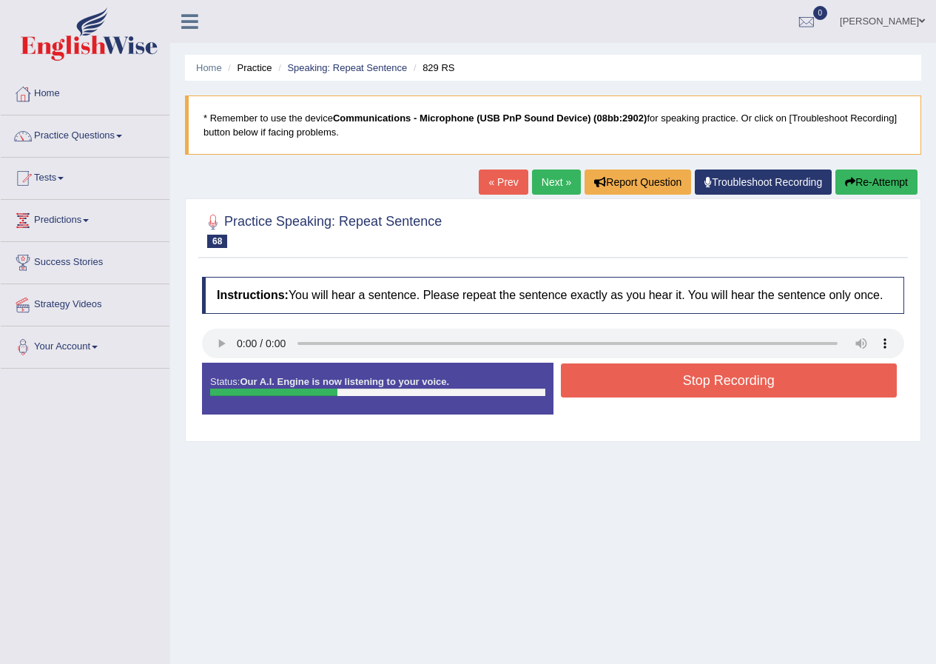
click at [697, 389] on button "Stop Recording" at bounding box center [729, 380] width 337 height 34
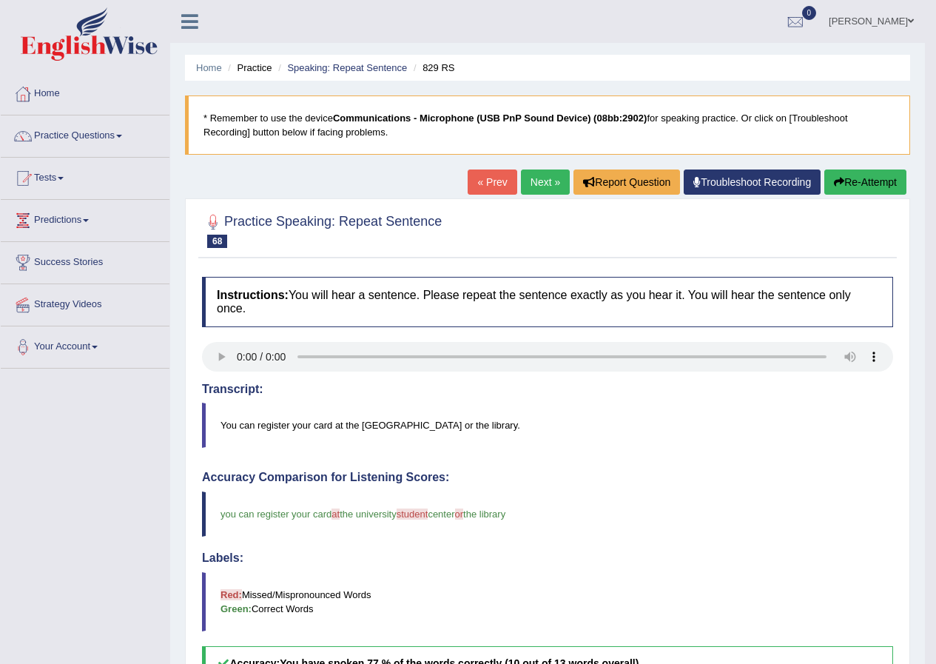
click at [540, 187] on link "Next »" at bounding box center [545, 182] width 49 height 25
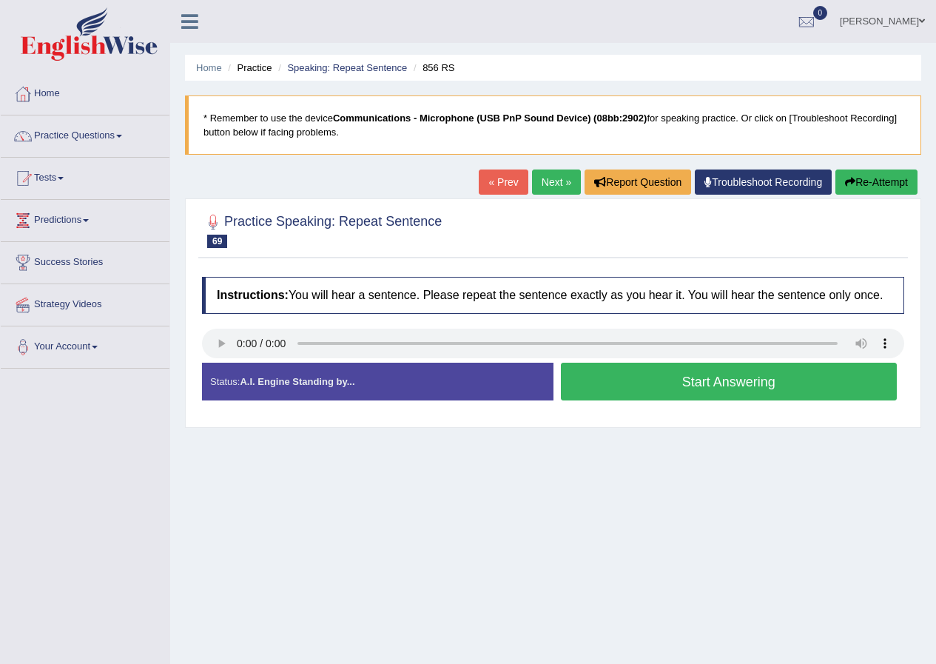
click at [708, 386] on button "Start Answering" at bounding box center [729, 382] width 337 height 38
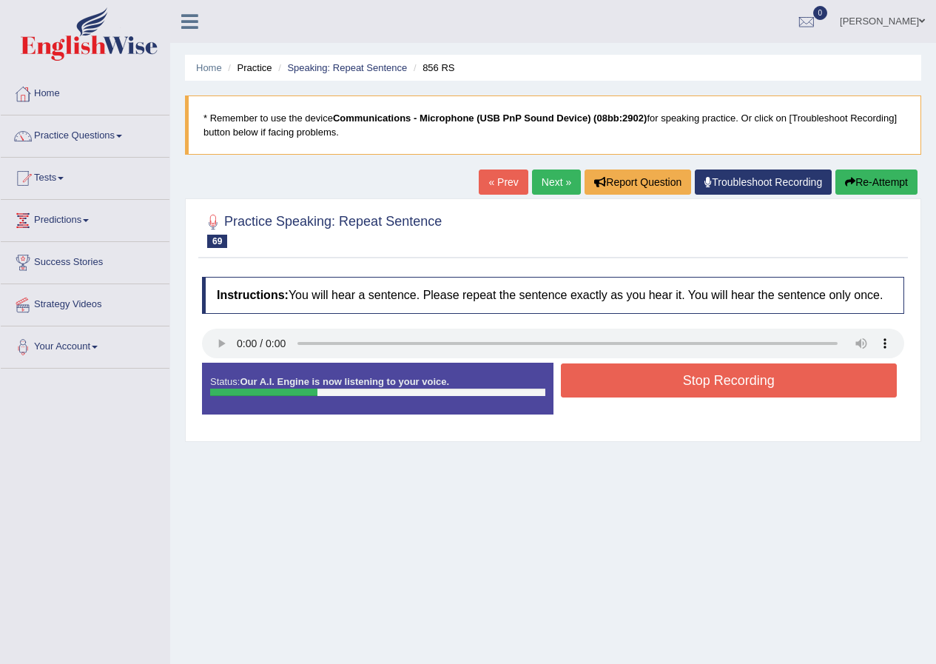
click at [873, 178] on button "Re-Attempt" at bounding box center [877, 182] width 82 height 25
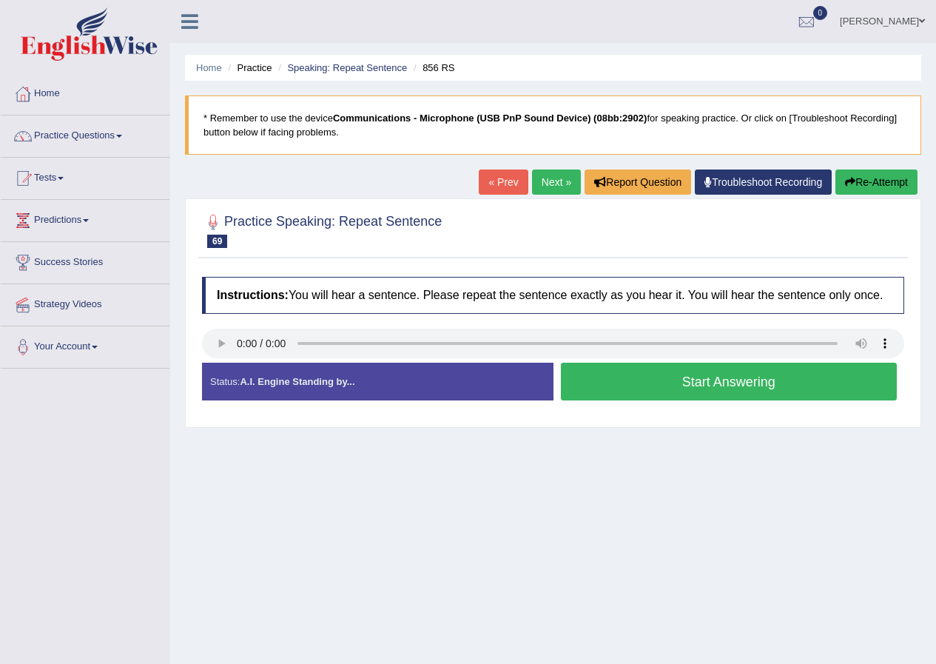
click at [591, 386] on button "Start Answering" at bounding box center [729, 382] width 337 height 38
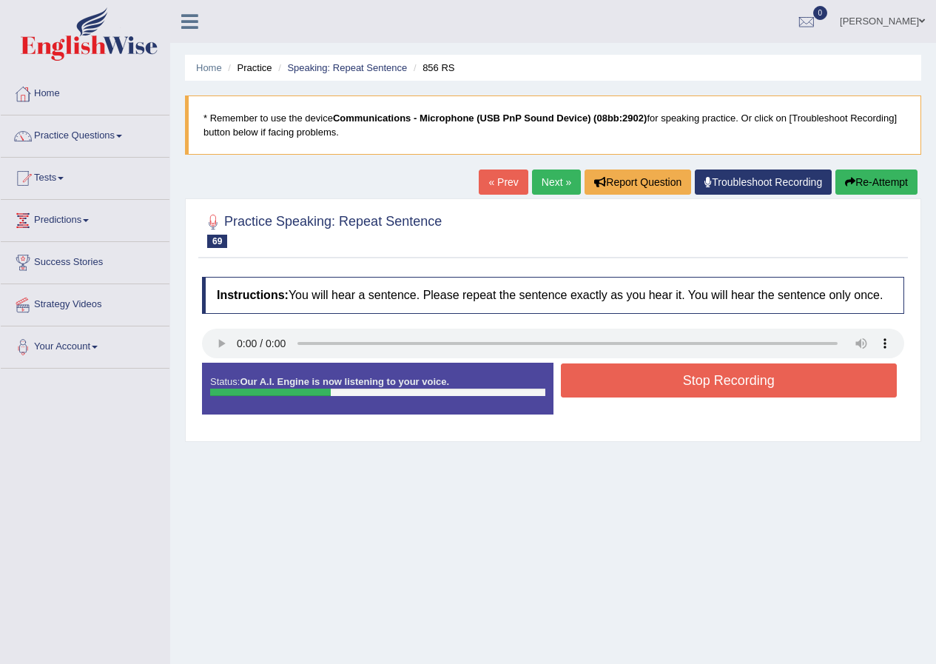
click at [685, 386] on button "Stop Recording" at bounding box center [729, 380] width 337 height 34
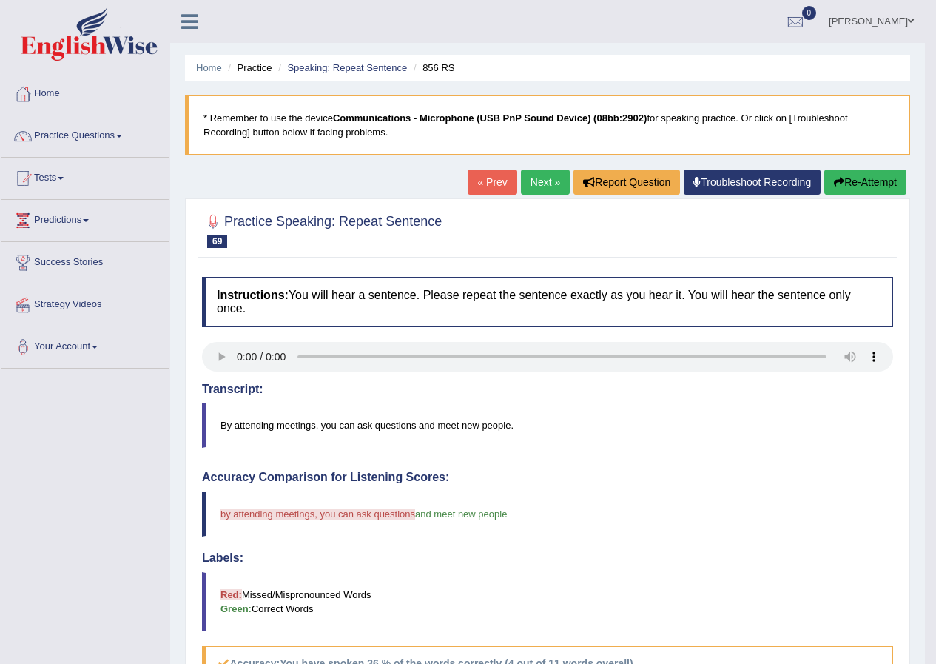
click at [548, 172] on link "Next »" at bounding box center [545, 182] width 49 height 25
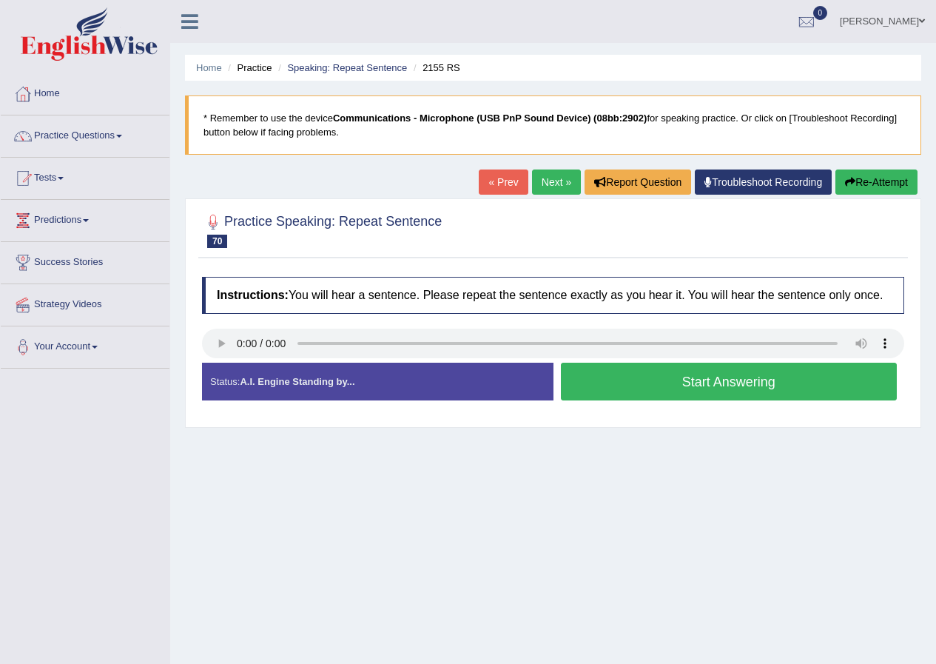
click at [746, 381] on button "Start Answering" at bounding box center [729, 382] width 337 height 38
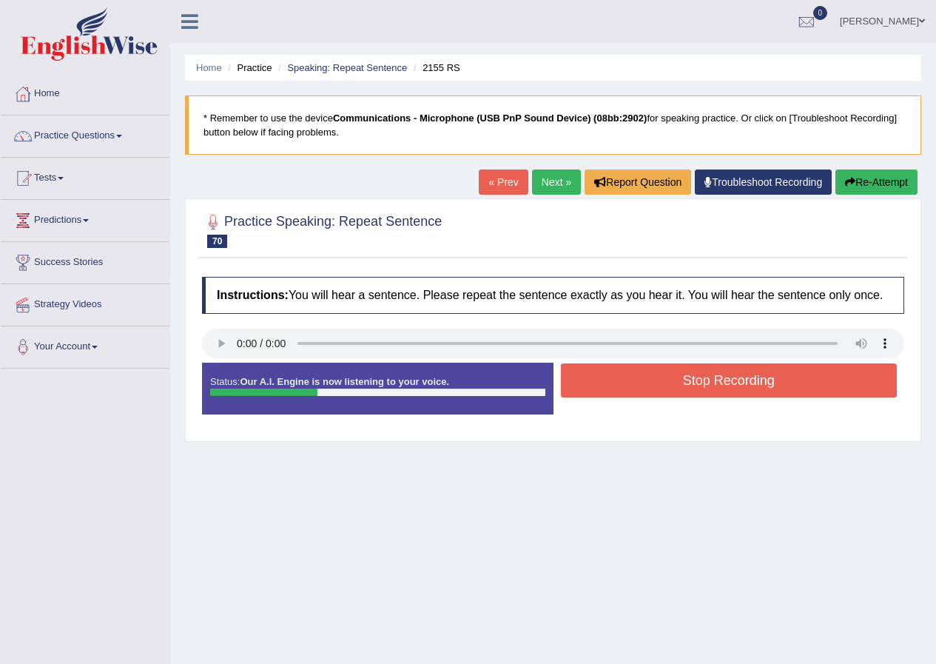
click at [731, 383] on button "Stop Recording" at bounding box center [729, 380] width 337 height 34
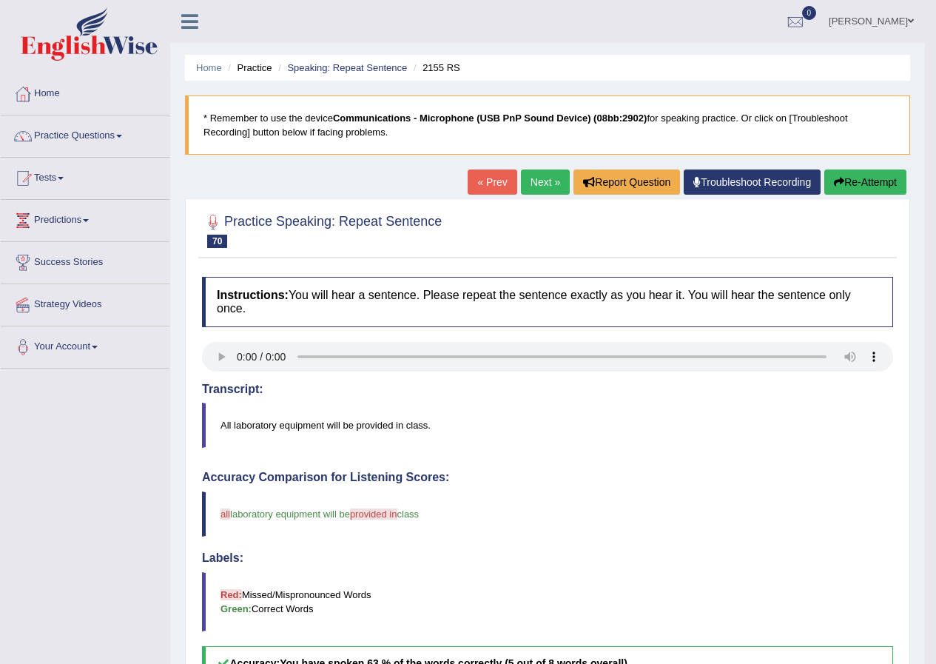
click at [537, 187] on link "Next »" at bounding box center [545, 182] width 49 height 25
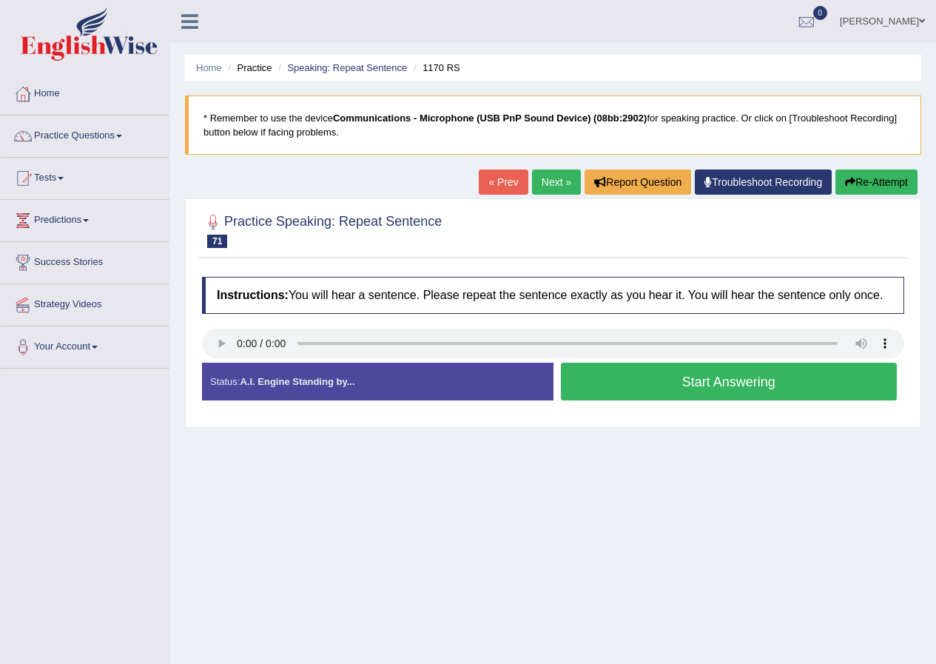
click at [708, 375] on button "Start Answering" at bounding box center [729, 382] width 337 height 38
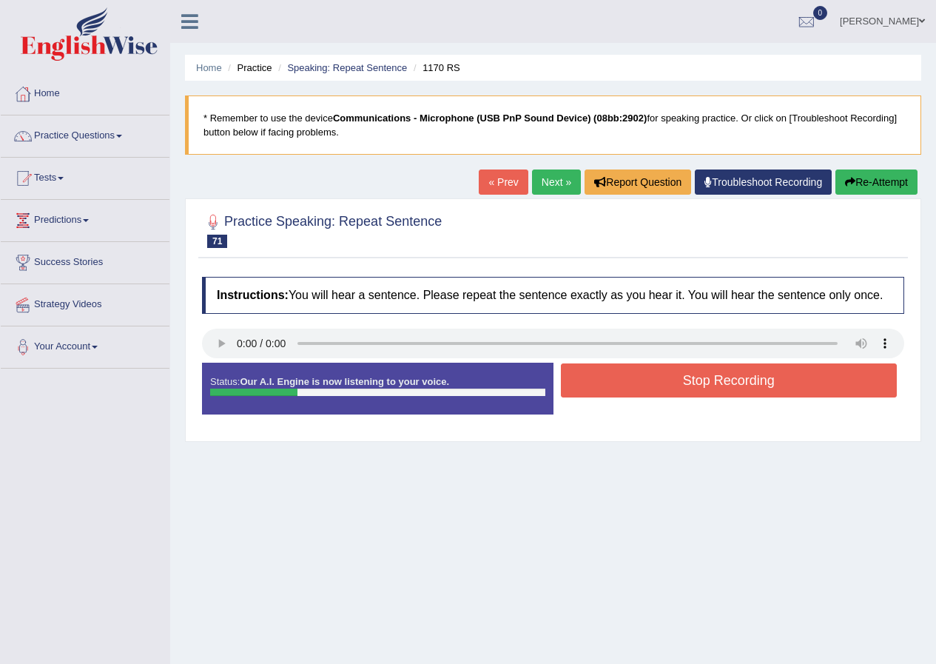
click at [735, 386] on button "Stop Recording" at bounding box center [729, 380] width 337 height 34
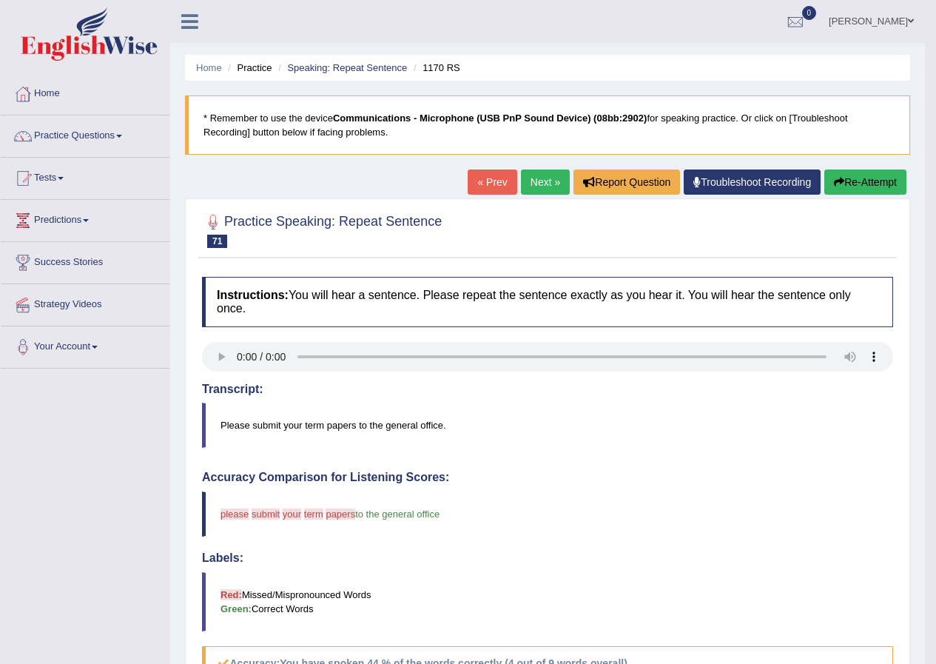
click at [536, 180] on link "Next »" at bounding box center [545, 182] width 49 height 25
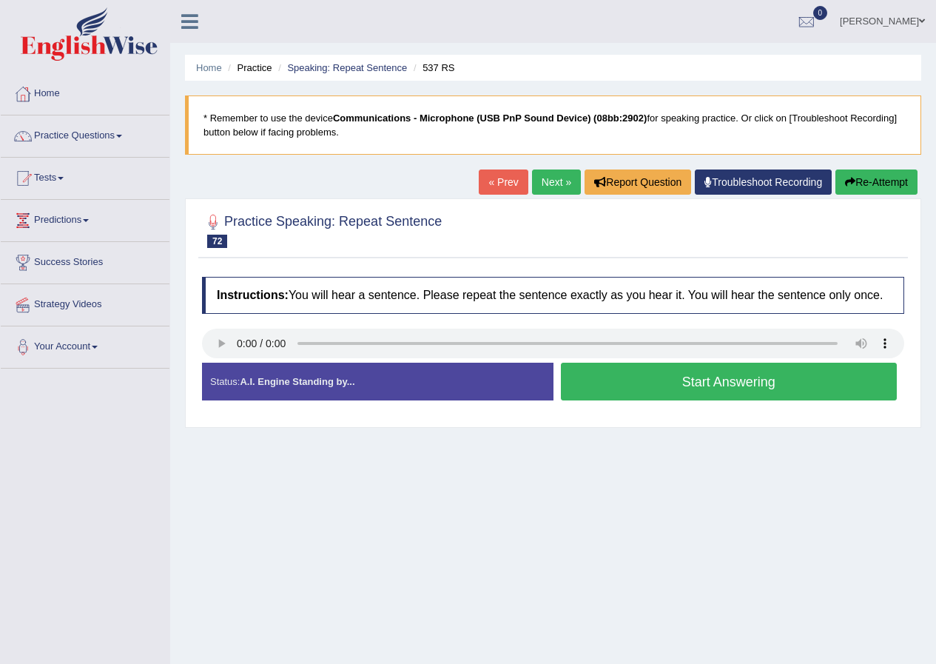
click at [412, 117] on b "Communications - Microphone (USB PnP Sound Device) (08bb:2902)" at bounding box center [490, 118] width 315 height 11
click at [617, 526] on div "Home Practice Speaking: Repeat Sentence 537 RS * Remember to use the device Com…" at bounding box center [553, 370] width 766 height 740
click at [79, 135] on link "Practice Questions" at bounding box center [85, 133] width 169 height 37
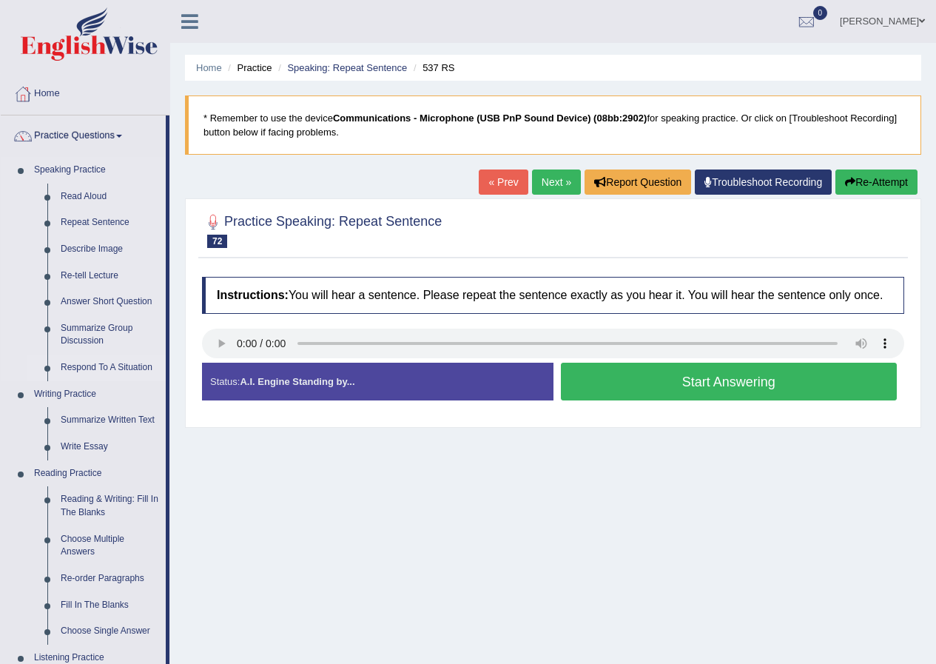
click at [74, 370] on link "Respond To A Situation" at bounding box center [110, 368] width 112 height 27
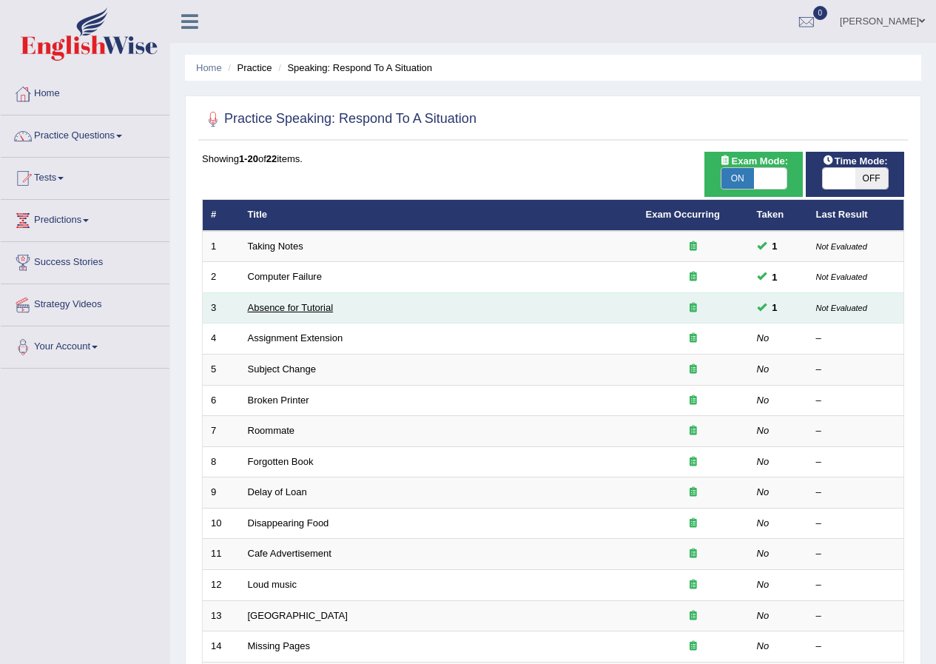
click at [315, 307] on link "Absence for Tutorial" at bounding box center [291, 307] width 86 height 11
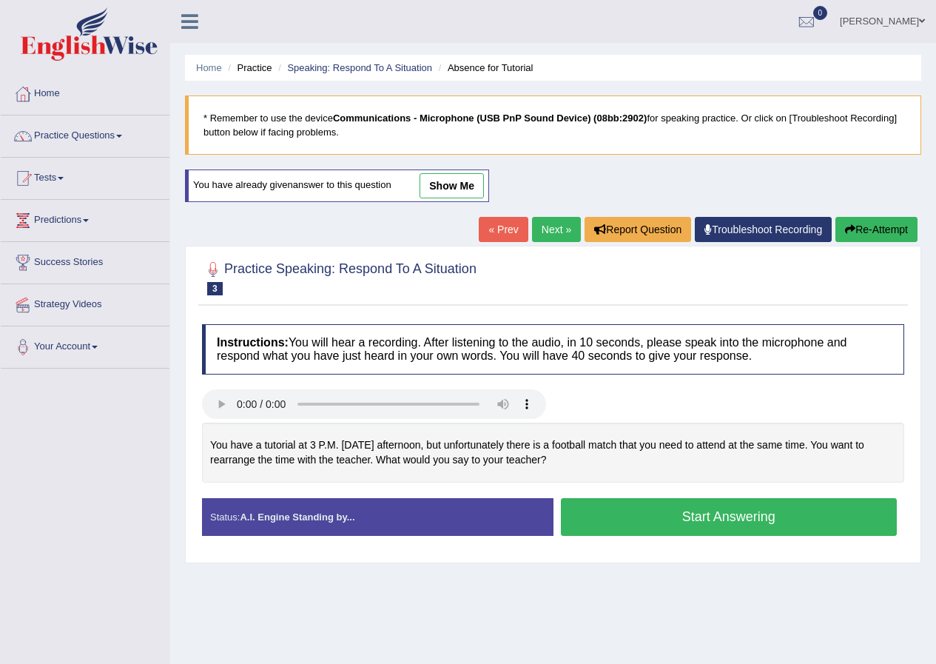
click at [469, 184] on link "show me" at bounding box center [452, 185] width 64 height 25
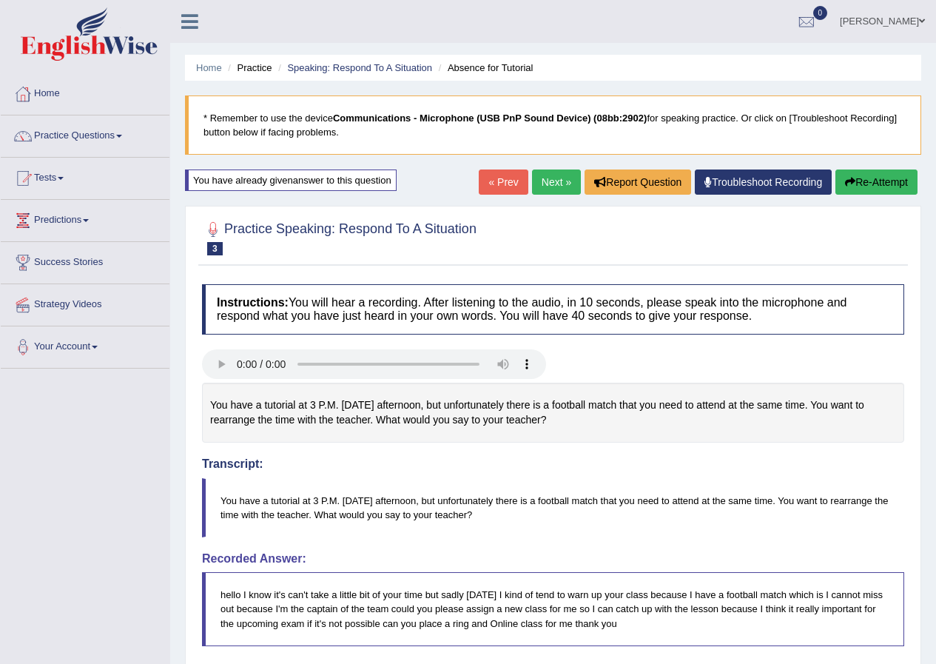
click at [546, 172] on link "Next »" at bounding box center [556, 182] width 49 height 25
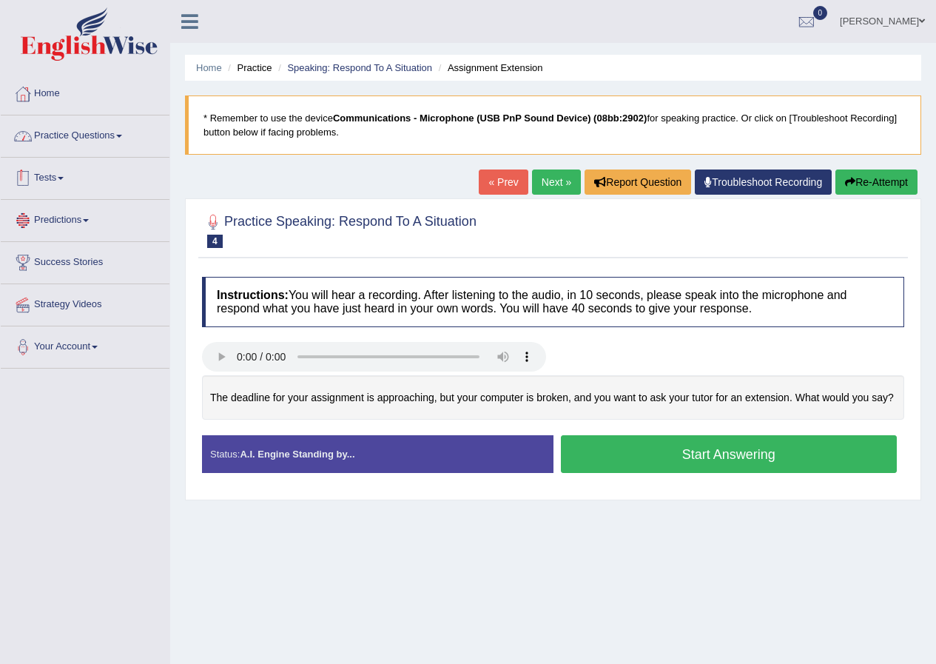
click at [100, 127] on link "Practice Questions" at bounding box center [85, 133] width 169 height 37
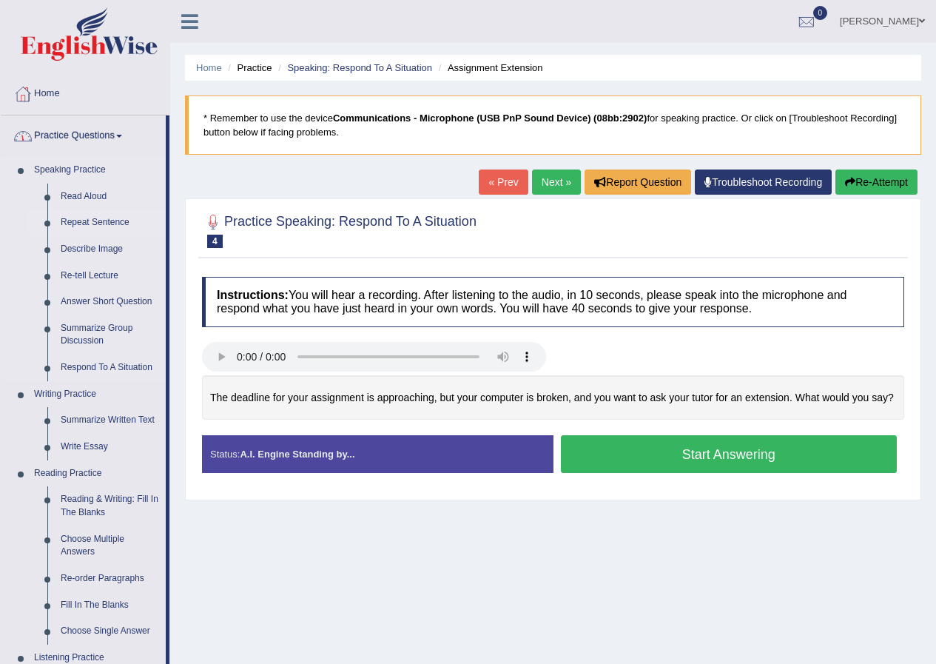
click at [96, 222] on link "Repeat Sentence" at bounding box center [110, 222] width 112 height 27
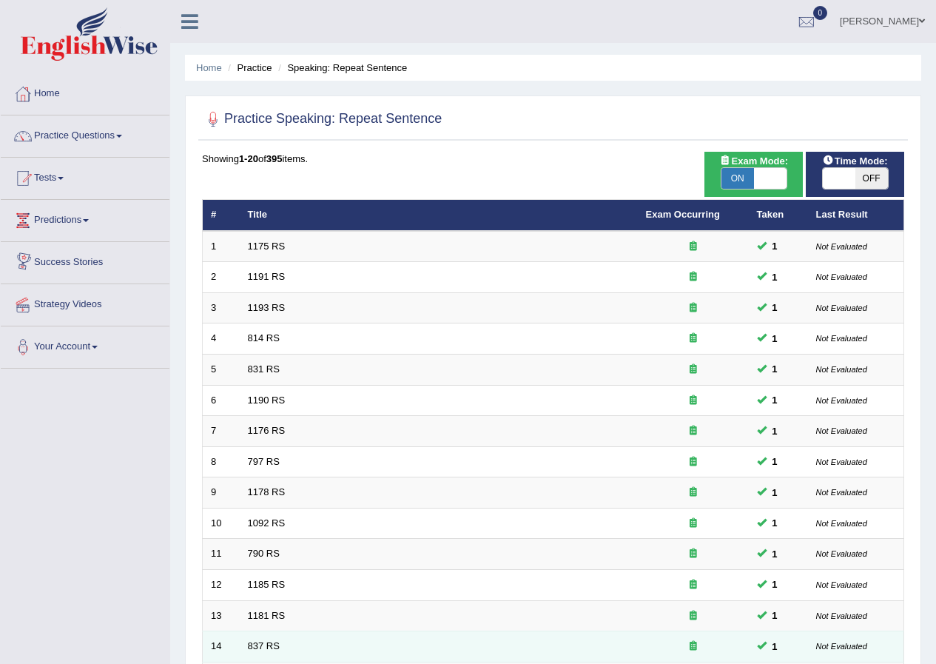
scroll to position [316, 0]
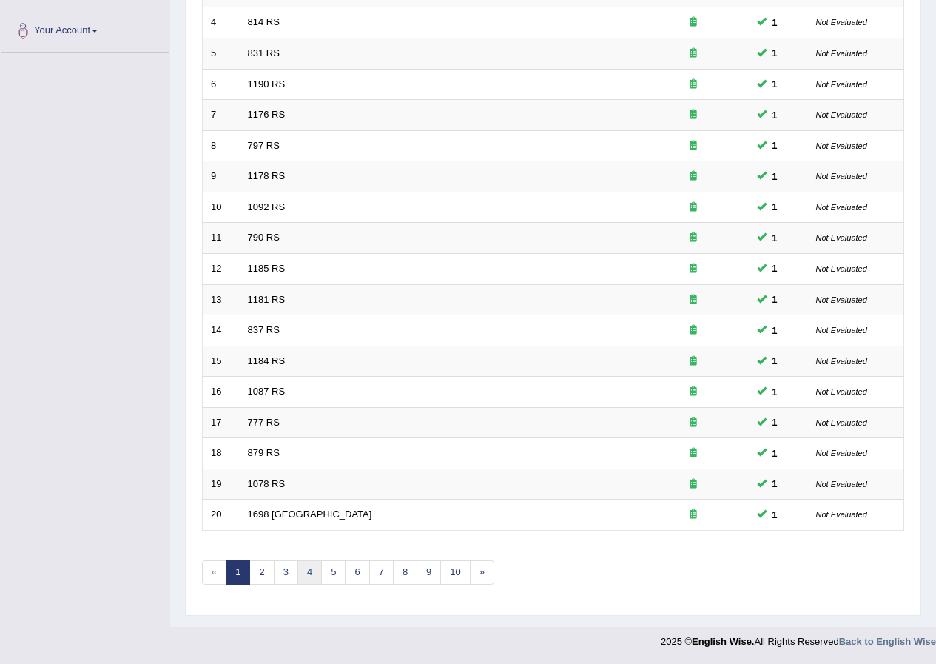
click at [309, 574] on link "4" at bounding box center [310, 572] width 24 height 24
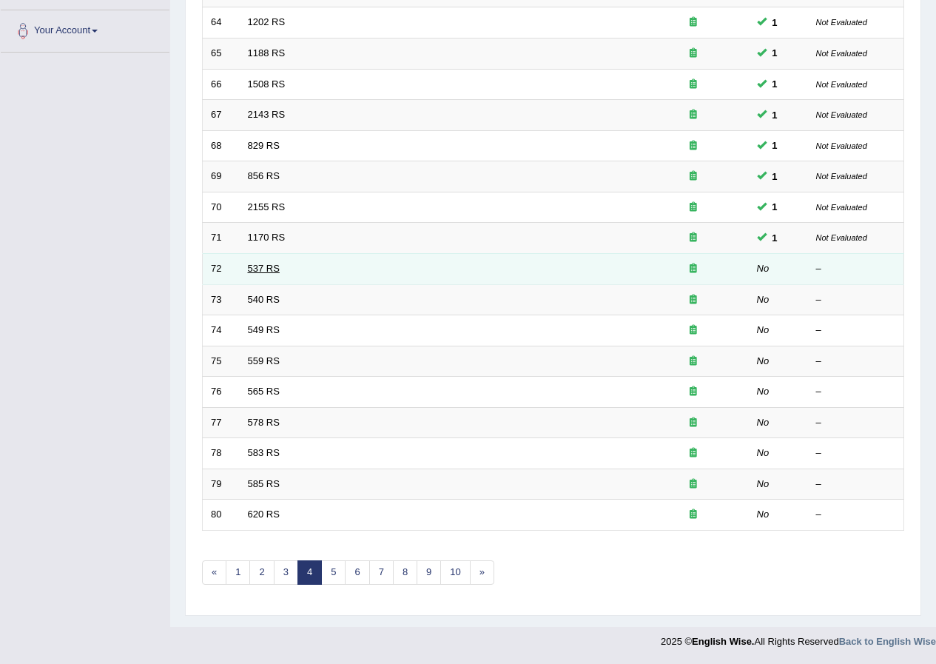
click at [266, 267] on link "537 RS" at bounding box center [264, 268] width 32 height 11
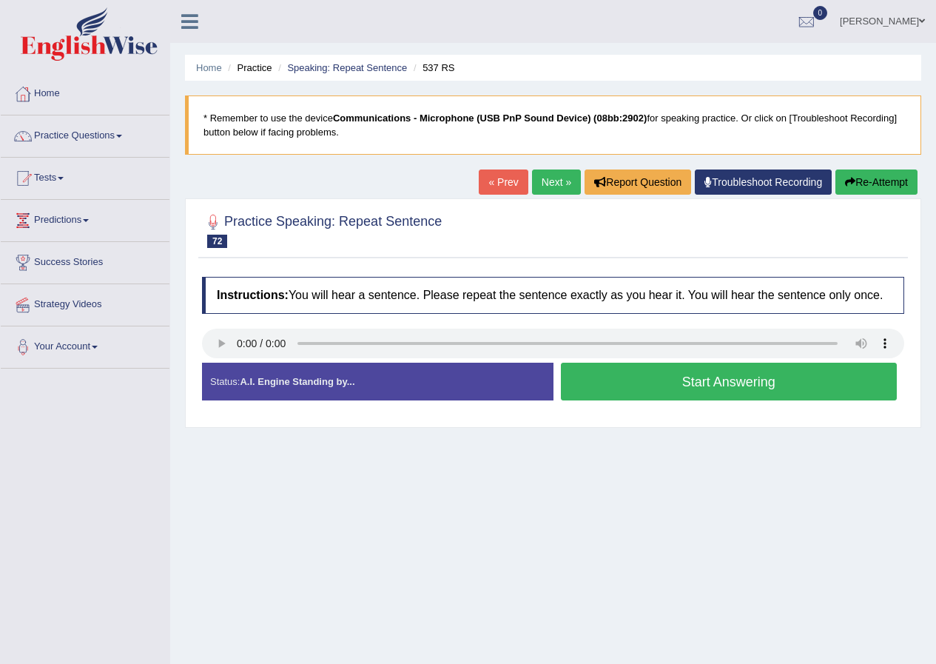
click at [474, 114] on b "Communications - Microphone (USB PnP Sound Device) (08bb:2902)" at bounding box center [490, 118] width 315 height 11
click at [708, 384] on button "Start Answering" at bounding box center [729, 382] width 337 height 38
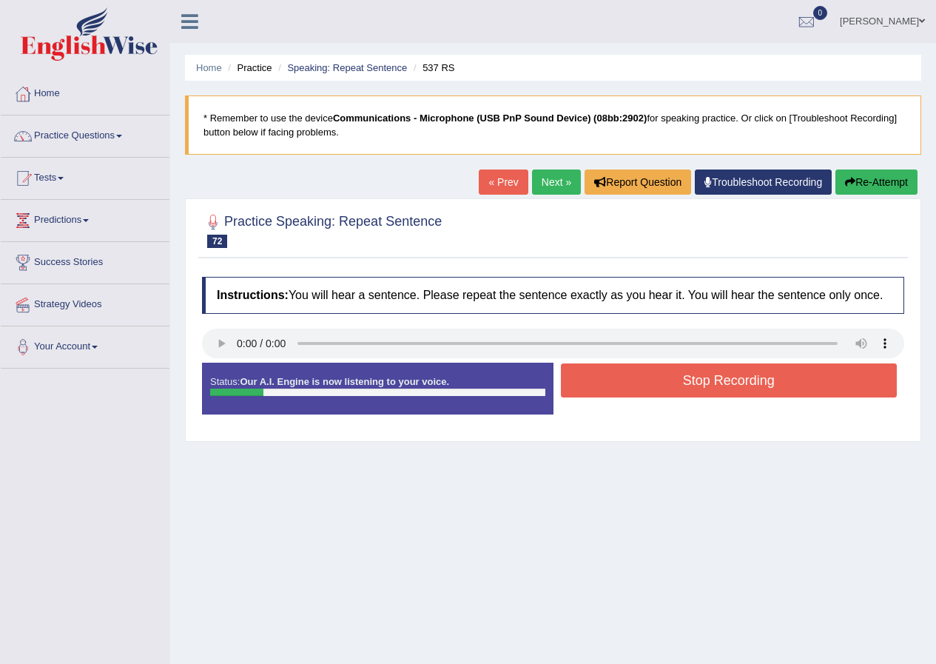
click at [885, 177] on button "Re-Attempt" at bounding box center [877, 182] width 82 height 25
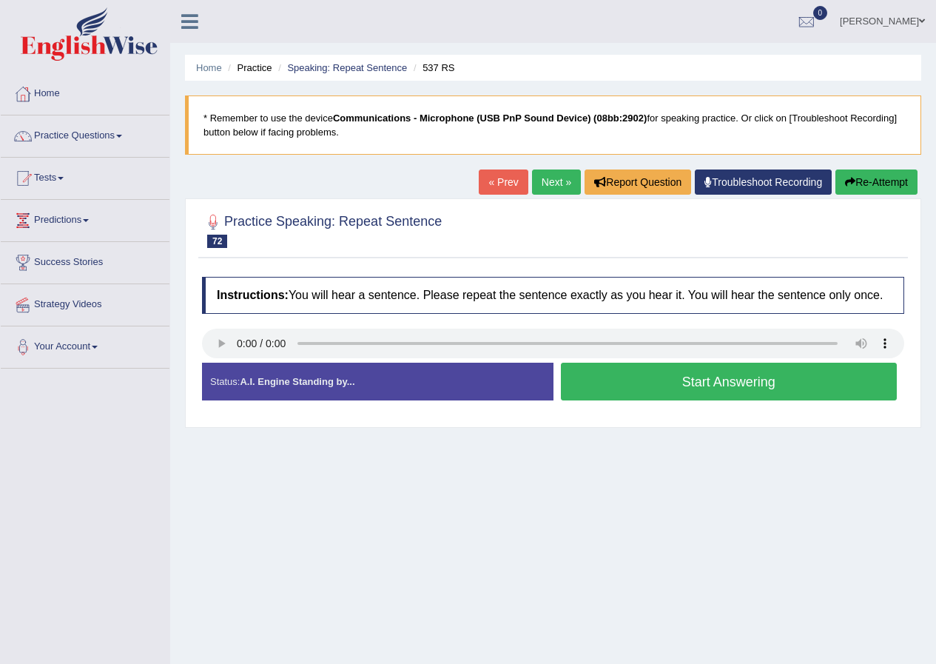
click at [203, 16] on link at bounding box center [189, 20] width 39 height 22
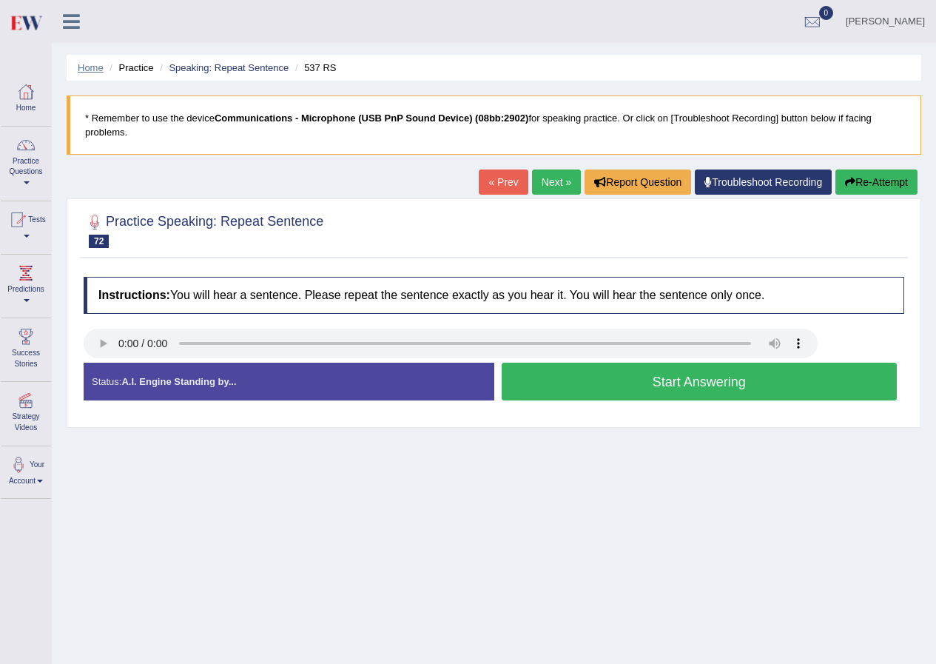
click at [80, 63] on link "Home" at bounding box center [91, 67] width 26 height 11
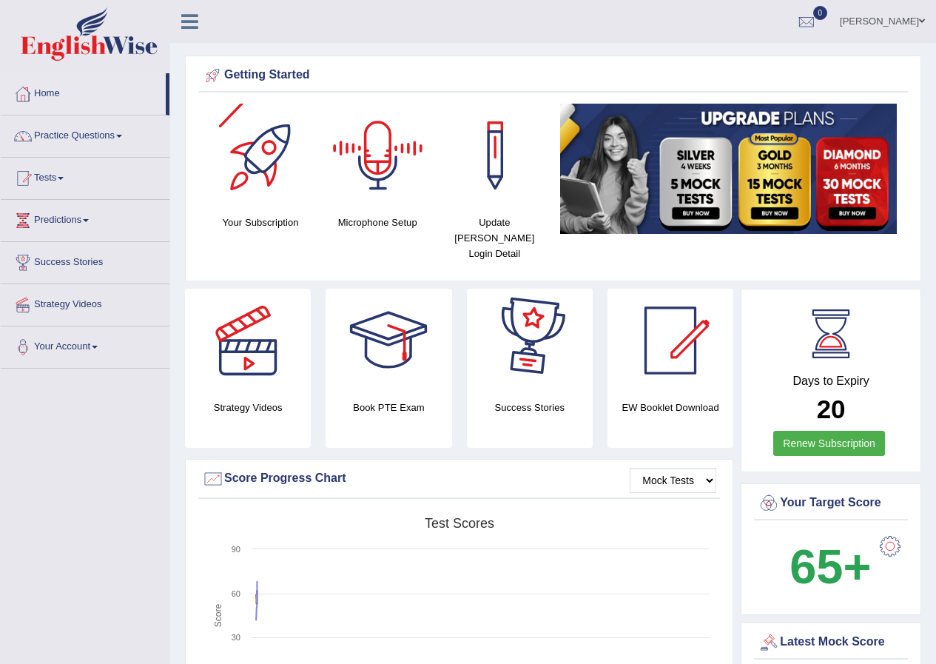
click at [383, 175] on div at bounding box center [378, 156] width 104 height 104
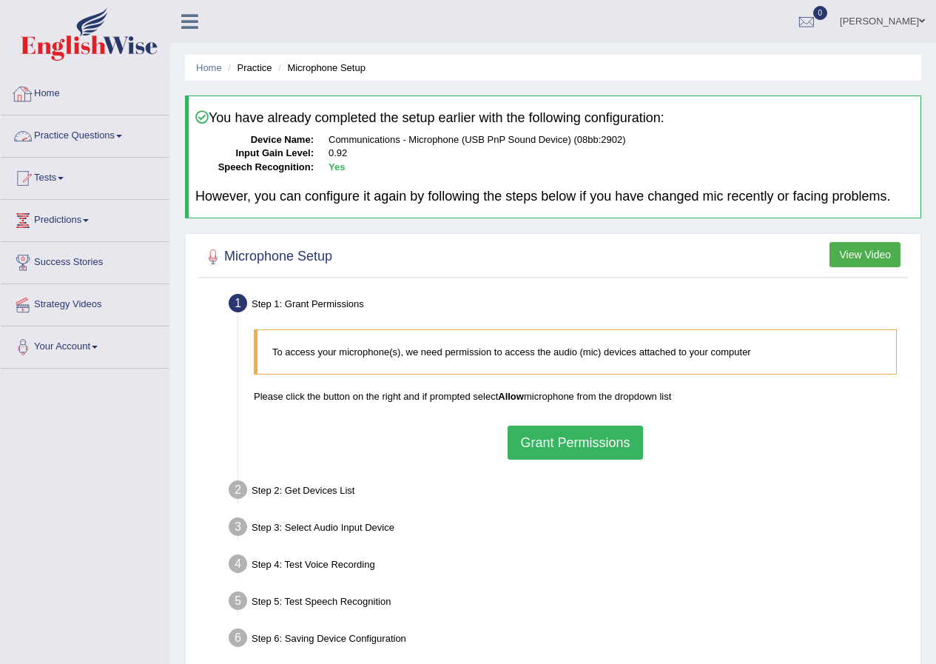
click at [93, 129] on link "Practice Questions" at bounding box center [85, 133] width 169 height 37
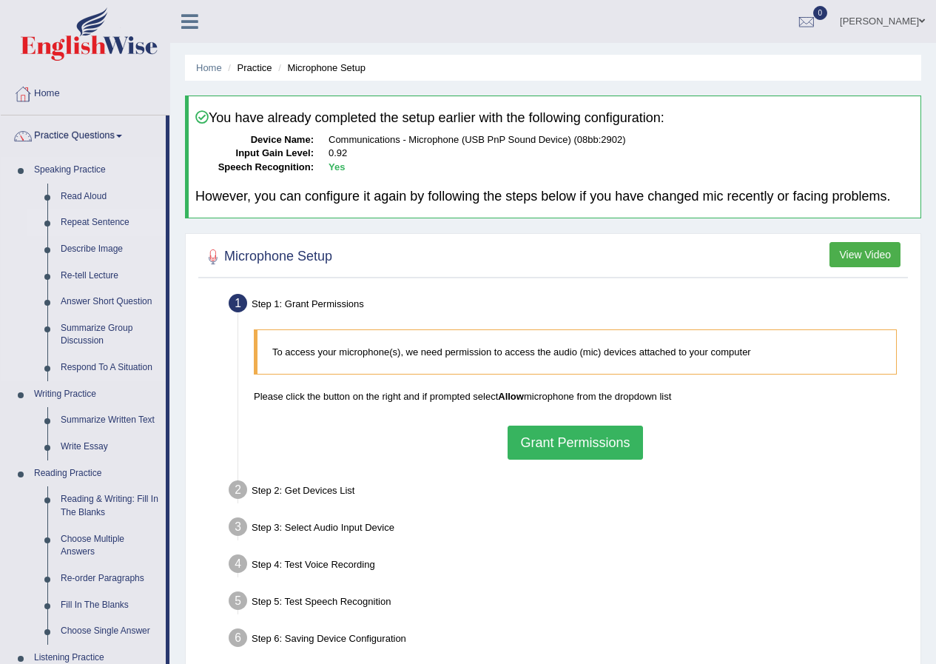
click at [93, 222] on link "Repeat Sentence" at bounding box center [110, 222] width 112 height 27
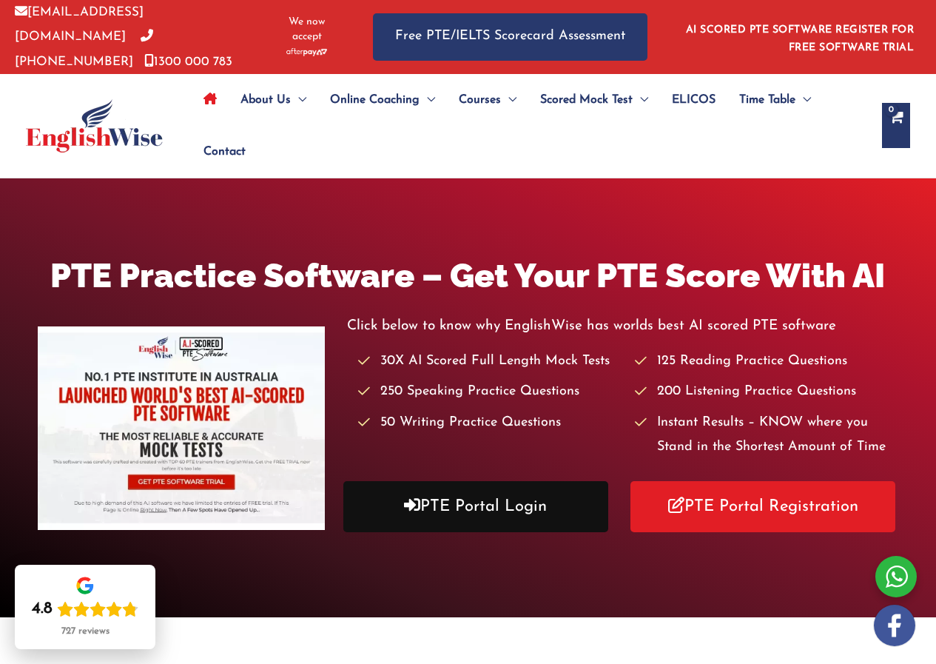
click at [470, 506] on link "PTE Portal Login" at bounding box center [475, 506] width 265 height 51
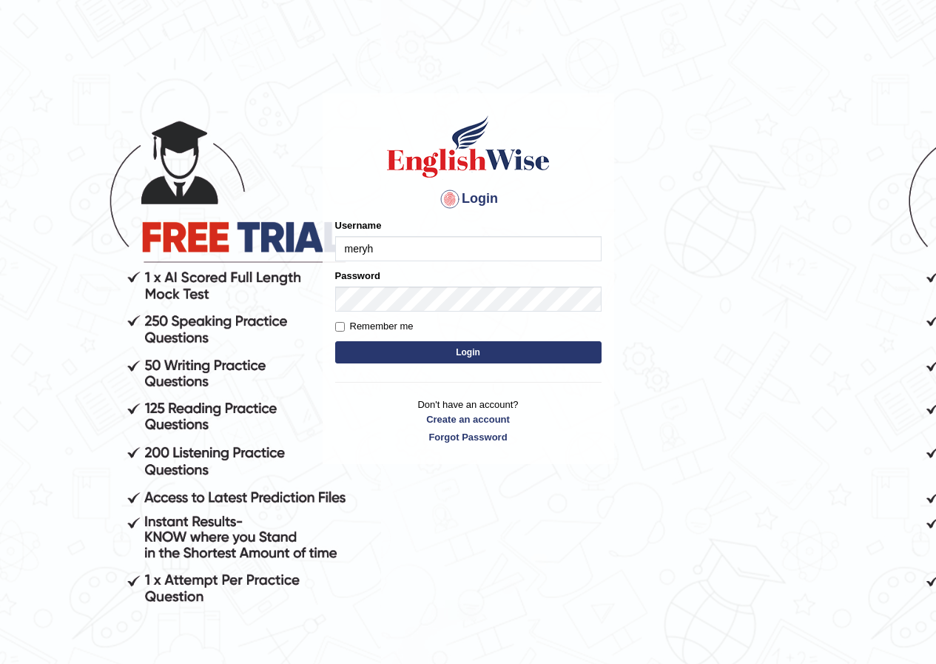
type input "meryheng"
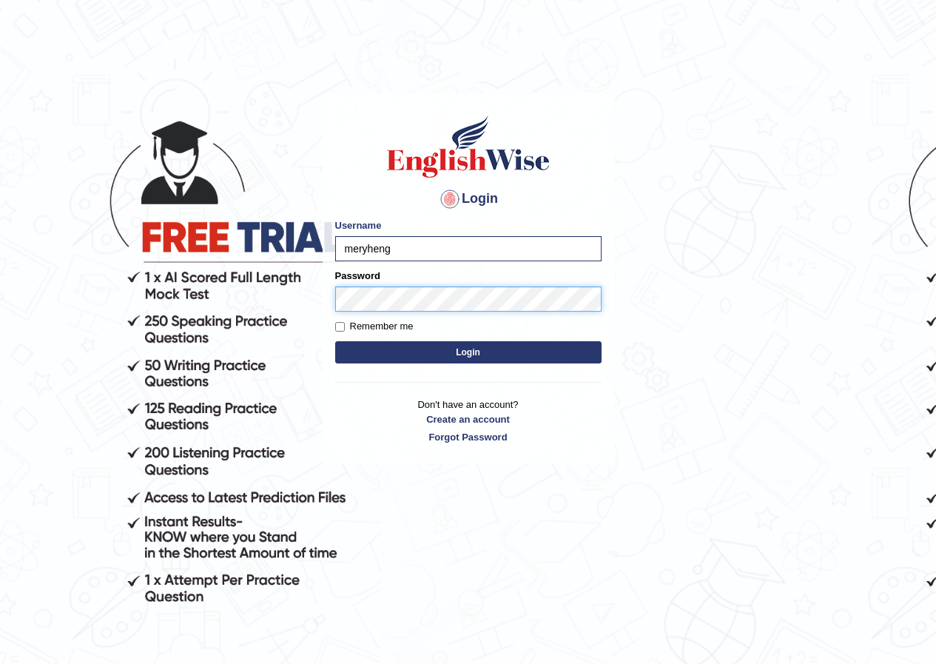
click at [335, 341] on button "Login" at bounding box center [468, 352] width 266 height 22
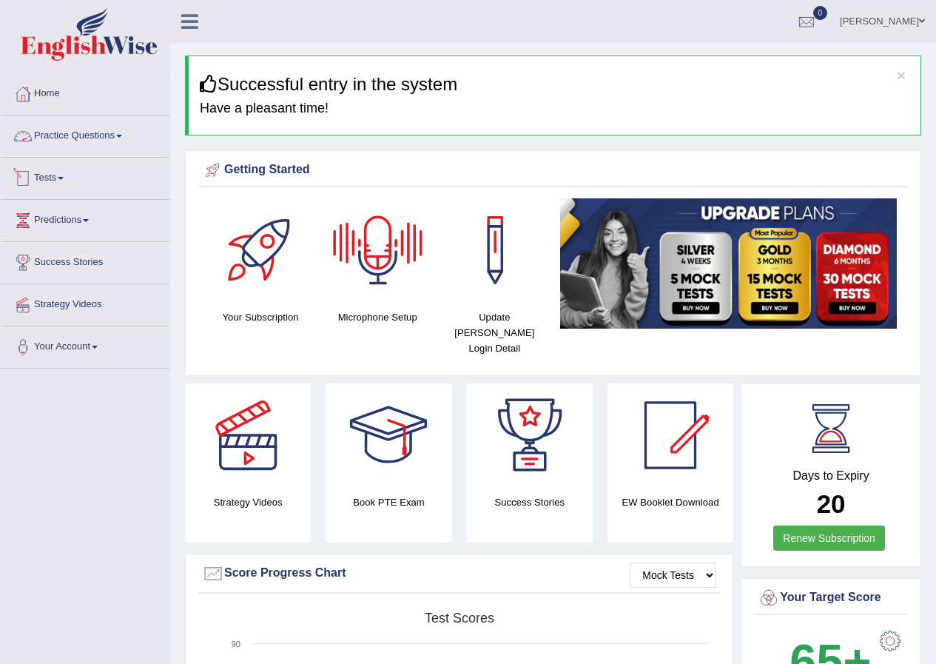
click at [77, 127] on link "Practice Questions" at bounding box center [85, 133] width 169 height 37
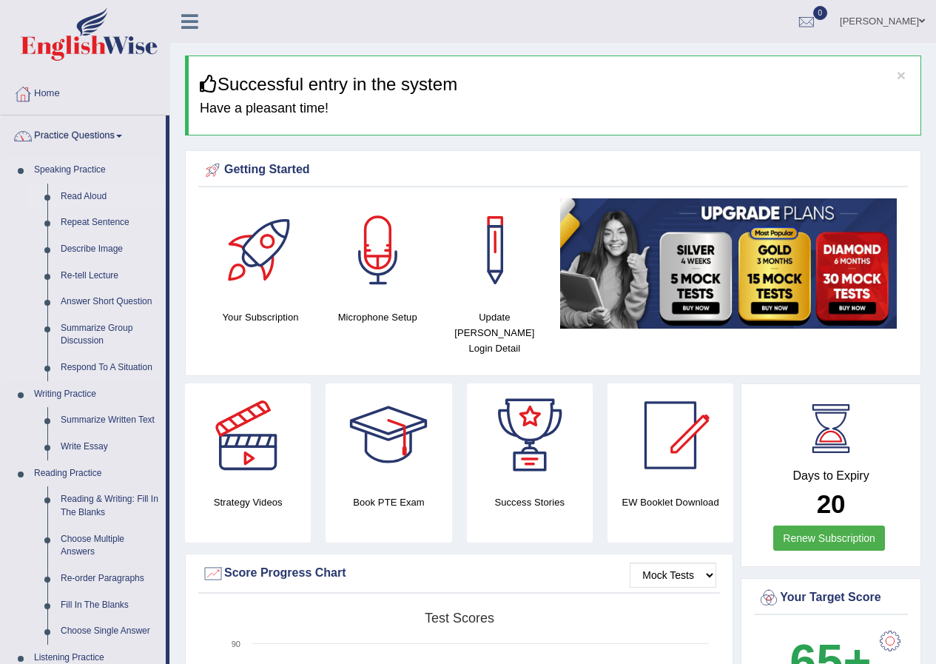
click at [95, 195] on link "Read Aloud" at bounding box center [110, 197] width 112 height 27
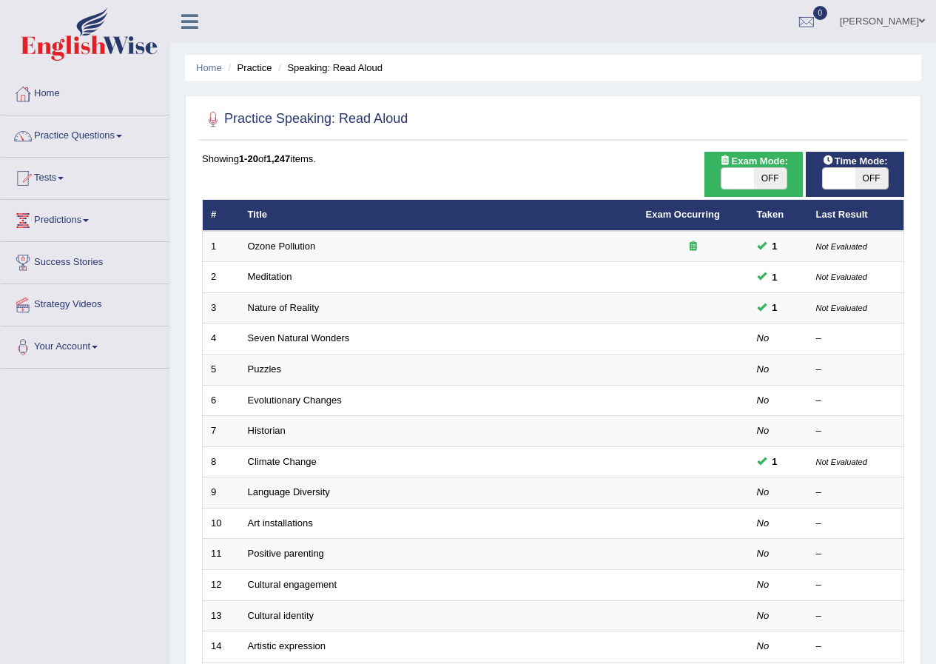
click at [759, 170] on span "OFF" at bounding box center [770, 178] width 33 height 21
checkbox input "true"
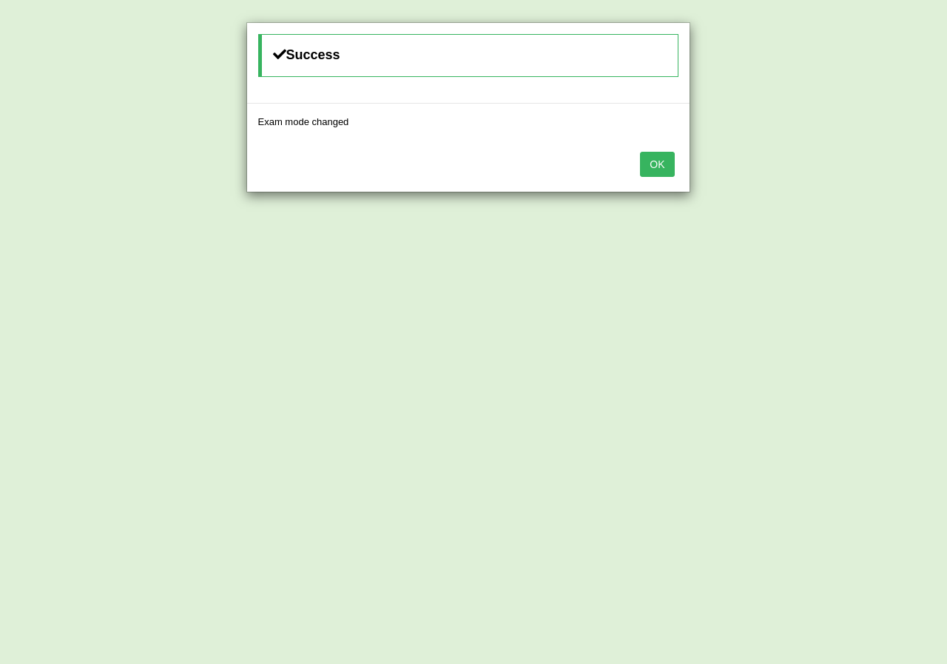
click at [643, 165] on button "OK" at bounding box center [657, 164] width 34 height 25
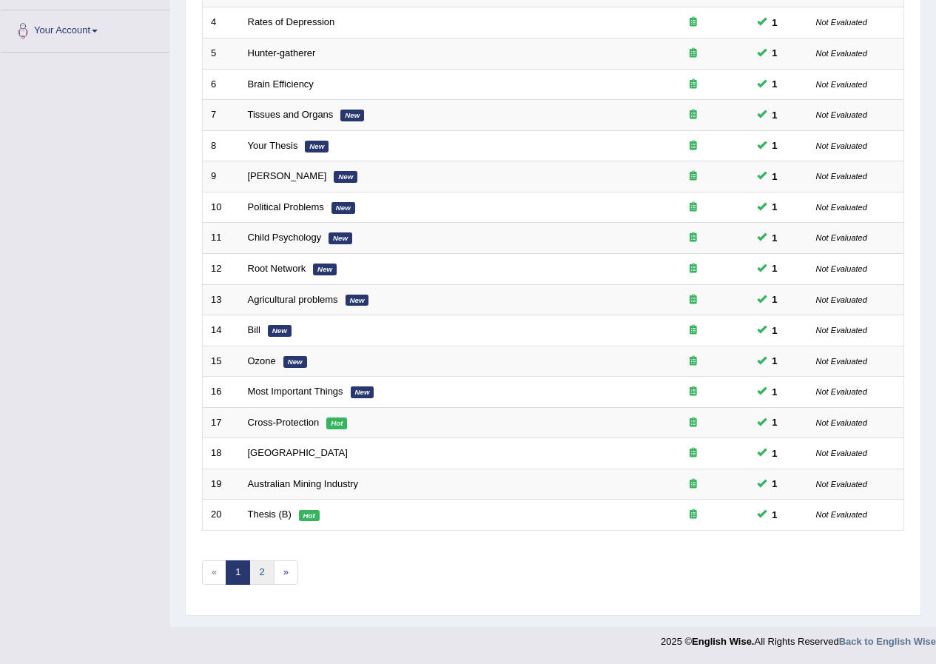
click at [257, 578] on link "2" at bounding box center [261, 572] width 24 height 24
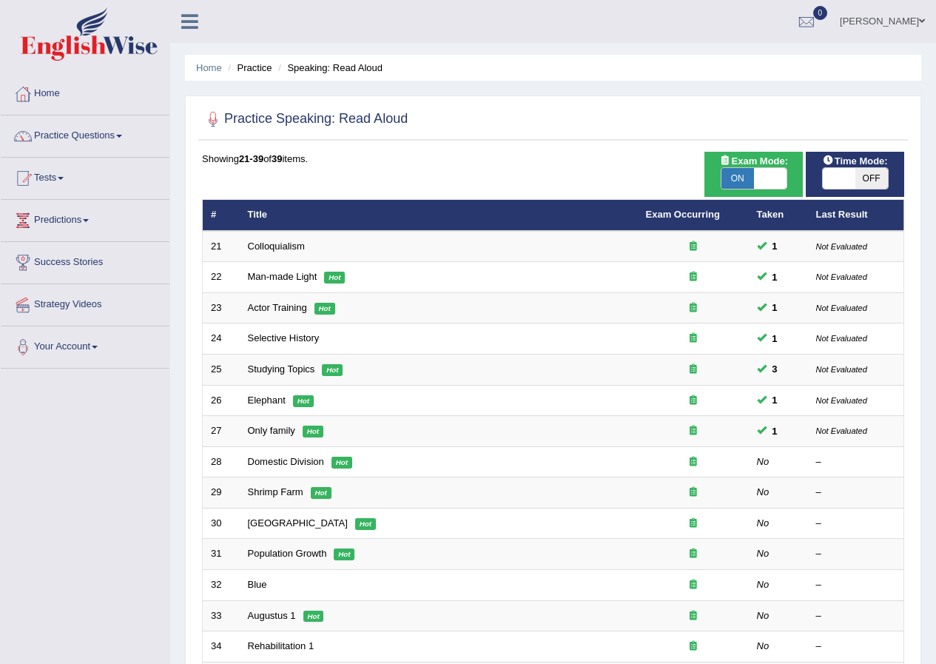
click at [746, 183] on span "ON" at bounding box center [738, 178] width 33 height 21
checkbox input "false"
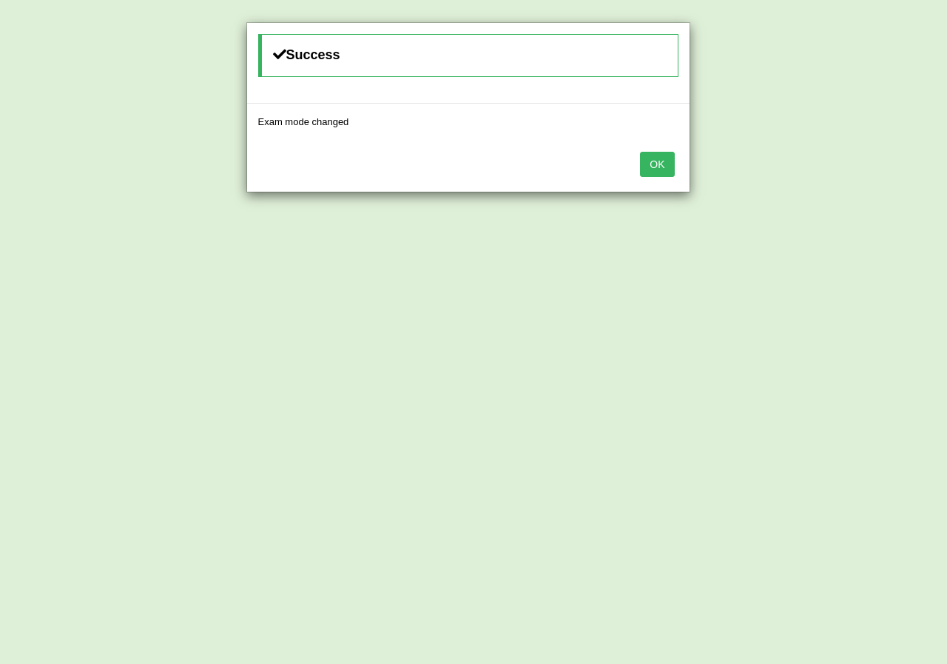
click at [663, 158] on button "OK" at bounding box center [657, 164] width 34 height 25
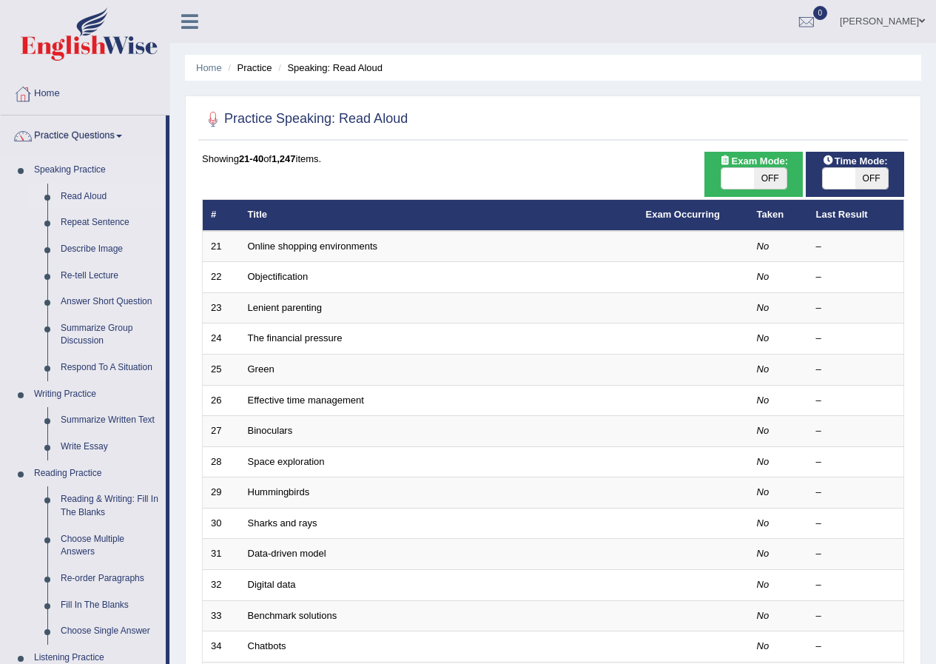
click at [81, 198] on link "Read Aloud" at bounding box center [110, 197] width 112 height 27
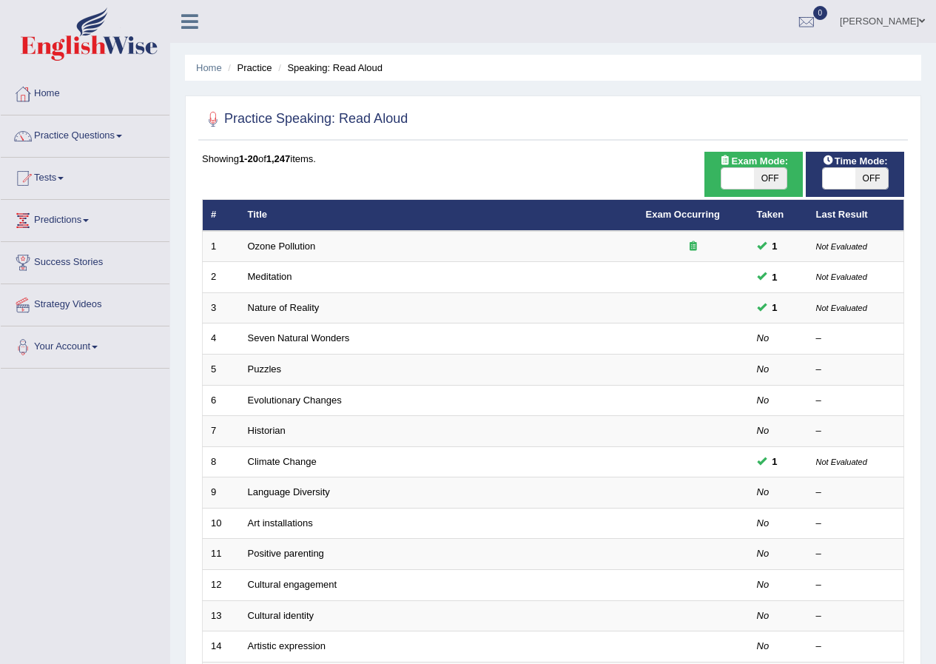
click at [747, 174] on span at bounding box center [738, 178] width 33 height 21
checkbox input "true"
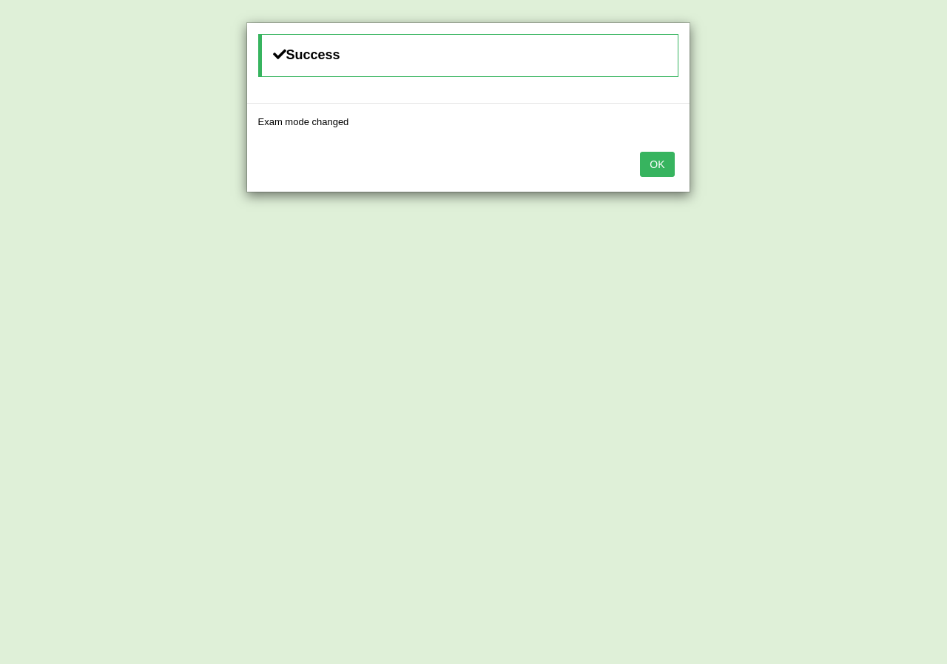
click at [648, 164] on button "OK" at bounding box center [657, 164] width 34 height 25
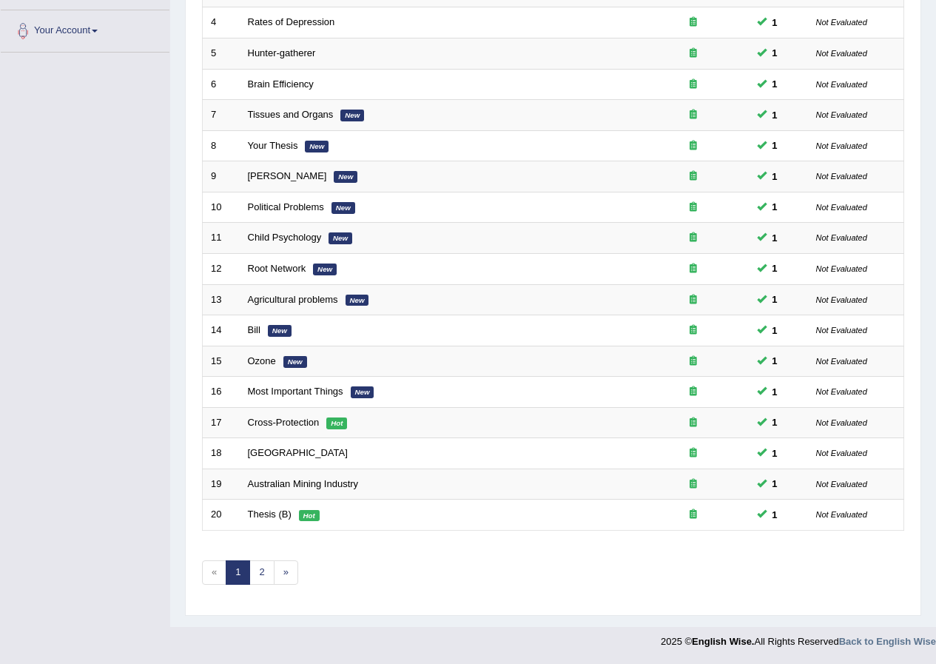
scroll to position [316, 0]
click at [266, 568] on link "2" at bounding box center [261, 572] width 24 height 24
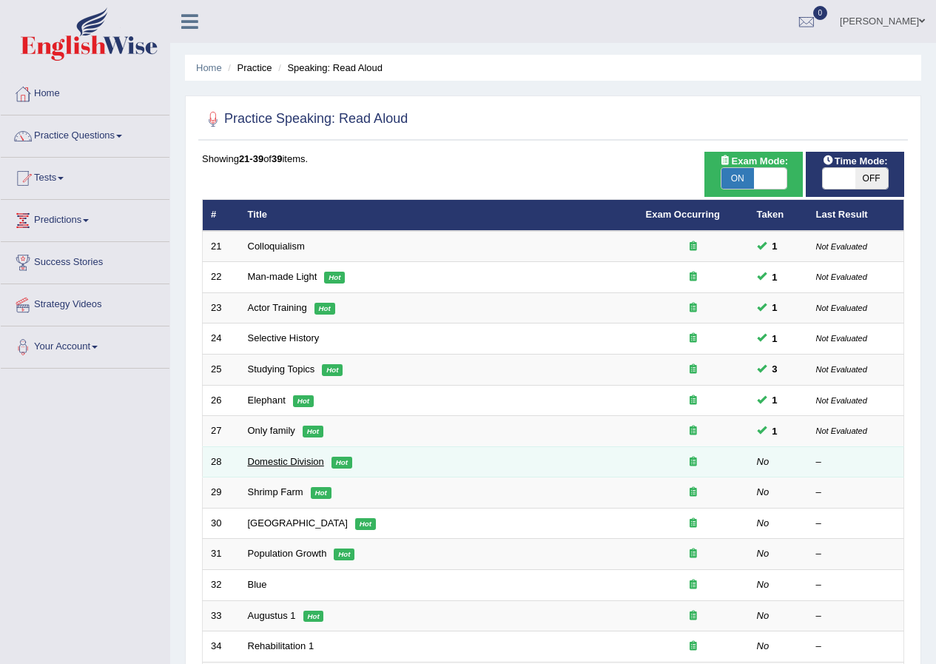
click at [301, 460] on link "Domestic Division" at bounding box center [286, 461] width 76 height 11
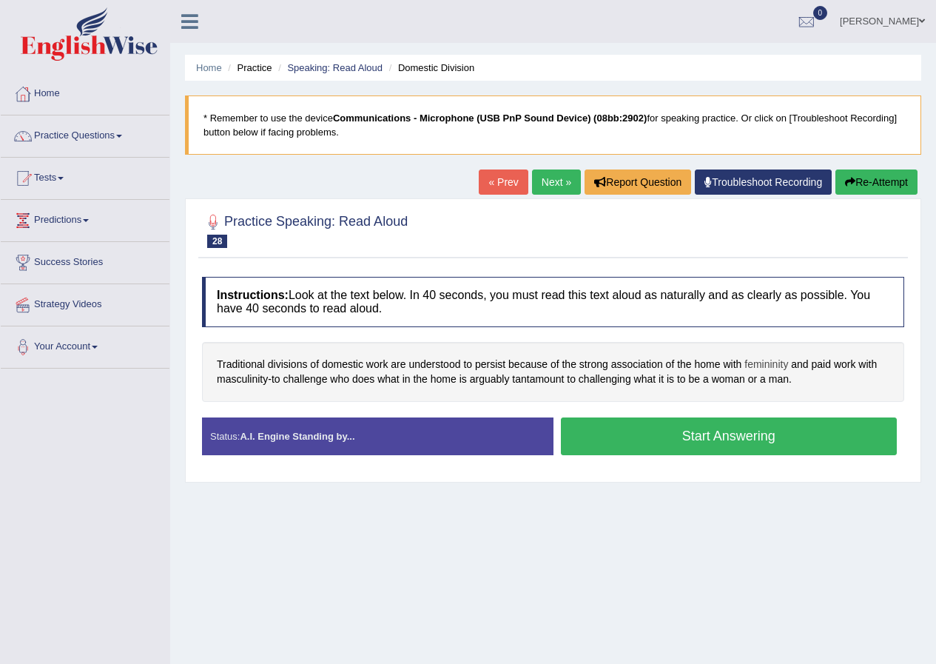
click at [754, 368] on span "femininity" at bounding box center [767, 365] width 44 height 16
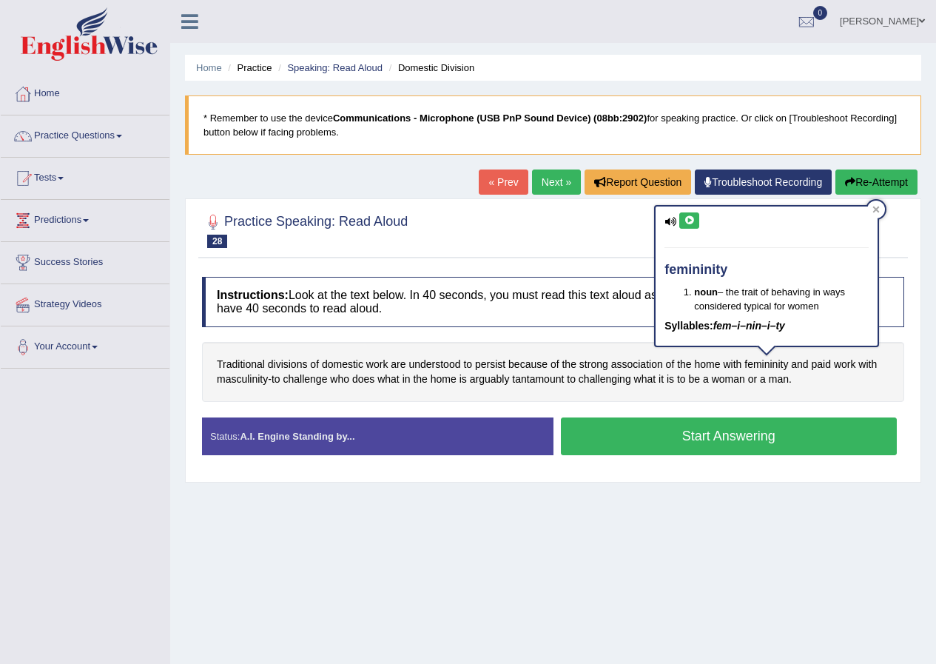
click at [684, 217] on icon at bounding box center [689, 220] width 11 height 9
click at [880, 208] on icon at bounding box center [876, 209] width 7 height 7
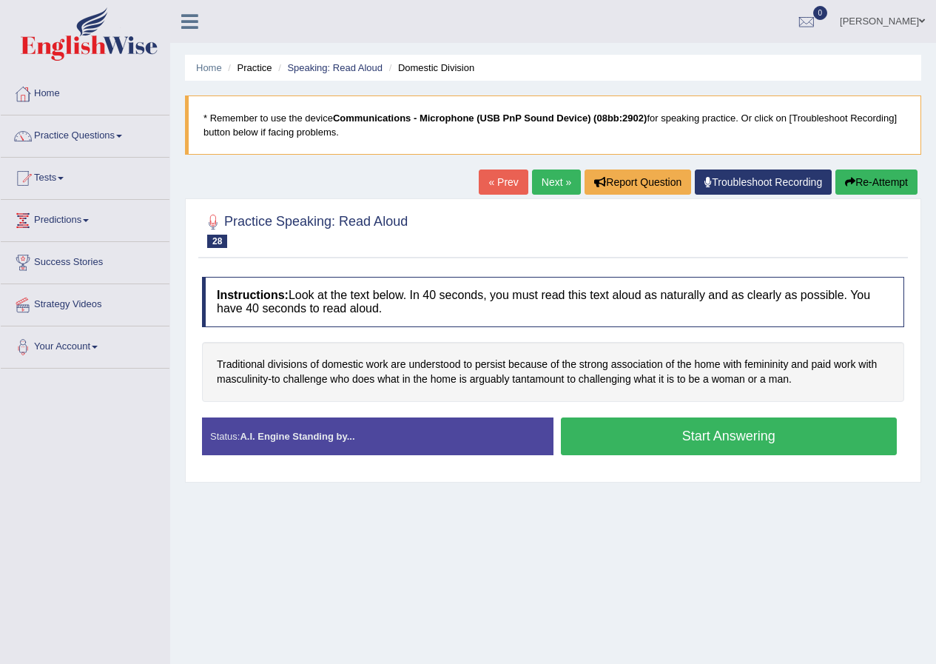
click at [244, 387] on div "Traditional divisions of domestic work are understood to persist because of the…" at bounding box center [553, 372] width 702 height 60
click at [247, 380] on span "masculinity" at bounding box center [242, 380] width 51 height 16
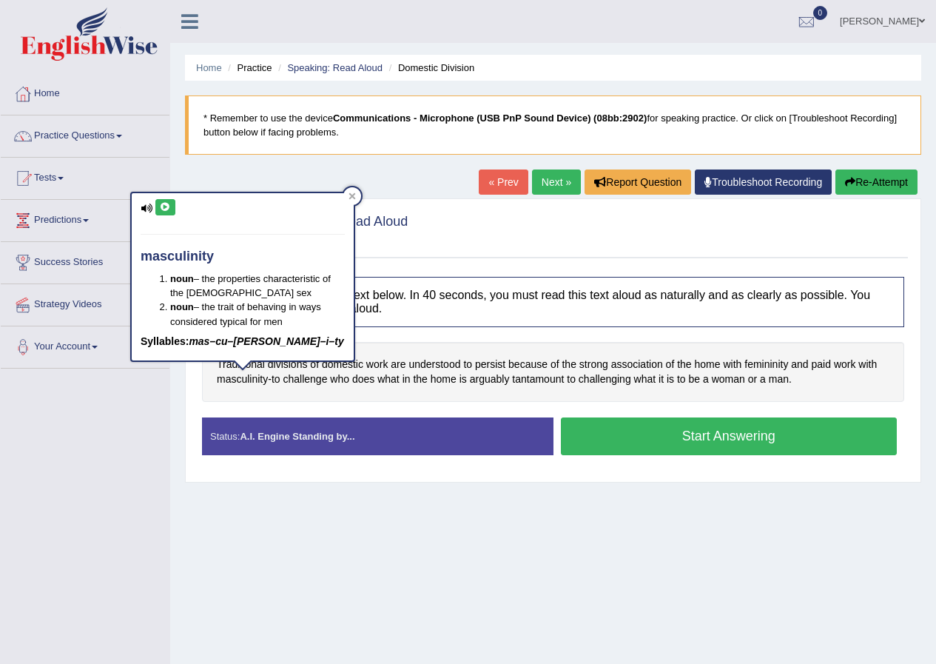
click at [167, 204] on icon at bounding box center [165, 207] width 11 height 9
click at [355, 197] on div "masculinity noun – the properties characteristic of the male sex noun – the tra…" at bounding box center [242, 282] width 225 height 180
click at [352, 201] on div at bounding box center [352, 196] width 18 height 18
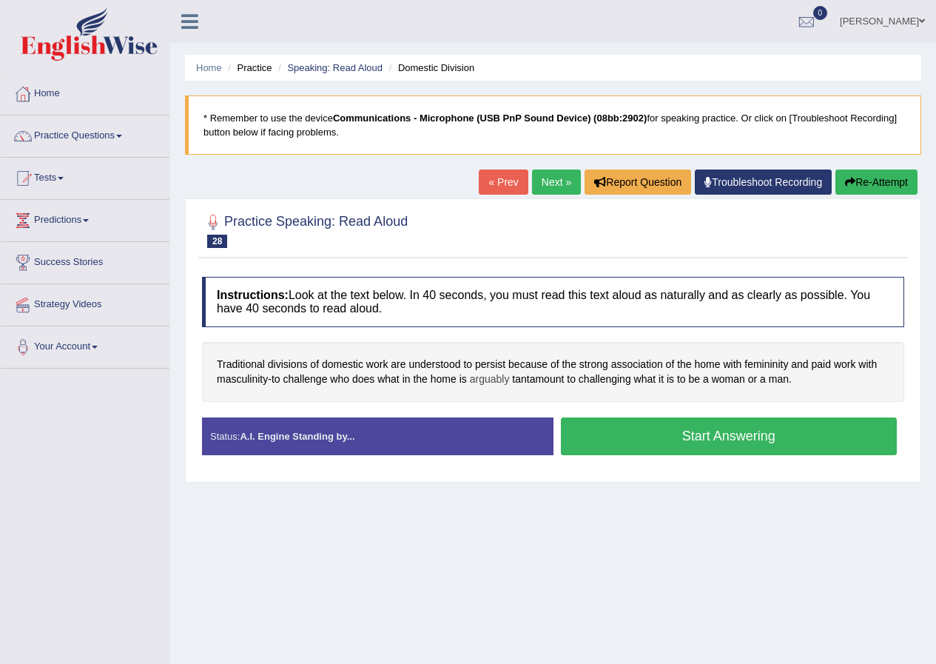
click at [483, 383] on span "arguably" at bounding box center [490, 380] width 40 height 16
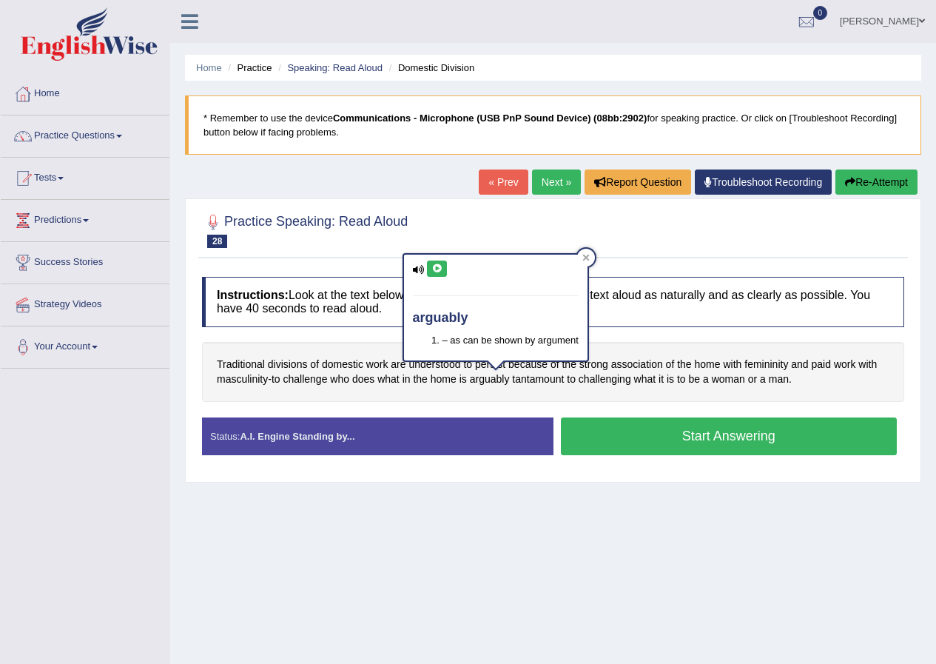
click at [429, 271] on button at bounding box center [437, 269] width 20 height 16
click at [432, 266] on icon at bounding box center [437, 268] width 11 height 9
click at [584, 258] on icon at bounding box center [586, 257] width 7 height 7
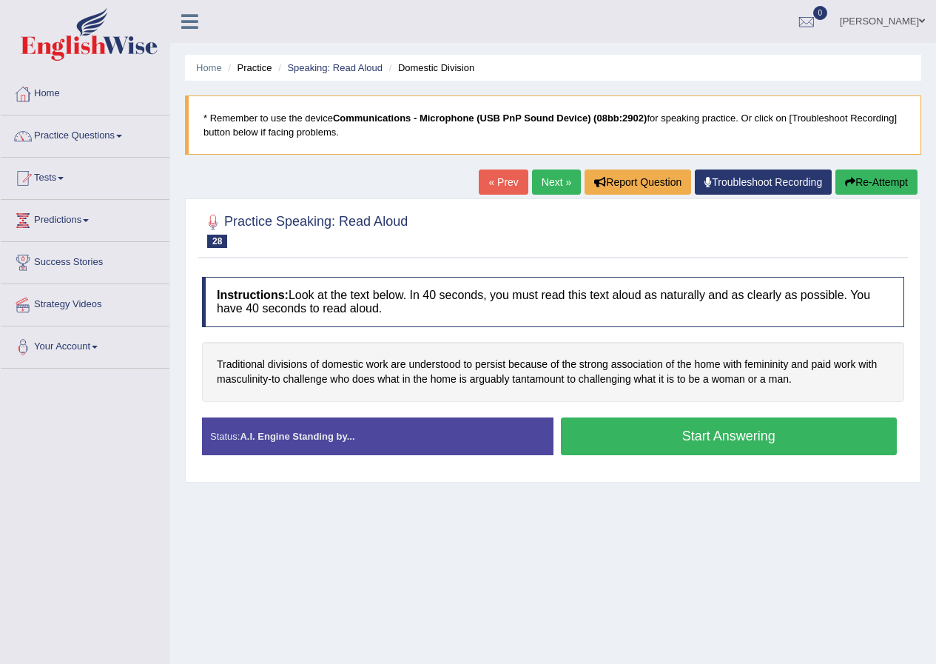
click at [622, 438] on button "Start Answering" at bounding box center [729, 436] width 337 height 38
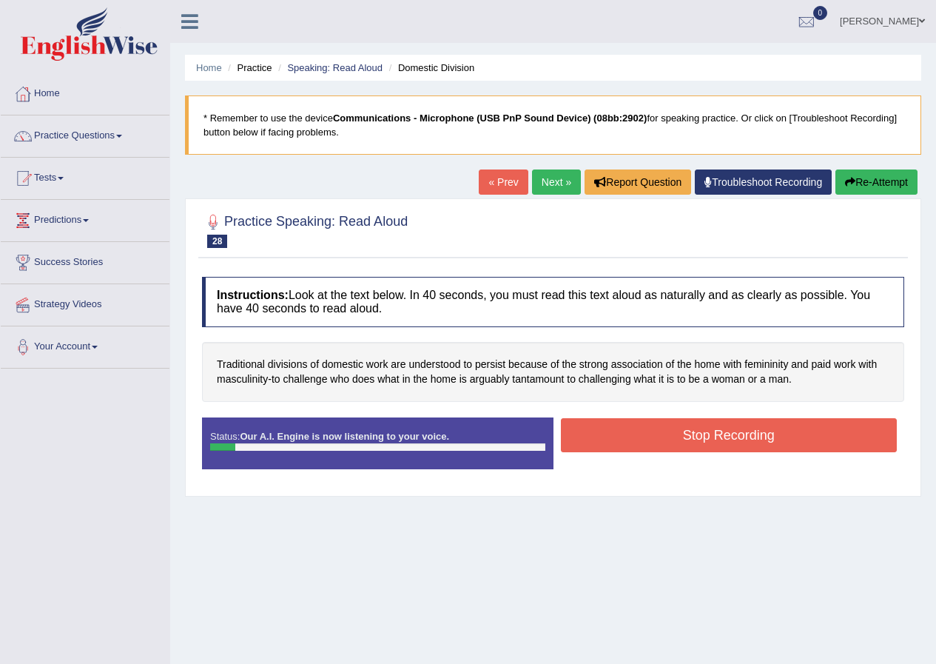
click at [899, 187] on button "Re-Attempt" at bounding box center [877, 182] width 82 height 25
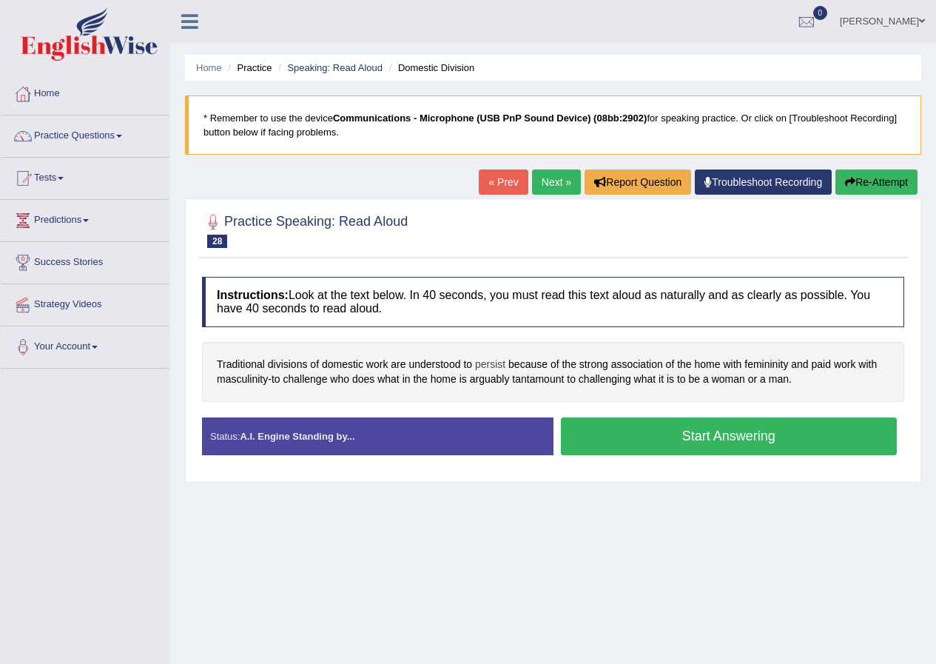
click at [492, 367] on span "persist" at bounding box center [490, 365] width 30 height 16
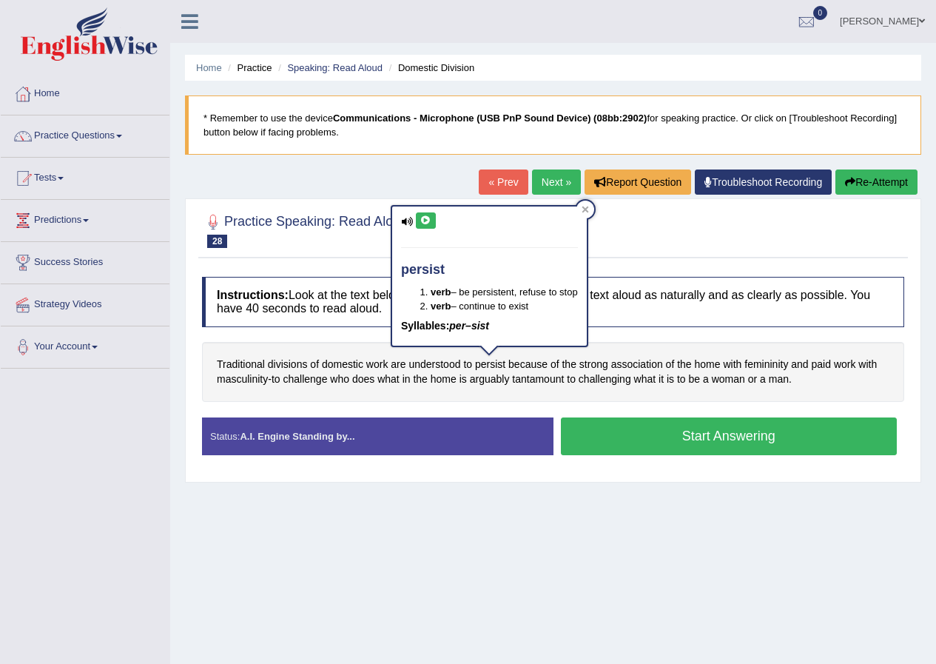
click at [425, 220] on icon at bounding box center [425, 220] width 11 height 9
click at [589, 213] on icon at bounding box center [585, 209] width 7 height 7
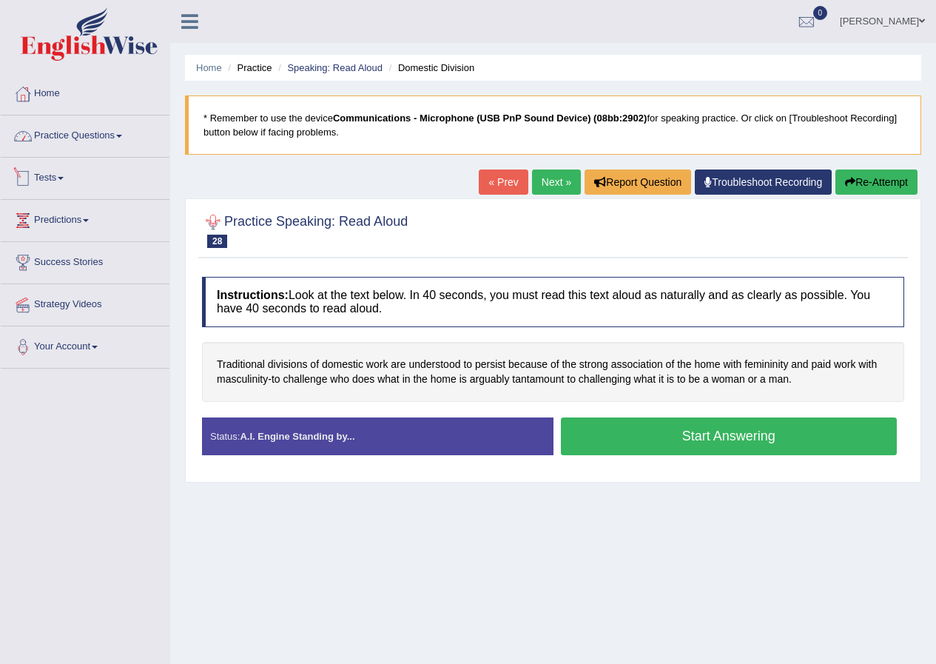
click at [107, 138] on link "Practice Questions" at bounding box center [85, 133] width 169 height 37
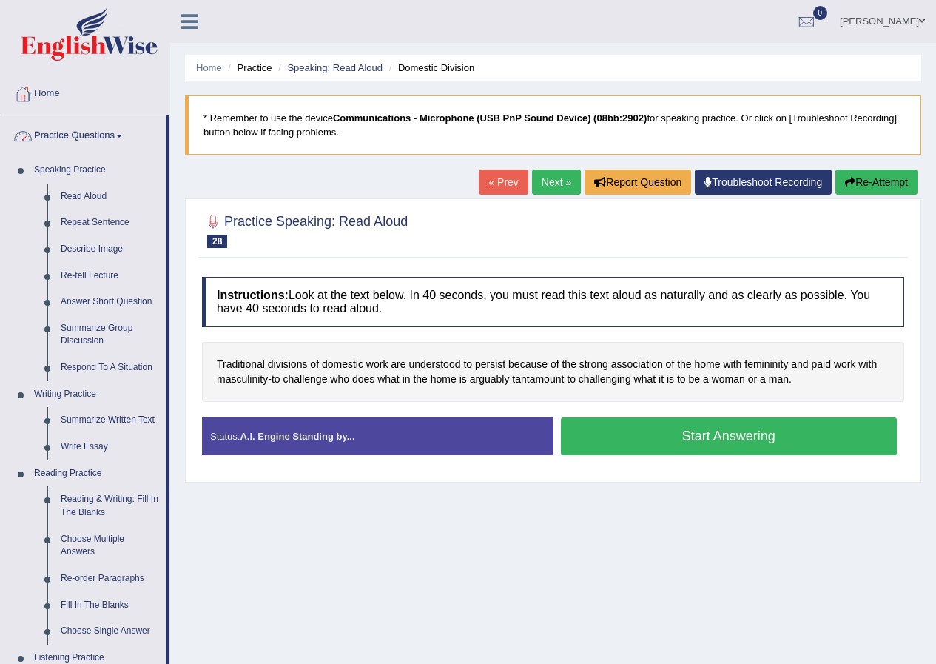
click at [117, 133] on link "Practice Questions" at bounding box center [83, 133] width 165 height 37
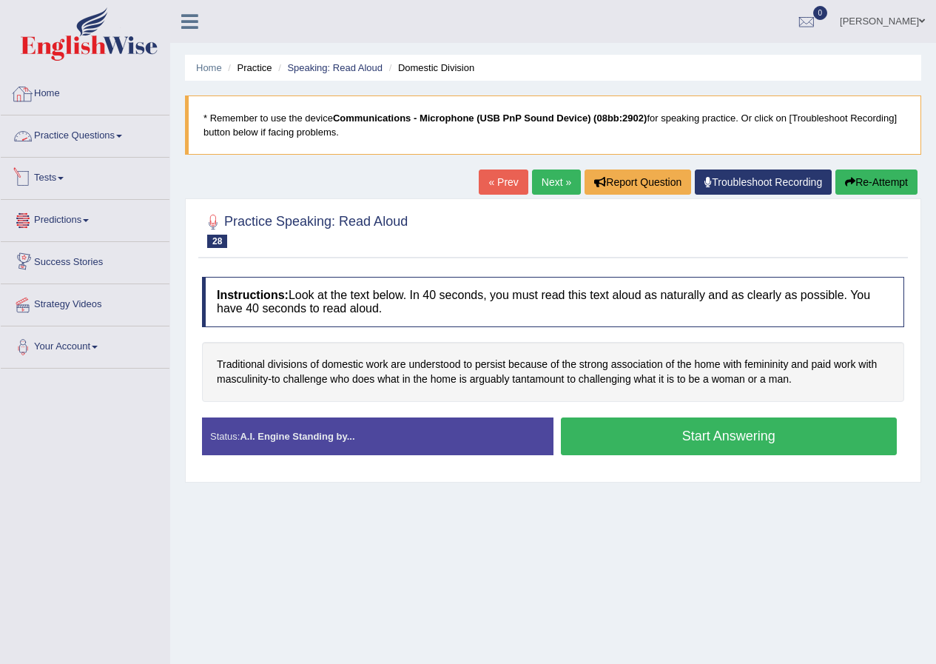
click at [84, 124] on link "Practice Questions" at bounding box center [85, 133] width 169 height 37
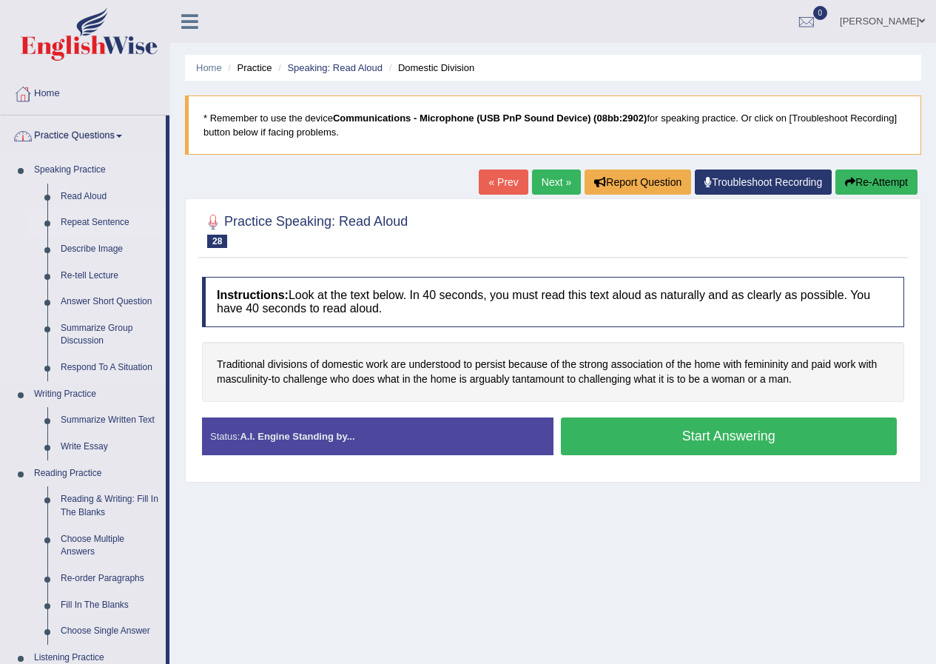
click at [111, 217] on link "Repeat Sentence" at bounding box center [110, 222] width 112 height 27
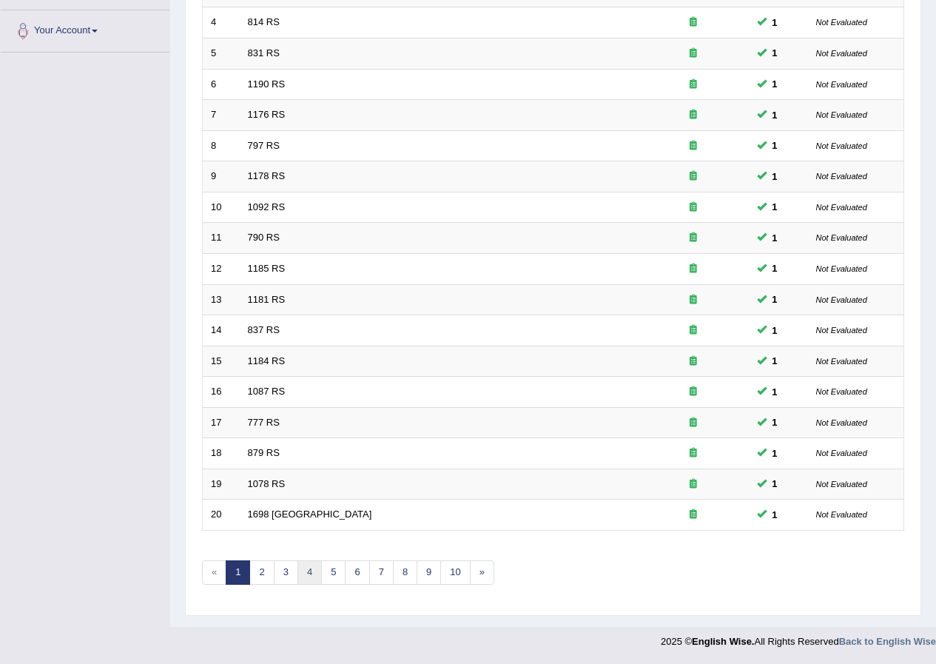
click at [317, 574] on link "4" at bounding box center [310, 572] width 24 height 24
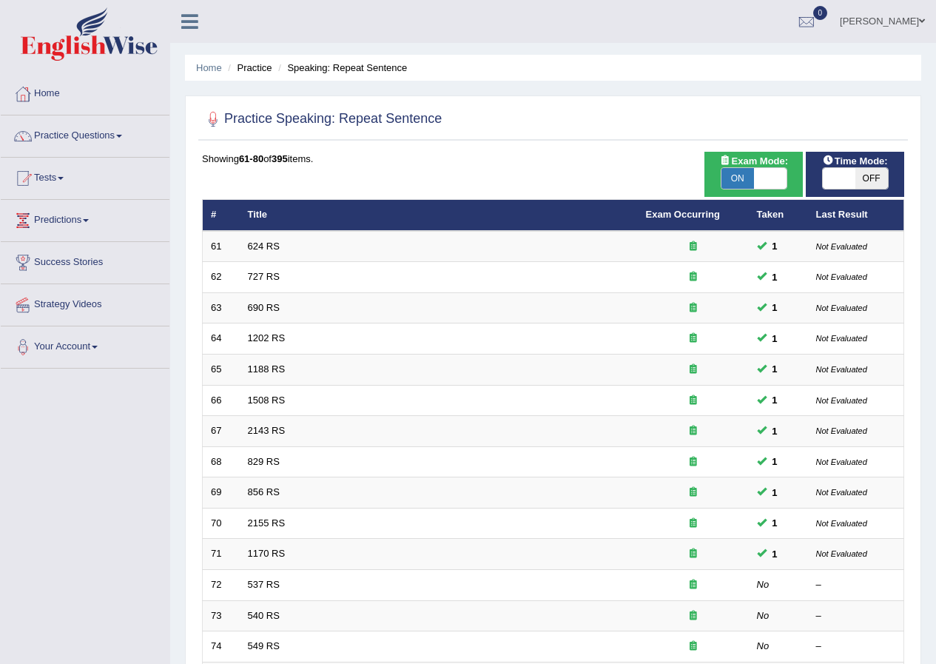
click at [880, 186] on span "OFF" at bounding box center [872, 178] width 33 height 21
checkbox input "true"
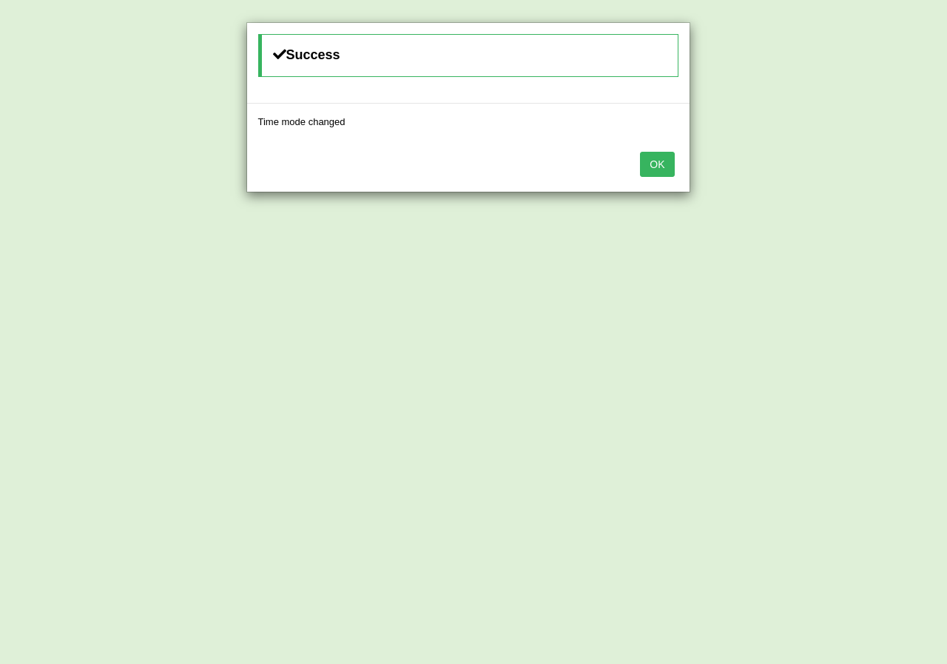
click at [674, 164] on button "OK" at bounding box center [657, 164] width 34 height 25
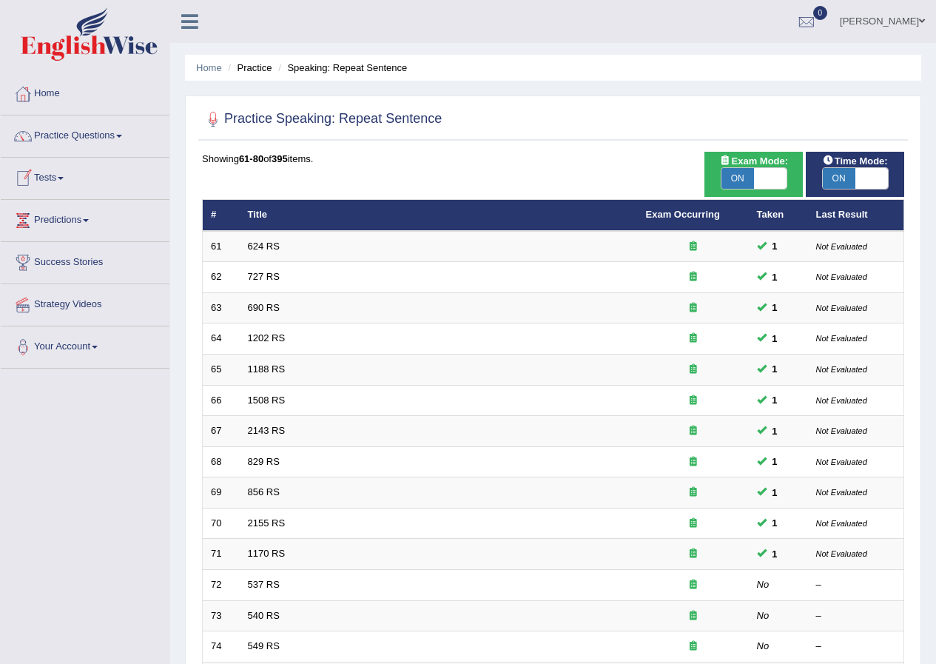
click at [109, 129] on link "Practice Questions" at bounding box center [85, 133] width 169 height 37
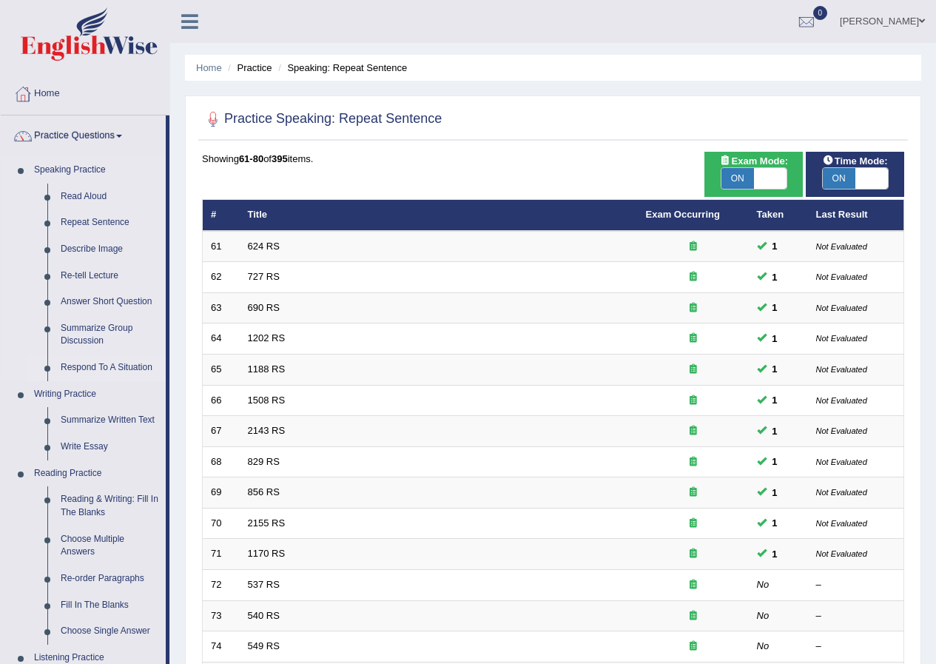
click at [87, 363] on link "Respond To A Situation" at bounding box center [110, 368] width 112 height 27
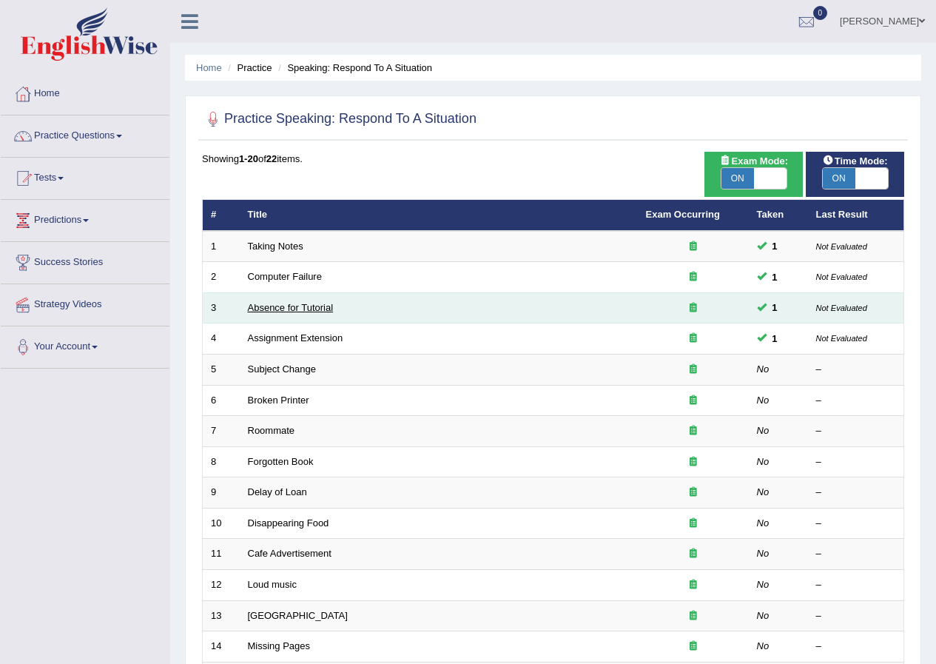
click at [283, 306] on link "Absence for Tutorial" at bounding box center [291, 307] width 86 height 11
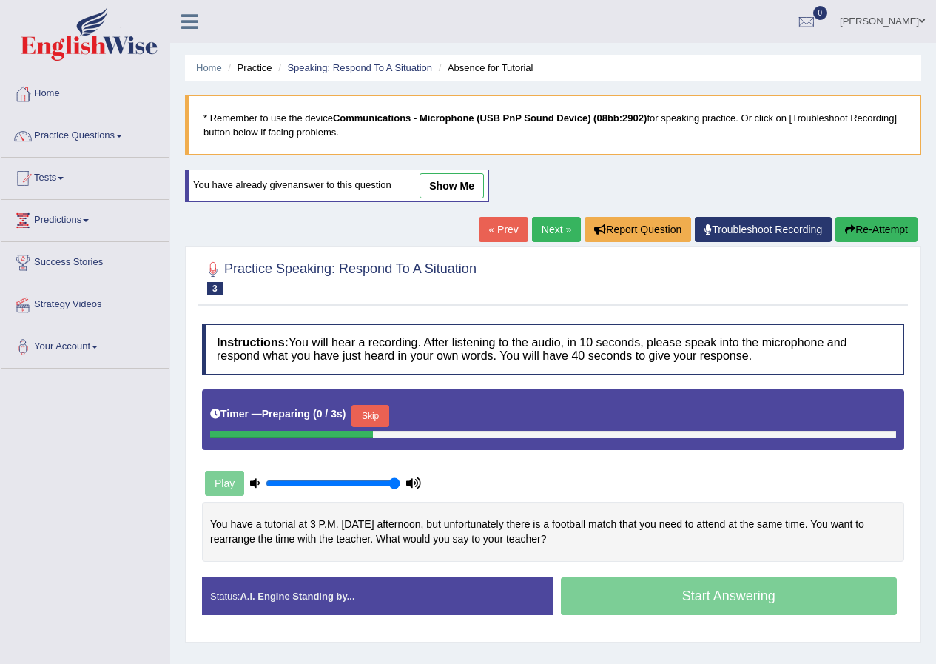
click at [452, 186] on link "show me" at bounding box center [452, 185] width 64 height 25
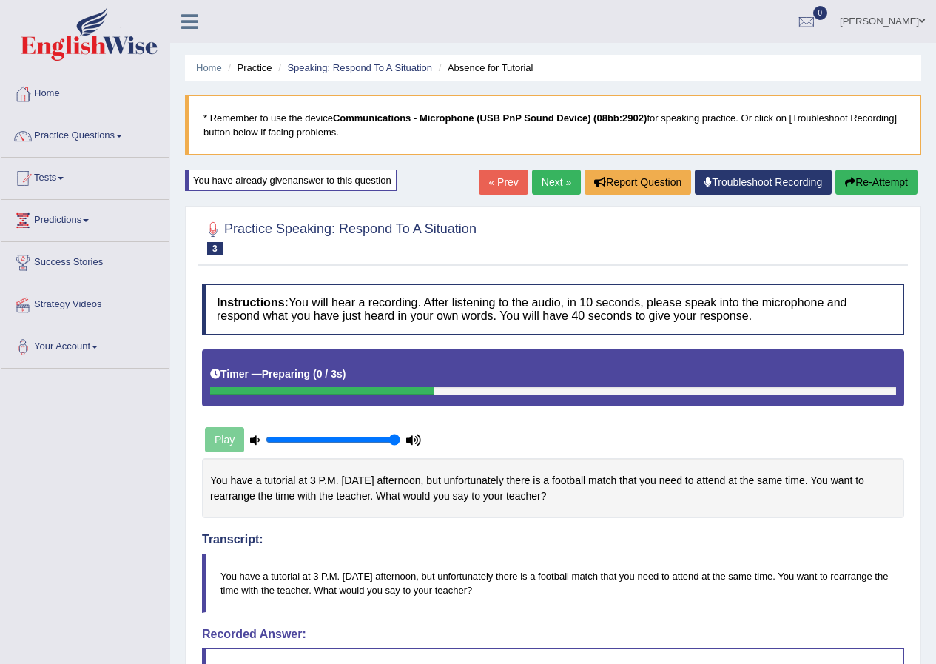
click at [489, 174] on link "« Prev" at bounding box center [503, 182] width 49 height 25
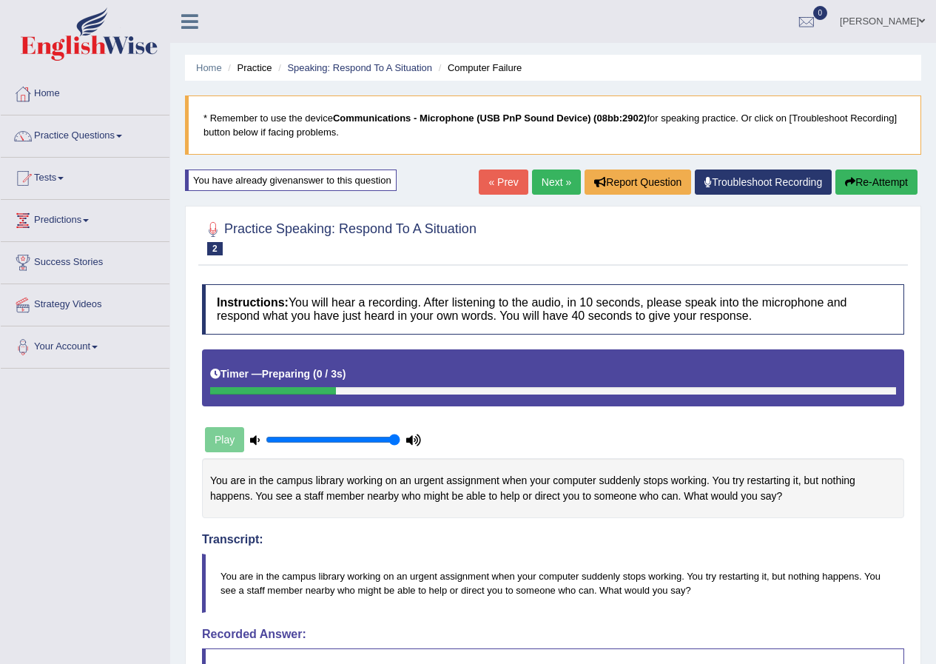
click at [497, 175] on link "« Prev" at bounding box center [503, 182] width 49 height 25
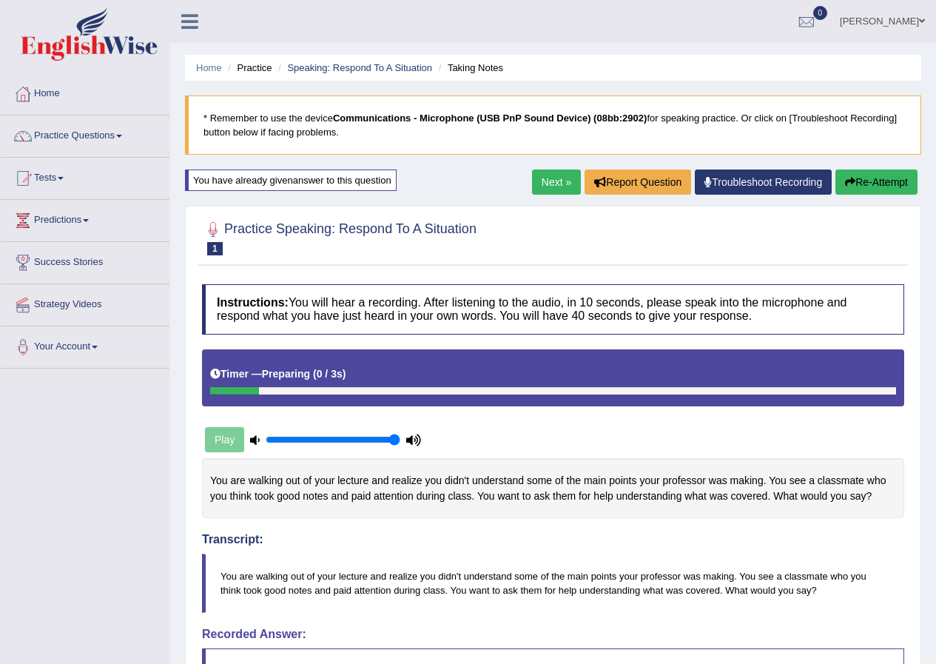
scroll to position [486, 0]
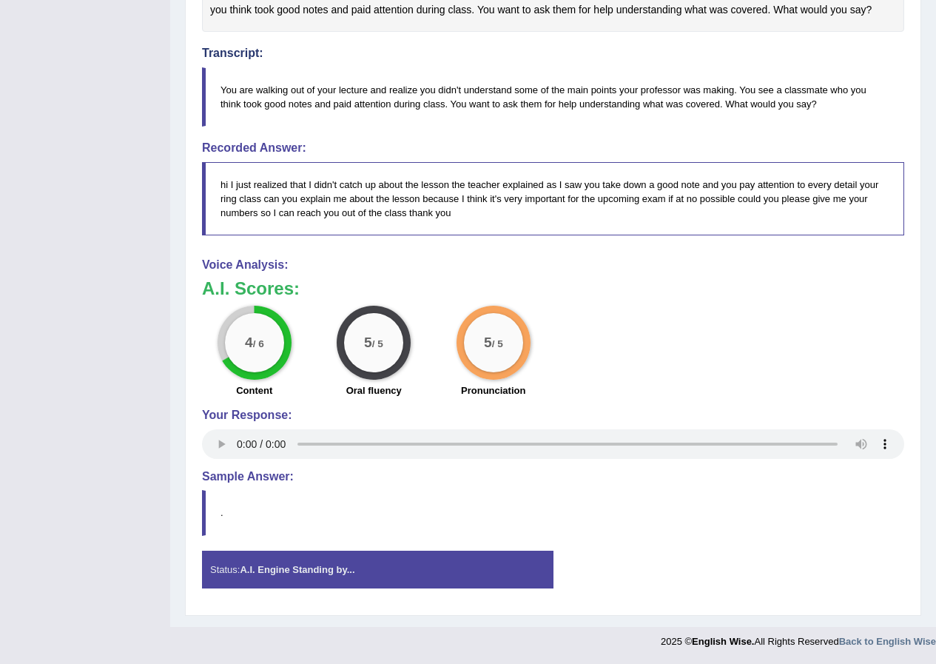
click at [167, 163] on div "Toggle navigation Home Practice Questions Speaking Practice Read Aloud Repeat S…" at bounding box center [468, 85] width 936 height 1143
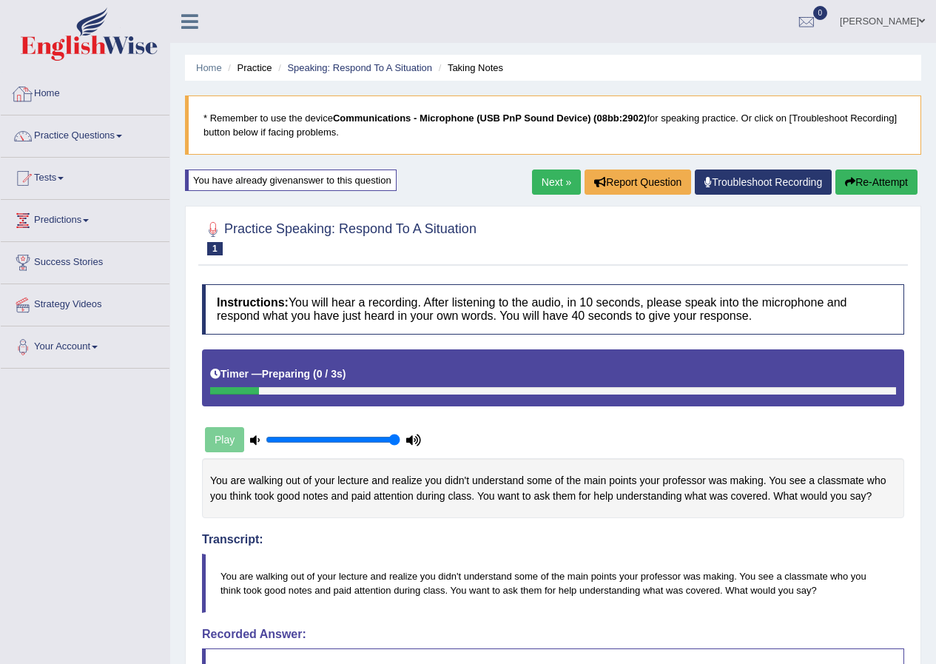
click at [61, 94] on link "Home" at bounding box center [85, 91] width 169 height 37
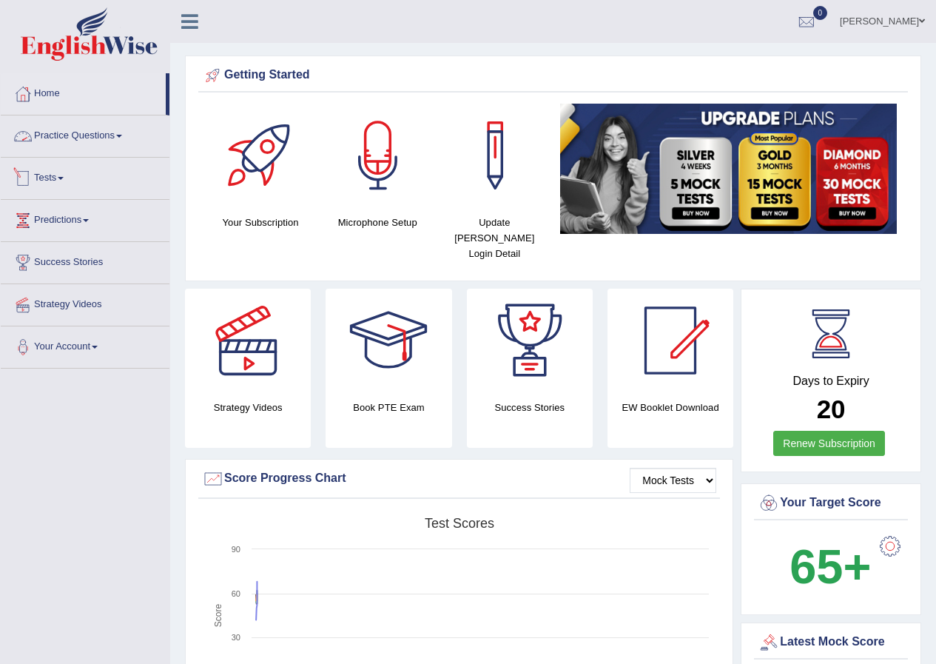
click at [116, 139] on link "Practice Questions" at bounding box center [85, 133] width 169 height 37
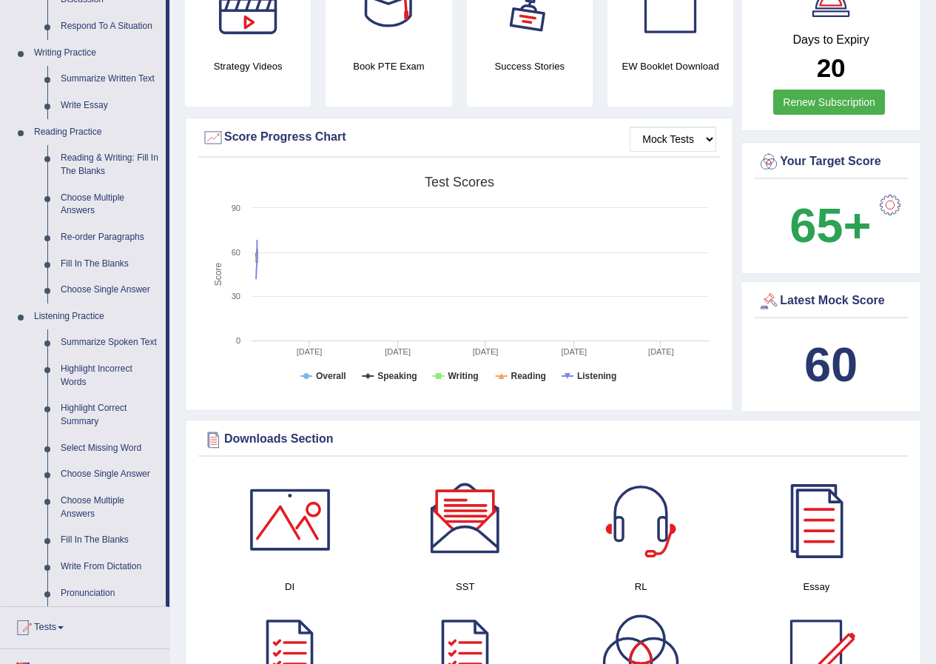
scroll to position [454, 0]
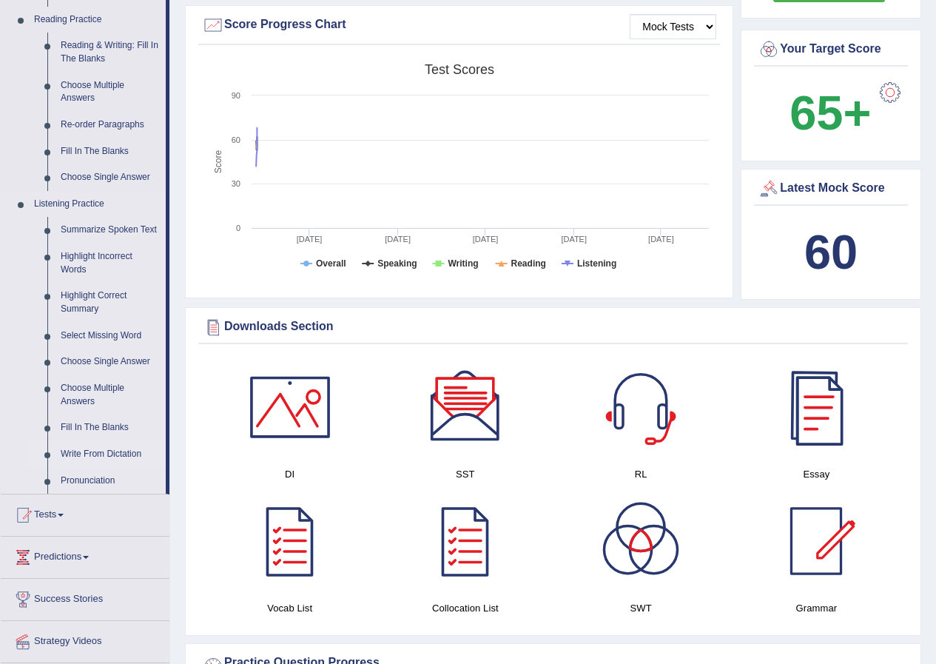
click at [91, 454] on link "Write From Dictation" at bounding box center [110, 454] width 112 height 27
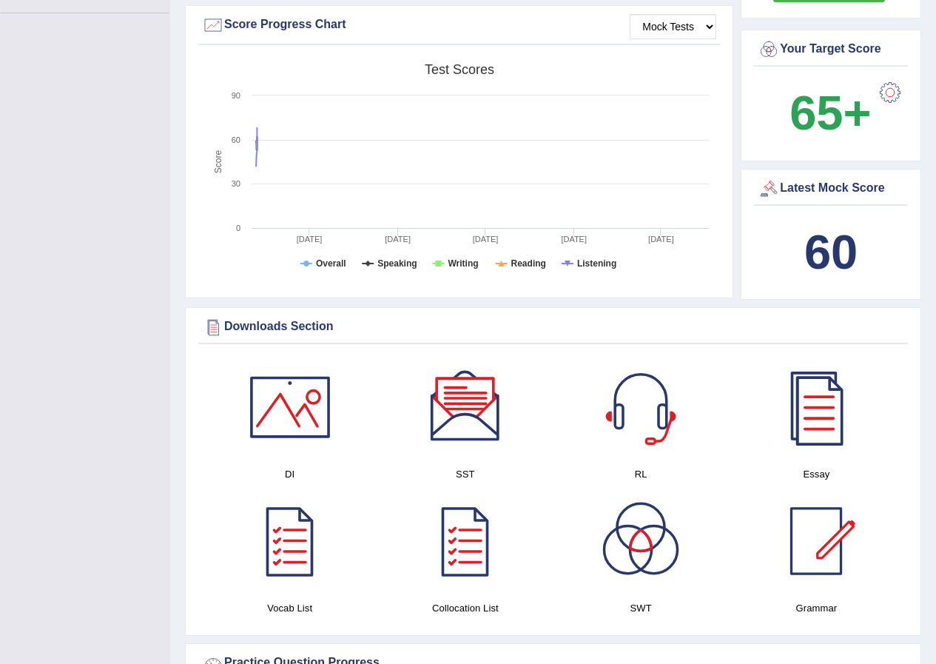
scroll to position [187, 0]
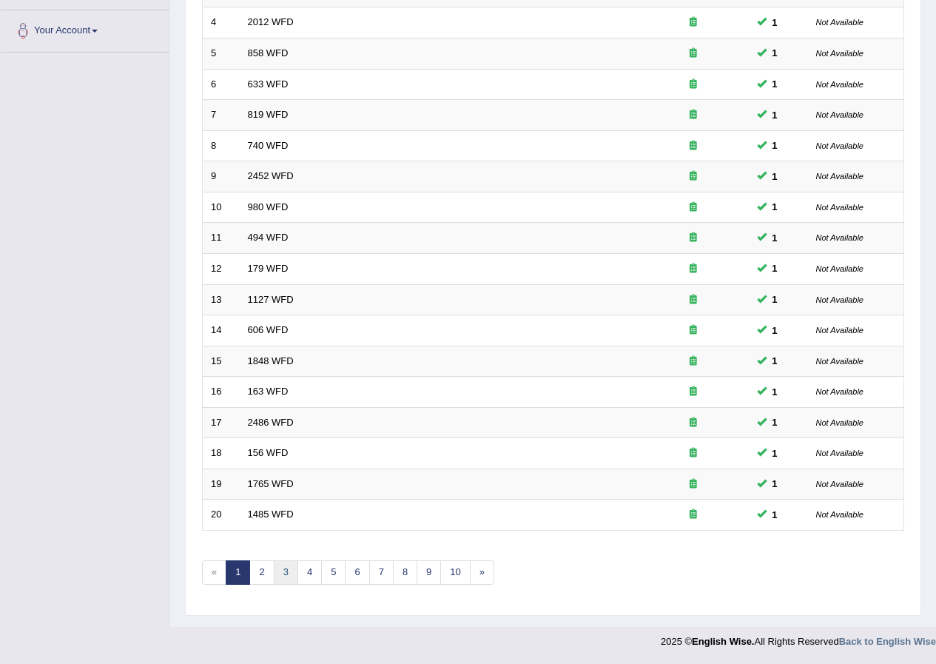
scroll to position [316, 0]
click at [266, 568] on link "2" at bounding box center [261, 572] width 24 height 24
click at [279, 568] on link "3" at bounding box center [286, 572] width 24 height 24
click at [320, 568] on link "4" at bounding box center [310, 572] width 24 height 24
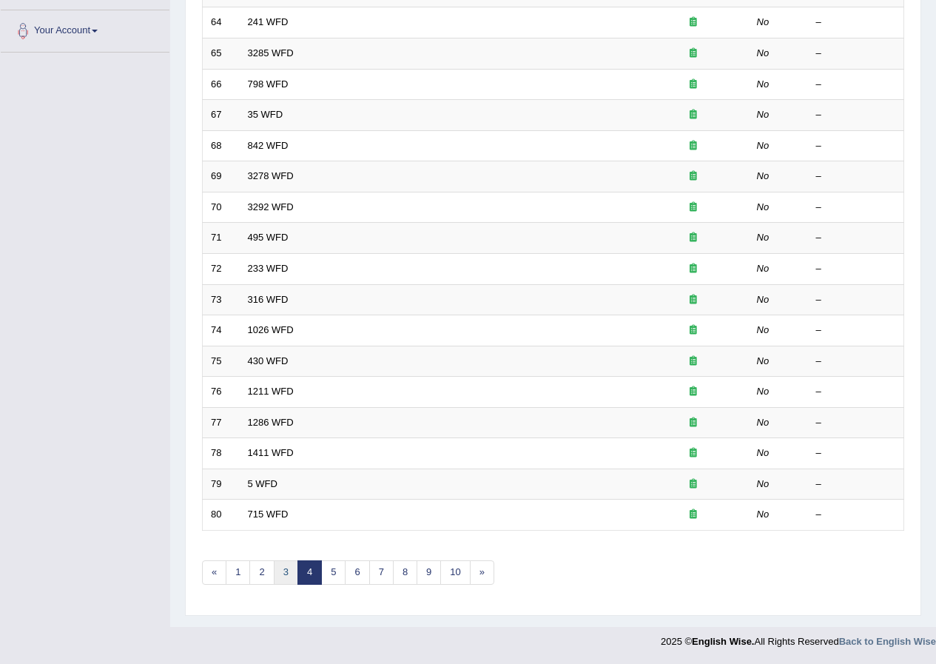
click at [291, 574] on link "3" at bounding box center [286, 572] width 24 height 24
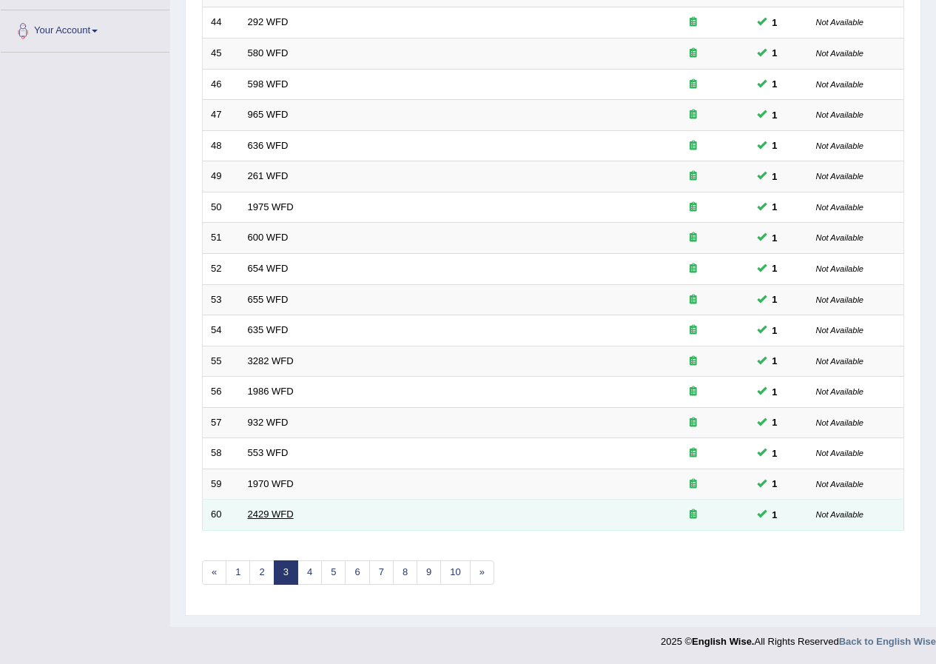
click at [267, 517] on link "2429 WFD" at bounding box center [271, 514] width 46 height 11
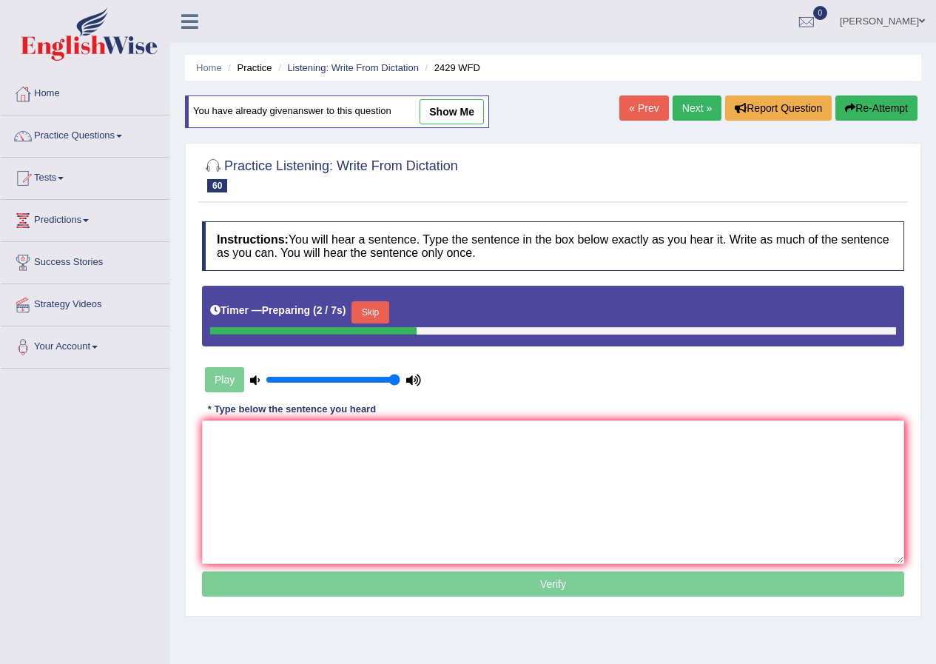
click at [448, 104] on link "show me" at bounding box center [452, 111] width 64 height 25
type textarea "Before choosing your university courses you should consider your future career."
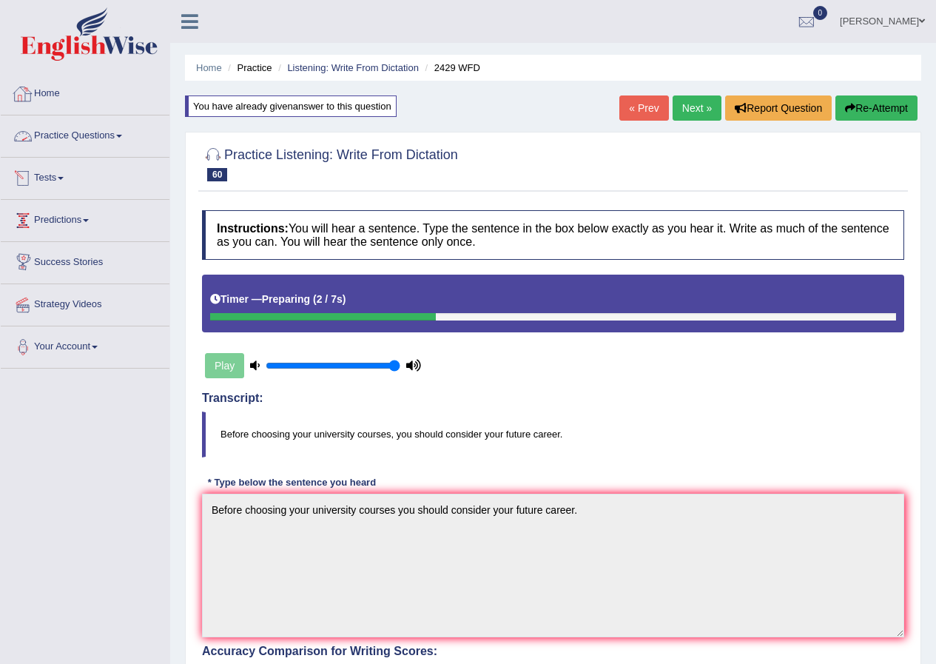
click at [58, 92] on link "Home" at bounding box center [85, 91] width 169 height 37
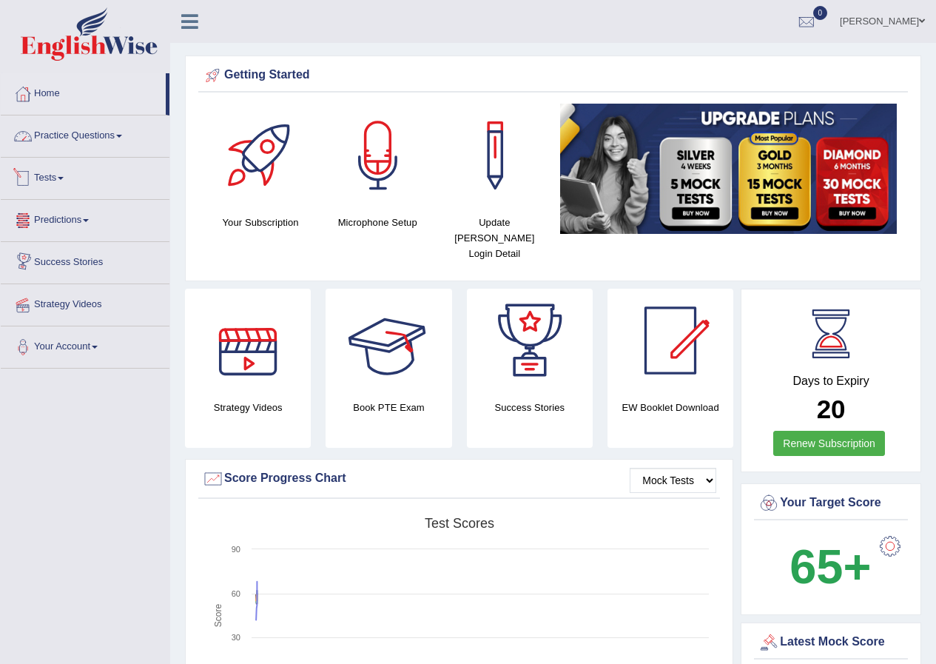
click at [76, 135] on link "Practice Questions" at bounding box center [85, 133] width 169 height 37
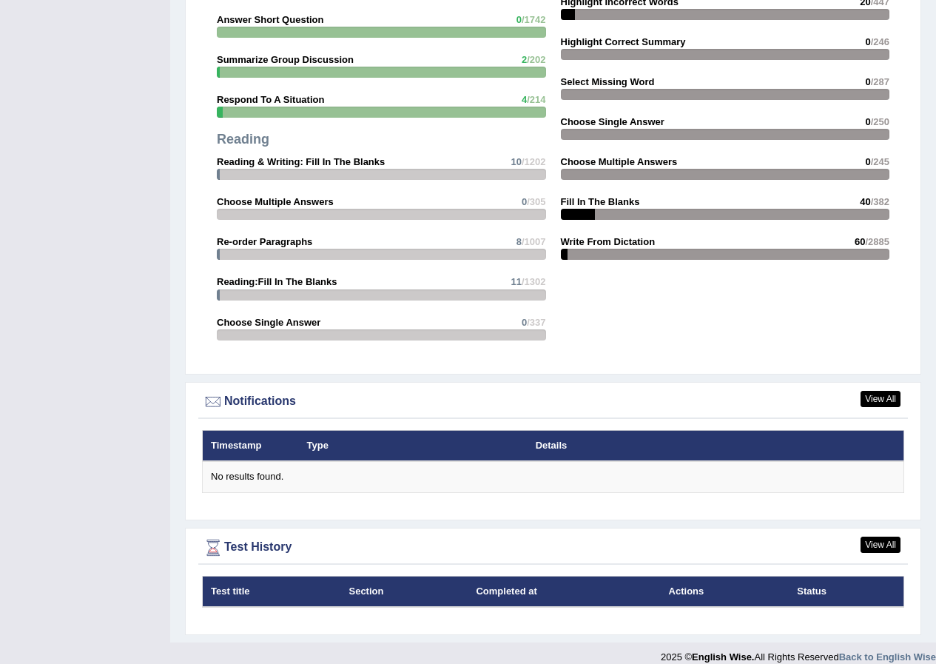
scroll to position [524, 0]
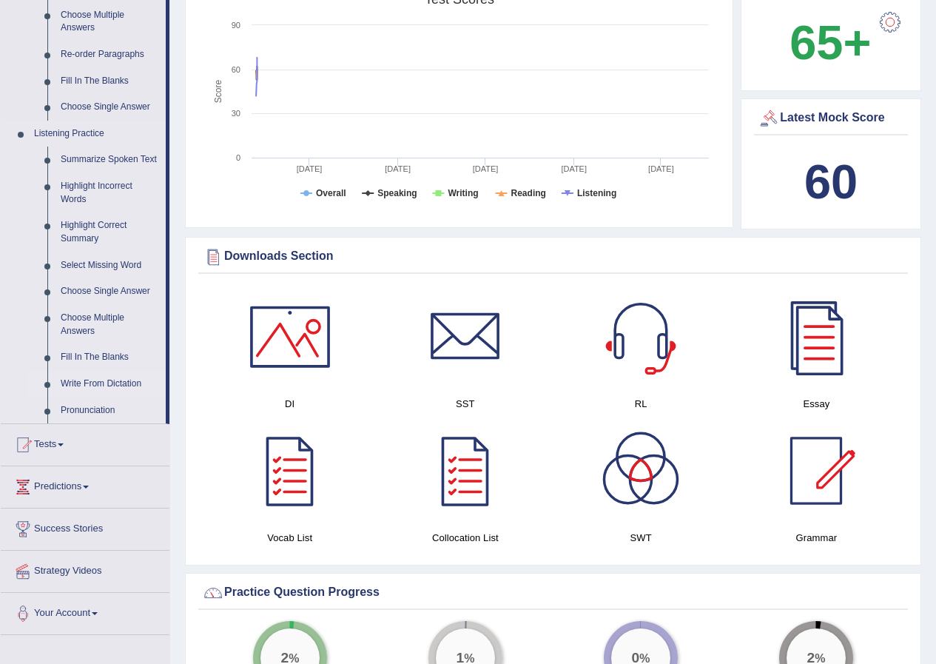
click at [101, 385] on link "Write From Dictation" at bounding box center [110, 384] width 112 height 27
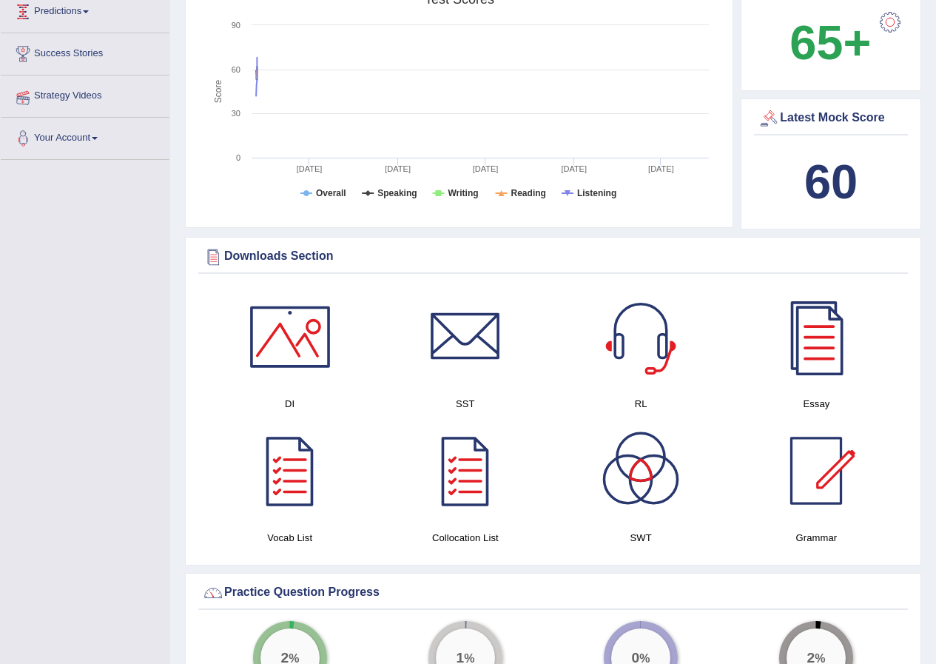
scroll to position [349, 0]
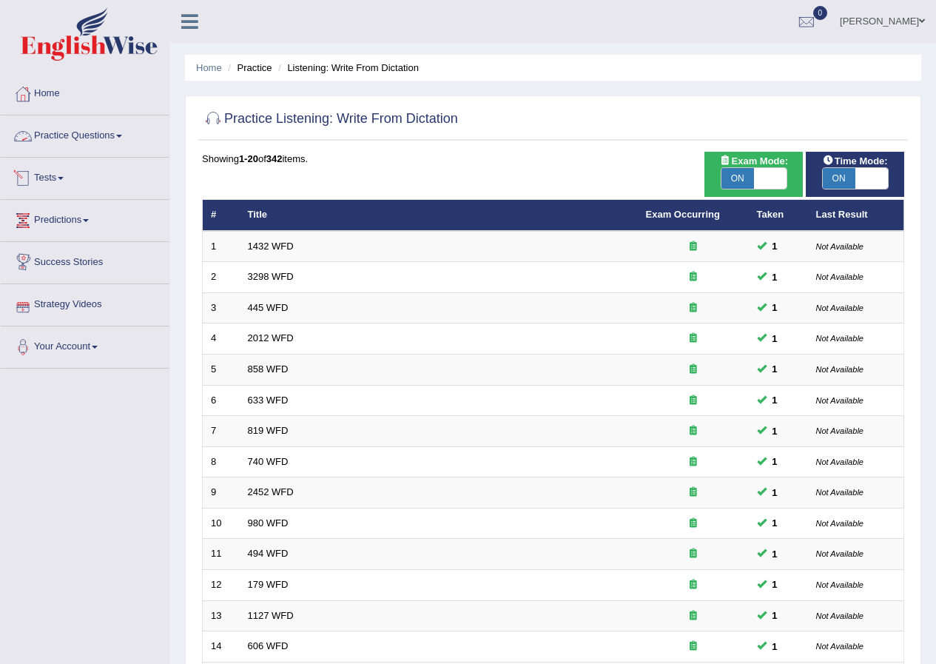
click at [94, 138] on link "Practice Questions" at bounding box center [85, 133] width 169 height 37
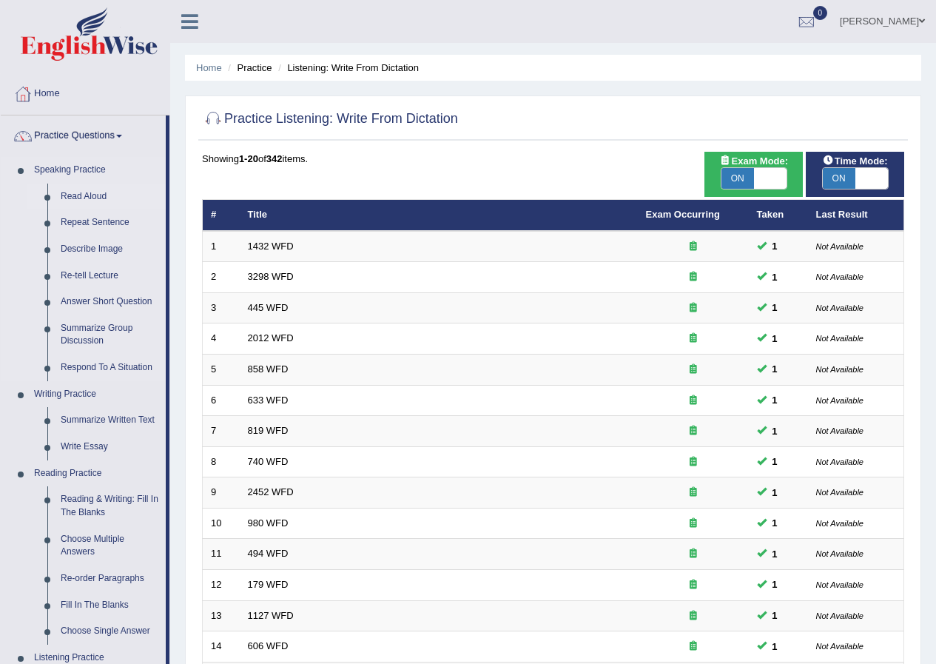
click at [99, 193] on link "Read Aloud" at bounding box center [110, 197] width 112 height 27
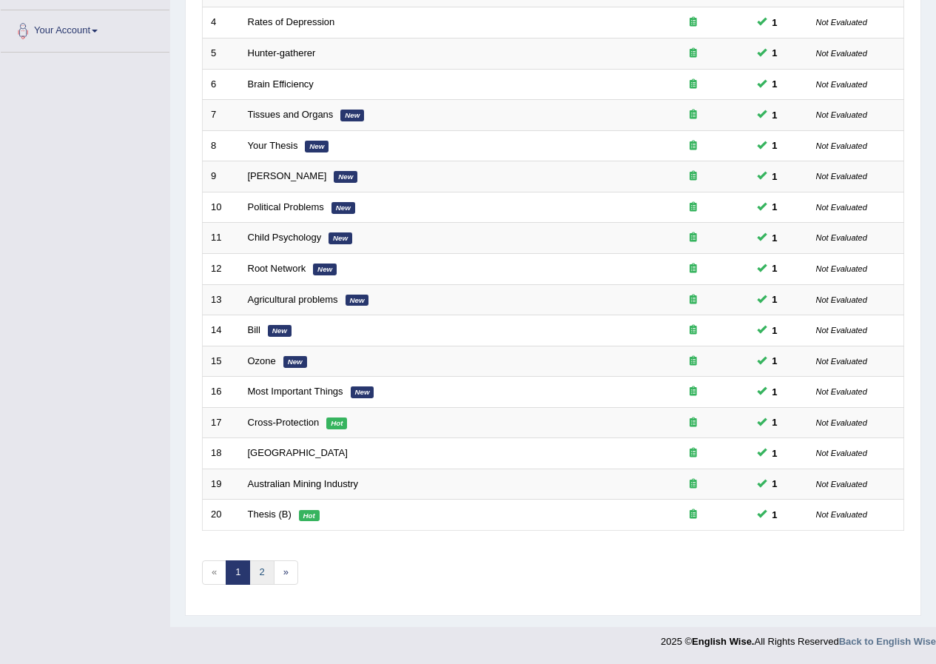
click at [262, 569] on link "2" at bounding box center [261, 572] width 24 height 24
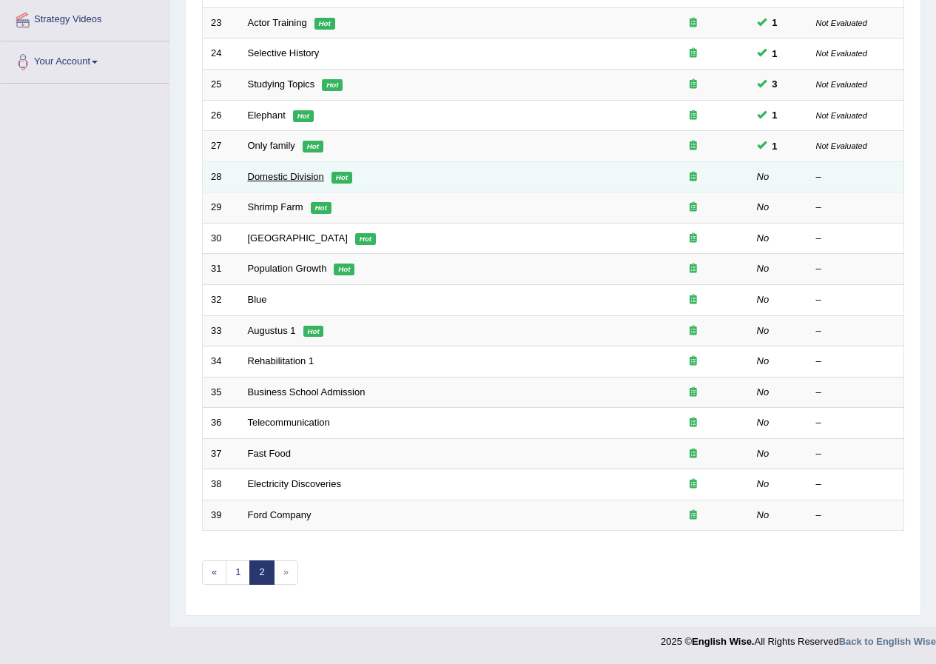
click at [289, 177] on link "Domestic Division" at bounding box center [286, 176] width 76 height 11
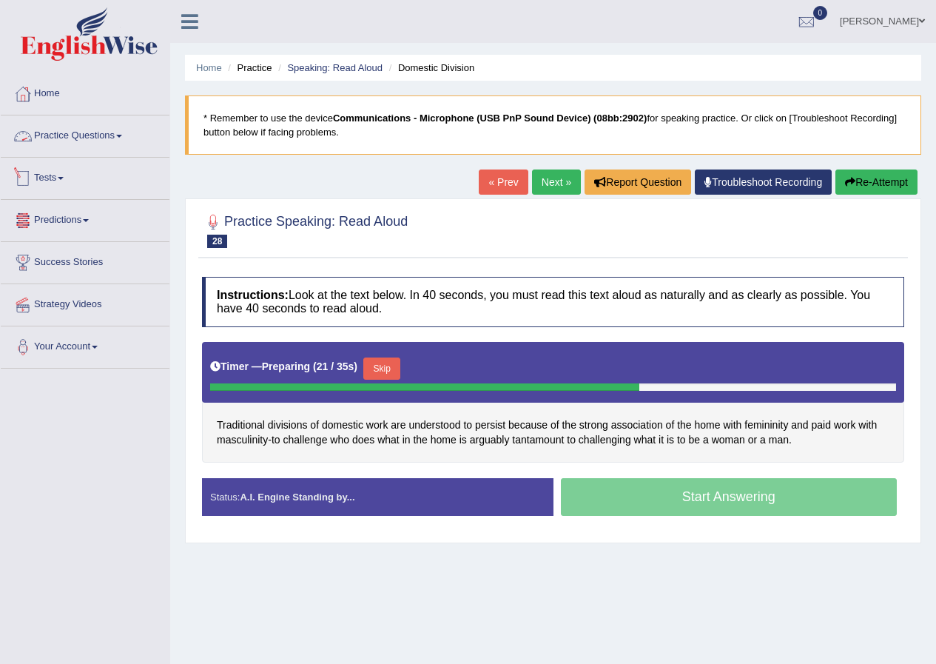
click at [80, 128] on link "Practice Questions" at bounding box center [85, 133] width 169 height 37
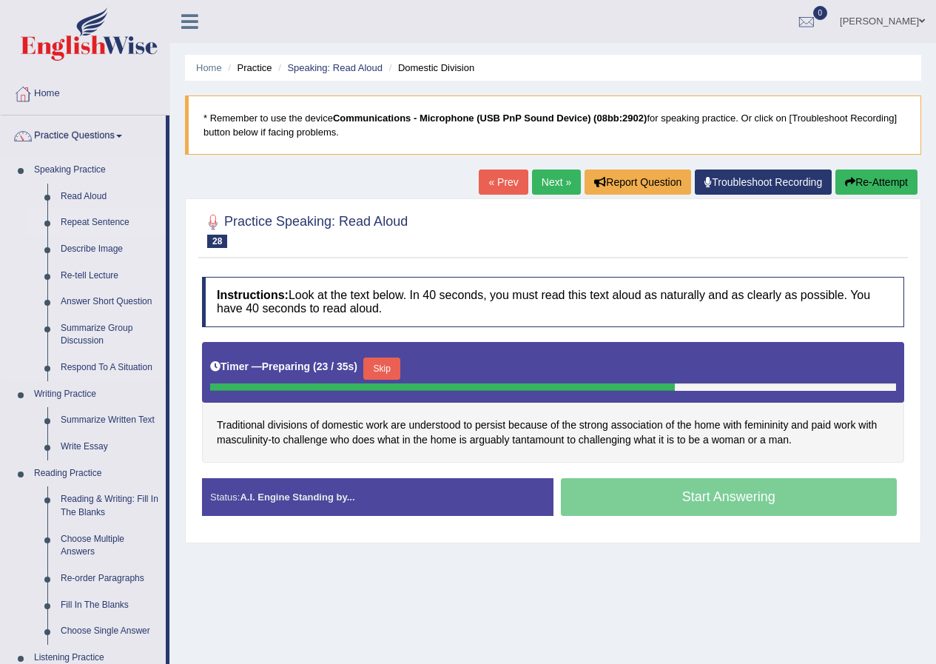
click at [100, 221] on link "Repeat Sentence" at bounding box center [110, 222] width 112 height 27
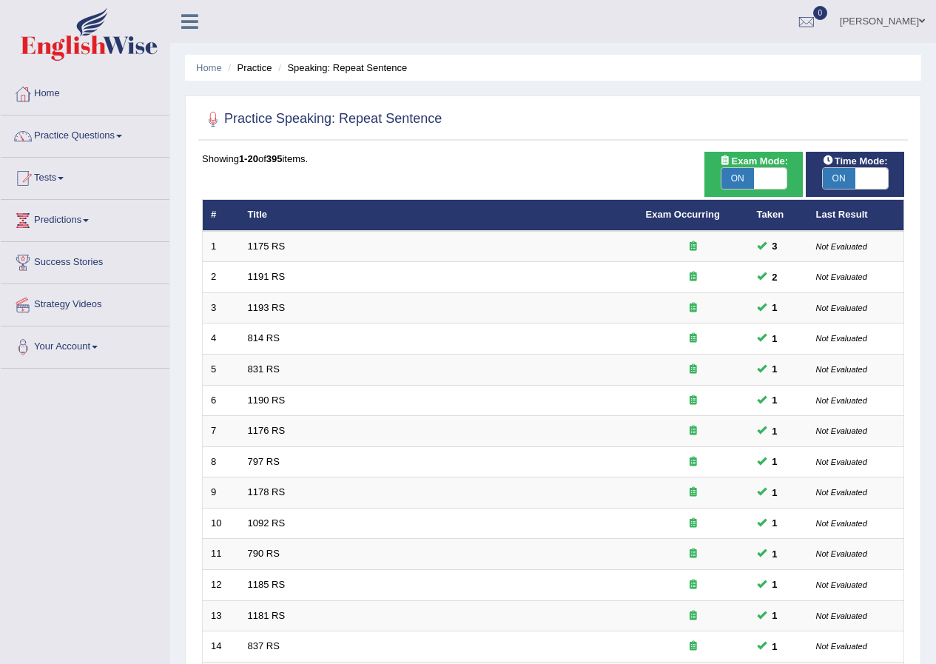
click at [841, 170] on span "ON" at bounding box center [839, 178] width 33 height 21
checkbox input "false"
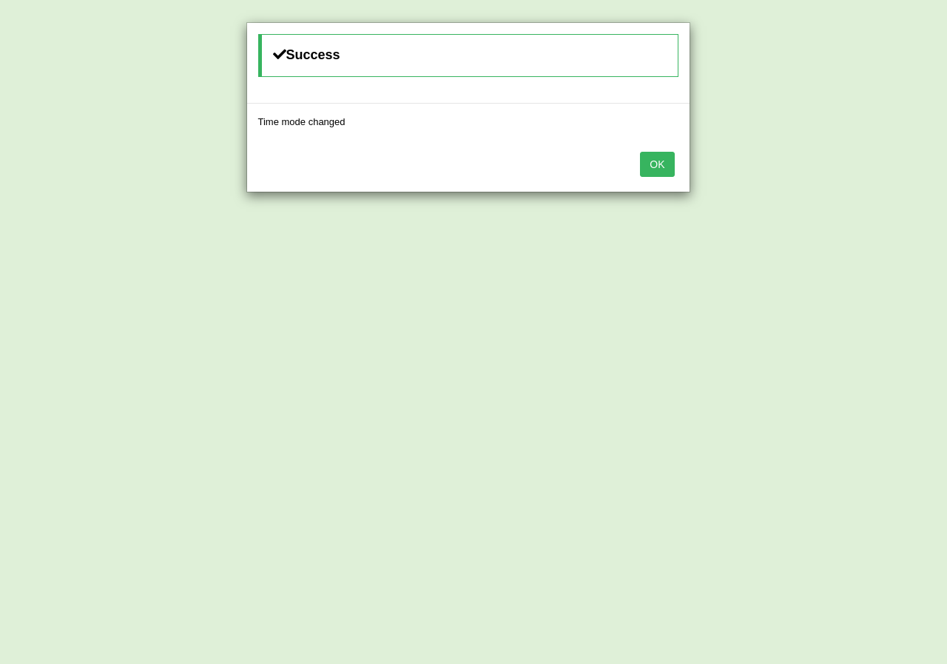
click at [656, 153] on button "OK" at bounding box center [657, 164] width 34 height 25
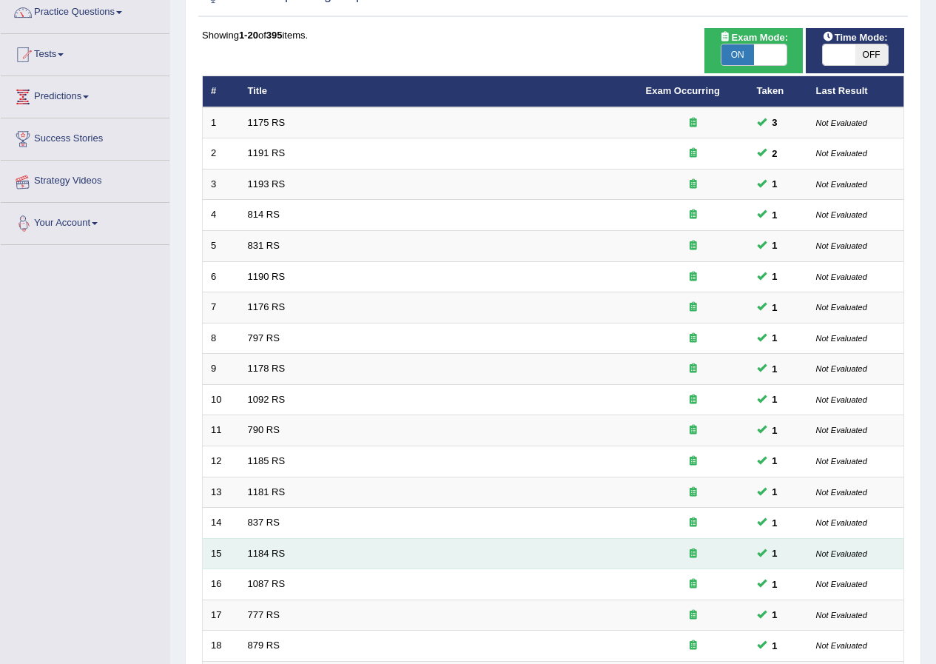
scroll to position [316, 0]
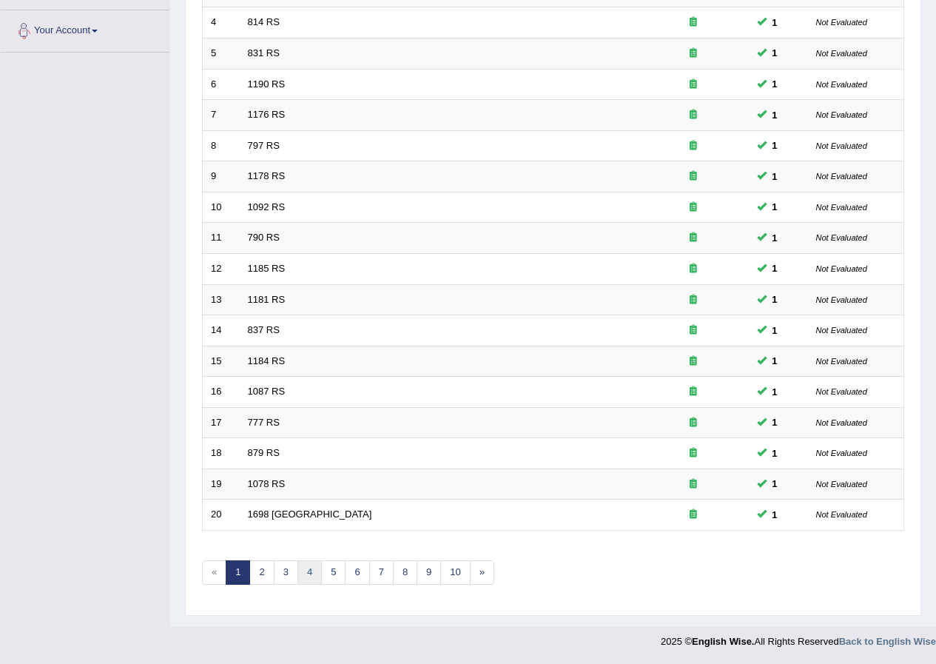
click at [313, 574] on link "4" at bounding box center [310, 572] width 24 height 24
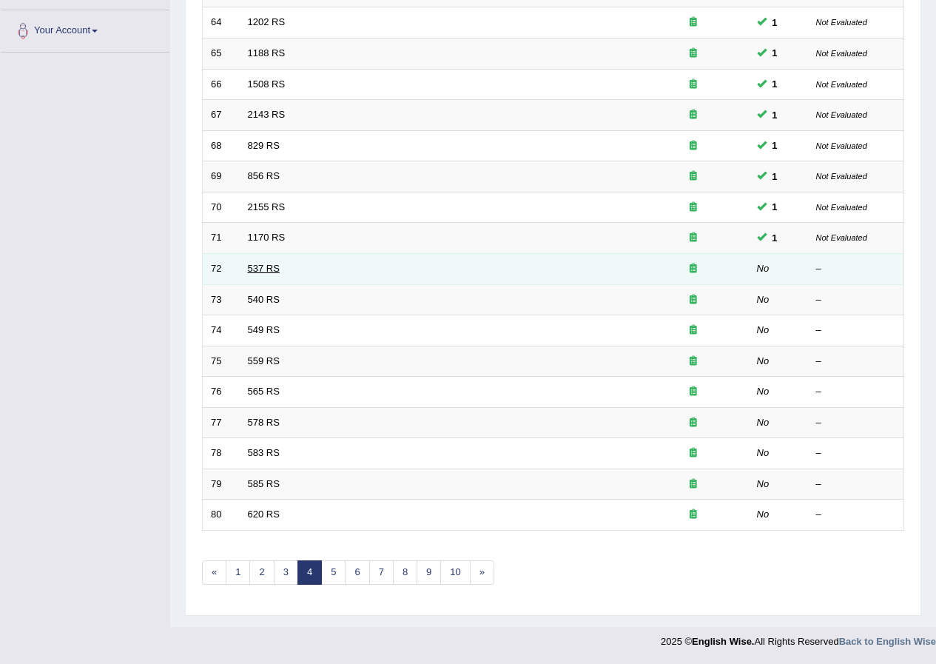
click at [255, 271] on link "537 RS" at bounding box center [264, 268] width 32 height 11
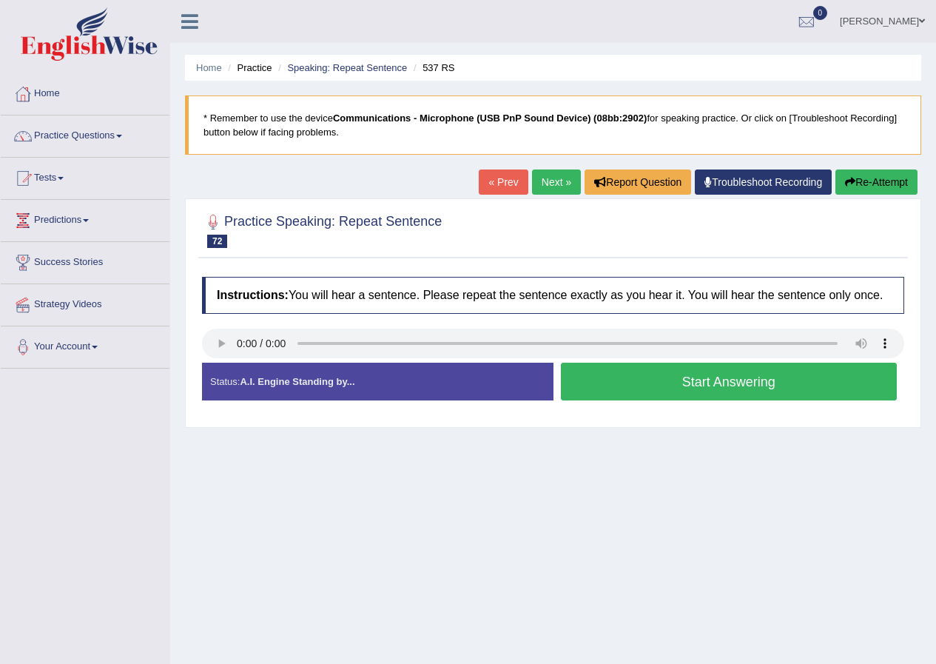
click at [611, 378] on button "Start Answering" at bounding box center [729, 382] width 337 height 38
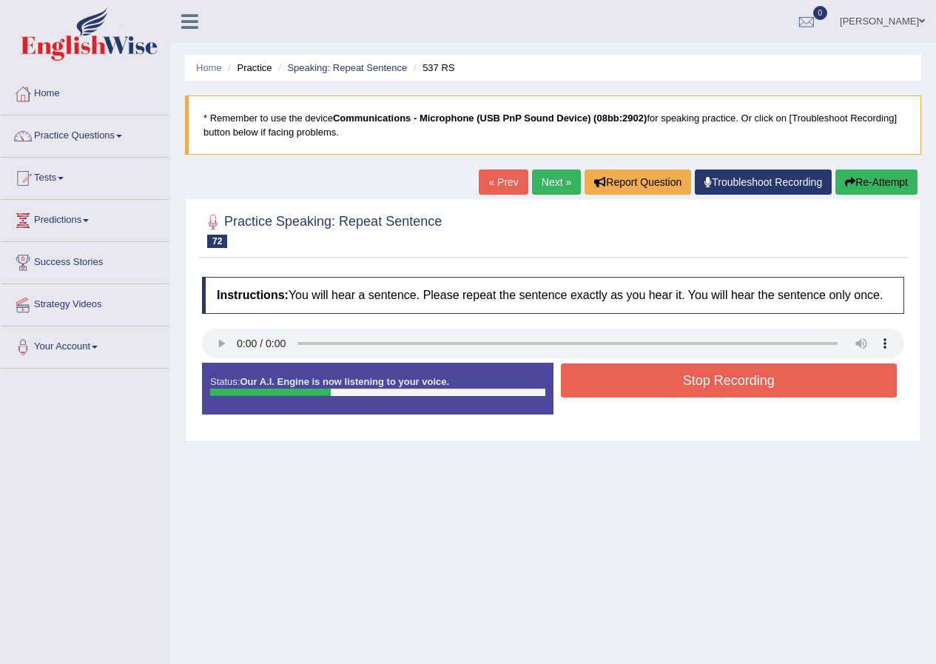
click at [611, 379] on button "Stop Recording" at bounding box center [729, 380] width 337 height 34
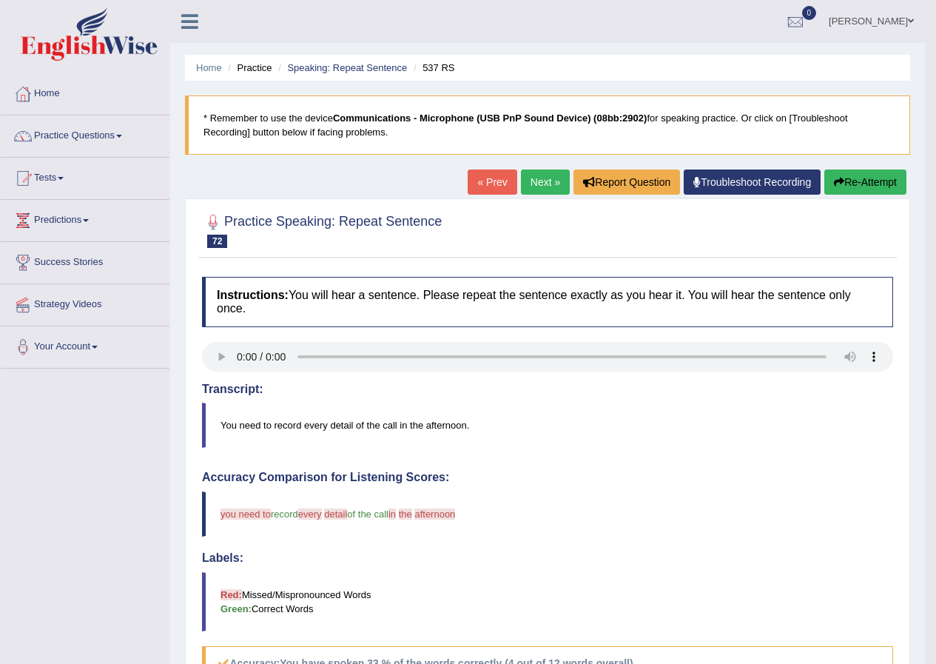
click at [546, 185] on link "Next »" at bounding box center [545, 182] width 49 height 25
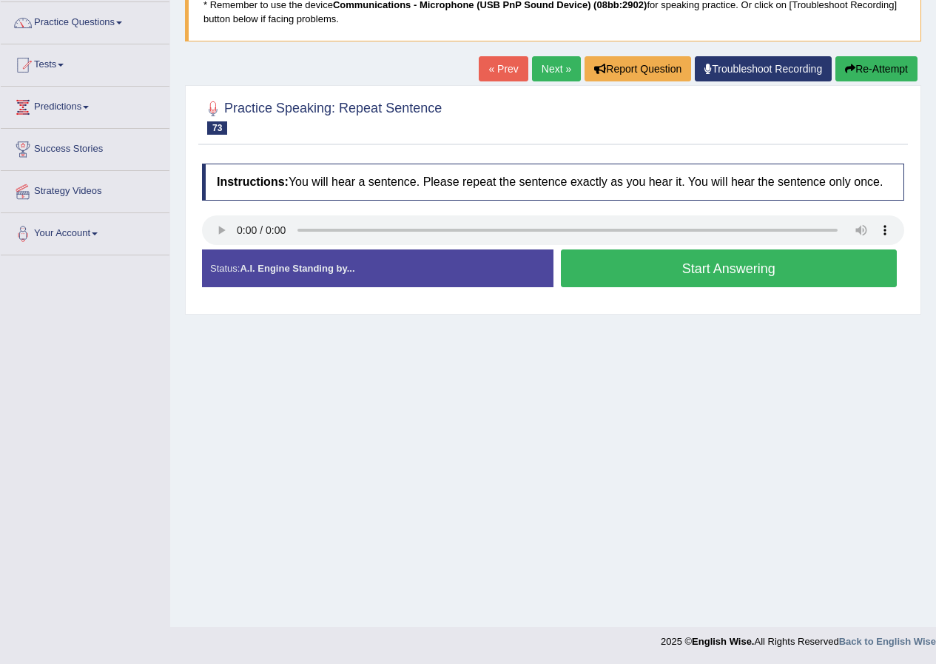
click at [689, 269] on button "Start Answering" at bounding box center [729, 268] width 337 height 38
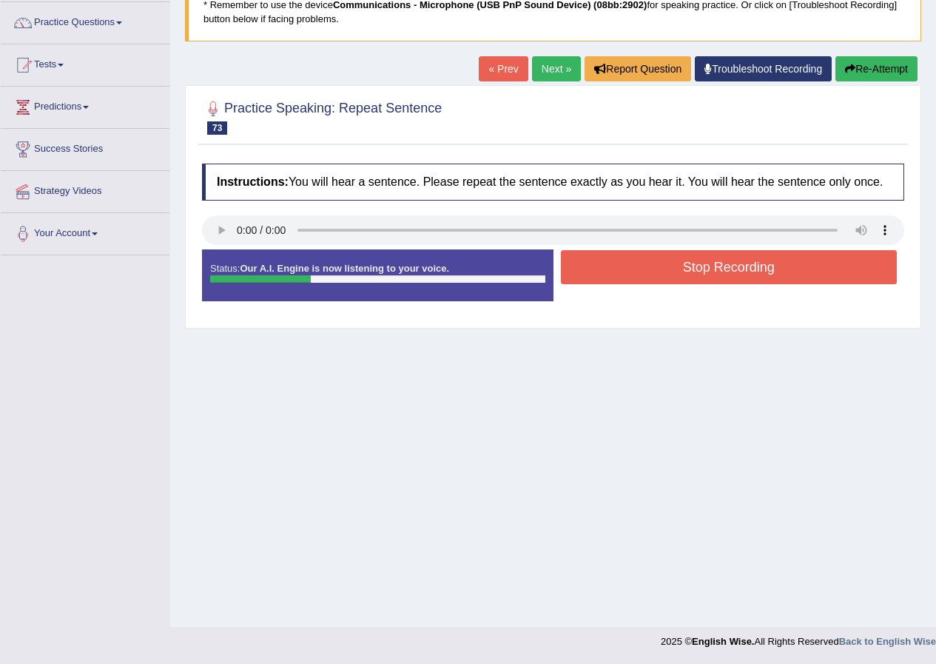
click at [860, 66] on button "Re-Attempt" at bounding box center [877, 68] width 82 height 25
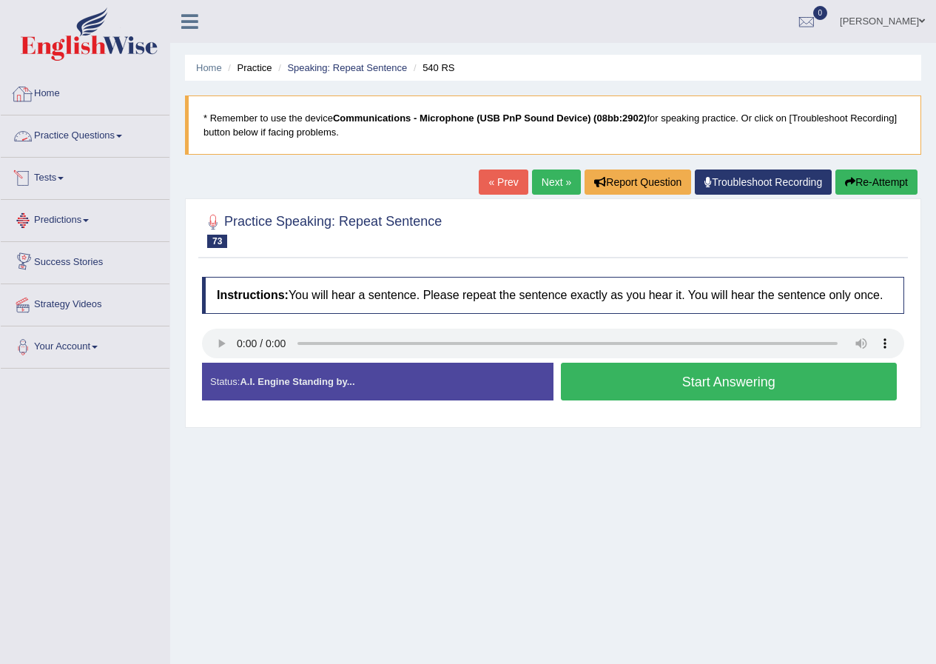
click at [93, 133] on link "Practice Questions" at bounding box center [85, 133] width 169 height 37
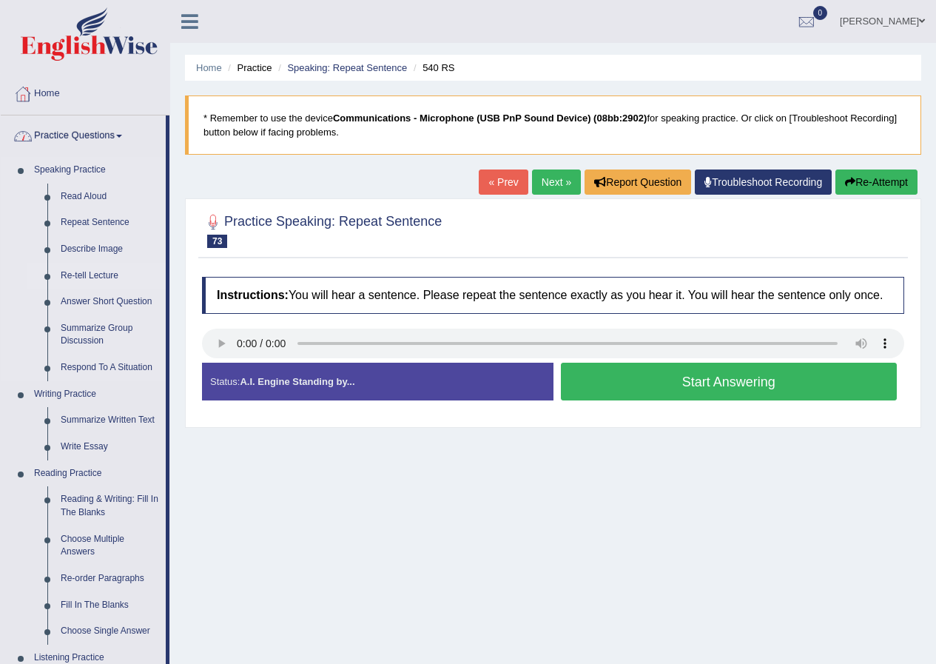
scroll to position [496, 0]
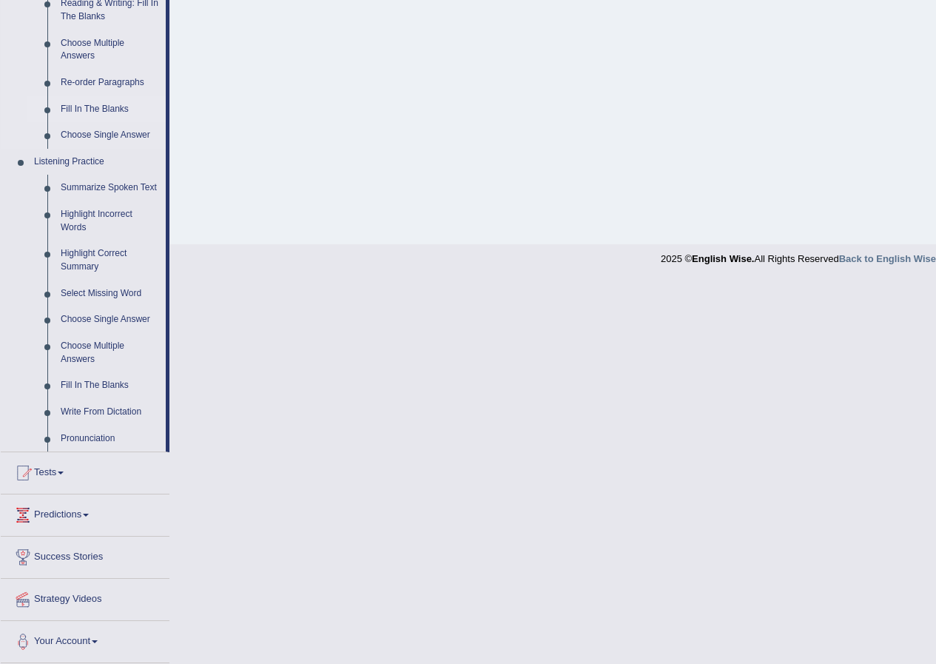
click at [87, 108] on link "Fill In The Blanks" at bounding box center [110, 109] width 112 height 27
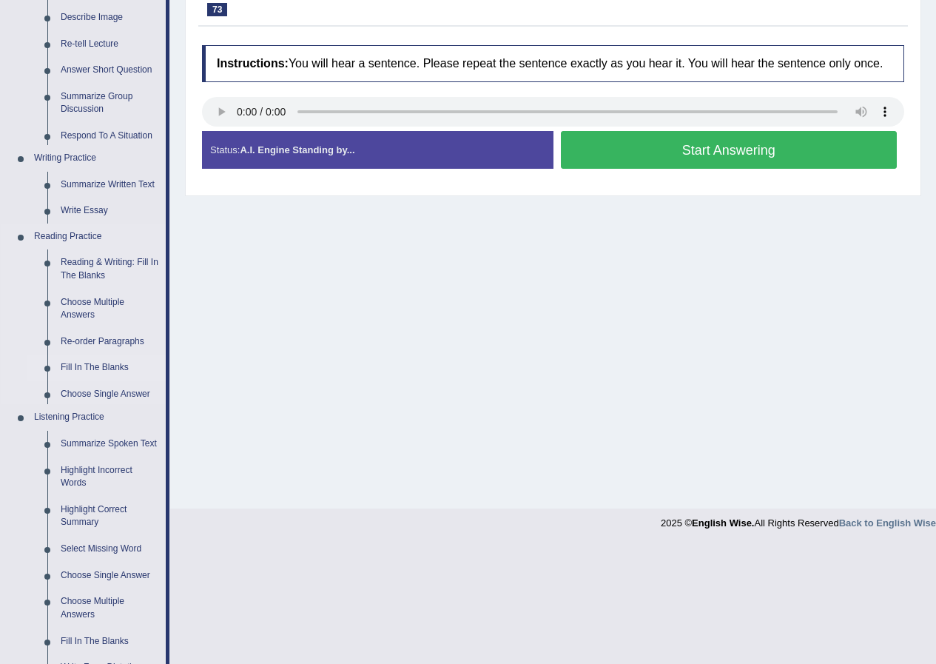
scroll to position [113, 0]
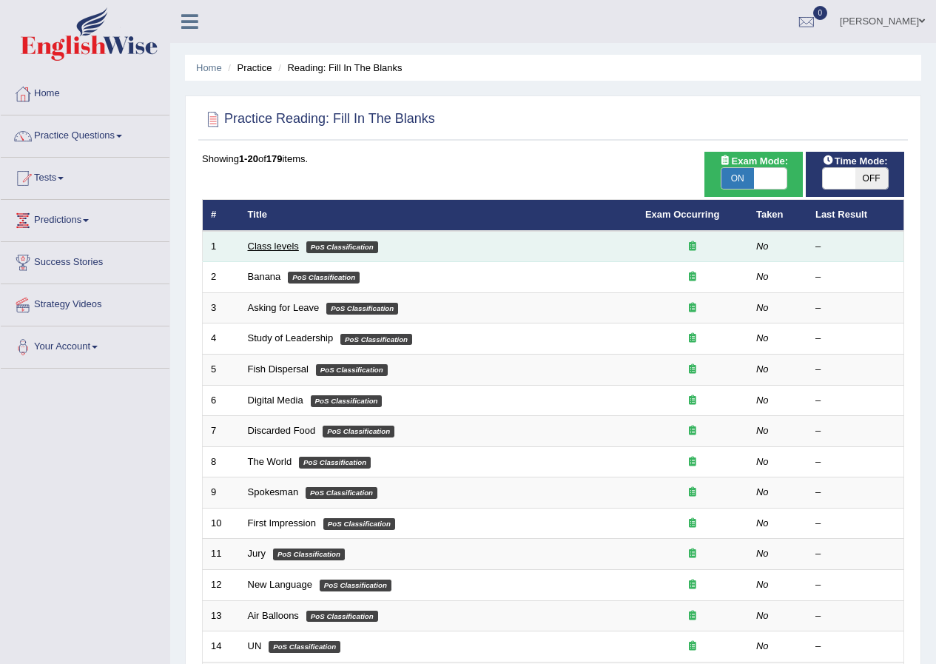
click at [276, 246] on link "Class levels" at bounding box center [273, 246] width 51 height 11
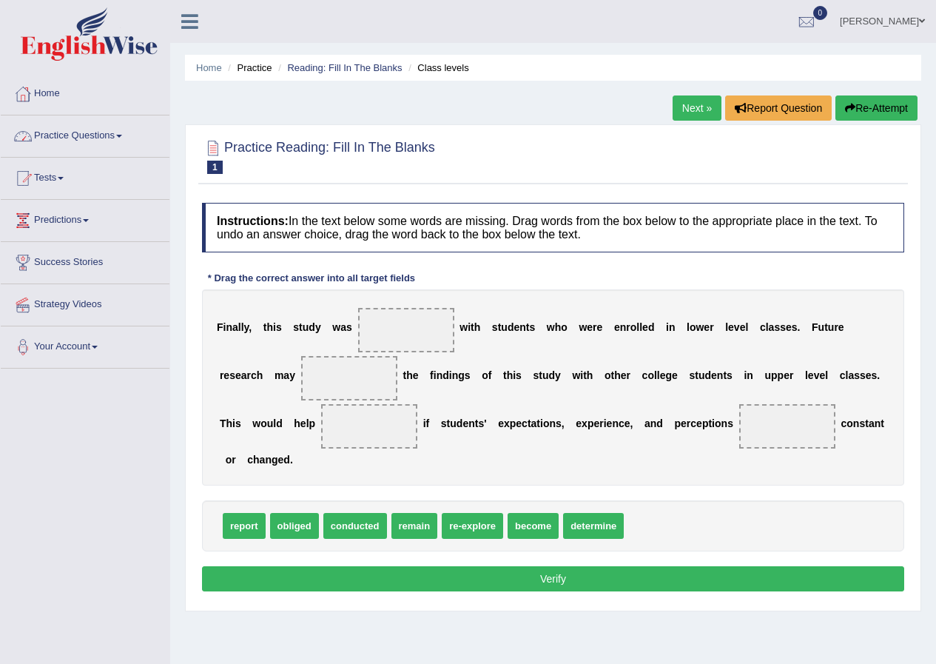
click at [64, 144] on link "Practice Questions" at bounding box center [85, 133] width 169 height 37
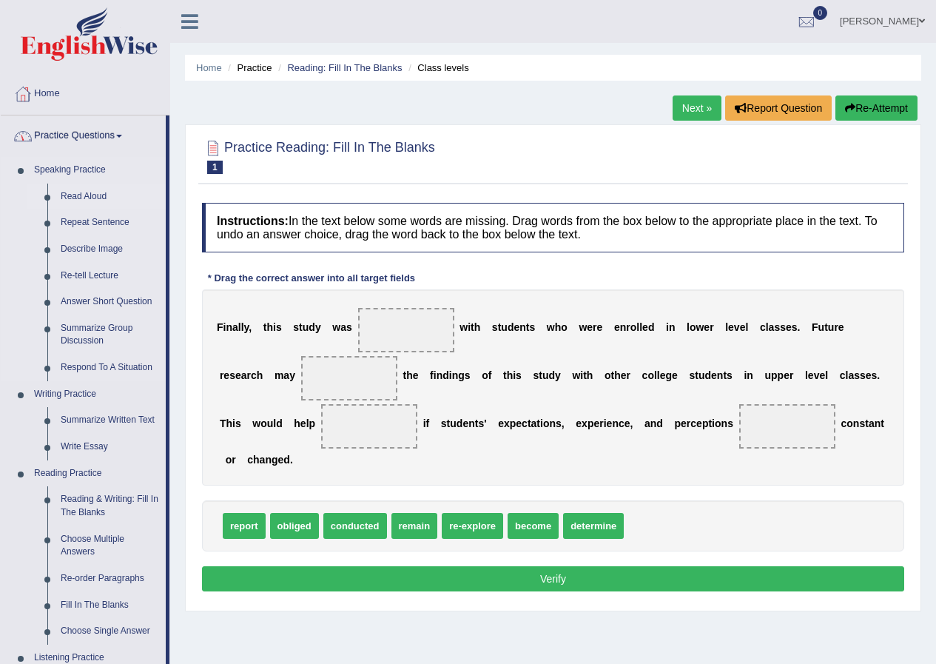
click at [81, 194] on link "Read Aloud" at bounding box center [110, 197] width 112 height 27
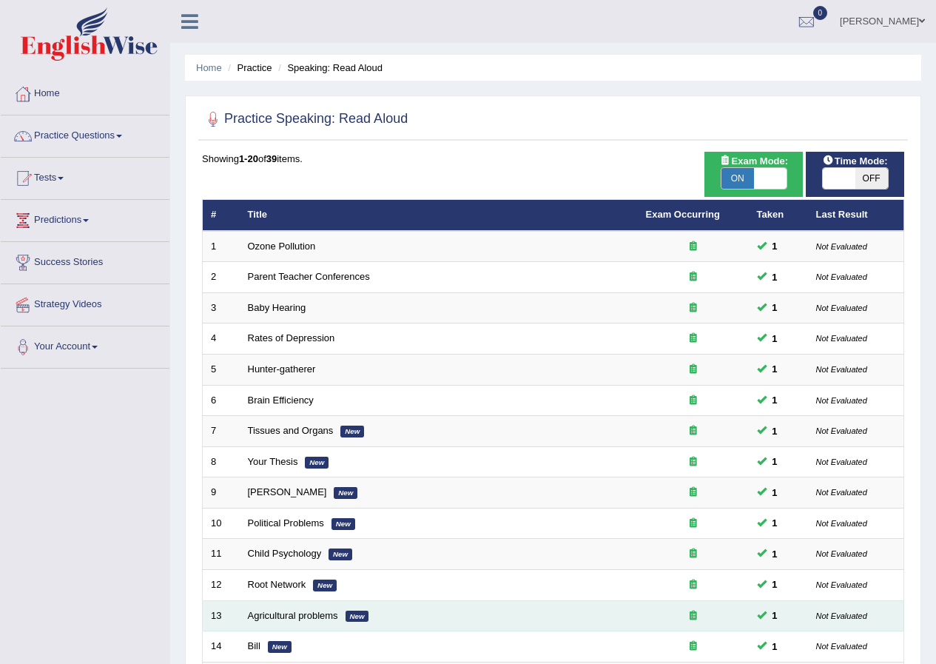
scroll to position [316, 0]
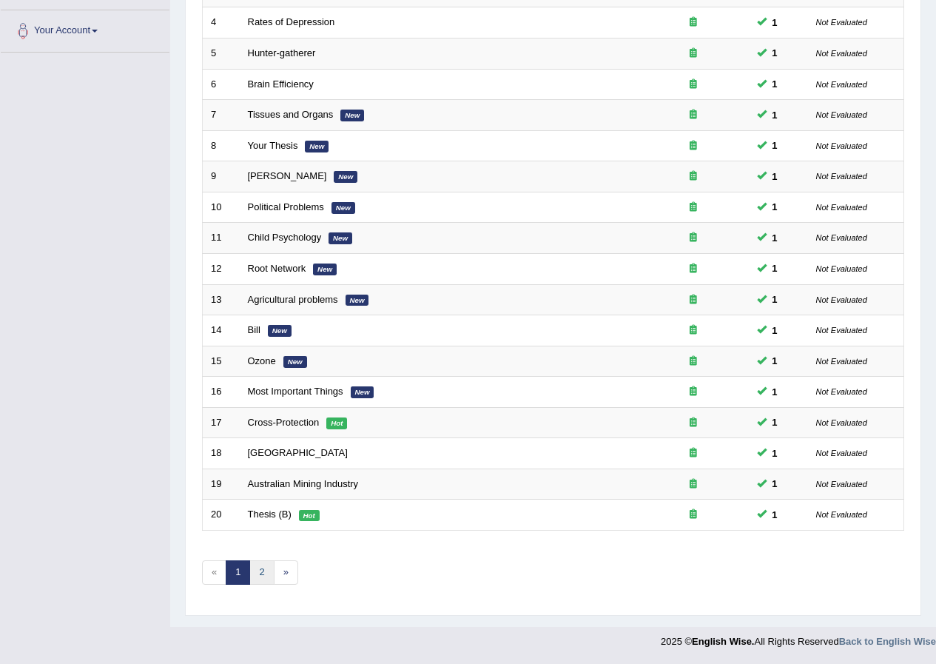
click at [263, 565] on link "2" at bounding box center [261, 572] width 24 height 24
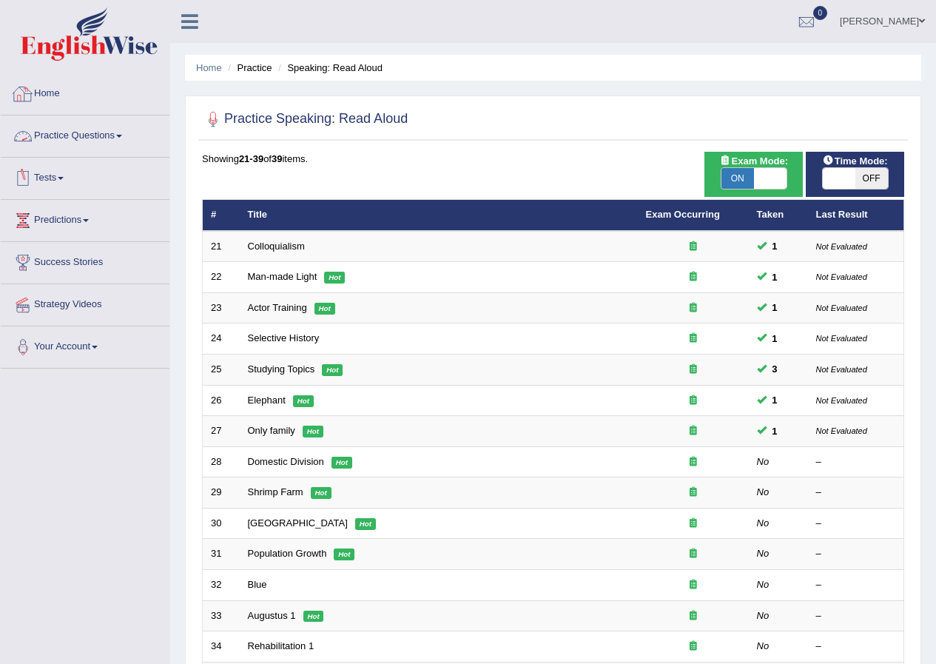
click at [66, 135] on link "Practice Questions" at bounding box center [85, 133] width 169 height 37
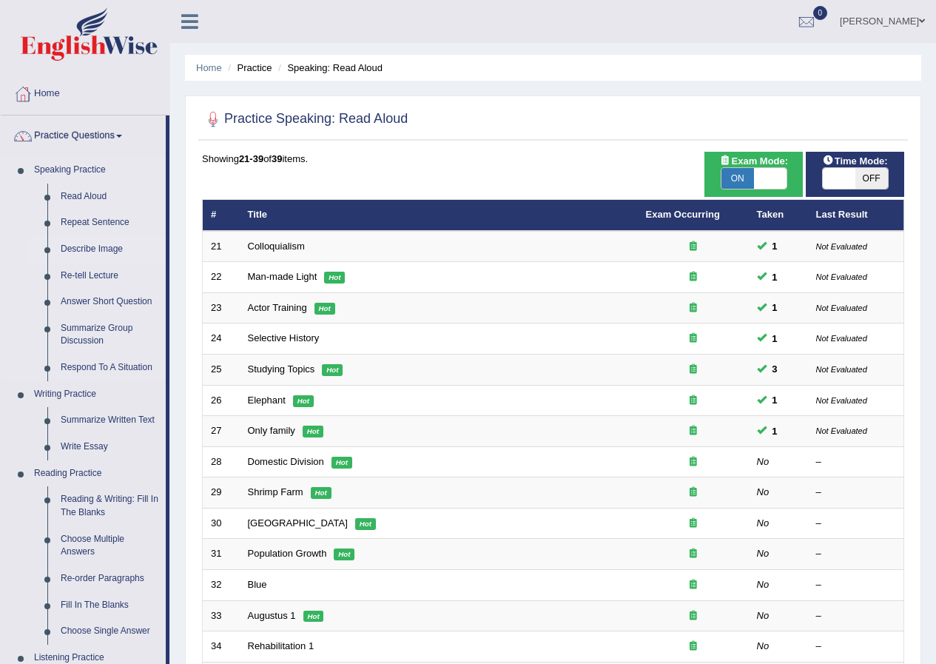
drag, startPoint x: 90, startPoint y: 247, endPoint x: 98, endPoint y: 252, distance: 9.3
click at [91, 248] on link "Describe Image" at bounding box center [110, 249] width 112 height 27
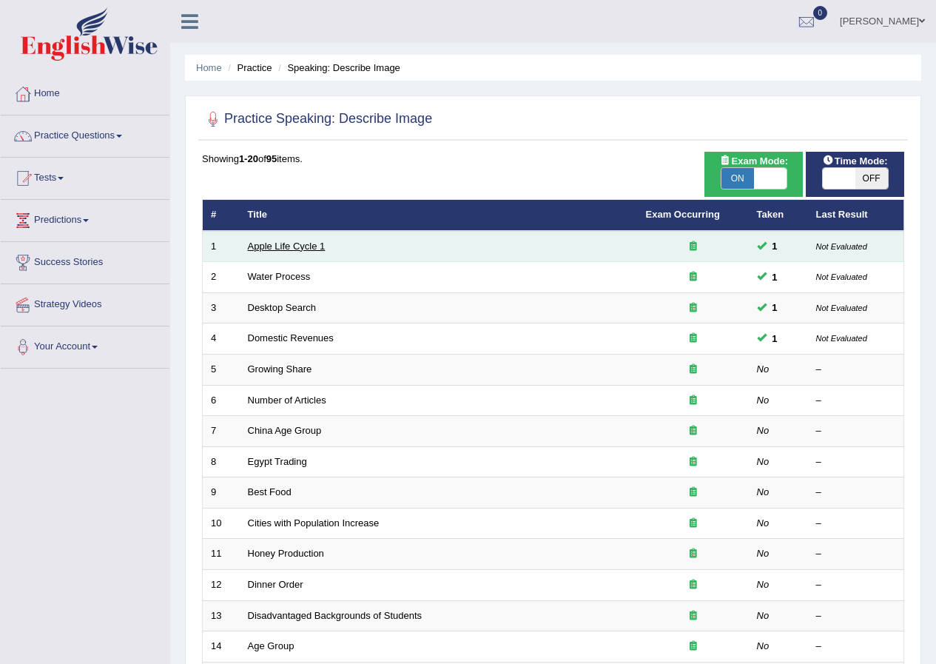
click at [287, 241] on link "Apple Life Cycle 1" at bounding box center [287, 246] width 78 height 11
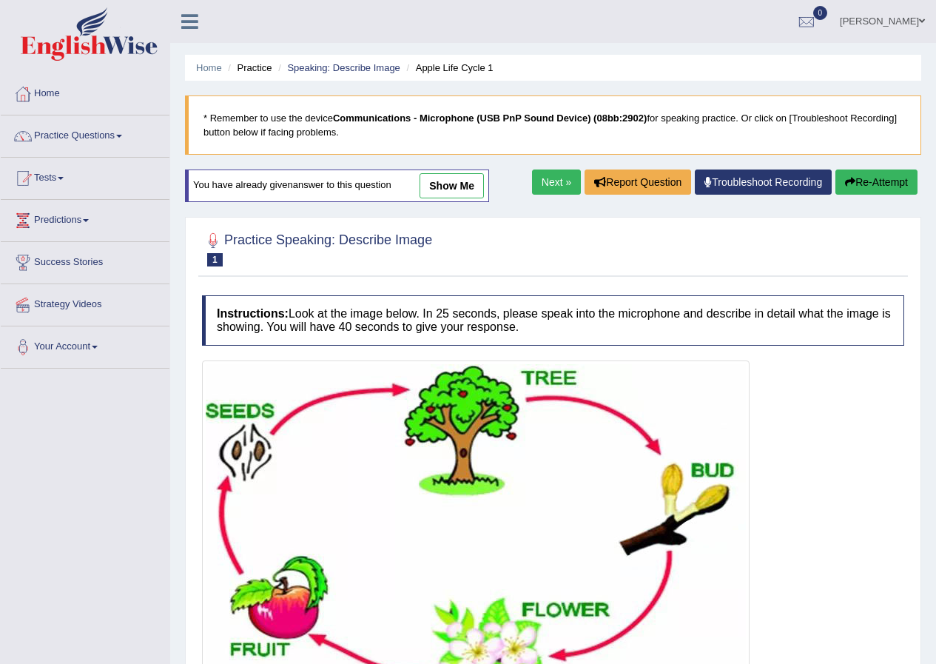
click at [455, 180] on link "show me" at bounding box center [452, 185] width 64 height 25
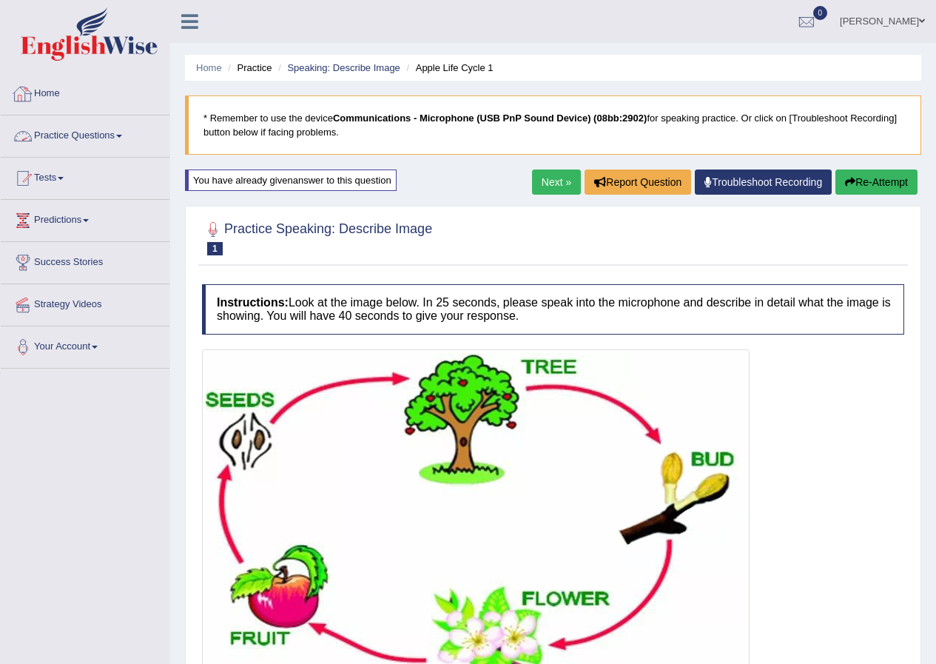
click at [46, 87] on link "Home" at bounding box center [85, 91] width 169 height 37
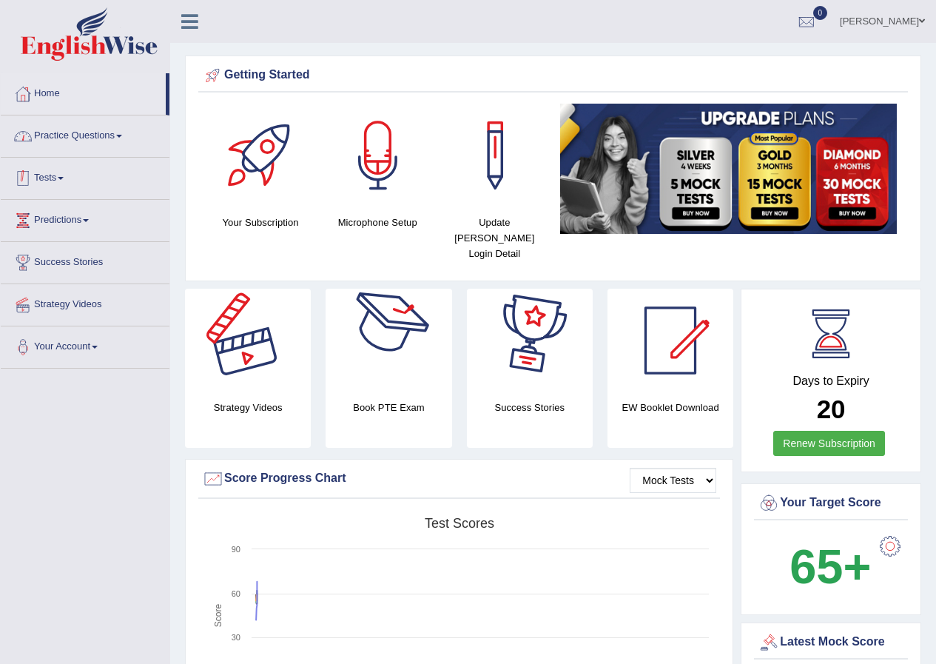
click at [89, 144] on link "Practice Questions" at bounding box center [85, 133] width 169 height 37
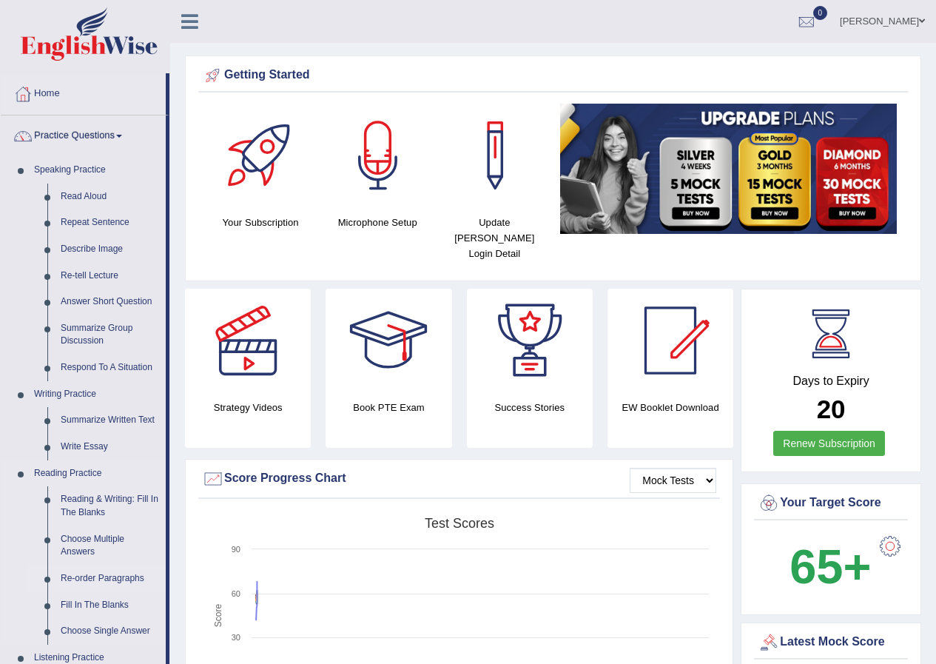
click at [118, 580] on link "Re-order Paragraphs" at bounding box center [110, 579] width 112 height 27
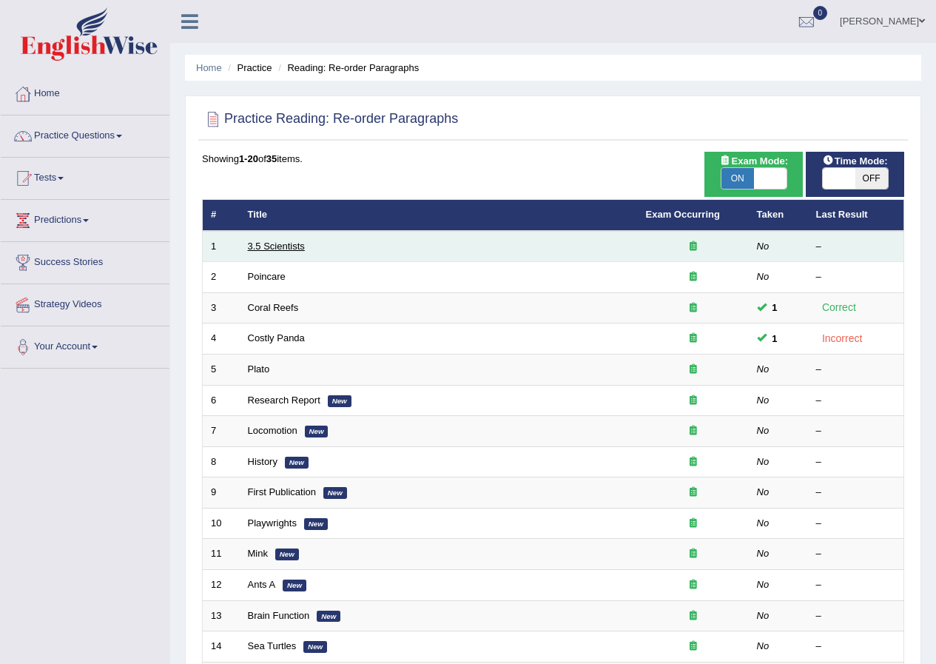
click at [277, 244] on link "3.5 Scientists" at bounding box center [276, 246] width 57 height 11
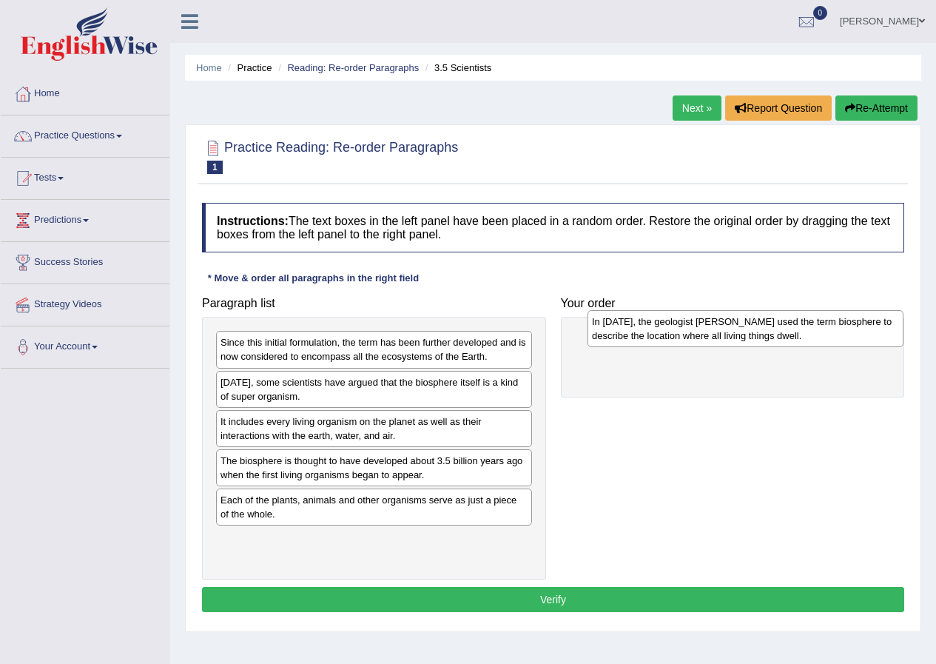
drag, startPoint x: 312, startPoint y: 394, endPoint x: 682, endPoint y: 337, distance: 374.5
click at [682, 335] on div "In 1875, the geologist Eduard Suess used the term biosphere to describe the loc…" at bounding box center [746, 328] width 316 height 37
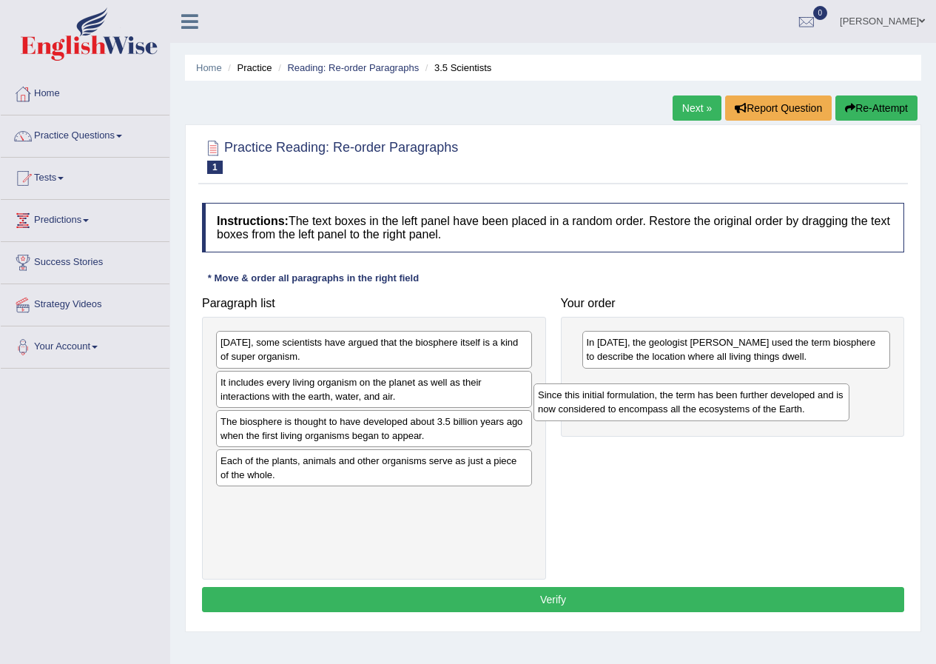
drag, startPoint x: 318, startPoint y: 363, endPoint x: 654, endPoint y: 403, distance: 339.3
click at [654, 403] on div "Since this initial formulation, the term has been further developed and is now …" at bounding box center [692, 401] width 316 height 37
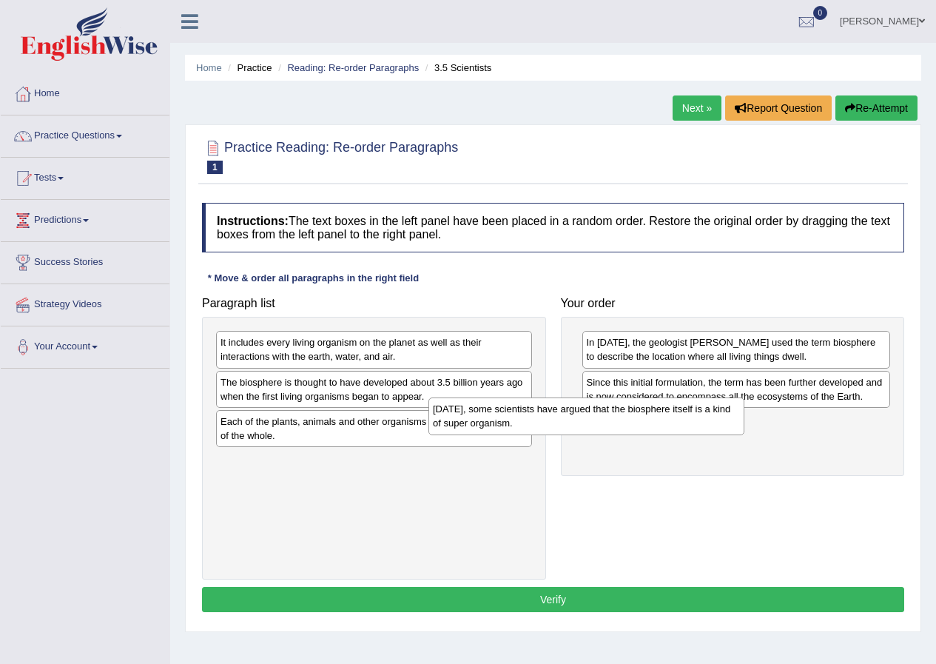
drag, startPoint x: 463, startPoint y: 358, endPoint x: 722, endPoint y: 435, distance: 269.6
click at [722, 435] on div "Today, some scientists have argued that the biosphere itself is a kind of super…" at bounding box center [587, 416] width 316 height 37
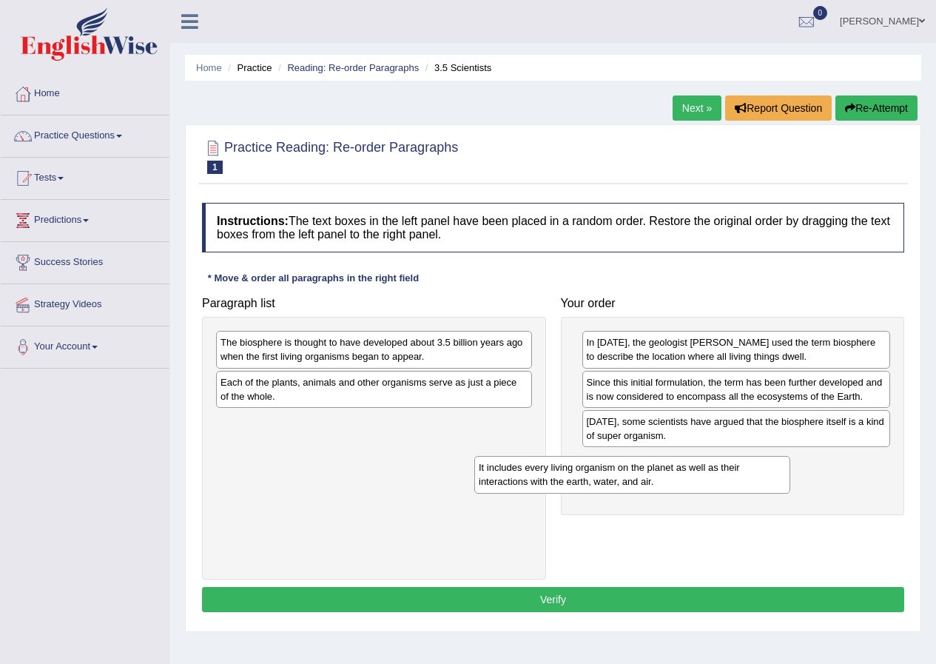
drag, startPoint x: 446, startPoint y: 361, endPoint x: 691, endPoint y: 474, distance: 269.3
click at [706, 486] on div "It includes every living organism on the planet as well as their interactions w…" at bounding box center [632, 474] width 316 height 37
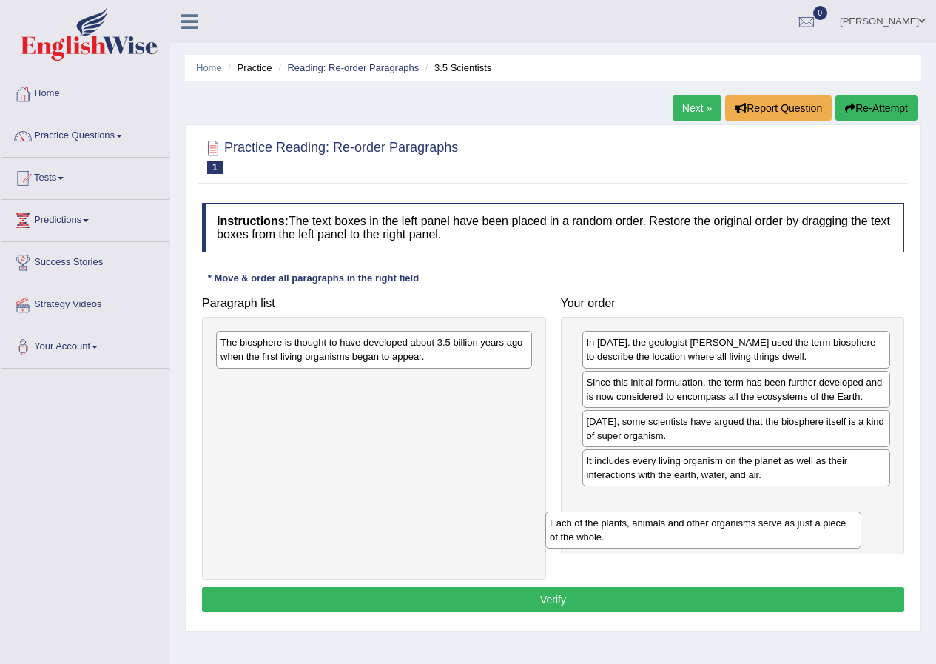
drag, startPoint x: 497, startPoint y: 397, endPoint x: 827, endPoint y: 537, distance: 358.2
click at [827, 537] on div "Each of the plants, animals and other organisms serve as just a piece of the wh…" at bounding box center [704, 529] width 316 height 37
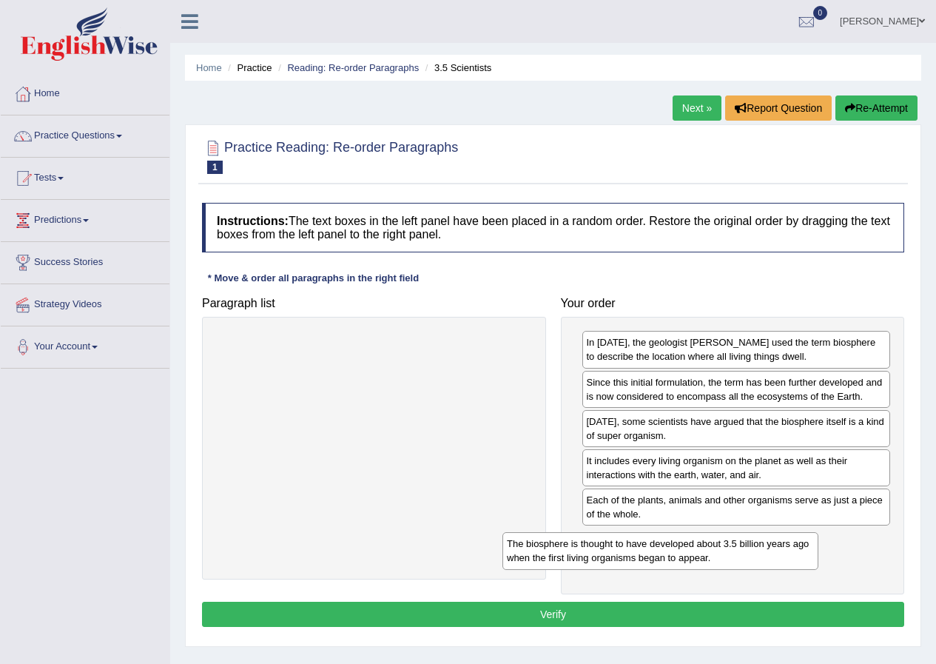
drag, startPoint x: 509, startPoint y: 349, endPoint x: 804, endPoint y: 543, distance: 352.9
click at [803, 545] on div "The biosphere is thought to have developed about 3.5 billion years ago when the…" at bounding box center [661, 550] width 316 height 37
click at [93, 140] on link "Practice Questions" at bounding box center [85, 133] width 169 height 37
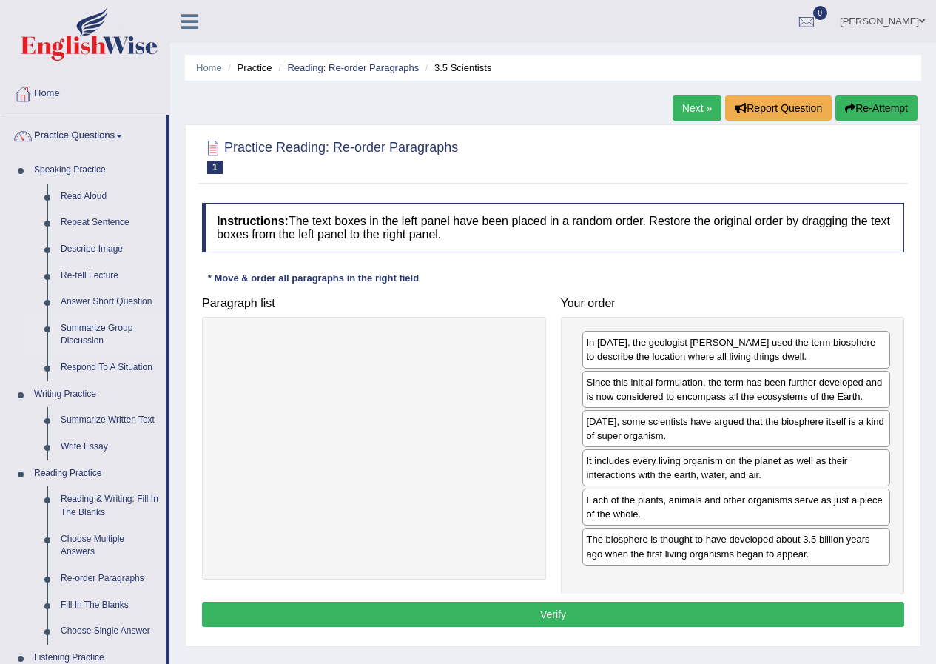
click at [80, 336] on link "Summarize Group Discussion" at bounding box center [110, 334] width 112 height 39
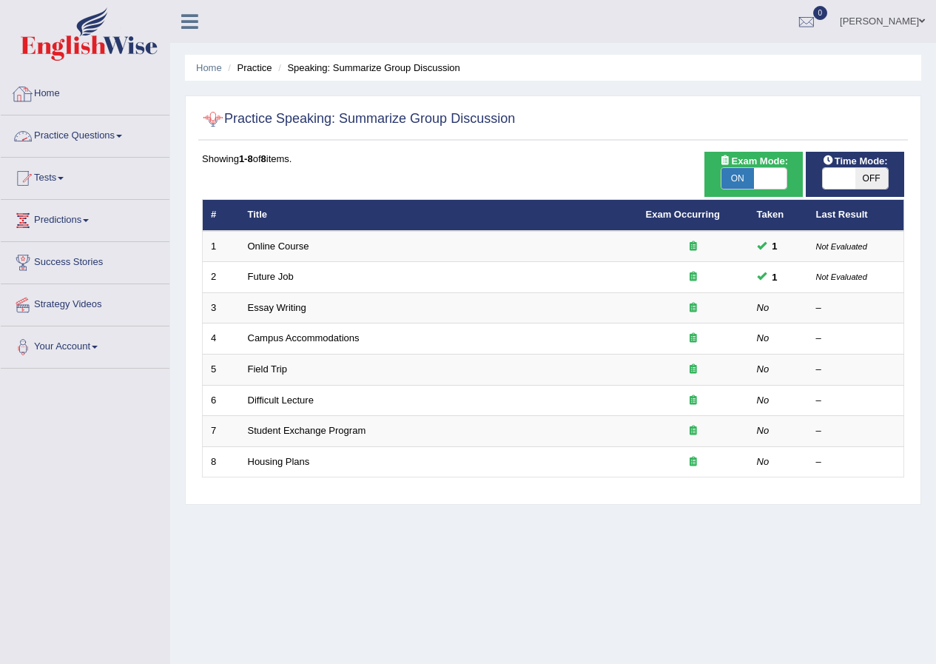
click at [47, 96] on link "Home" at bounding box center [85, 91] width 169 height 37
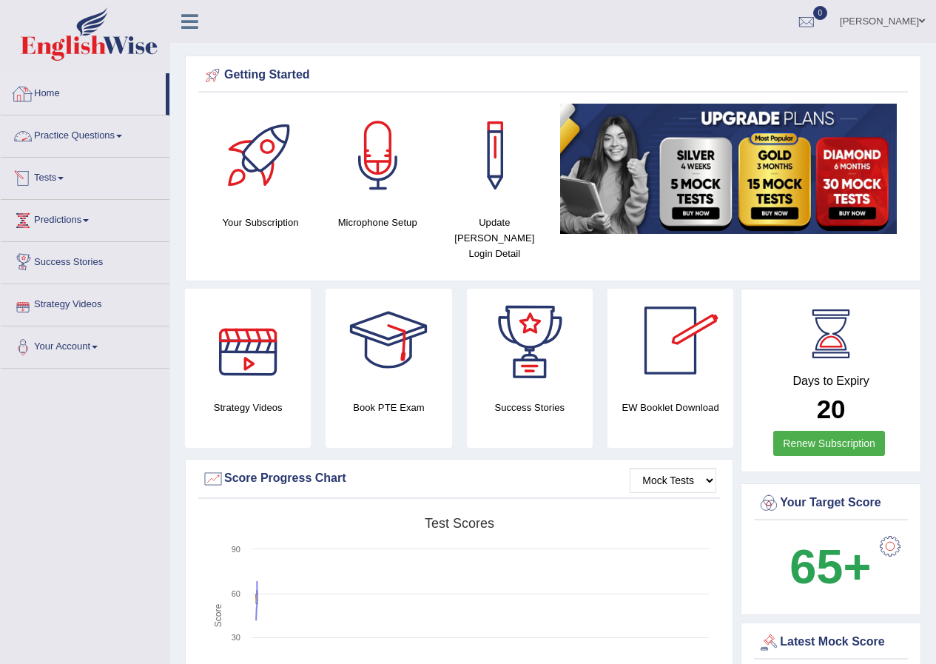
click at [62, 90] on link "Home" at bounding box center [83, 91] width 165 height 37
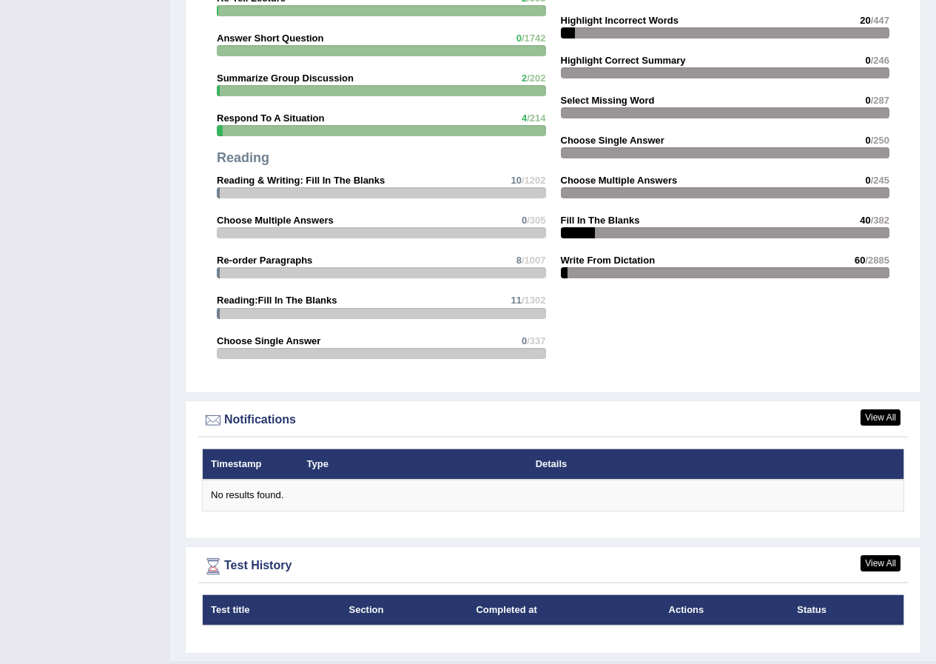
scroll to position [1437, 0]
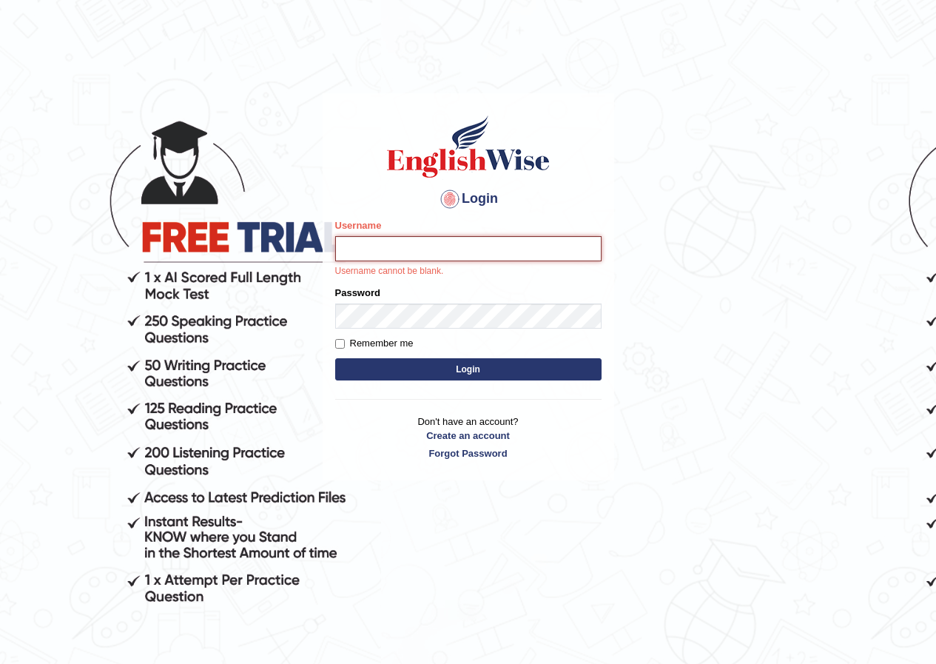
click at [400, 255] on input "Username" at bounding box center [468, 248] width 266 height 25
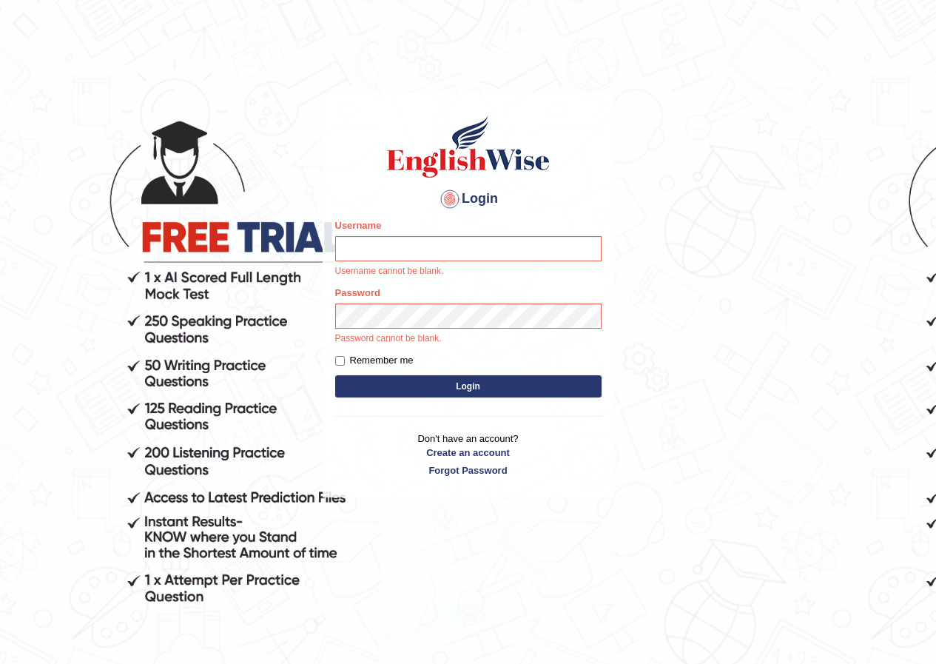
click at [651, 270] on body "Login Please fix the following errors: Username Username cannot be blank. Passw…" at bounding box center [468, 379] width 936 height 664
click at [530, 253] on input "Username" at bounding box center [468, 248] width 266 height 25
click at [635, 253] on body "Login Please fix the following errors: Username Username cannot be blank. Passw…" at bounding box center [468, 379] width 936 height 664
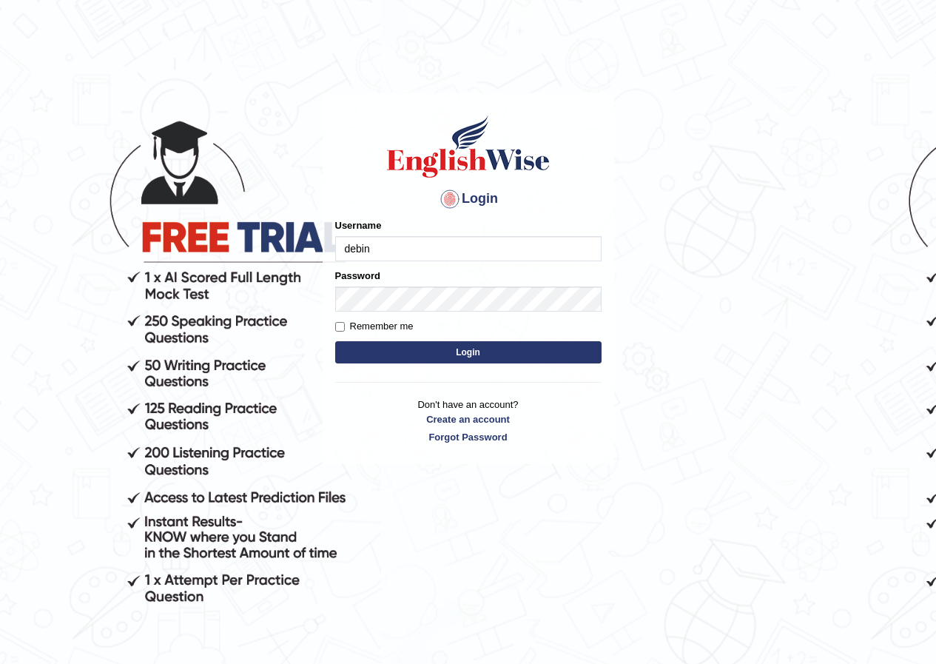
type input "debin"
